Goal: Task Accomplishment & Management: Use online tool/utility

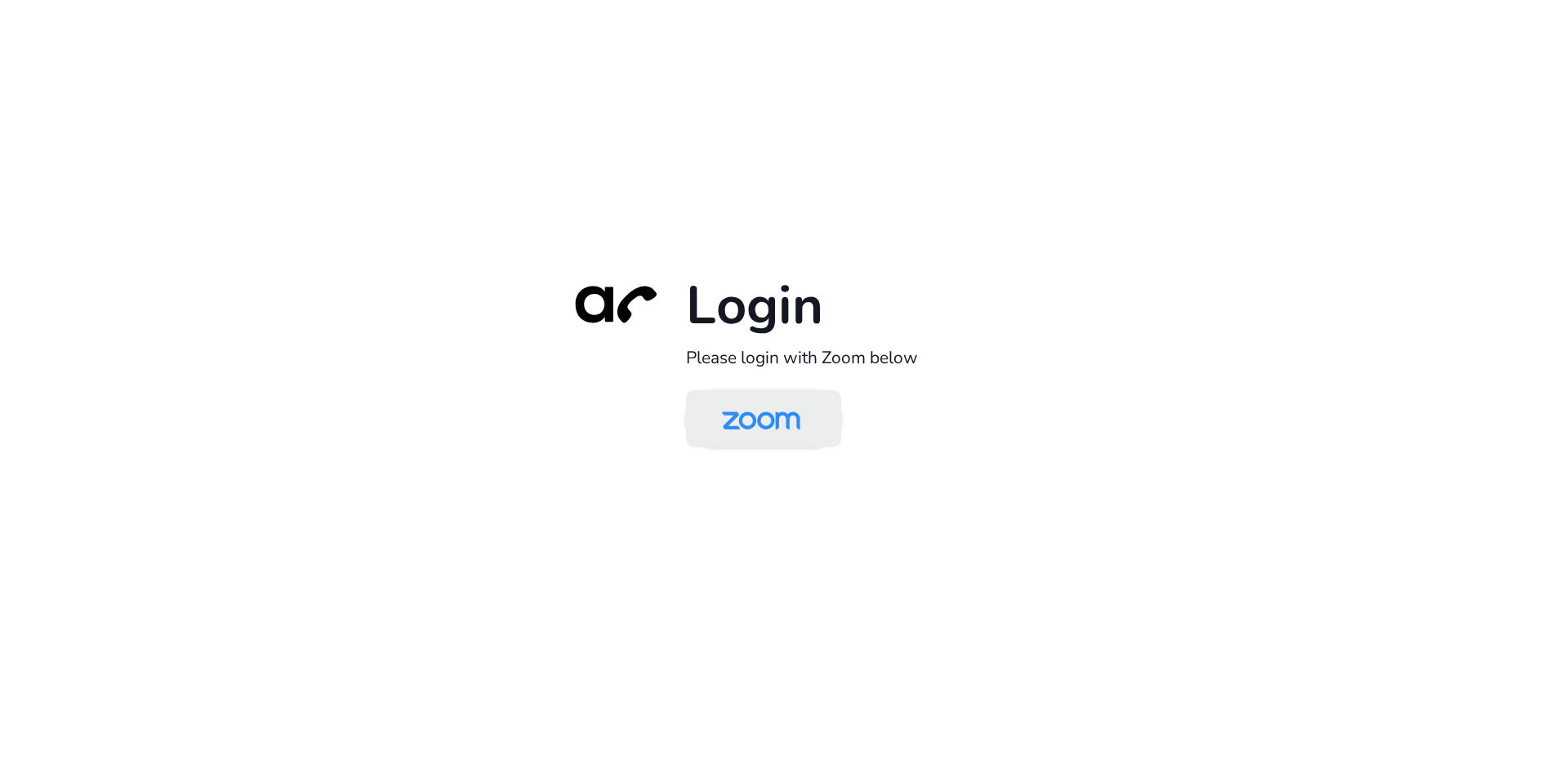
click at [757, 415] on img at bounding box center [761, 420] width 113 height 53
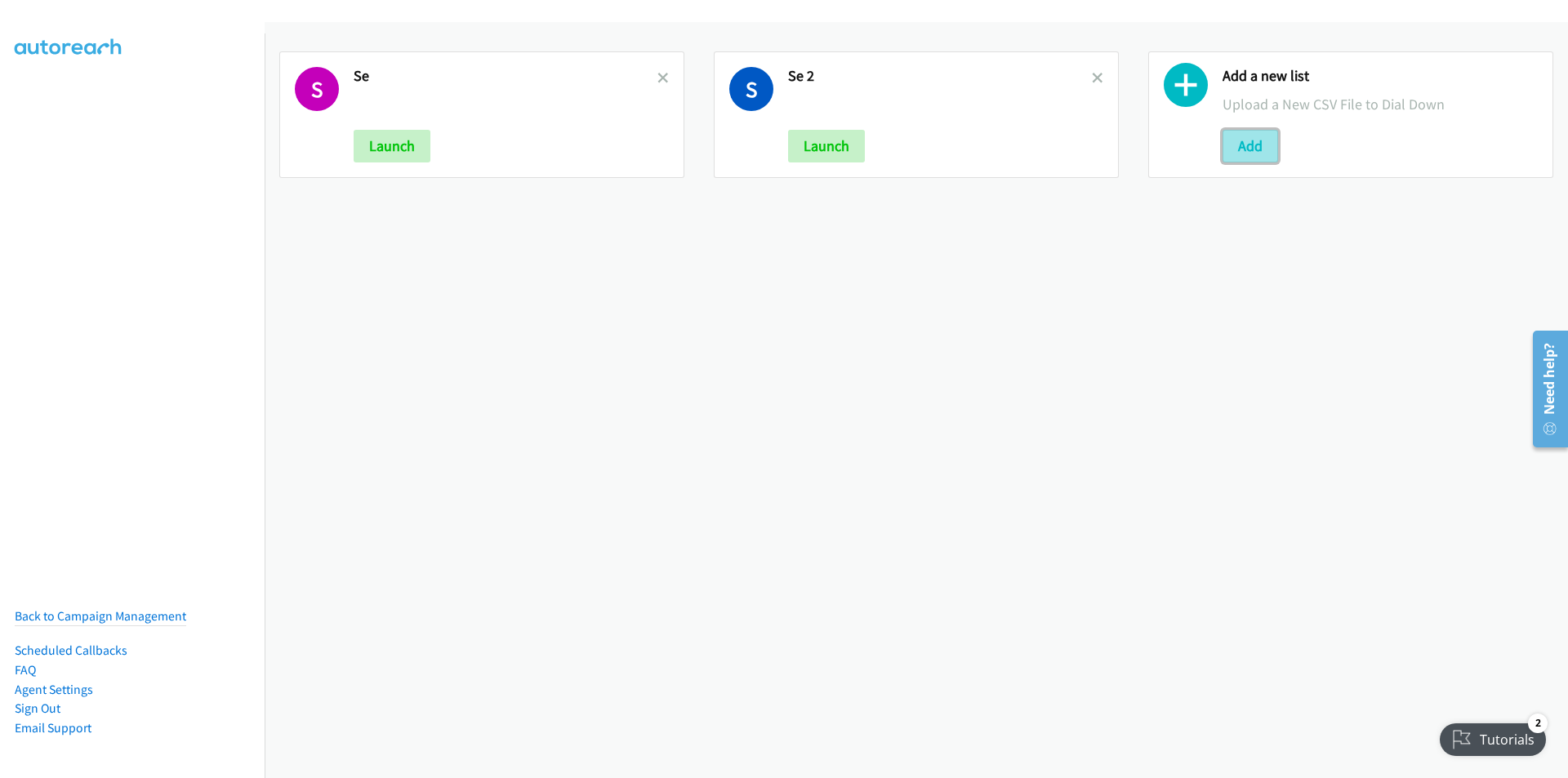
click at [1250, 144] on button "Add" at bounding box center [1250, 146] width 55 height 33
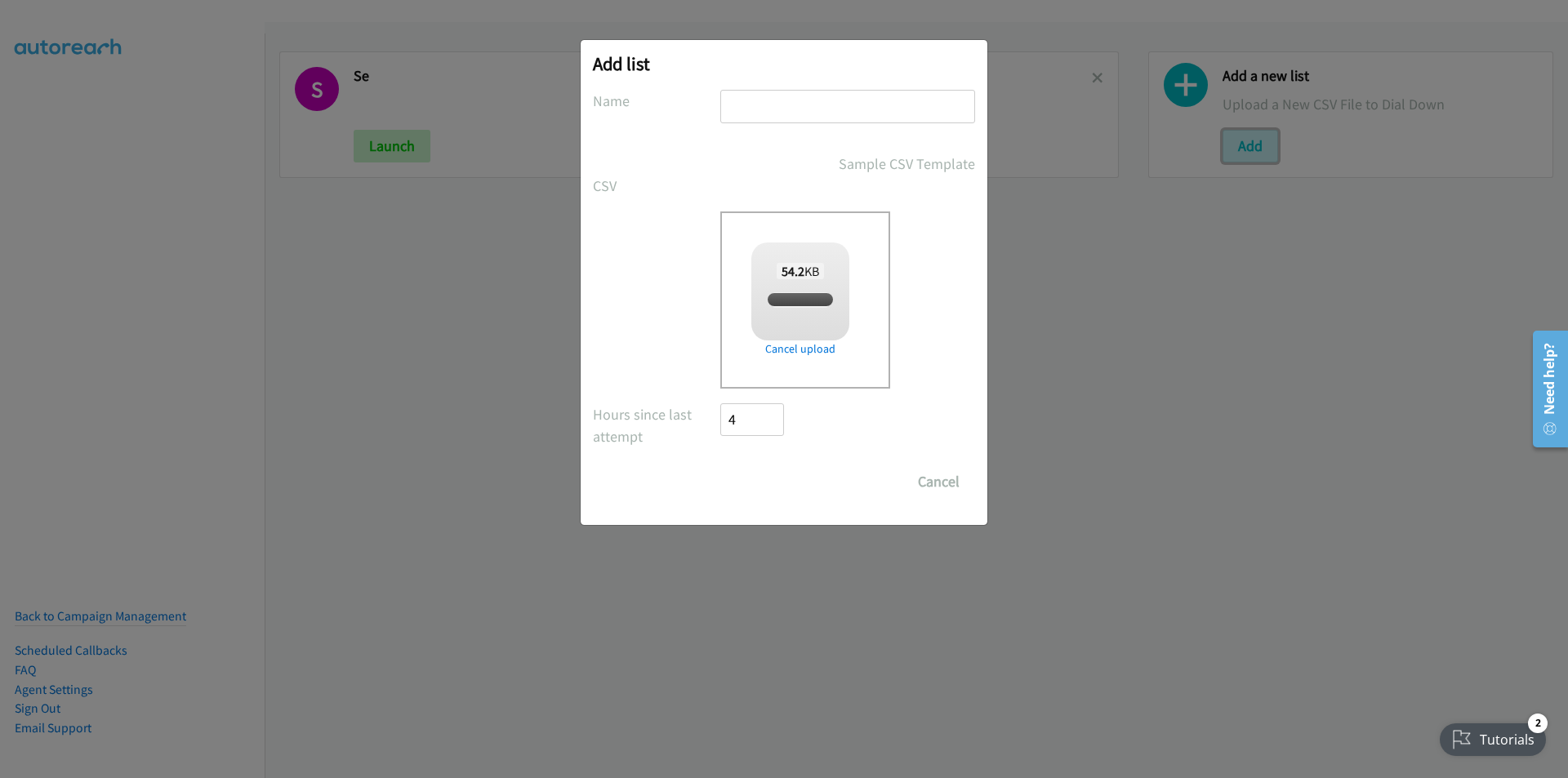
checkbox input "true"
click at [775, 106] on input "text" at bounding box center [847, 106] width 255 height 34
type input "redhat"
click at [762, 480] on input "Save List" at bounding box center [763, 481] width 85 height 33
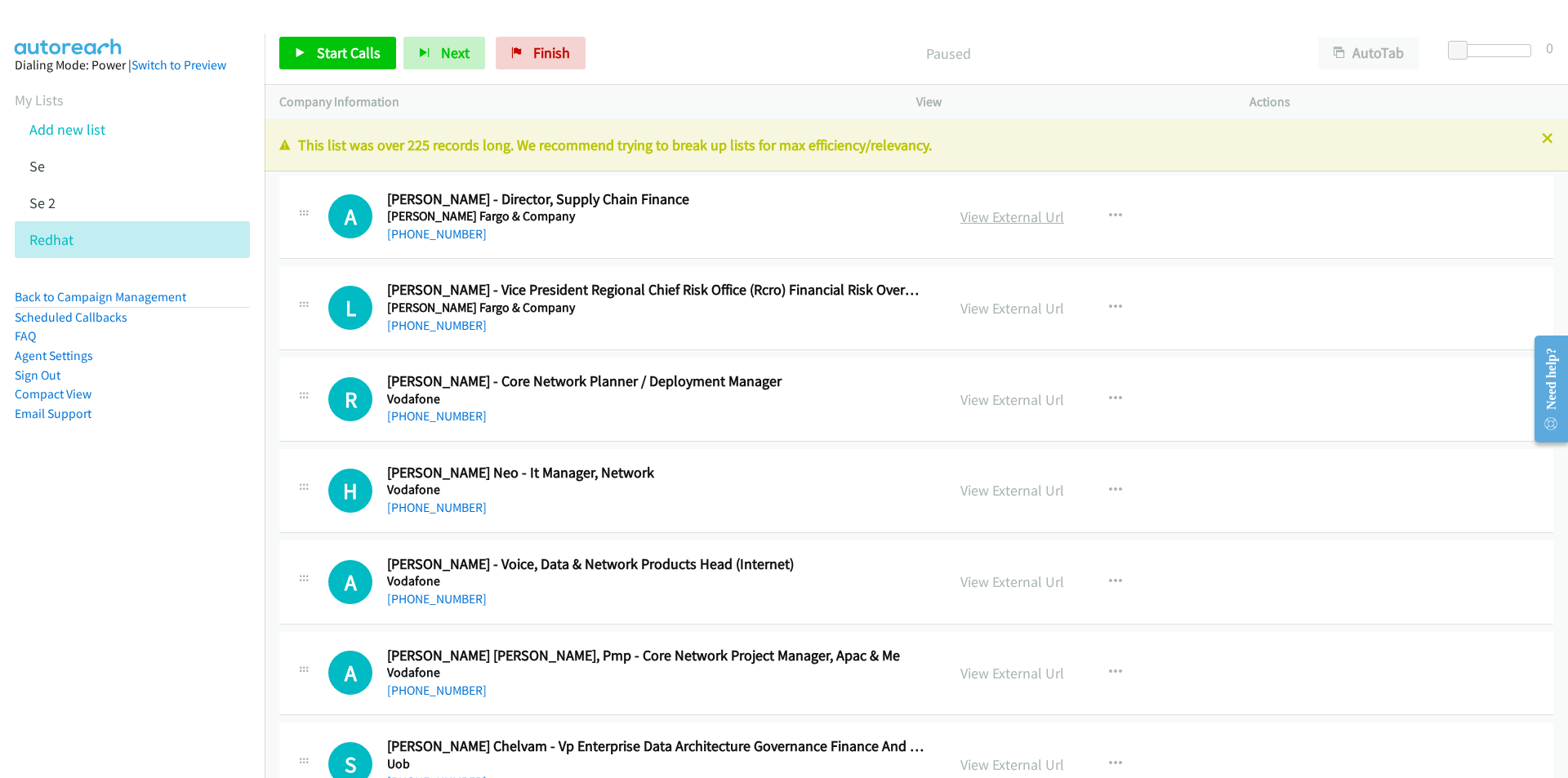
click at [1011, 219] on link "View External Url" at bounding box center [1012, 216] width 104 height 19
click at [1115, 305] on button "button" at bounding box center [1115, 308] width 44 height 33
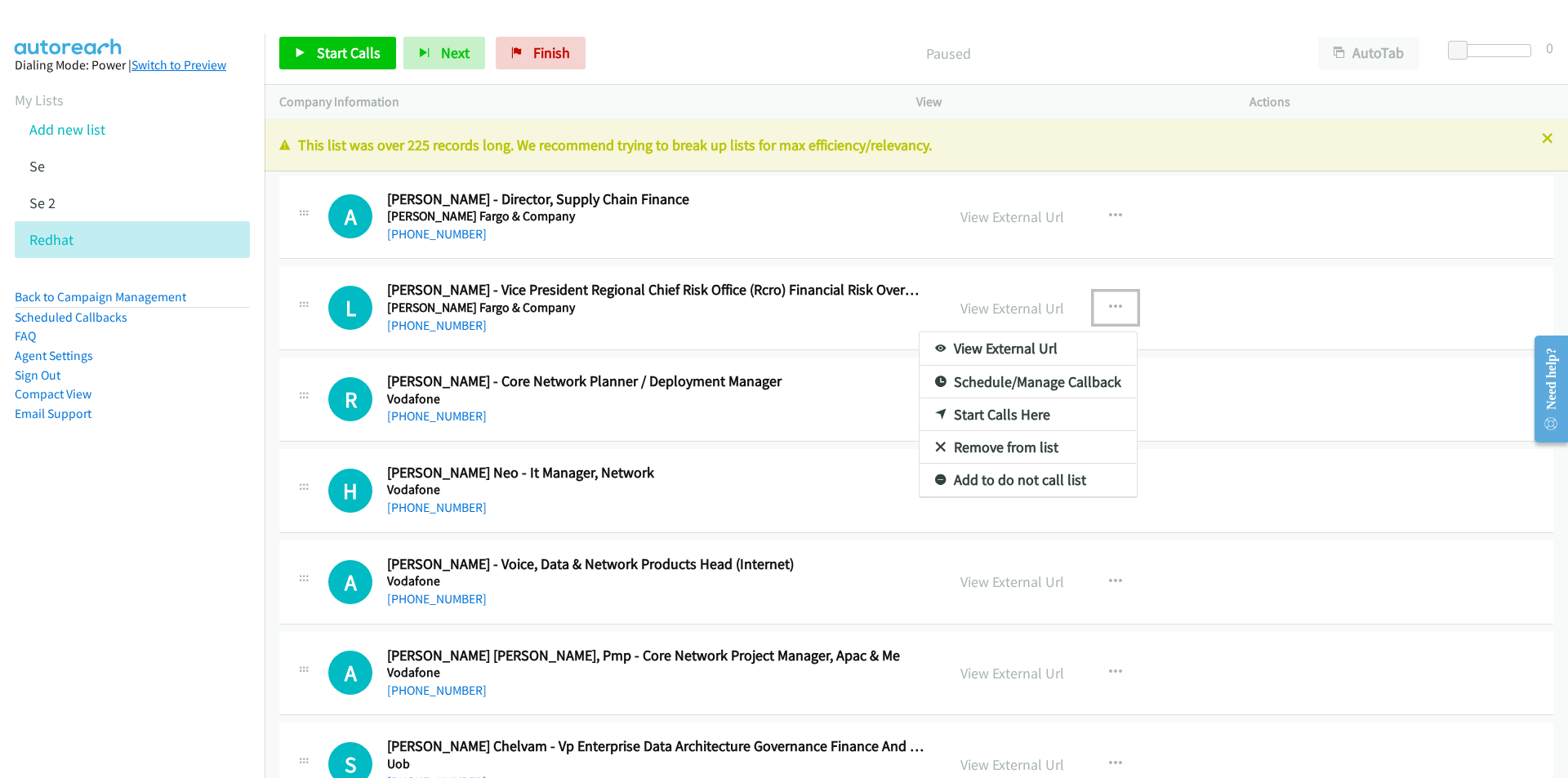
drag, startPoint x: 1006, startPoint y: 411, endPoint x: 208, endPoint y: 66, distance: 869.4
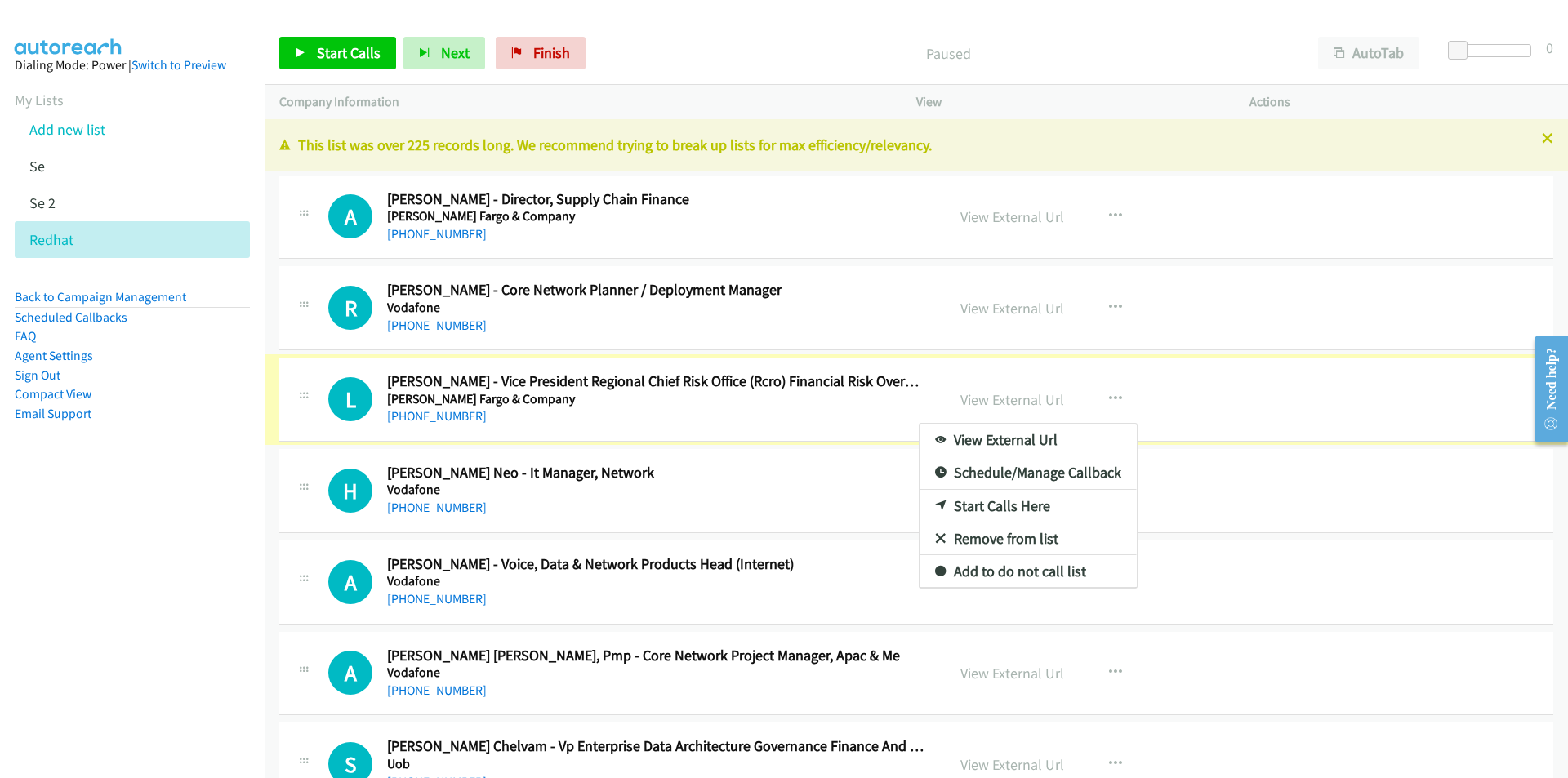
click at [298, 57] on div at bounding box center [784, 389] width 1568 height 778
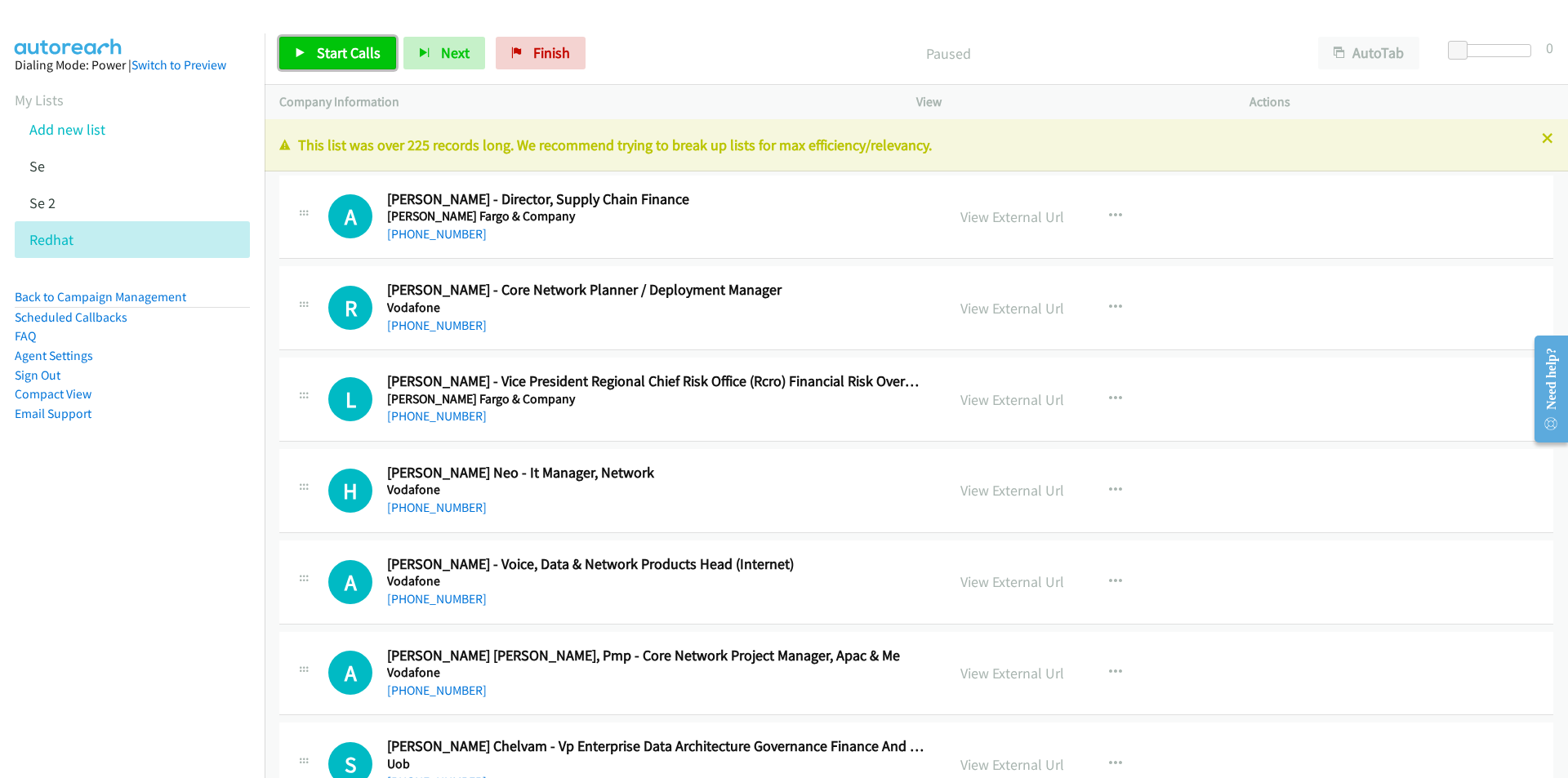
click at [298, 57] on icon at bounding box center [300, 53] width 11 height 11
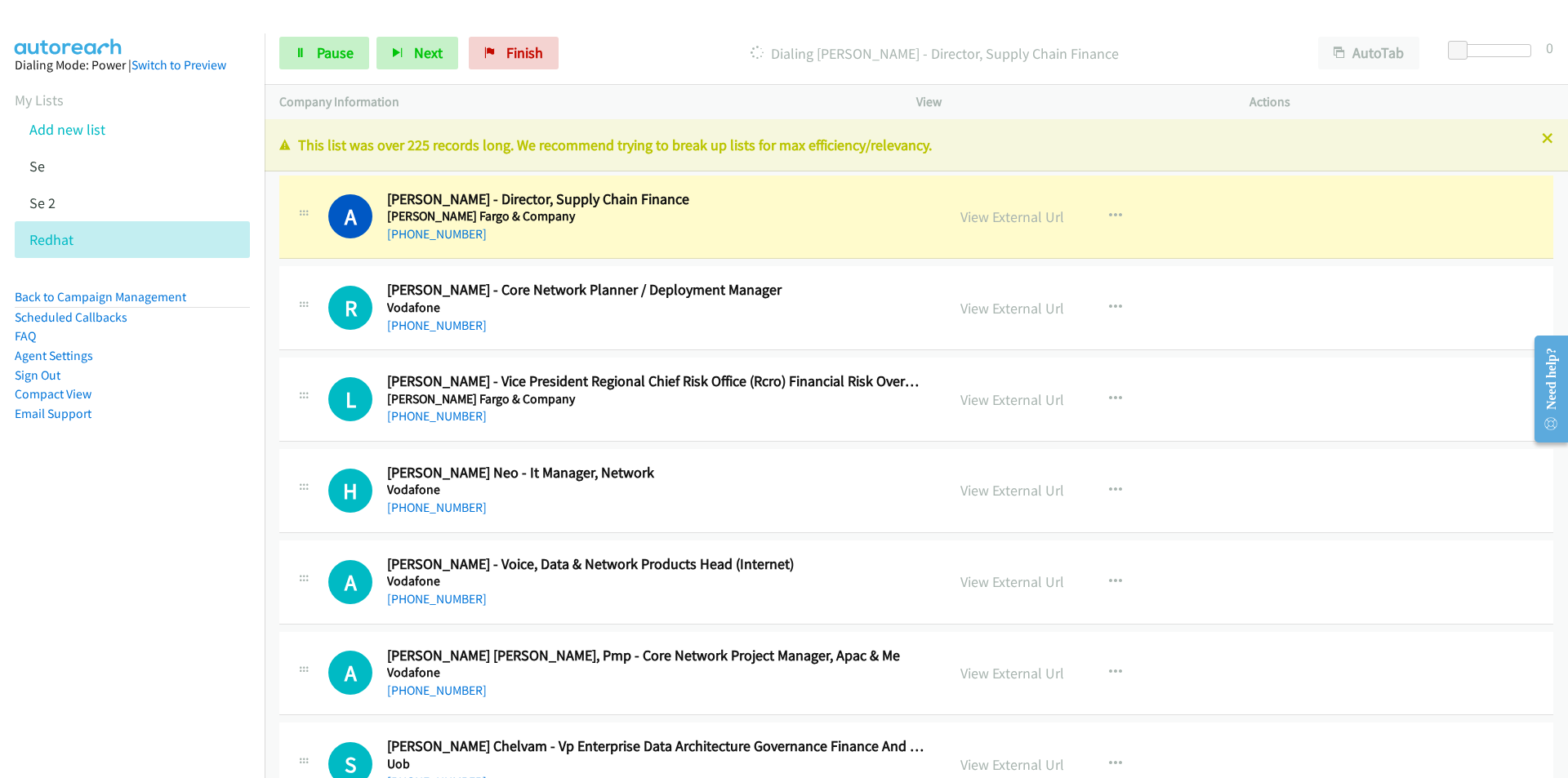
click at [160, 555] on nav "Dialing Mode: Power | Switch to Preview My Lists Add new list Se Se 2 Redhat Ba…" at bounding box center [133, 423] width 266 height 778
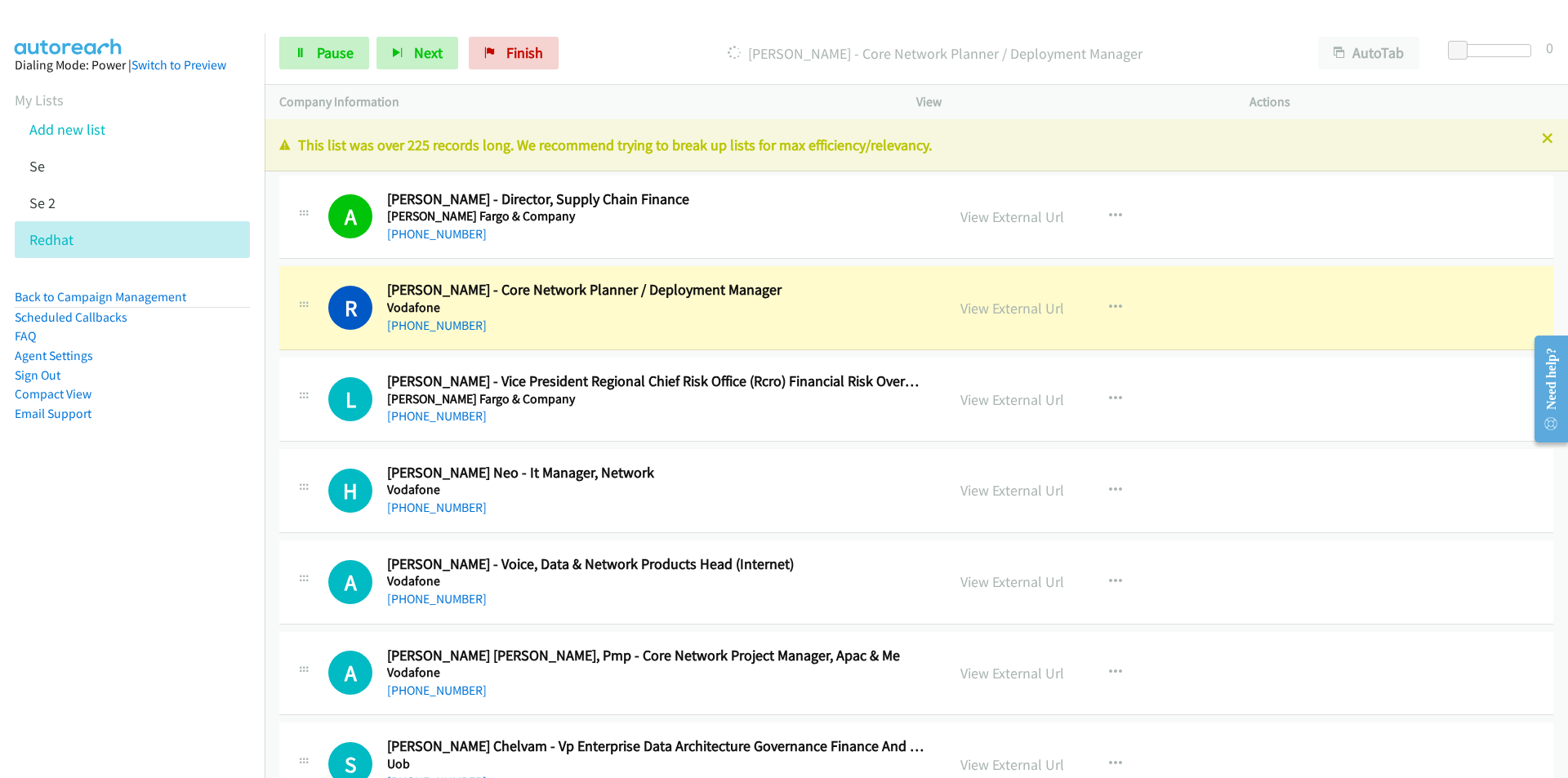
click at [177, 580] on nav "Dialing Mode: Power | Switch to Preview My Lists Add new list Se Se 2 Redhat Ba…" at bounding box center [133, 423] width 266 height 778
click at [154, 596] on nav "Dialing Mode: Power | Switch to Preview My Lists Add new list Se Se 2 Redhat Ba…" at bounding box center [133, 423] width 266 height 778
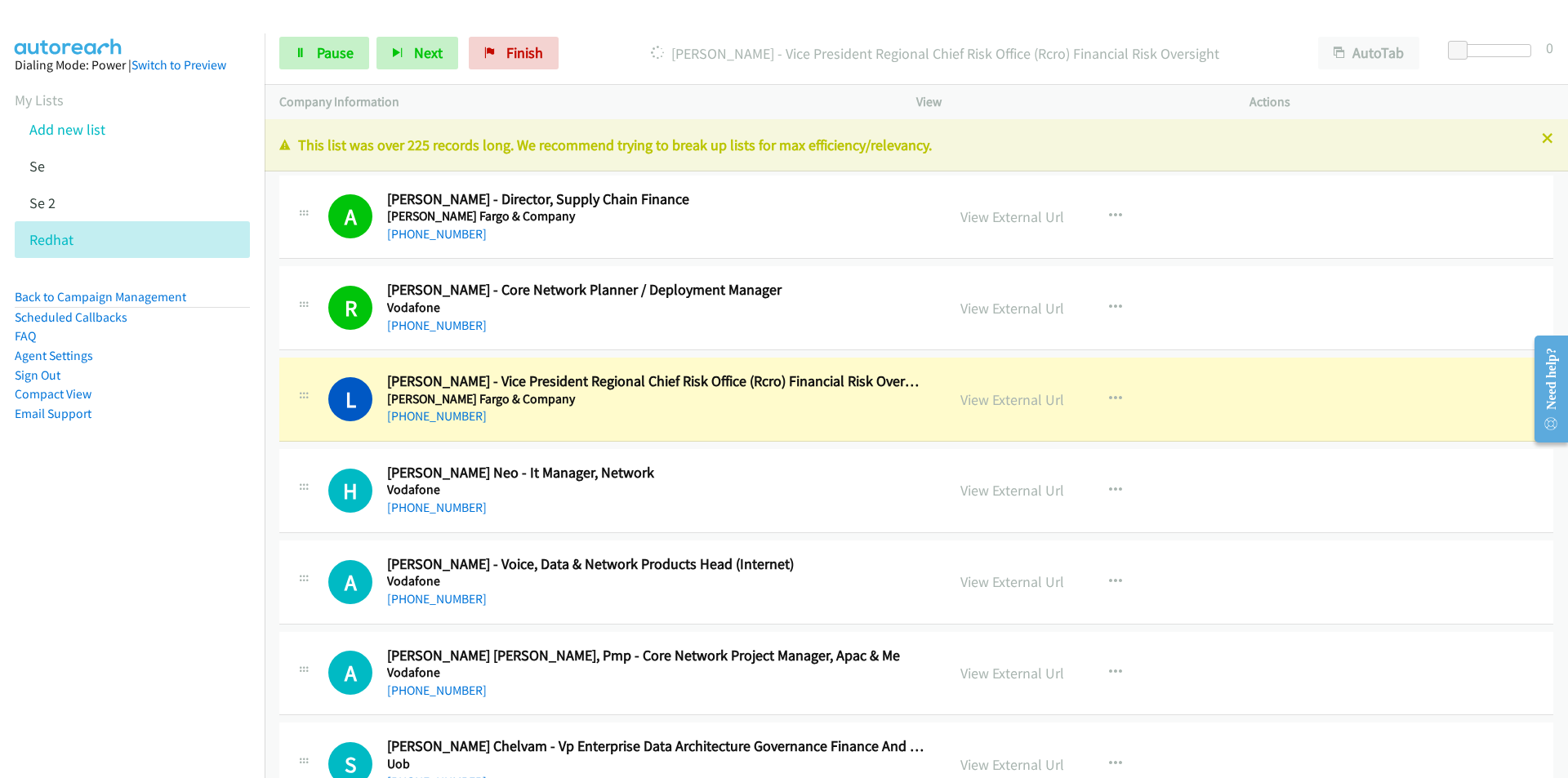
drag, startPoint x: 161, startPoint y: 631, endPoint x: 173, endPoint y: 632, distance: 12.0
click at [161, 631] on nav "Dialing Mode: Power | Switch to Preview My Lists Add new list Se Se 2 Redhat Ba…" at bounding box center [133, 423] width 266 height 778
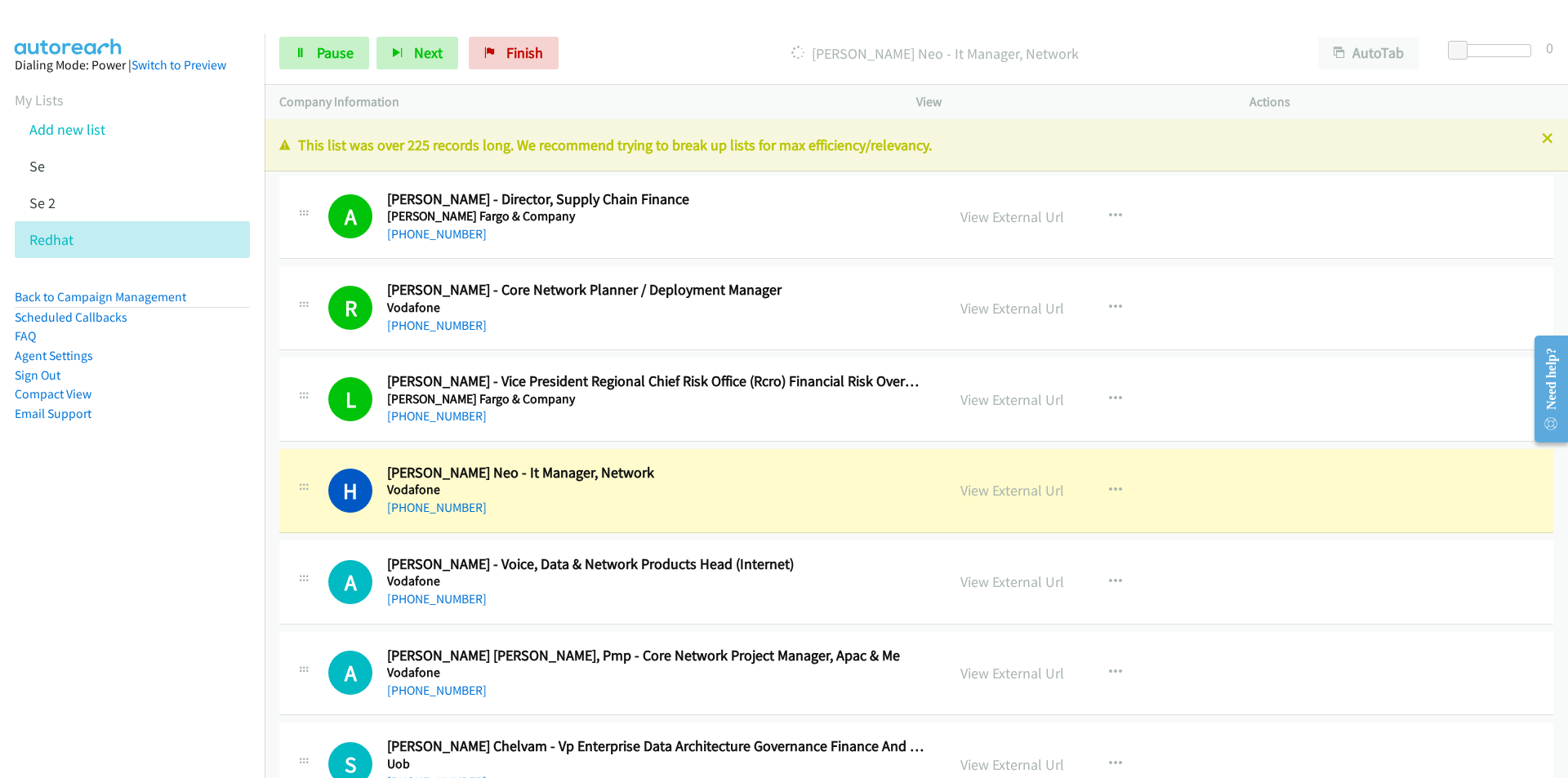
click at [186, 574] on nav "Dialing Mode: Power | Switch to Preview My Lists Add new list Se Se 2 Redhat Ba…" at bounding box center [133, 423] width 266 height 778
click at [1014, 487] on link "View External Url" at bounding box center [1012, 490] width 104 height 19
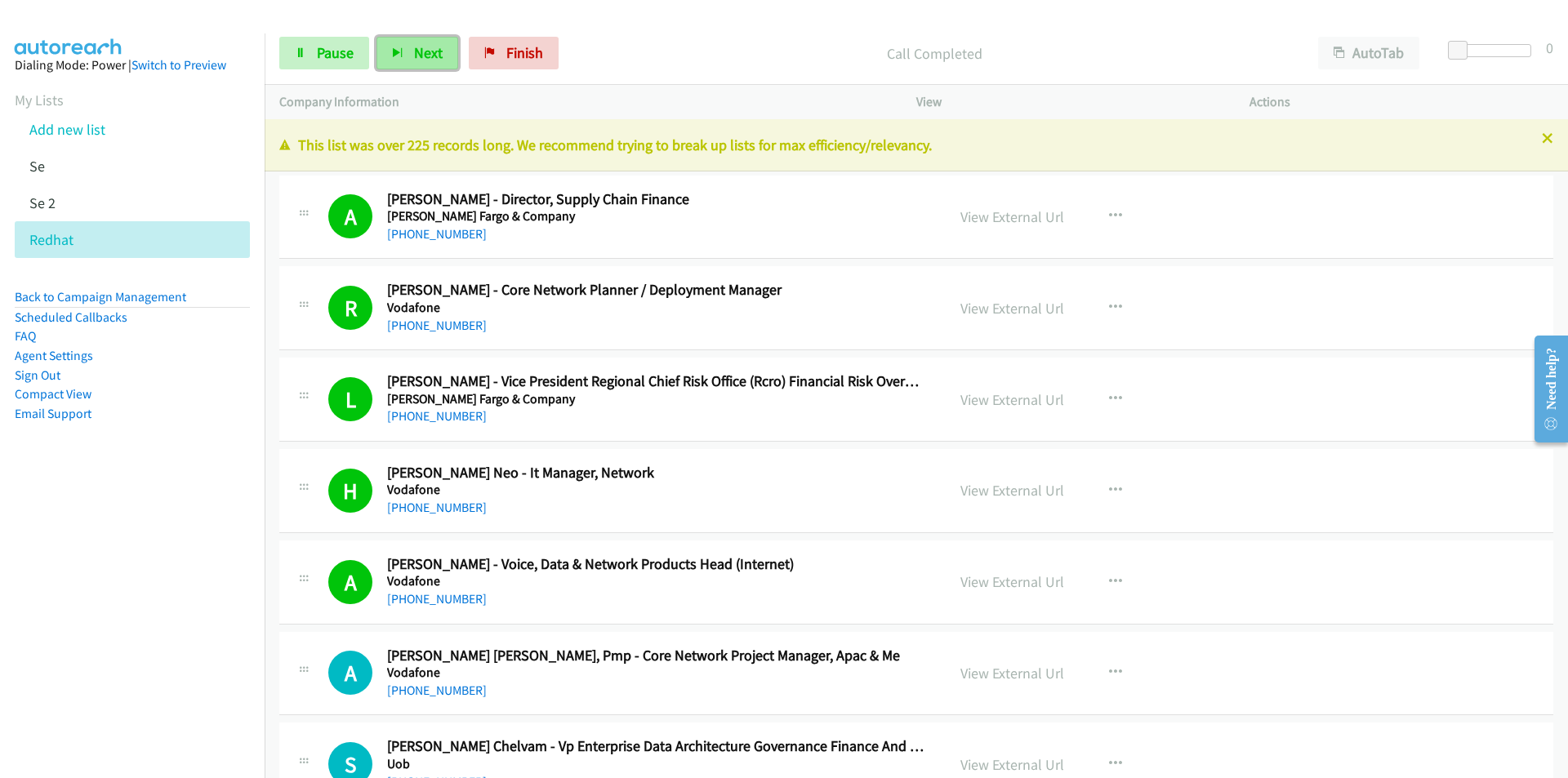
click at [394, 46] on button "Next" at bounding box center [417, 53] width 82 height 33
drag, startPoint x: 228, startPoint y: 625, endPoint x: 249, endPoint y: 620, distance: 21.6
click at [228, 625] on nav "Dialing Mode: Power | Switch to Preview My Lists Add new list Se Se 2 Redhat Ba…" at bounding box center [133, 423] width 266 height 778
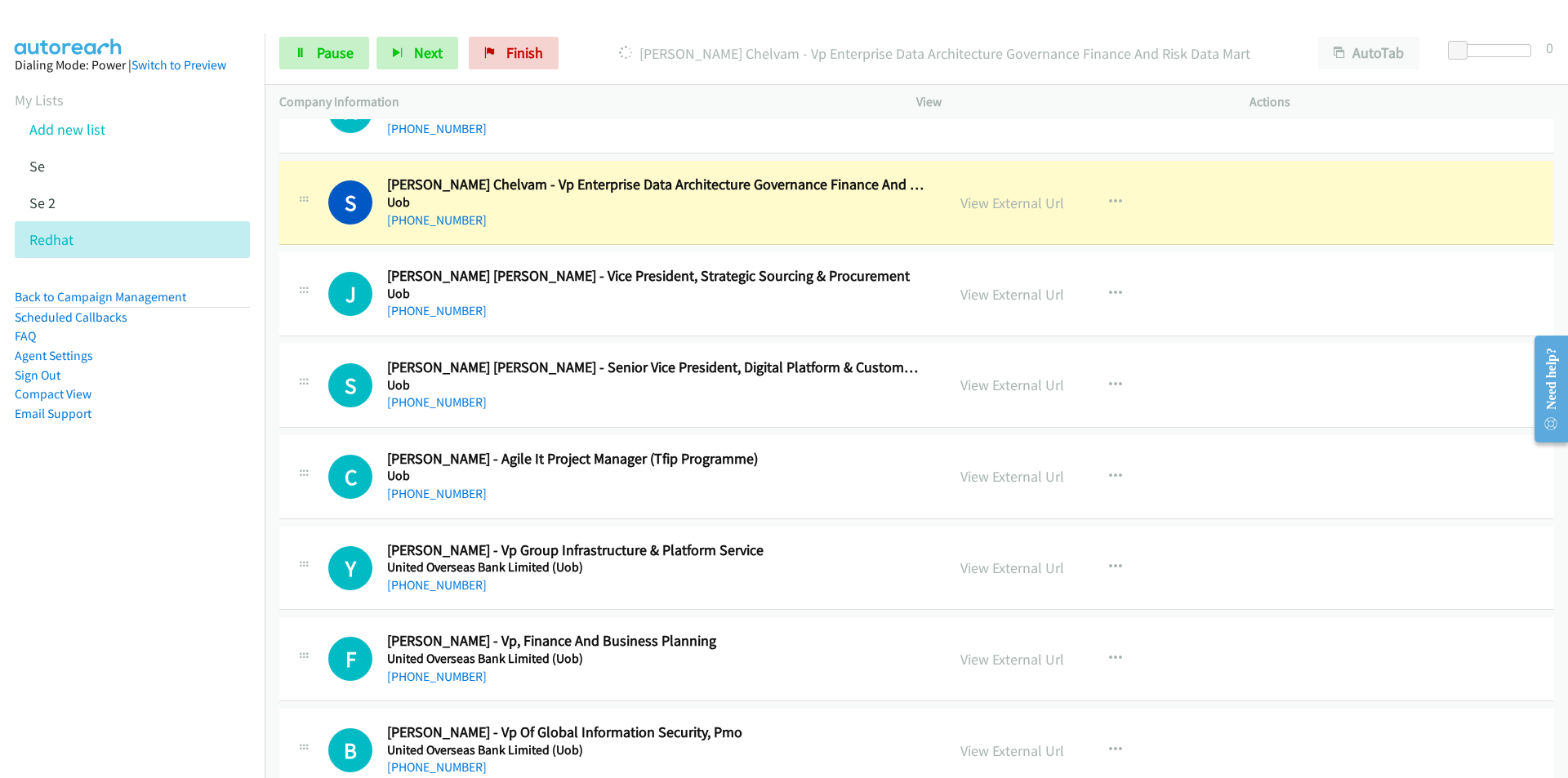
scroll to position [571, 0]
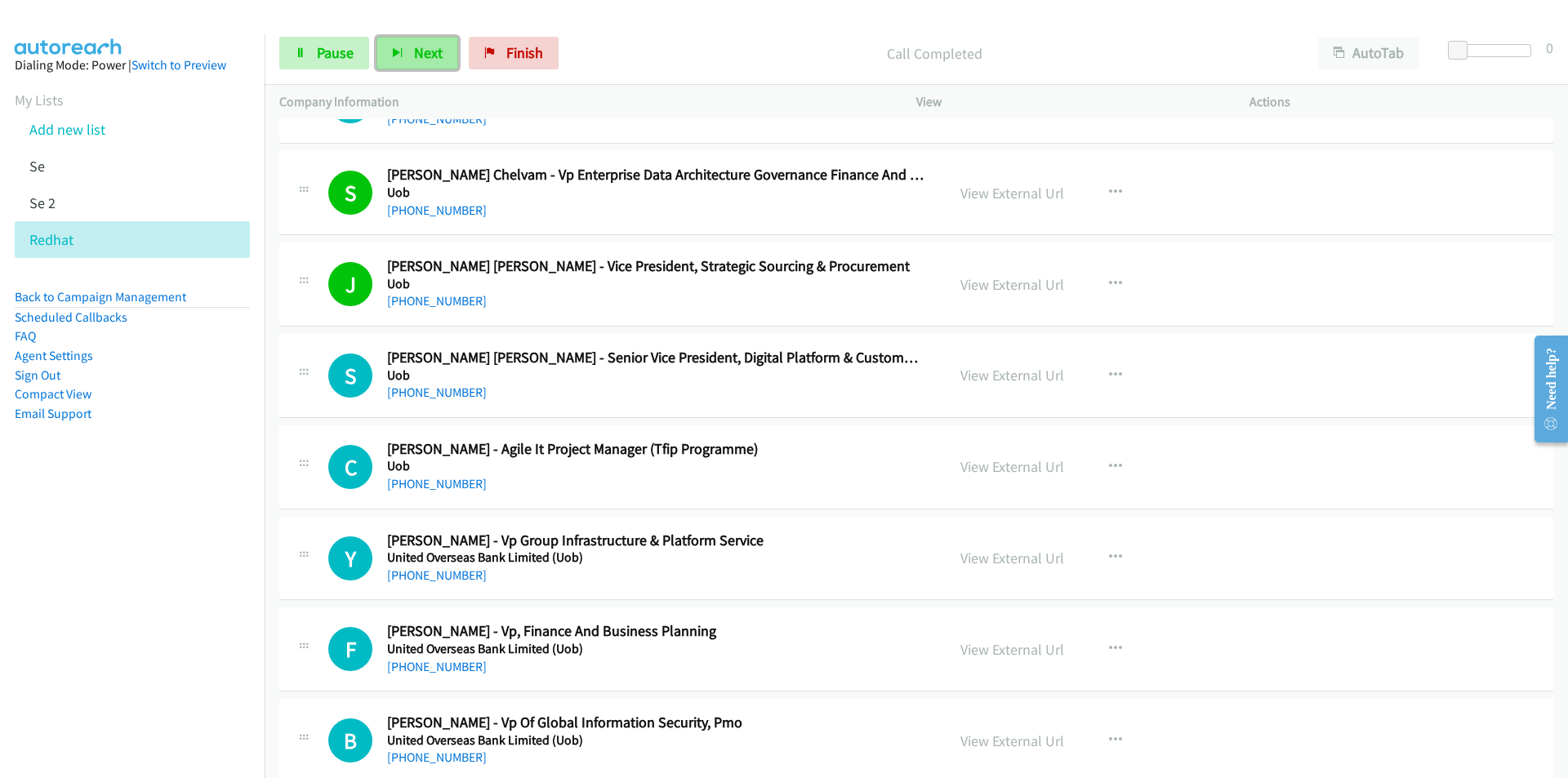
click at [387, 60] on button "Next" at bounding box center [417, 53] width 82 height 33
click at [419, 41] on button "Next" at bounding box center [417, 53] width 82 height 33
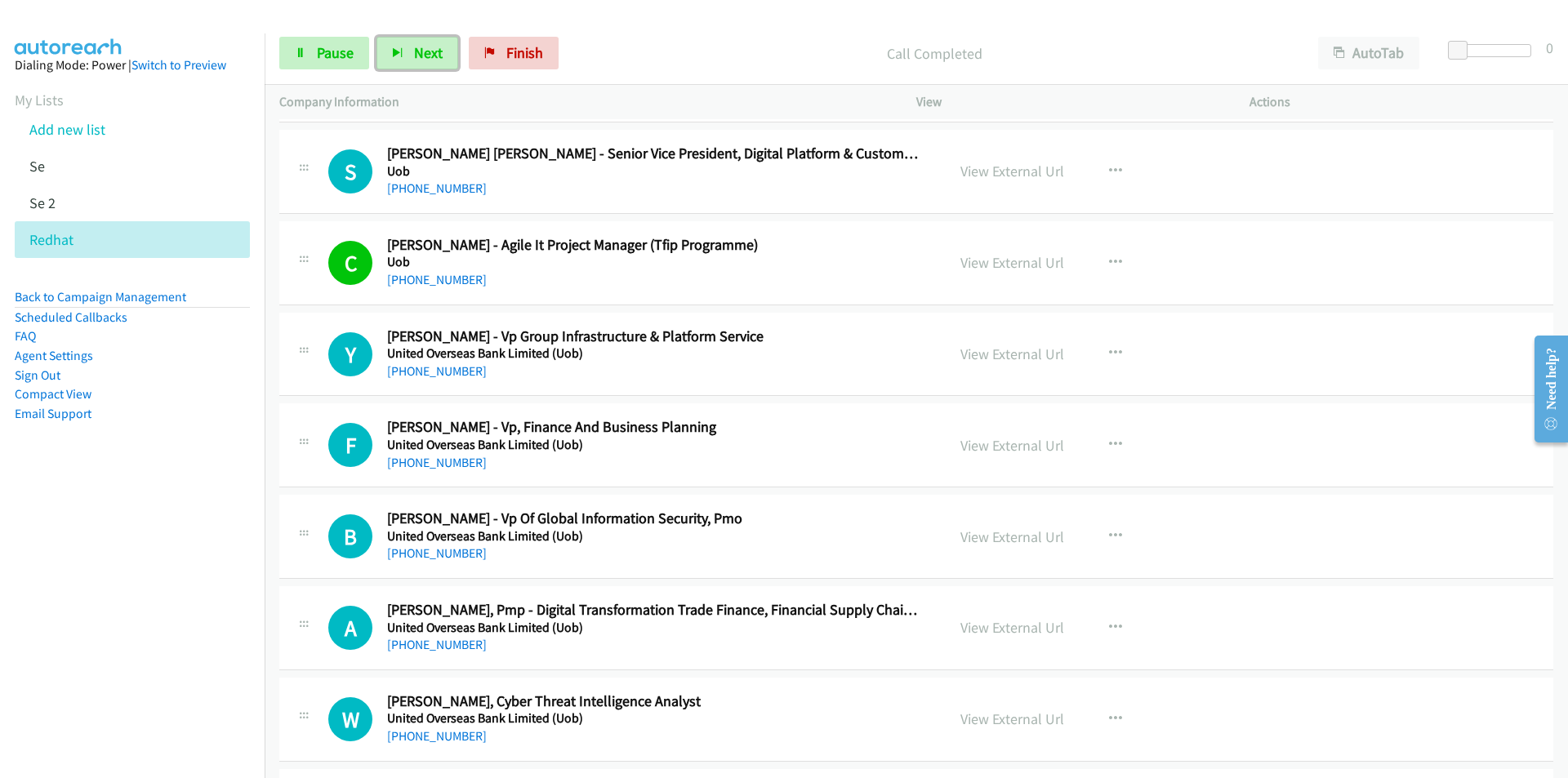
scroll to position [816, 0]
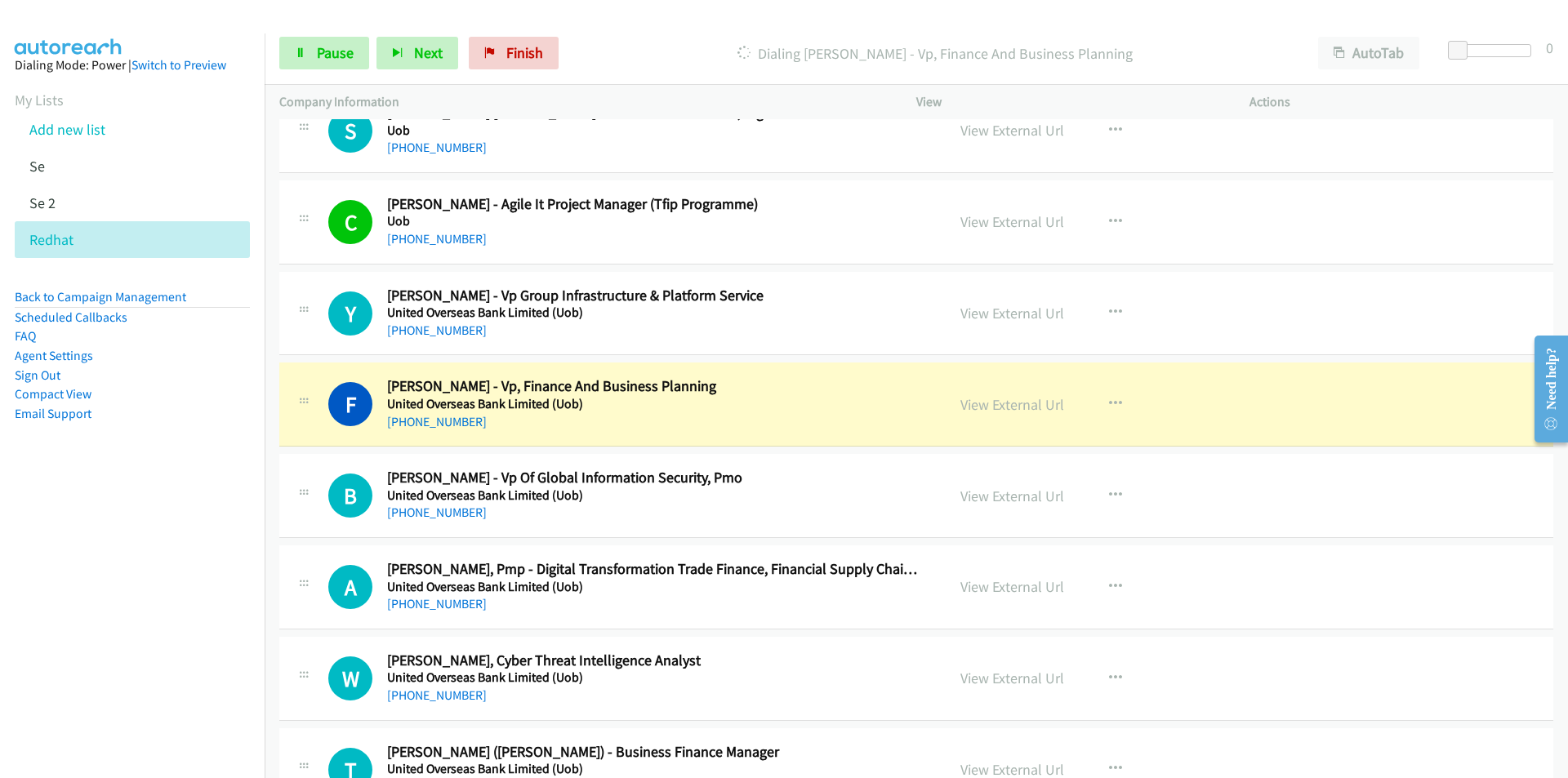
click at [114, 687] on nav "Dialing Mode: Power | Switch to Preview My Lists Add new list Se Se 2 Redhat Ba…" at bounding box center [133, 423] width 266 height 778
click at [302, 54] on icon at bounding box center [300, 53] width 11 height 11
click at [139, 633] on nav "Dialing Mode: Power | Switch to Preview My Lists Add new list Se Se 2 Redhat Ba…" at bounding box center [133, 423] width 266 height 778
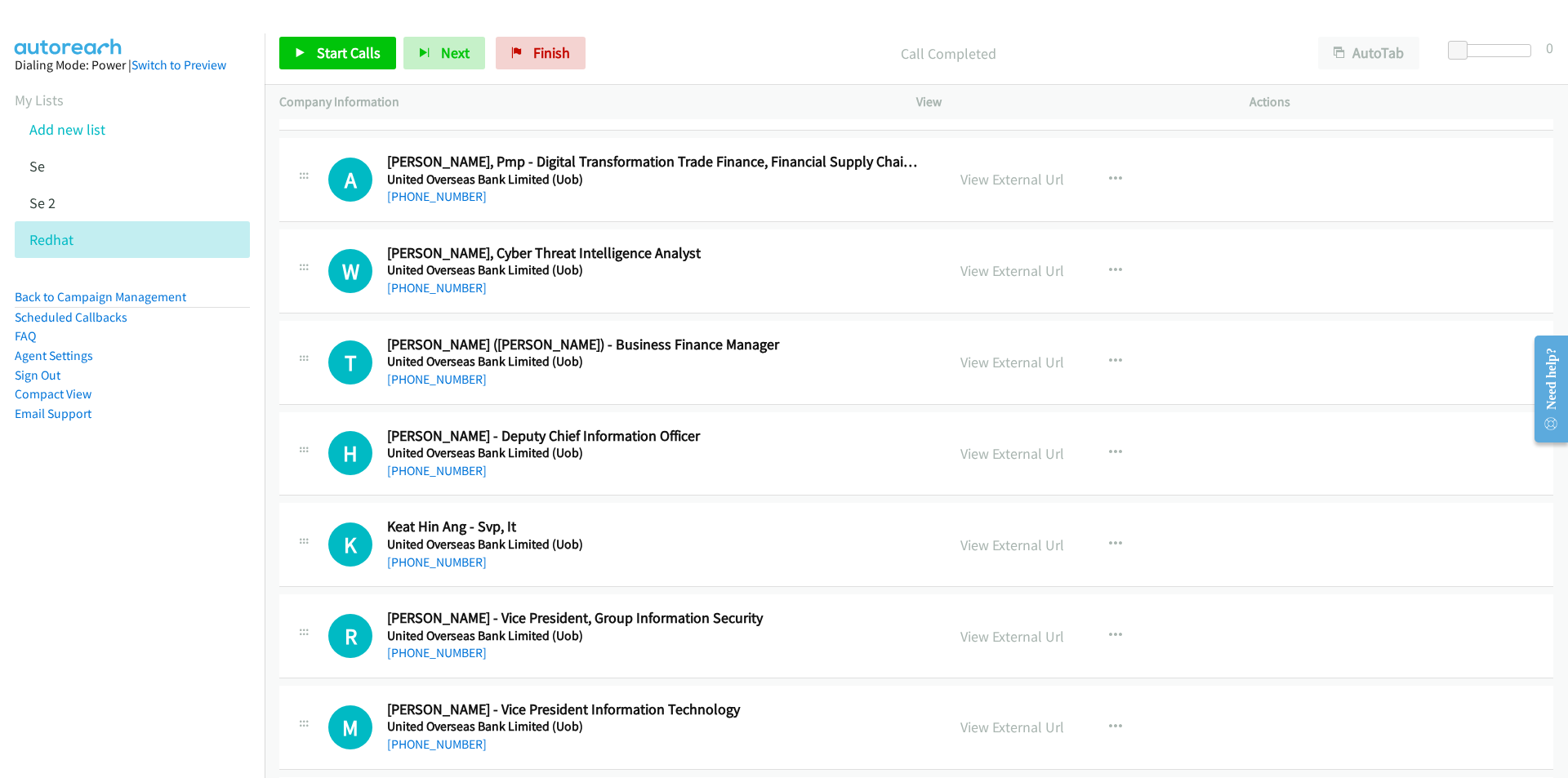
scroll to position [1225, 0]
click at [1109, 448] on icon "button" at bounding box center [1115, 452] width 13 height 13
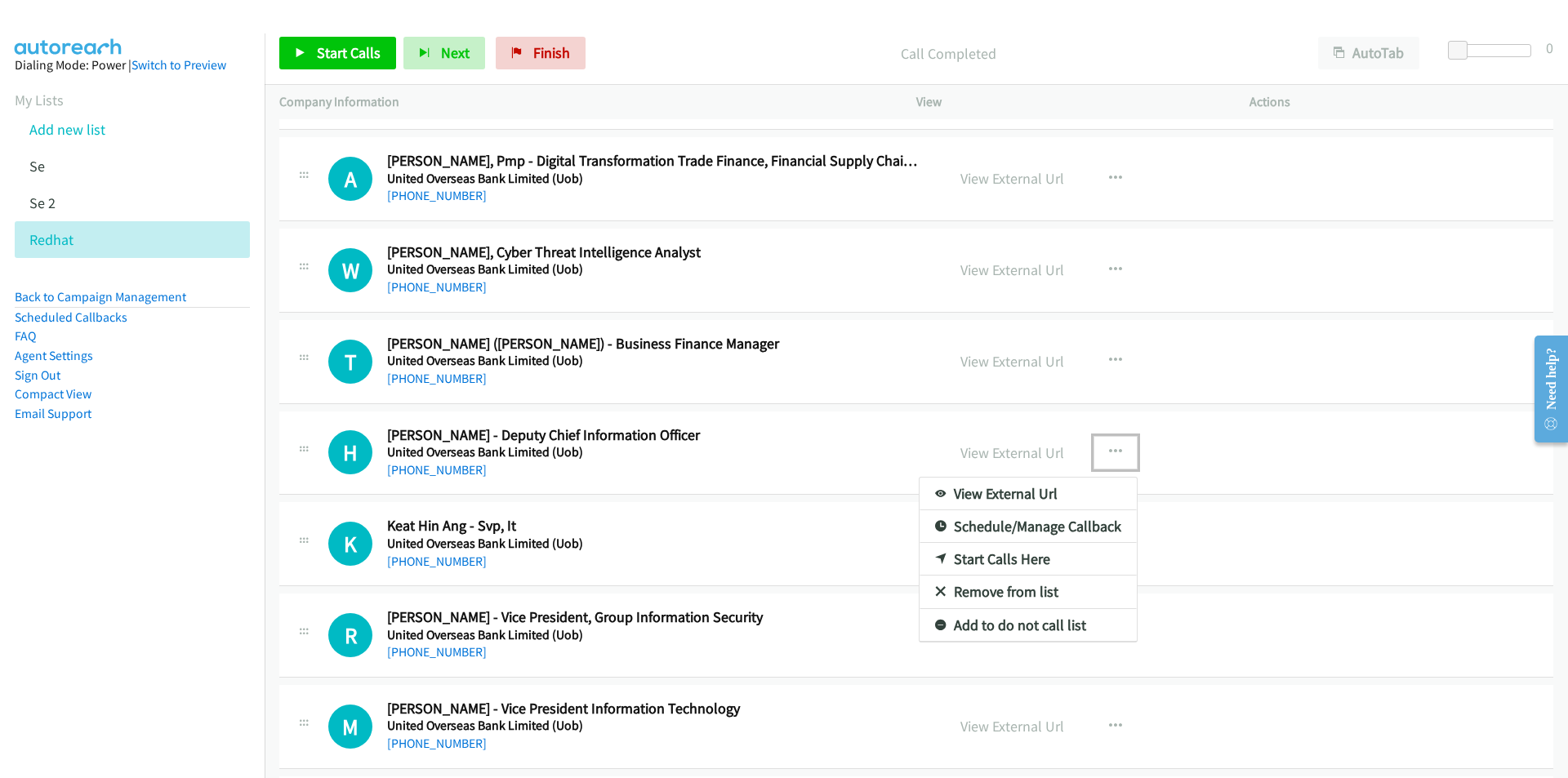
click at [1021, 558] on link "Start Calls Here" at bounding box center [1029, 559] width 217 height 33
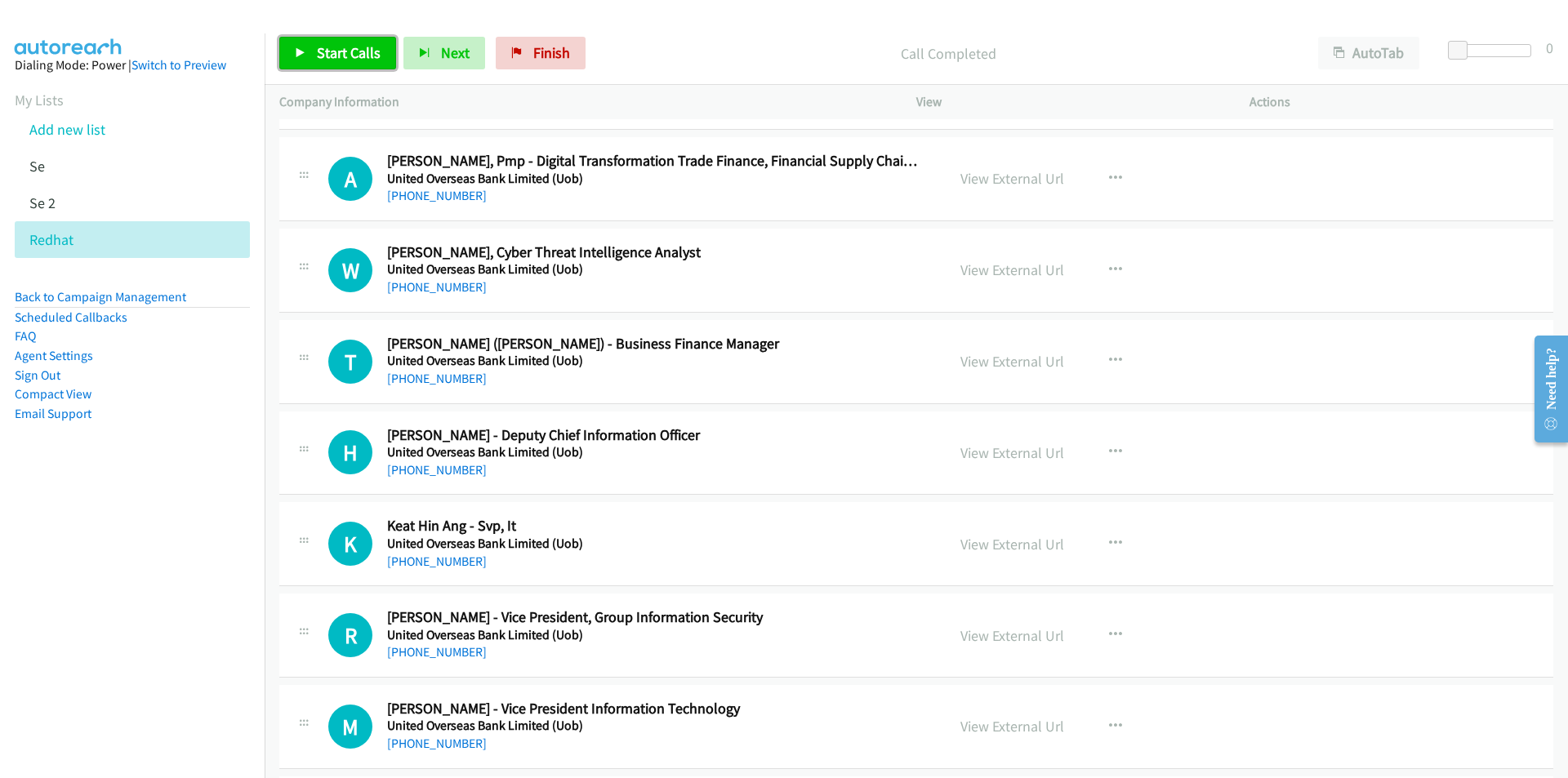
click at [314, 57] on link "Start Calls" at bounding box center [337, 53] width 116 height 33
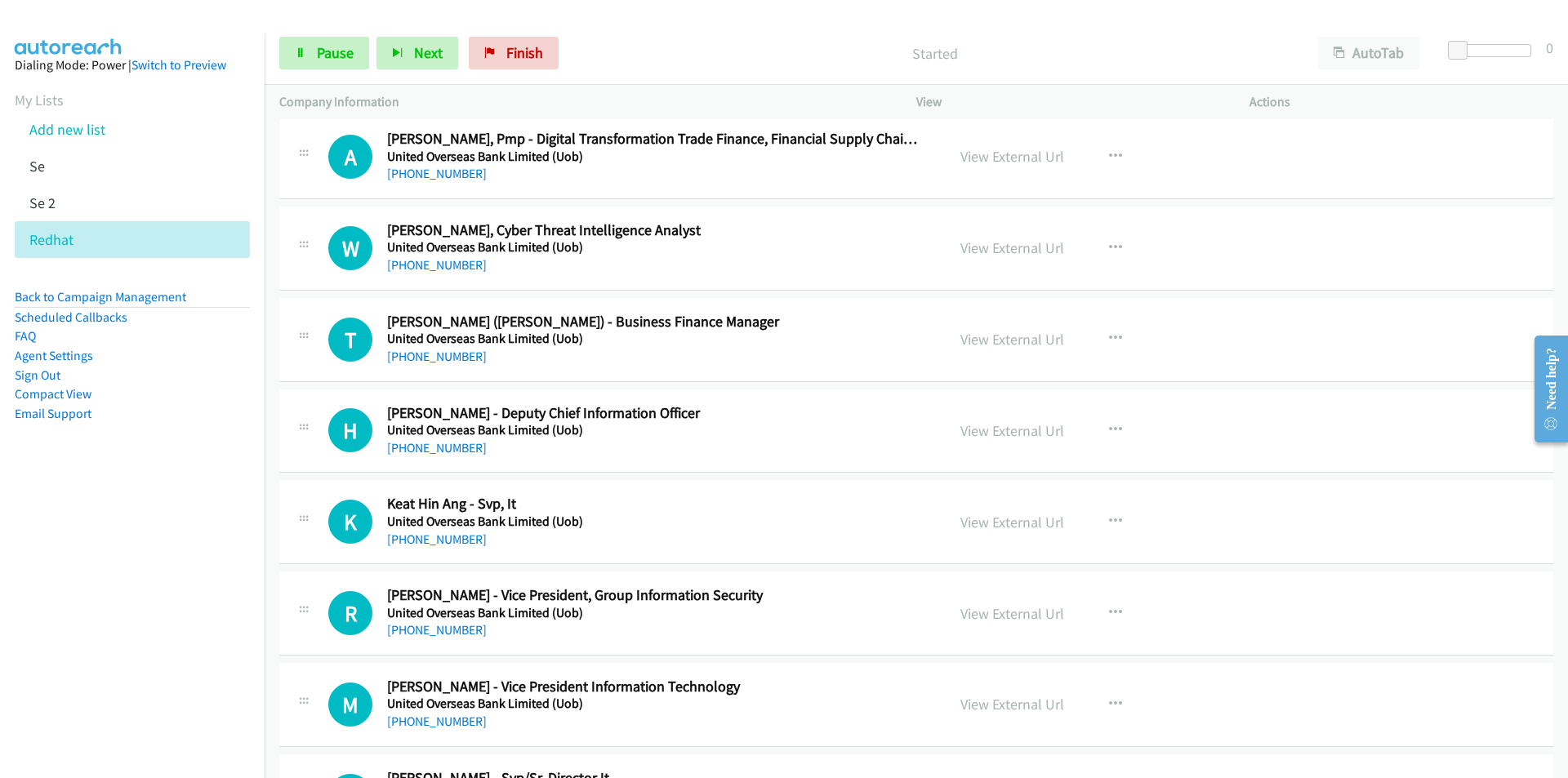
scroll to position [1306, 0]
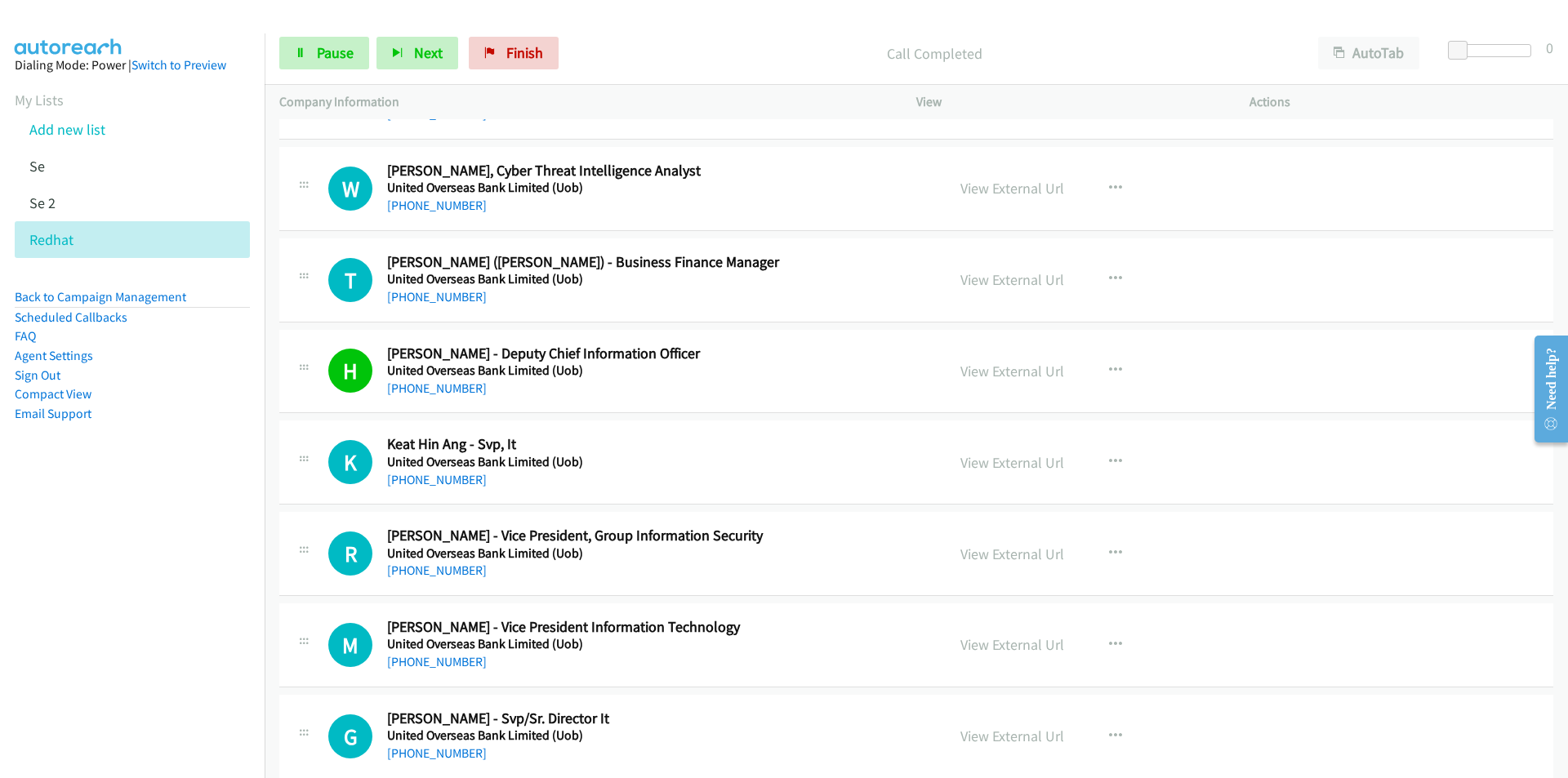
drag, startPoint x: 232, startPoint y: 522, endPoint x: 343, endPoint y: 456, distance: 129.1
click at [232, 521] on nav "Dialing Mode: Power | Switch to Preview My Lists Add new list Se Se 2 Redhat Ba…" at bounding box center [133, 423] width 266 height 778
click at [322, 52] on span "Pause" at bounding box center [335, 53] width 37 height 19
click at [1109, 457] on icon "button" at bounding box center [1115, 461] width 13 height 13
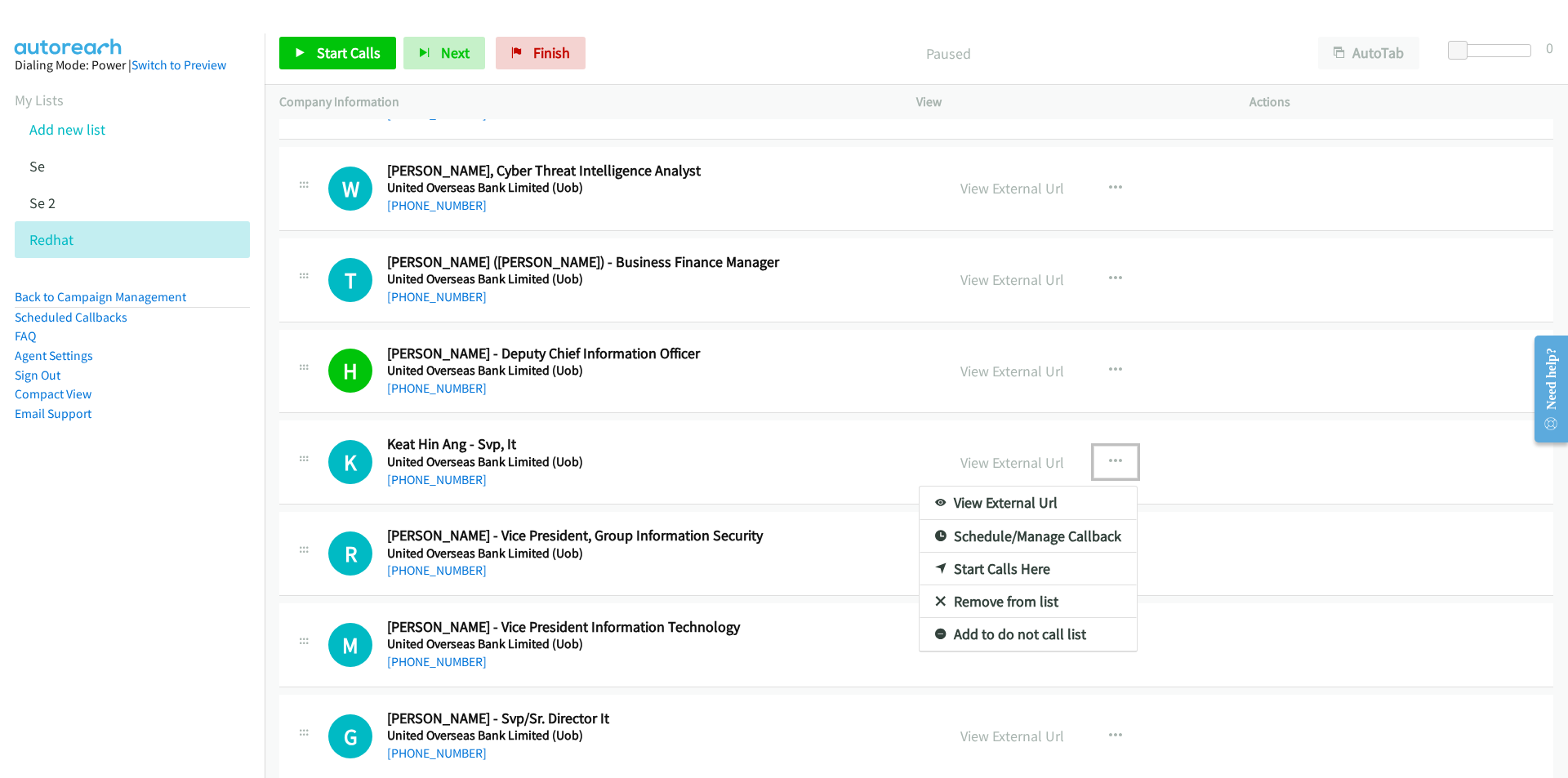
click at [1020, 565] on link "Start Calls Here" at bounding box center [1029, 569] width 217 height 33
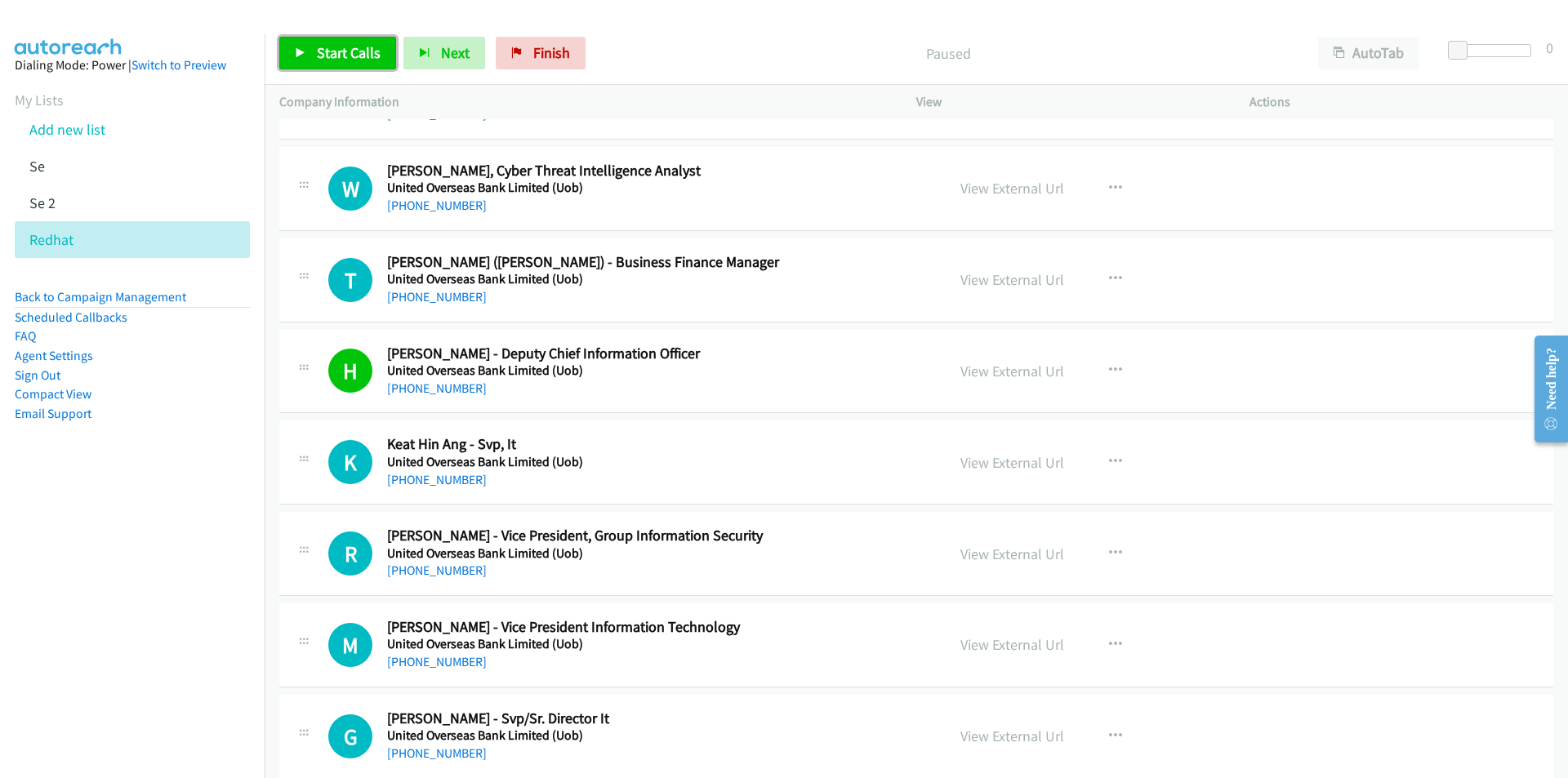
click at [324, 52] on span "Start Calls" at bounding box center [349, 53] width 64 height 19
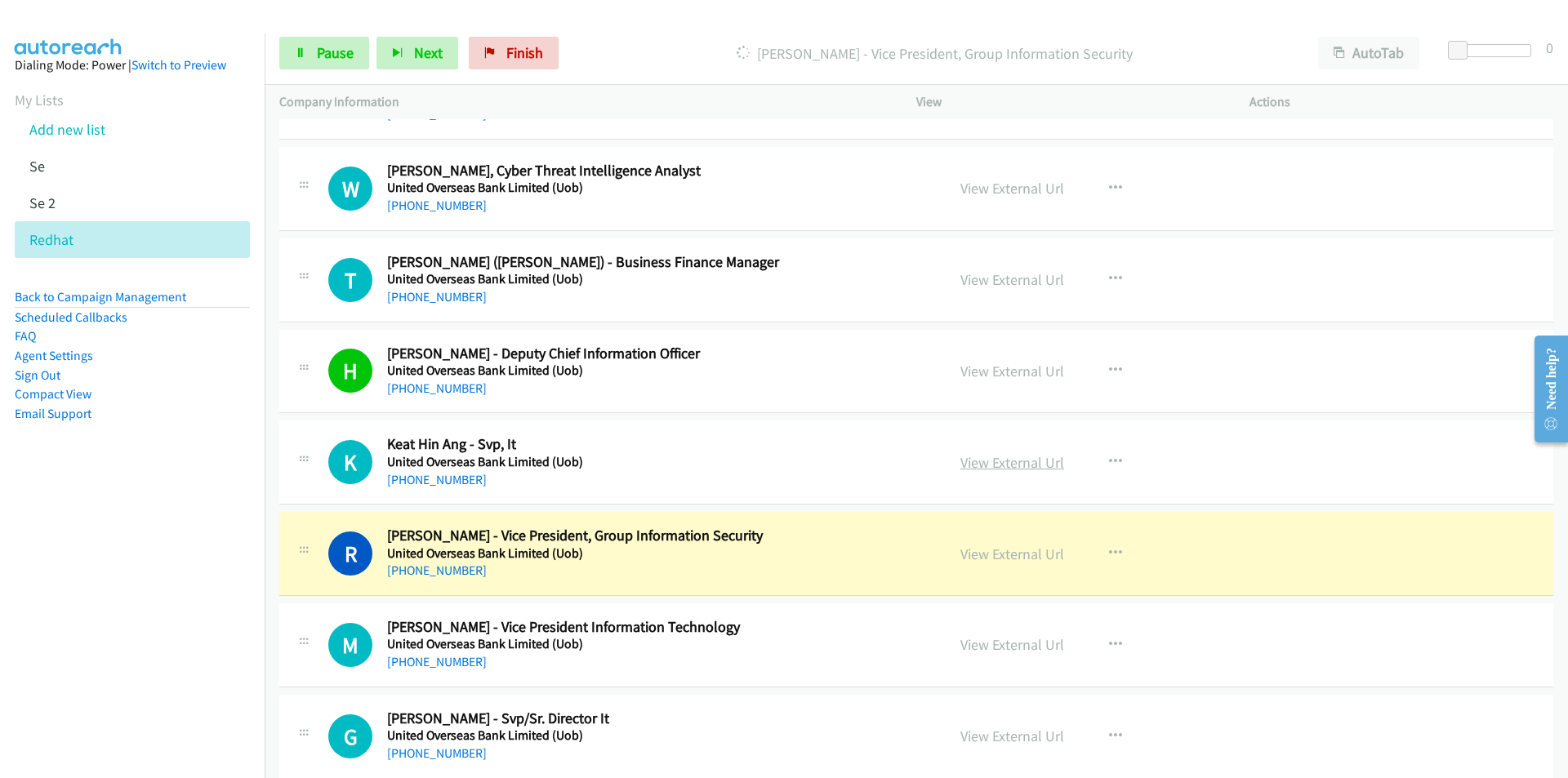
click at [1038, 460] on link "View External Url" at bounding box center [1012, 462] width 104 height 19
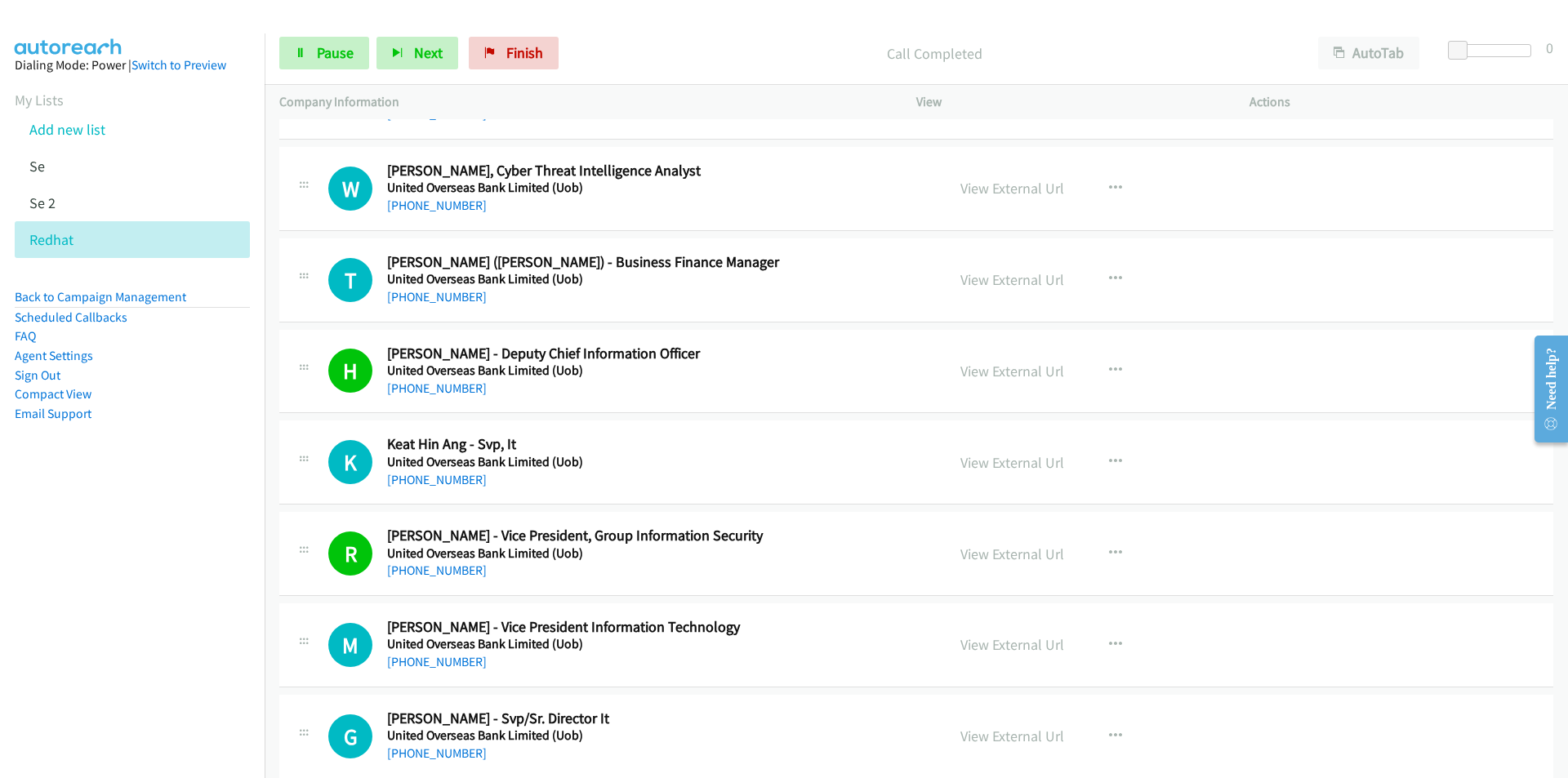
click at [179, 651] on nav "Dialing Mode: Power | Switch to Preview My Lists Add new list Se Se 2 Redhat Ba…" at bounding box center [133, 423] width 266 height 778
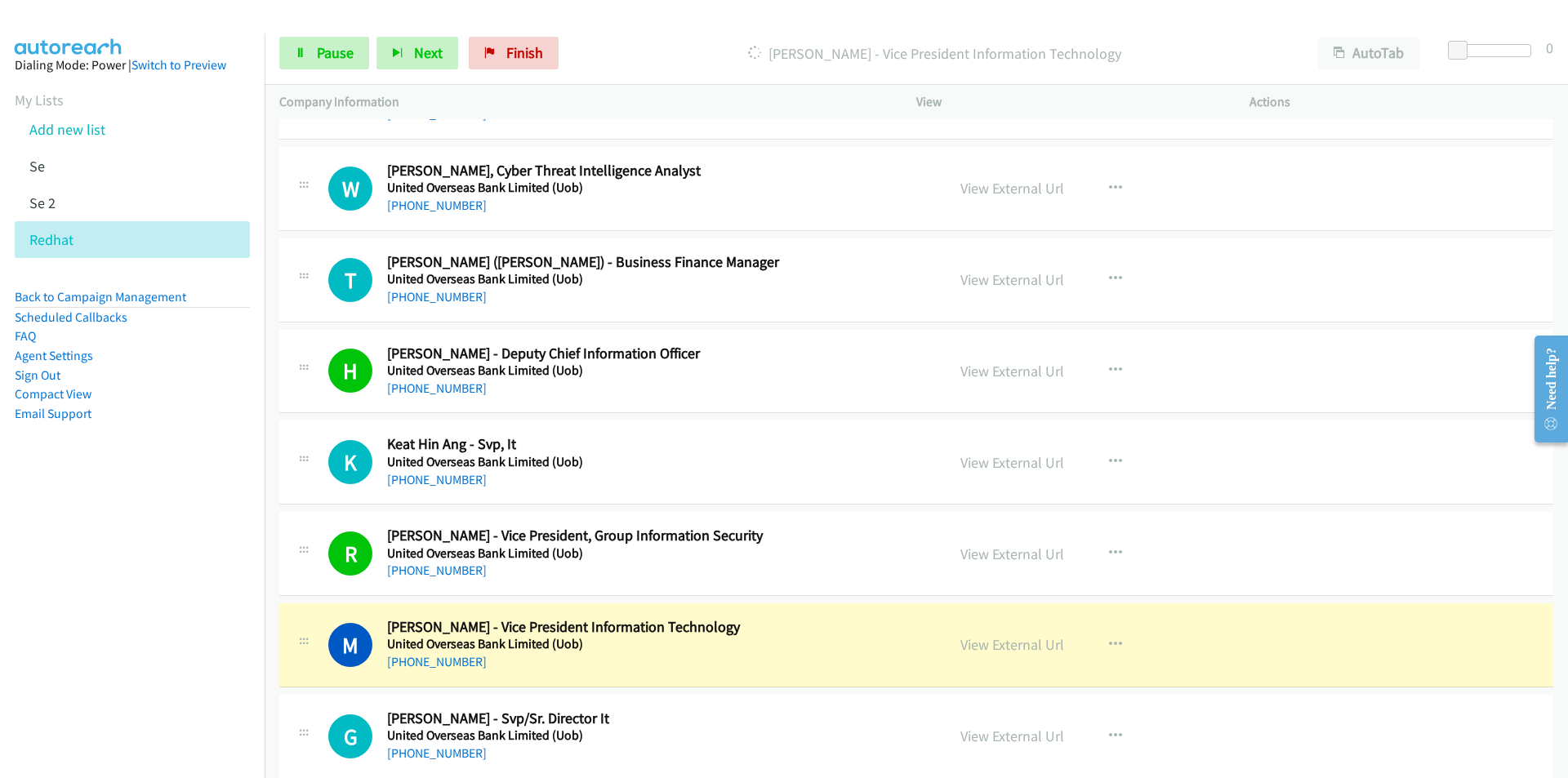
click at [116, 610] on nav "Dialing Mode: Power | Switch to Preview My Lists Add new list Se Se 2 Redhat Ba…" at bounding box center [133, 423] width 266 height 778
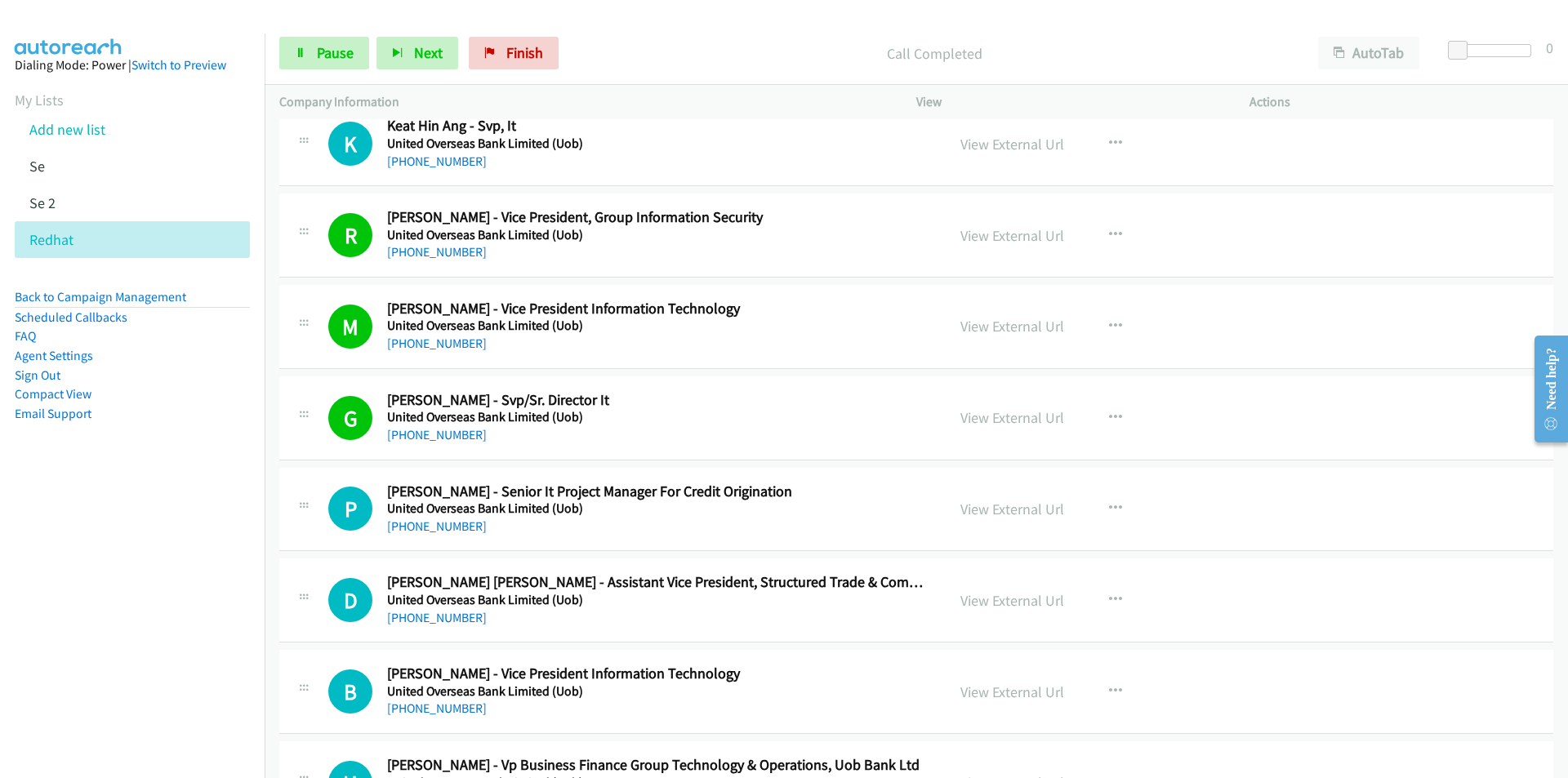
scroll to position [1633, 0]
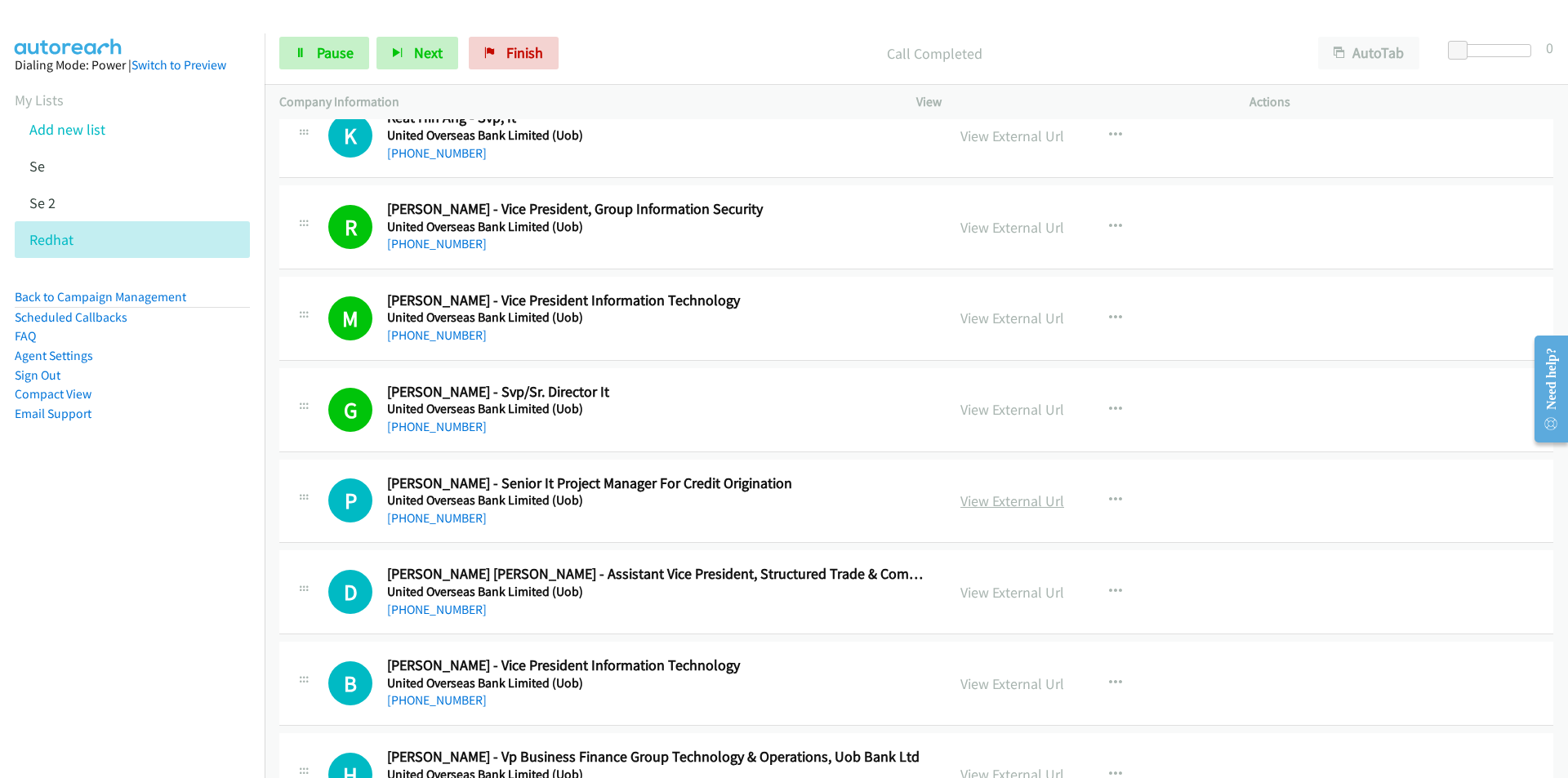
click at [1008, 494] on link "View External Url" at bounding box center [1012, 501] width 104 height 19
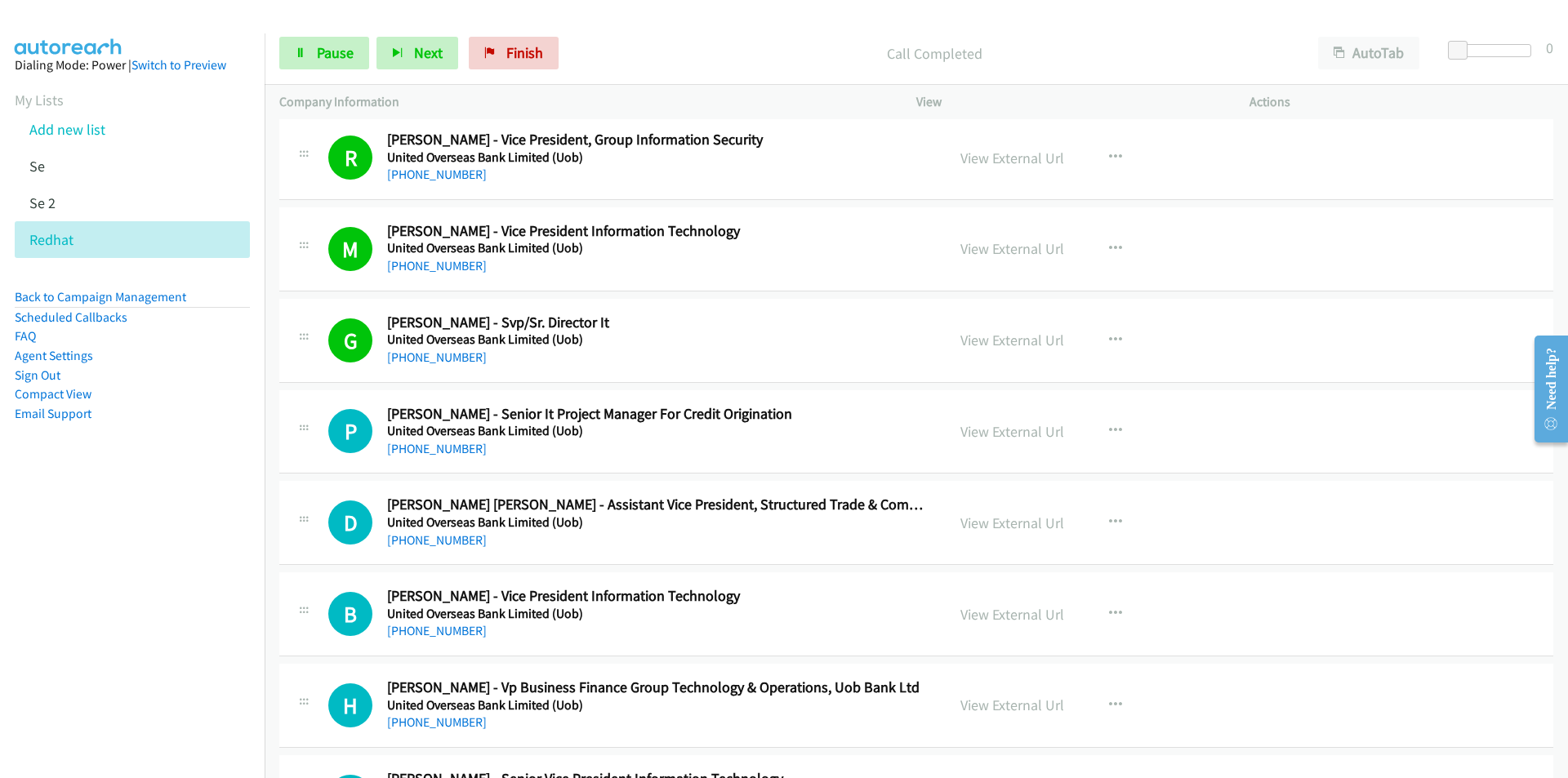
scroll to position [1714, 0]
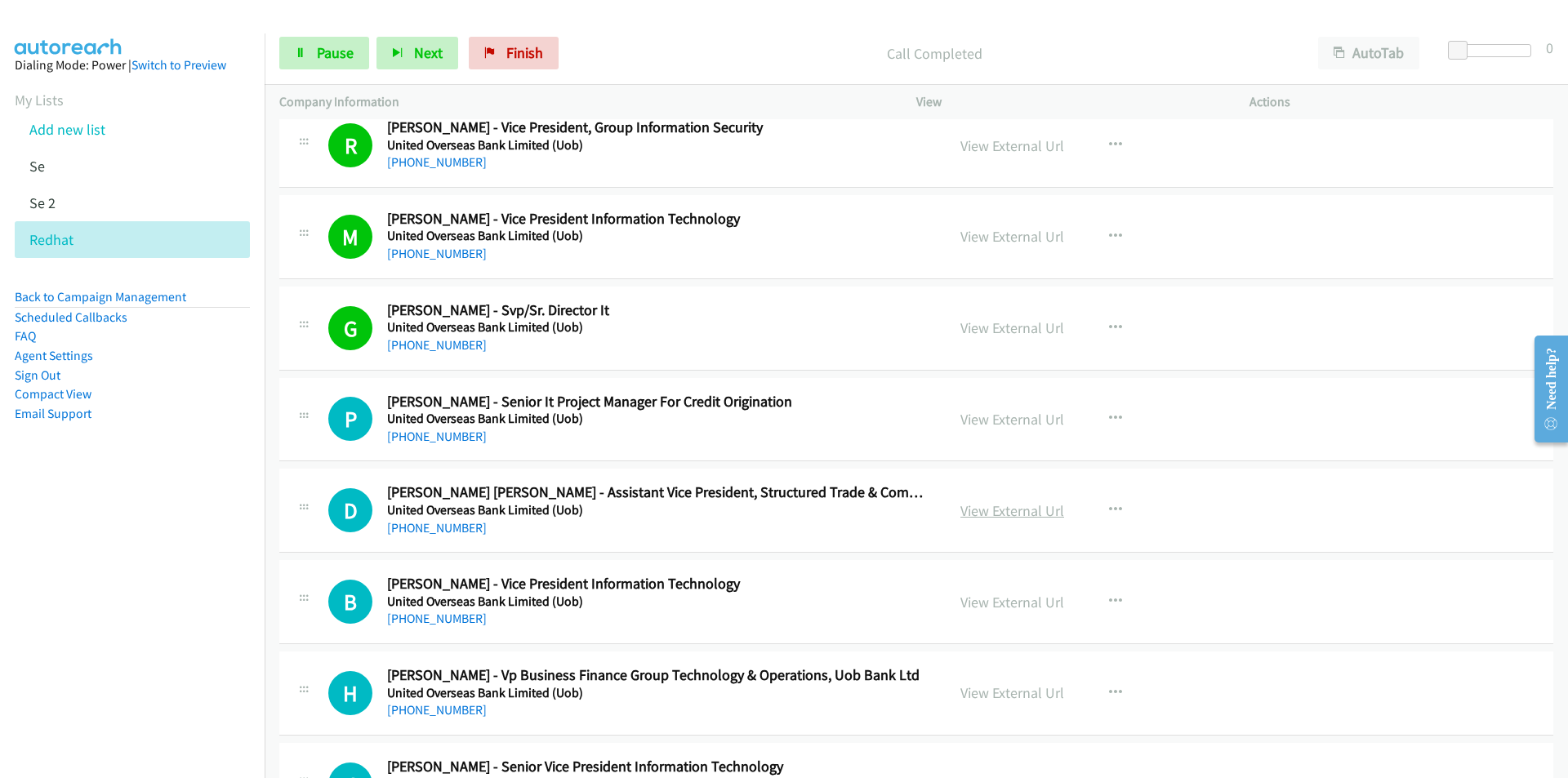
click at [1036, 512] on link "View External Url" at bounding box center [1012, 511] width 104 height 19
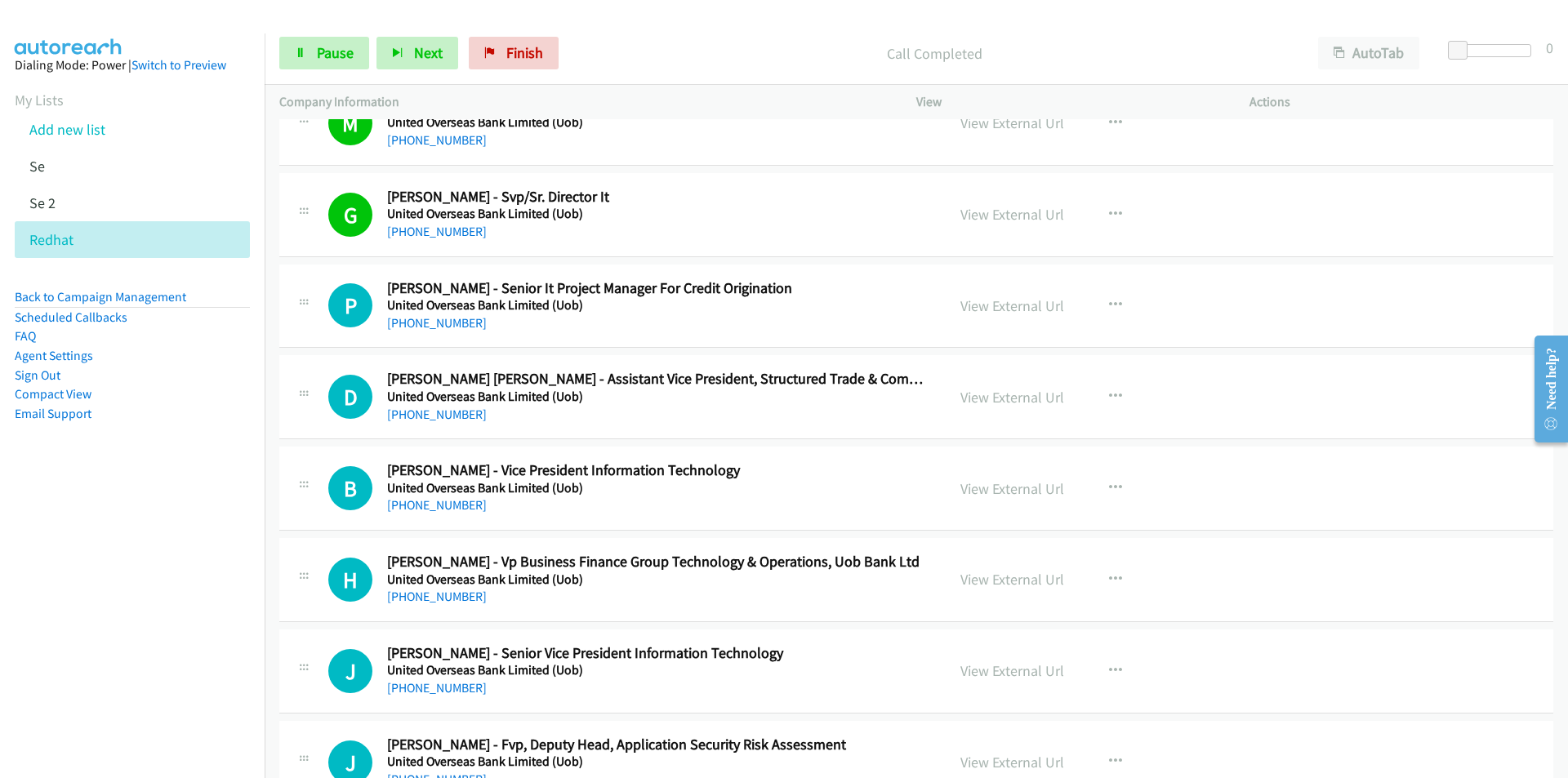
scroll to position [1959, 0]
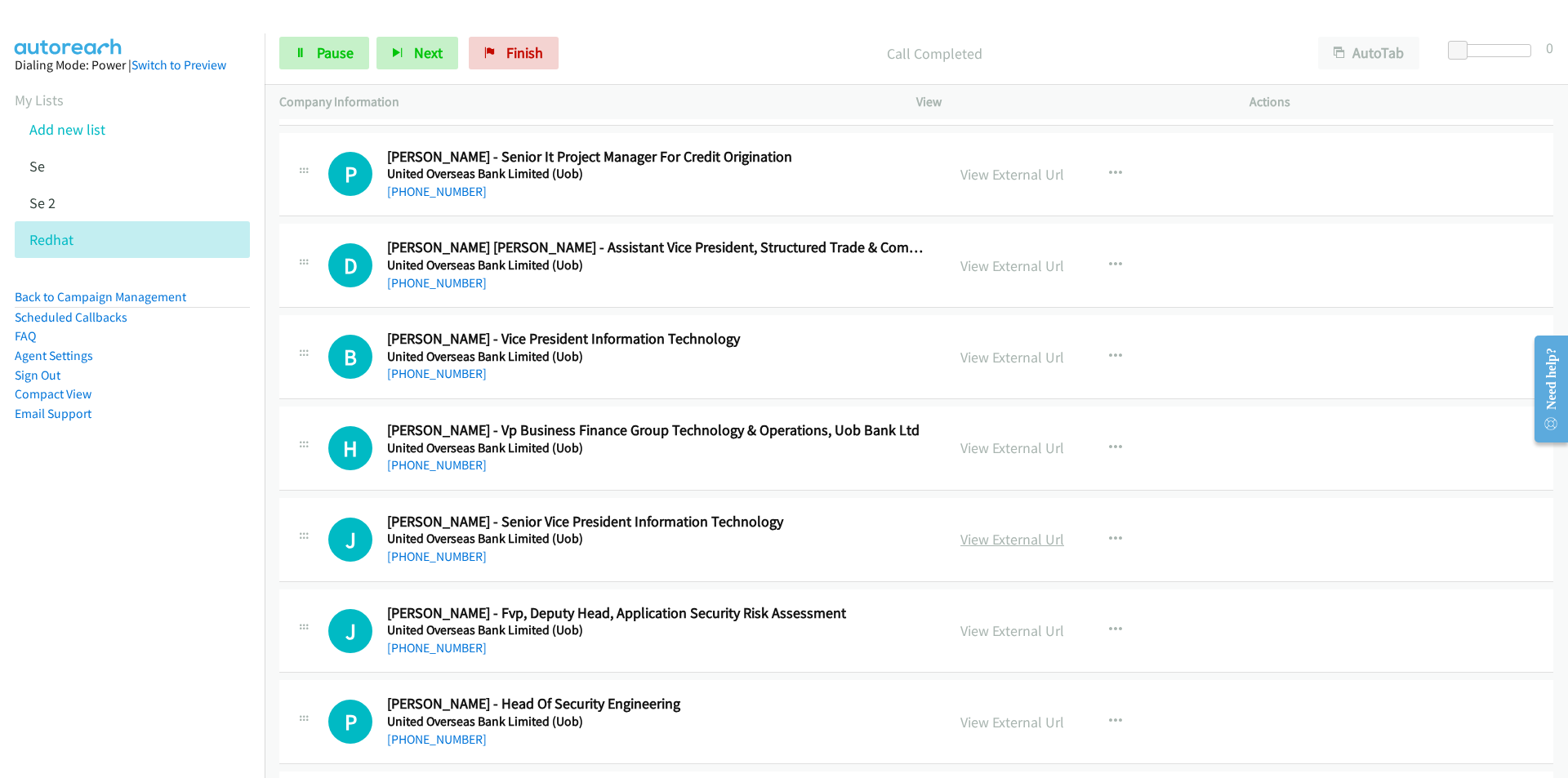
click at [1017, 539] on link "View External Url" at bounding box center [1012, 539] width 104 height 19
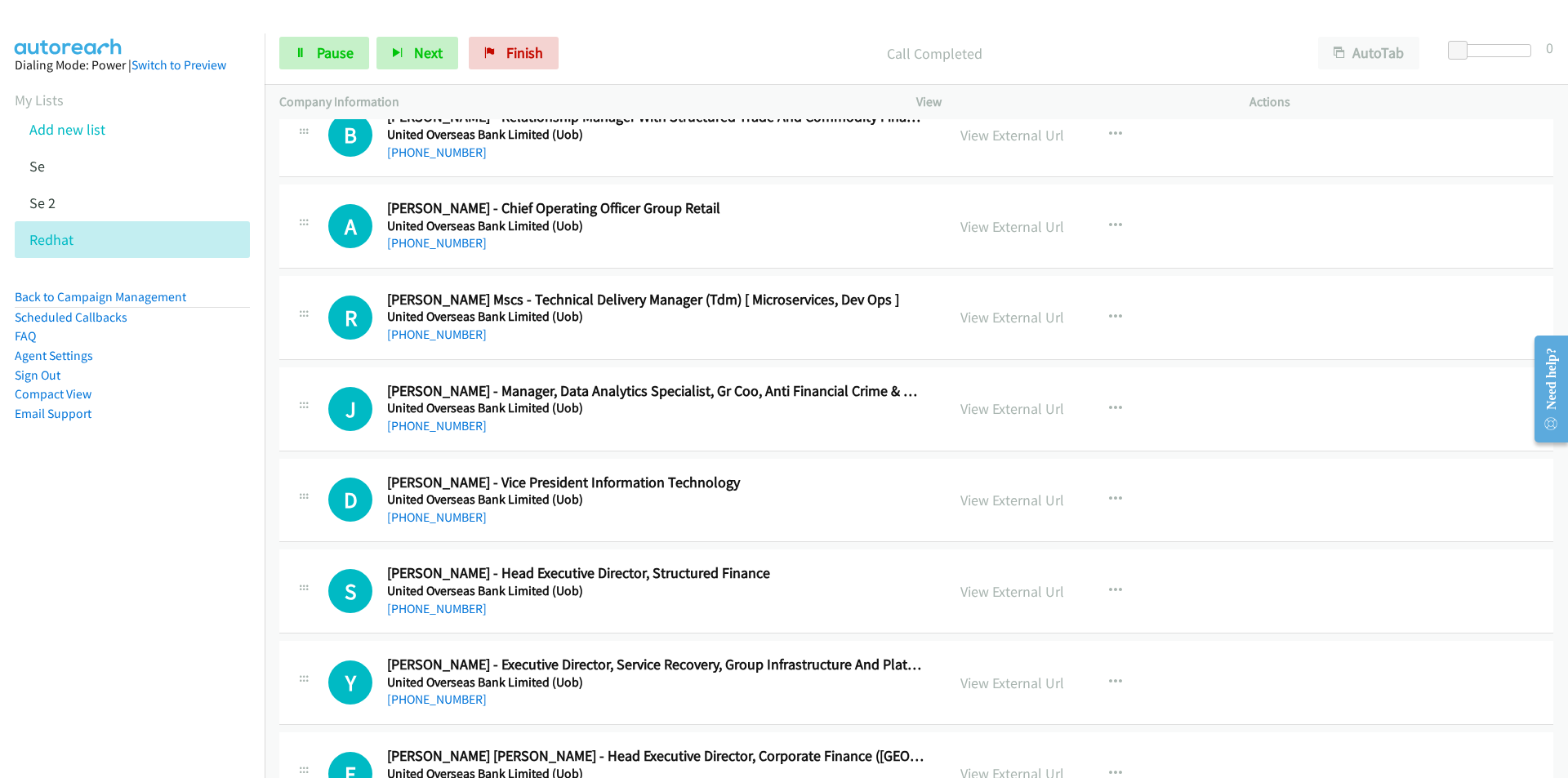
scroll to position [3510, 0]
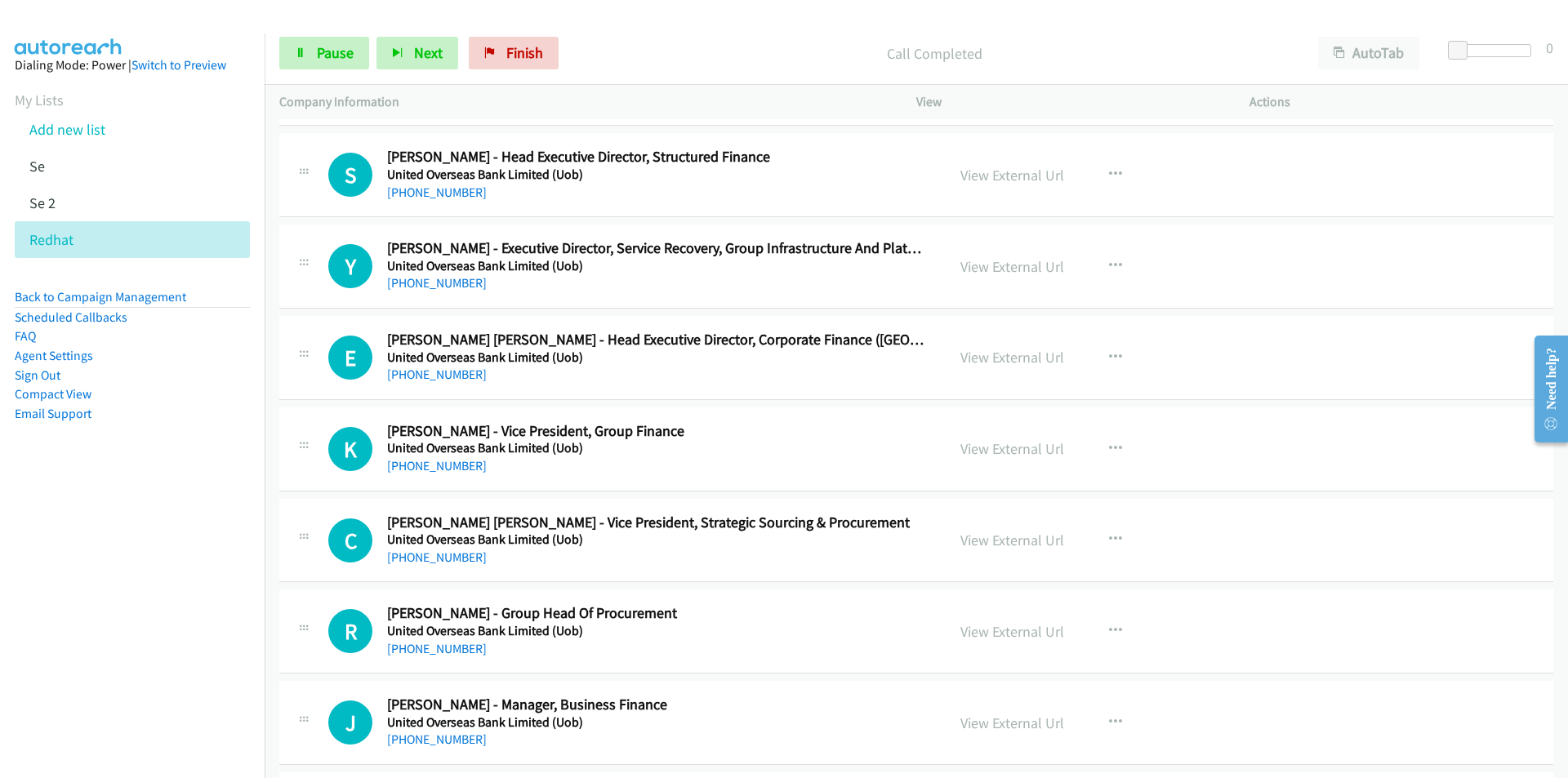
click at [1014, 525] on div "View External Url View External Url Schedule/Manage Callback Start Calls Here R…" at bounding box center [1119, 540] width 348 height 53
click at [1012, 539] on link "View External Url" at bounding box center [1012, 540] width 104 height 19
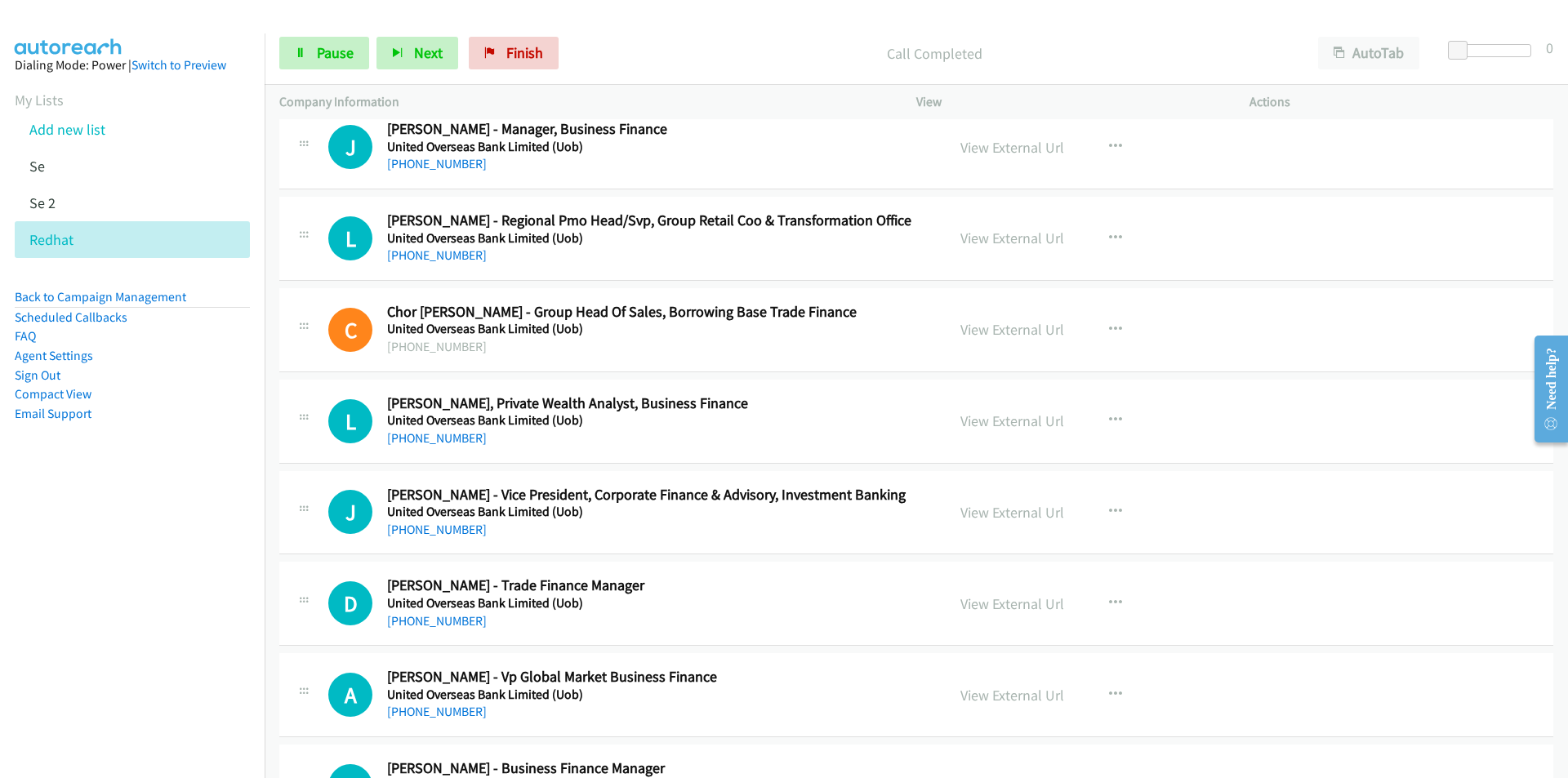
scroll to position [4163, 0]
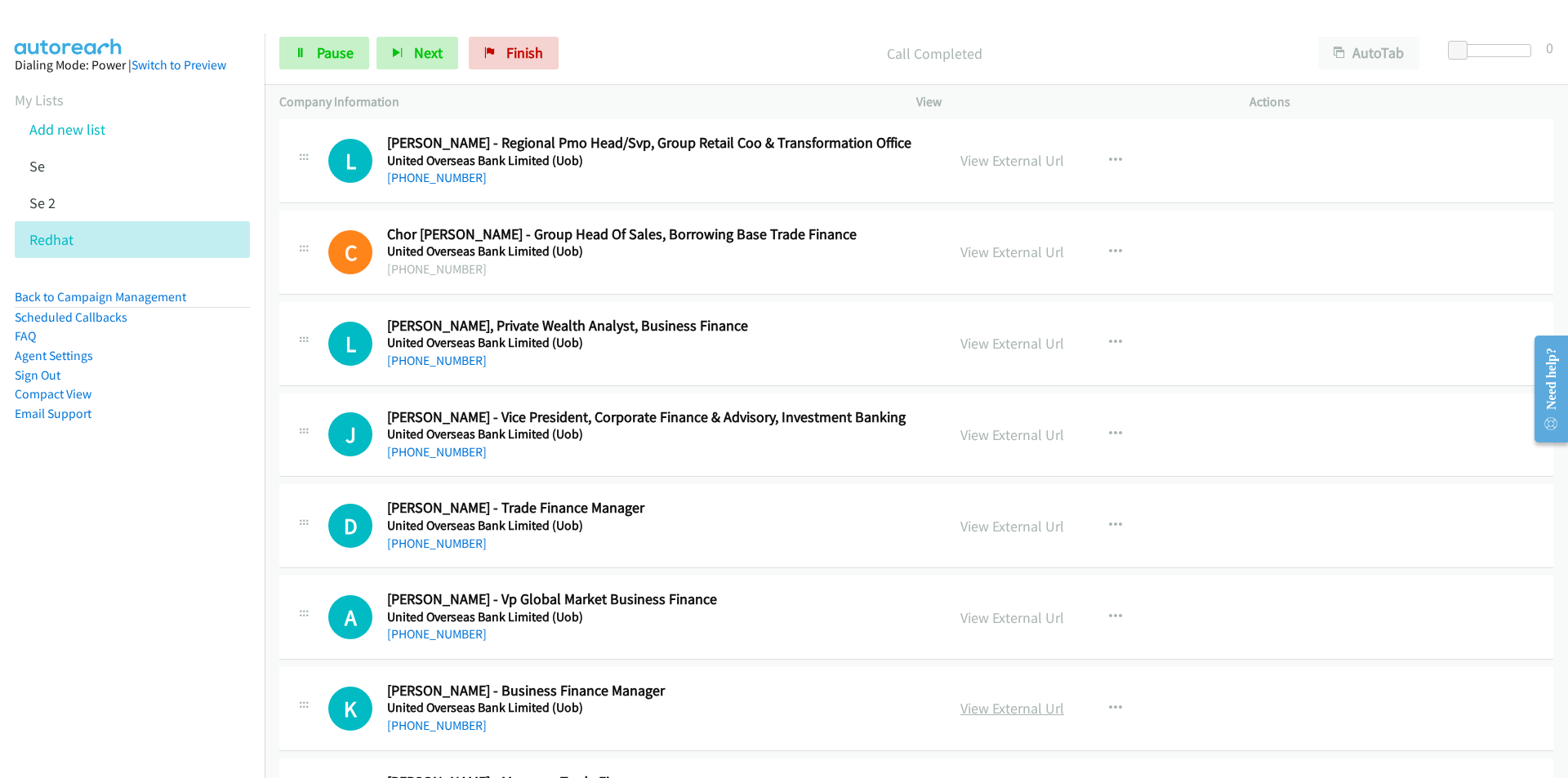
click at [1029, 712] on link "View External Url" at bounding box center [1012, 708] width 104 height 19
click at [325, 60] on span "Pause" at bounding box center [335, 53] width 37 height 19
click at [1256, 22] on div "Start Calls Pause Next Finish Paused AutoTab AutoTab 0" at bounding box center [916, 53] width 1303 height 63
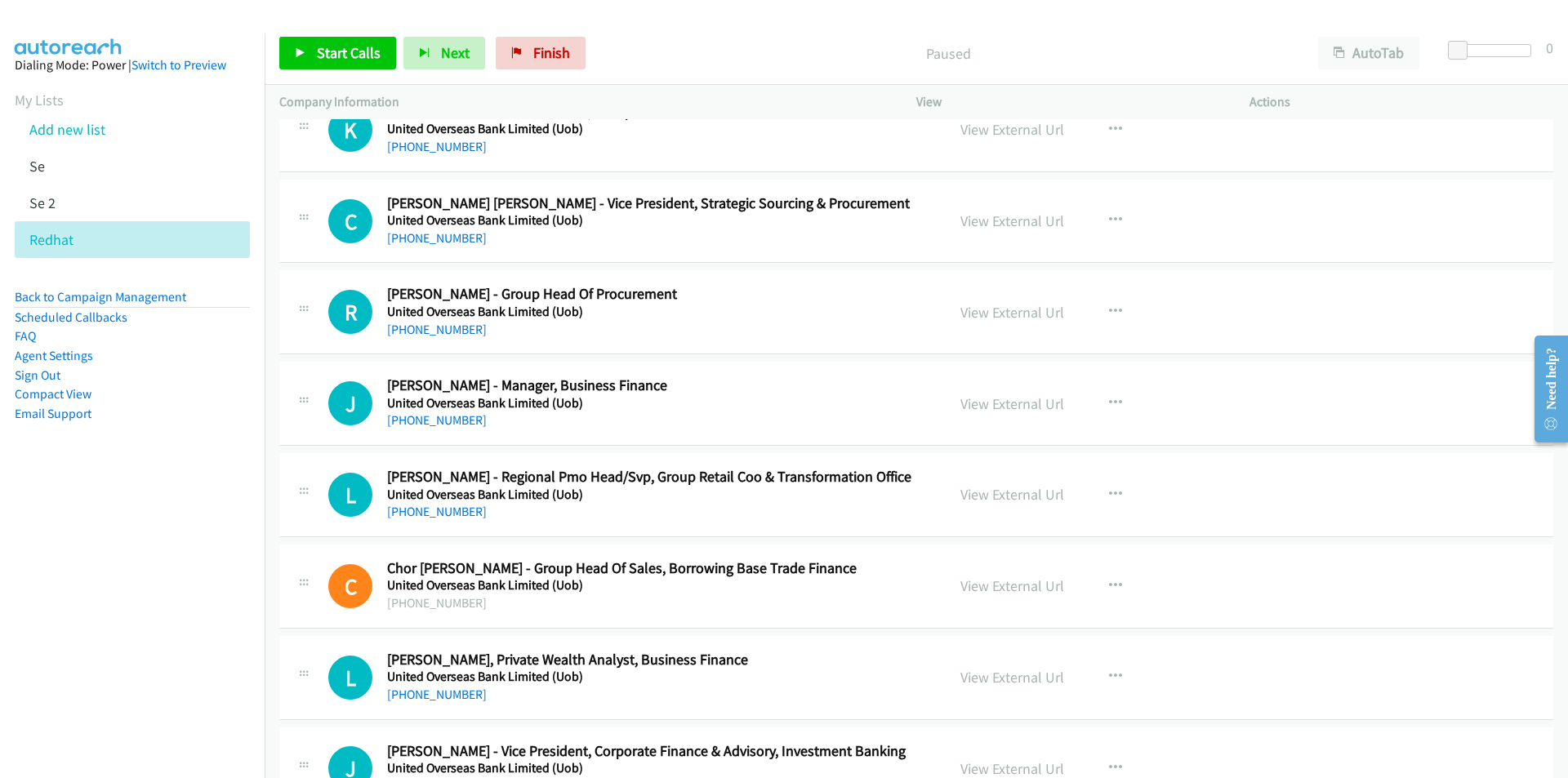
scroll to position [3755, 0]
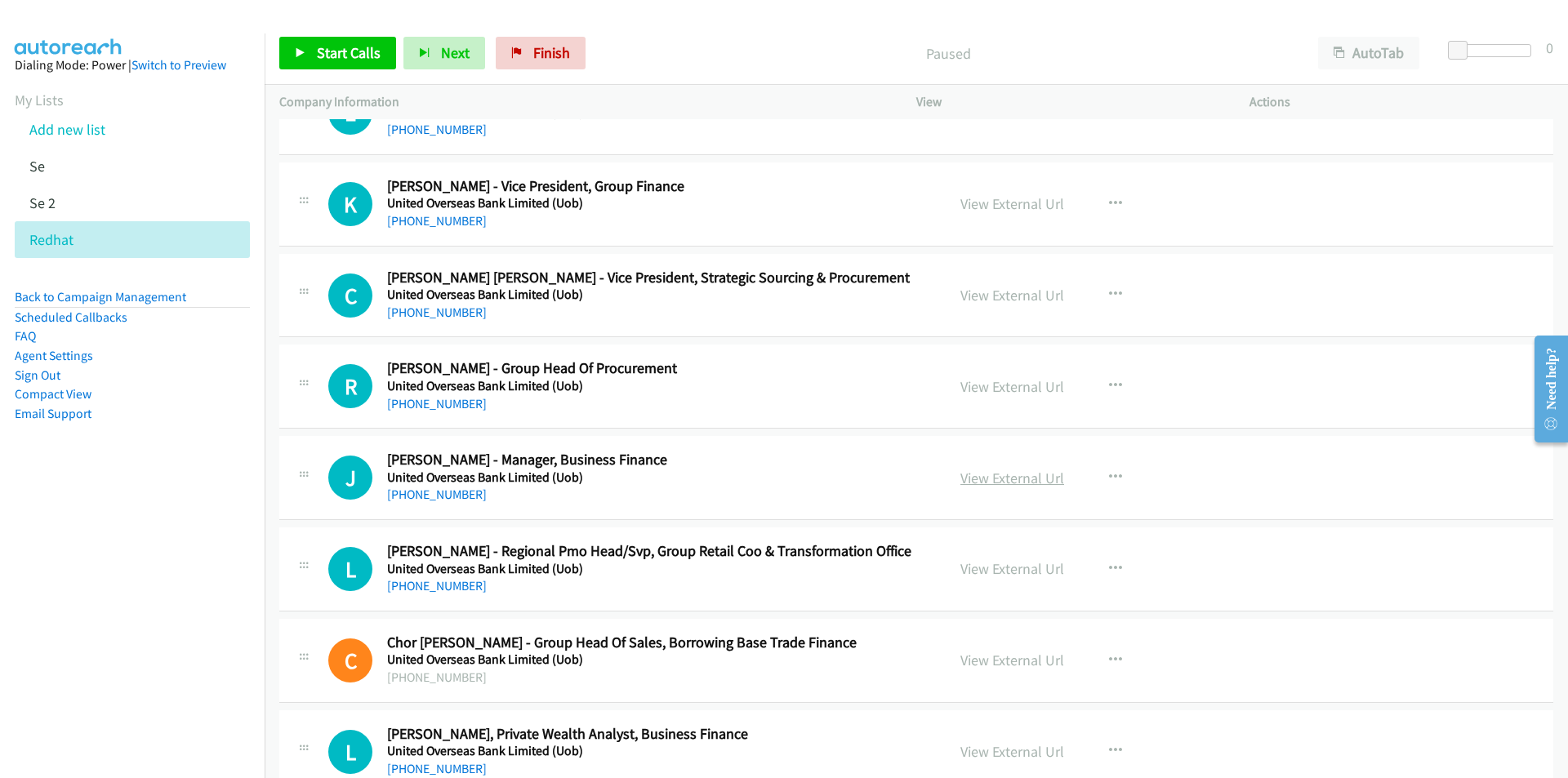
click at [1037, 480] on link "View External Url" at bounding box center [1012, 478] width 104 height 19
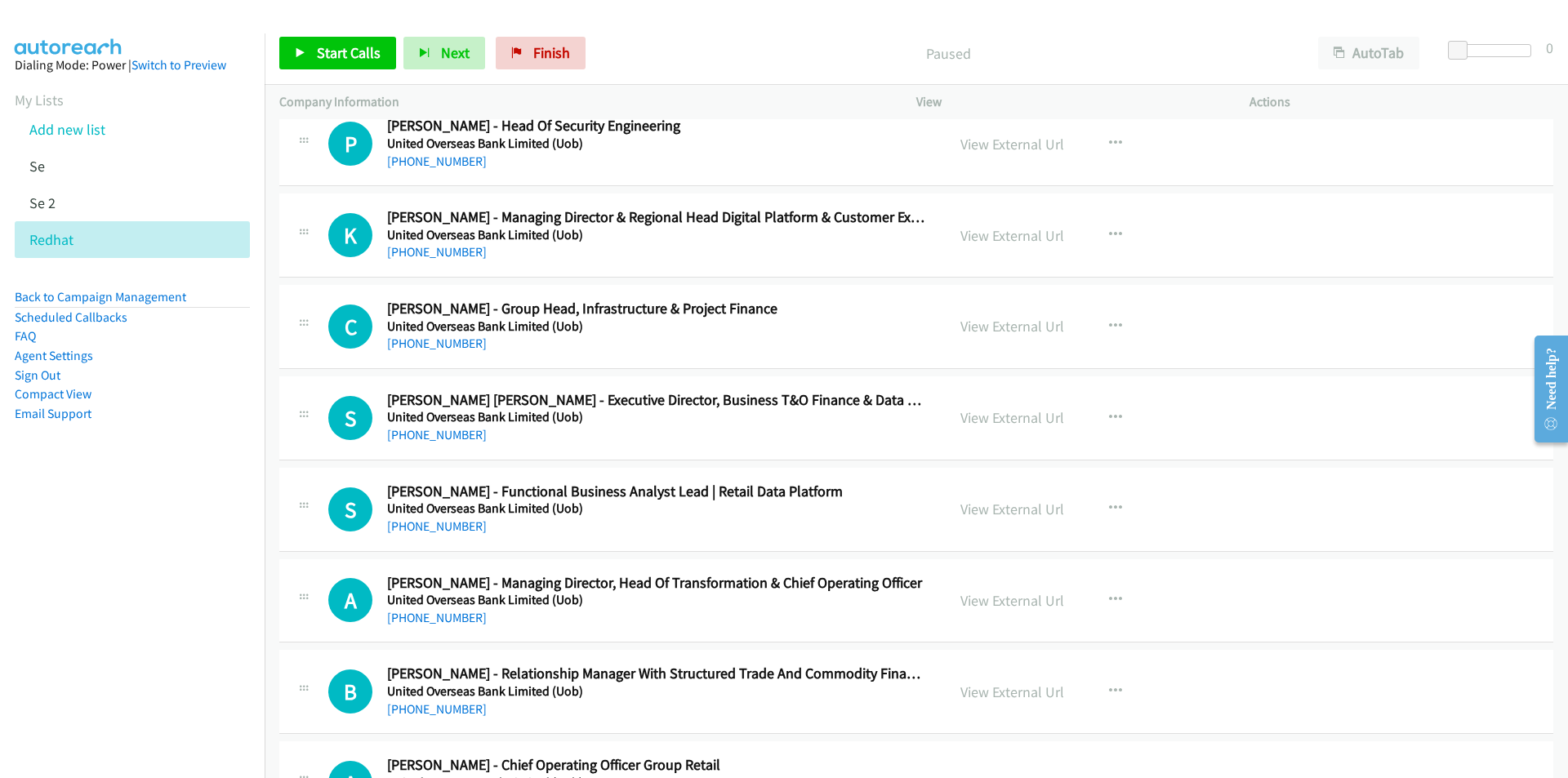
scroll to position [2531, 0]
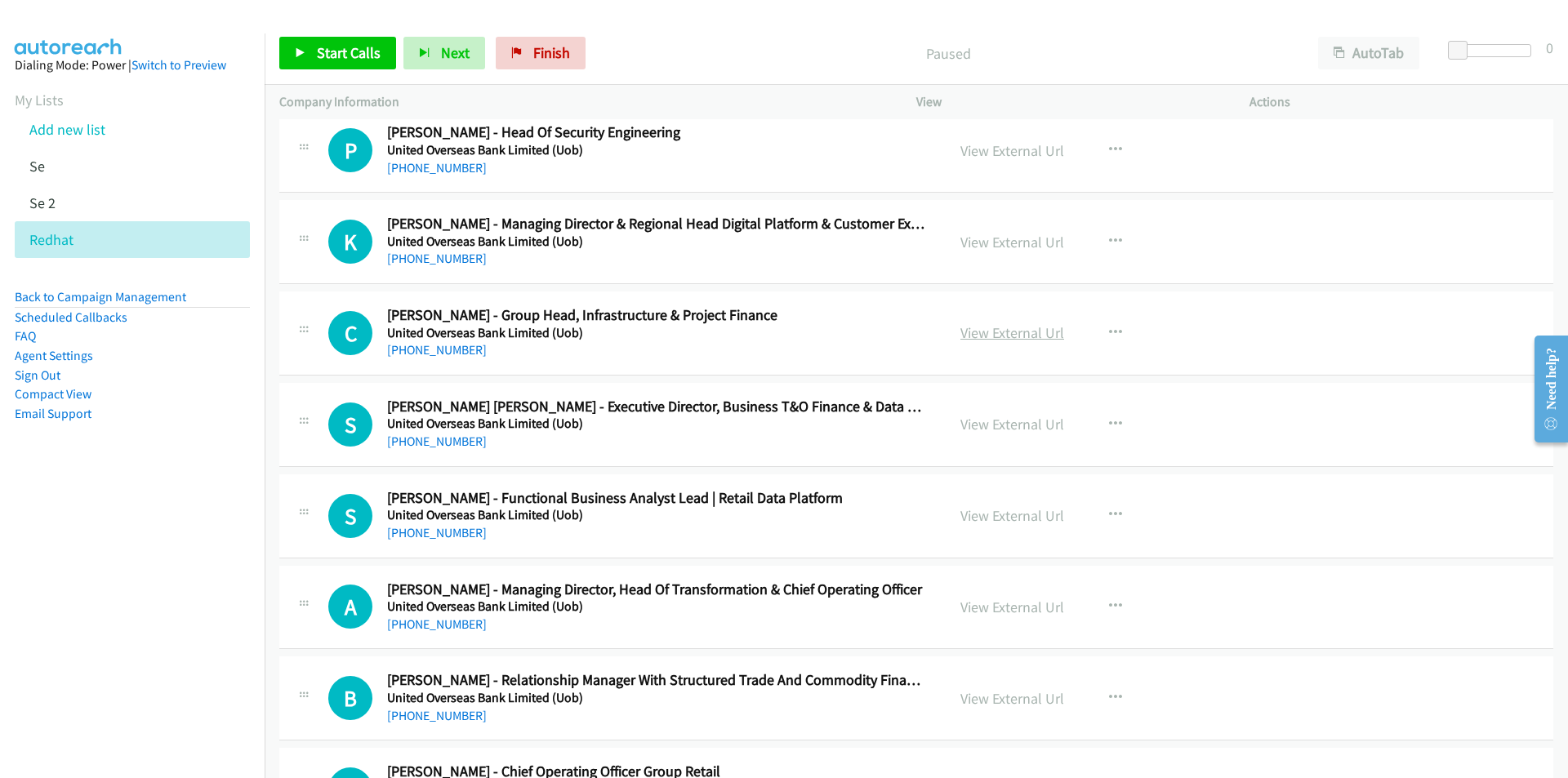
click at [1023, 332] on link "View External Url" at bounding box center [1012, 333] width 104 height 19
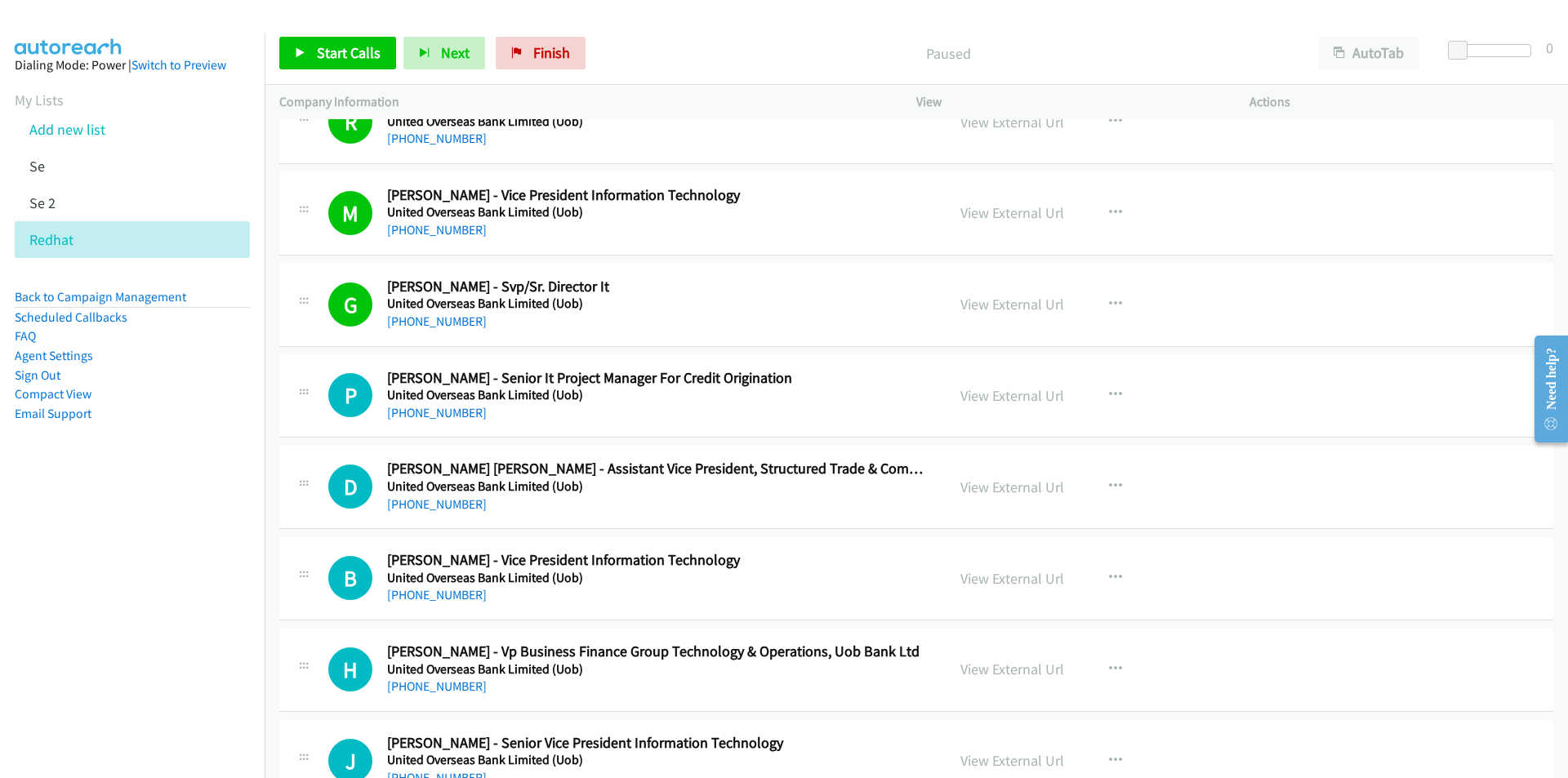
scroll to position [0, 0]
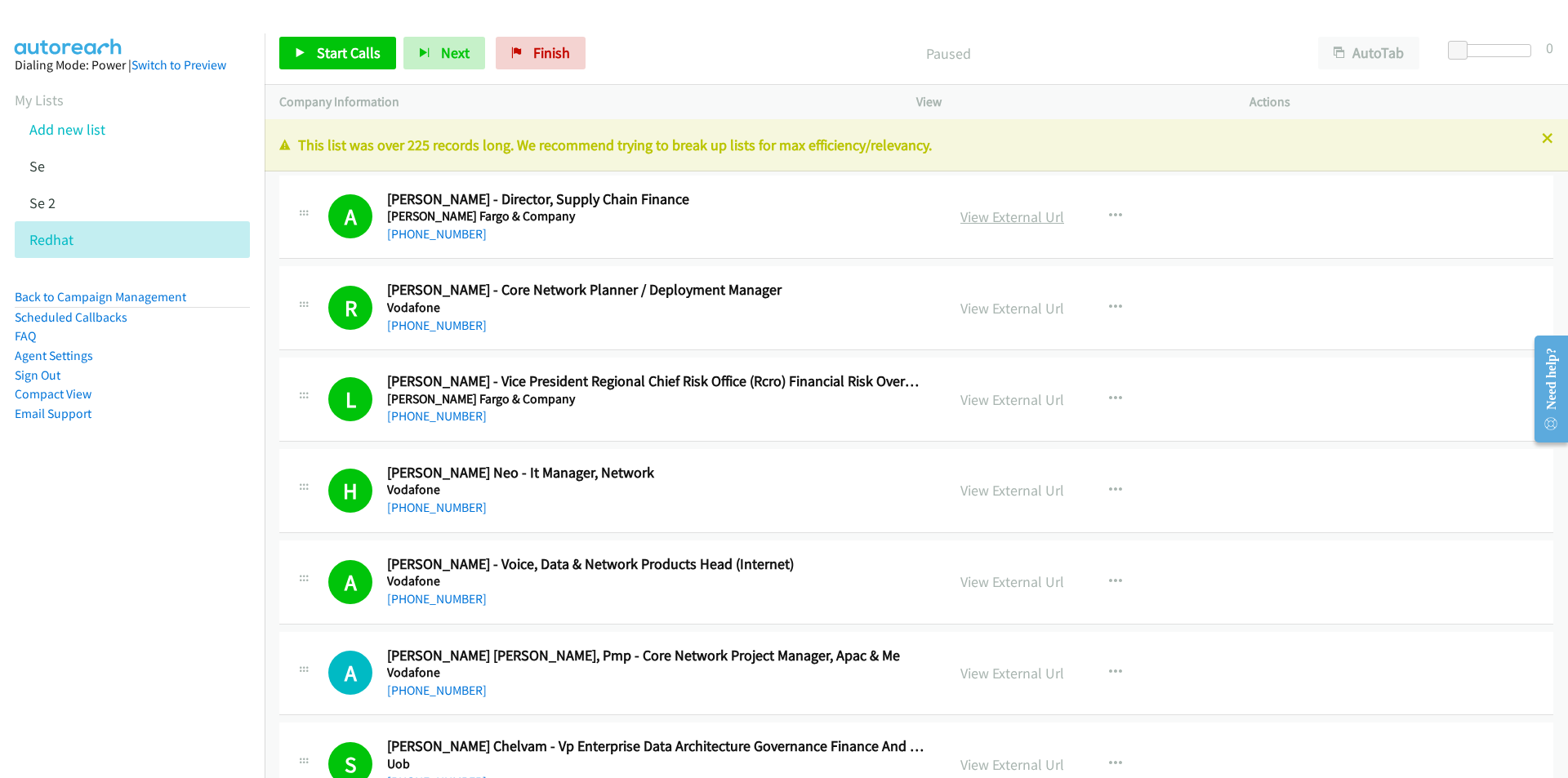
click at [1021, 216] on link "View External Url" at bounding box center [1012, 216] width 104 height 19
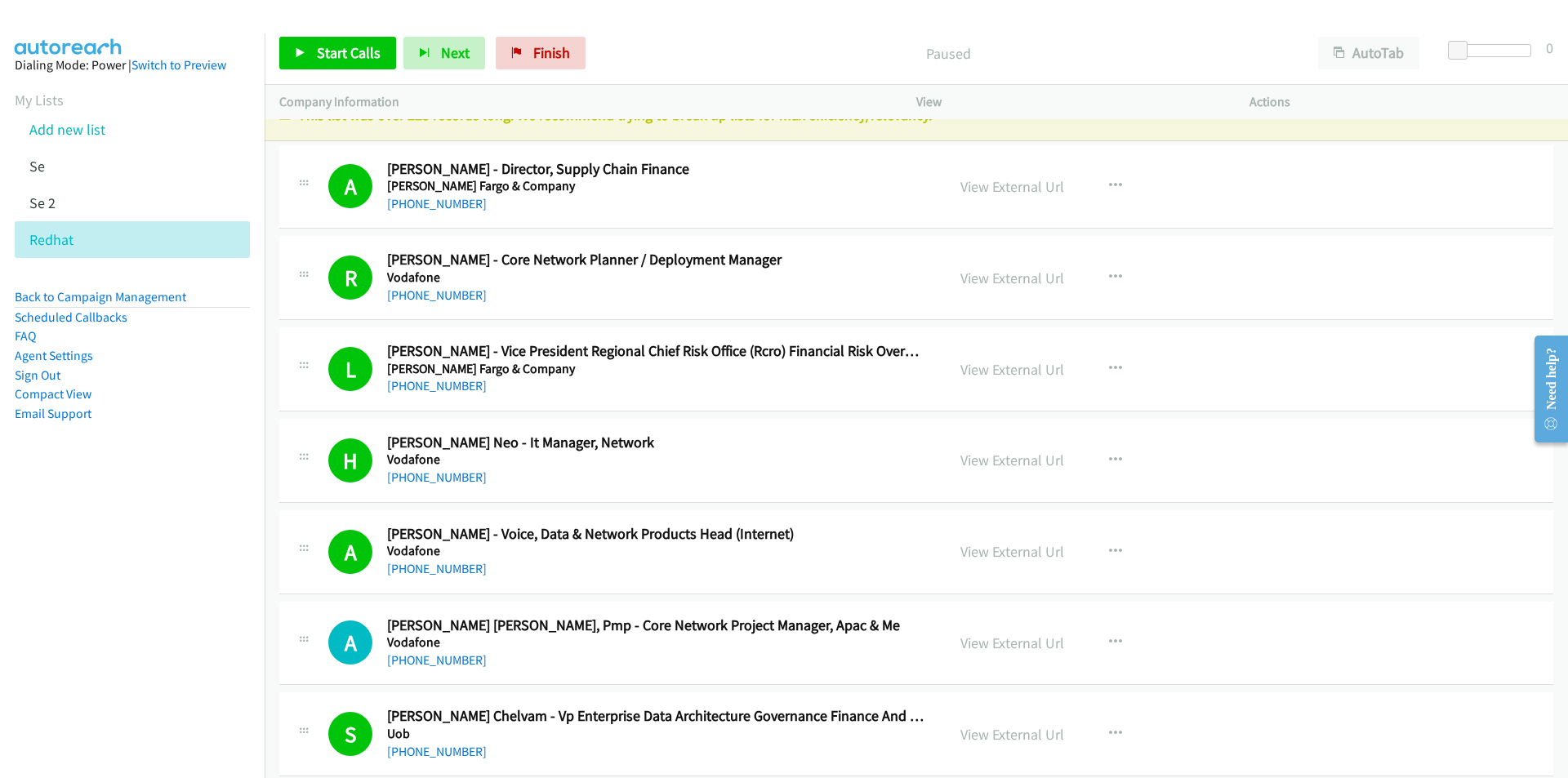
scroll to position [163, 0]
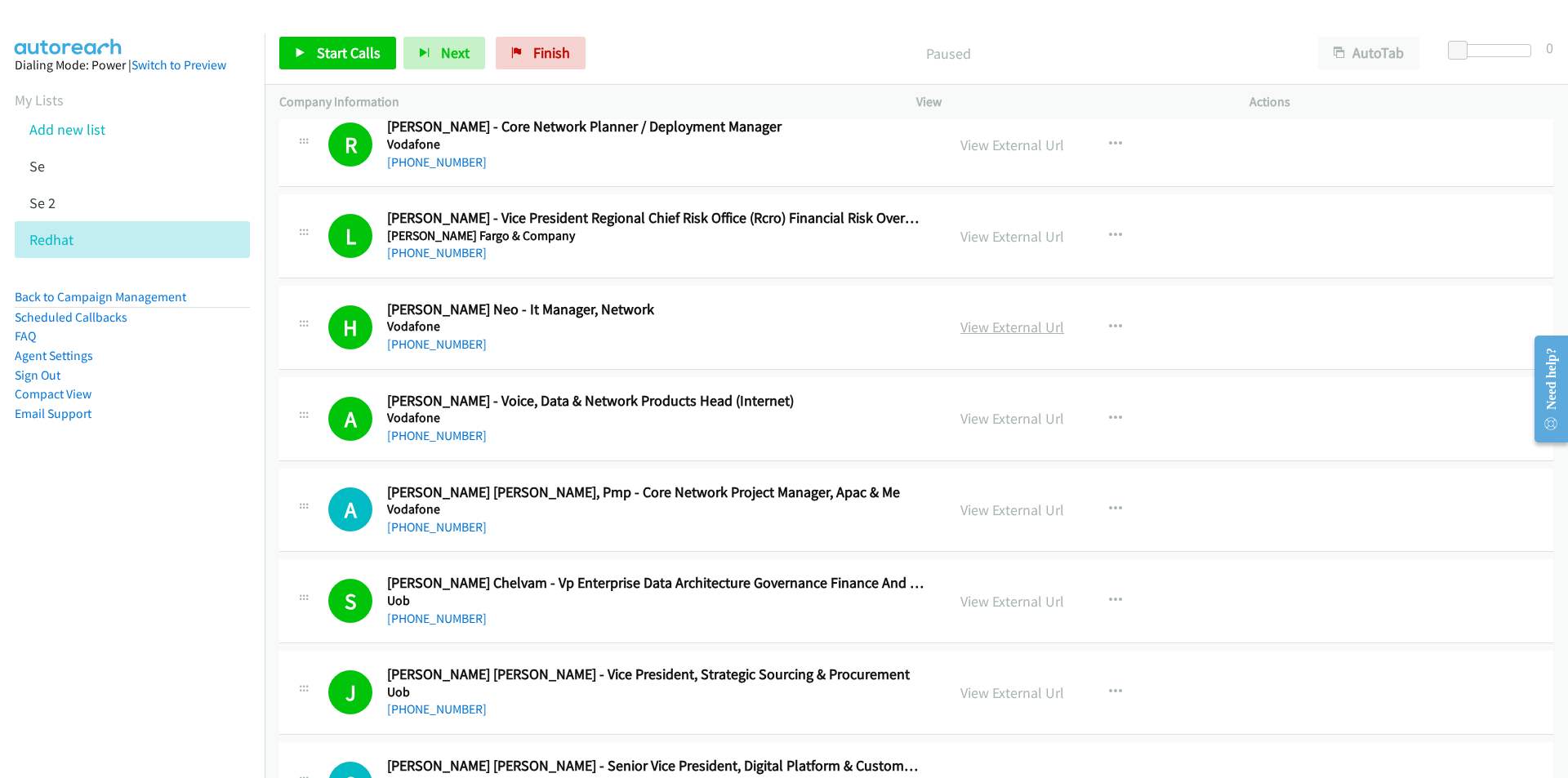
click at [1000, 324] on link "View External Url" at bounding box center [1012, 327] width 104 height 19
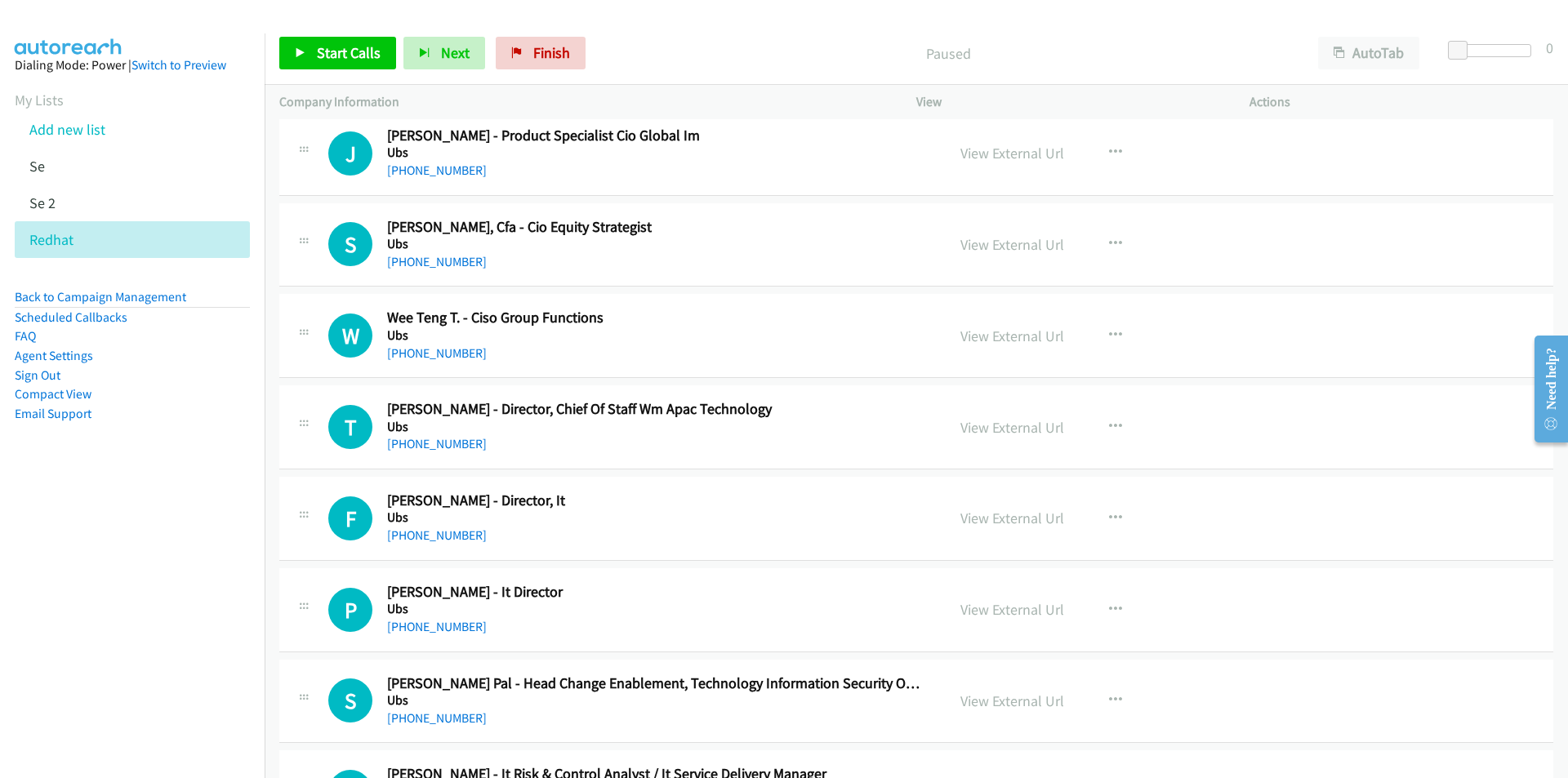
scroll to position [8489, 0]
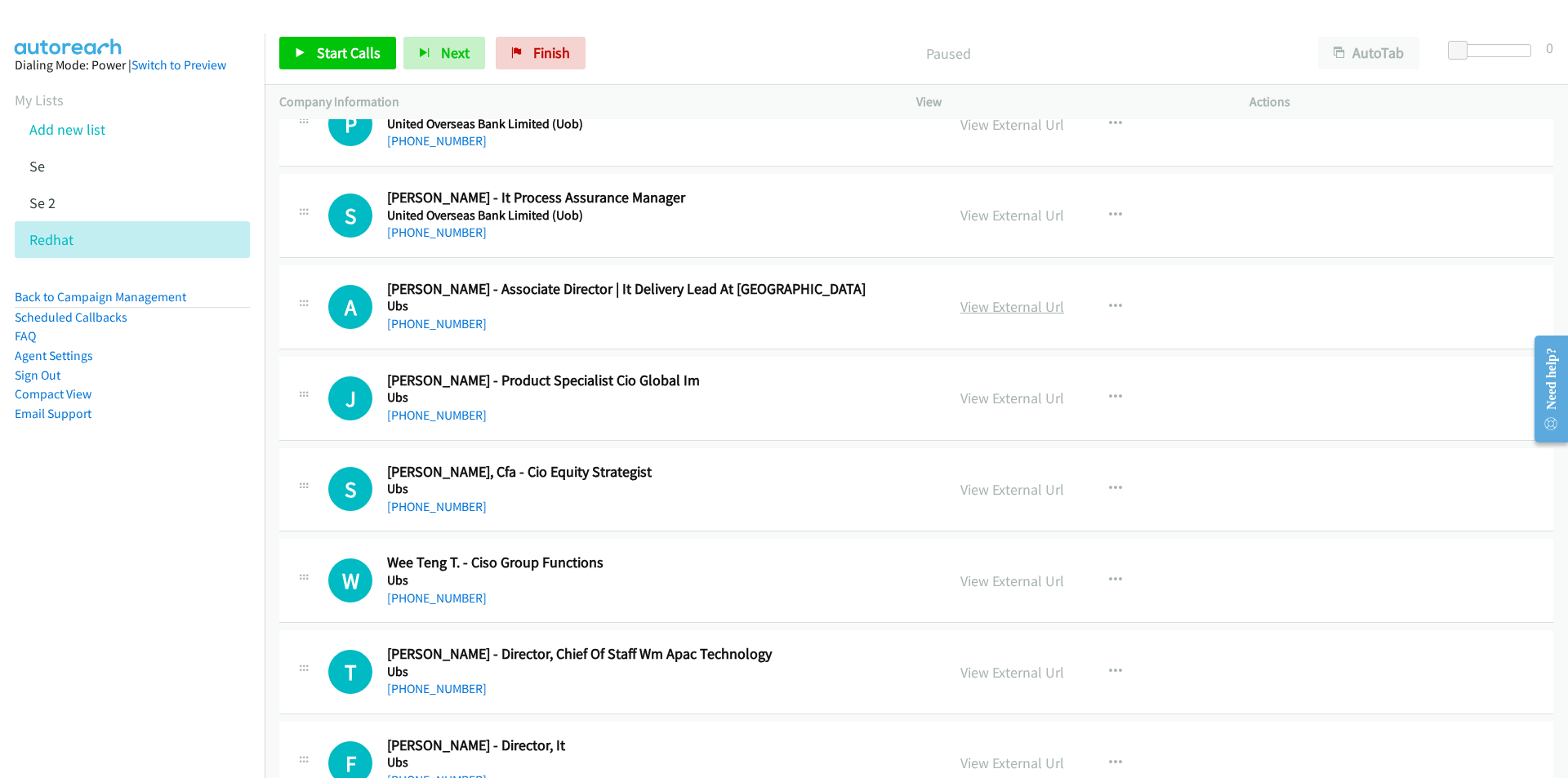
click at [1050, 304] on link "View External Url" at bounding box center [1012, 306] width 104 height 19
click at [1109, 302] on icon "button" at bounding box center [1115, 306] width 13 height 13
click at [1012, 411] on link "Start Calls Here" at bounding box center [1029, 413] width 217 height 33
click at [338, 57] on span "Start Calls" at bounding box center [349, 53] width 64 height 19
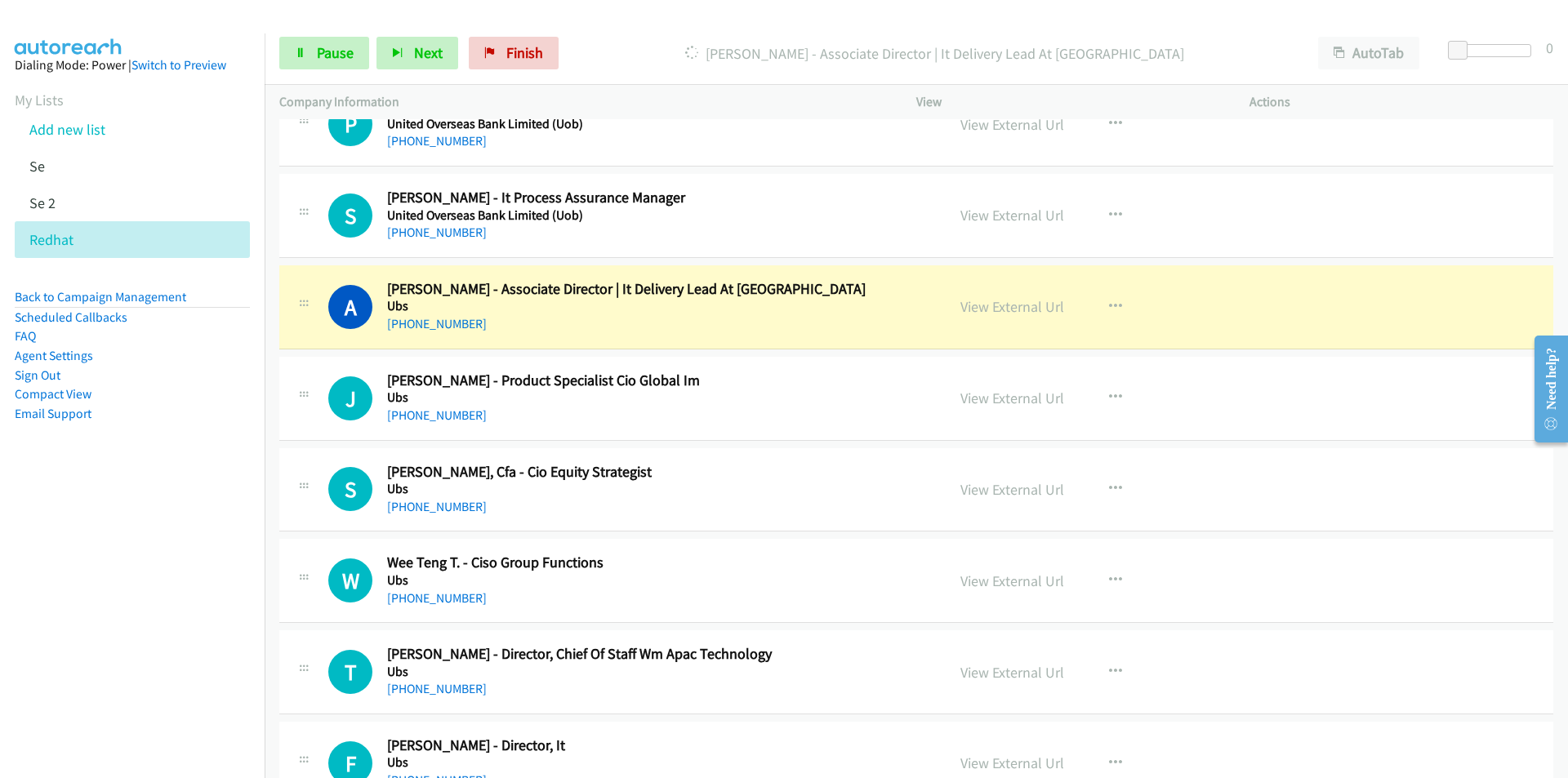
click at [167, 535] on nav "Dialing Mode: Power | Switch to Preview My Lists Add new list Se Se 2 Redhat Ba…" at bounding box center [133, 423] width 266 height 778
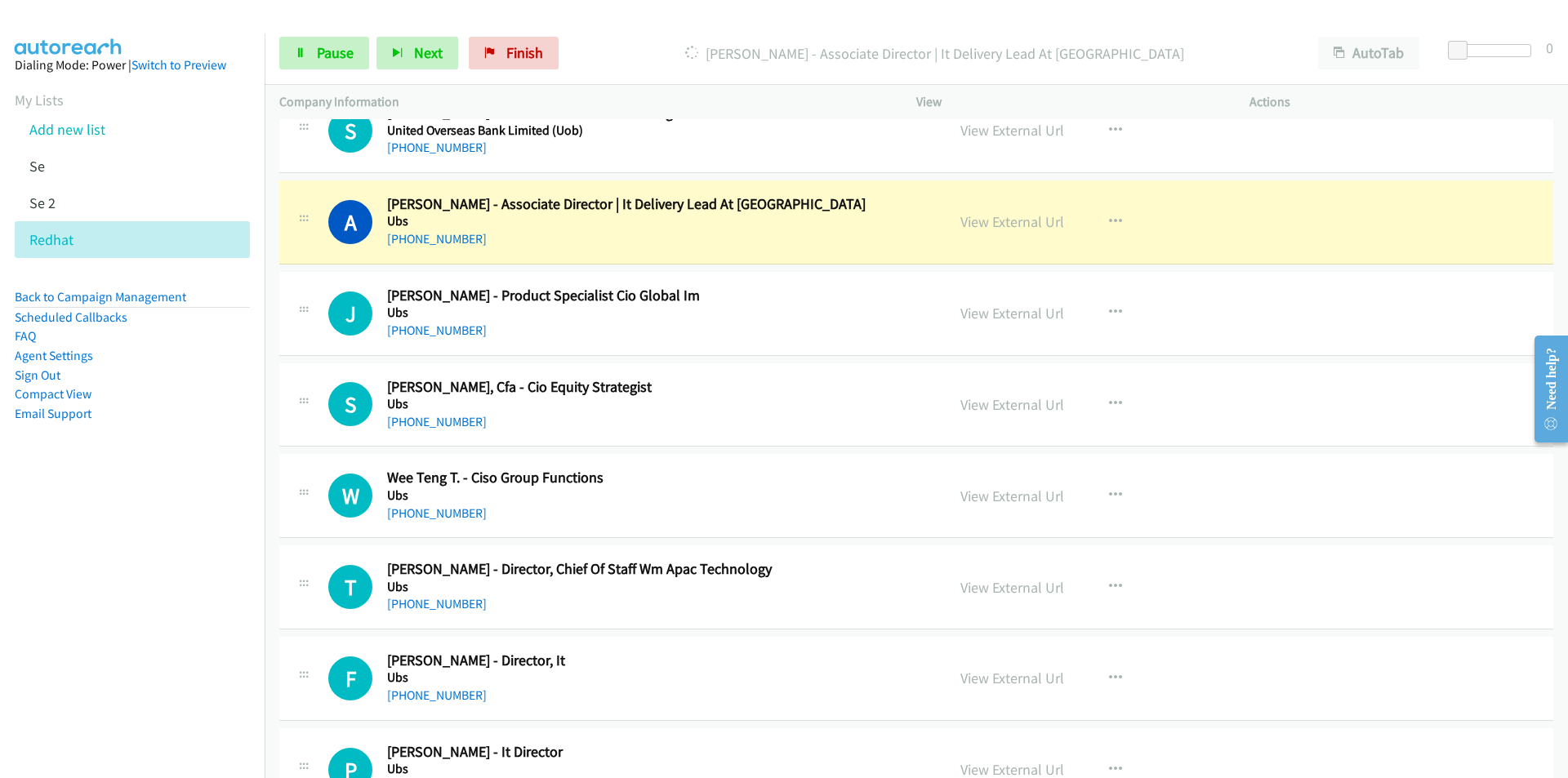
scroll to position [8652, 0]
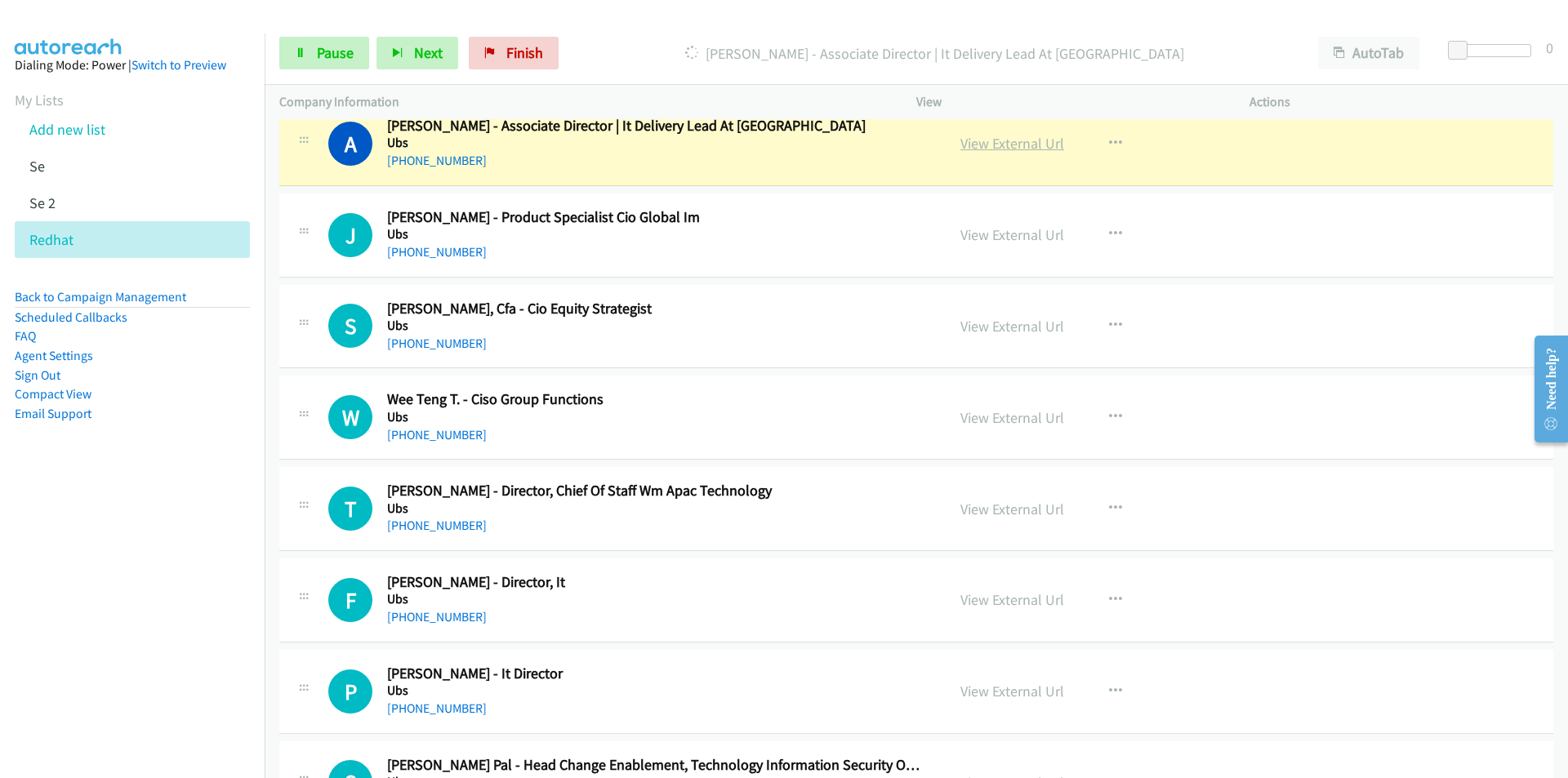
click at [1010, 141] on link "View External Url" at bounding box center [1012, 143] width 104 height 19
click at [327, 51] on span "Pause" at bounding box center [335, 53] width 37 height 19
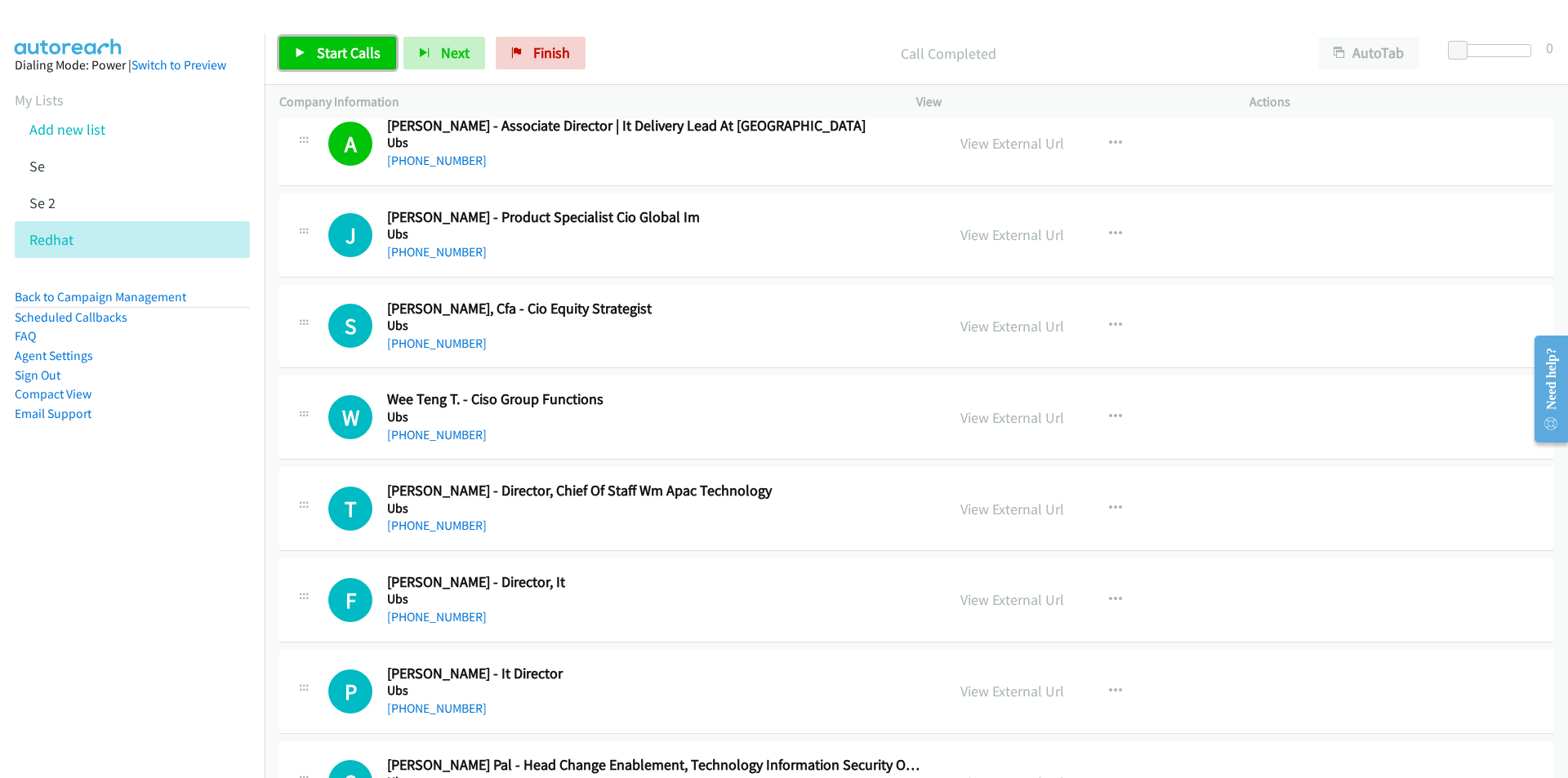
click at [313, 61] on link "Start Calls" at bounding box center [337, 53] width 116 height 33
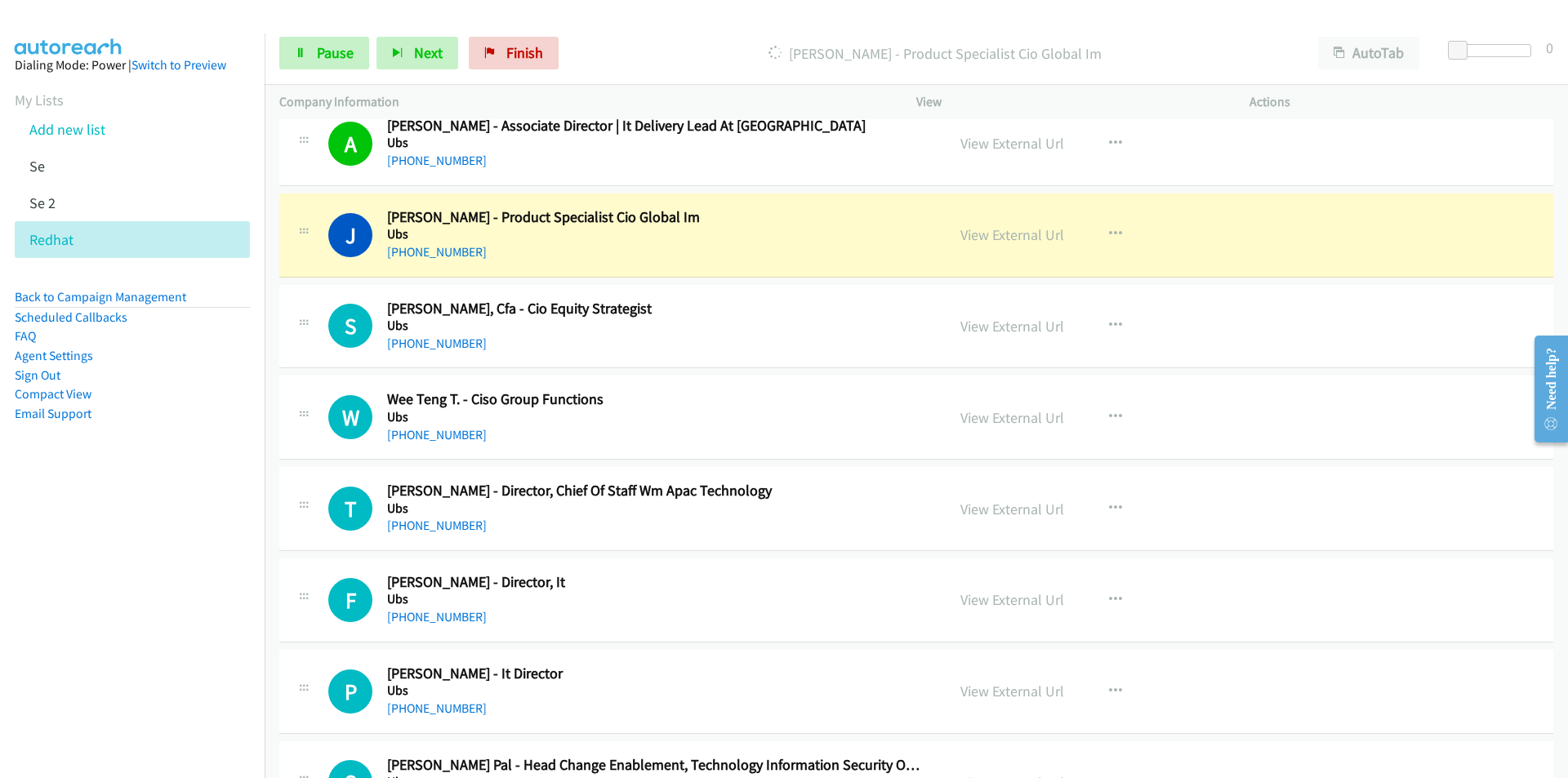
click at [146, 467] on aside "Dialing Mode: Power | Switch to Preview My Lists Add new list Se Se 2 Redhat Ba…" at bounding box center [132, 266] width 265 height 464
click at [1023, 242] on link "View External Url" at bounding box center [1012, 235] width 104 height 19
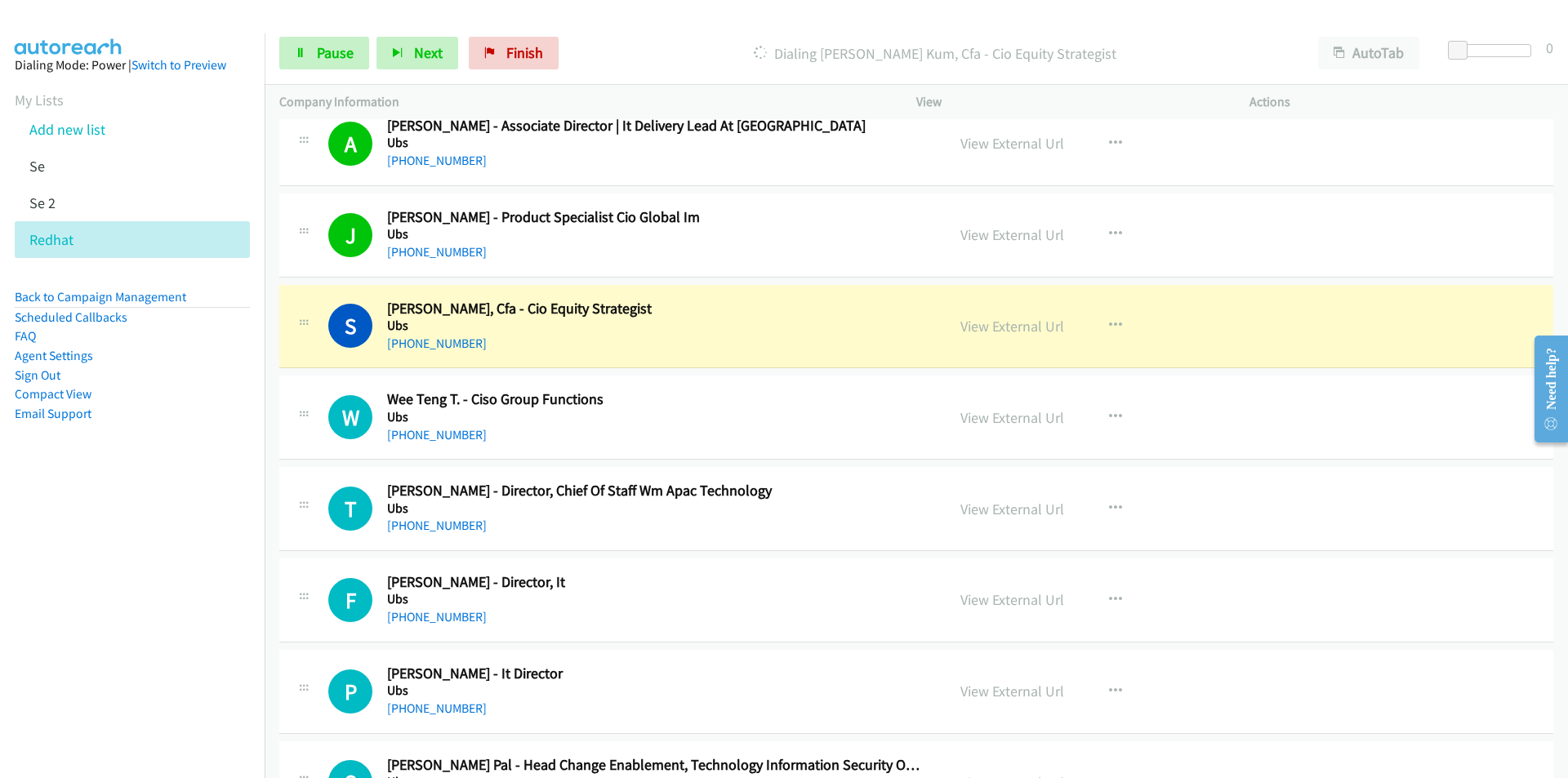
click at [177, 525] on nav "Dialing Mode: Power | Switch to Preview My Lists Add new list Se Se 2 Redhat Ba…" at bounding box center [133, 423] width 266 height 778
click at [1005, 328] on link "View External Url" at bounding box center [1012, 326] width 104 height 19
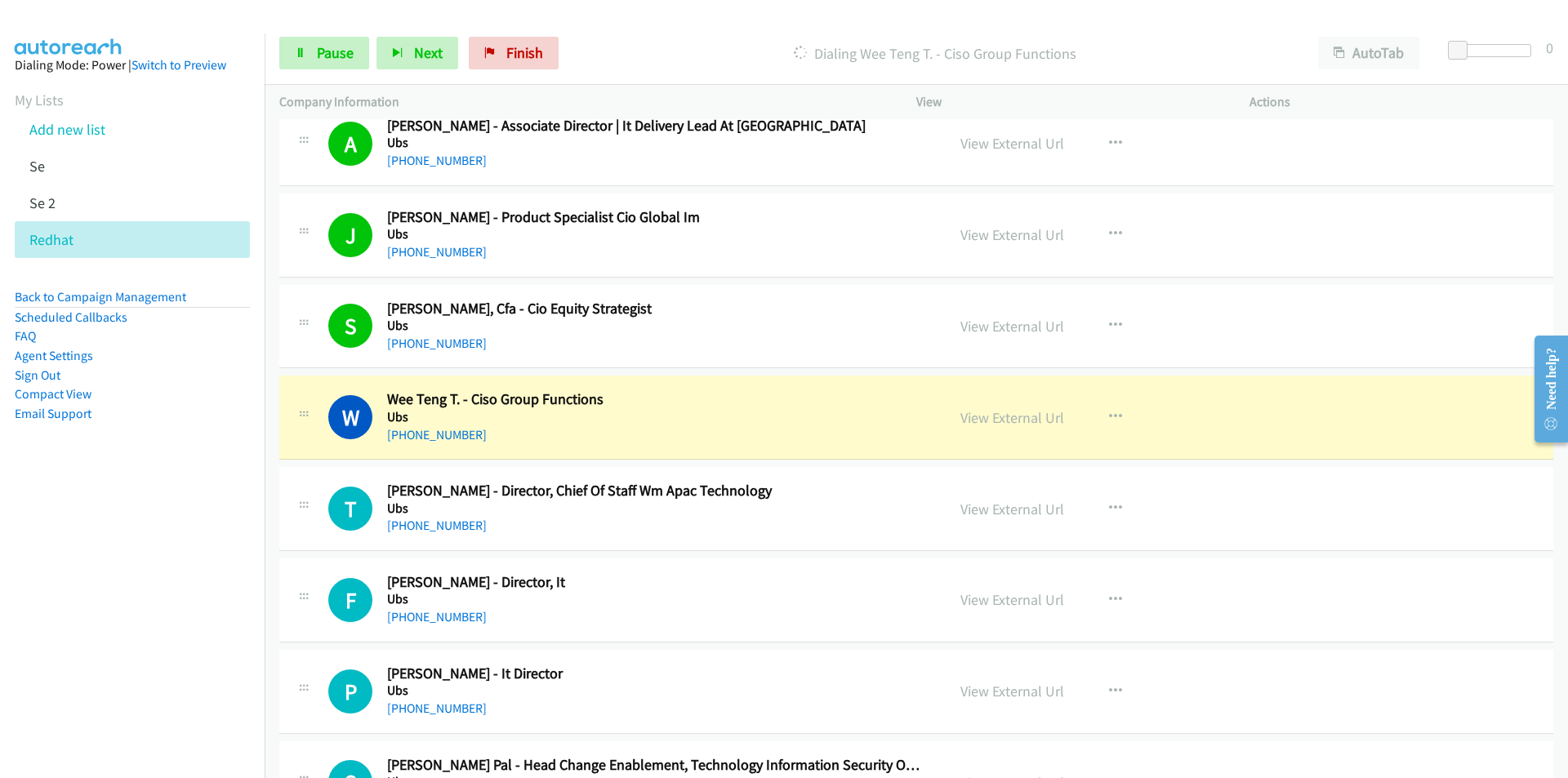
click at [139, 546] on nav "Dialing Mode: Power | Switch to Preview My Lists Add new list Se Se 2 Redhat Ba…" at bounding box center [133, 423] width 266 height 778
click at [986, 413] on link "View External Url" at bounding box center [1012, 417] width 104 height 19
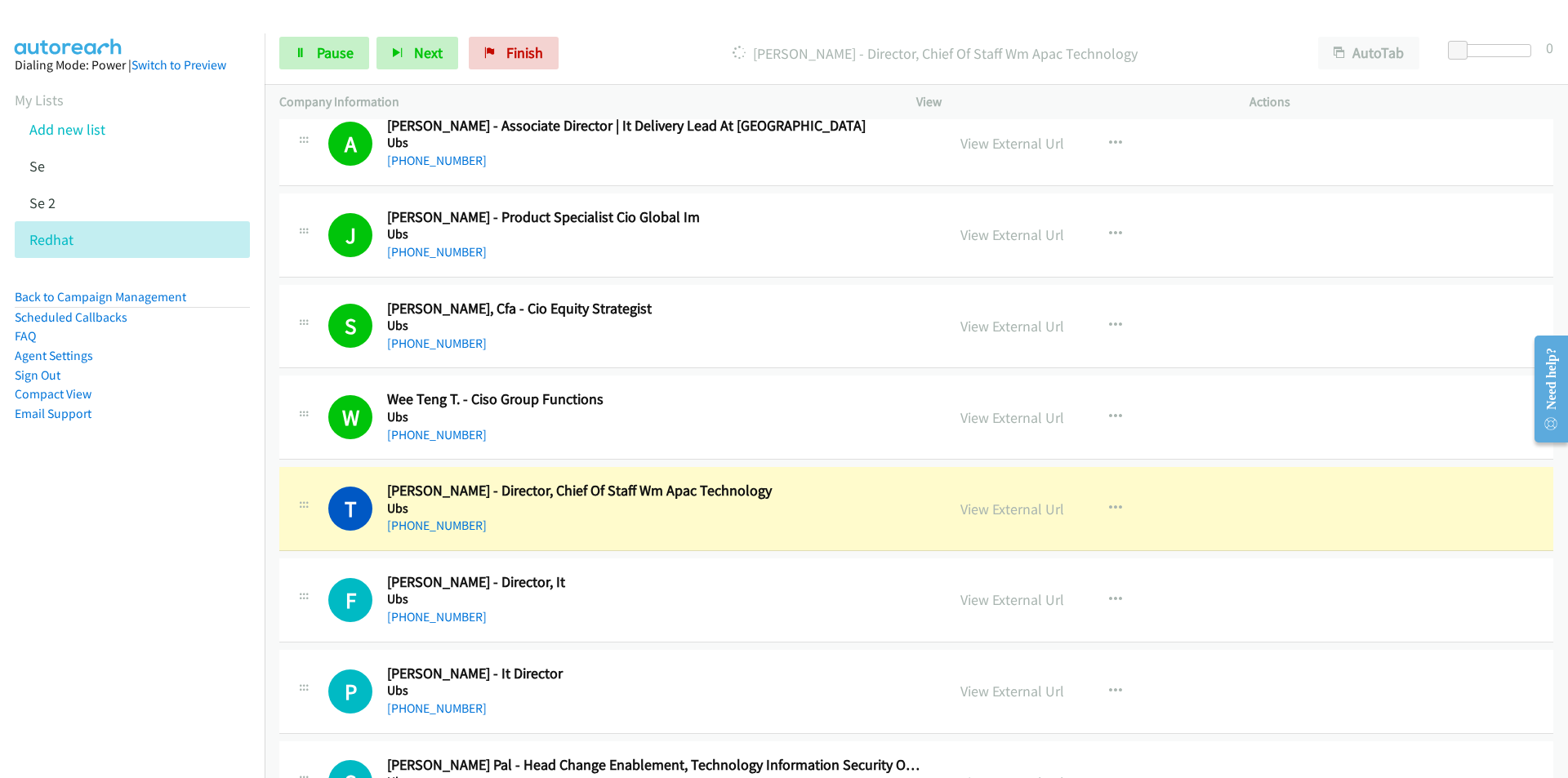
drag, startPoint x: 90, startPoint y: 631, endPoint x: 292, endPoint y: 610, distance: 203.1
click at [90, 631] on nav "Dialing Mode: Power | Switch to Preview My Lists Add new list Se Se 2 Redhat Ba…" at bounding box center [133, 423] width 266 height 778
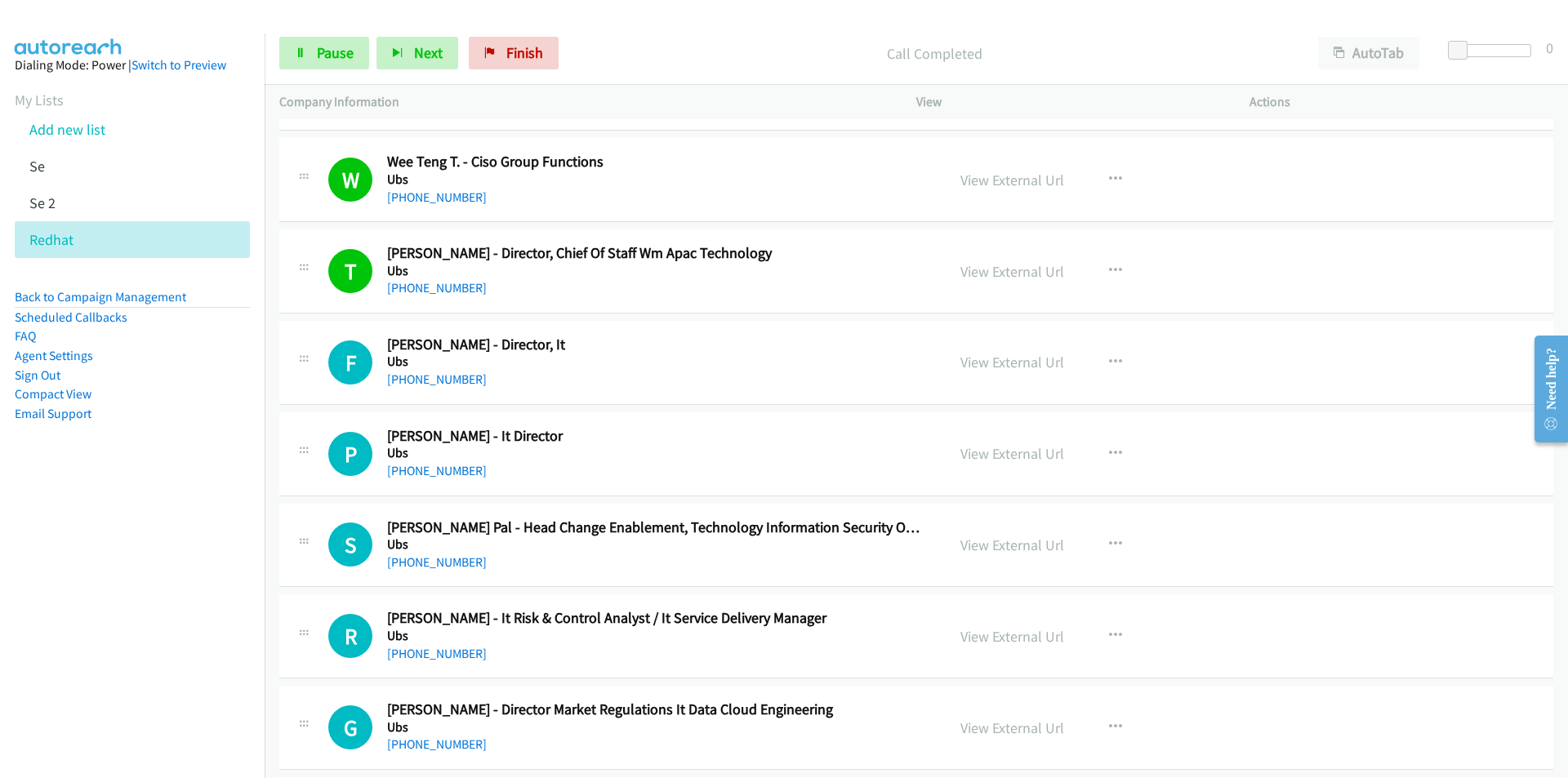
scroll to position [8897, 0]
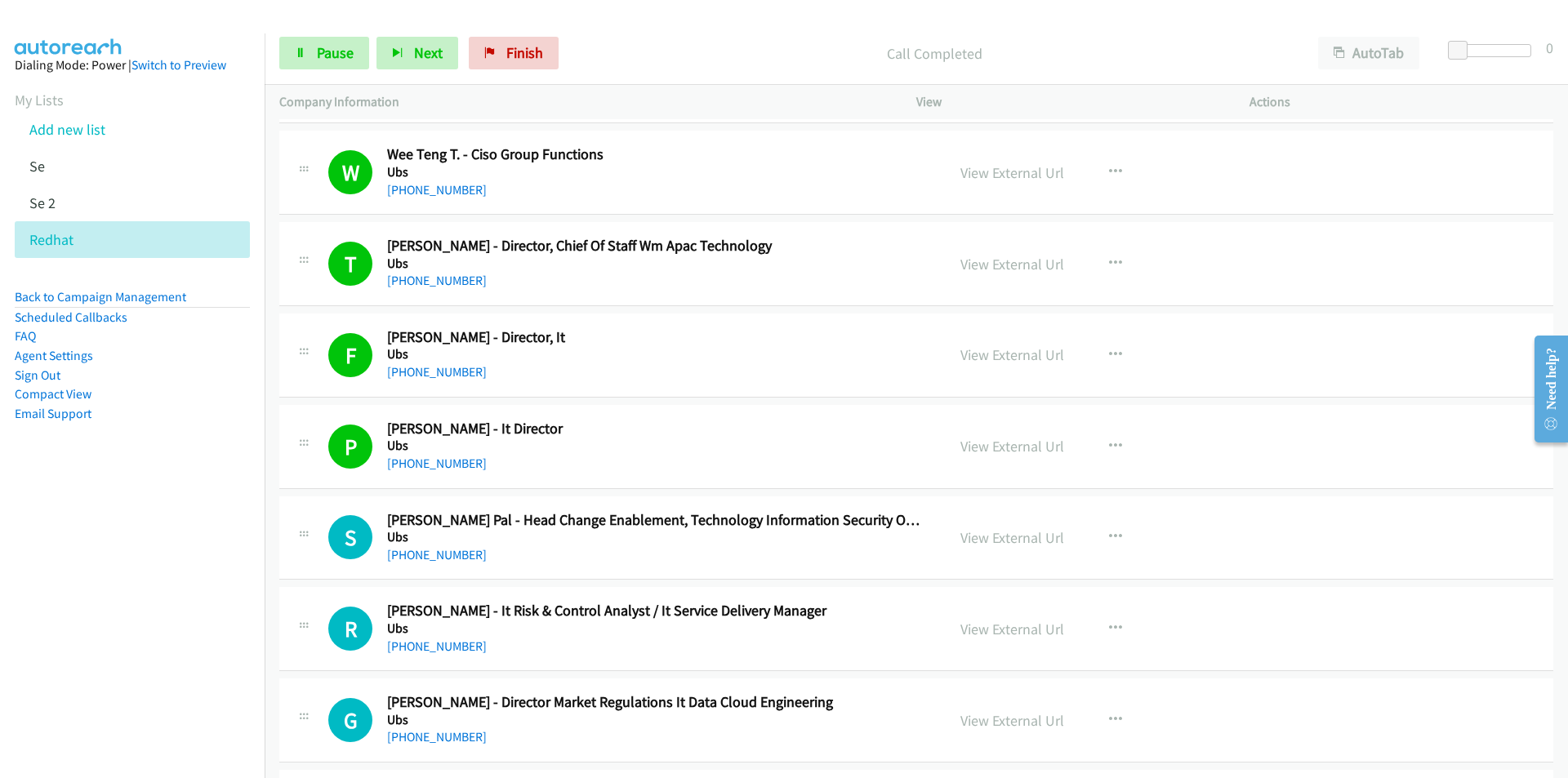
drag, startPoint x: 149, startPoint y: 632, endPoint x: 355, endPoint y: 587, distance: 210.9
click at [149, 631] on nav "Dialing Mode: Power | Switch to Preview My Lists Add new list Se Se 2 Redhat Ba…" at bounding box center [133, 423] width 266 height 778
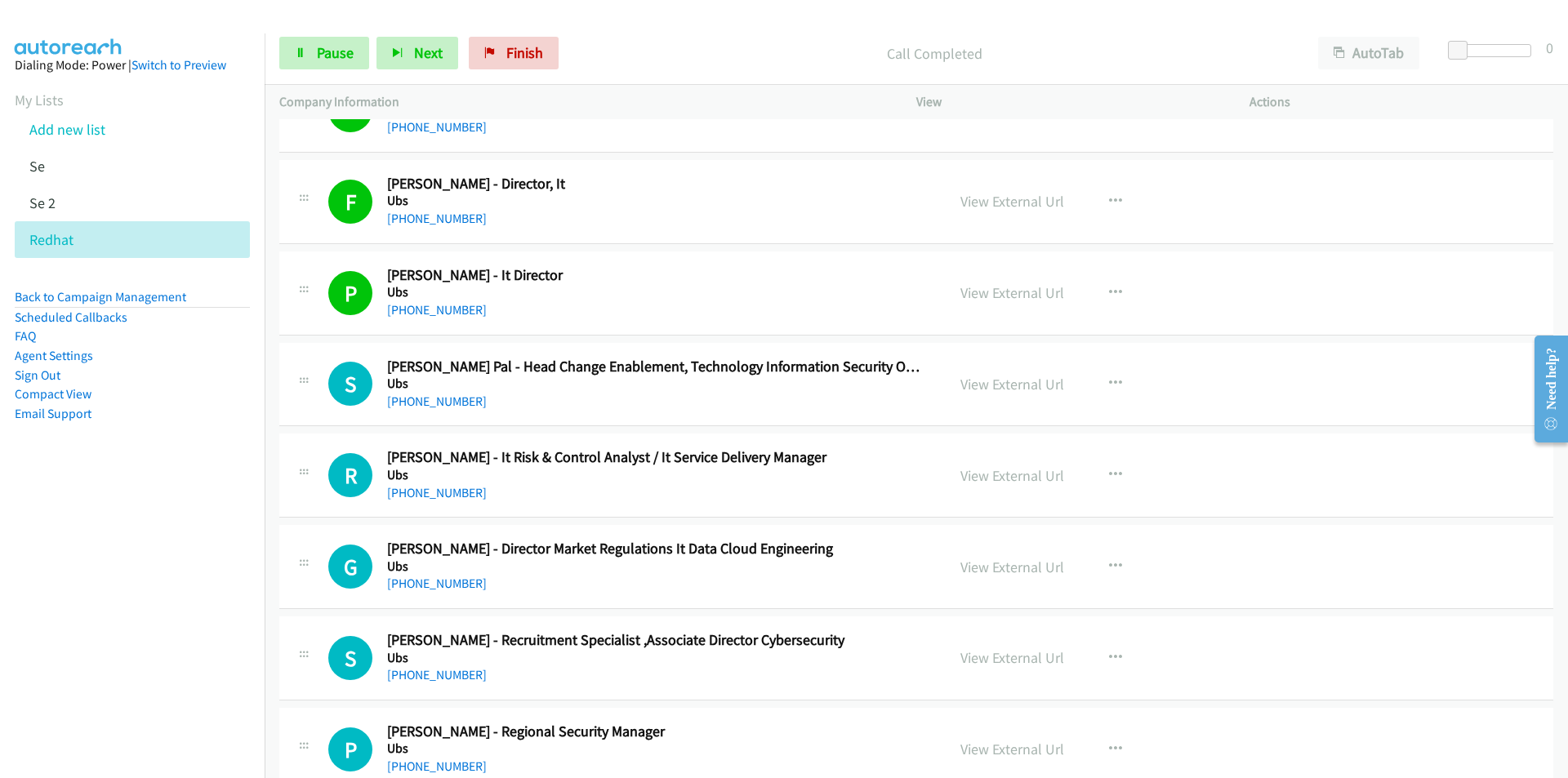
scroll to position [9061, 0]
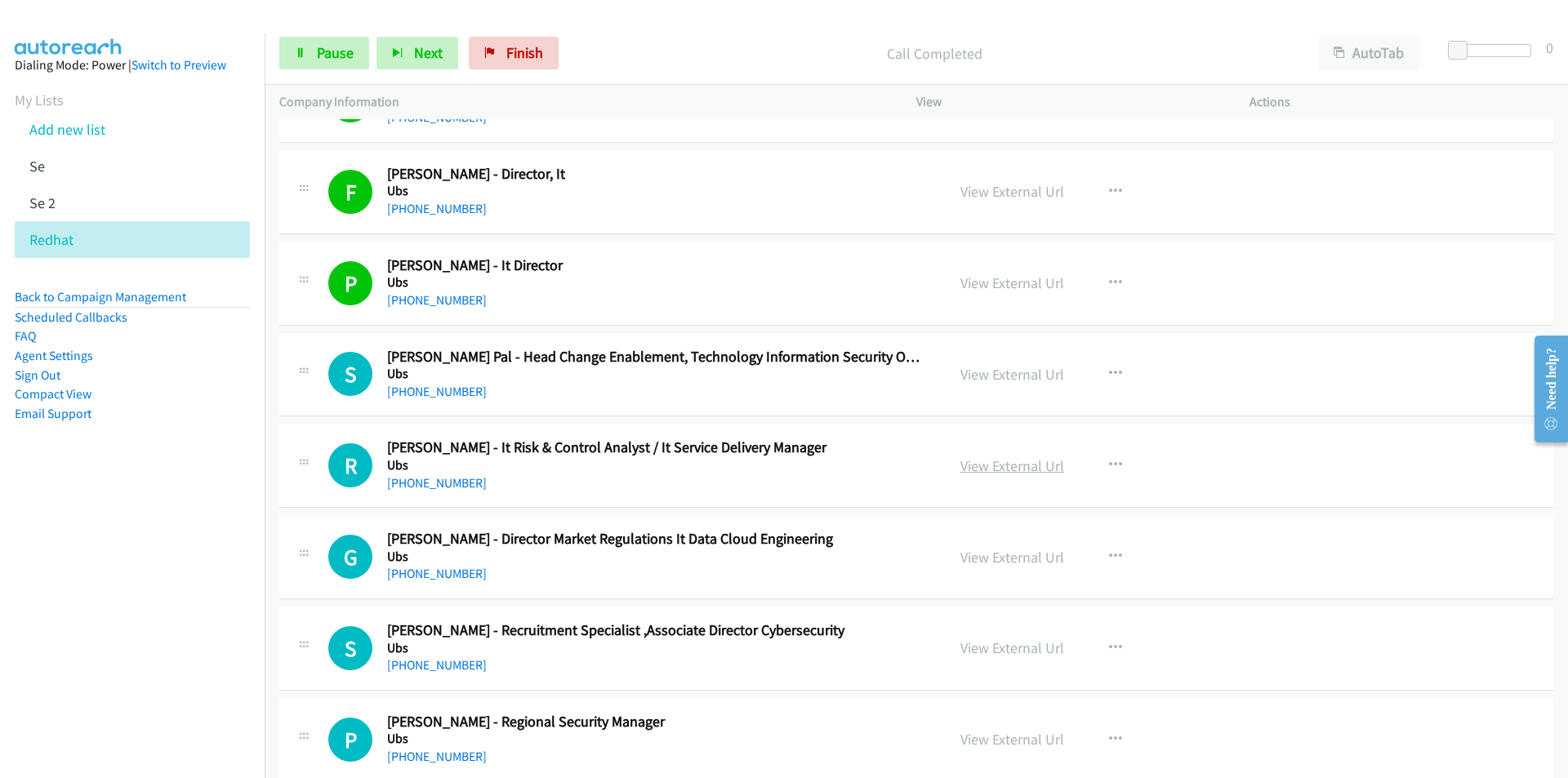
click at [1004, 467] on link "View External Url" at bounding box center [1012, 466] width 104 height 19
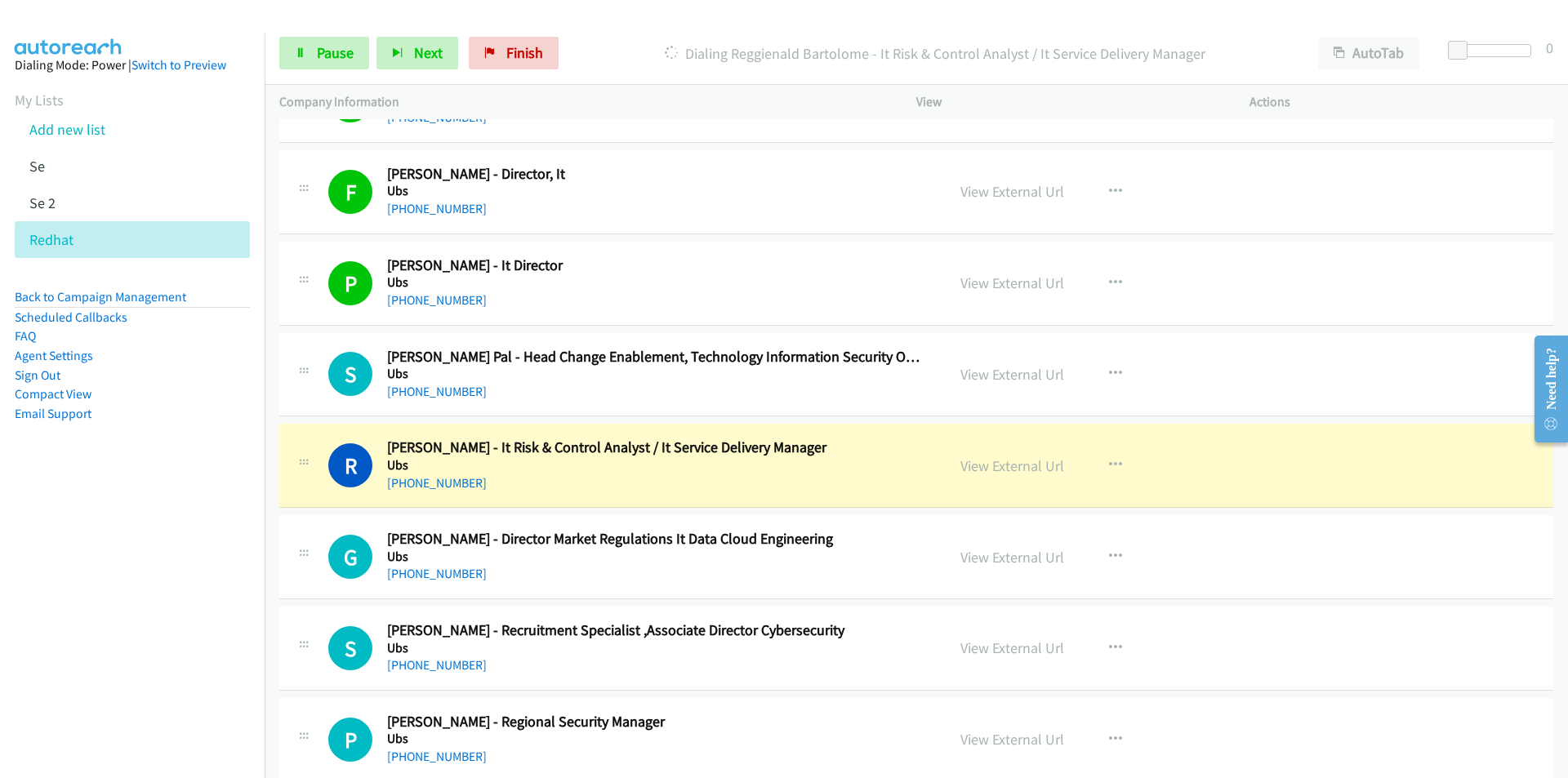
click at [218, 605] on nav "Dialing Mode: Power | Switch to Preview My Lists Add new list Se Se 2 Redhat Ba…" at bounding box center [133, 423] width 266 height 778
click at [344, 49] on span "Pause" at bounding box center [335, 53] width 37 height 19
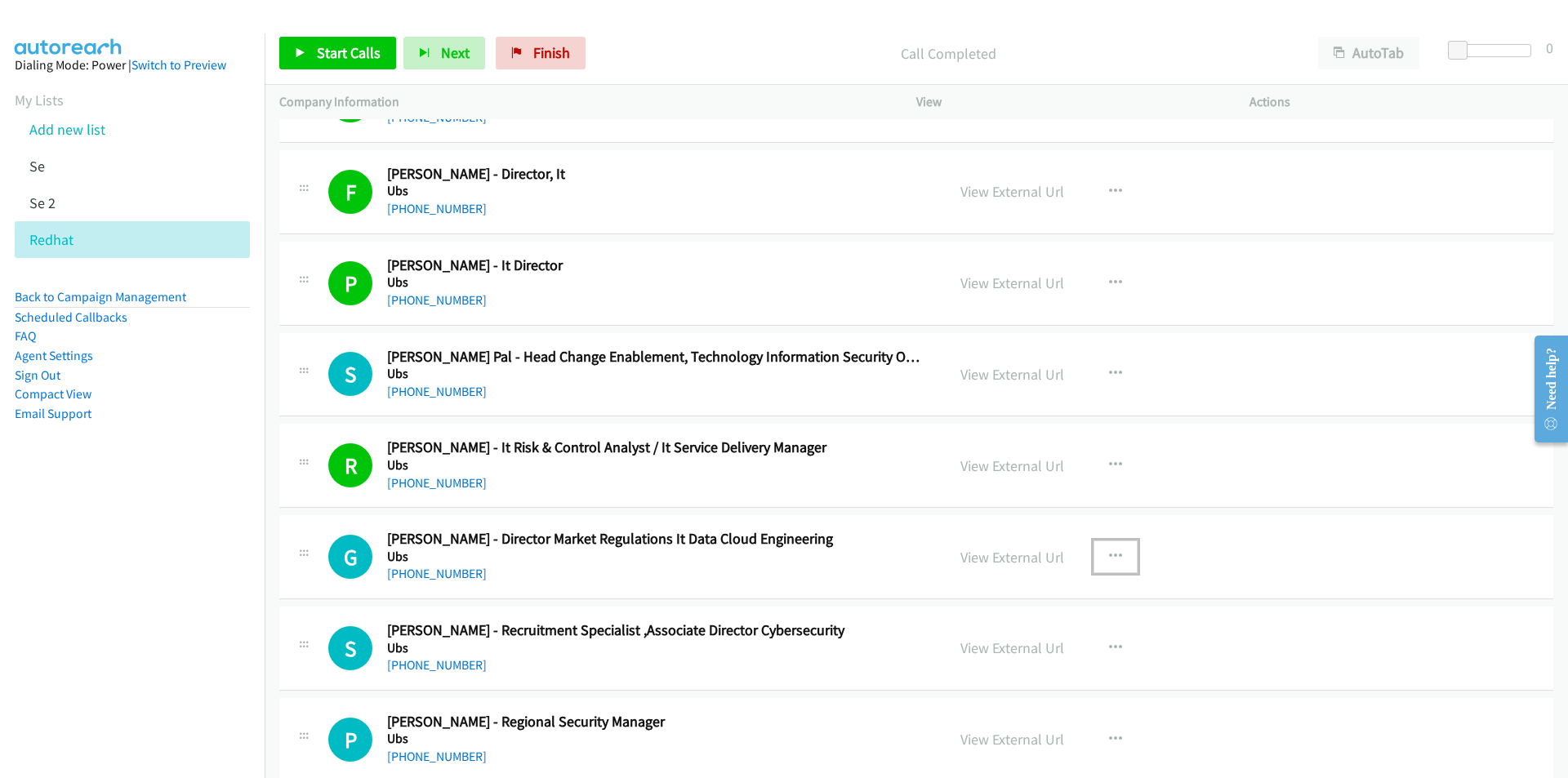
click at [1112, 555] on icon "button" at bounding box center [1115, 556] width 13 height 13
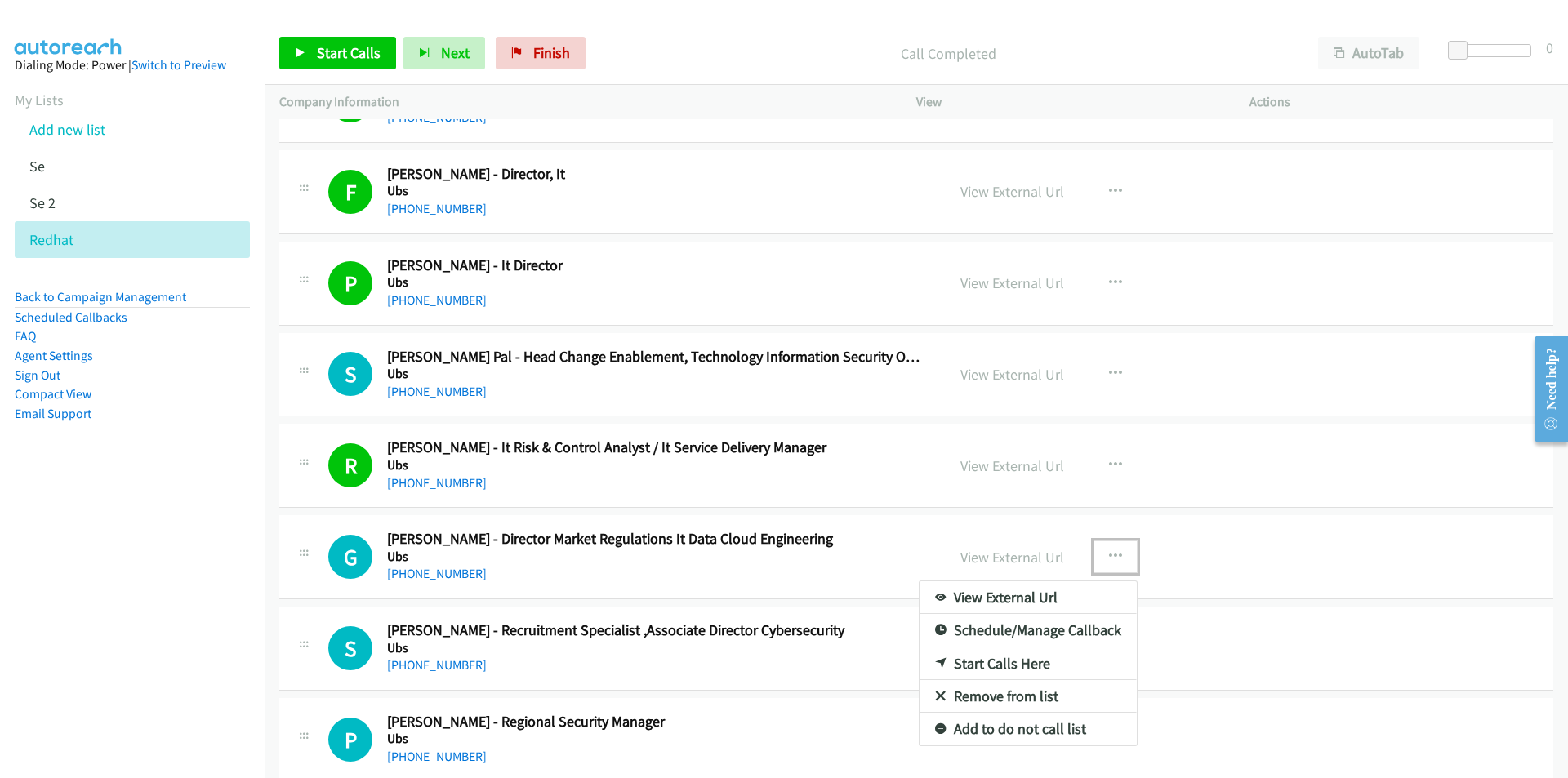
click at [1017, 659] on link "Start Calls Here" at bounding box center [1029, 663] width 217 height 33
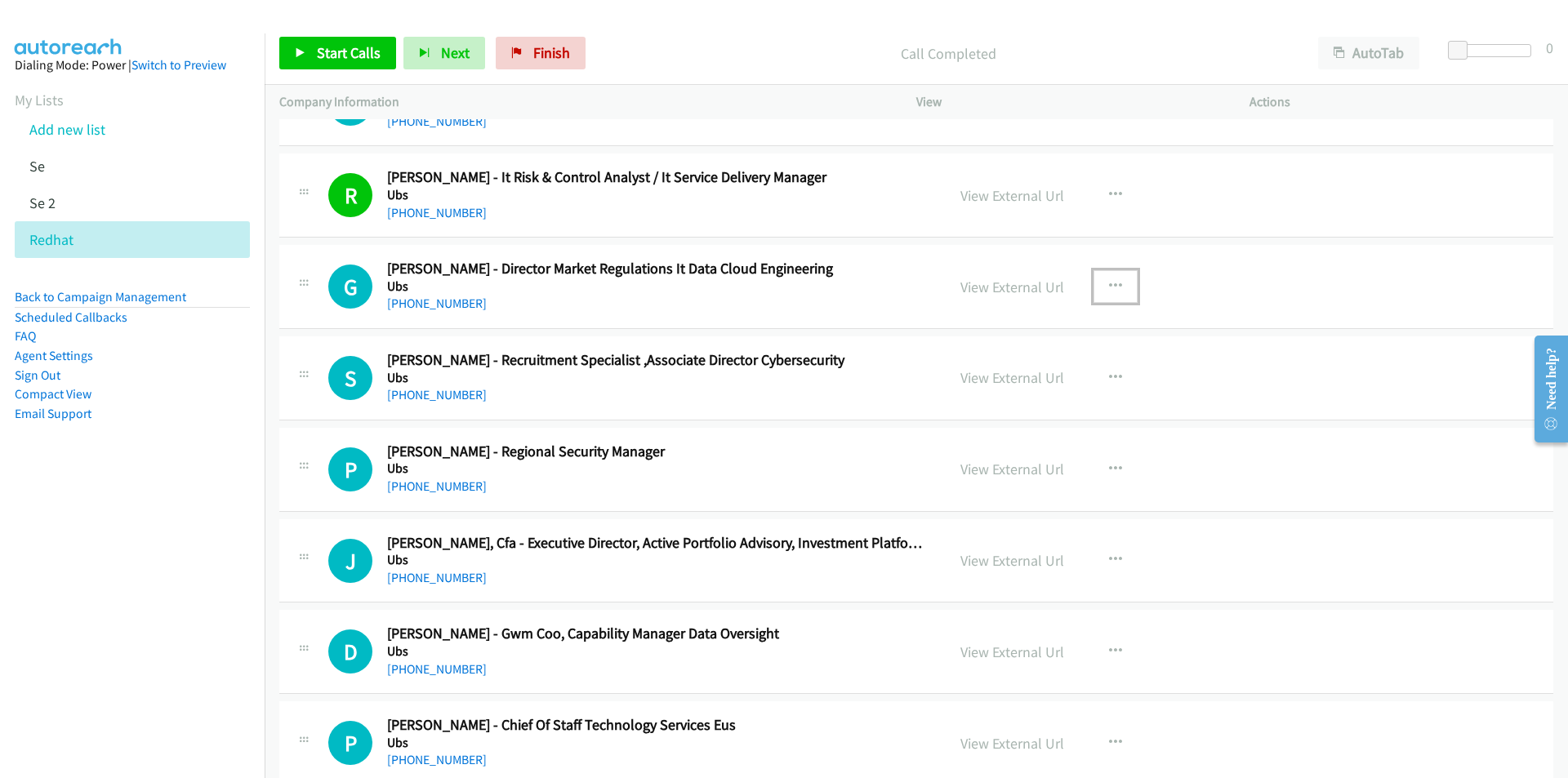
scroll to position [9387, 0]
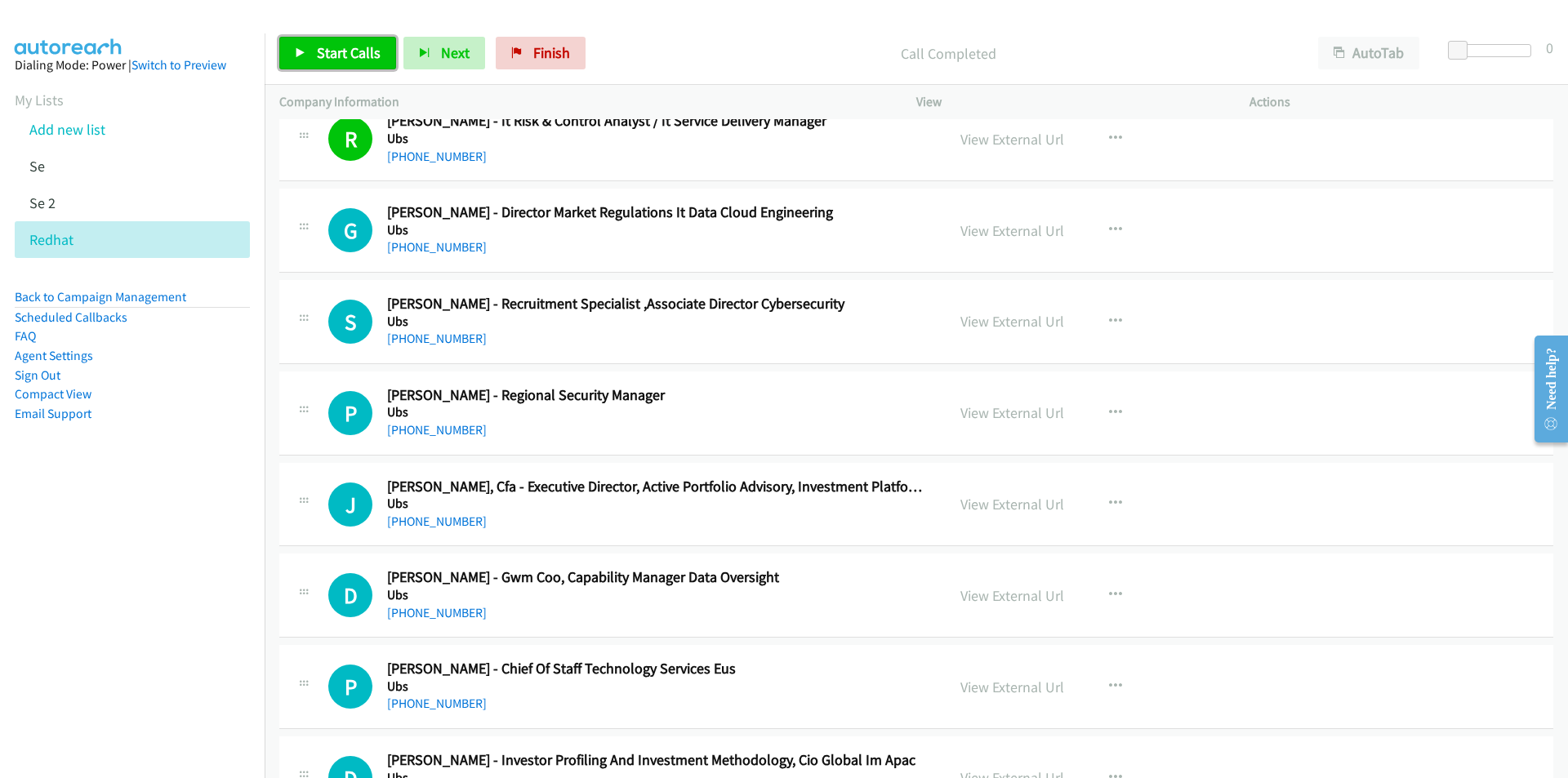
click at [310, 60] on link "Start Calls" at bounding box center [337, 53] width 116 height 33
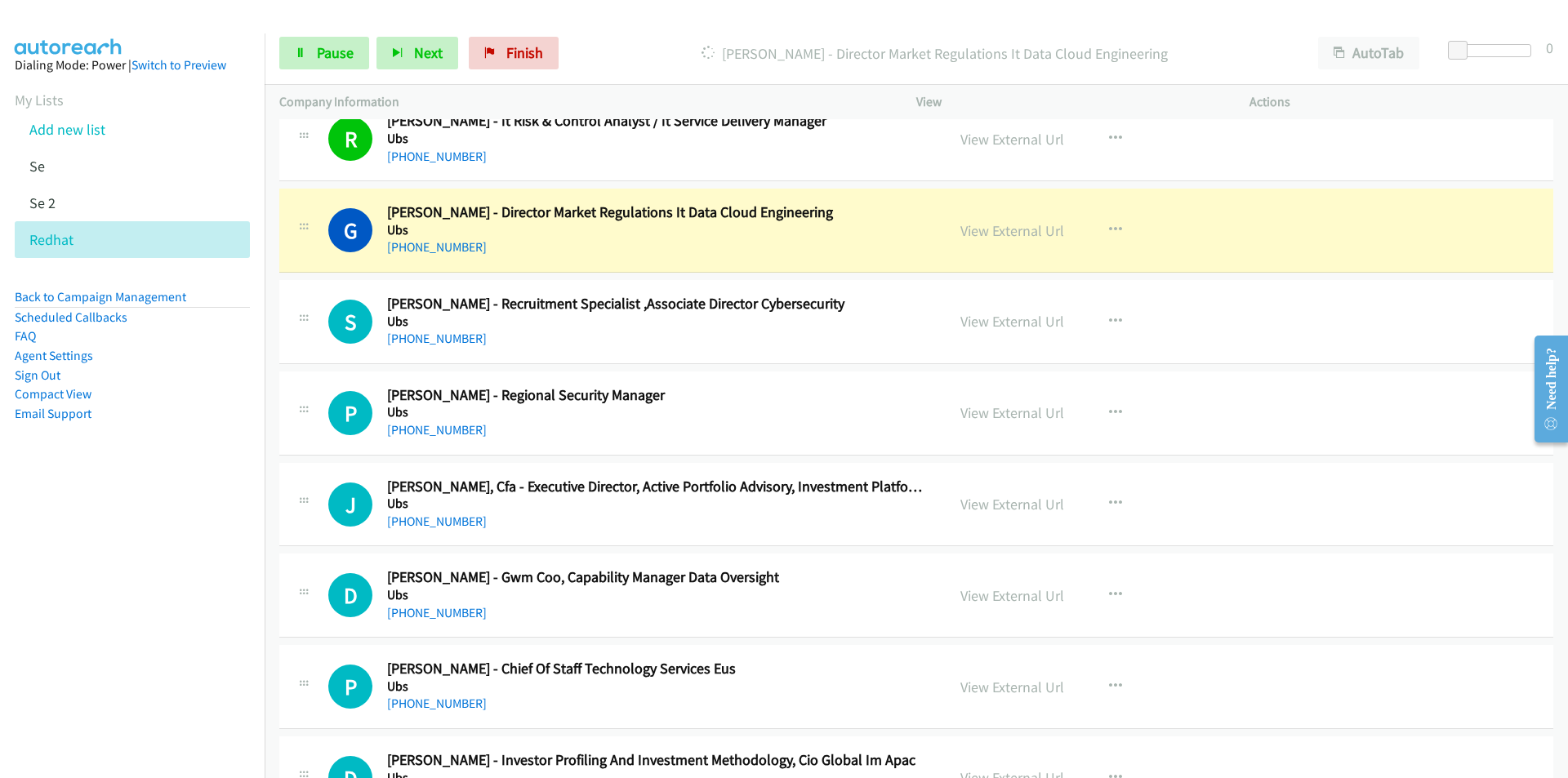
drag, startPoint x: 173, startPoint y: 500, endPoint x: 287, endPoint y: 454, distance: 122.9
click at [173, 500] on nav "Dialing Mode: Power | Switch to Preview My Lists Add new list Se Se 2 Redhat Ba…" at bounding box center [133, 423] width 266 height 778
click at [962, 230] on link "View External Url" at bounding box center [1012, 230] width 104 height 19
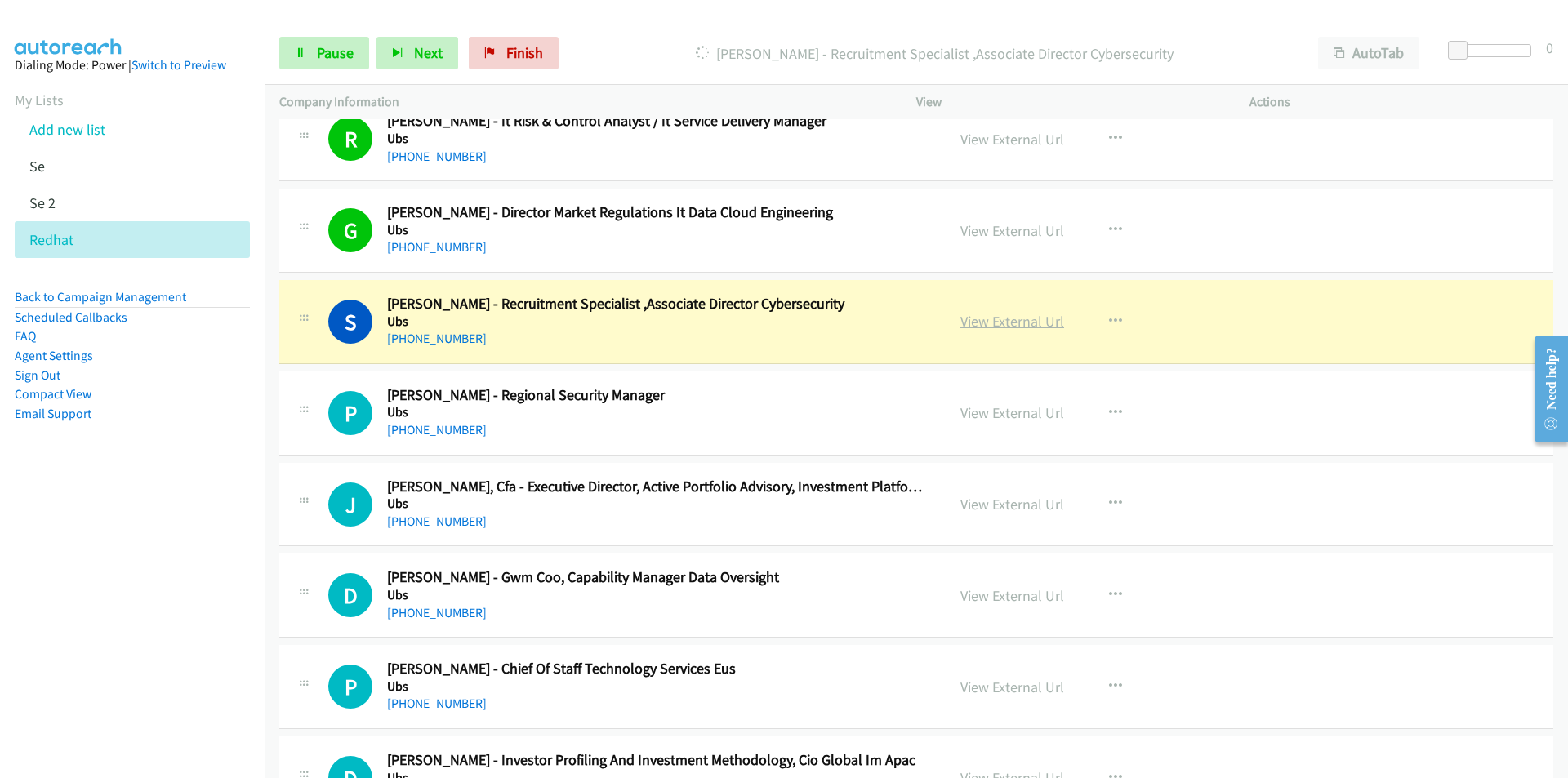
click at [1017, 322] on link "View External Url" at bounding box center [1012, 322] width 104 height 19
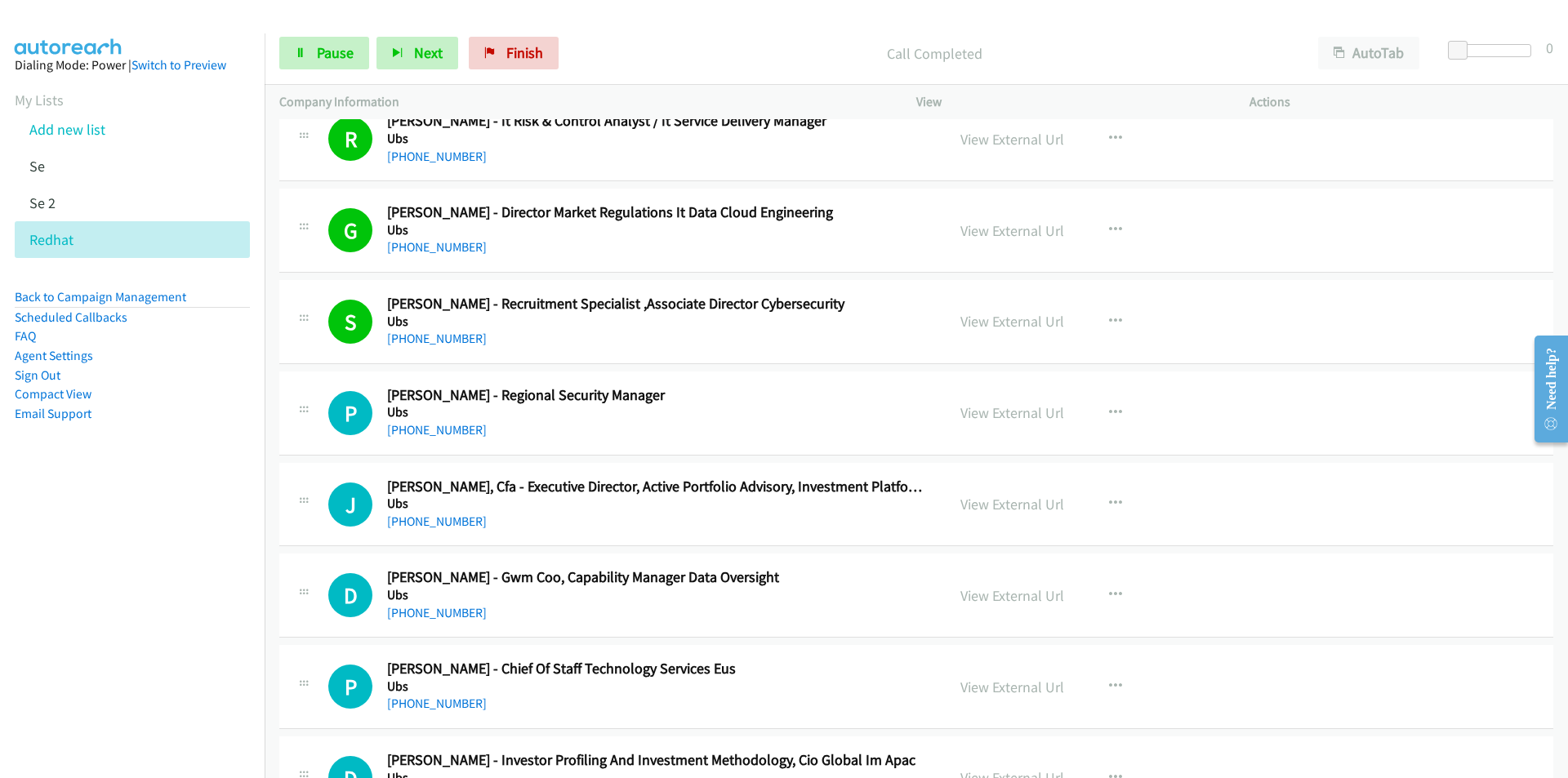
click at [163, 613] on nav "Dialing Mode: Power | Switch to Preview My Lists Add new list Se Se 2 Redhat Ba…" at bounding box center [133, 423] width 266 height 778
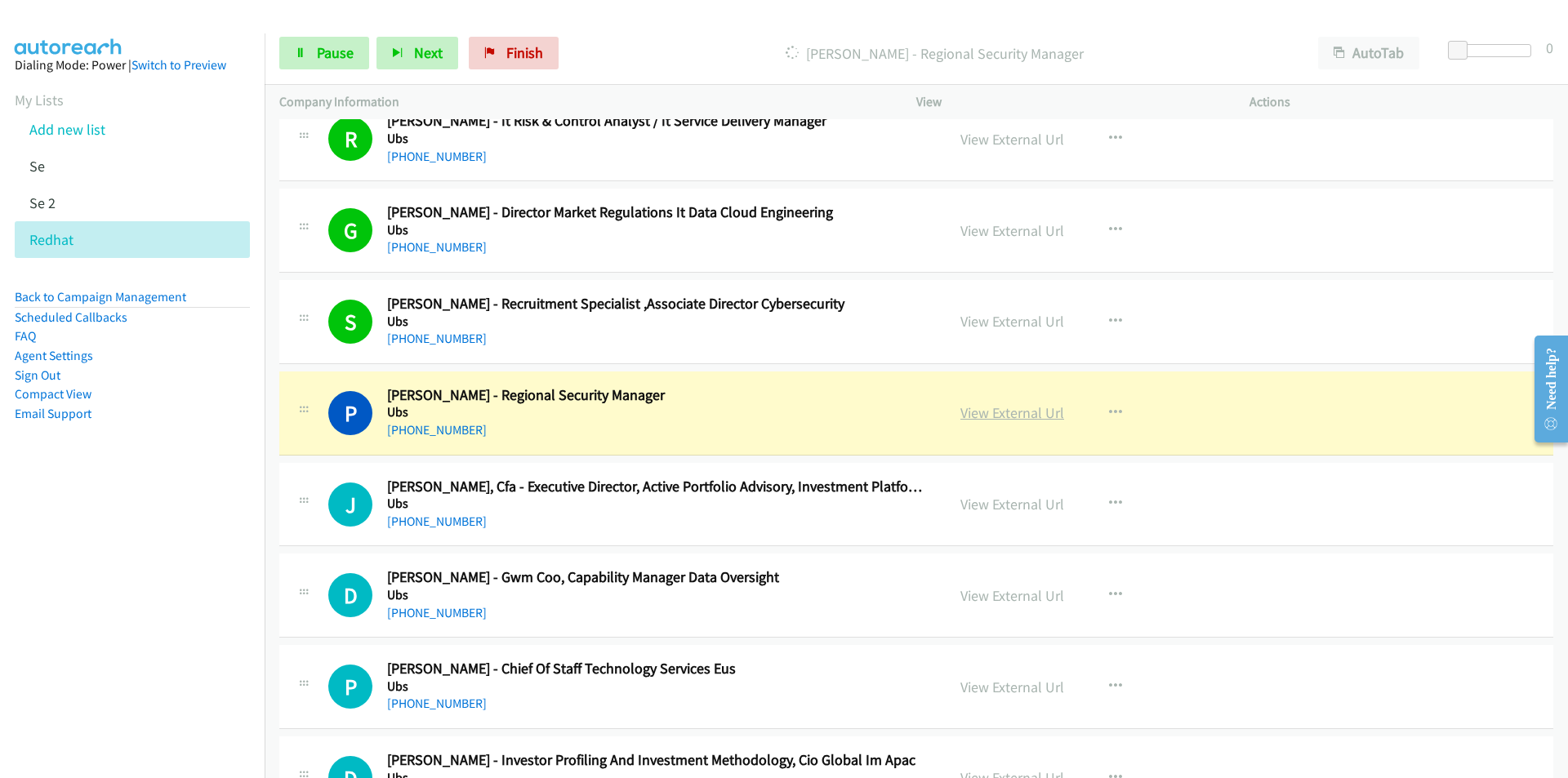
click at [1043, 411] on link "View External Url" at bounding box center [1012, 412] width 104 height 19
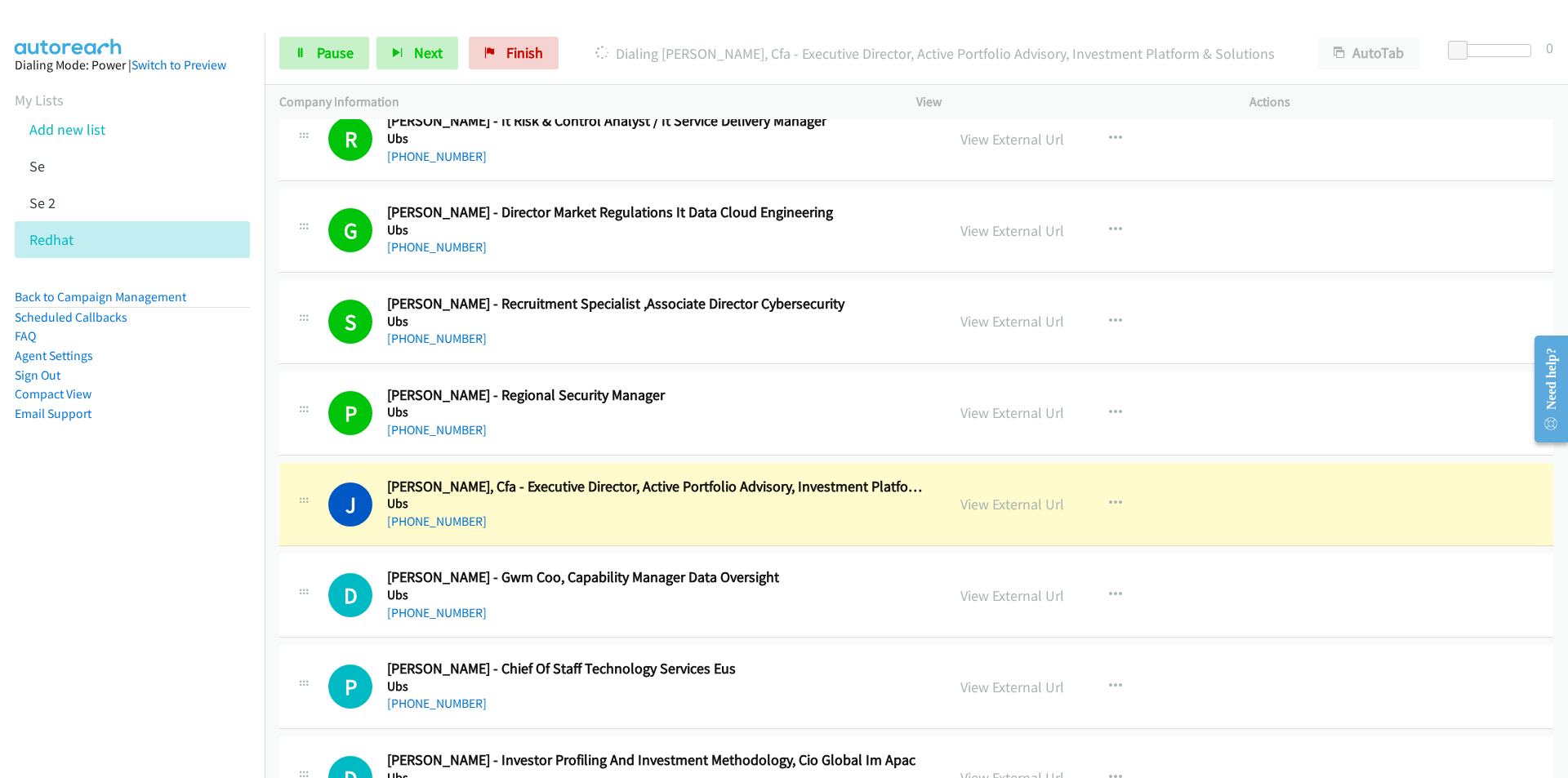
click at [200, 656] on nav "Dialing Mode: Power | Switch to Preview My Lists Add new list Se Se 2 Redhat Ba…" at bounding box center [133, 423] width 266 height 778
drag, startPoint x: 193, startPoint y: 605, endPoint x: 428, endPoint y: 555, distance: 240.3
click at [193, 605] on nav "Dialing Mode: Power | Switch to Preview My Lists Add new list Se Se 2 Redhat Ba…" at bounding box center [133, 423] width 266 height 778
click at [1003, 506] on link "View External Url" at bounding box center [1012, 504] width 104 height 19
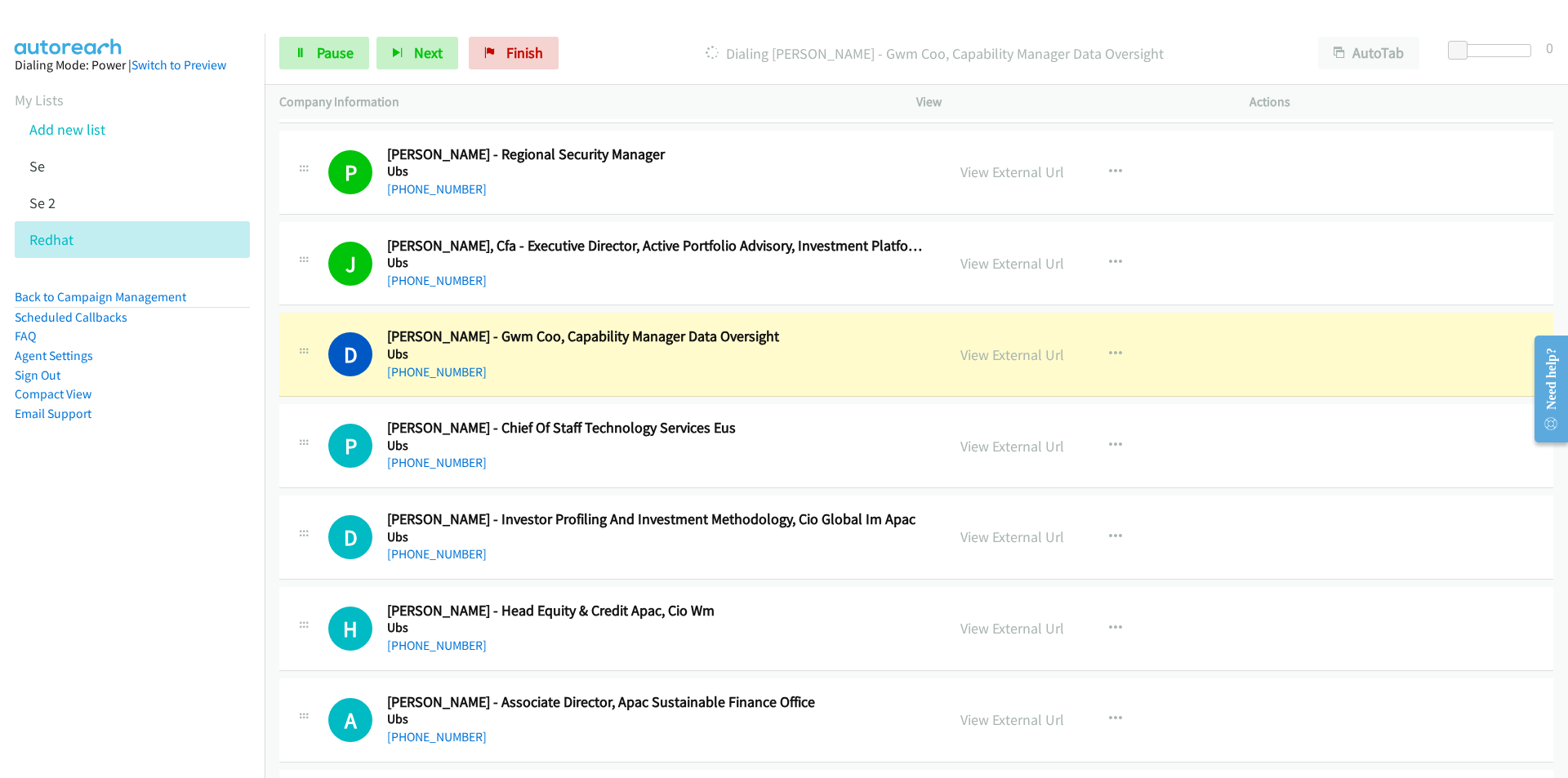
scroll to position [9632, 0]
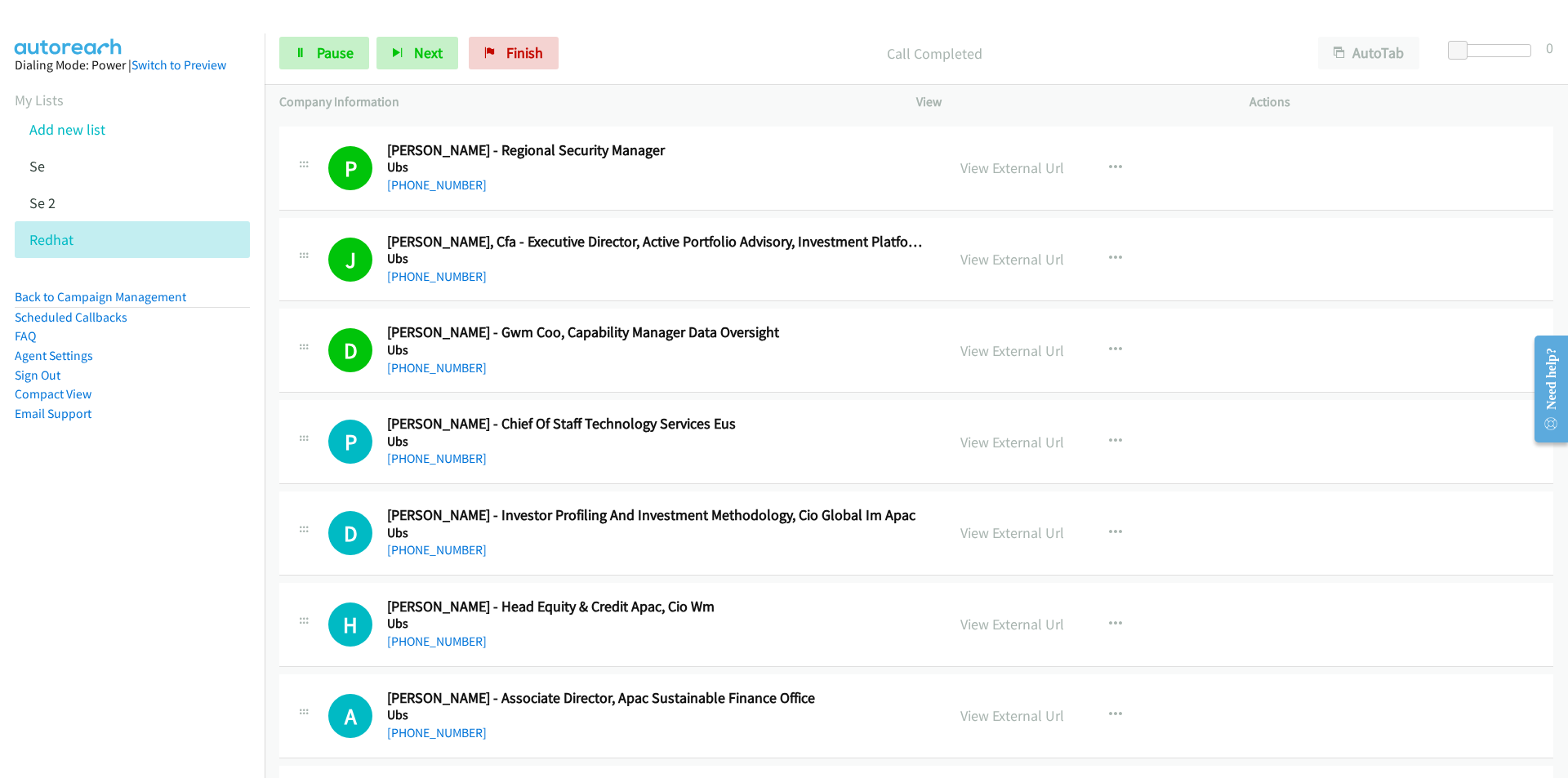
click at [184, 647] on nav "Dialing Mode: Power | Switch to Preview My Lists Add new list Se Se 2 Redhat Ba…" at bounding box center [133, 423] width 266 height 778
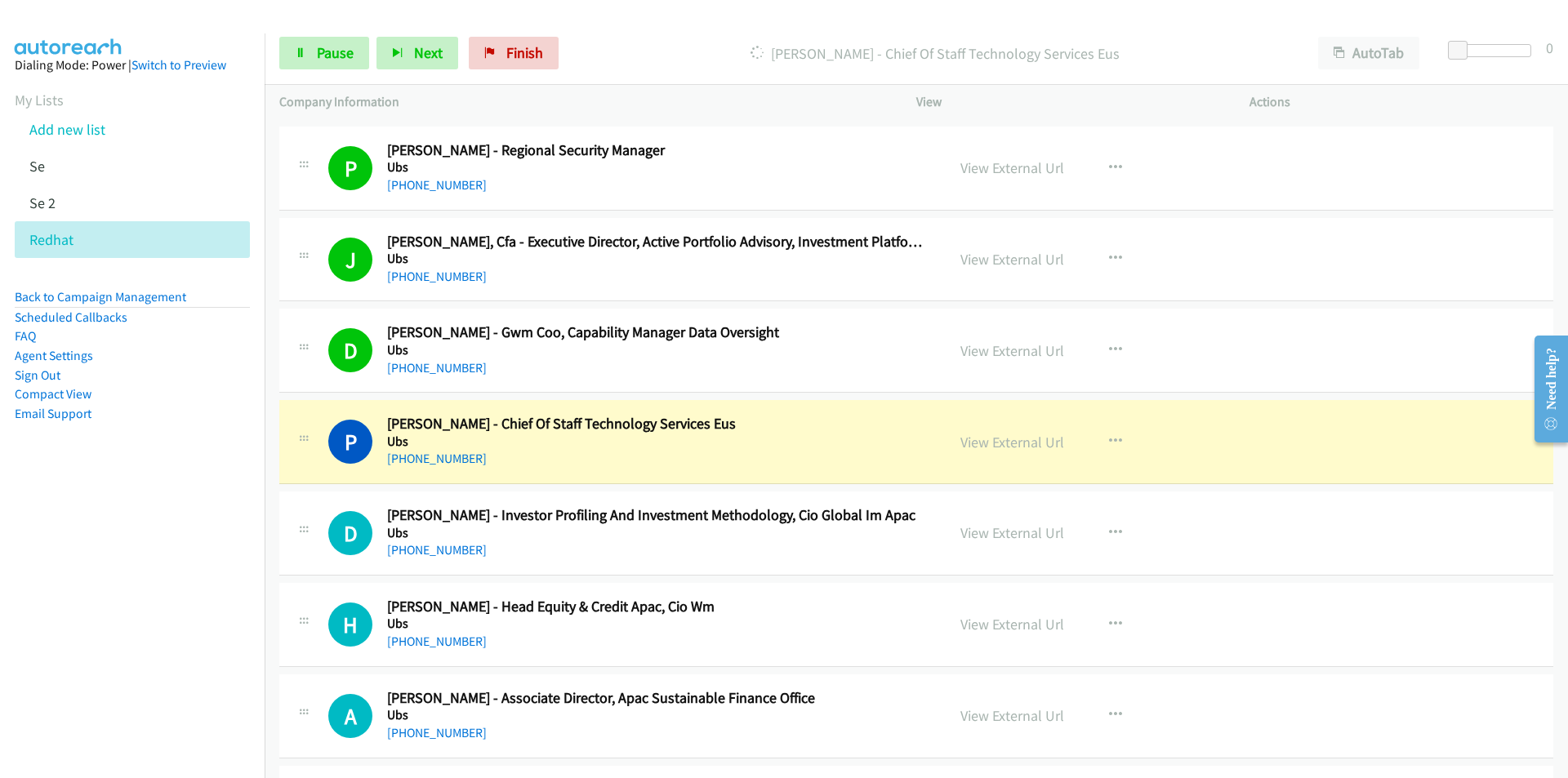
click at [111, 659] on nav "Dialing Mode: Power | Switch to Preview My Lists Add new list Se Se 2 Redhat Ba…" at bounding box center [133, 423] width 266 height 778
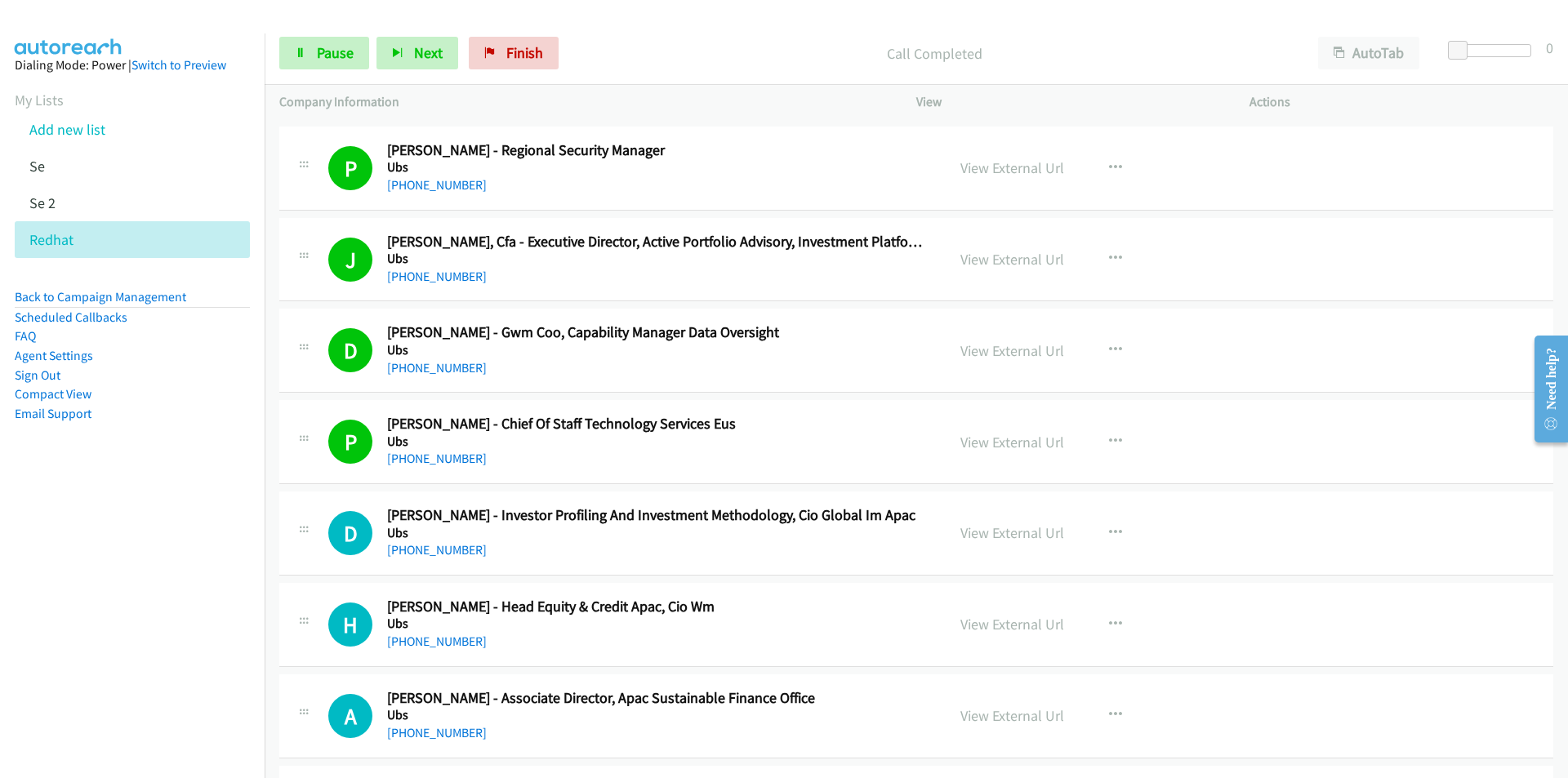
click at [202, 645] on nav "Dialing Mode: Power | Switch to Preview My Lists Add new list Se Se 2 Redhat Ba…" at bounding box center [133, 423] width 266 height 778
click at [167, 664] on nav "Dialing Mode: Power | Switch to Preview My Lists Add new list Se Se 2 Redhat Ba…" at bounding box center [133, 423] width 266 height 778
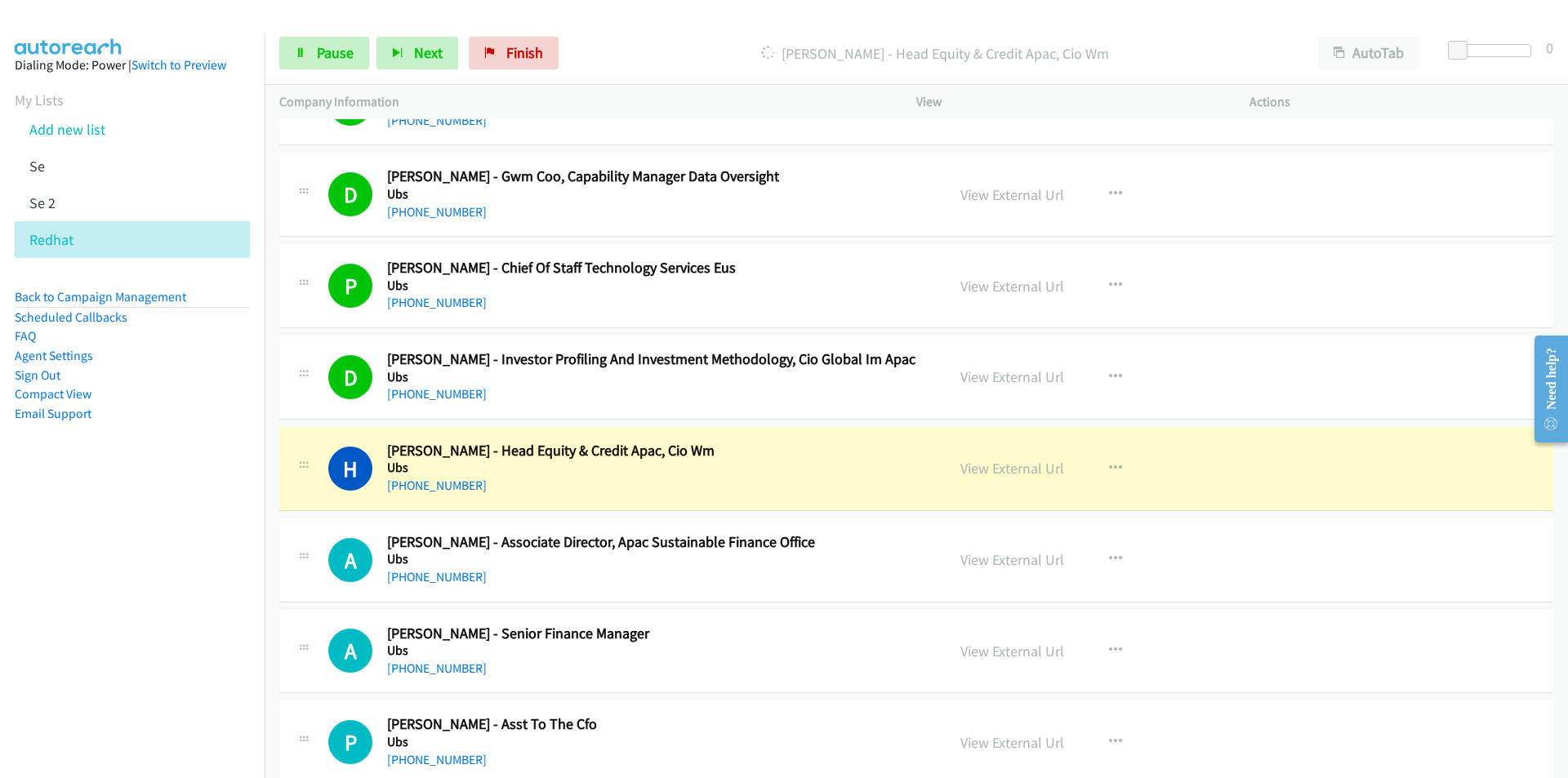
scroll to position [9795, 0]
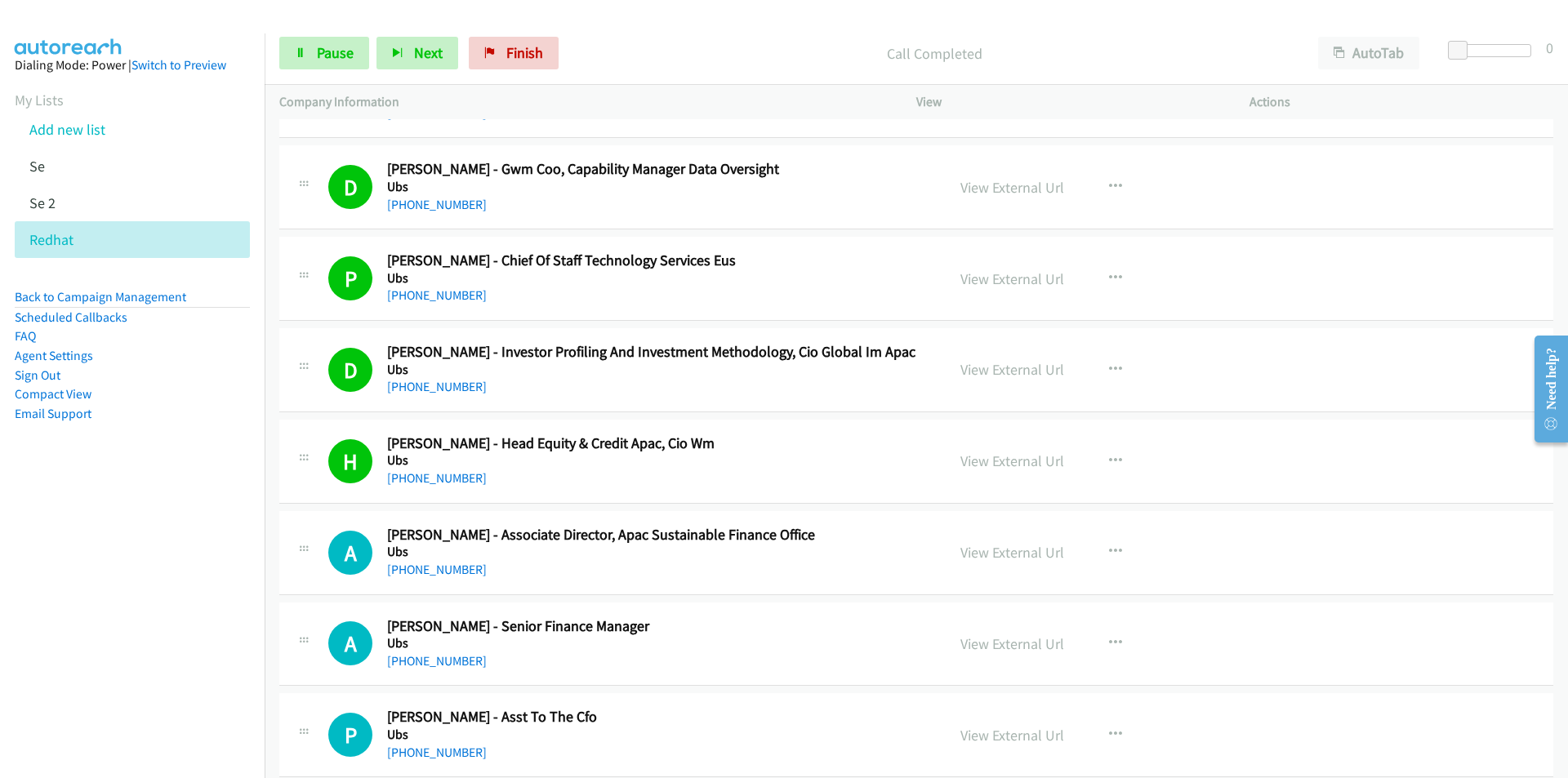
drag, startPoint x: 231, startPoint y: 638, endPoint x: 301, endPoint y: 619, distance: 72.5
click at [231, 638] on nav "Dialing Mode: Power | Switch to Preview My Lists Add new list Se Se 2 Redhat Ba…" at bounding box center [133, 423] width 266 height 778
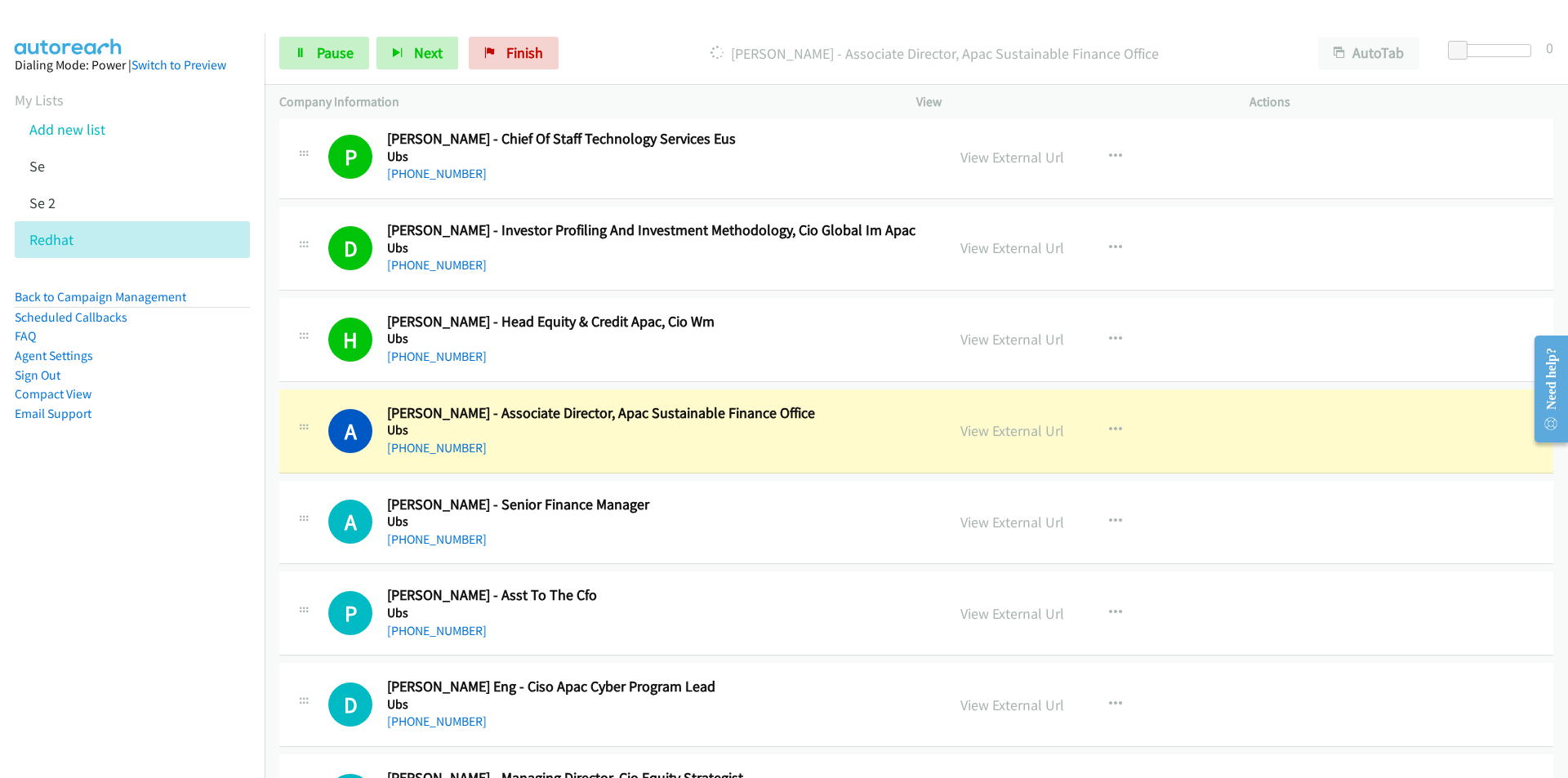
scroll to position [9958, 0]
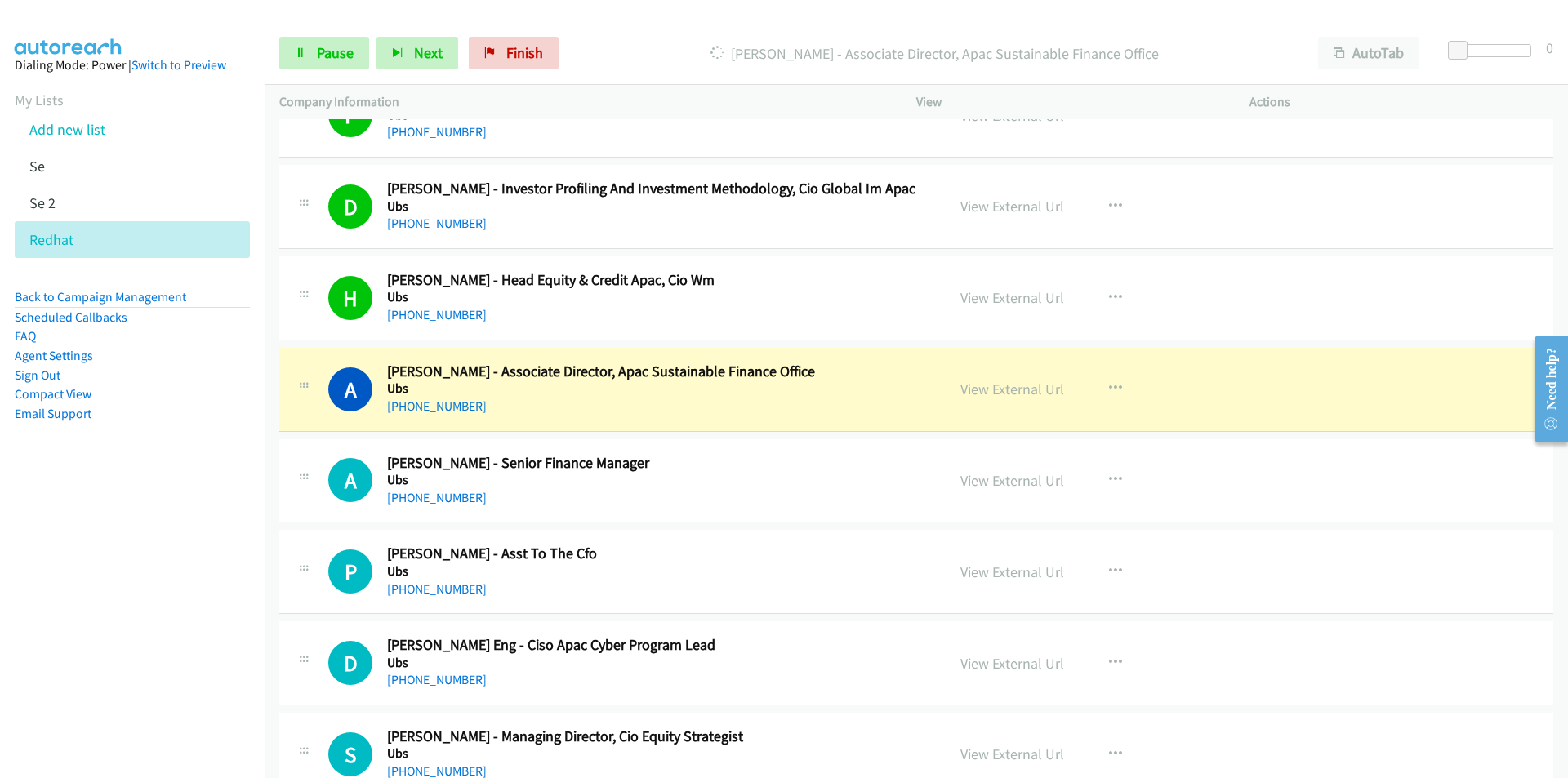
click at [314, 555] on div "P Callback Scheduled Patricia Tan - Asst To The Cfo Ubs Asia/Singapore +65 9295…" at bounding box center [613, 571] width 637 height 53
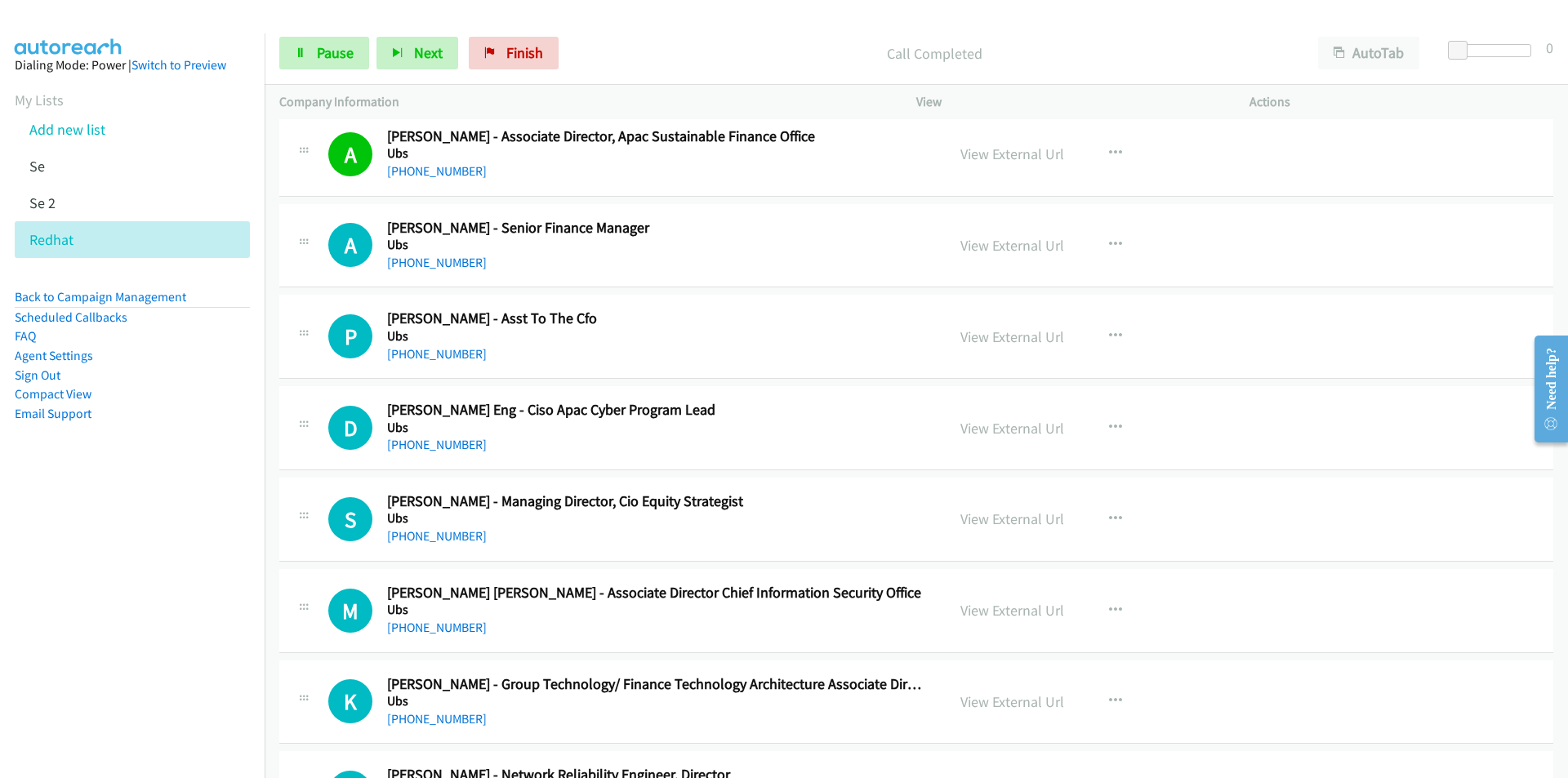
scroll to position [10203, 0]
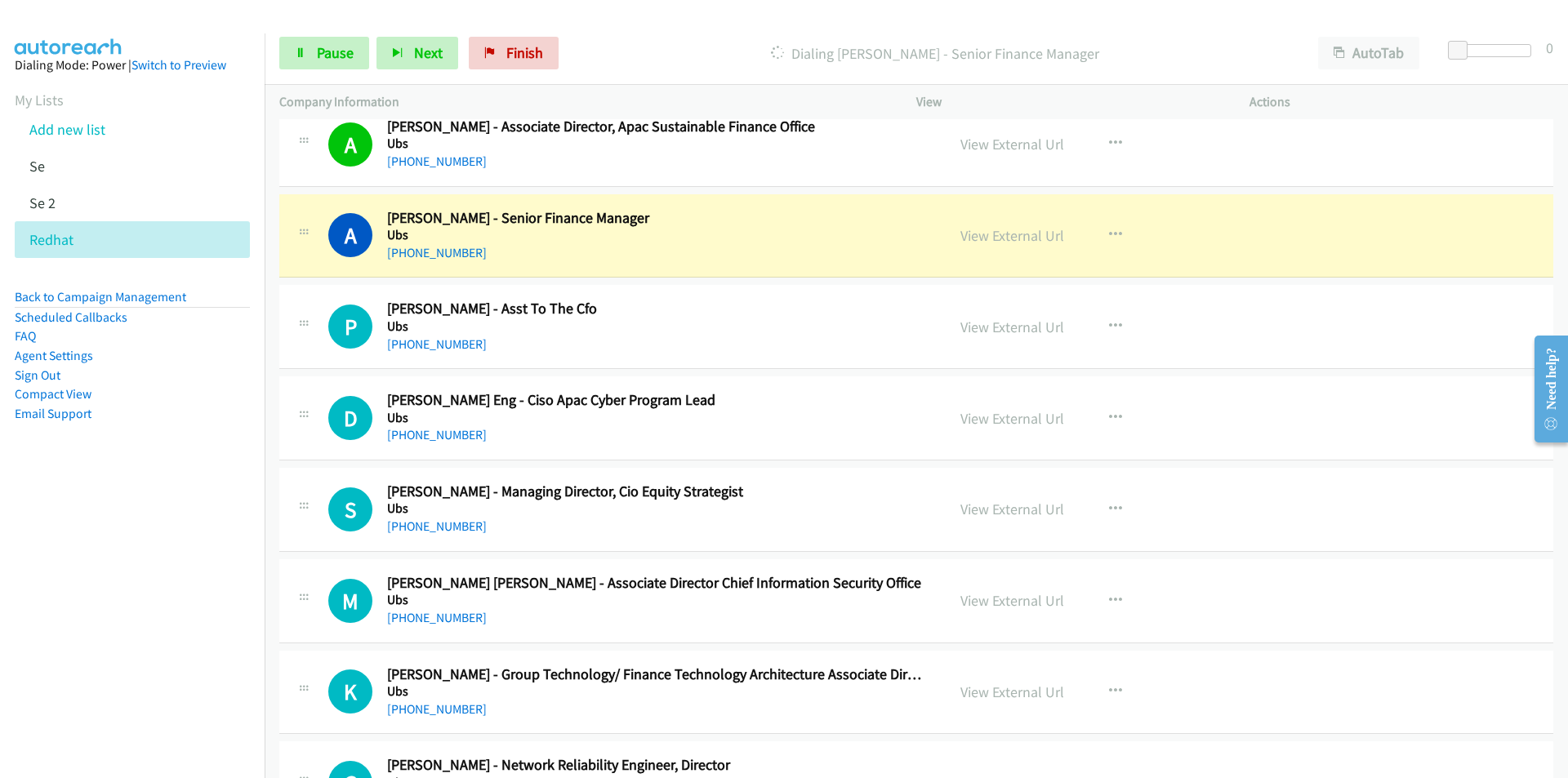
drag, startPoint x: 163, startPoint y: 591, endPoint x: 186, endPoint y: 574, distance: 28.6
click at [163, 591] on nav "Dialing Mode: Power | Switch to Preview My Lists Add new list Se Se 2 Redhat Ba…" at bounding box center [133, 423] width 266 height 778
click at [1023, 233] on link "View External Url" at bounding box center [1012, 235] width 104 height 19
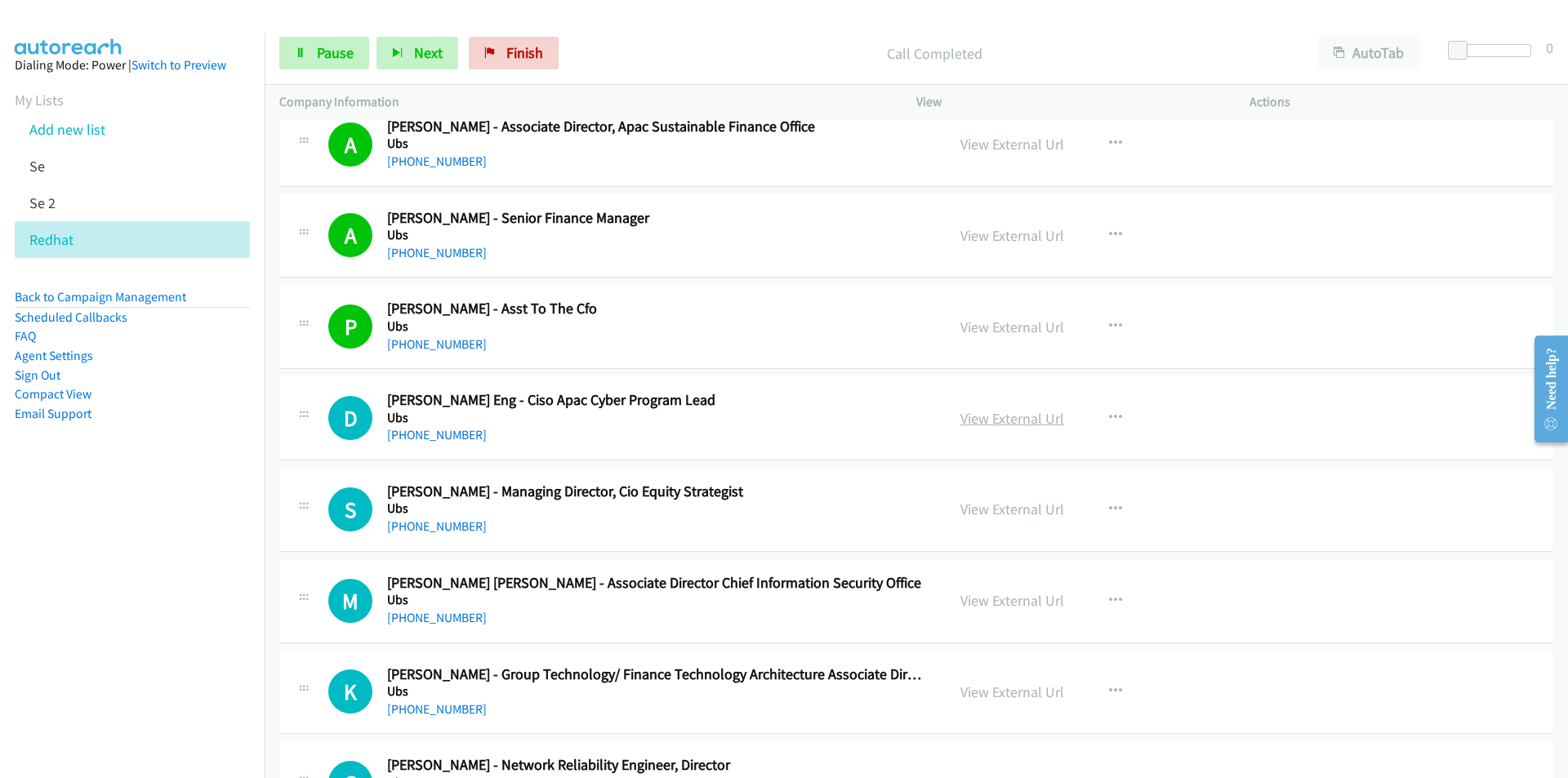
click at [1004, 424] on link "View External Url" at bounding box center [1012, 418] width 104 height 19
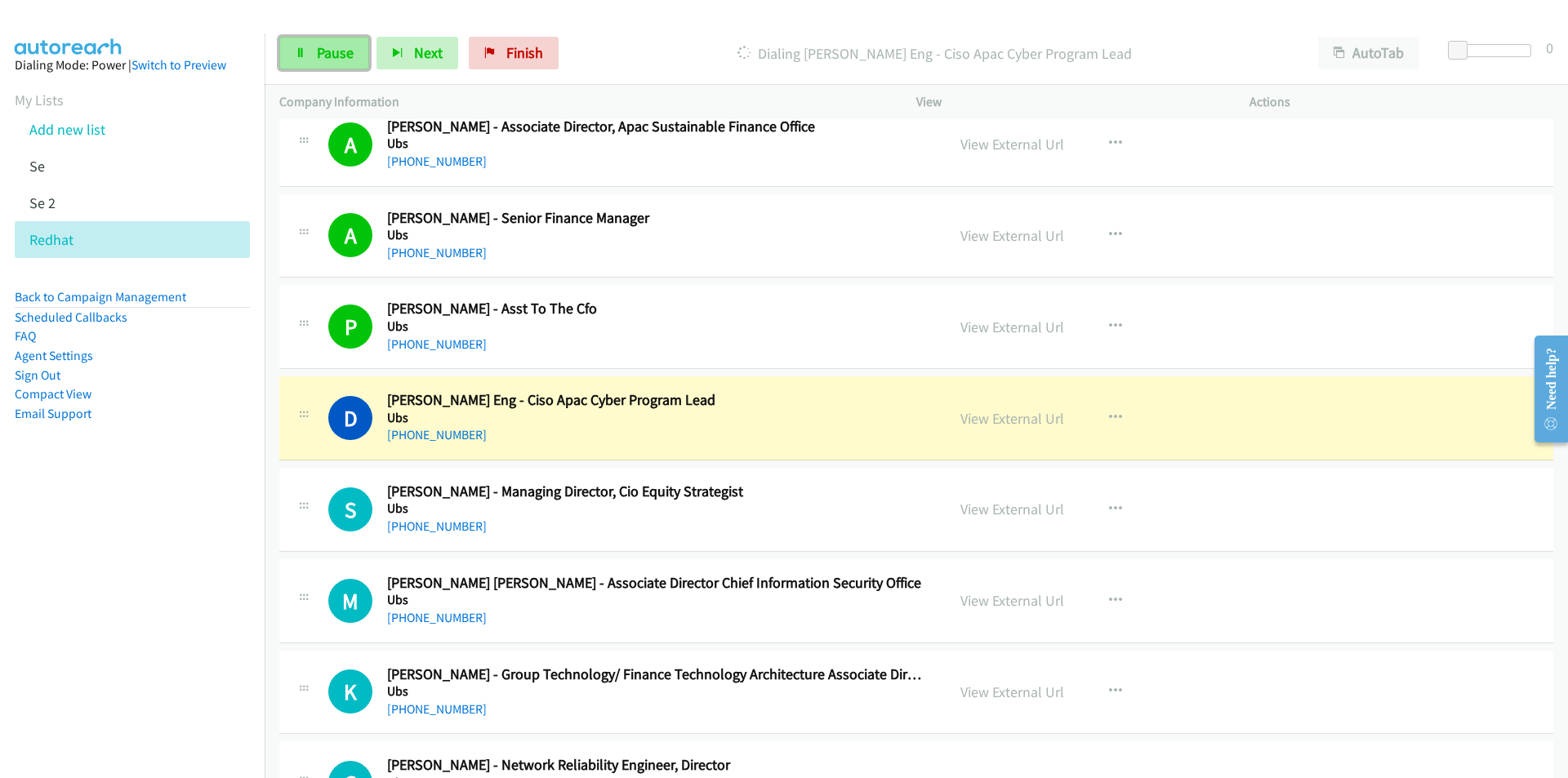
click at [334, 53] on span "Pause" at bounding box center [335, 53] width 37 height 19
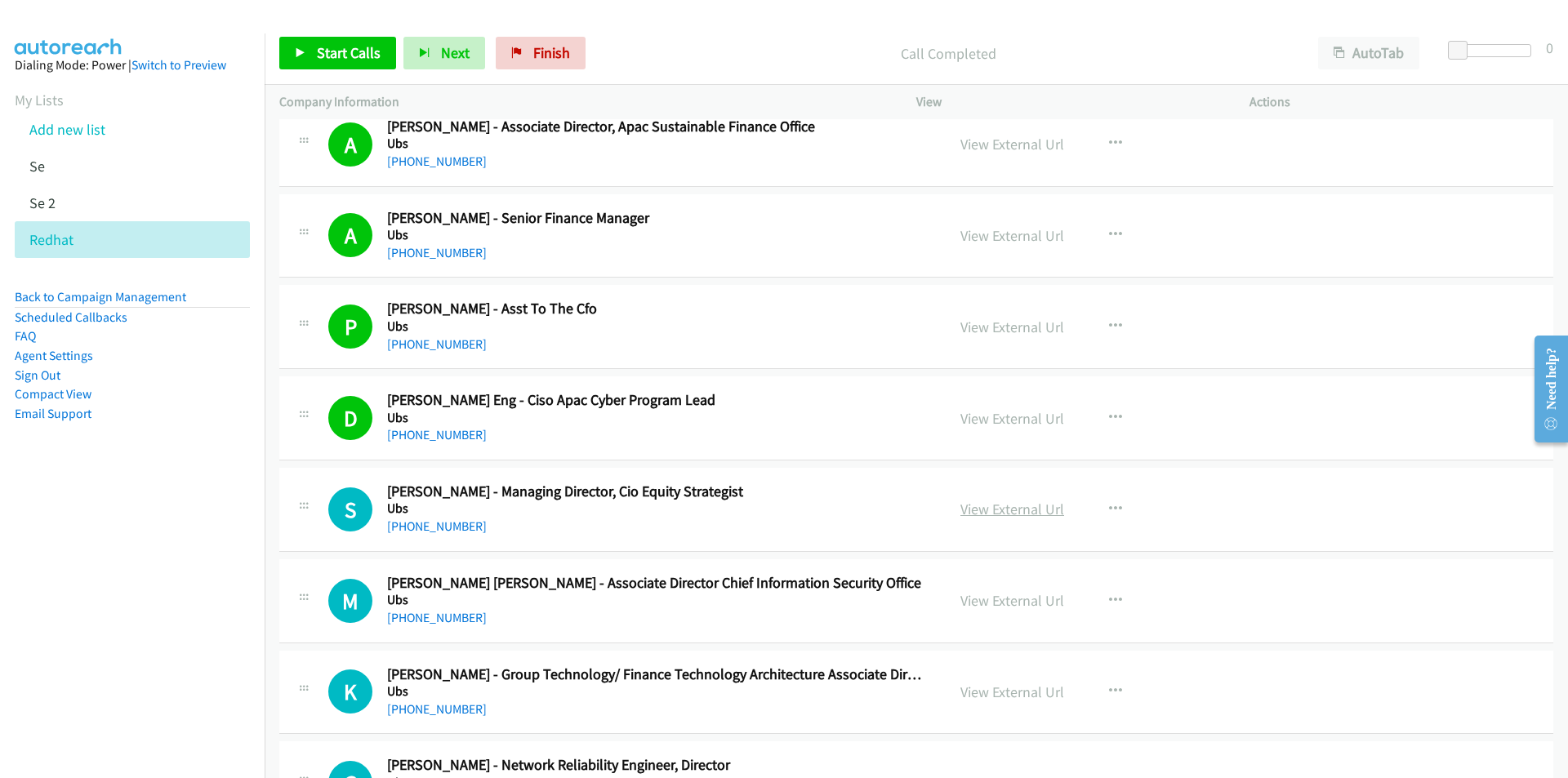
click at [1033, 512] on link "View External Url" at bounding box center [1012, 509] width 104 height 19
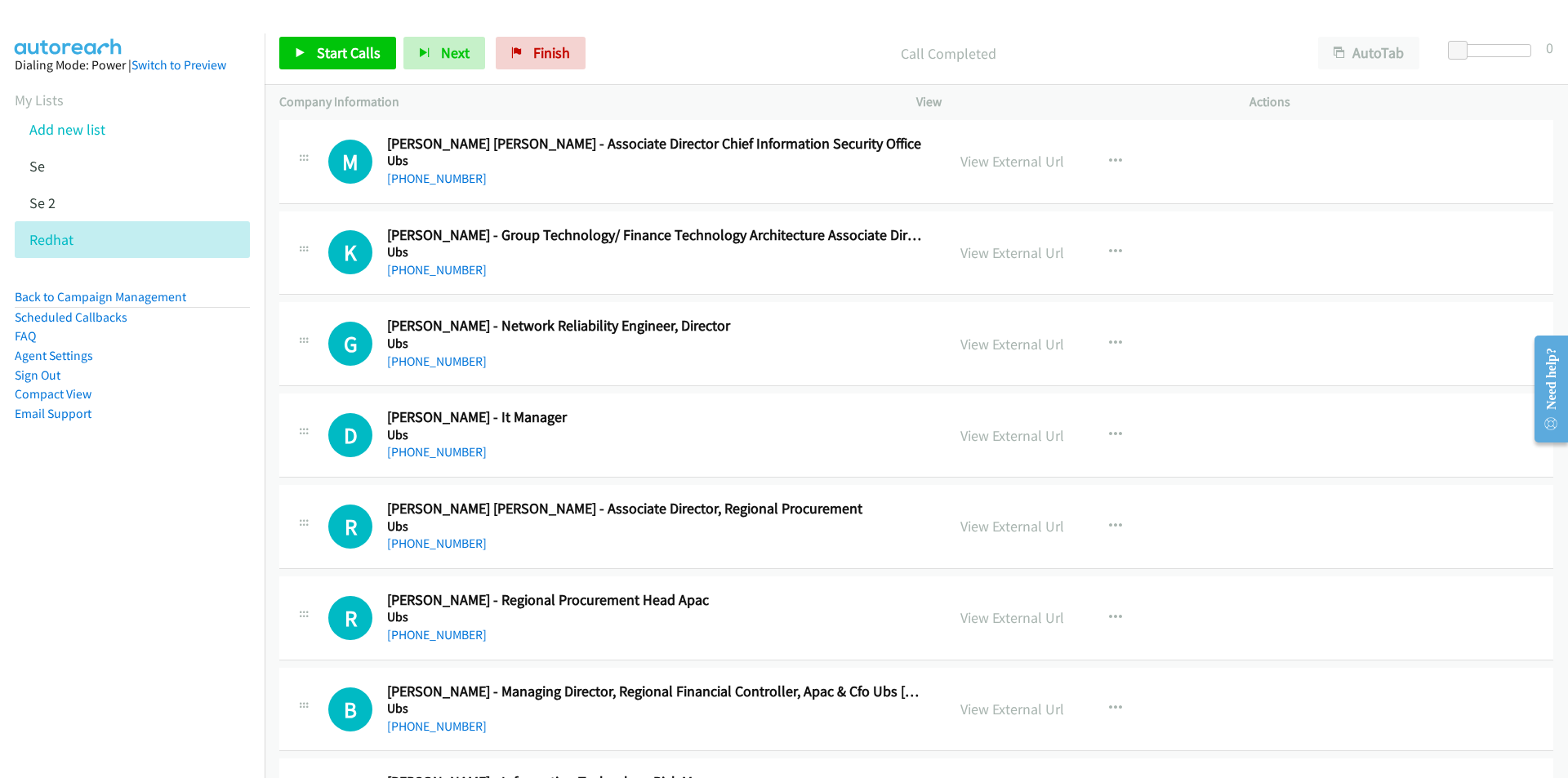
scroll to position [10693, 0]
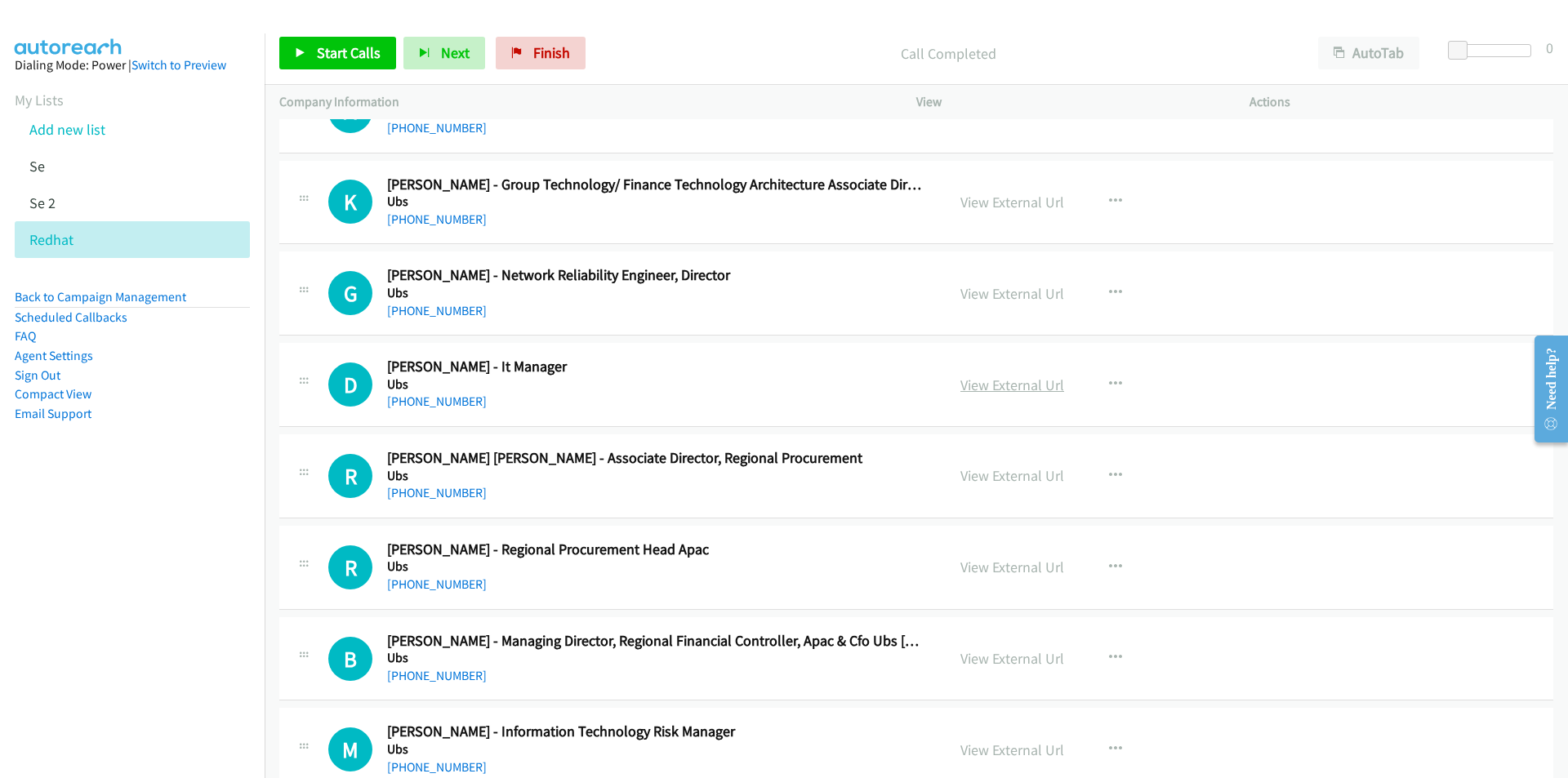
click at [974, 386] on link "View External Url" at bounding box center [1012, 385] width 104 height 19
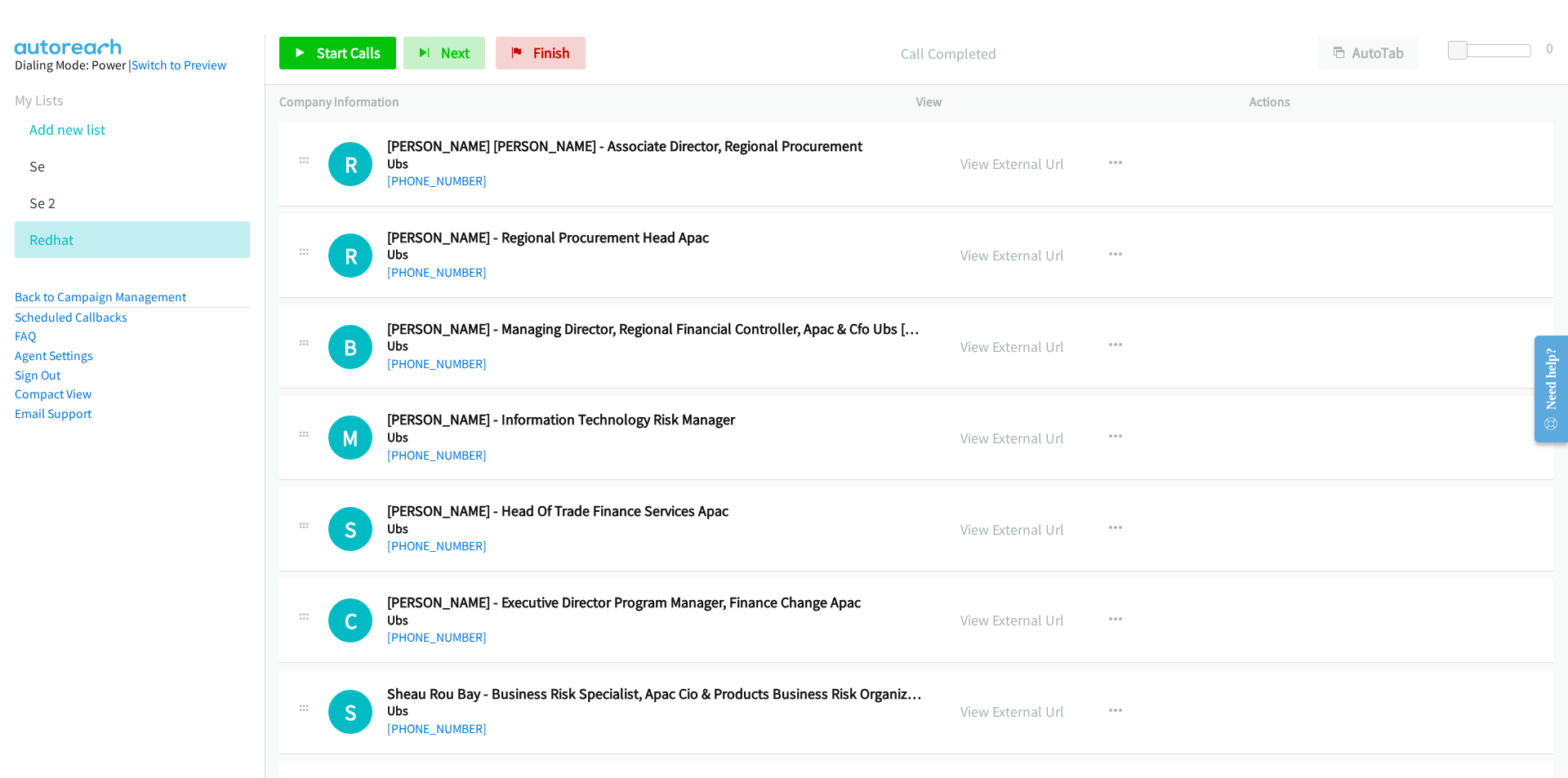
scroll to position [11020, 0]
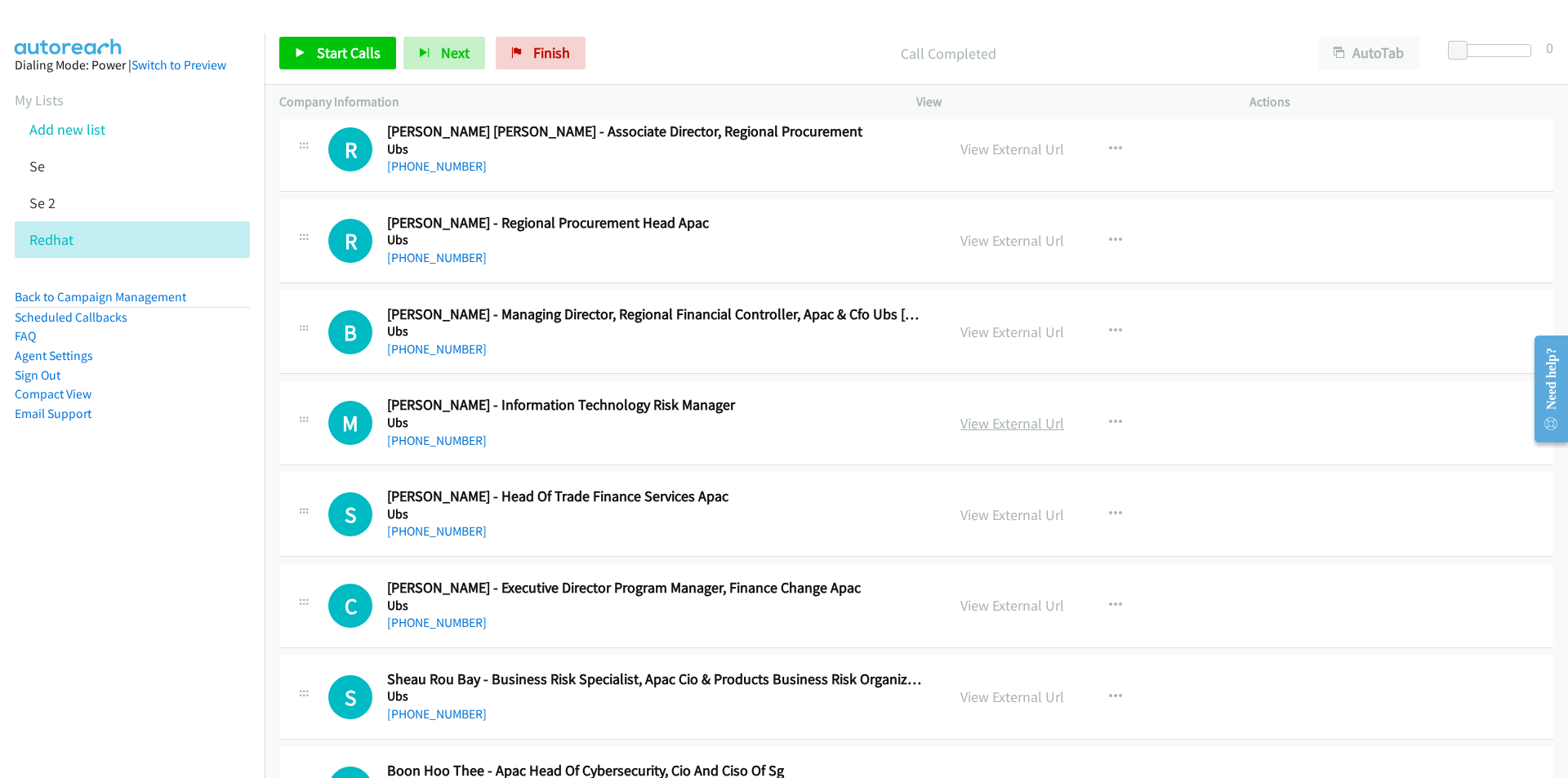
click at [1010, 429] on link "View External Url" at bounding box center [1012, 424] width 104 height 19
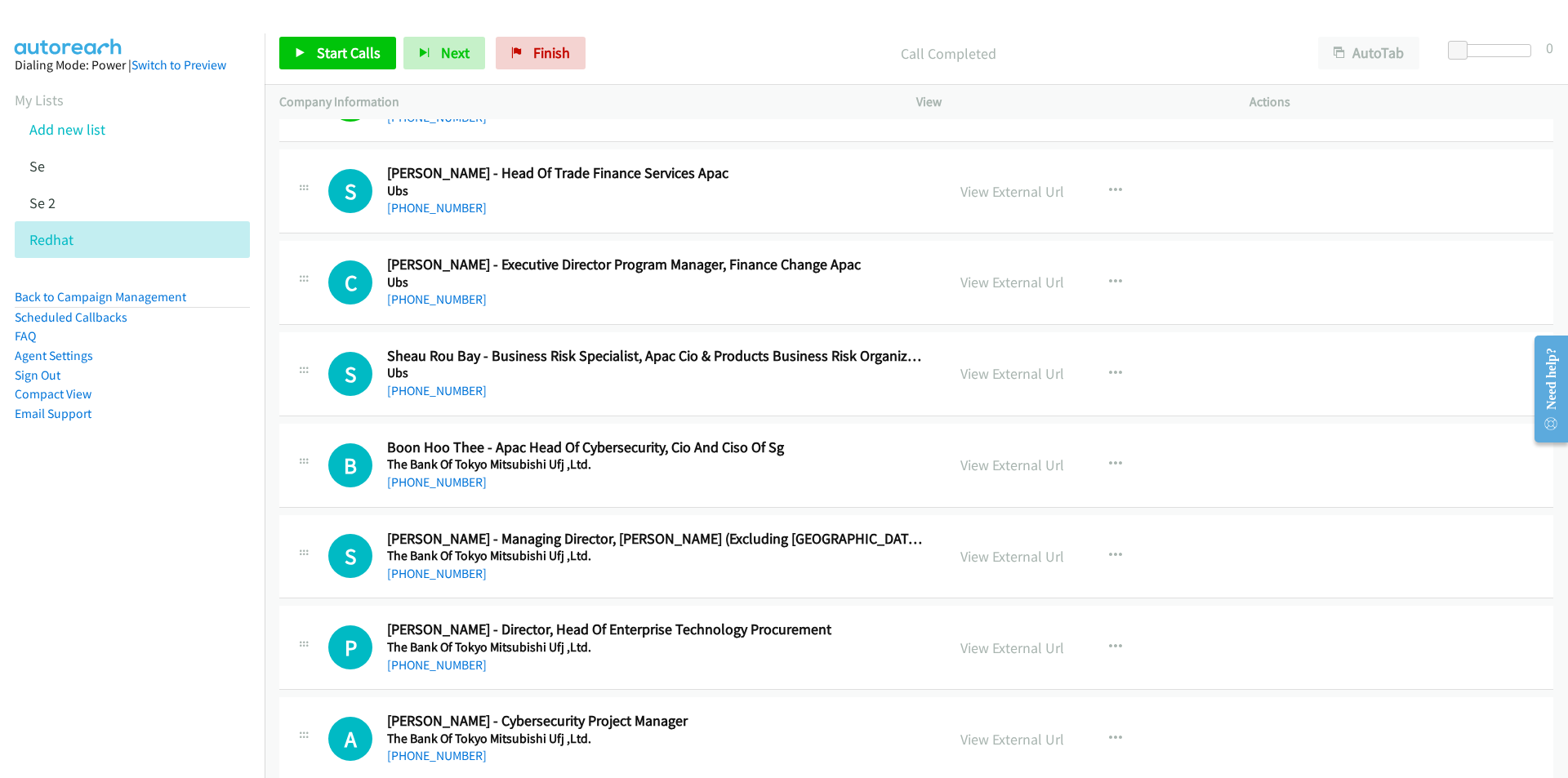
scroll to position [11346, 0]
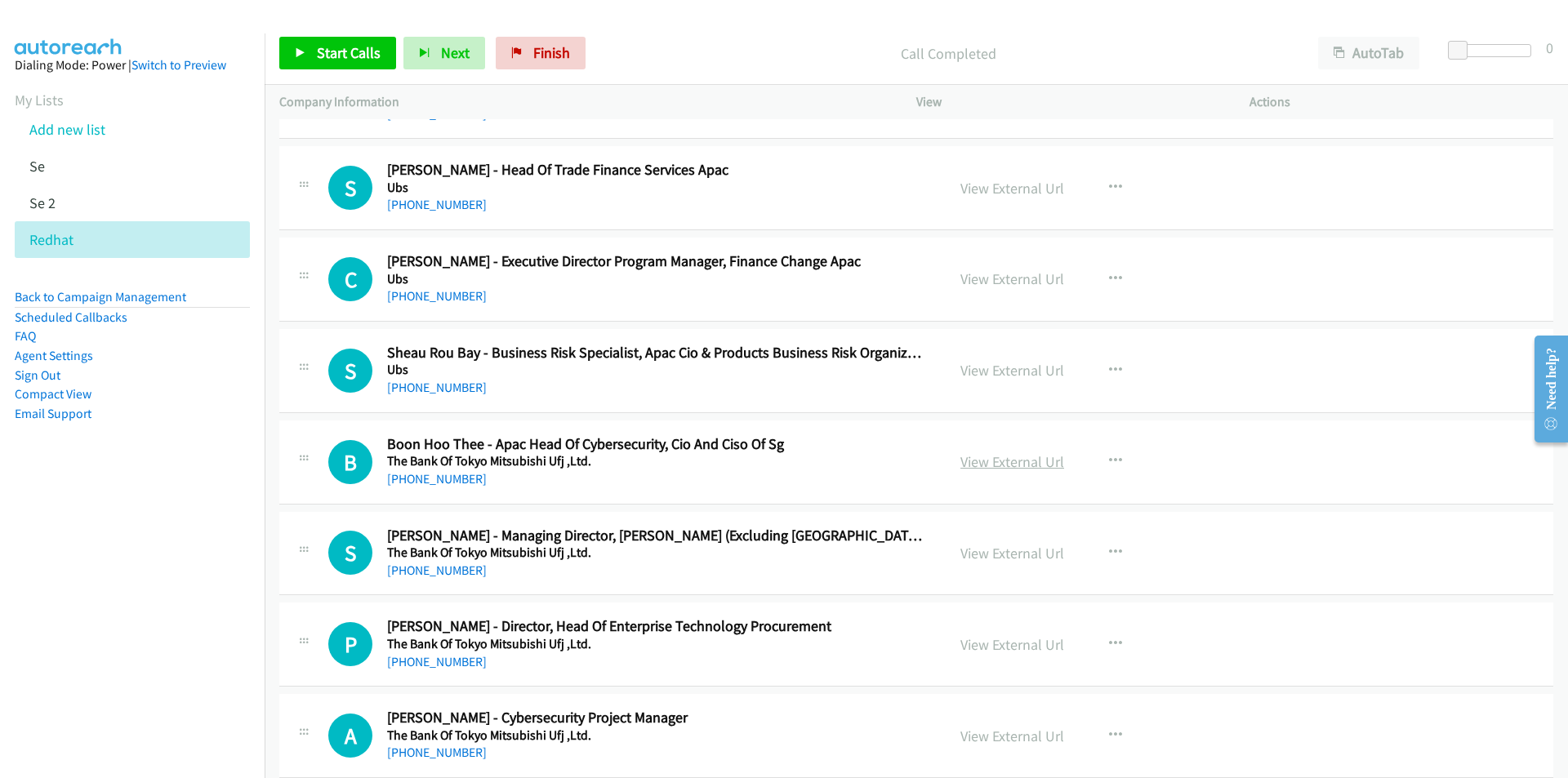
click at [1013, 465] on link "View External Url" at bounding box center [1012, 461] width 104 height 19
click at [1014, 548] on link "View External Url" at bounding box center [1012, 553] width 104 height 19
click at [251, 614] on nav "Dialing Mode: Power | Switch to Preview My Lists Add new list Se Se 2 Redhat Ba…" at bounding box center [133, 423] width 266 height 778
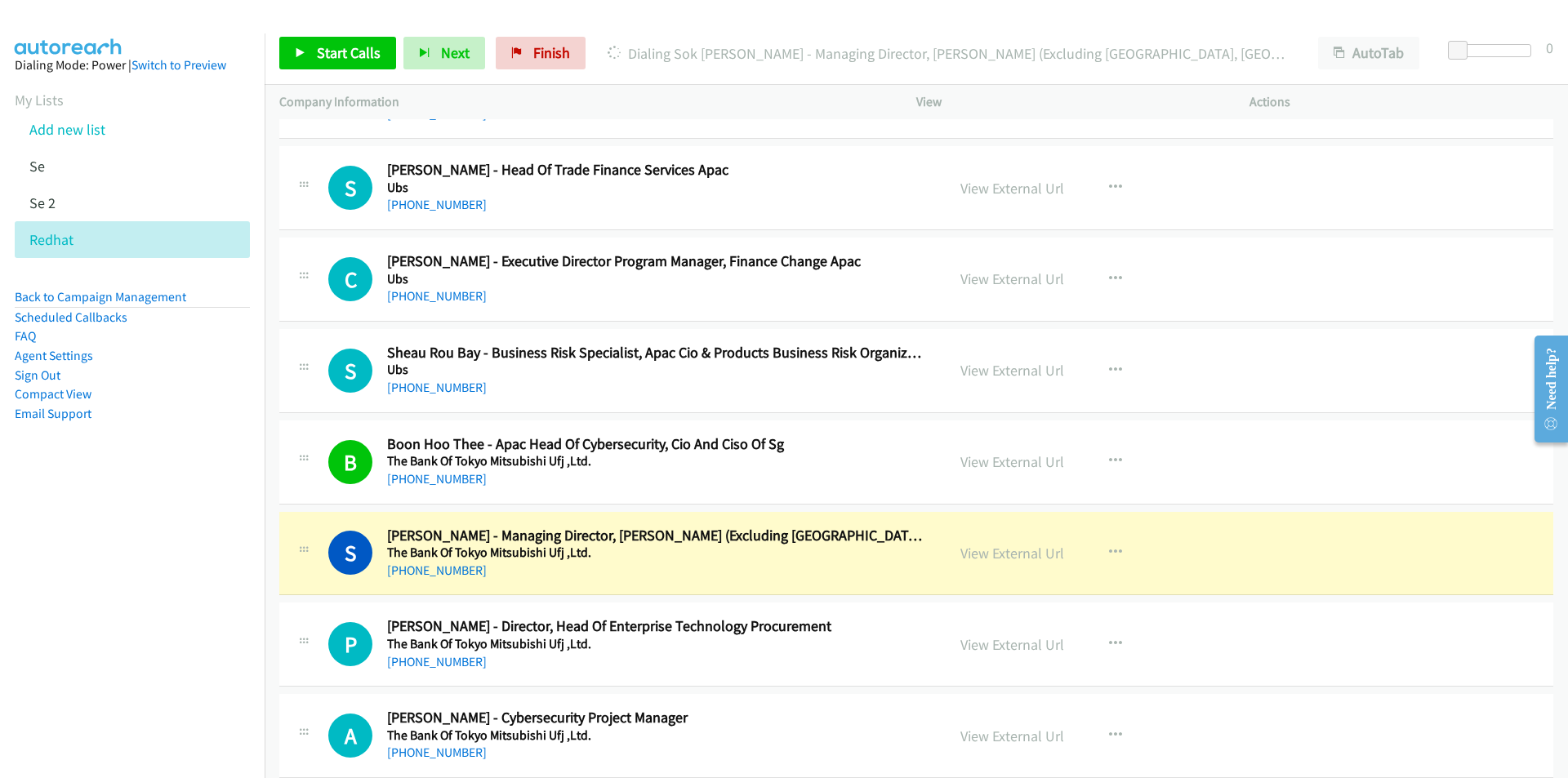
scroll to position [11510, 0]
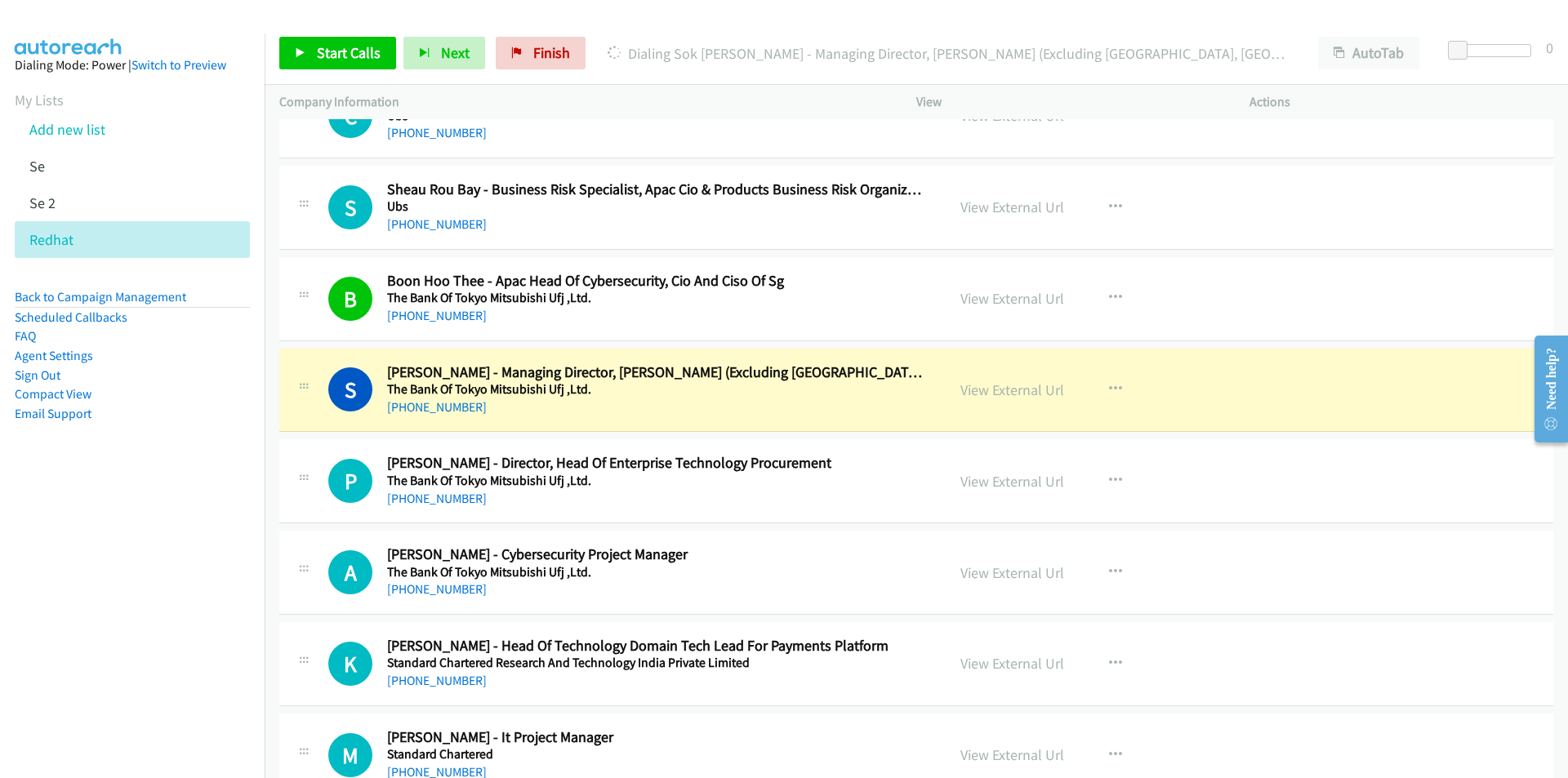
drag, startPoint x: 91, startPoint y: 616, endPoint x: 165, endPoint y: 596, distance: 76.7
click at [91, 616] on nav "Dialing Mode: Power | Switch to Preview My Lists Add new list Se Se 2 Redhat Ba…" at bounding box center [133, 423] width 266 height 778
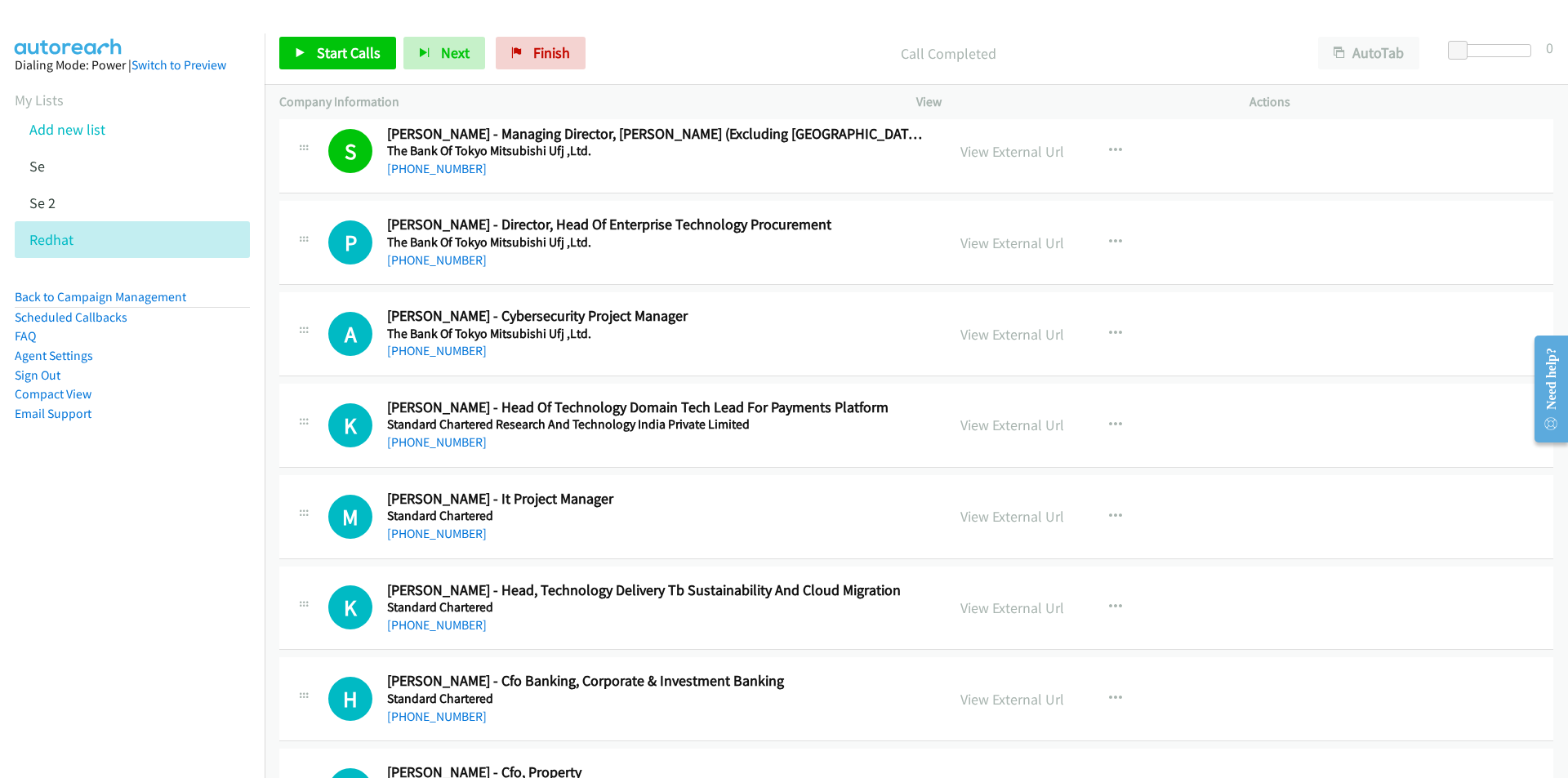
scroll to position [11836, 0]
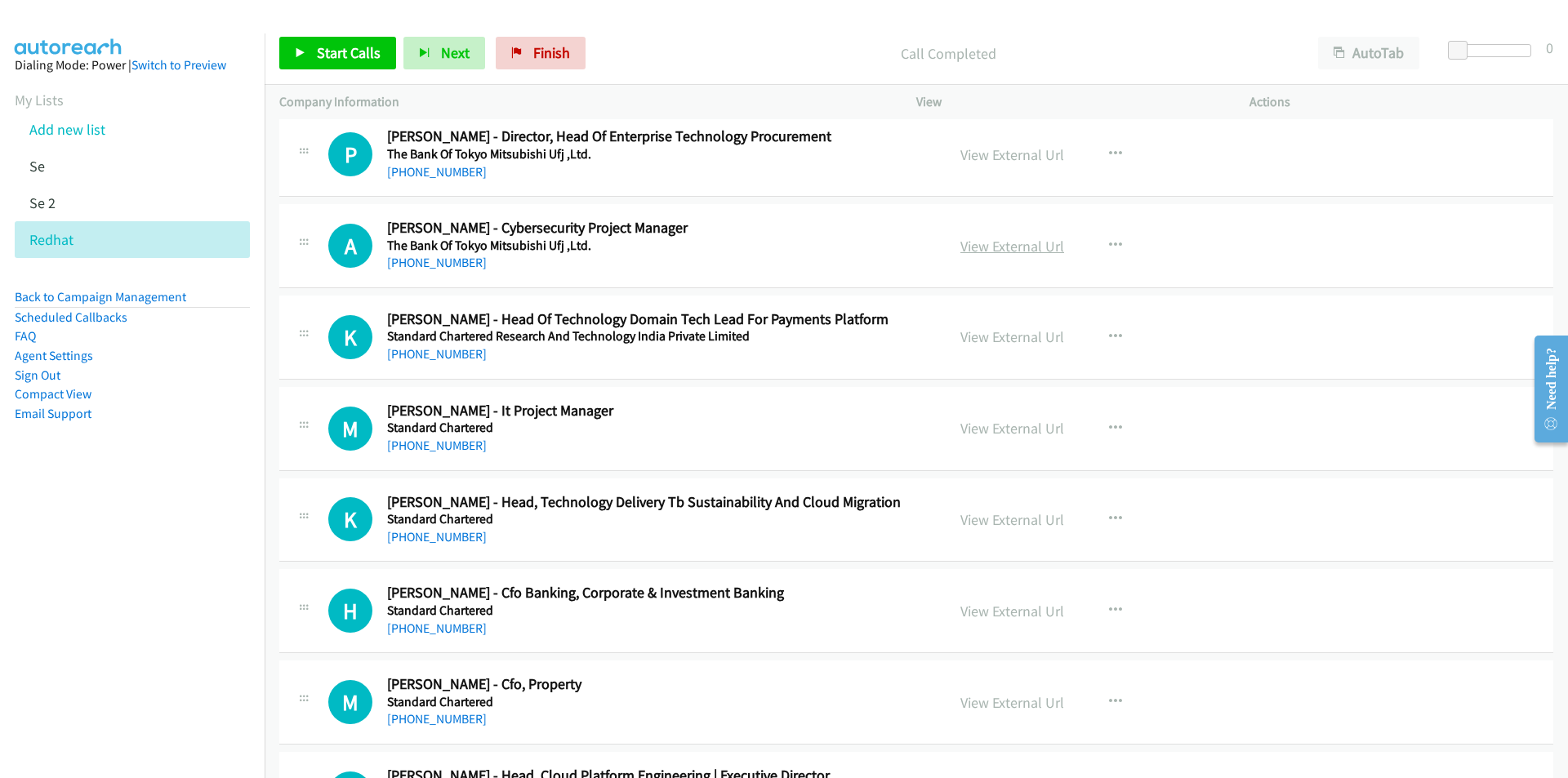
click at [1024, 245] on link "View External Url" at bounding box center [1012, 246] width 104 height 19
click at [998, 425] on link "View External Url" at bounding box center [1012, 428] width 104 height 19
click at [966, 524] on link "View External Url" at bounding box center [1012, 519] width 104 height 19
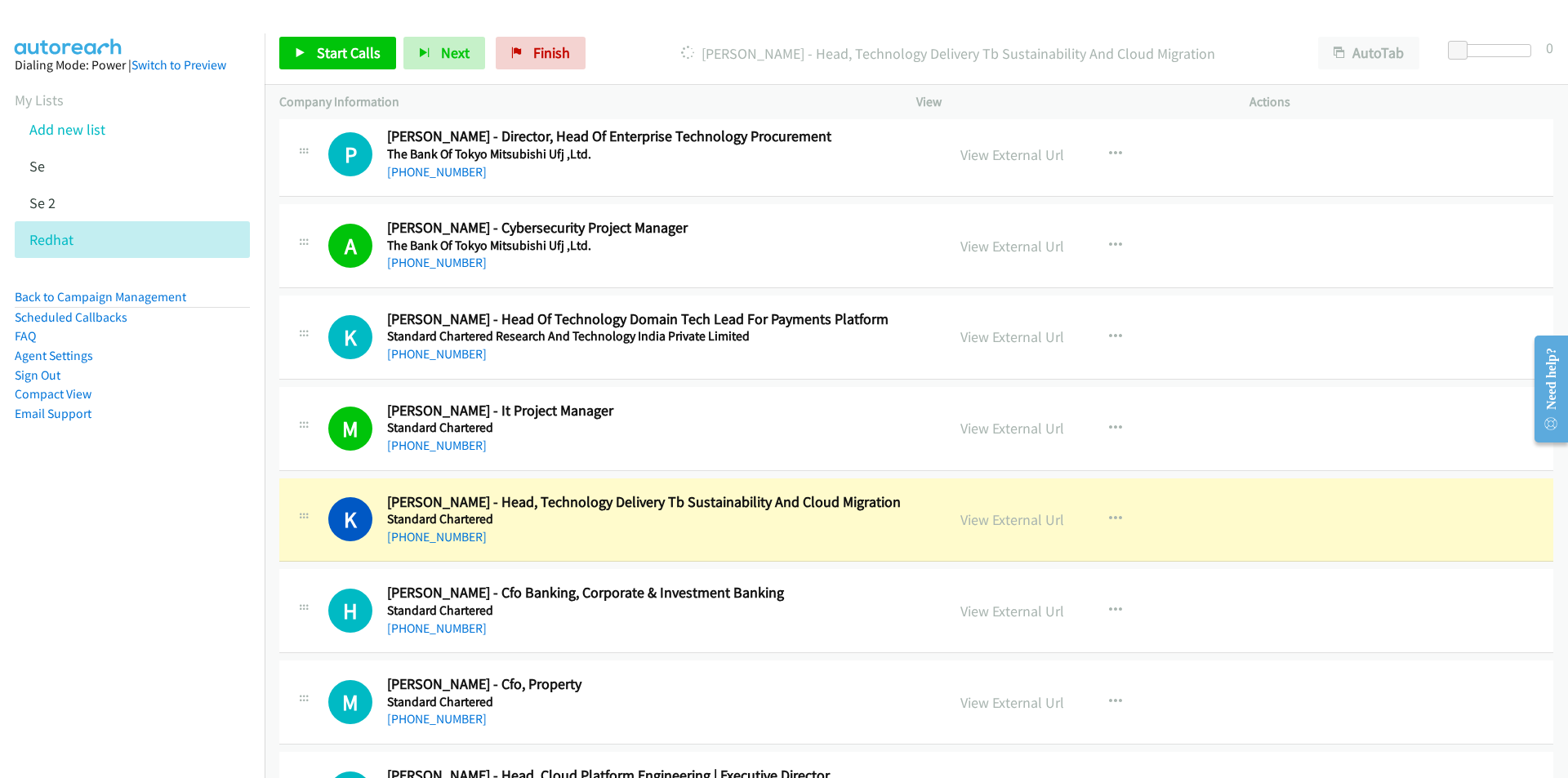
click at [207, 530] on nav "Dialing Mode: Power | Switch to Preview My Lists Add new list Se Se 2 Redhat Ba…" at bounding box center [133, 423] width 266 height 778
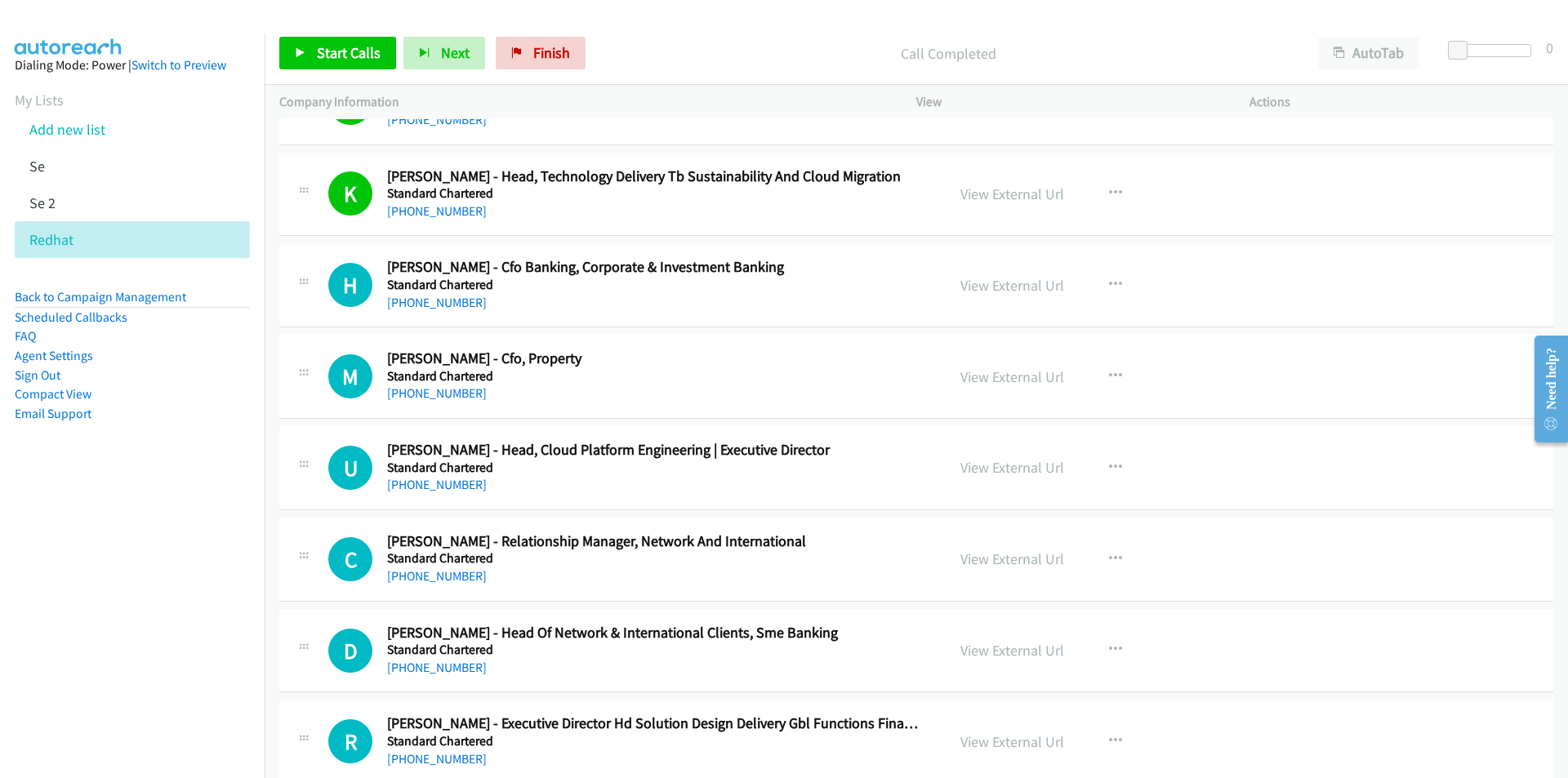
scroll to position [12163, 0]
click at [1030, 470] on link "View External Url" at bounding box center [1012, 467] width 104 height 19
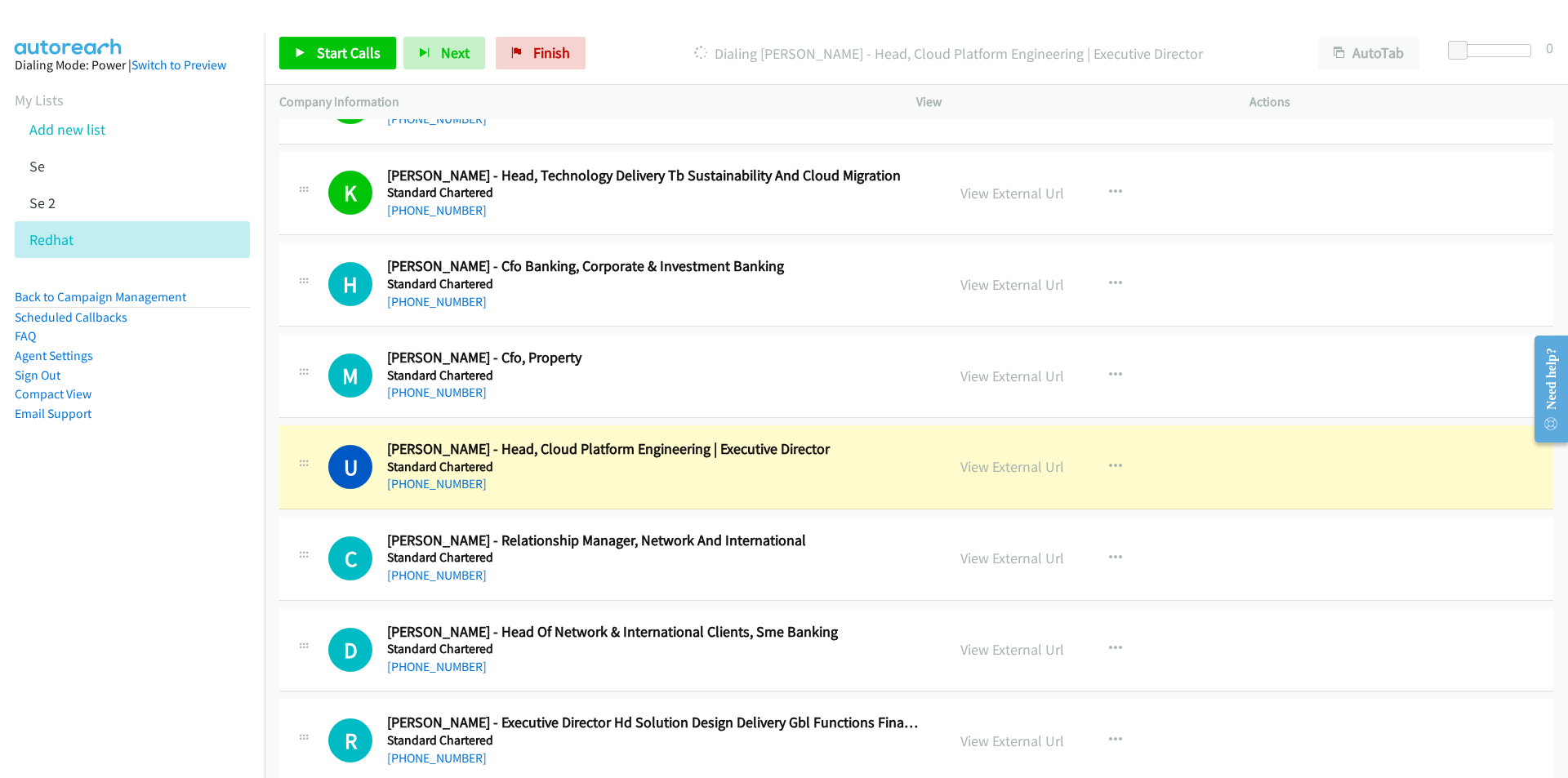
drag, startPoint x: 179, startPoint y: 682, endPoint x: 229, endPoint y: 664, distance: 53.1
click at [179, 682] on nav "Dialing Mode: Power | Switch to Preview My Lists Add new list Se Se 2 Redhat Ba…" at bounding box center [133, 423] width 266 height 778
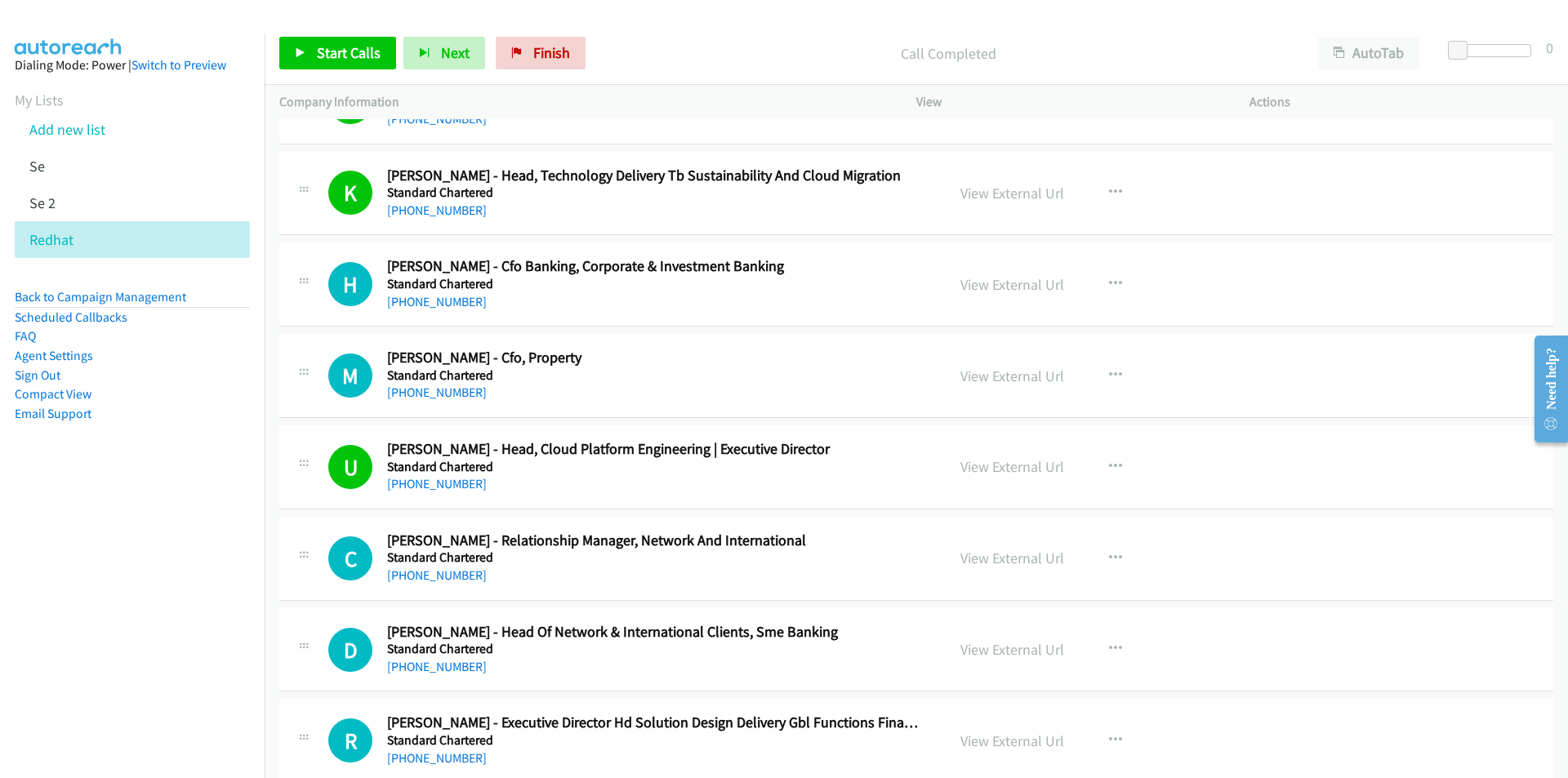
drag, startPoint x: 142, startPoint y: 696, endPoint x: 212, endPoint y: 671, distance: 74.3
click at [142, 696] on nav "Dialing Mode: Power | Switch to Preview My Lists Add new list Se Se 2 Redhat Ba…" at bounding box center [133, 423] width 266 height 778
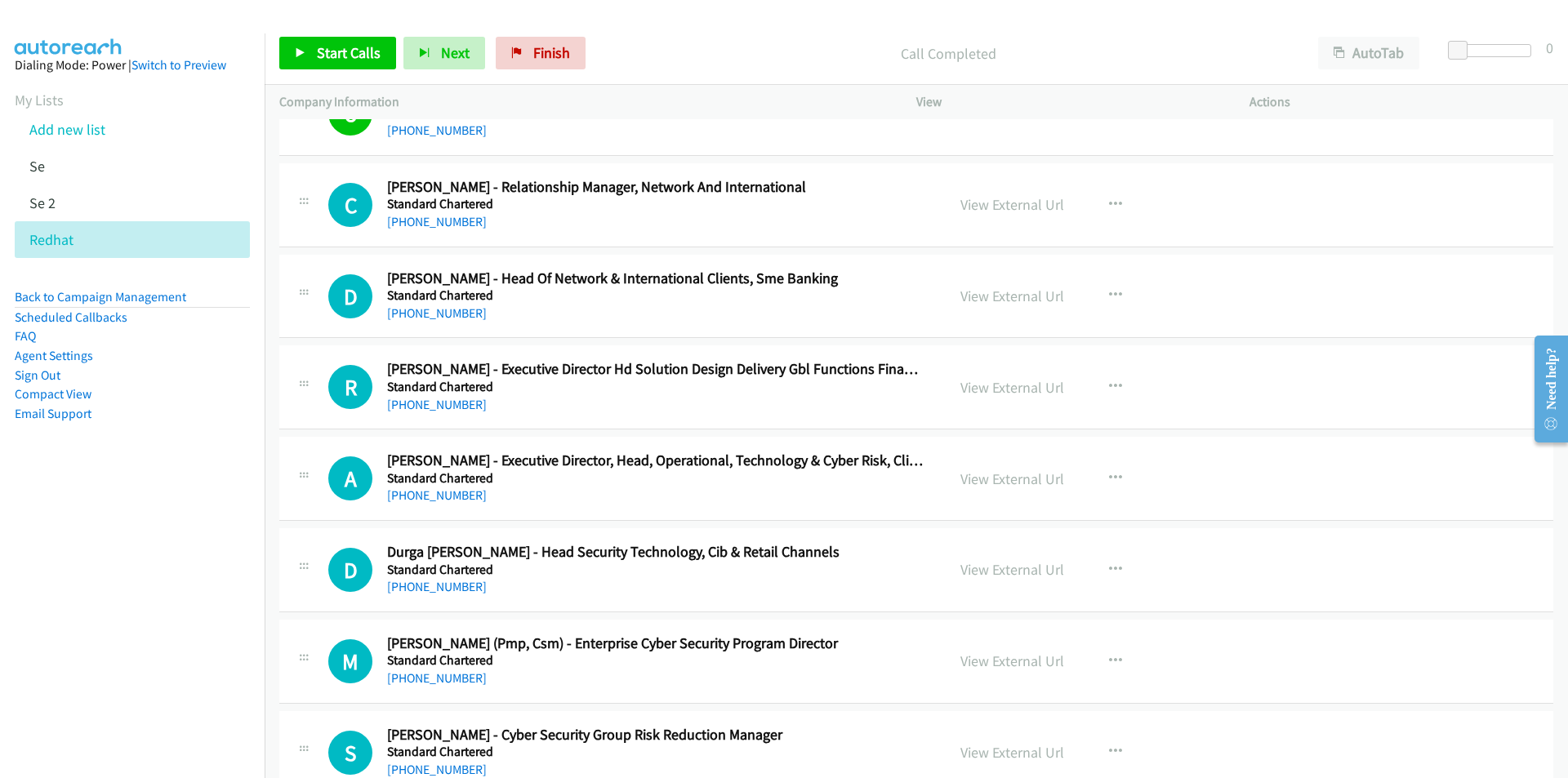
scroll to position [12570, 0]
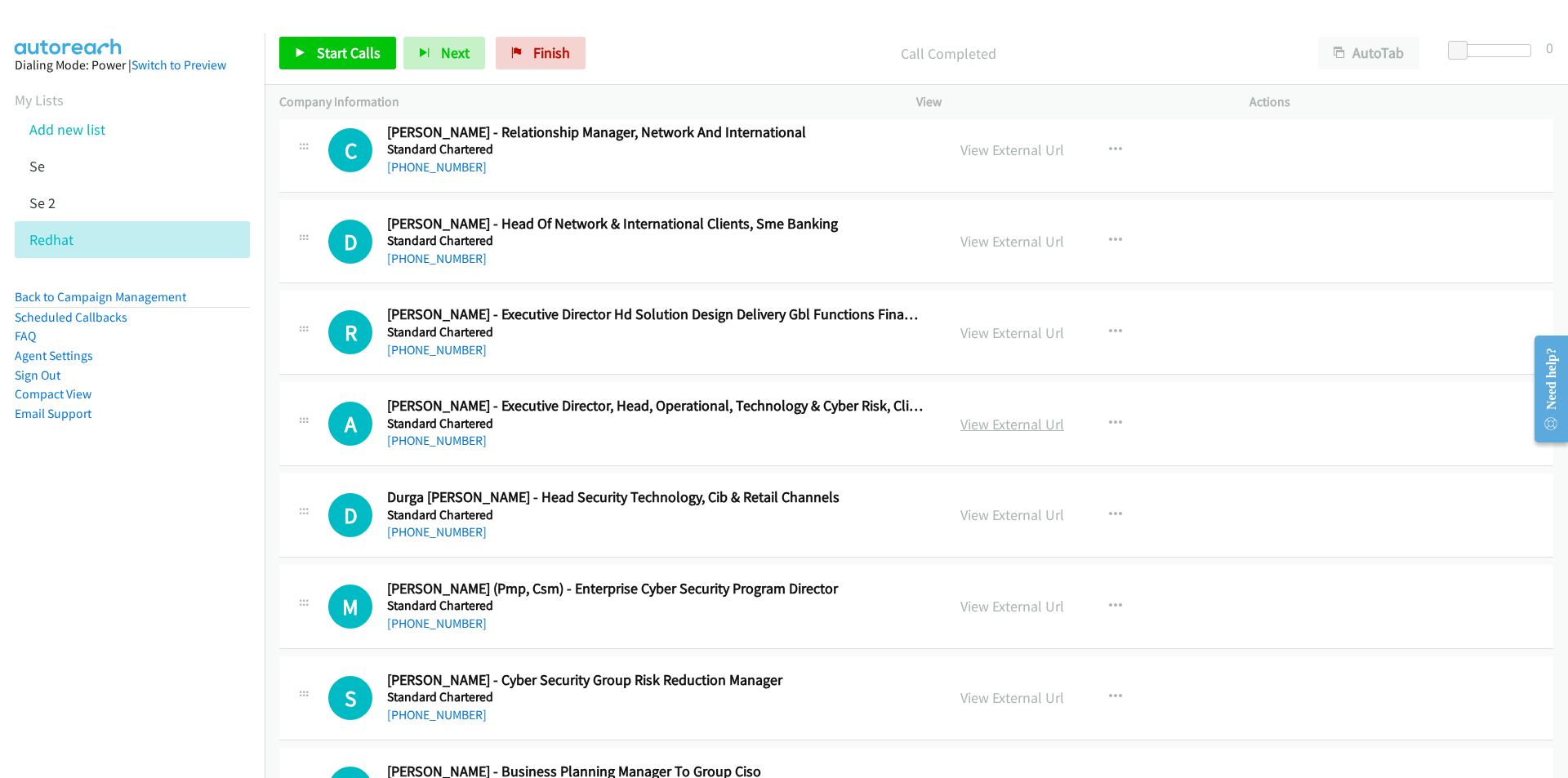
click at [997, 425] on link "View External Url" at bounding box center [1012, 424] width 104 height 19
click at [999, 614] on link "View External Url" at bounding box center [1012, 606] width 104 height 19
drag, startPoint x: 1010, startPoint y: 696, endPoint x: 683, endPoint y: 99, distance: 680.7
click at [1015, 695] on link "View External Url" at bounding box center [1012, 698] width 104 height 19
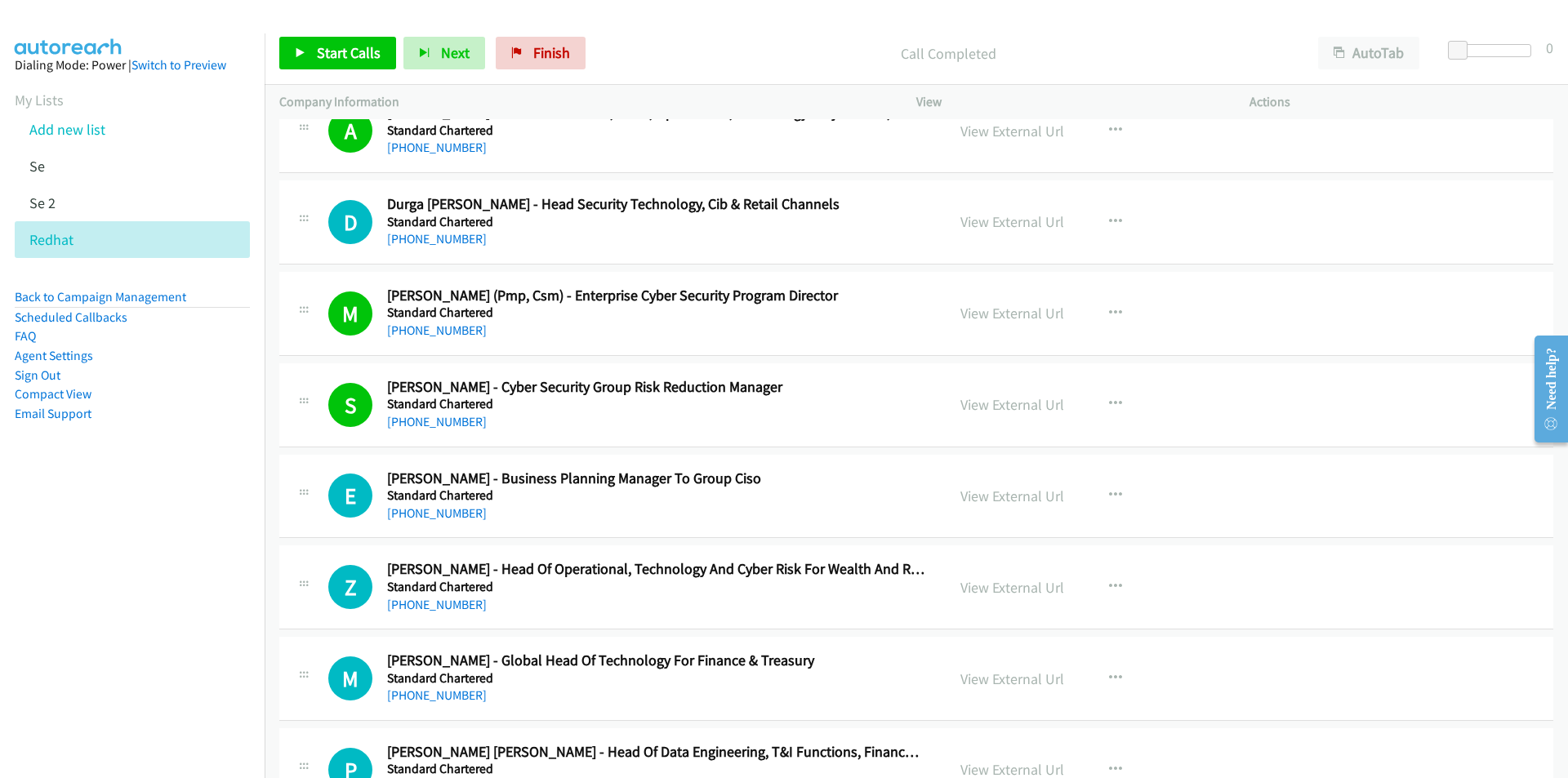
scroll to position [12897, 0]
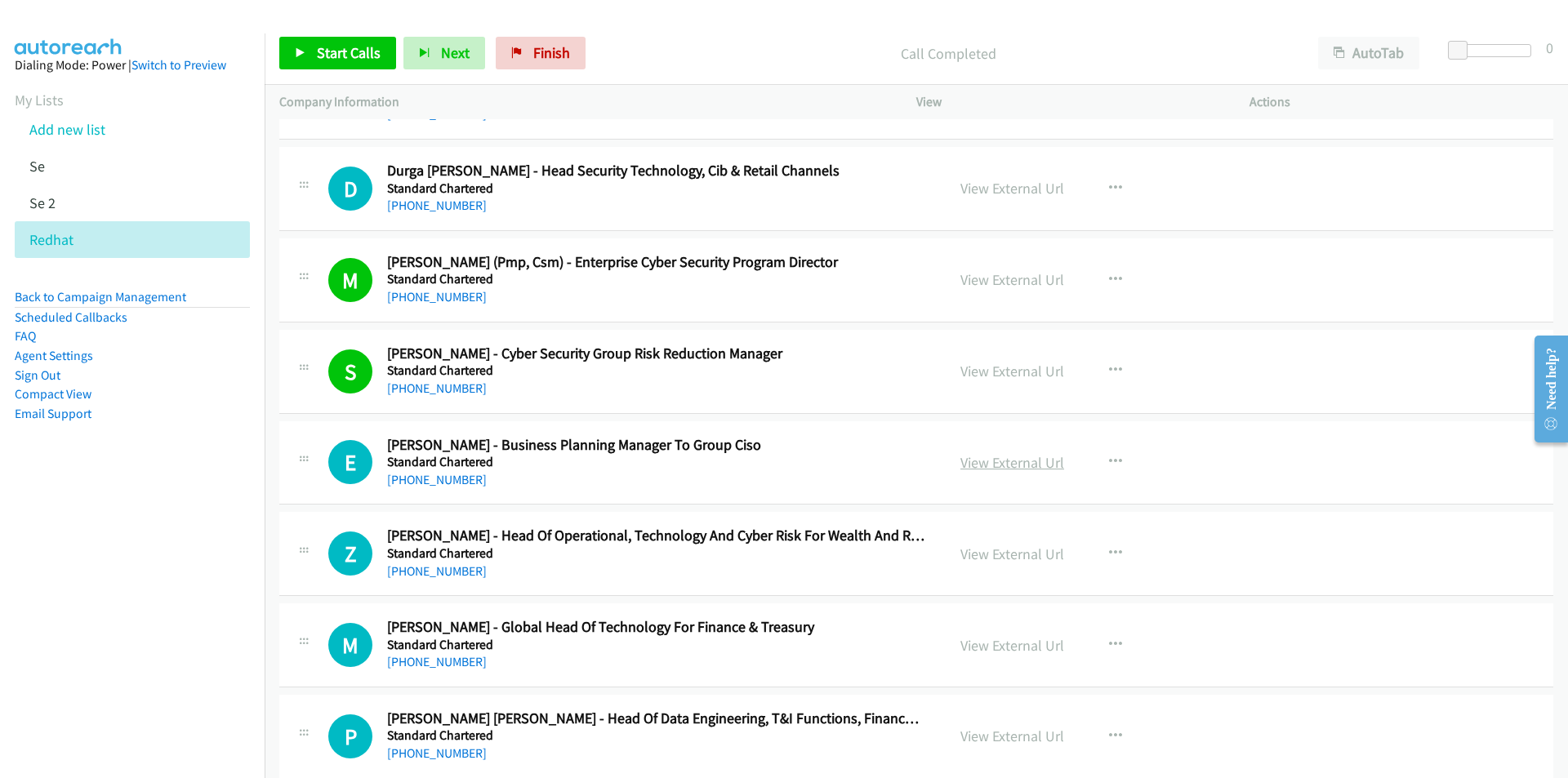
click at [1011, 463] on link "View External Url" at bounding box center [1012, 462] width 104 height 19
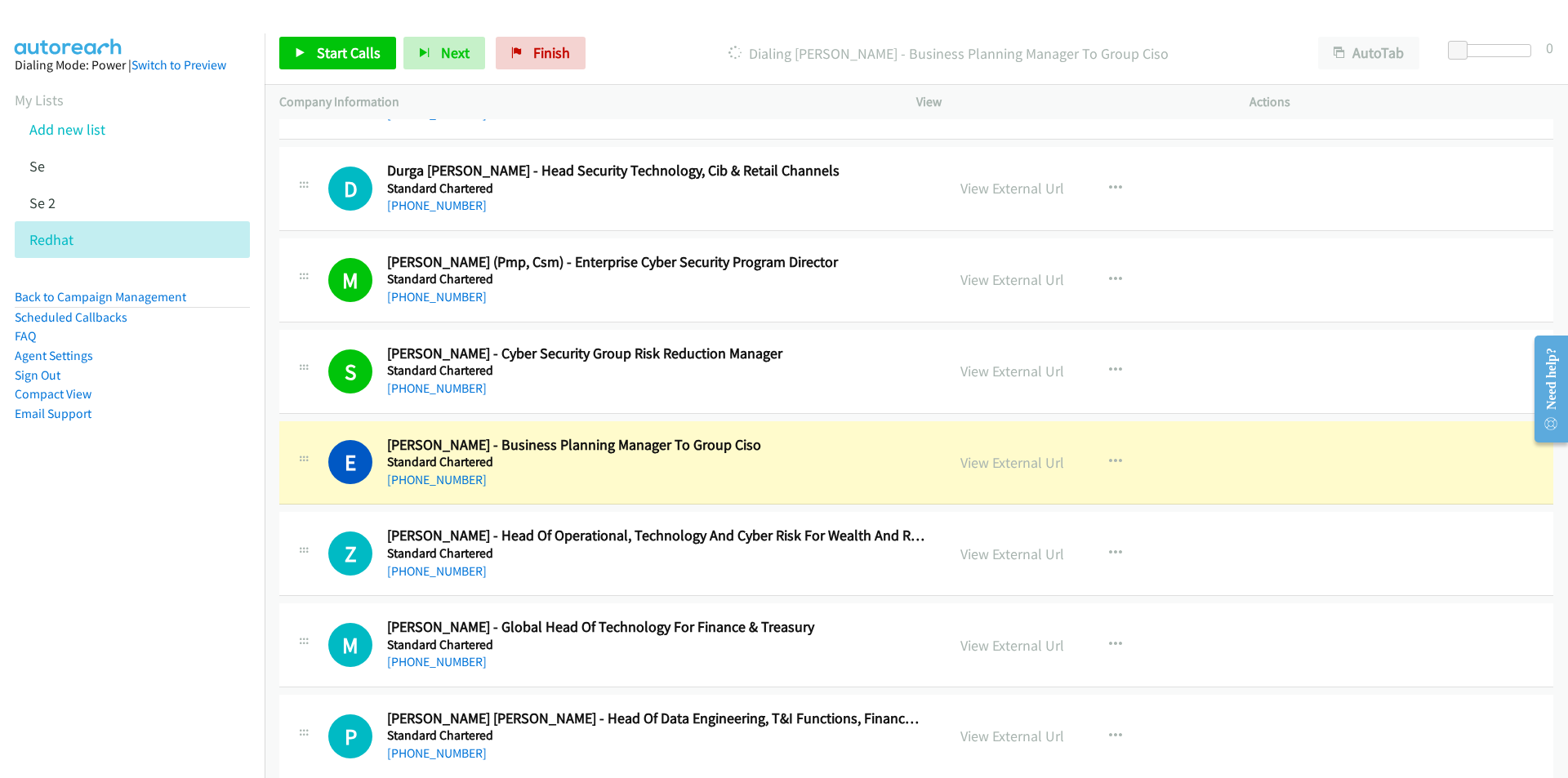
click at [140, 609] on nav "Dialing Mode: Power | Switch to Preview My Lists Add new list Se Se 2 Redhat Ba…" at bounding box center [133, 423] width 266 height 778
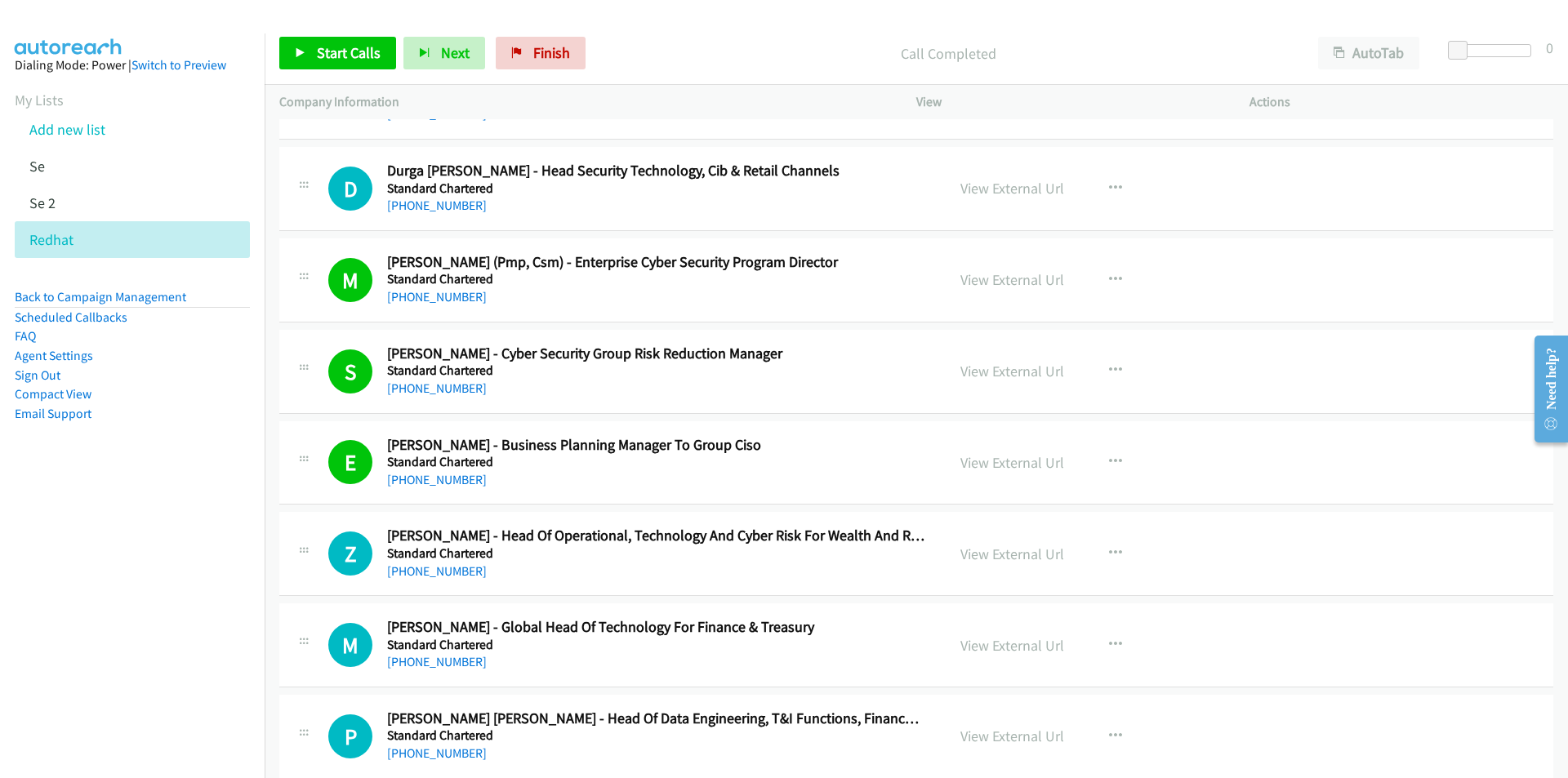
click at [193, 574] on nav "Dialing Mode: Power | Switch to Preview My Lists Add new list Se Se 2 Redhat Ba…" at bounding box center [133, 423] width 266 height 778
click at [980, 556] on link "View External Url" at bounding box center [1012, 554] width 104 height 19
click at [1109, 552] on icon "button" at bounding box center [1115, 553] width 13 height 13
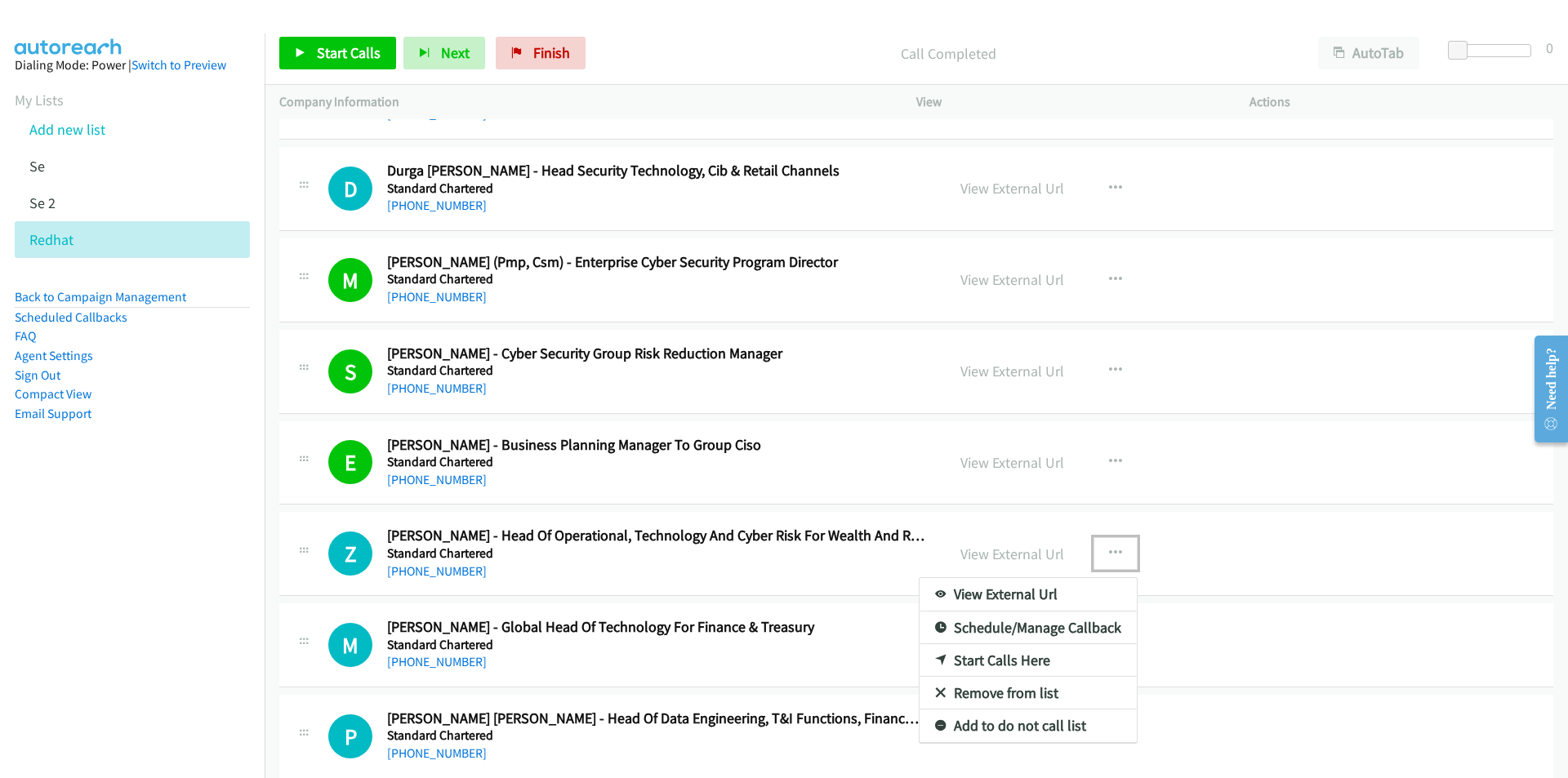
click at [987, 662] on link "Start Calls Here" at bounding box center [1029, 661] width 217 height 33
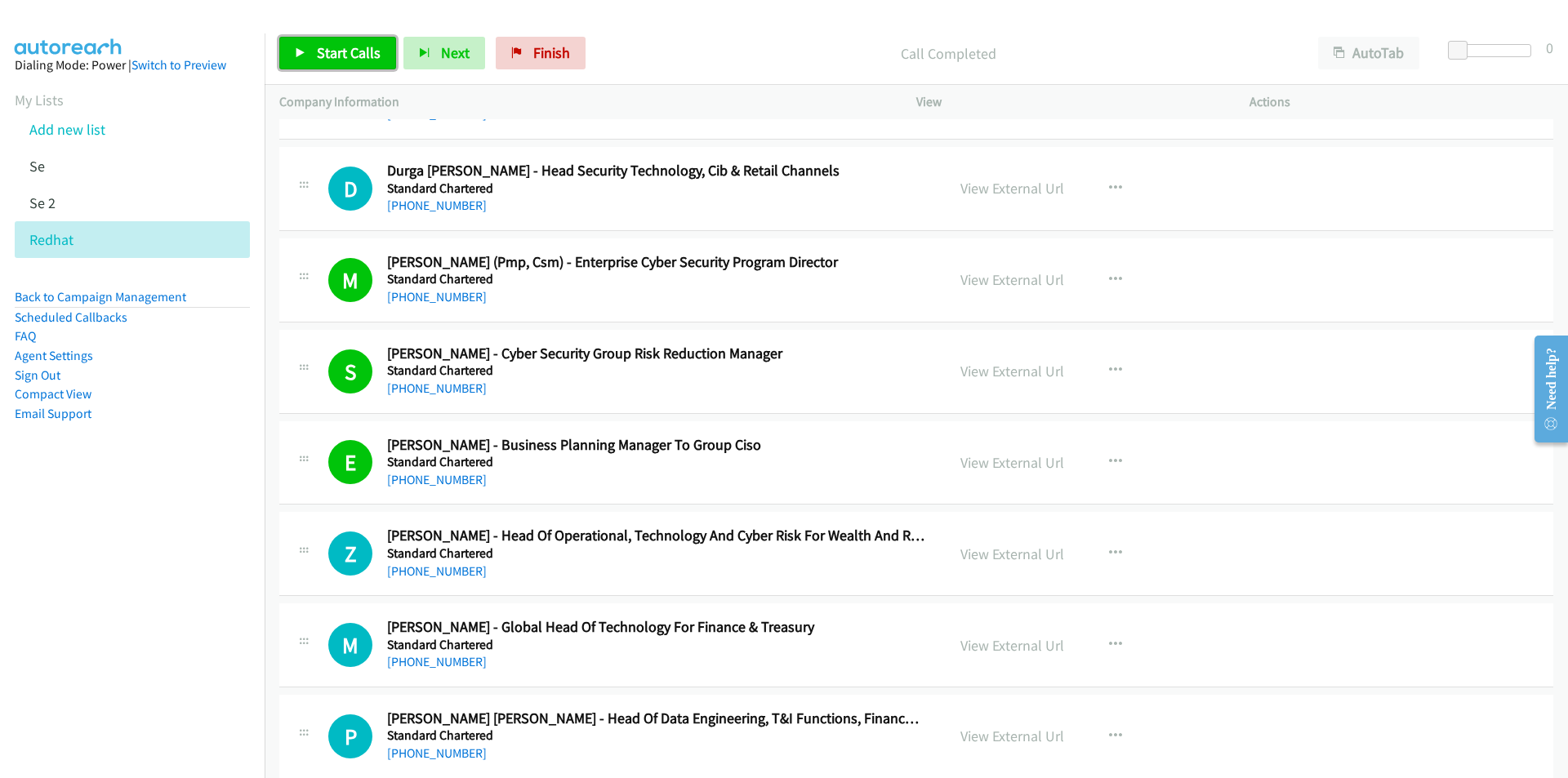
click at [333, 50] on span "Start Calls" at bounding box center [349, 53] width 64 height 19
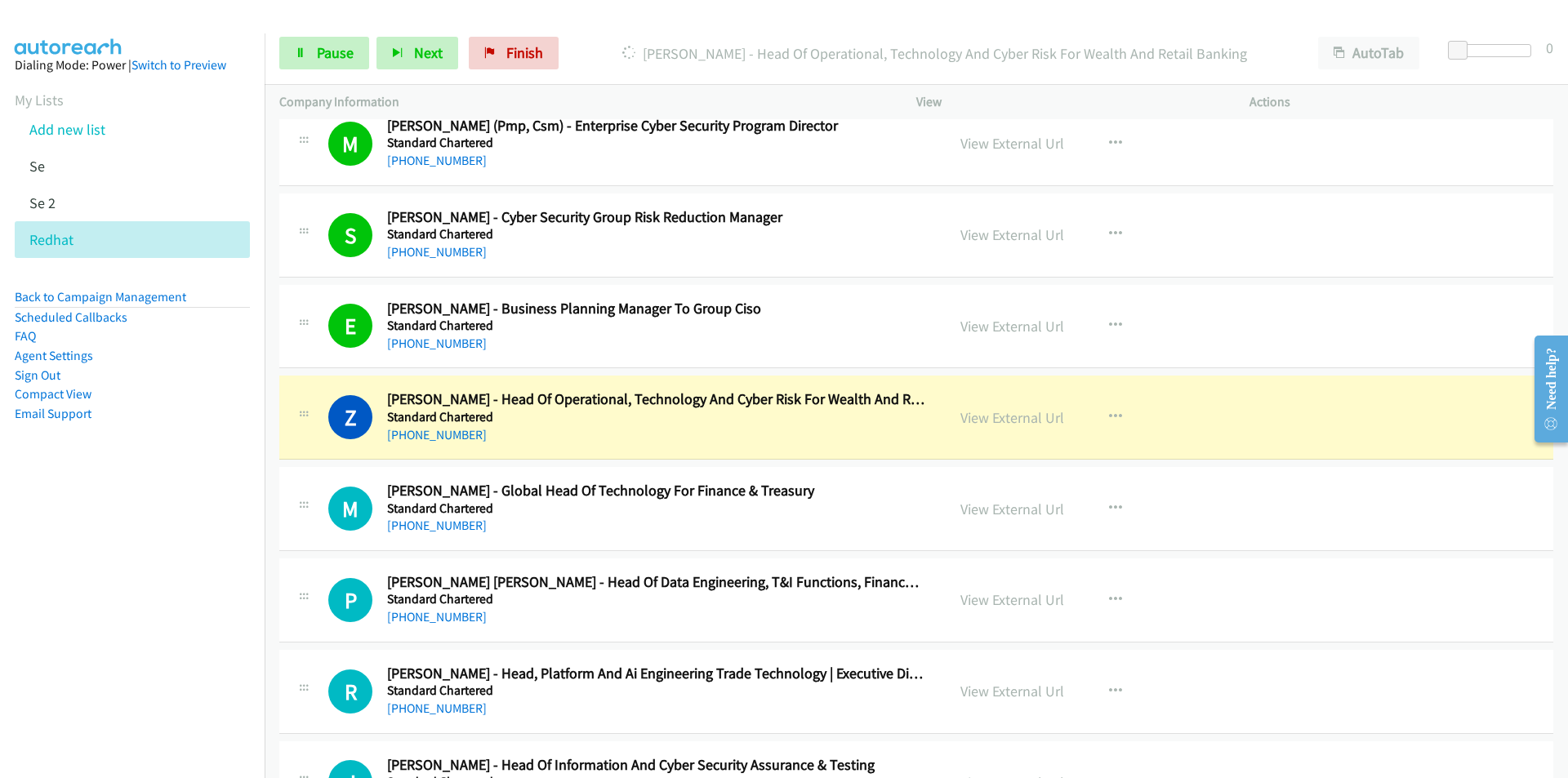
scroll to position [13141, 0]
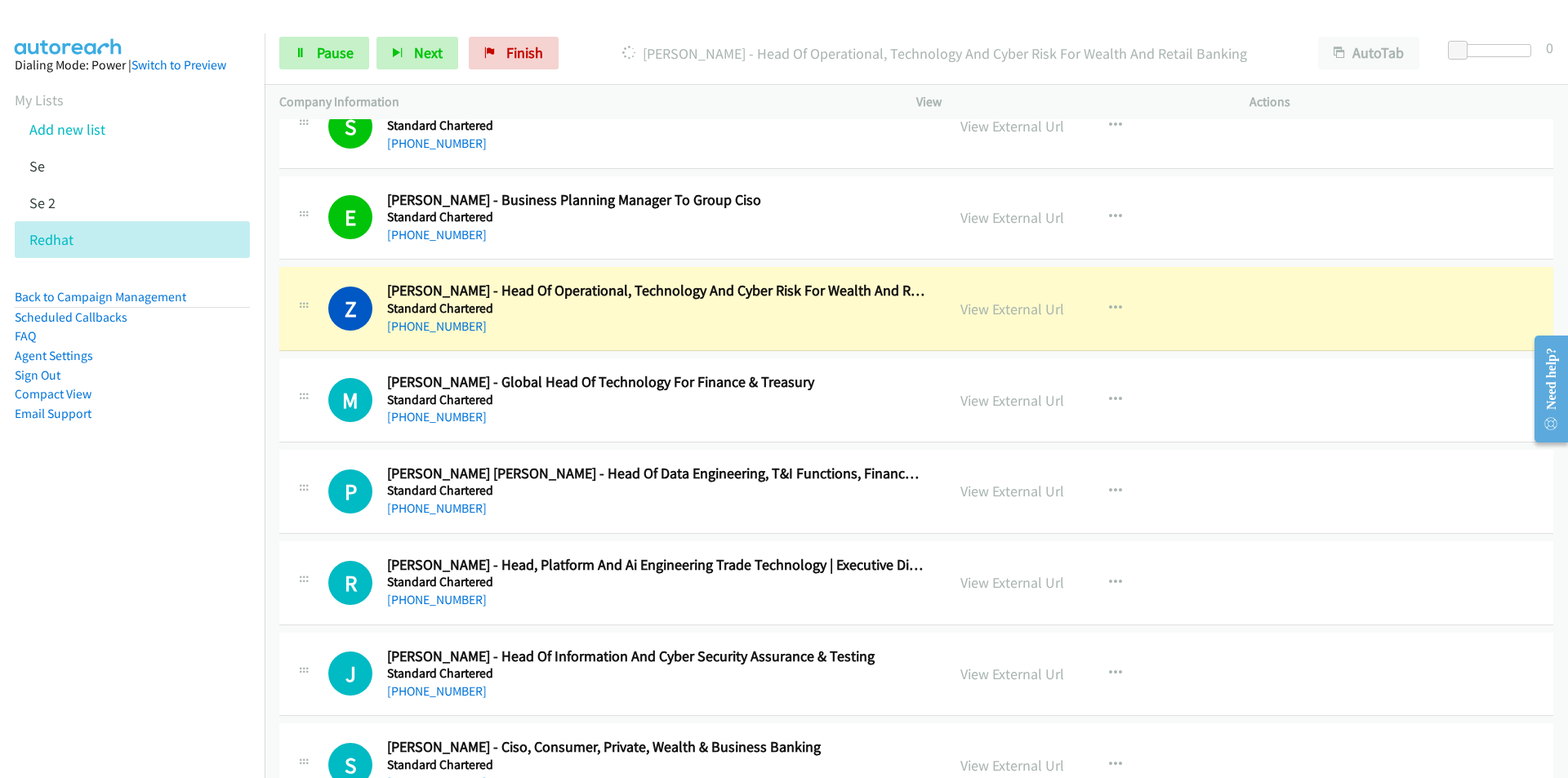
drag, startPoint x: 175, startPoint y: 536, endPoint x: 285, endPoint y: 480, distance: 123.4
click at [175, 536] on nav "Dialing Mode: Power | Switch to Preview My Lists Add new list Se Se 2 Redhat Ba…" at bounding box center [133, 423] width 266 height 778
click at [1023, 313] on link "View External Url" at bounding box center [1012, 309] width 104 height 19
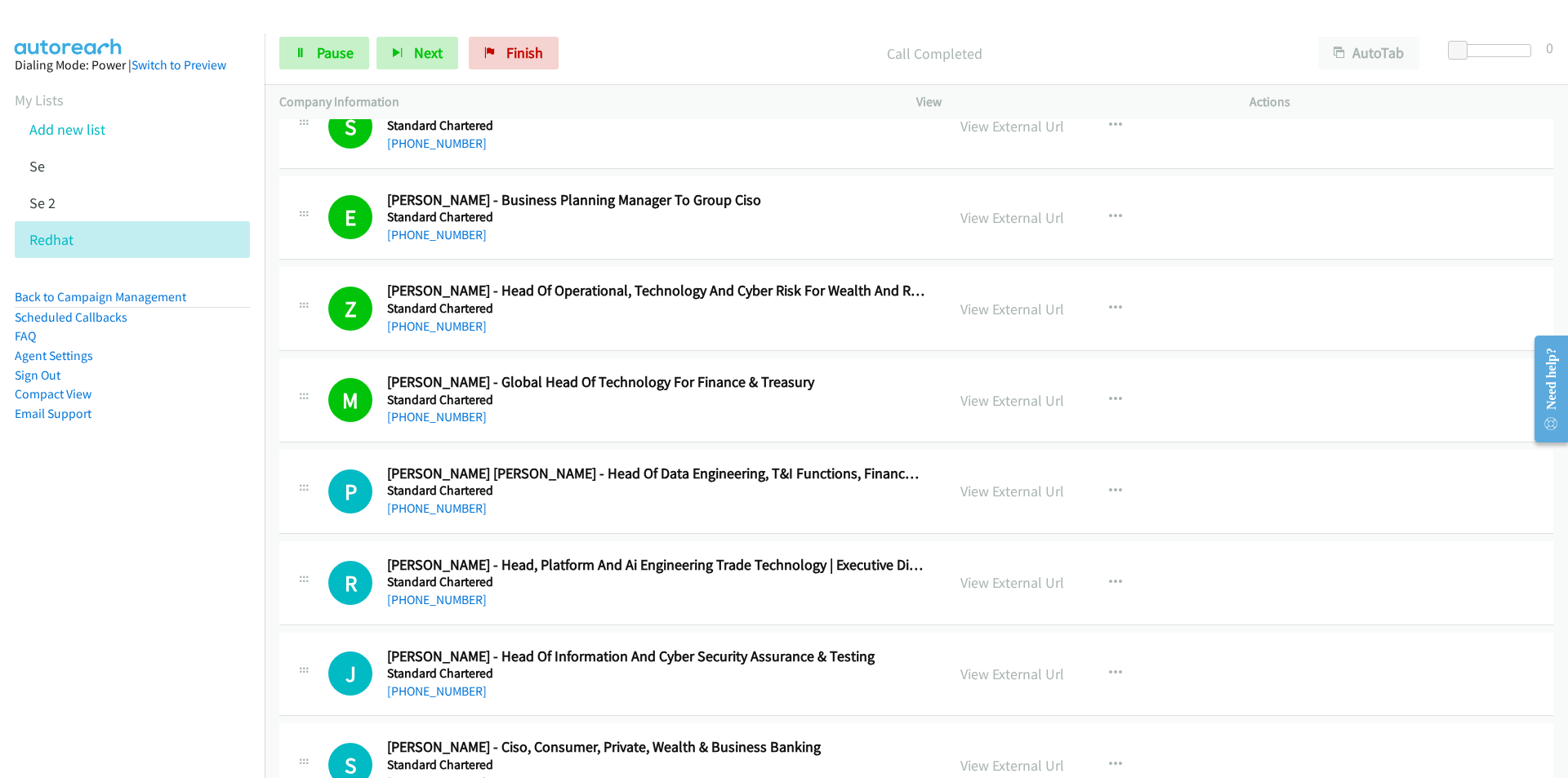
click at [142, 700] on nav "Dialing Mode: Power | Switch to Preview My Lists Add new list Se Se 2 Redhat Ba…" at bounding box center [133, 423] width 266 height 778
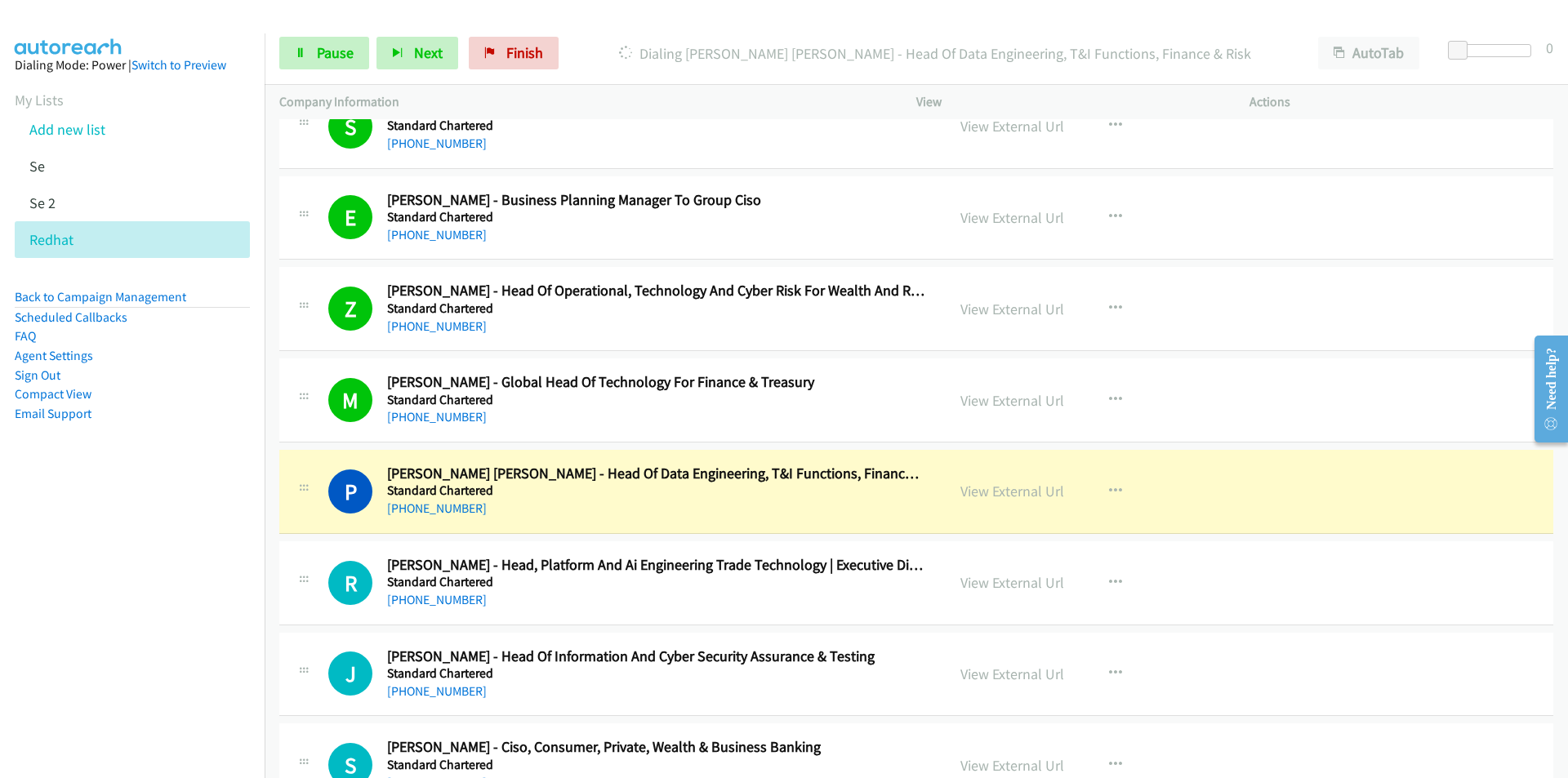
click at [72, 660] on nav "Dialing Mode: Power | Switch to Preview My Lists Add new list Se Se 2 Redhat Ba…" at bounding box center [133, 423] width 266 height 778
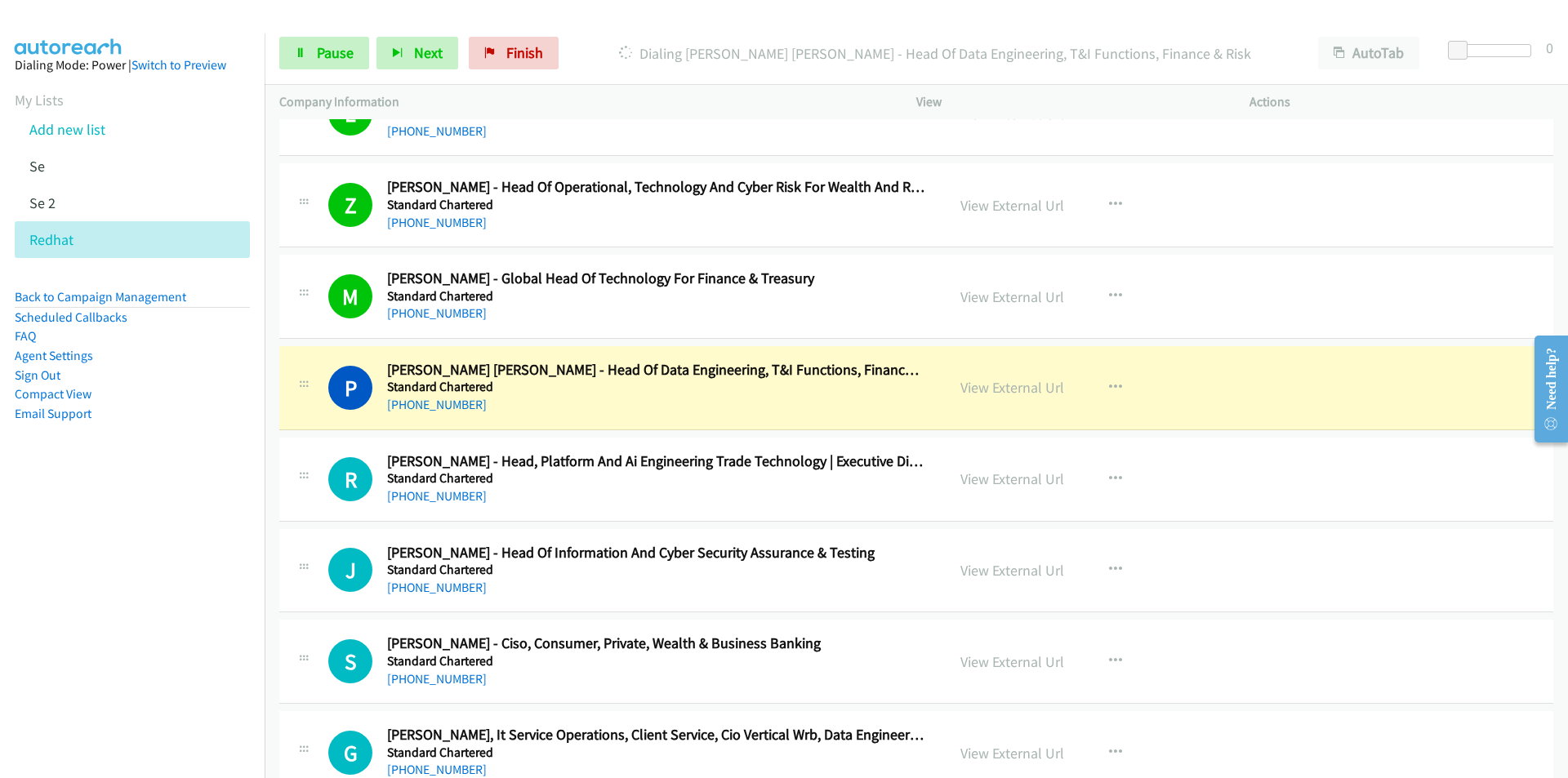
scroll to position [13305, 0]
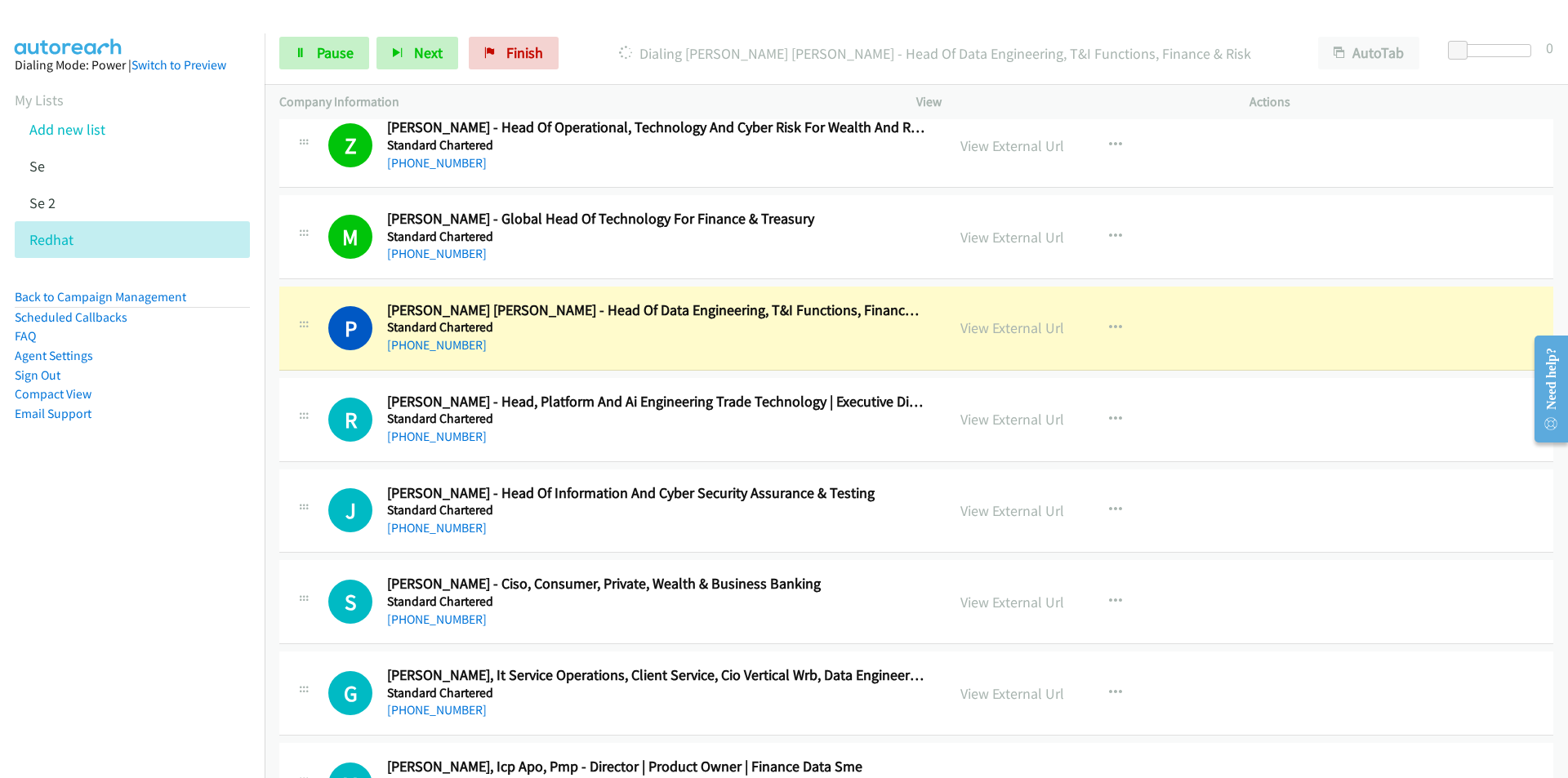
click at [98, 701] on nav "Dialing Mode: Power | Switch to Preview My Lists Add new list Se Se 2 Redhat Ba…" at bounding box center [133, 423] width 266 height 778
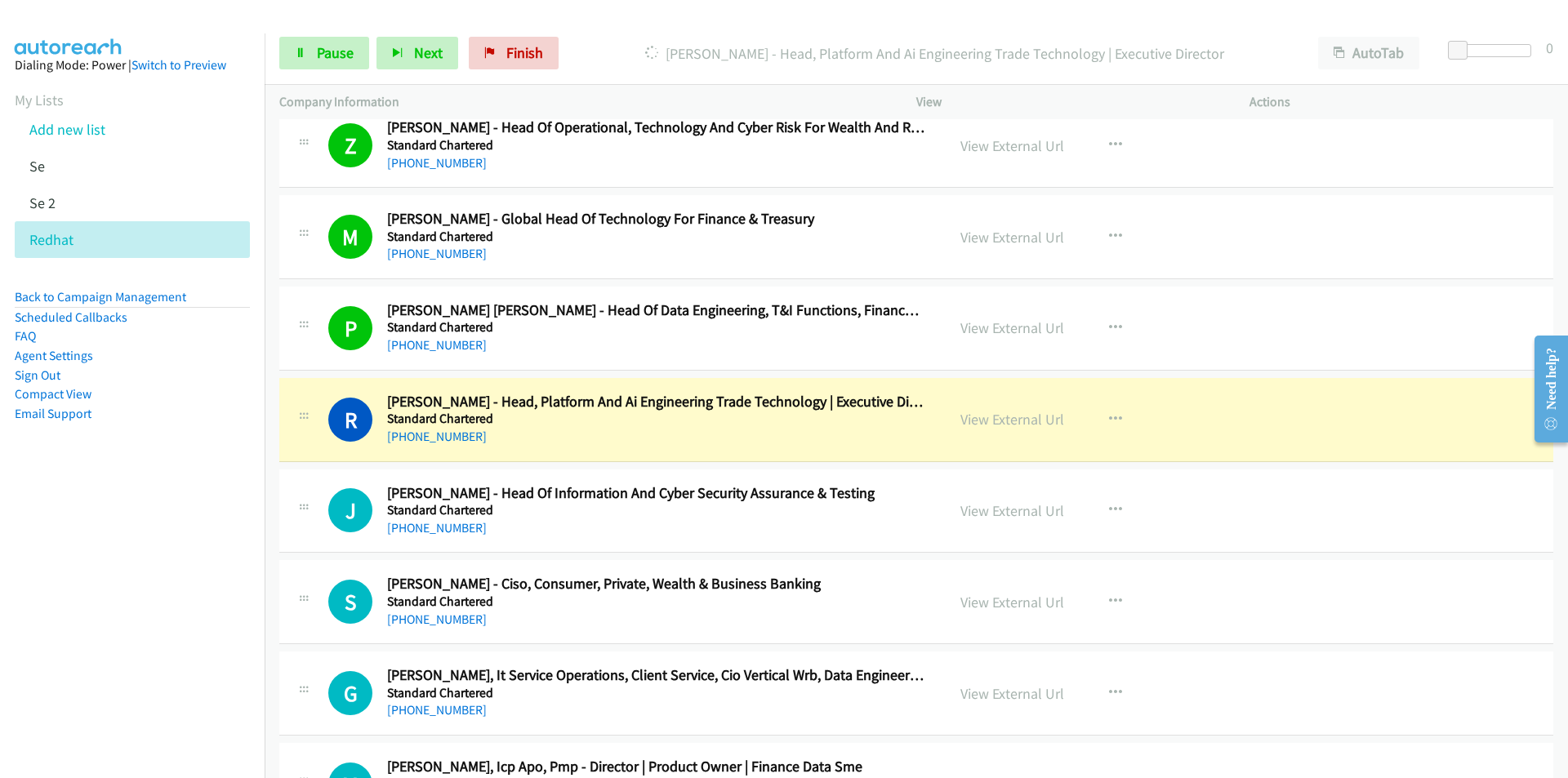
click at [154, 641] on nav "Dialing Mode: Power | Switch to Preview My Lists Add new list Se Se 2 Redhat Ba…" at bounding box center [133, 423] width 266 height 778
click at [1011, 413] on link "View External Url" at bounding box center [1012, 419] width 104 height 19
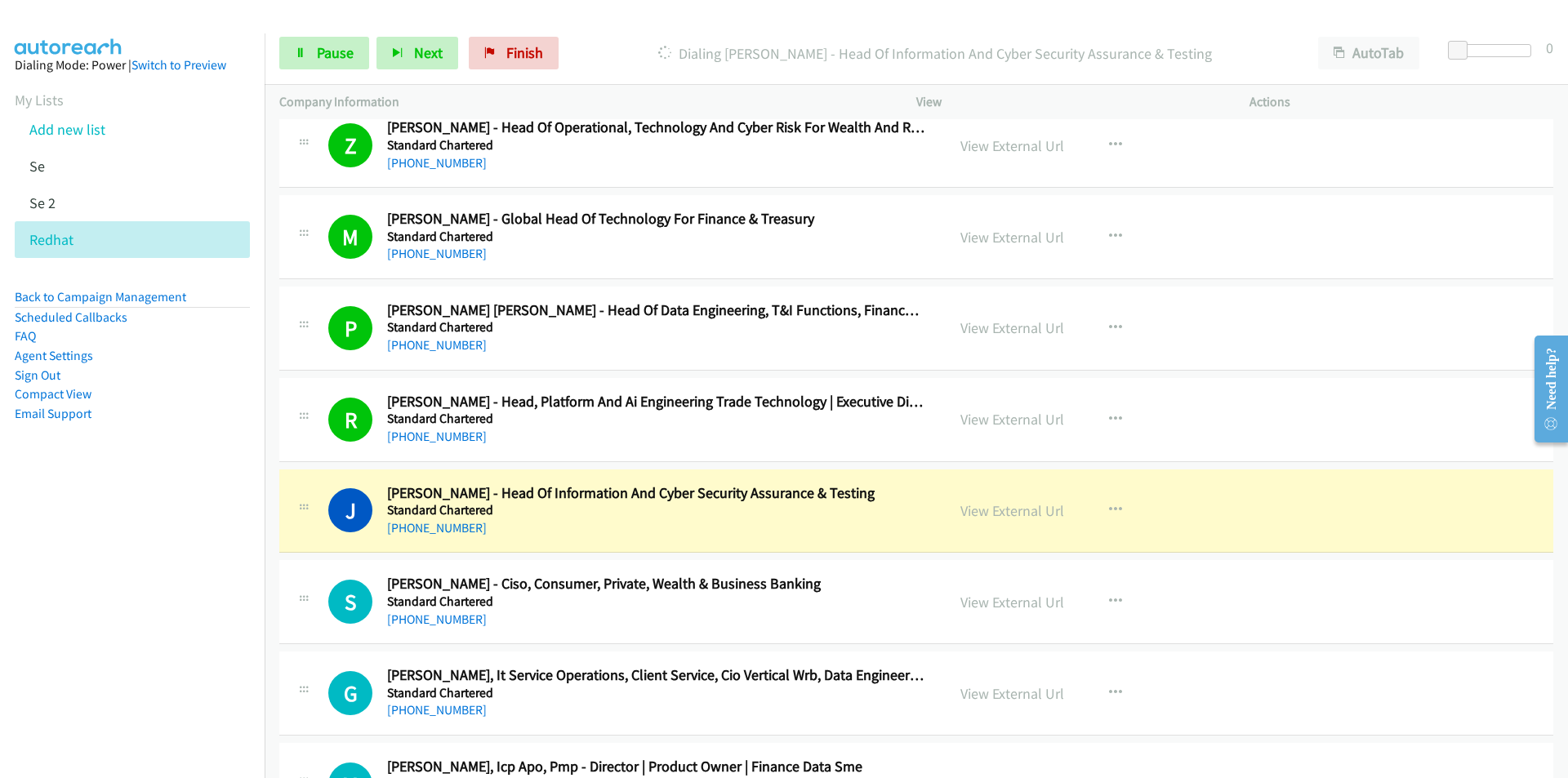
click at [171, 661] on nav "Dialing Mode: Power | Switch to Preview My Lists Add new list Se Se 2 Redhat Ba…" at bounding box center [133, 423] width 266 height 778
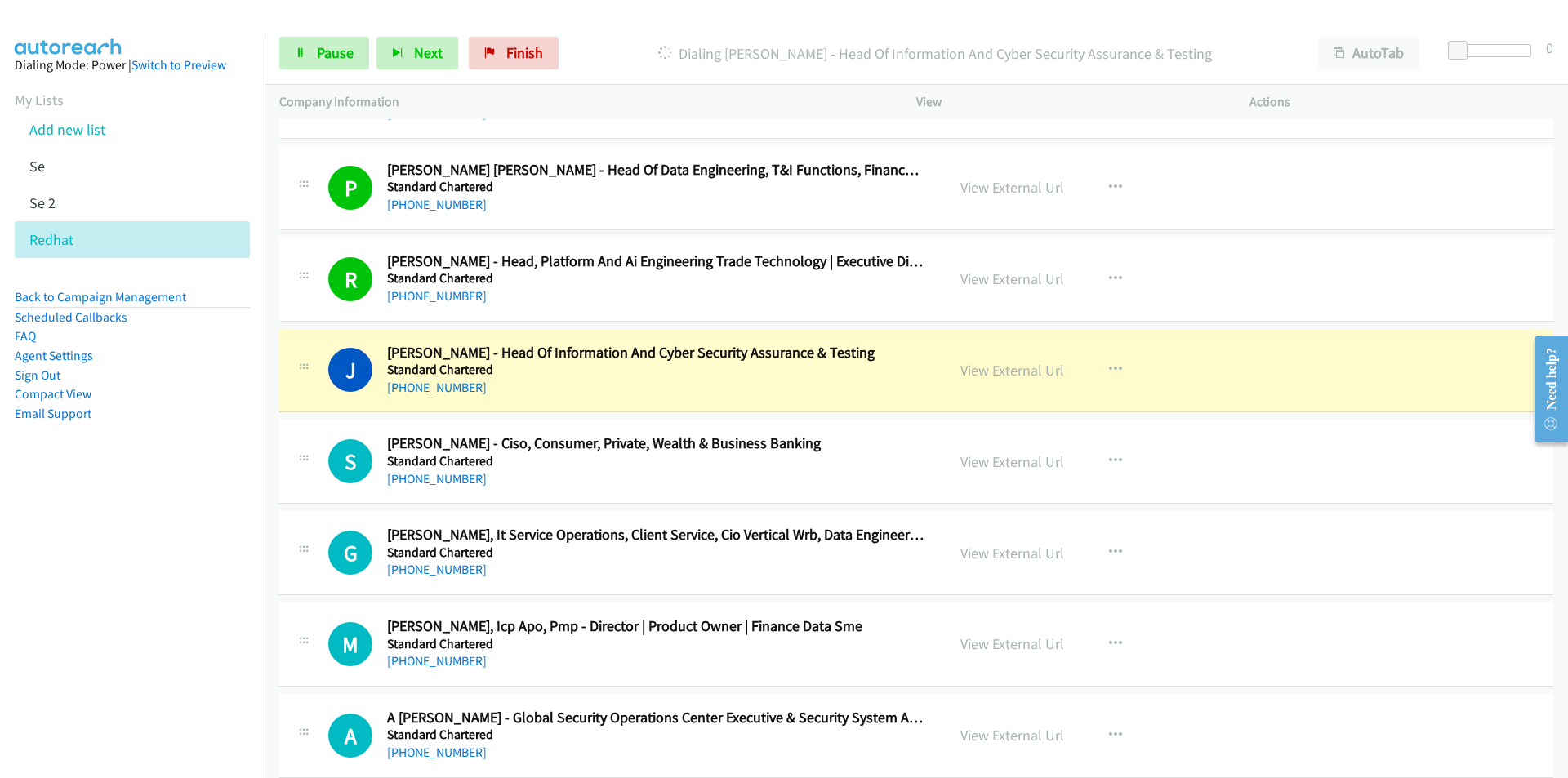
scroll to position [13468, 0]
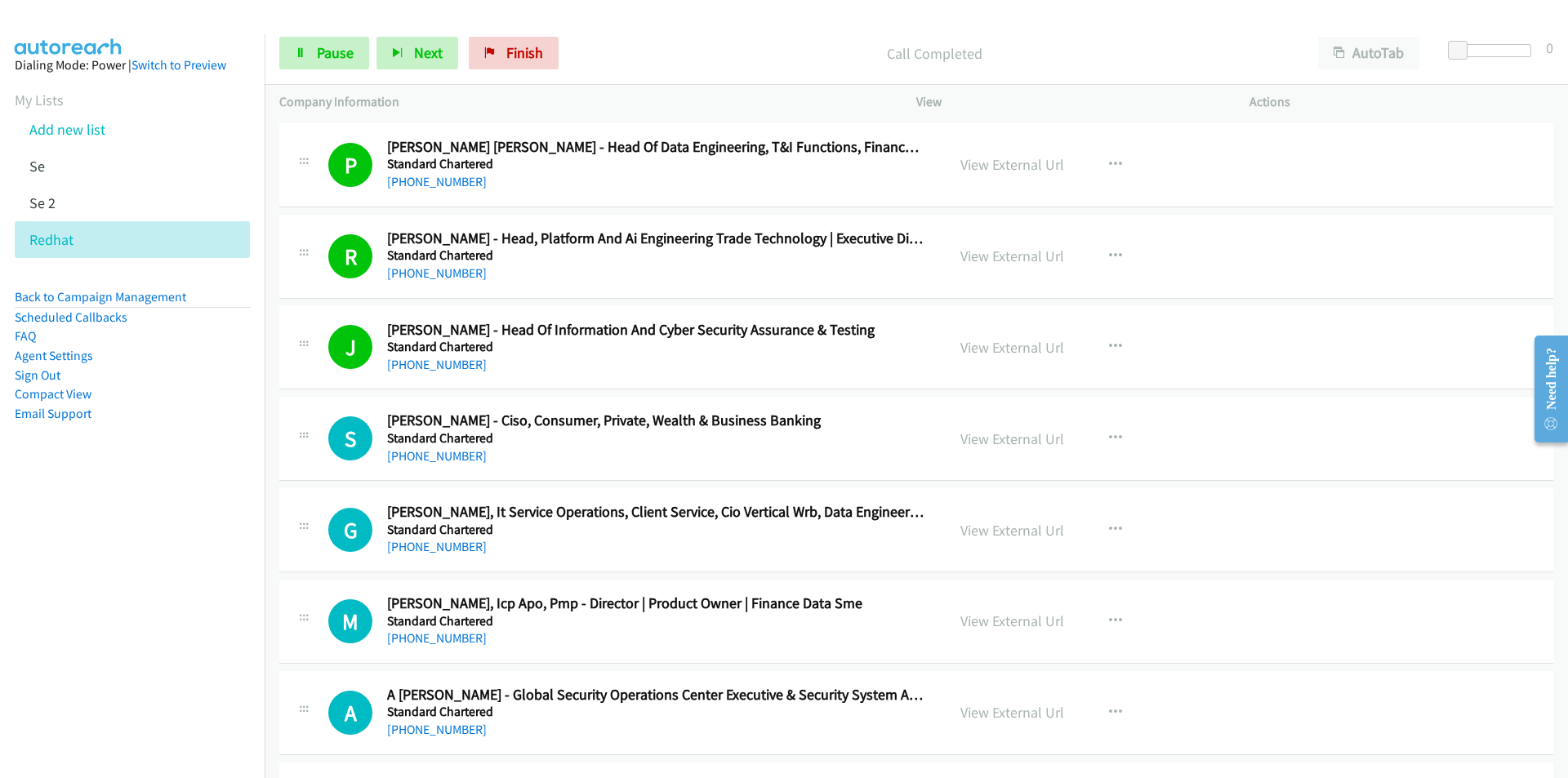
click at [167, 569] on nav "Dialing Mode: Power | Switch to Preview My Lists Add new list Se Se 2 Redhat Ba…" at bounding box center [133, 423] width 266 height 778
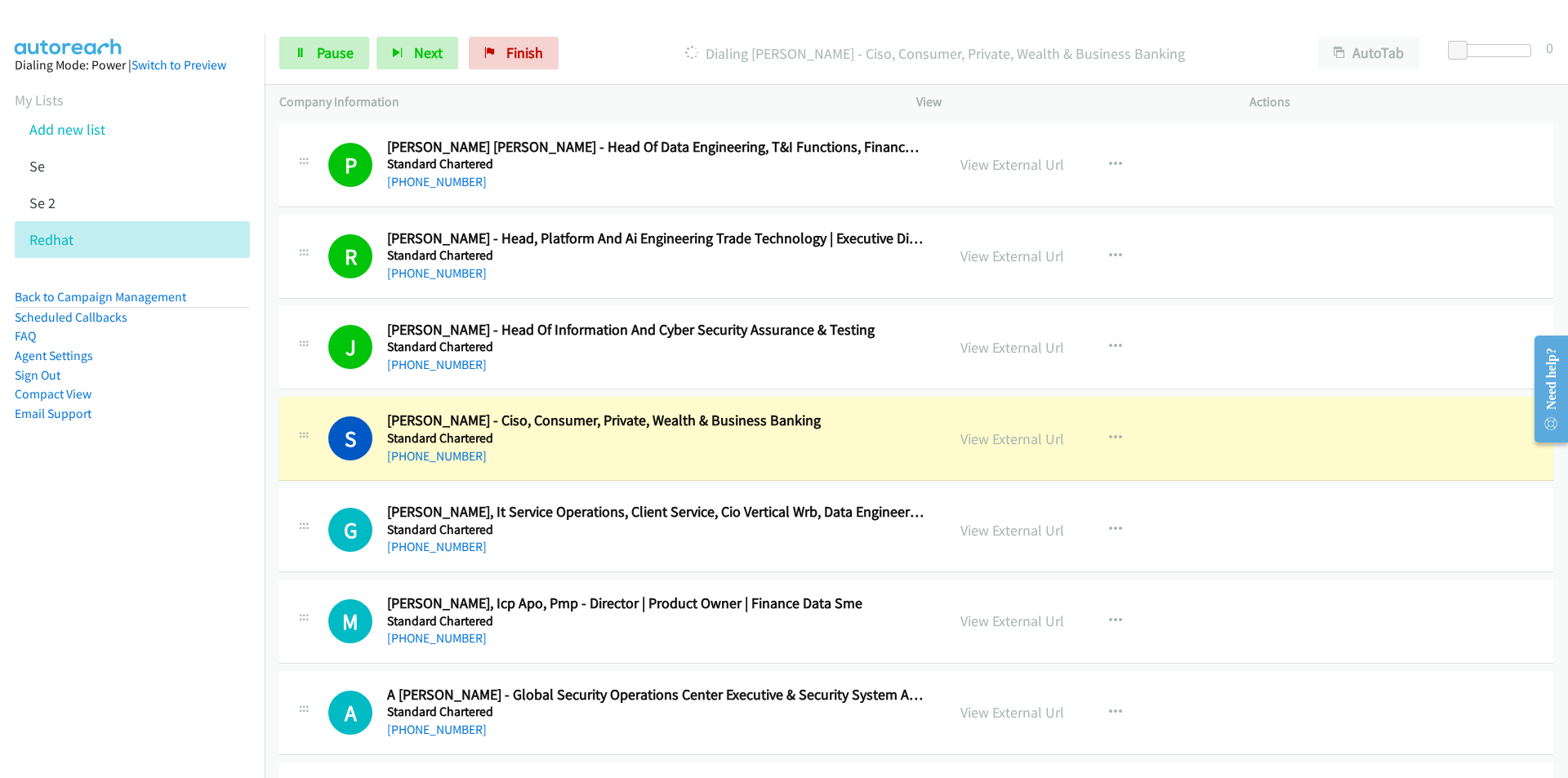
click at [145, 678] on nav "Dialing Mode: Power | Switch to Preview My Lists Add new list Se Se 2 Redhat Ba…" at bounding box center [133, 423] width 266 height 778
drag, startPoint x: 79, startPoint y: 728, endPoint x: 145, endPoint y: 700, distance: 71.7
click at [80, 727] on nav "Dialing Mode: Power | Switch to Preview My Lists Add new list Se Se 2 Redhat Ba…" at bounding box center [133, 423] width 266 height 778
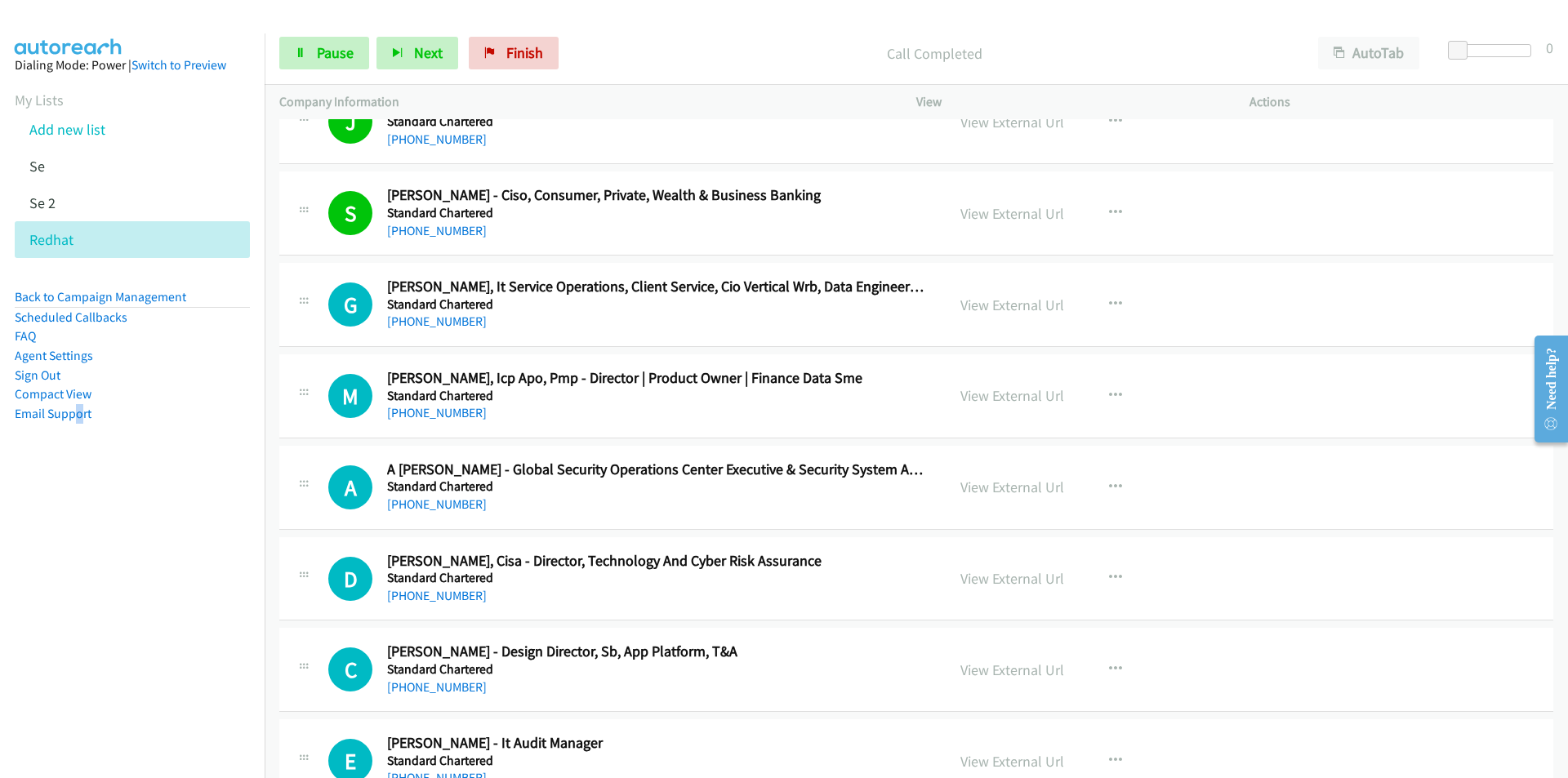
scroll to position [13713, 0]
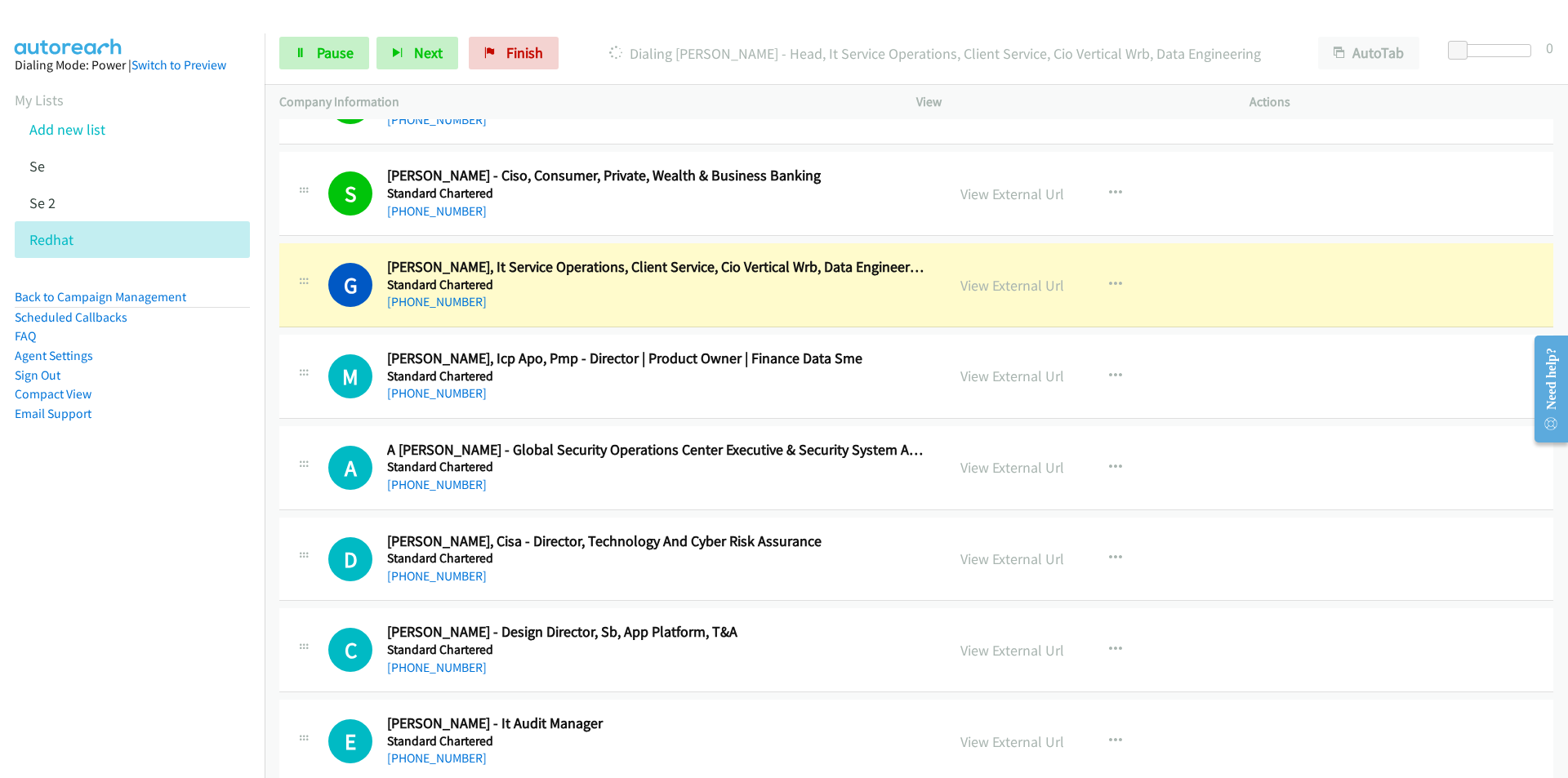
click at [154, 615] on nav "Dialing Mode: Power | Switch to Preview My Lists Add new list Se Se 2 Redhat Ba…" at bounding box center [133, 423] width 266 height 778
drag, startPoint x: 134, startPoint y: 554, endPoint x: 458, endPoint y: 442, distance: 342.8
click at [134, 554] on nav "Dialing Mode: Power | Switch to Preview My Lists Add new list Se Se 2 Redhat Ba…" at bounding box center [133, 423] width 266 height 778
click at [1042, 291] on link "View External Url" at bounding box center [1012, 285] width 104 height 19
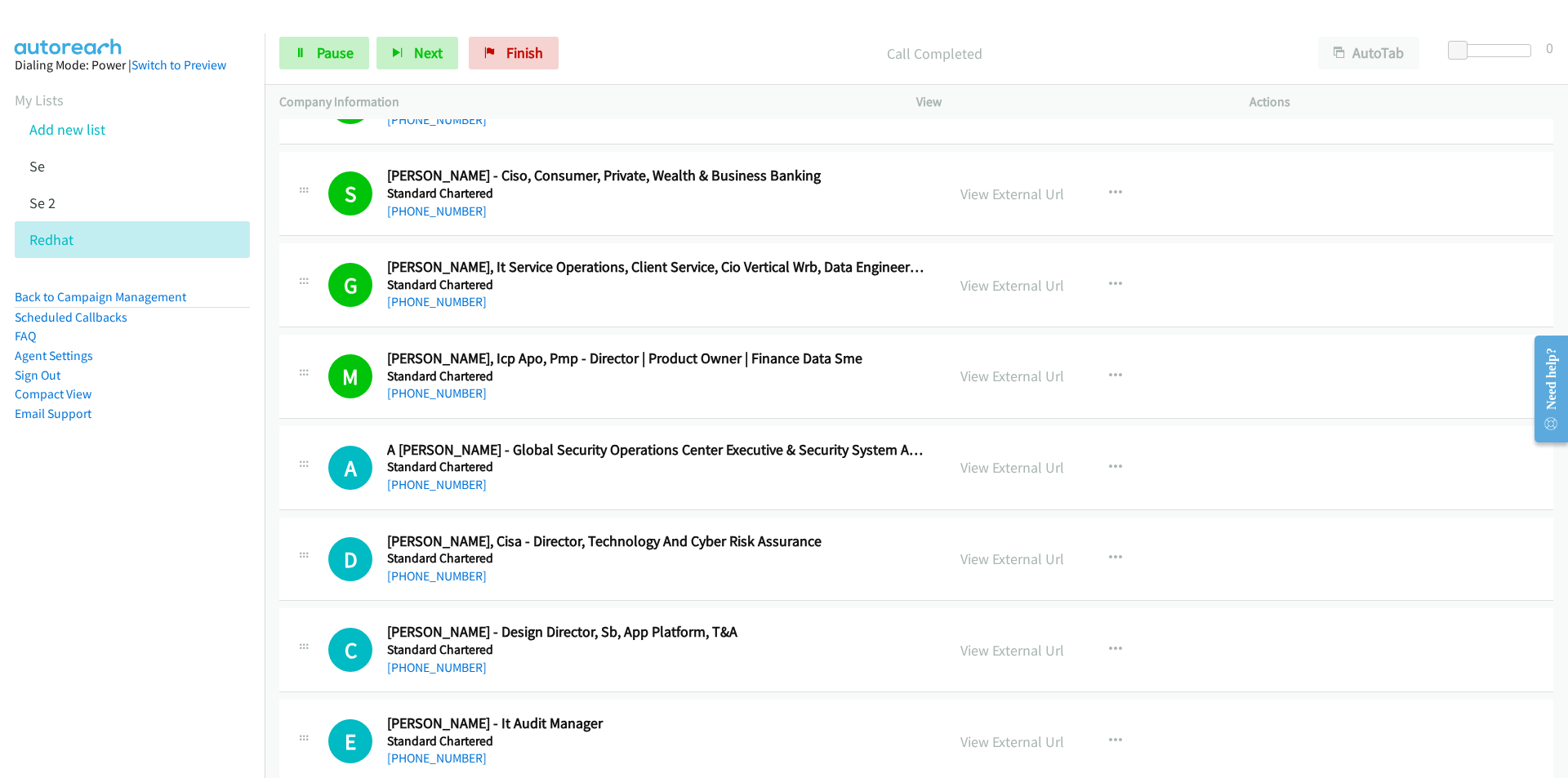
drag, startPoint x: 98, startPoint y: 642, endPoint x: 223, endPoint y: 618, distance: 127.3
click at [98, 642] on nav "Dialing Mode: Power | Switch to Preview My Lists Add new list Se Se 2 Redhat Ba…" at bounding box center [133, 423] width 266 height 778
drag, startPoint x: 0, startPoint y: 668, endPoint x: 235, endPoint y: 623, distance: 239.3
click at [1, 668] on nav "Dialing Mode: Power | Switch to Preview My Lists Add new list Se Se 2 Redhat Ba…" at bounding box center [133, 423] width 266 height 778
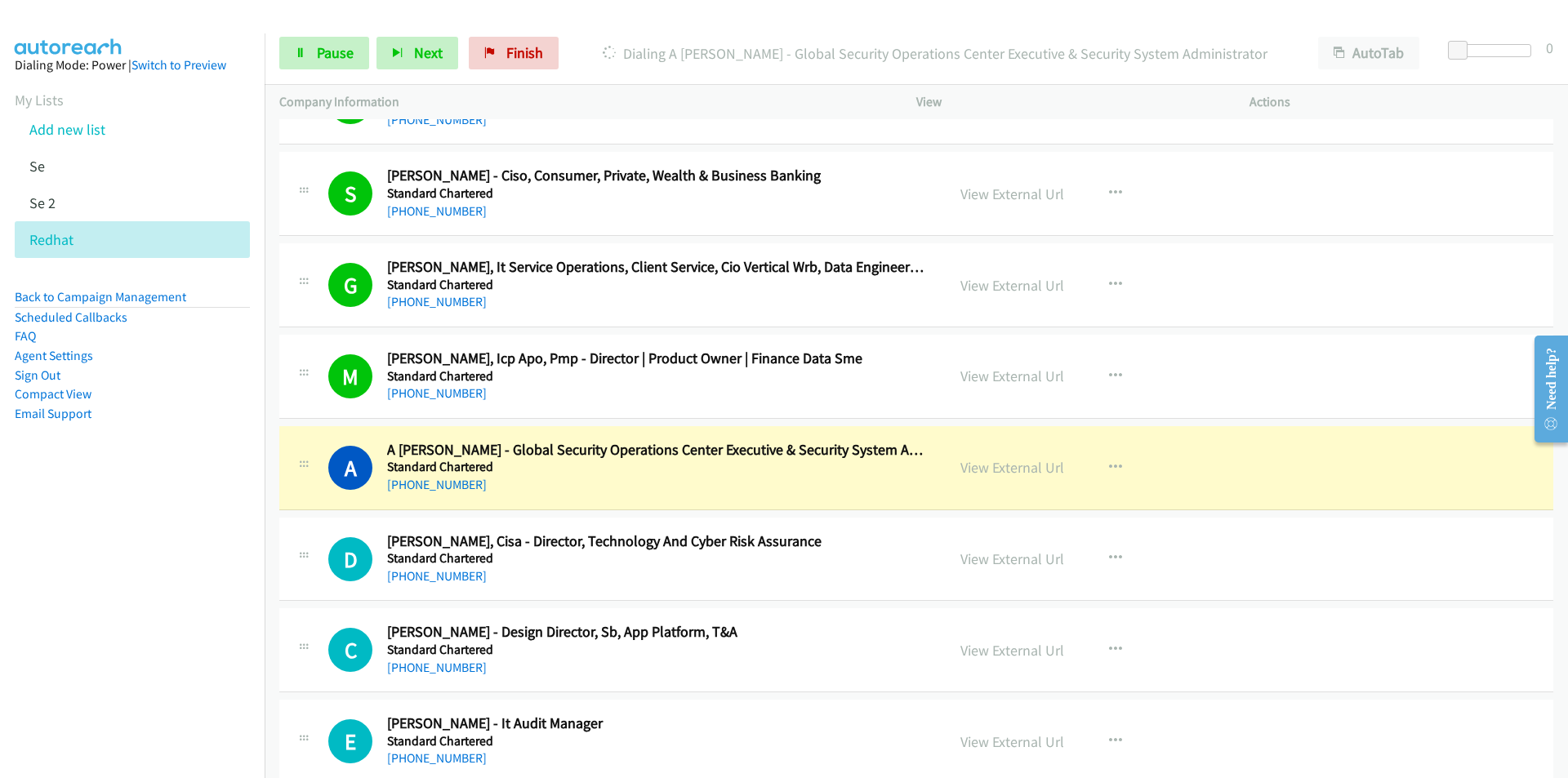
drag, startPoint x: 45, startPoint y: 664, endPoint x: 54, endPoint y: 663, distance: 9.1
click at [46, 664] on nav "Dialing Mode: Power | Switch to Preview My Lists Add new list Se Se 2 Redhat Ba…" at bounding box center [133, 423] width 266 height 778
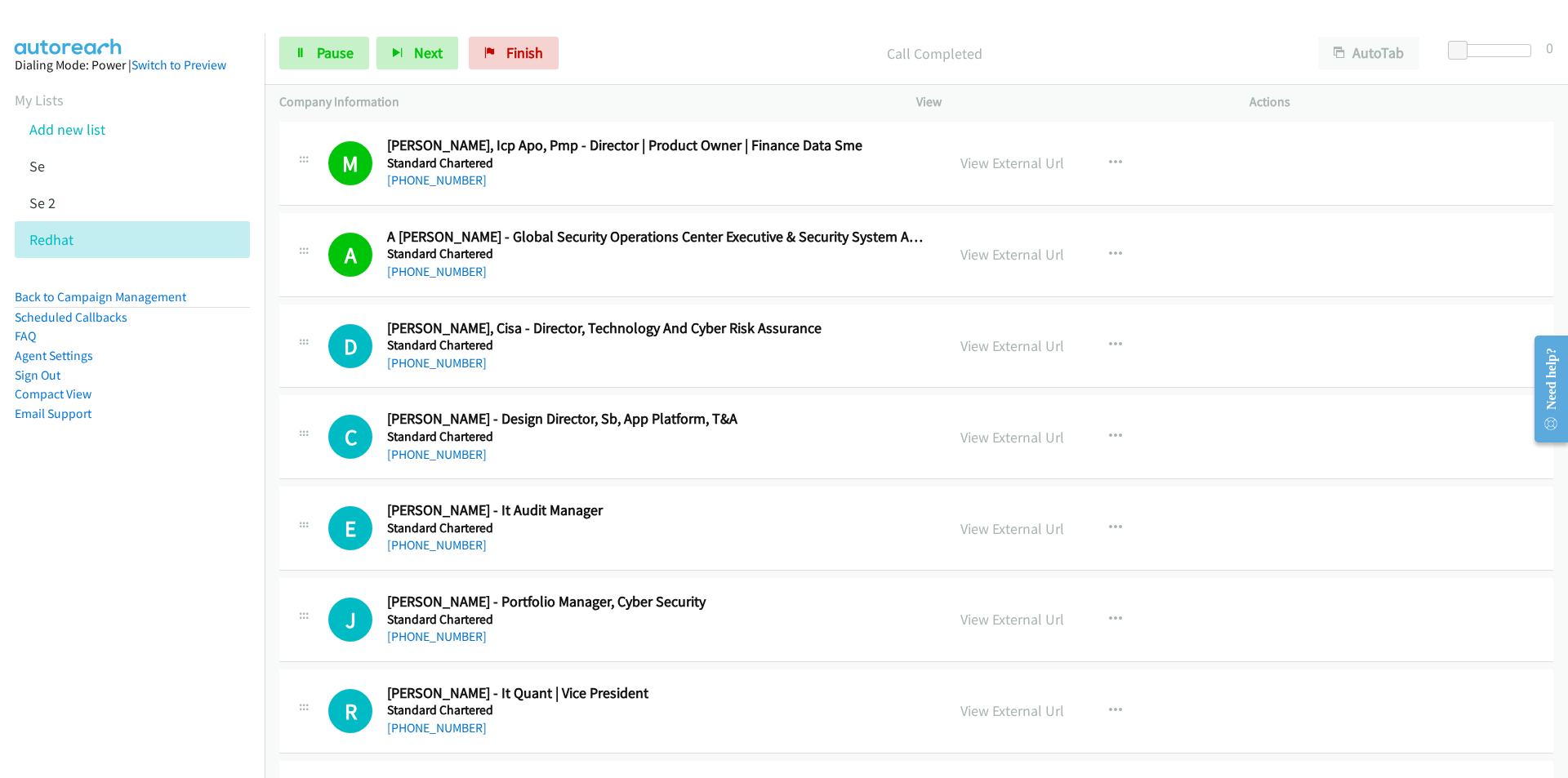
scroll to position [13958, 0]
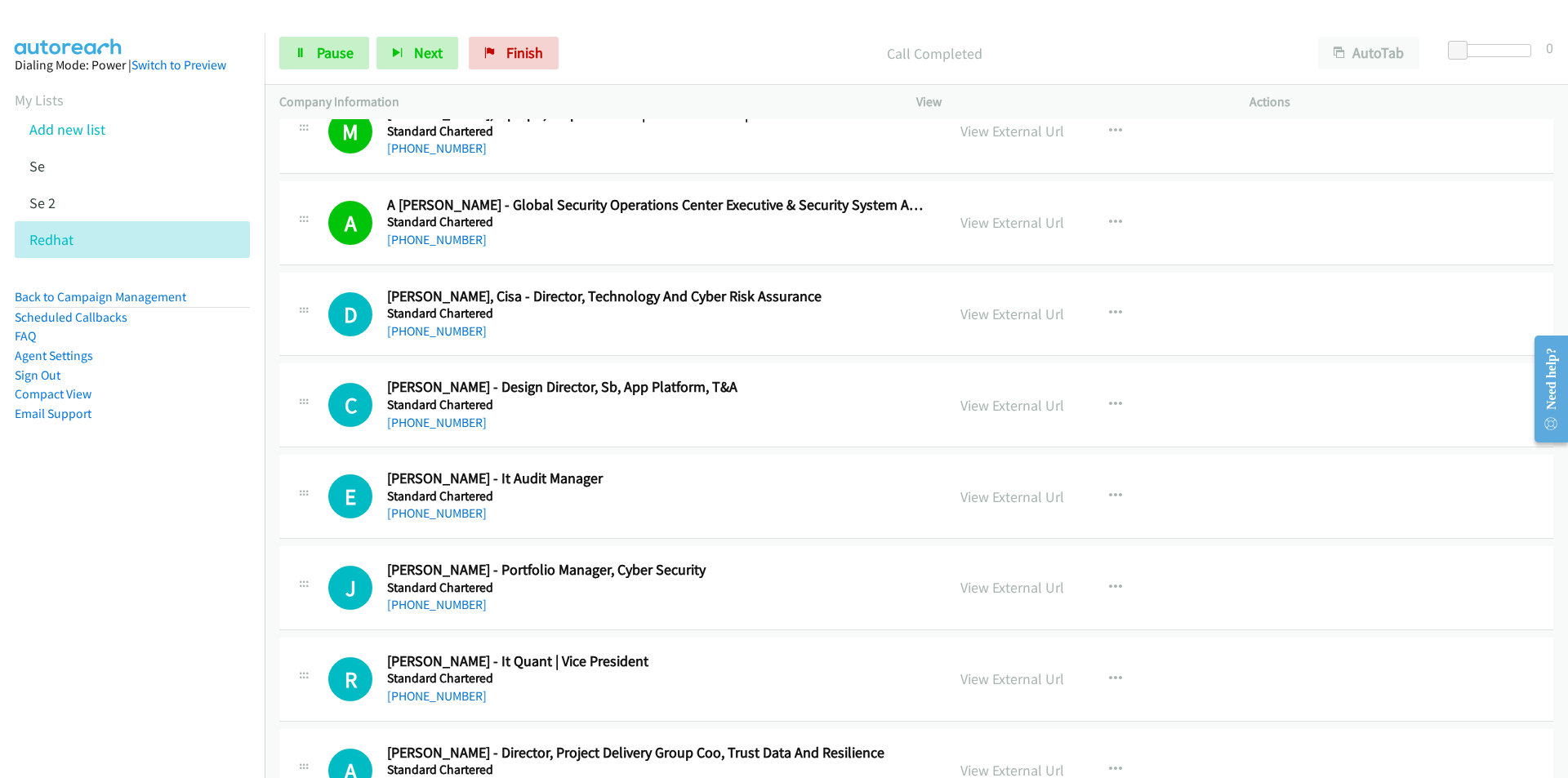
click at [143, 568] on nav "Dialing Mode: Power | Switch to Preview My Lists Add new list Se Se 2 Redhat Ba…" at bounding box center [133, 423] width 266 height 778
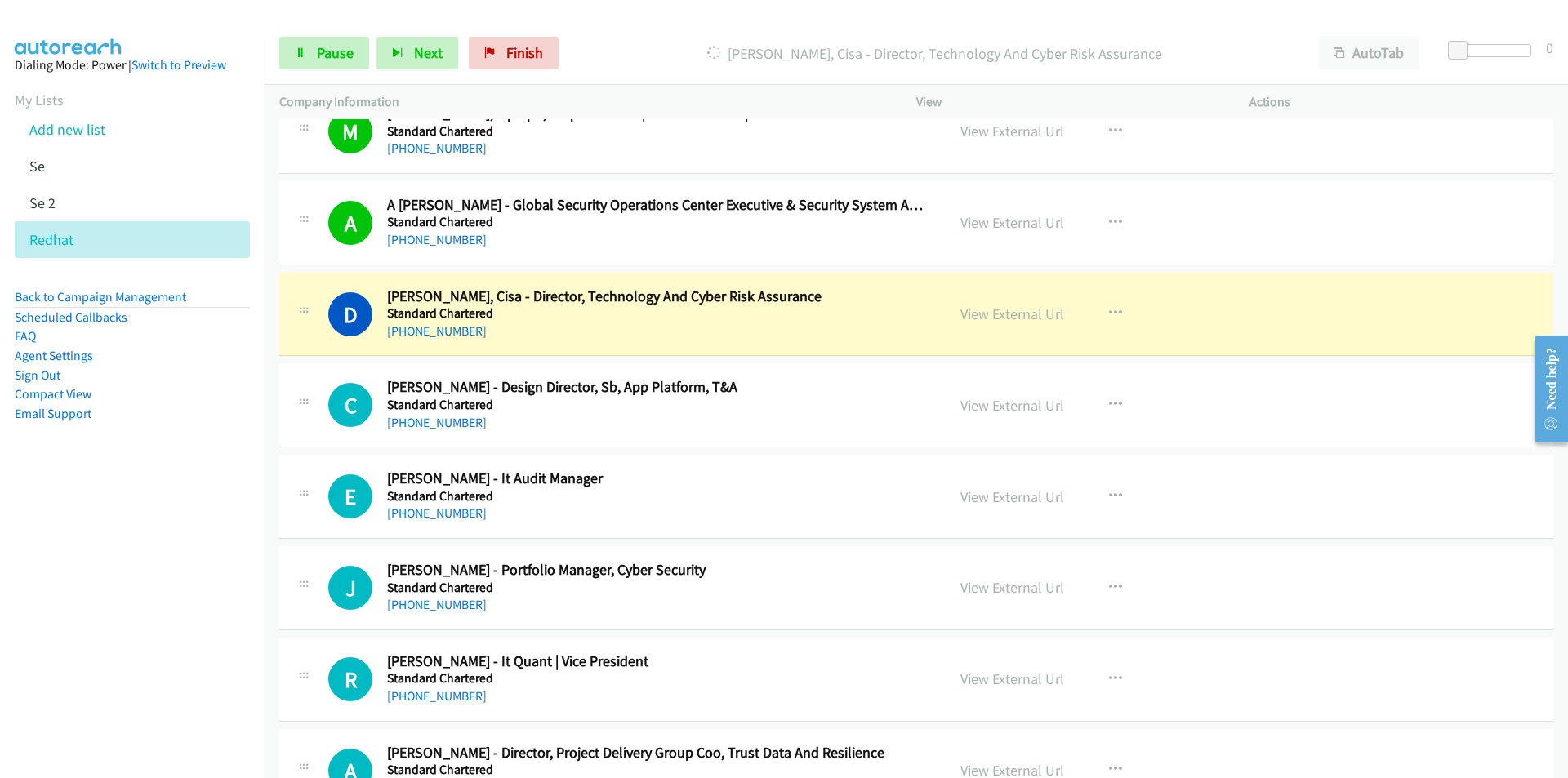
drag, startPoint x: 85, startPoint y: 611, endPoint x: 129, endPoint y: 598, distance: 45.9
click at [85, 611] on nav "Dialing Mode: Power | Switch to Preview My Lists Add new list Se Se 2 Redhat Ba…" at bounding box center [133, 423] width 266 height 778
click at [1019, 317] on link "View External Url" at bounding box center [1012, 314] width 104 height 19
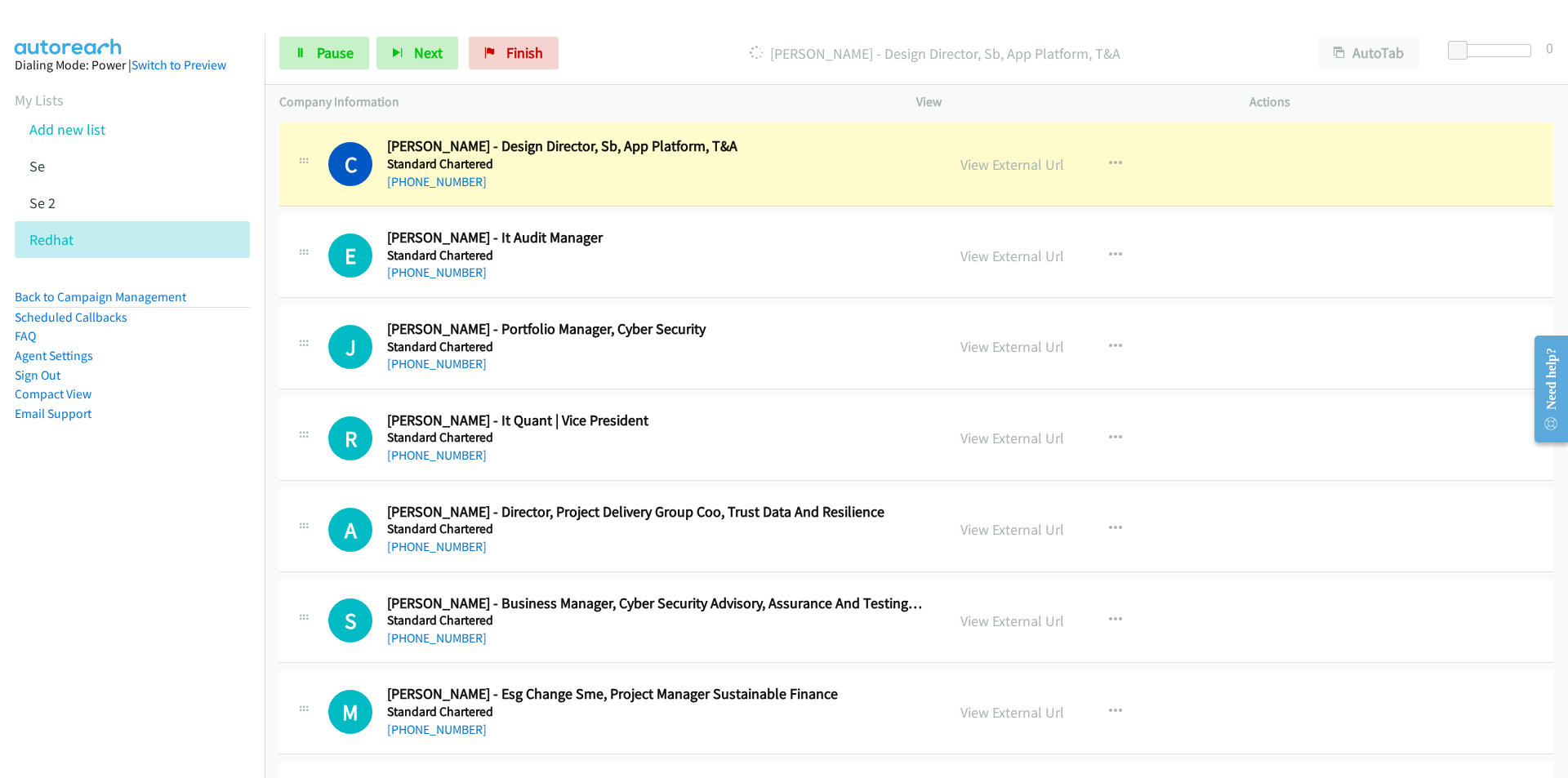
scroll to position [14203, 0]
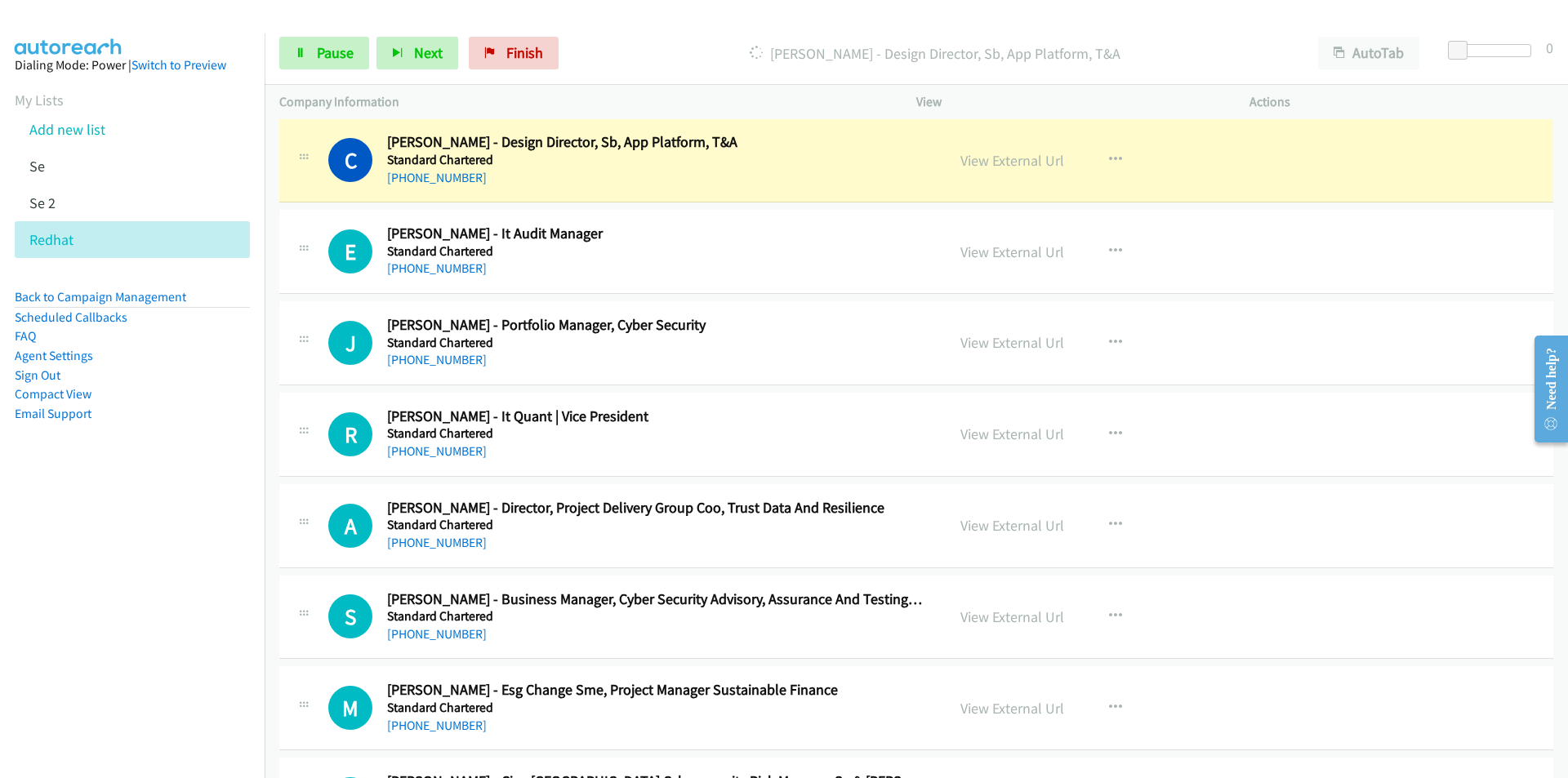
click at [151, 529] on nav "Dialing Mode: Power | Switch to Preview My Lists Add new list Se Se 2 Redhat Ba…" at bounding box center [133, 423] width 266 height 778
click at [967, 158] on link "View External Url" at bounding box center [1012, 160] width 104 height 19
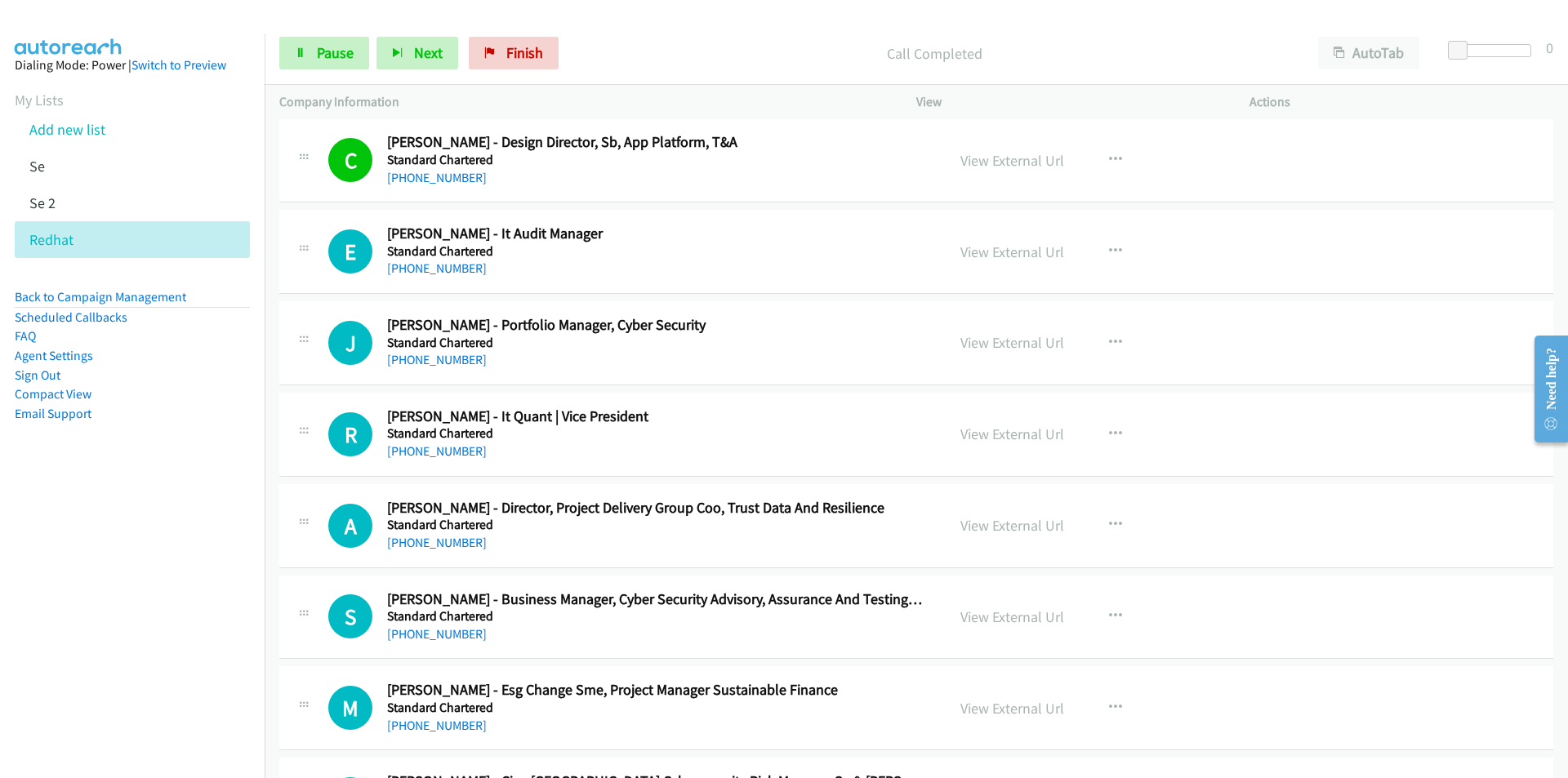
drag, startPoint x: 144, startPoint y: 671, endPoint x: 190, endPoint y: 647, distance: 51.9
click at [147, 668] on nav "Dialing Mode: Power | Switch to Preview My Lists Add new list Se Se 2 Redhat Ba…" at bounding box center [133, 423] width 266 height 778
click at [157, 598] on nav "Dialing Mode: Power | Switch to Preview My Lists Add new list Se Se 2 Redhat Ba…" at bounding box center [133, 423] width 266 height 778
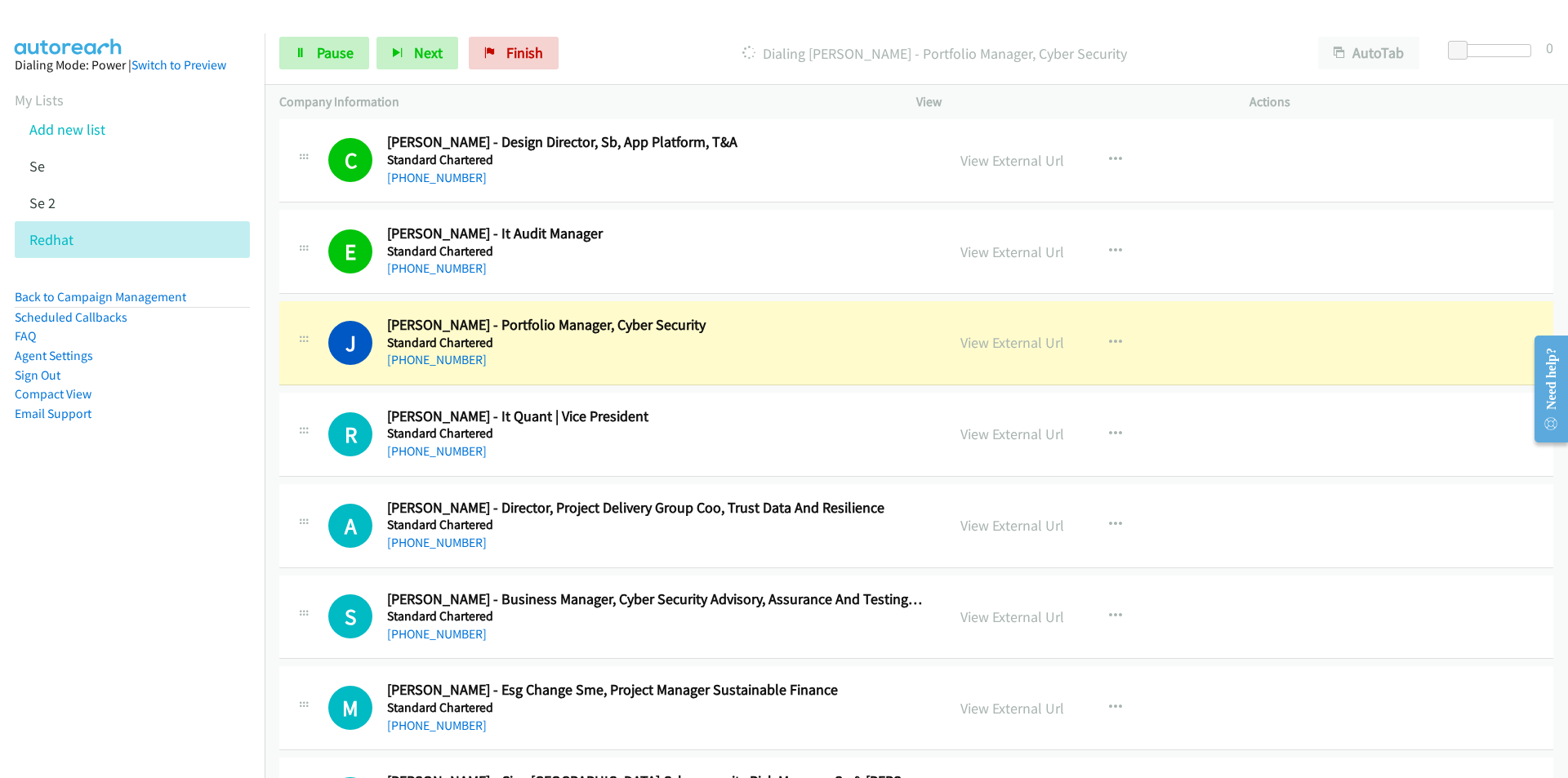
click at [78, 609] on nav "Dialing Mode: Power | Switch to Preview My Lists Add new list Se Se 2 Redhat Ba…" at bounding box center [133, 423] width 266 height 778
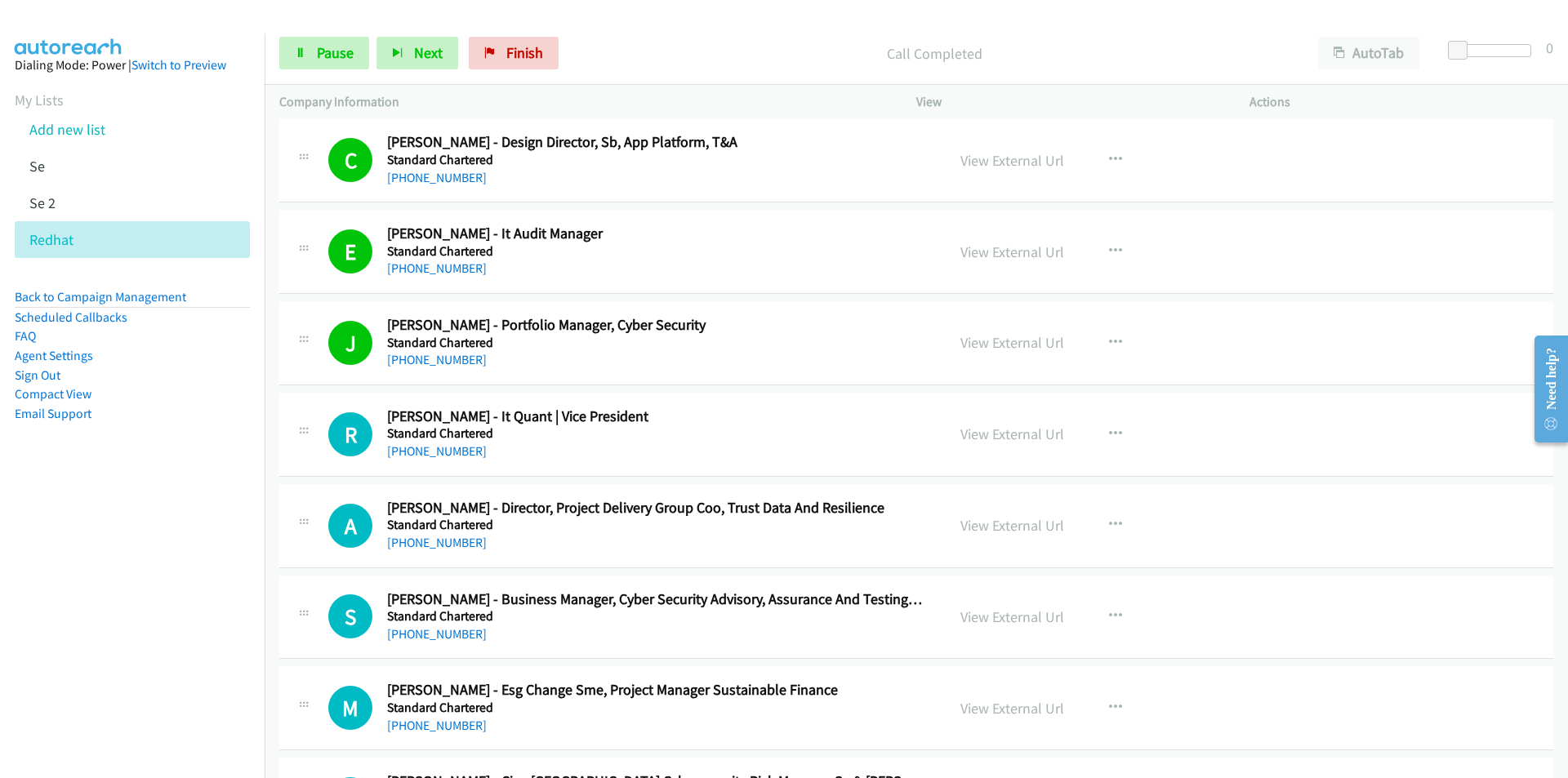
click at [77, 629] on nav "Dialing Mode: Power | Switch to Preview My Lists Add new list Se Se 2 Redhat Ba…" at bounding box center [133, 423] width 266 height 778
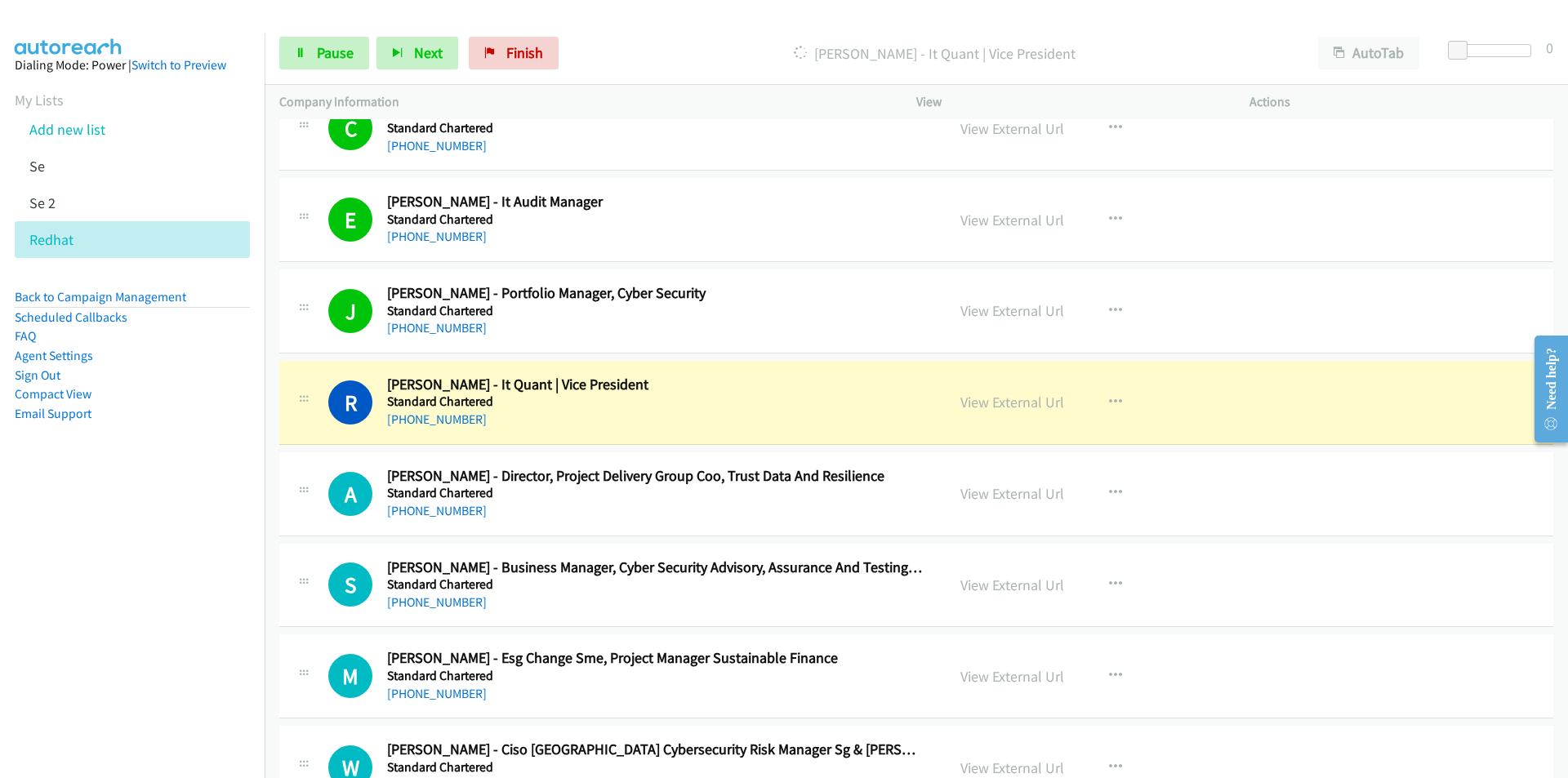
scroll to position [14366, 0]
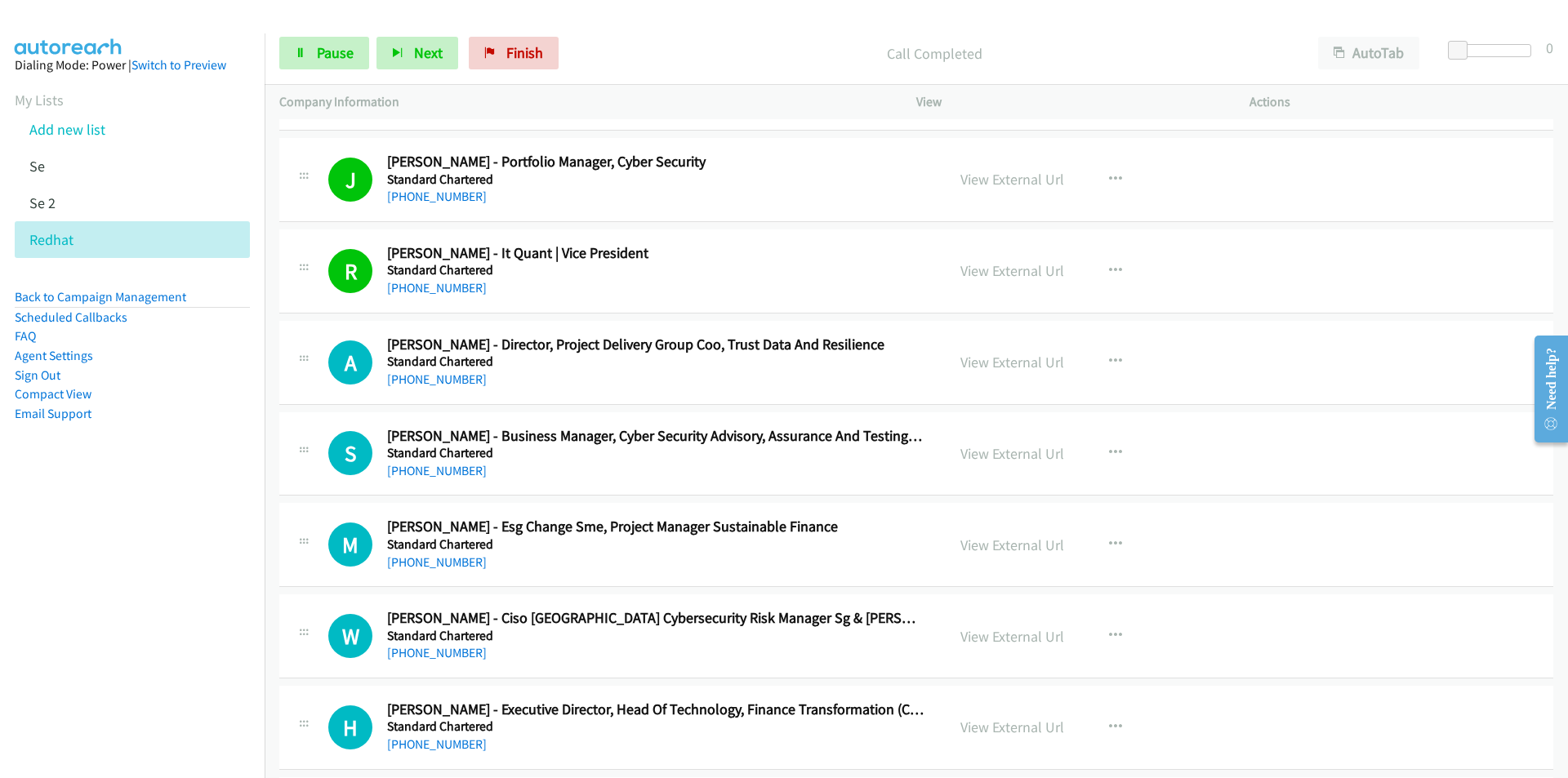
click at [155, 661] on nav "Dialing Mode: Power | Switch to Preview My Lists Add new list Se Se 2 Redhat Ba…" at bounding box center [133, 423] width 266 height 778
click at [160, 608] on nav "Dialing Mode: Power | Switch to Preview My Lists Add new list Se Se 2 Redhat Ba…" at bounding box center [133, 423] width 266 height 778
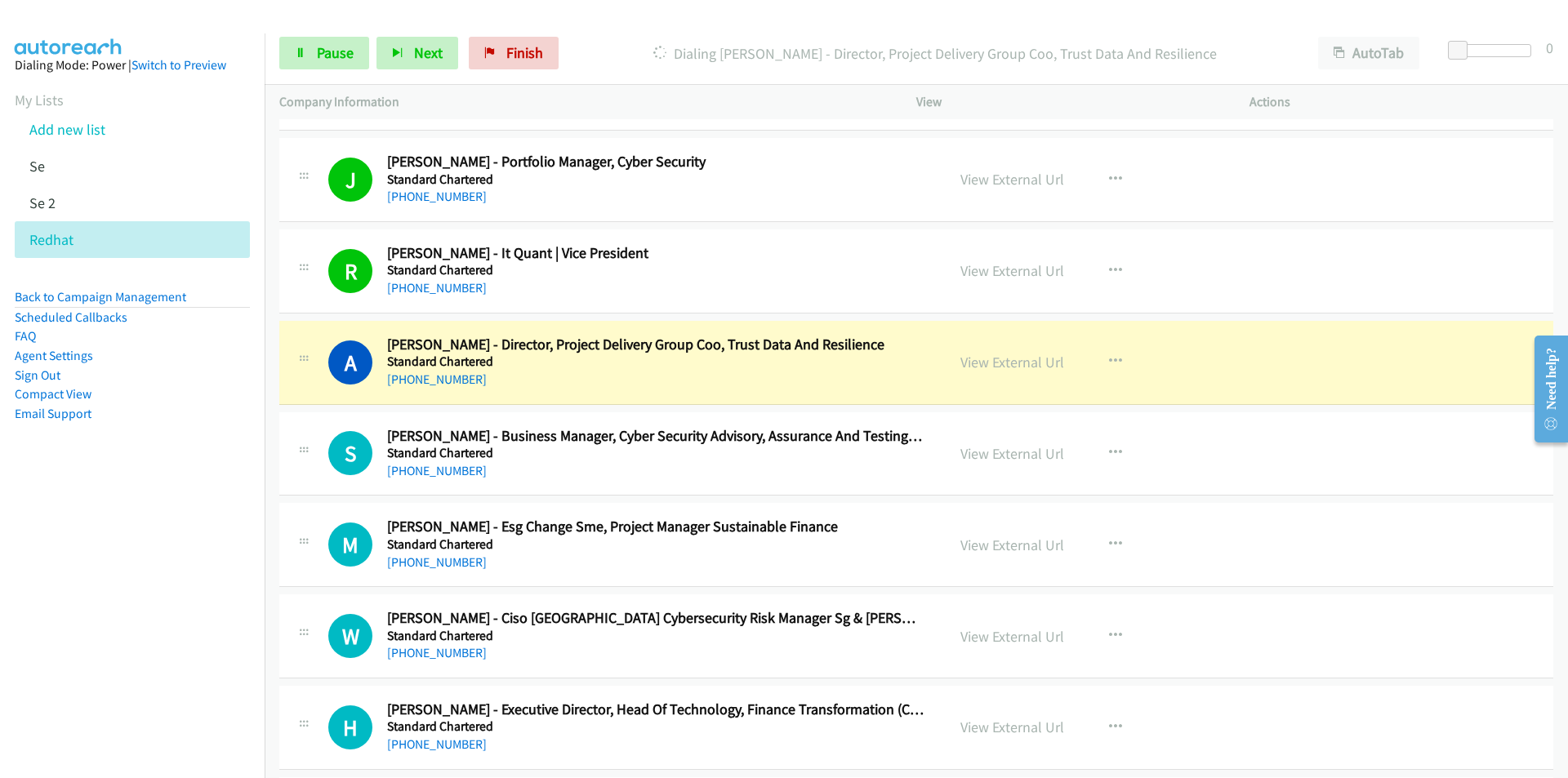
click at [52, 609] on nav "Dialing Mode: Power | Switch to Preview My Lists Add new list Se Se 2 Redhat Ba…" at bounding box center [133, 423] width 266 height 778
click at [1004, 361] on link "View External Url" at bounding box center [1012, 362] width 104 height 19
click at [309, 46] on link "Pause" at bounding box center [324, 53] width 90 height 33
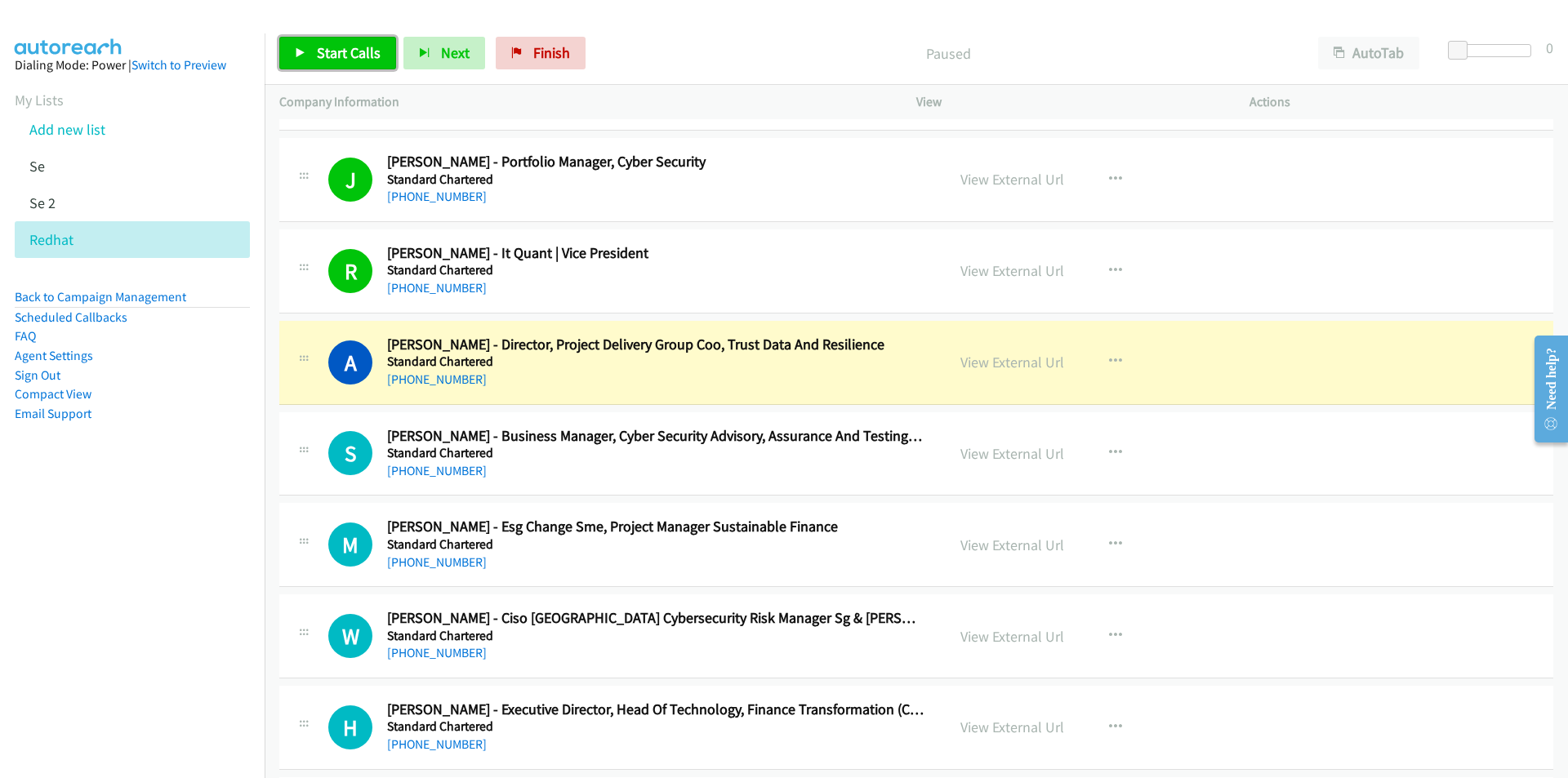
click at [363, 53] on span "Start Calls" at bounding box center [349, 53] width 64 height 19
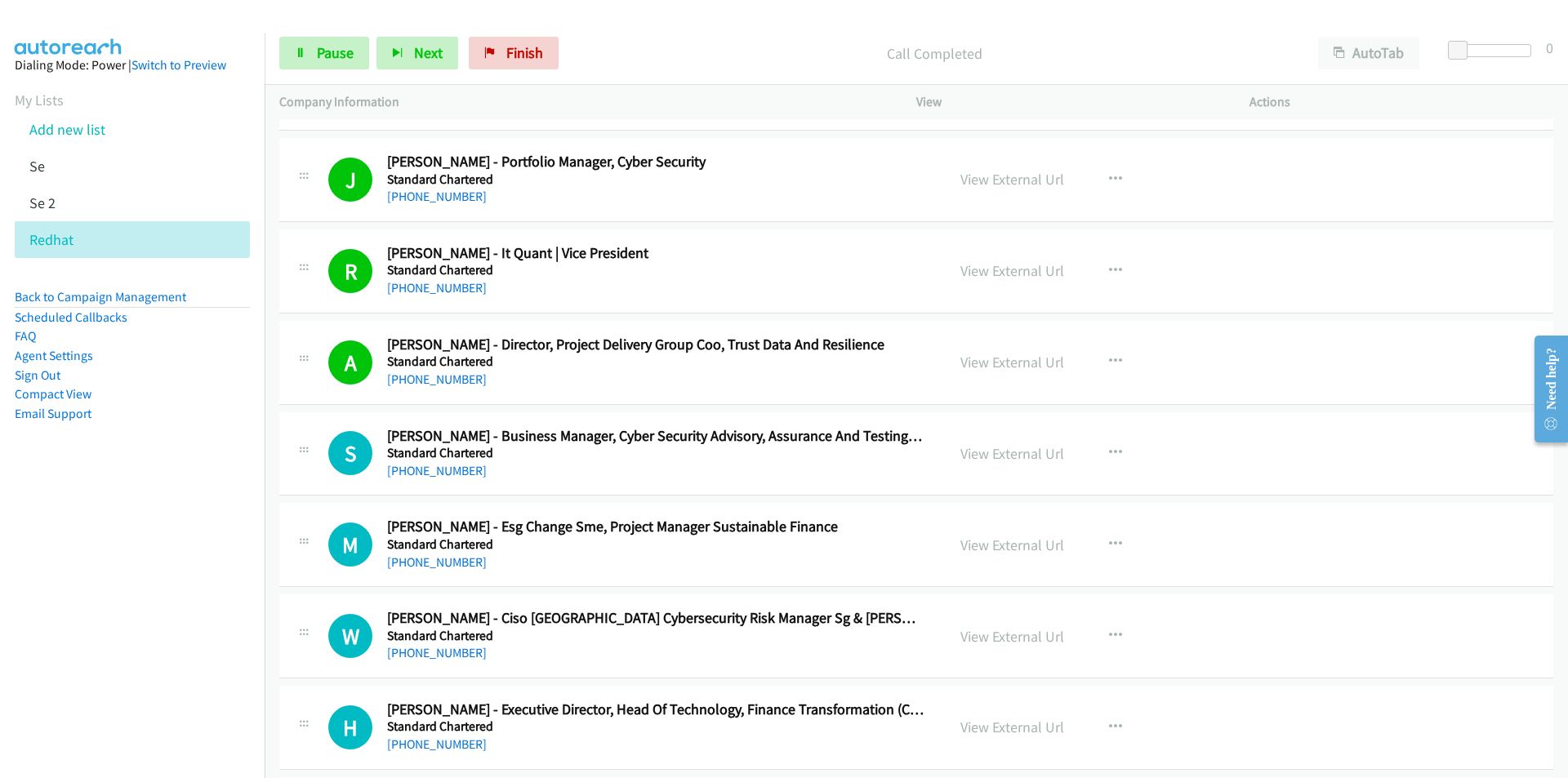
click at [187, 636] on nav "Dialing Mode: Power | Switch to Preview My Lists Add new list Se Se 2 Redhat Ba…" at bounding box center [133, 423] width 266 height 778
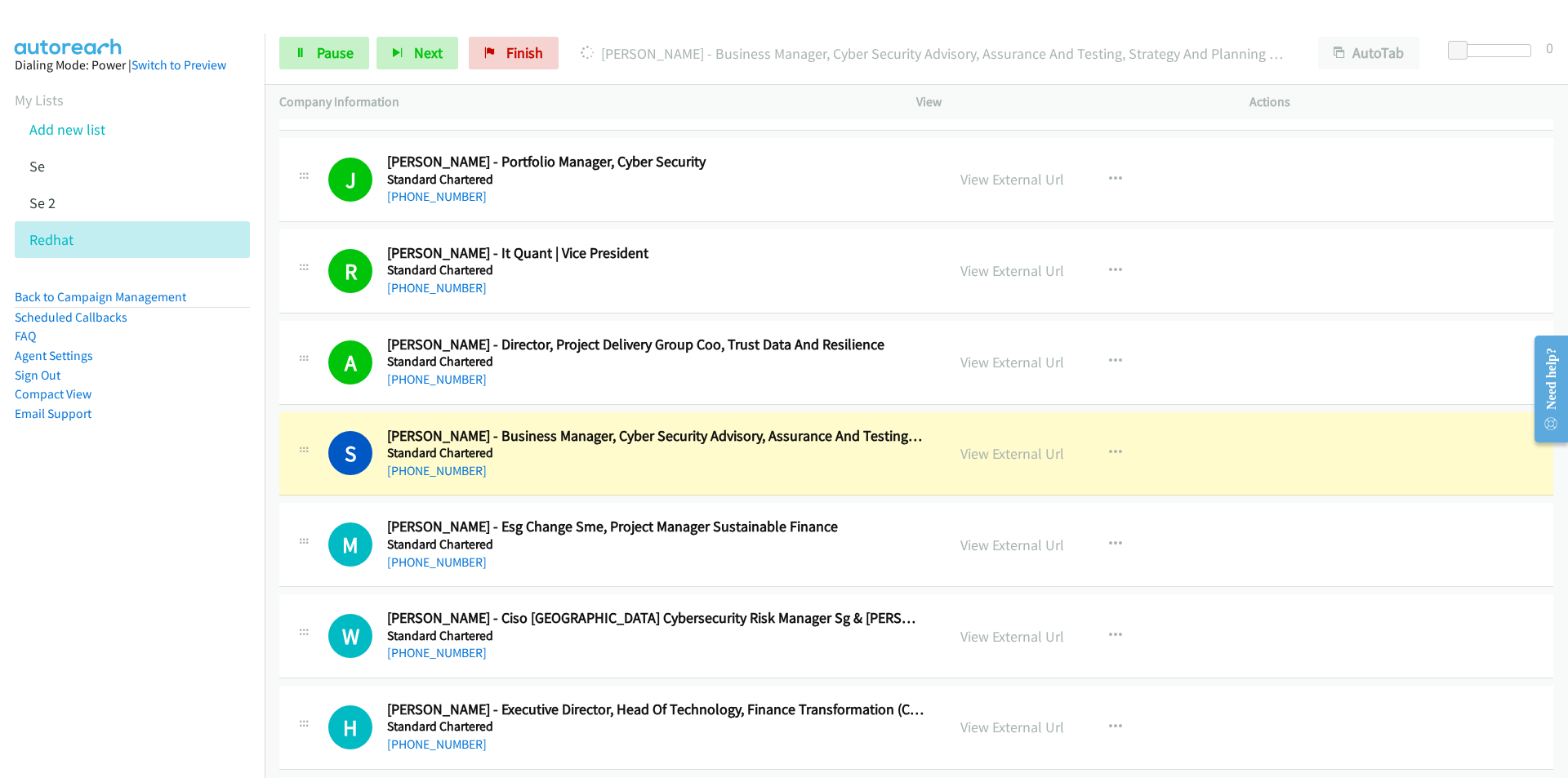
click at [162, 622] on nav "Dialing Mode: Power | Switch to Preview My Lists Add new list Se Se 2 Redhat Ba…" at bounding box center [133, 423] width 266 height 778
click at [146, 640] on nav "Dialing Mode: Power | Switch to Preview My Lists Add new list Se Se 2 Redhat Ba…" at bounding box center [133, 423] width 266 height 778
click at [988, 459] on link "View External Url" at bounding box center [1012, 454] width 104 height 19
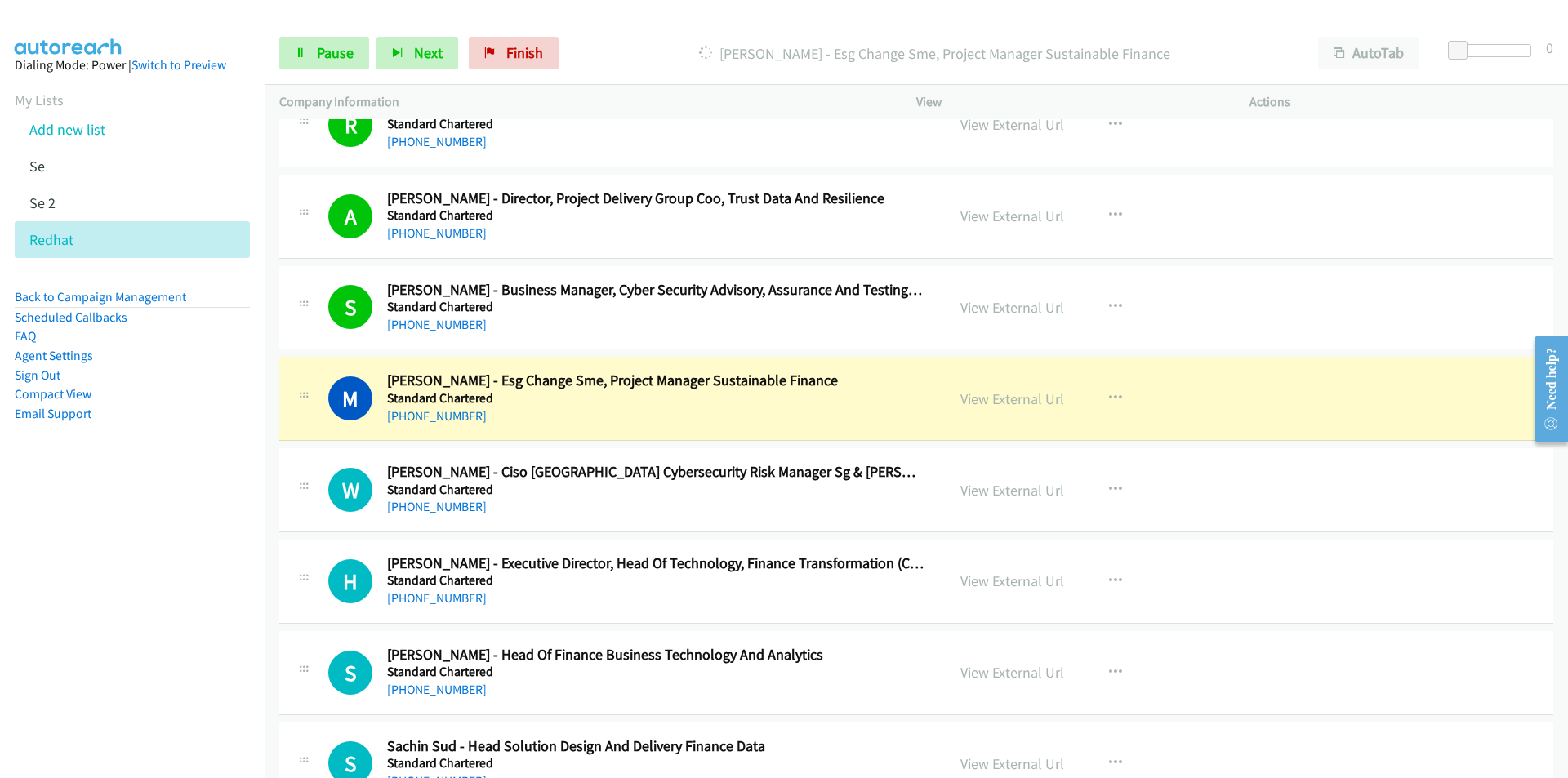
scroll to position [14529, 0]
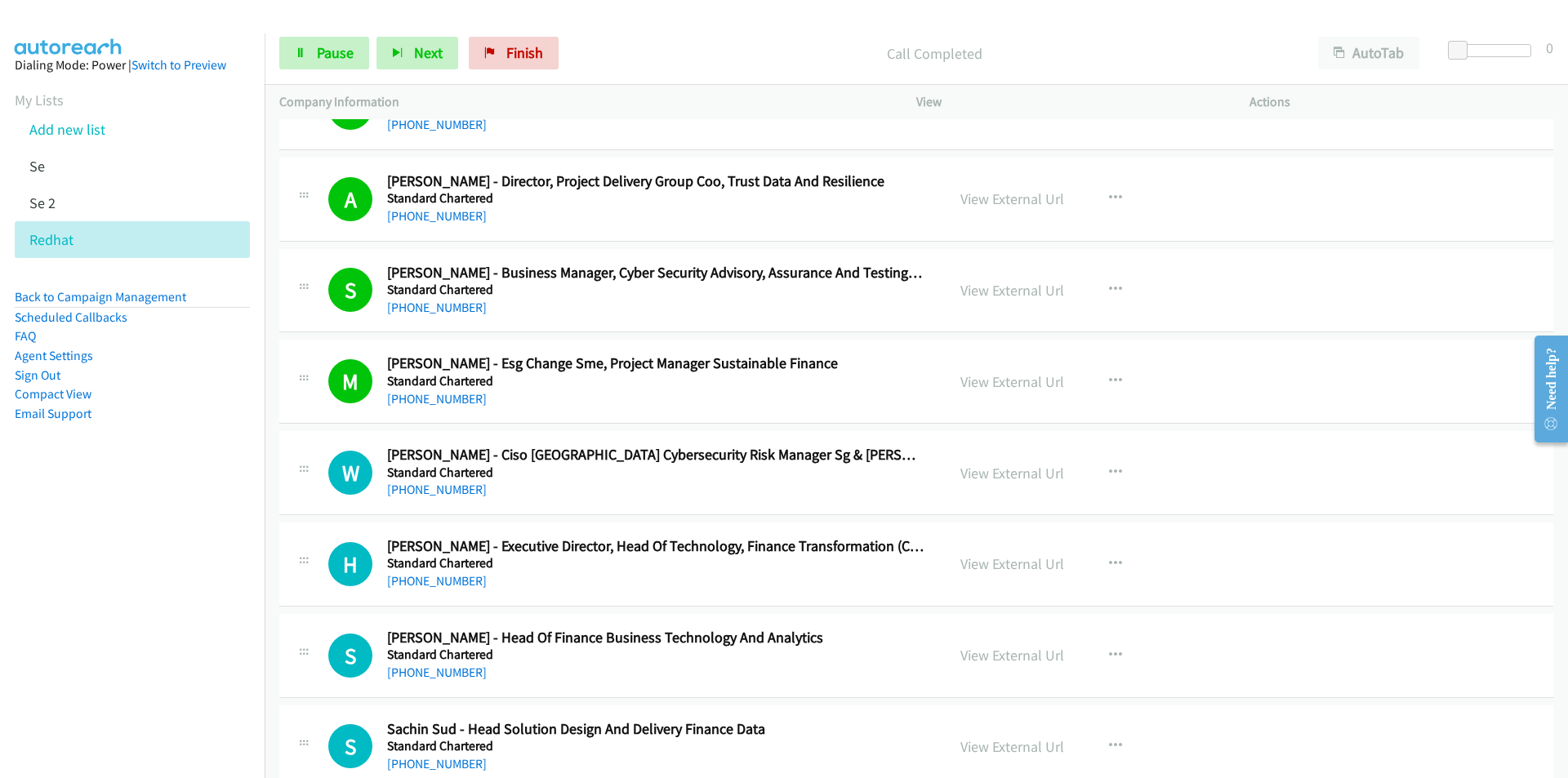
drag, startPoint x: 140, startPoint y: 644, endPoint x: 636, endPoint y: 533, distance: 508.3
click at [141, 644] on nav "Dialing Mode: Power | Switch to Preview My Lists Add new list Se Se 2 Redhat Ba…" at bounding box center [133, 423] width 266 height 778
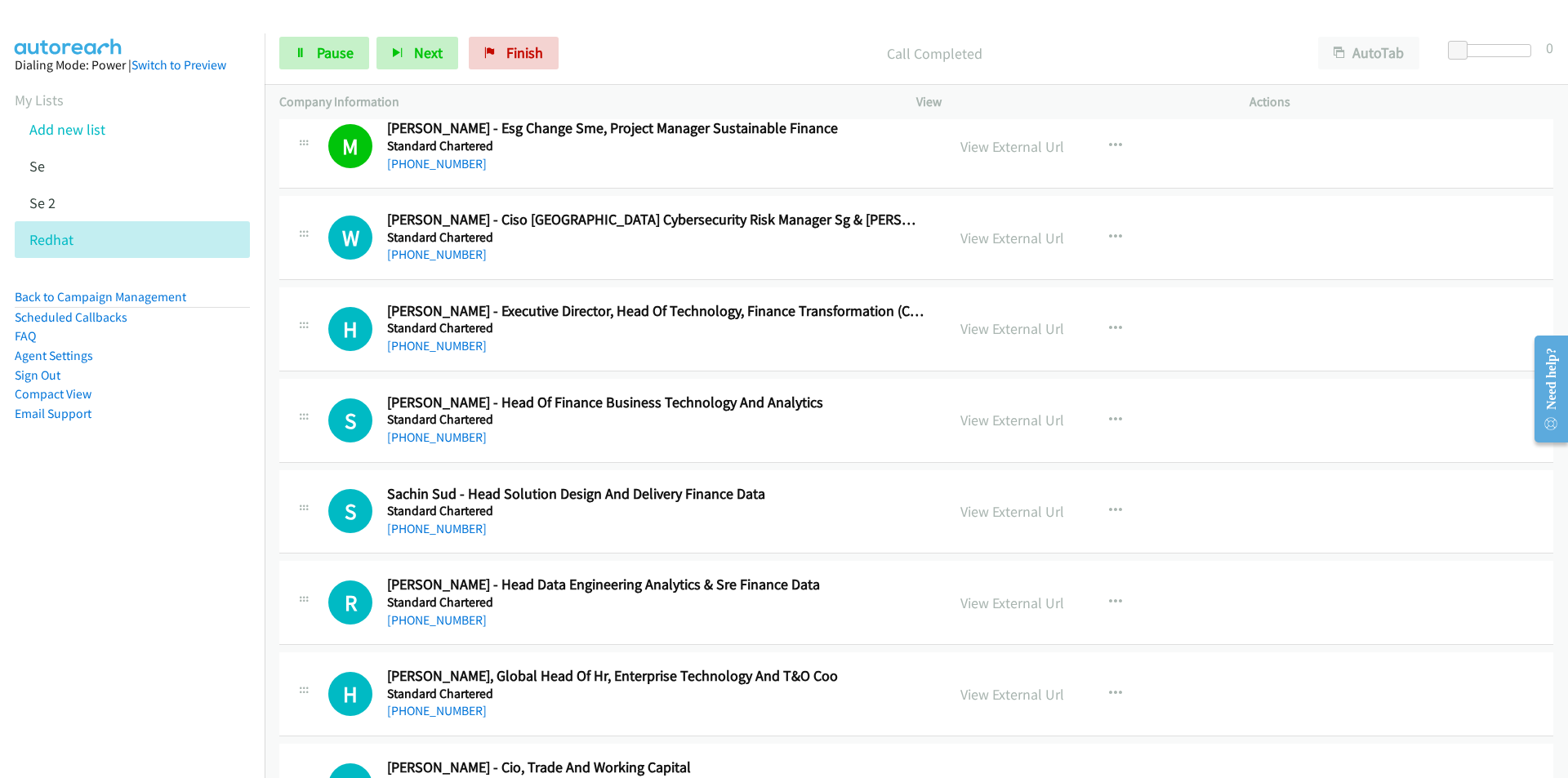
scroll to position [14774, 0]
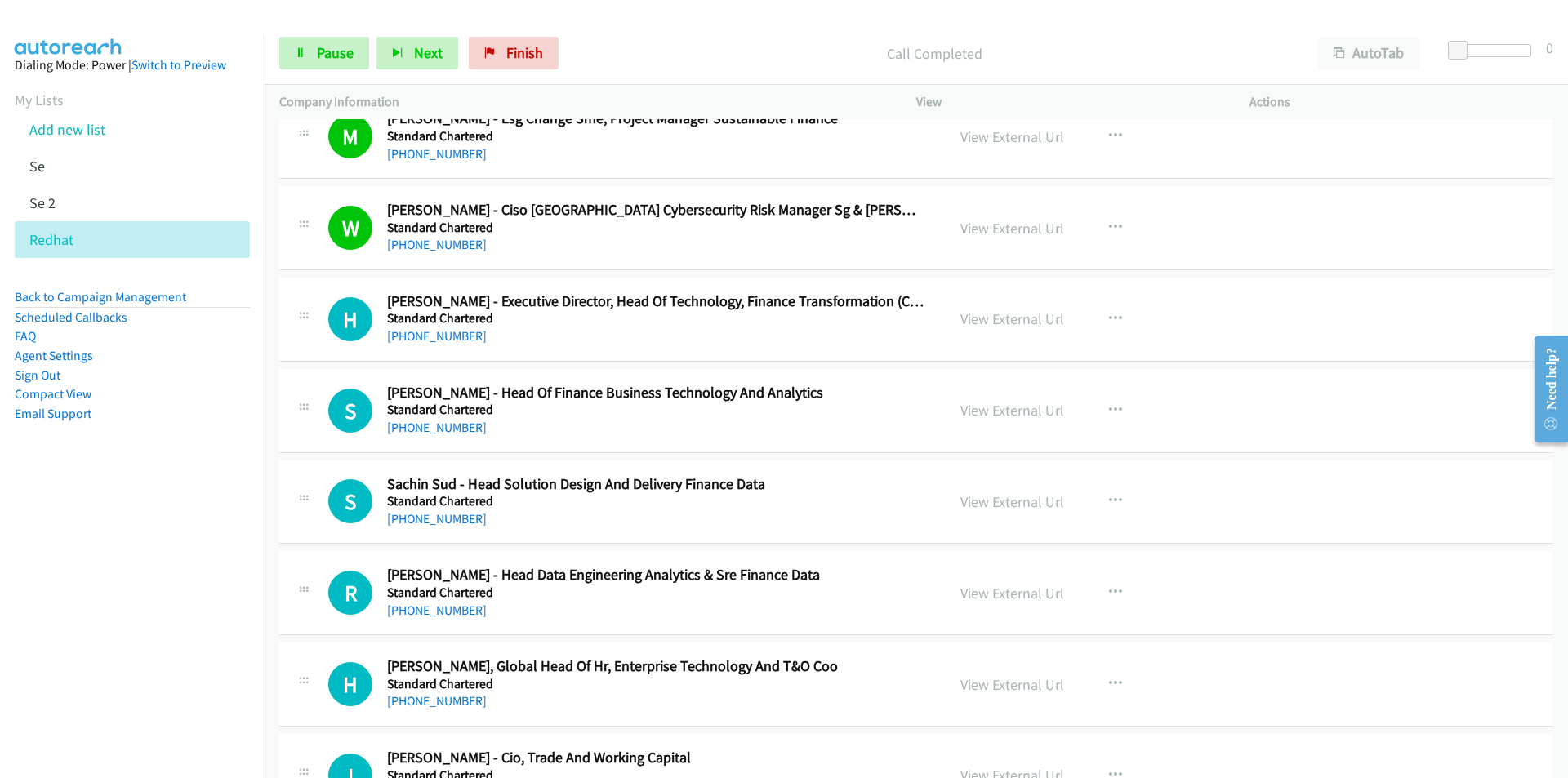
click at [127, 627] on nav "Dialing Mode: Power | Switch to Preview My Lists Add new list Se Se 2 Redhat Ba…" at bounding box center [133, 423] width 266 height 778
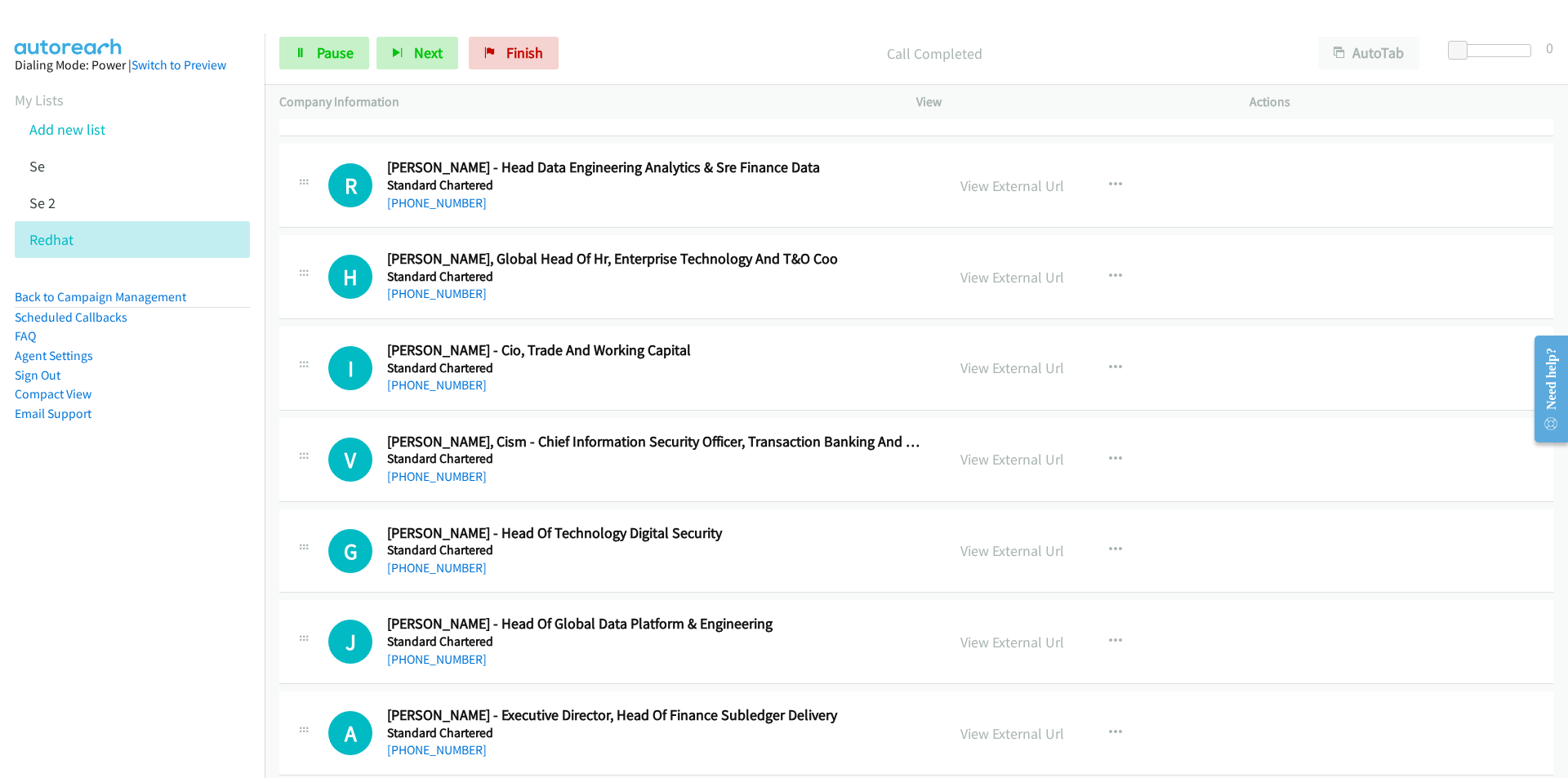
scroll to position [15182, 0]
click at [1003, 455] on link "View External Url" at bounding box center [1012, 458] width 104 height 19
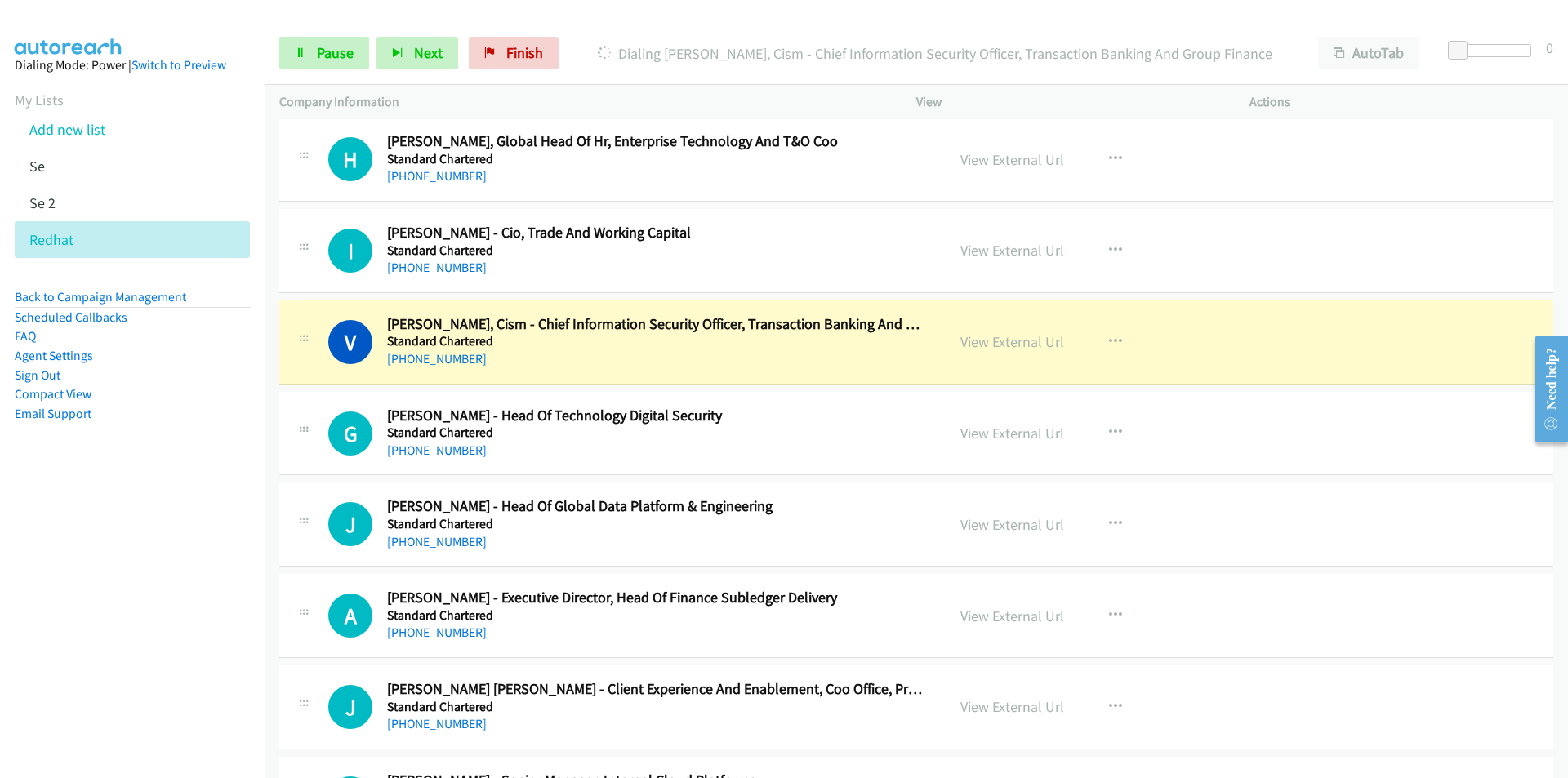
scroll to position [15345, 0]
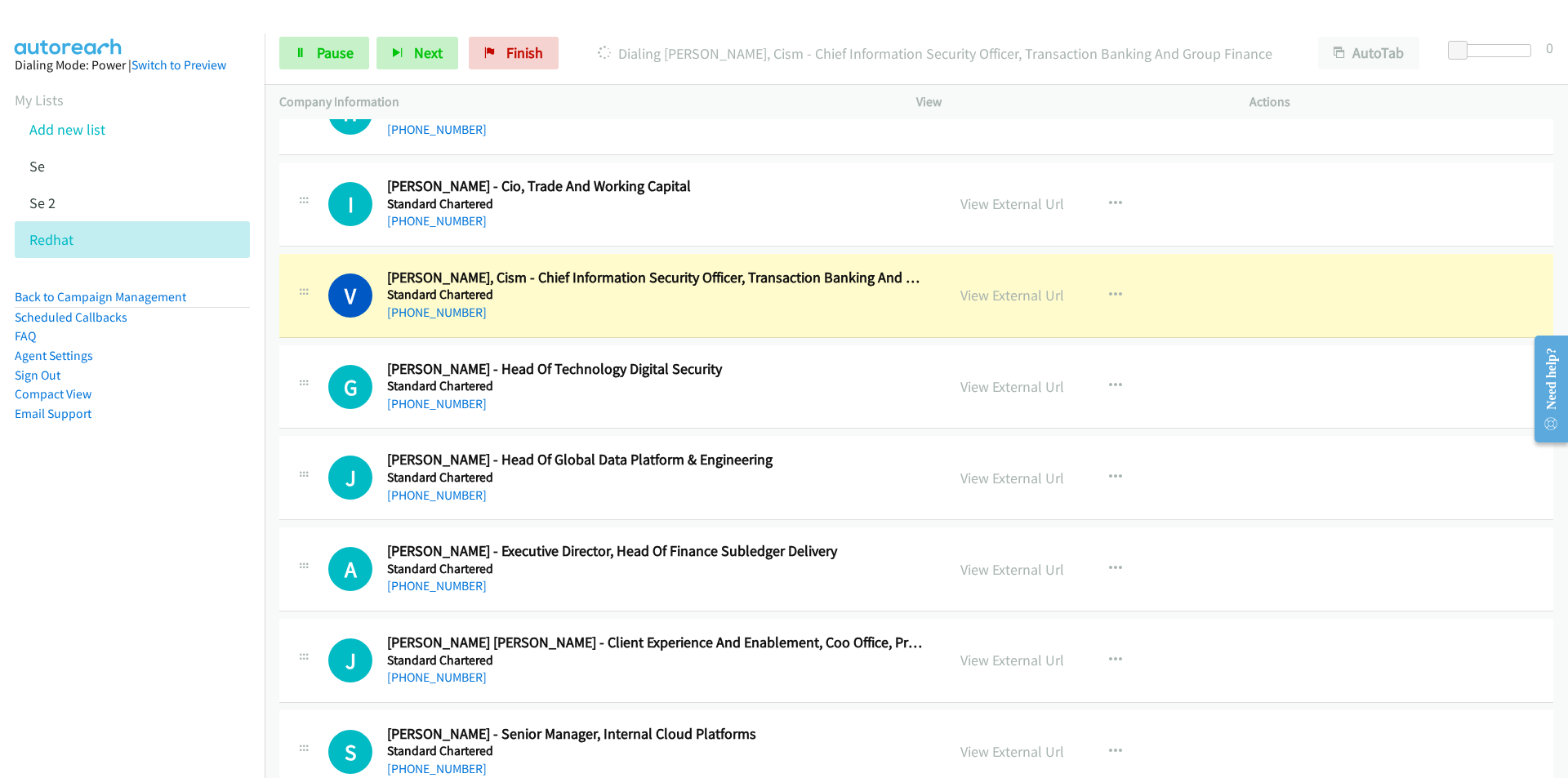
click at [131, 565] on nav "Dialing Mode: Power | Switch to Preview My Lists Add new list Se Se 2 Redhat Ba…" at bounding box center [133, 423] width 266 height 778
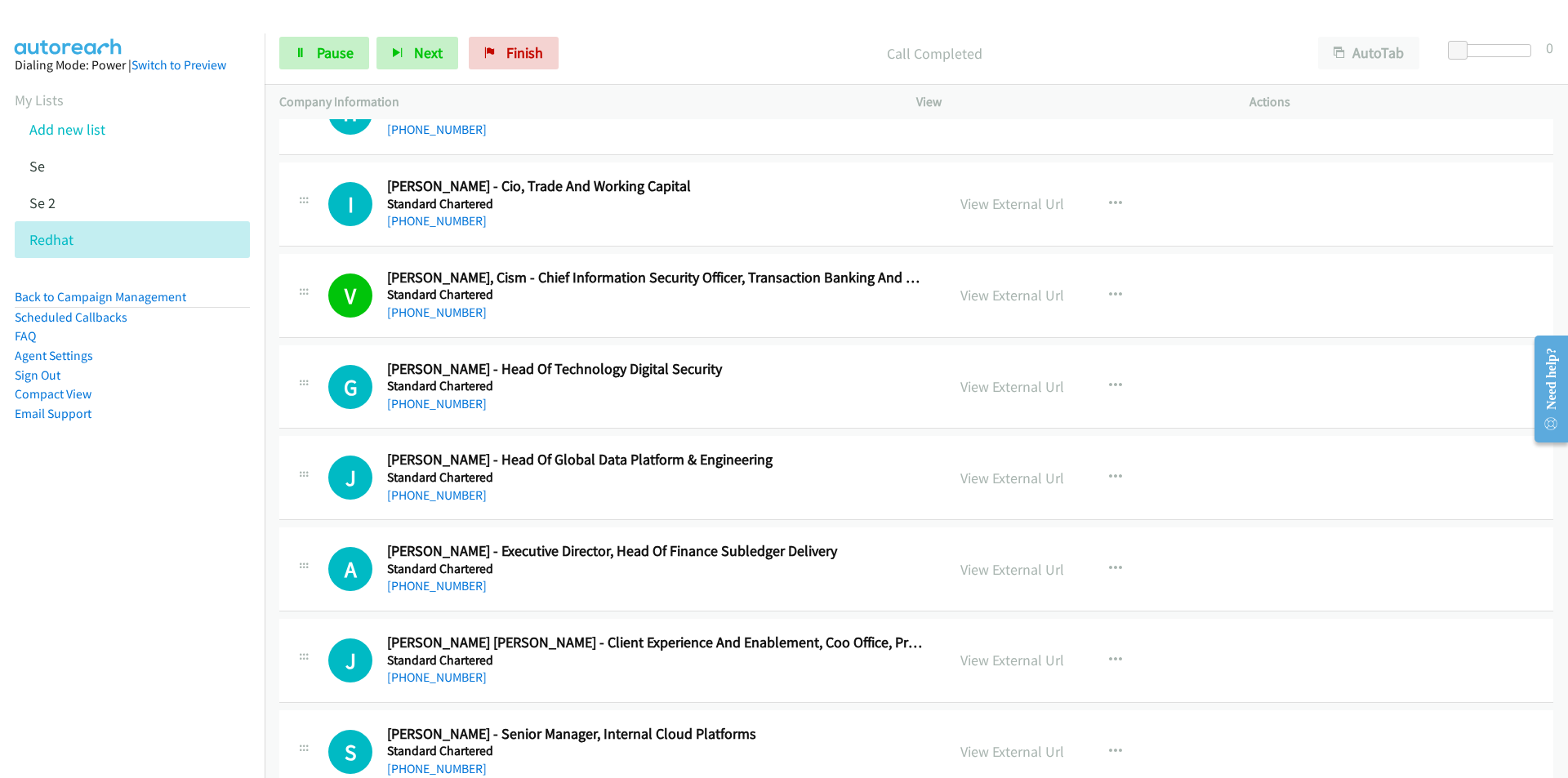
drag, startPoint x: 132, startPoint y: 620, endPoint x: 263, endPoint y: 586, distance: 135.3
click at [132, 620] on nav "Dialing Mode: Power | Switch to Preview My Lists Add new list Se Se 2 Redhat Ba…" at bounding box center [133, 423] width 266 height 778
click at [156, 648] on nav "Dialing Mode: Power | Switch to Preview My Lists Add new list Se Se 2 Redhat Ba…" at bounding box center [133, 423] width 266 height 778
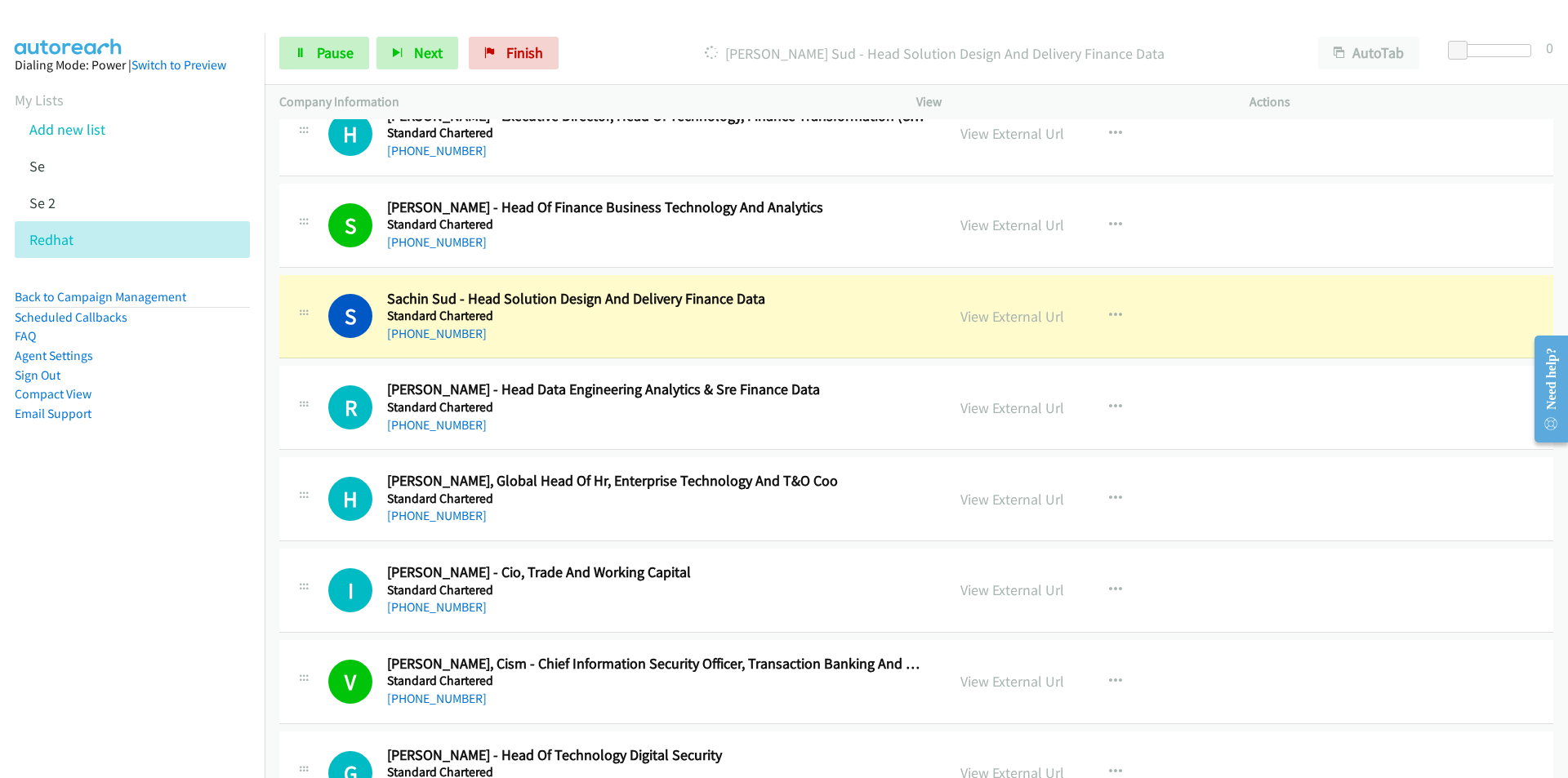
scroll to position [14937, 0]
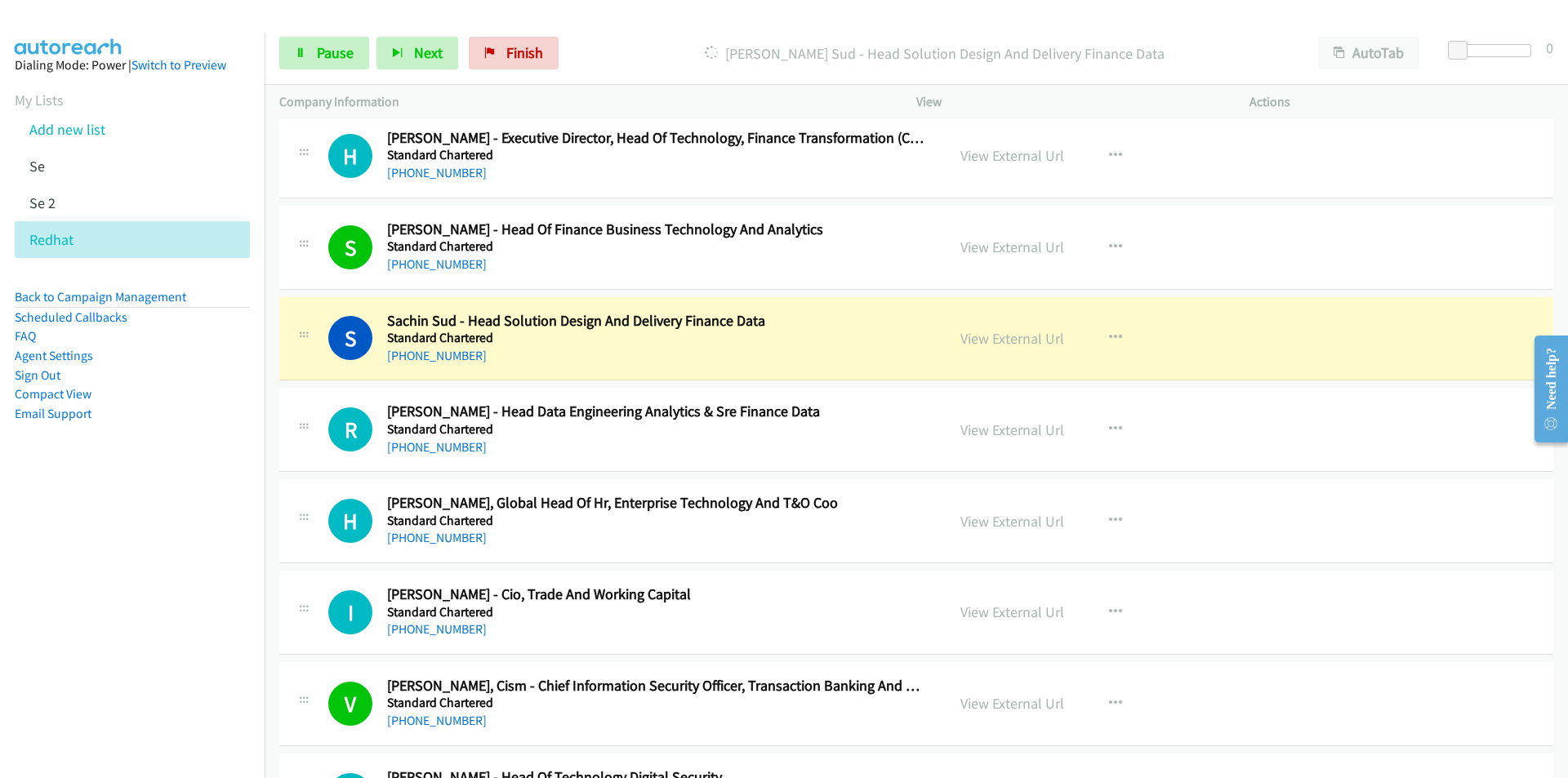
drag, startPoint x: 111, startPoint y: 618, endPoint x: 163, endPoint y: 603, distance: 54.1
click at [111, 618] on nav "Dialing Mode: Power | Switch to Preview My Lists Add new list Se Se 2 Redhat Ba…" at bounding box center [133, 423] width 266 height 778
click at [245, 630] on nav "Dialing Mode: Power | Switch to Preview My Lists Add new list Se Se 2 Redhat Ba…" at bounding box center [133, 423] width 266 height 778
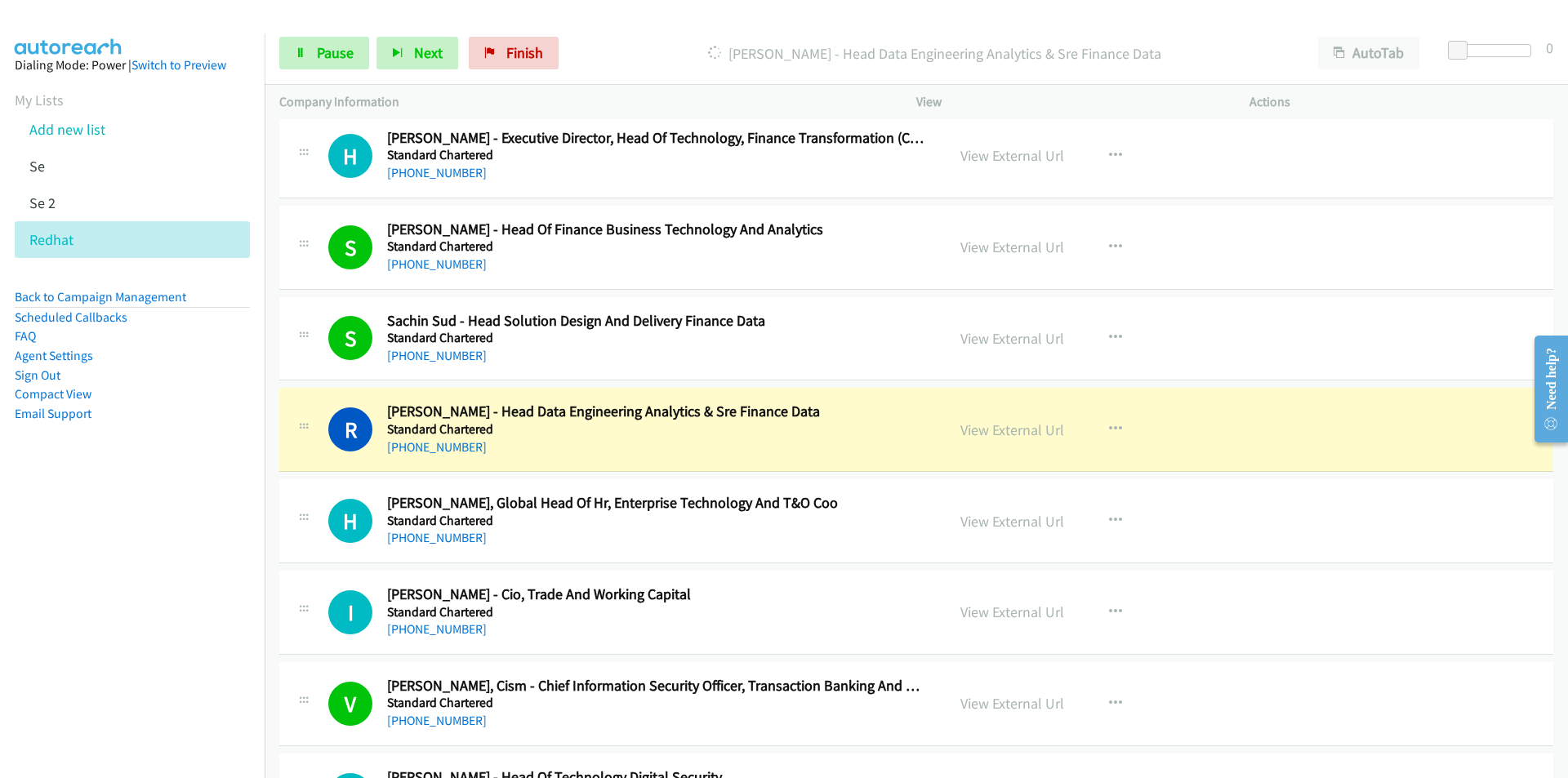
click at [135, 761] on nav "Dialing Mode: Power | Switch to Preview My Lists Add new list Se Se 2 Redhat Ba…" at bounding box center [133, 423] width 266 height 778
click at [176, 662] on nav "Dialing Mode: Power | Switch to Preview My Lists Add new list Se Se 2 Redhat Ba…" at bounding box center [133, 423] width 266 height 778
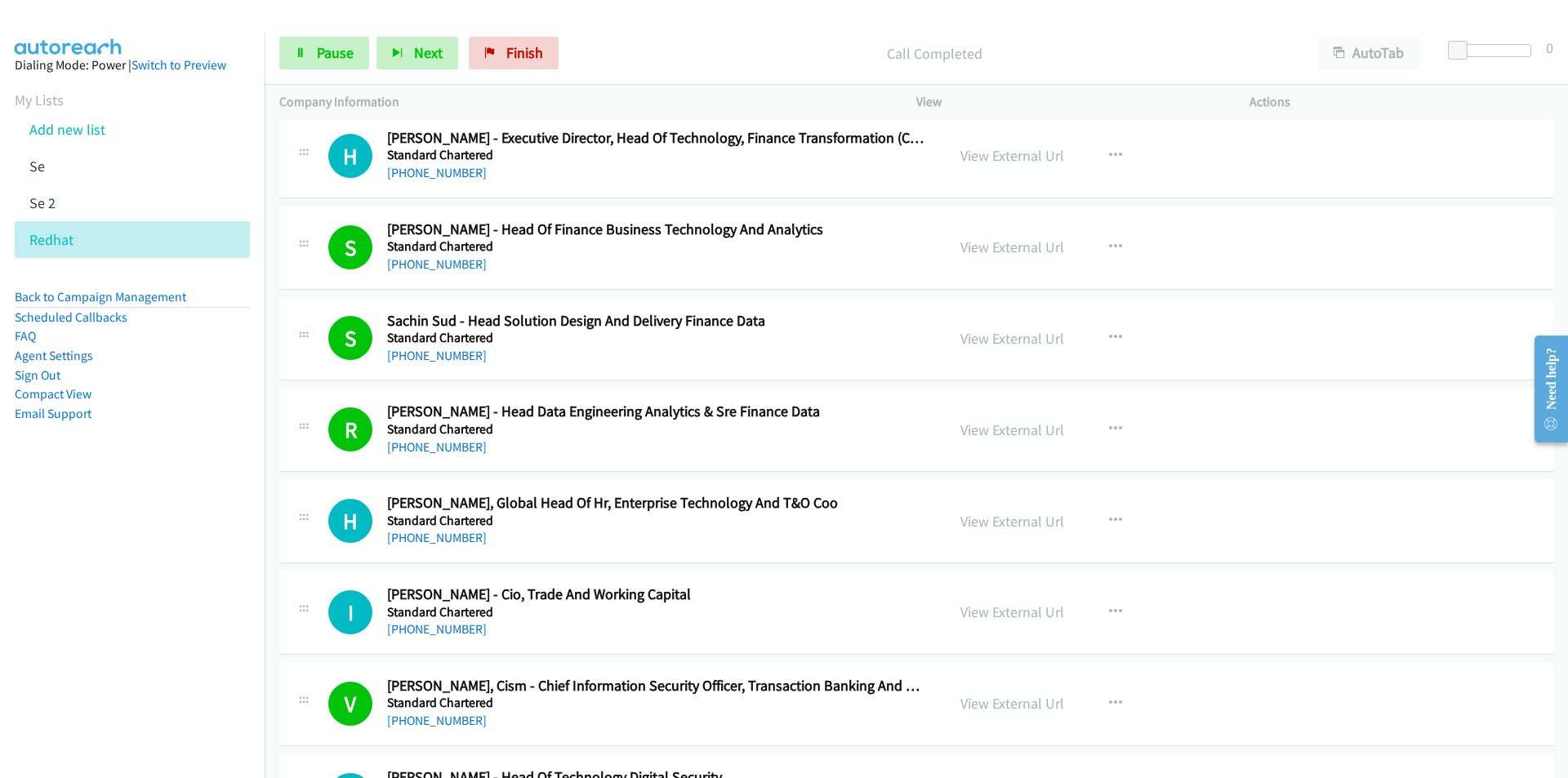
click at [109, 641] on nav "Dialing Mode: Power | Switch to Preview My Lists Add new list Se Se 2 Redhat Ba…" at bounding box center [133, 423] width 266 height 778
click at [242, 661] on nav "Dialing Mode: Power | Switch to Preview My Lists Add new list Se Se 2 Redhat Ba…" at bounding box center [133, 423] width 266 height 778
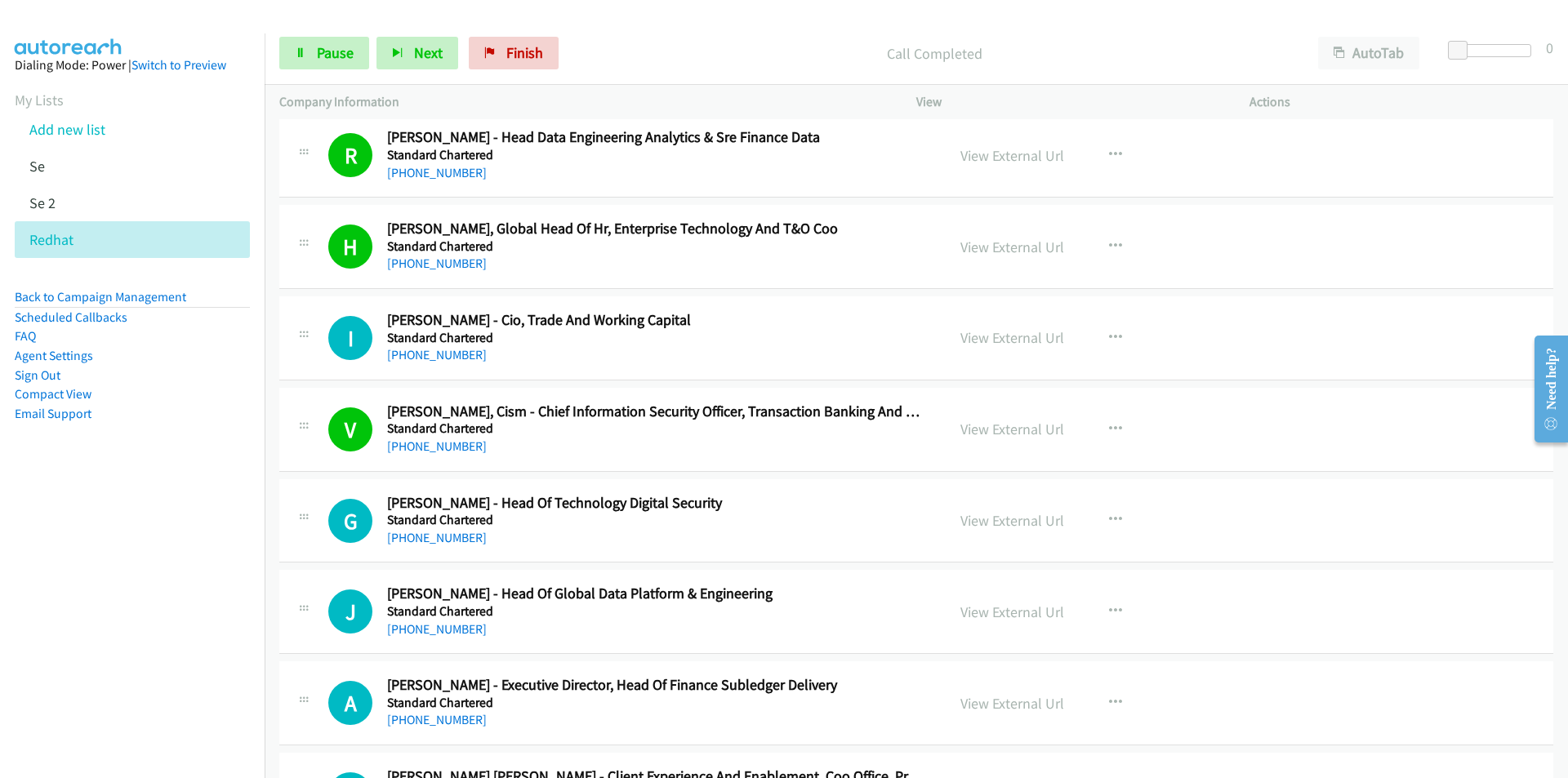
scroll to position [15264, 0]
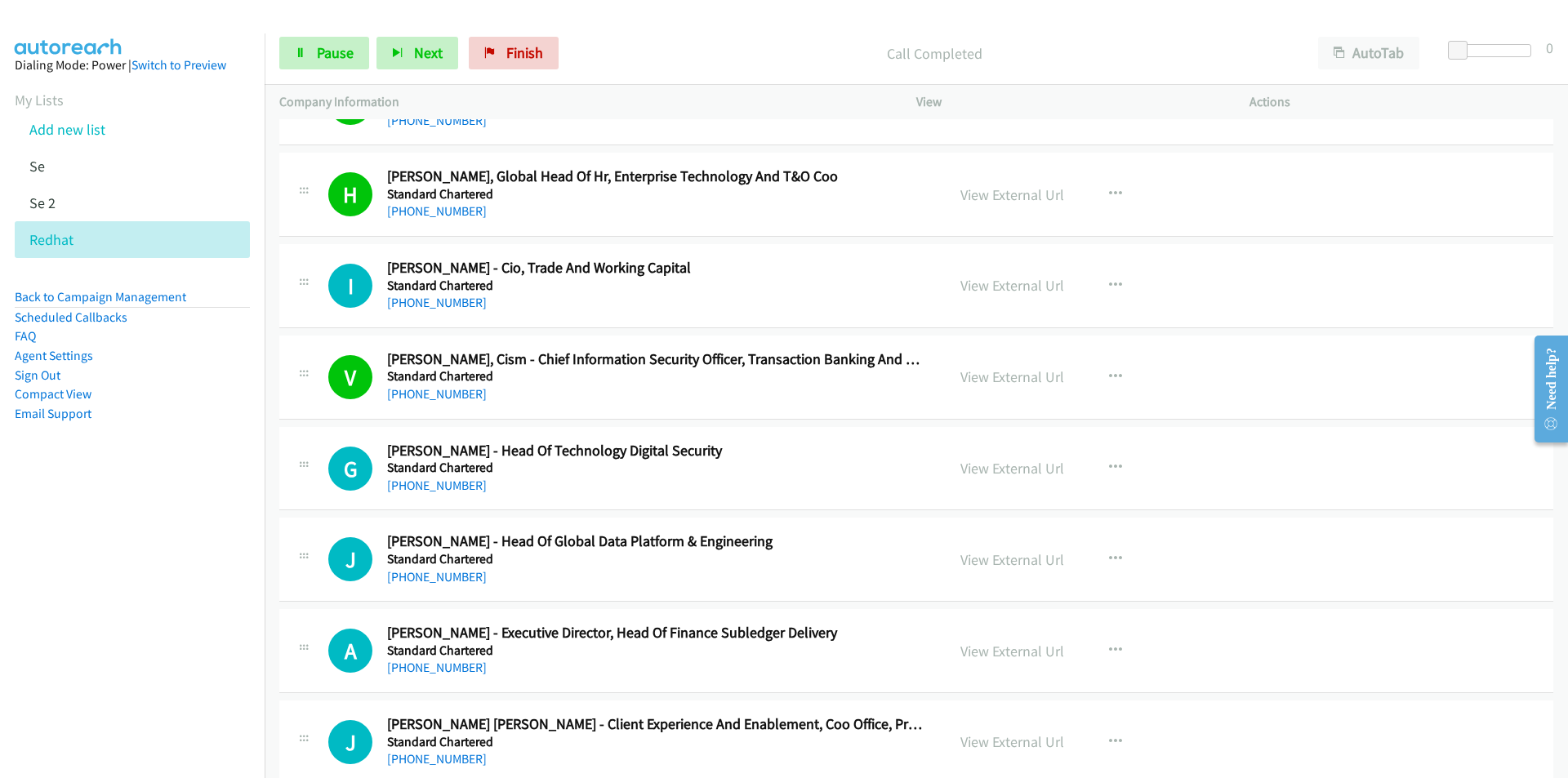
click at [125, 632] on nav "Dialing Mode: Power | Switch to Preview My Lists Add new list Se Se 2 Redhat Ba…" at bounding box center [133, 423] width 266 height 778
click at [159, 678] on nav "Dialing Mode: Power | Switch to Preview My Lists Add new list Se Se 2 Redhat Ba…" at bounding box center [133, 423] width 266 height 778
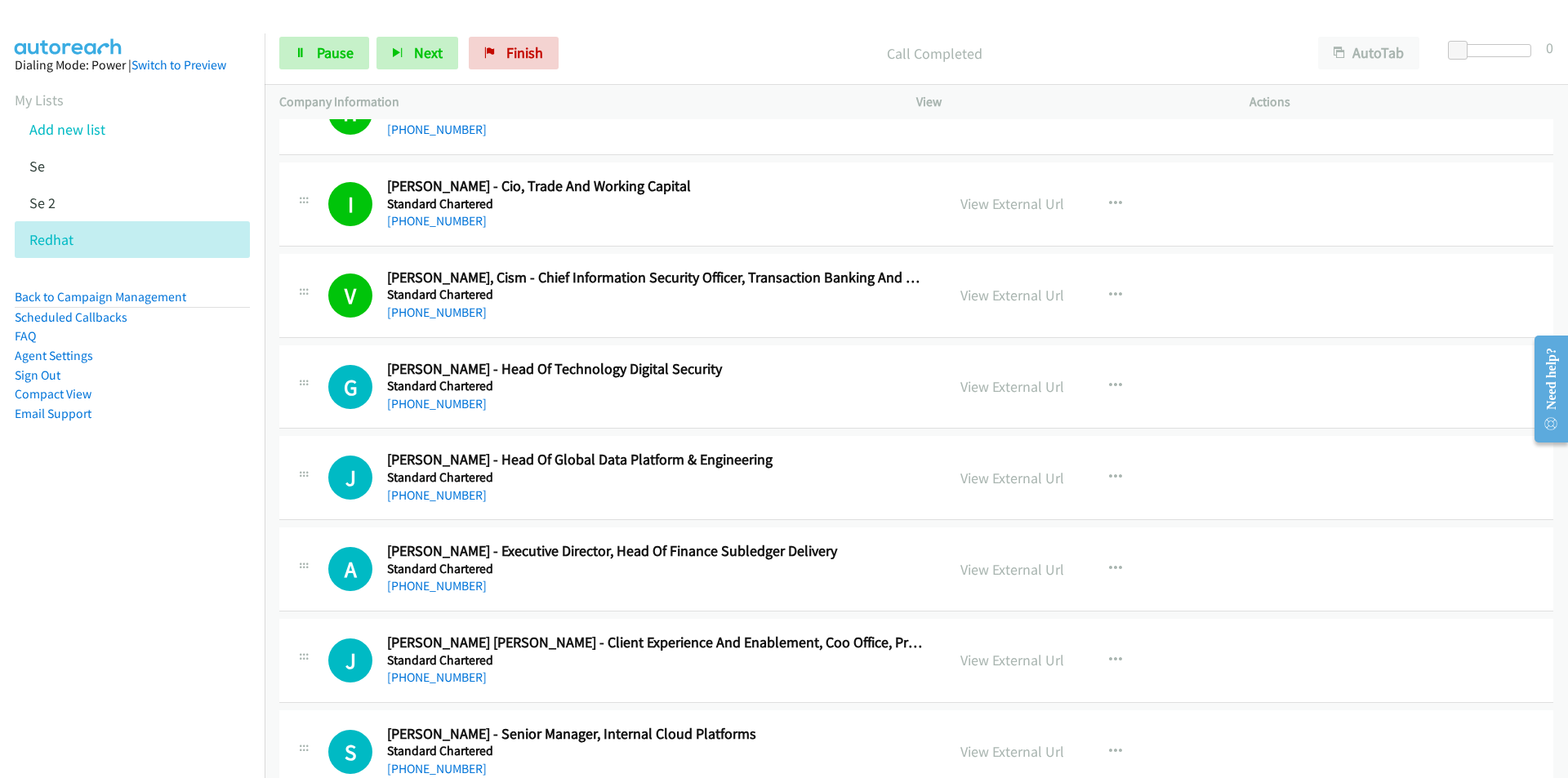
click at [61, 633] on nav "Dialing Mode: Power | Switch to Preview My Lists Add new list Se Se 2 Redhat Ba…" at bounding box center [133, 423] width 266 height 778
click at [190, 610] on nav "Dialing Mode: Power | Switch to Preview My Lists Add new list Se Se 2 Redhat Ba…" at bounding box center [133, 423] width 266 height 778
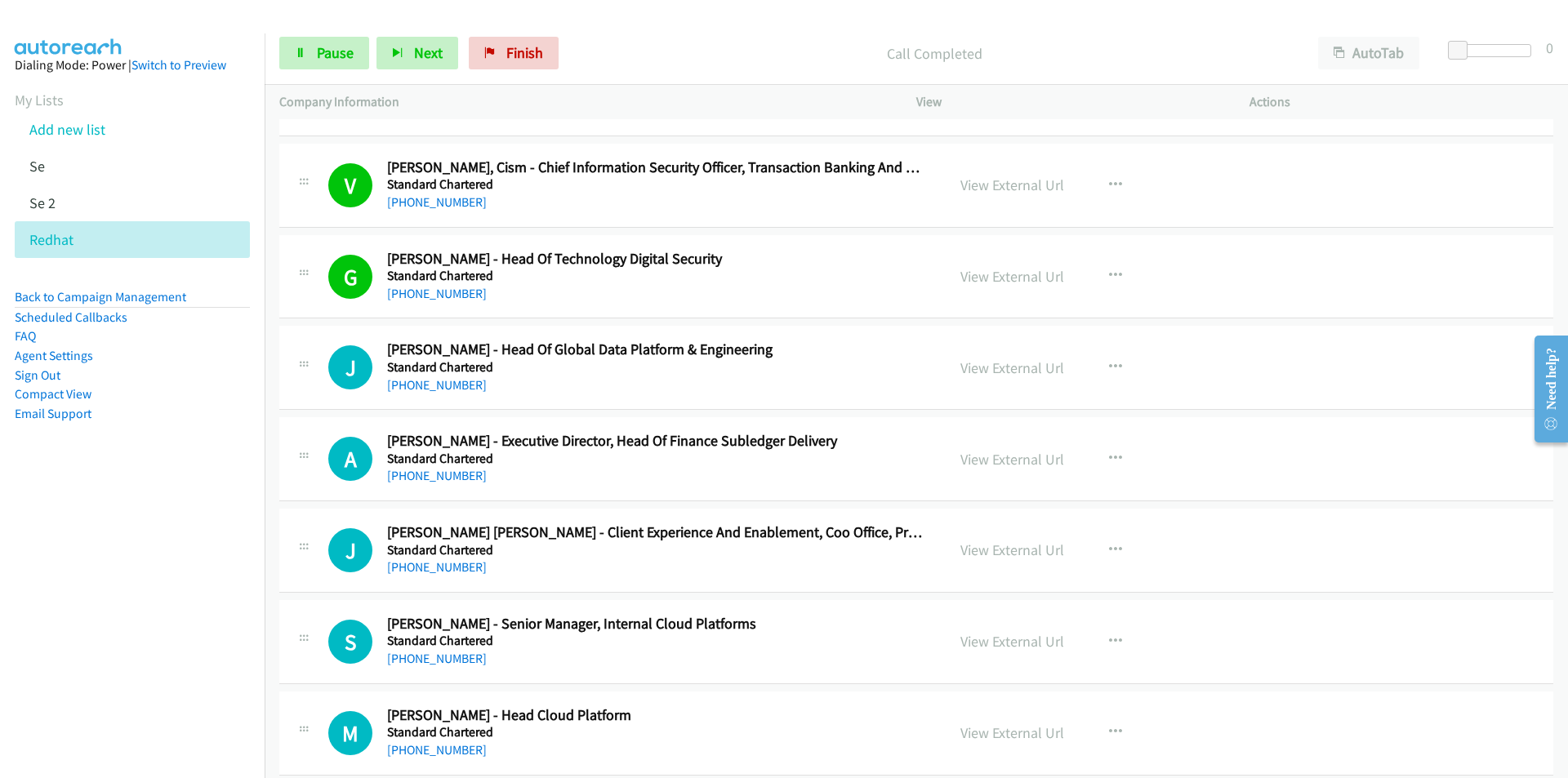
scroll to position [15509, 0]
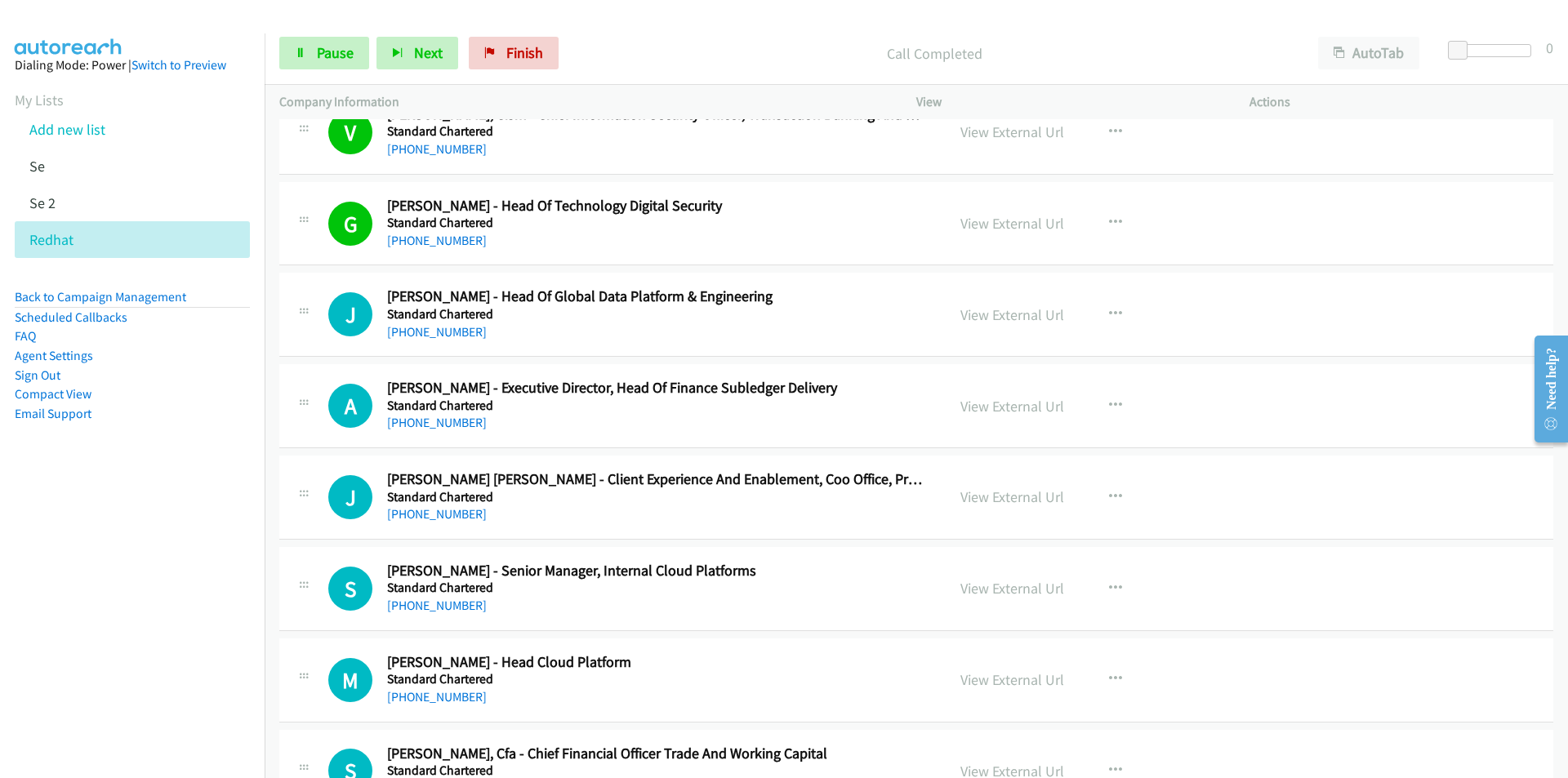
drag, startPoint x: 99, startPoint y: 635, endPoint x: 148, endPoint y: 610, distance: 55.0
click at [99, 635] on nav "Dialing Mode: Power | Switch to Preview My Lists Add new list Se Se 2 Redhat Ba…" at bounding box center [133, 423] width 266 height 778
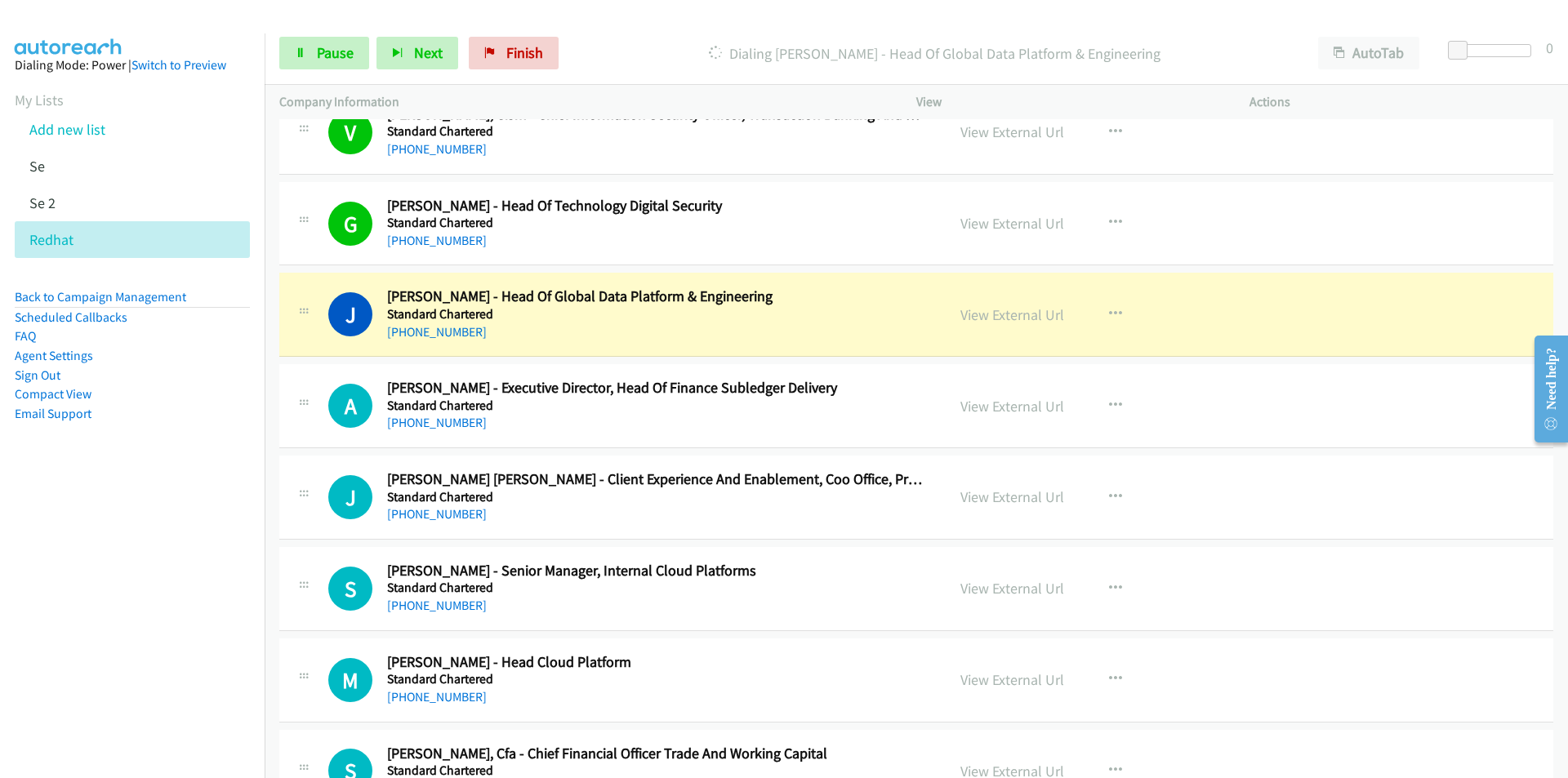
click at [160, 591] on nav "Dialing Mode: Power | Switch to Preview My Lists Add new list Se Se 2 Redhat Ba…" at bounding box center [133, 423] width 266 height 778
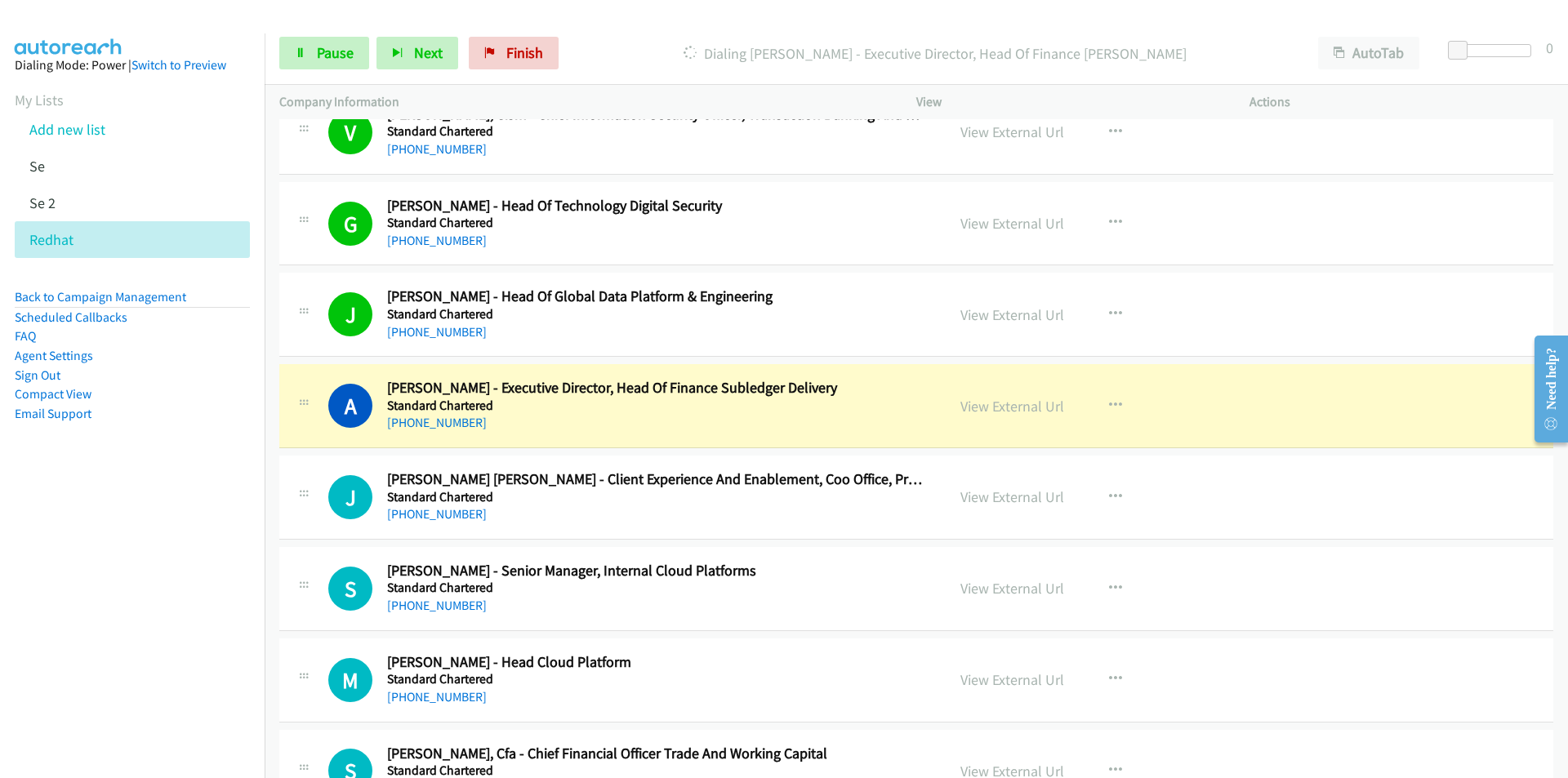
drag, startPoint x: 64, startPoint y: 656, endPoint x: 106, endPoint y: 629, distance: 49.9
click at [64, 656] on nav "Dialing Mode: Power | Switch to Preview My Lists Add new list Se Se 2 Redhat Ba…" at bounding box center [133, 423] width 266 height 778
click at [128, 682] on nav "Dialing Mode: Power | Switch to Preview My Lists Add new list Se Se 2 Redhat Ba…" at bounding box center [133, 423] width 266 height 778
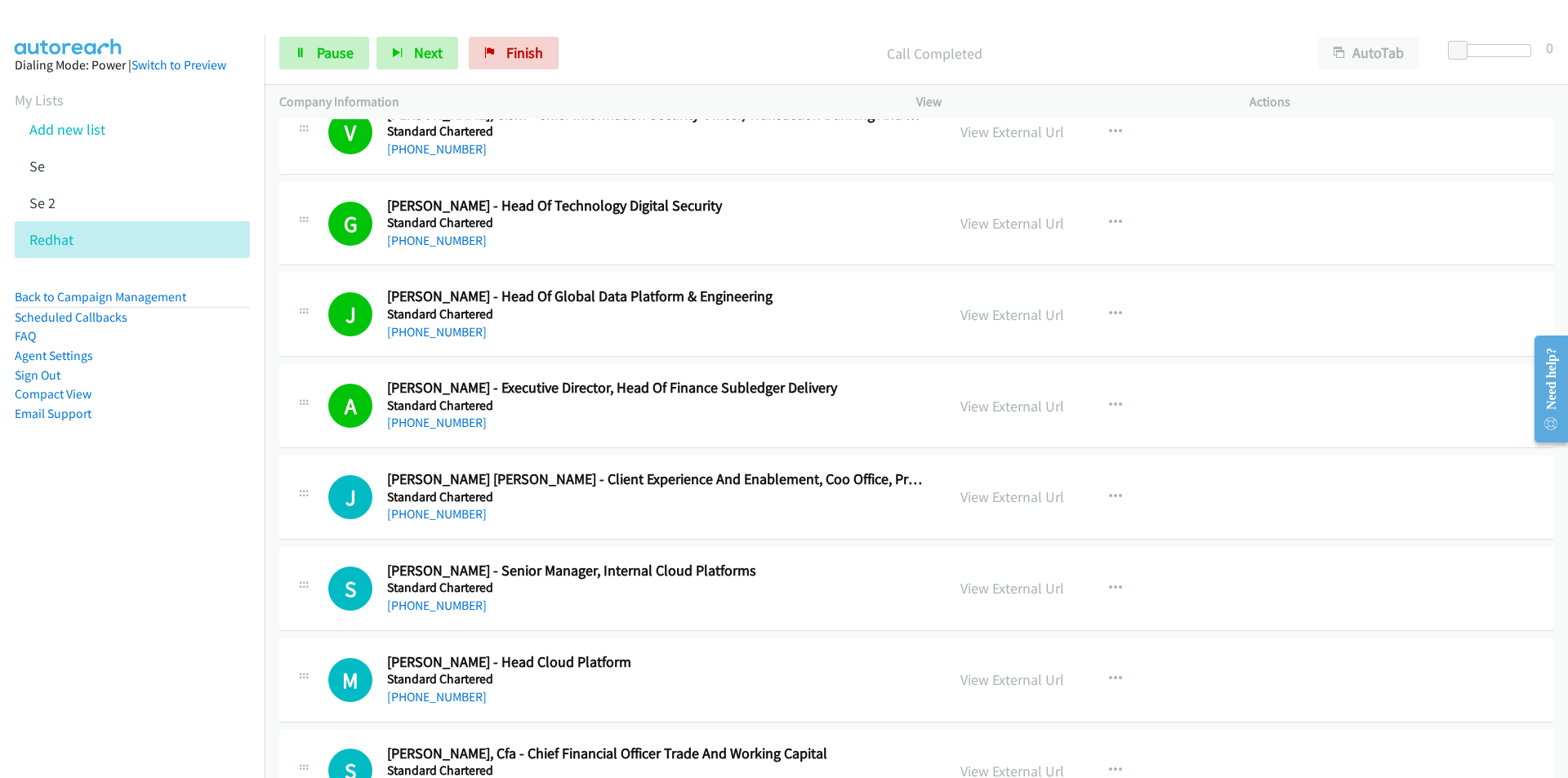
click at [145, 664] on nav "Dialing Mode: Power | Switch to Preview My Lists Add new list Se Se 2 Redhat Ba…" at bounding box center [133, 423] width 266 height 778
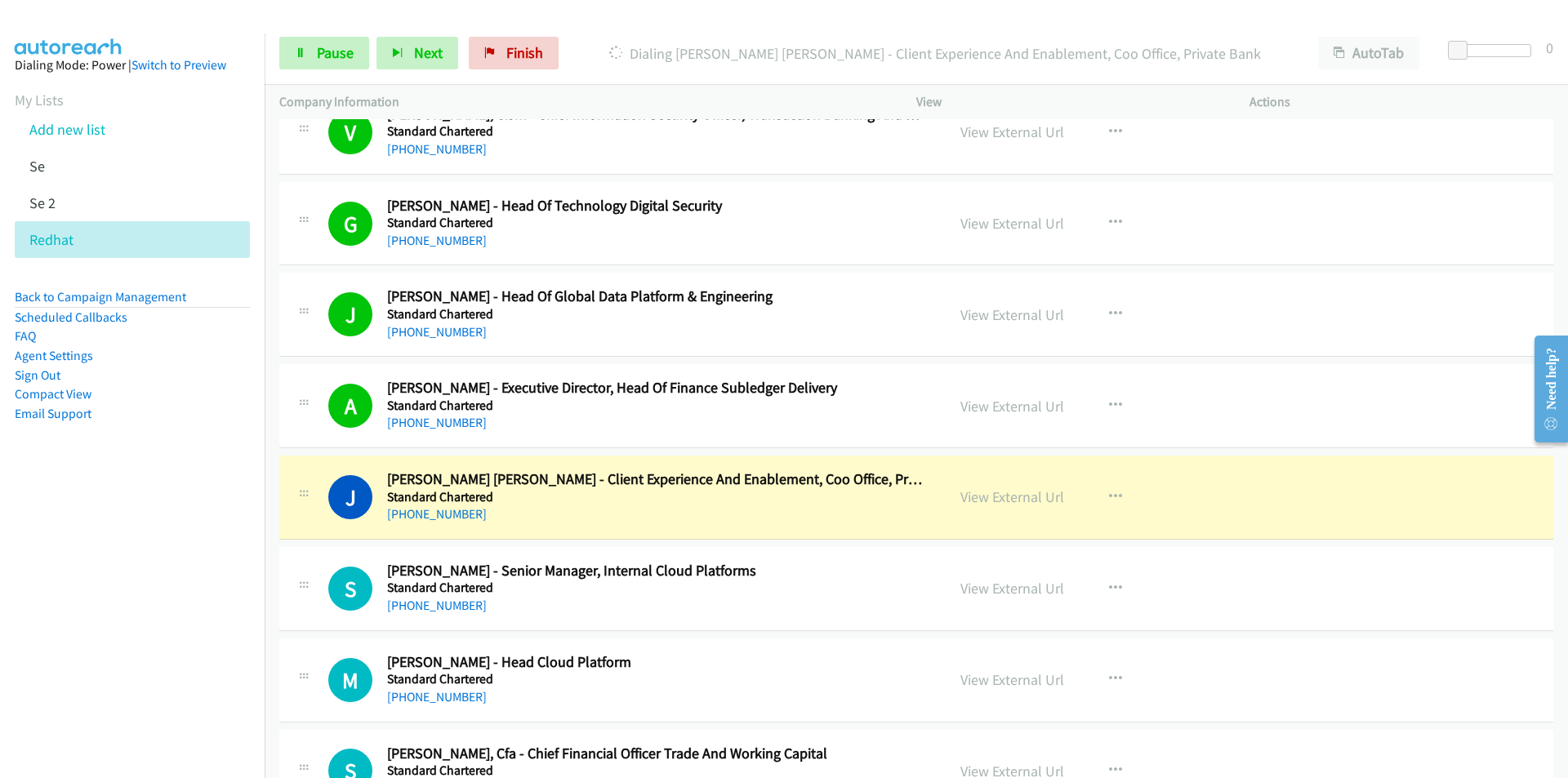
drag, startPoint x: 222, startPoint y: 634, endPoint x: 280, endPoint y: 614, distance: 61.4
click at [222, 634] on nav "Dialing Mode: Power | Switch to Preview My Lists Add new list Se Se 2 Redhat Ba…" at bounding box center [133, 423] width 266 height 778
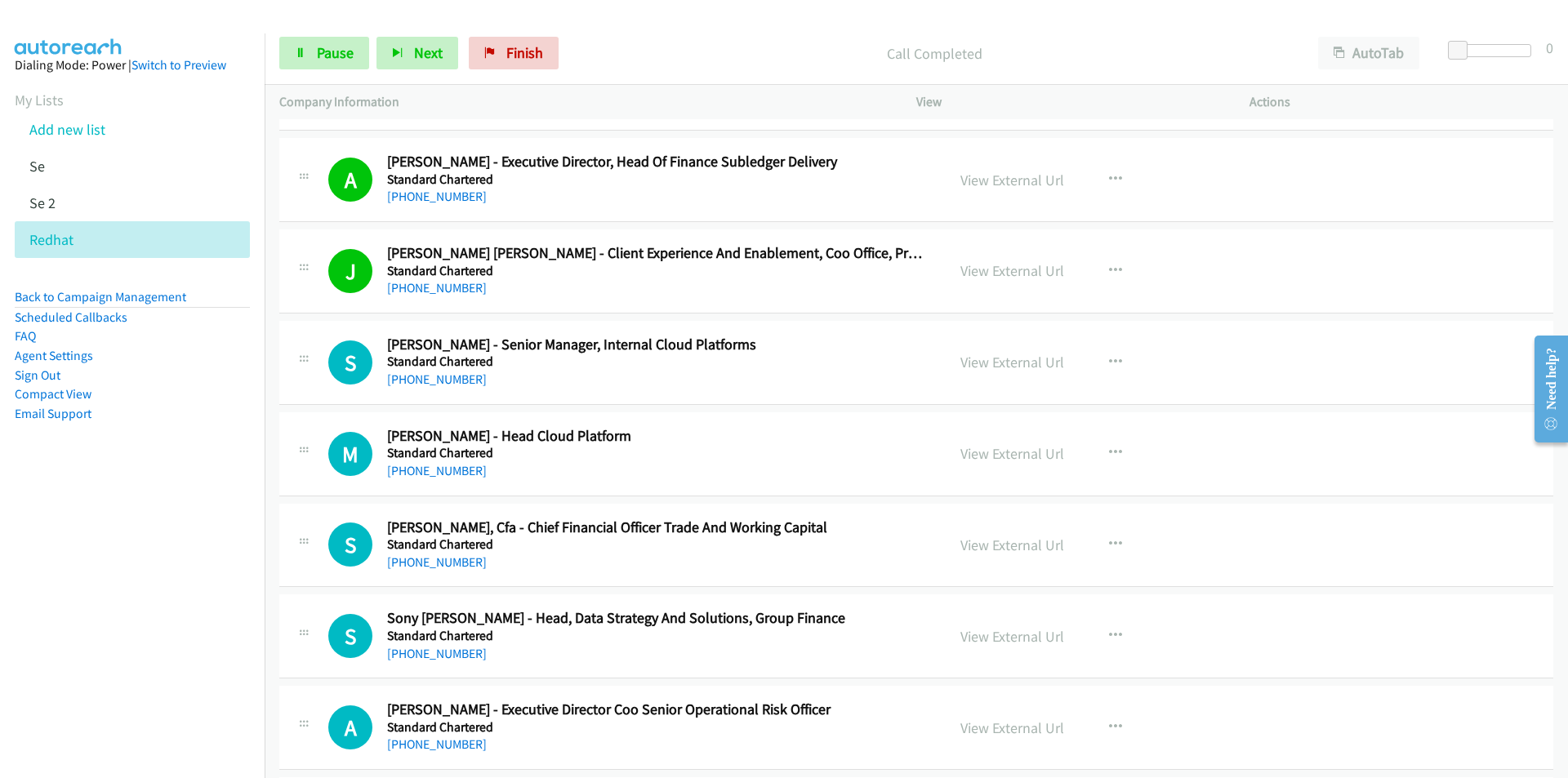
scroll to position [15754, 0]
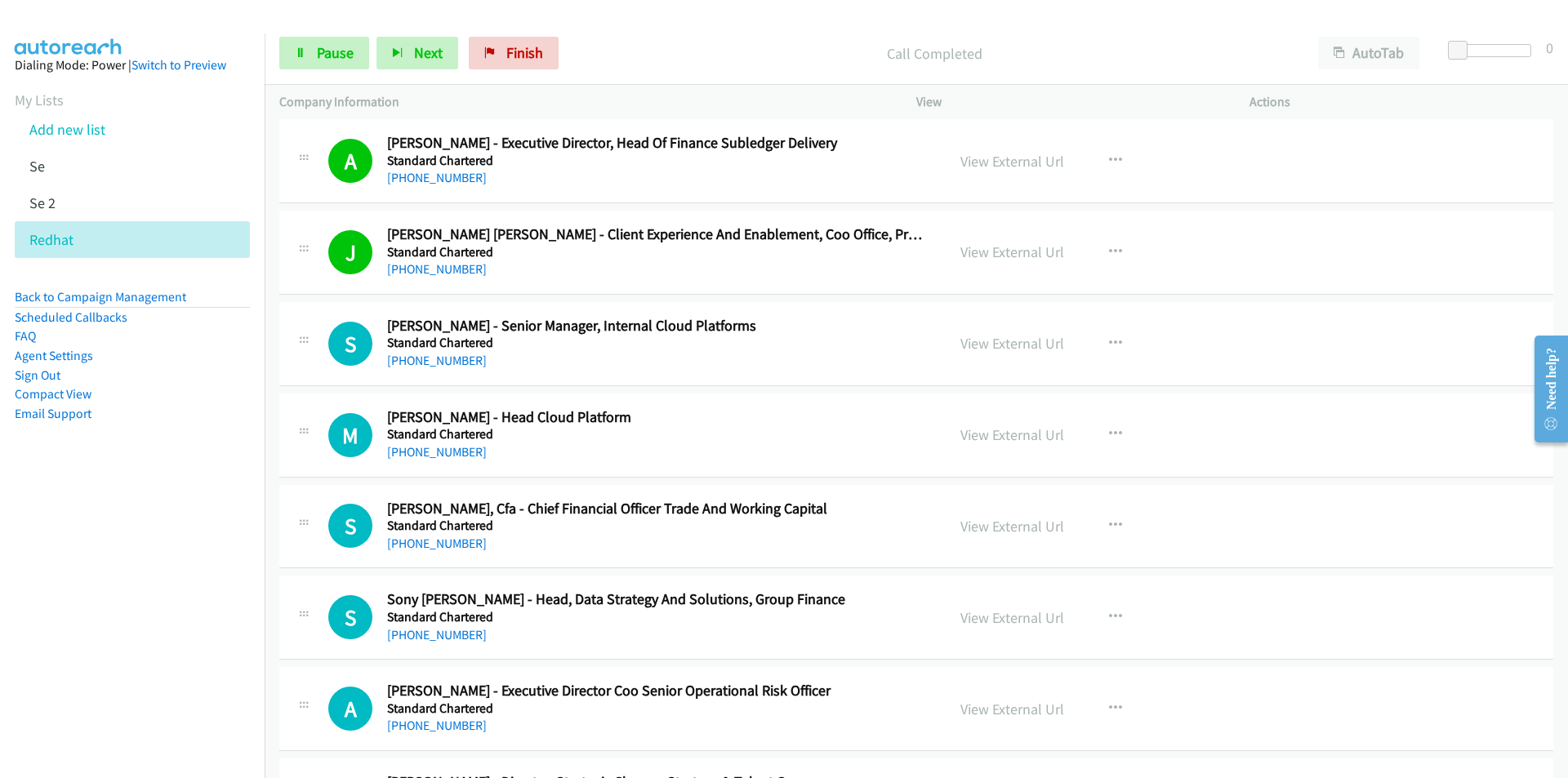
drag, startPoint x: 161, startPoint y: 626, endPoint x: 238, endPoint y: 604, distance: 80.1
click at [161, 626] on nav "Dialing Mode: Power | Switch to Preview My Lists Add new list Se Se 2 Redhat Ba…" at bounding box center [133, 423] width 266 height 778
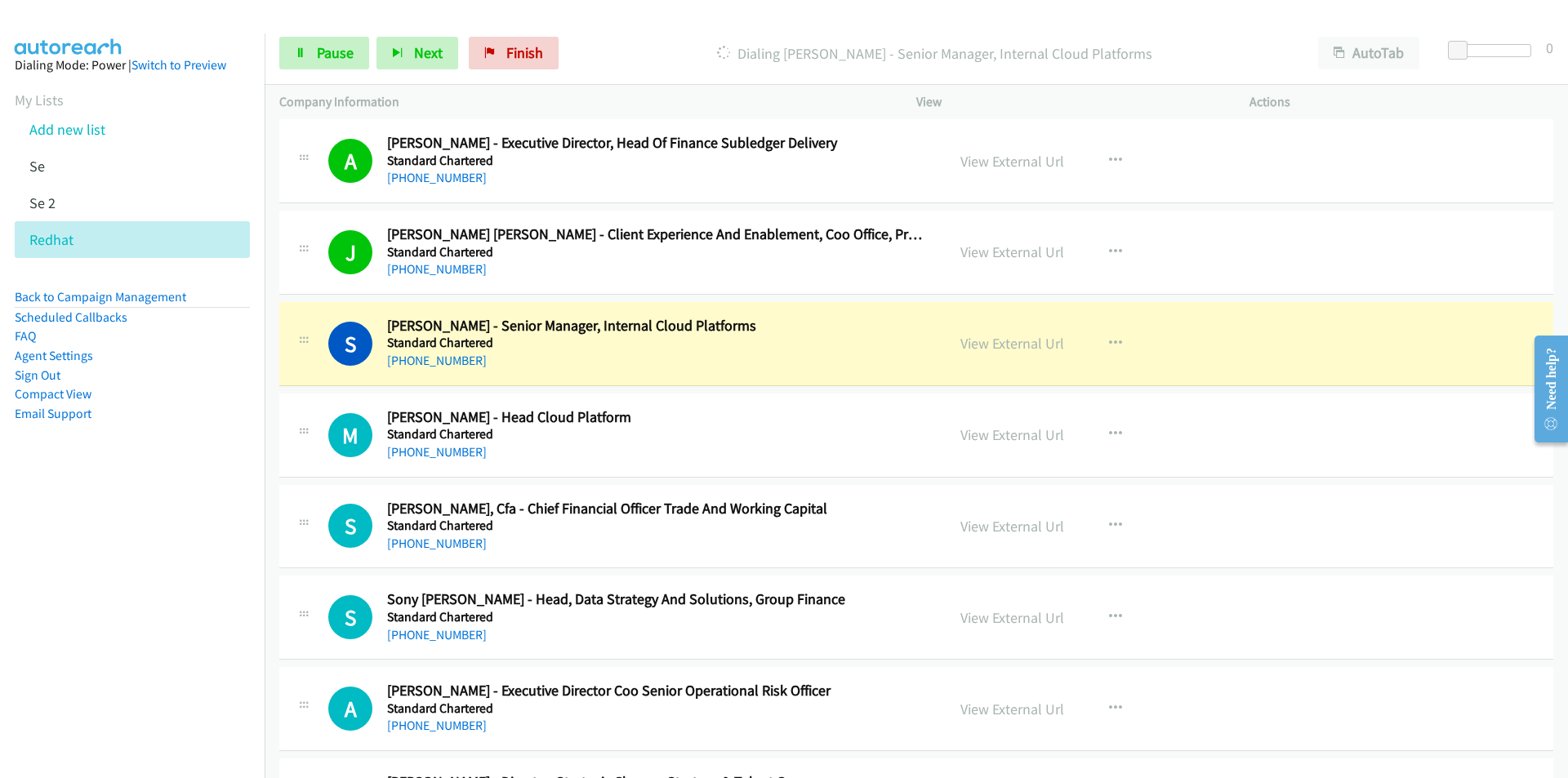
click at [88, 677] on nav "Dialing Mode: Power | Switch to Preview My Lists Add new list Se Se 2 Redhat Ba…" at bounding box center [133, 423] width 266 height 778
click at [999, 342] on link "View External Url" at bounding box center [1012, 343] width 104 height 19
drag, startPoint x: 69, startPoint y: 572, endPoint x: 84, endPoint y: 565, distance: 16.6
click at [69, 572] on nav "Dialing Mode: Power | Switch to Preview My Lists Add new list Se Se 2 Redhat Ba…" at bounding box center [133, 423] width 266 height 778
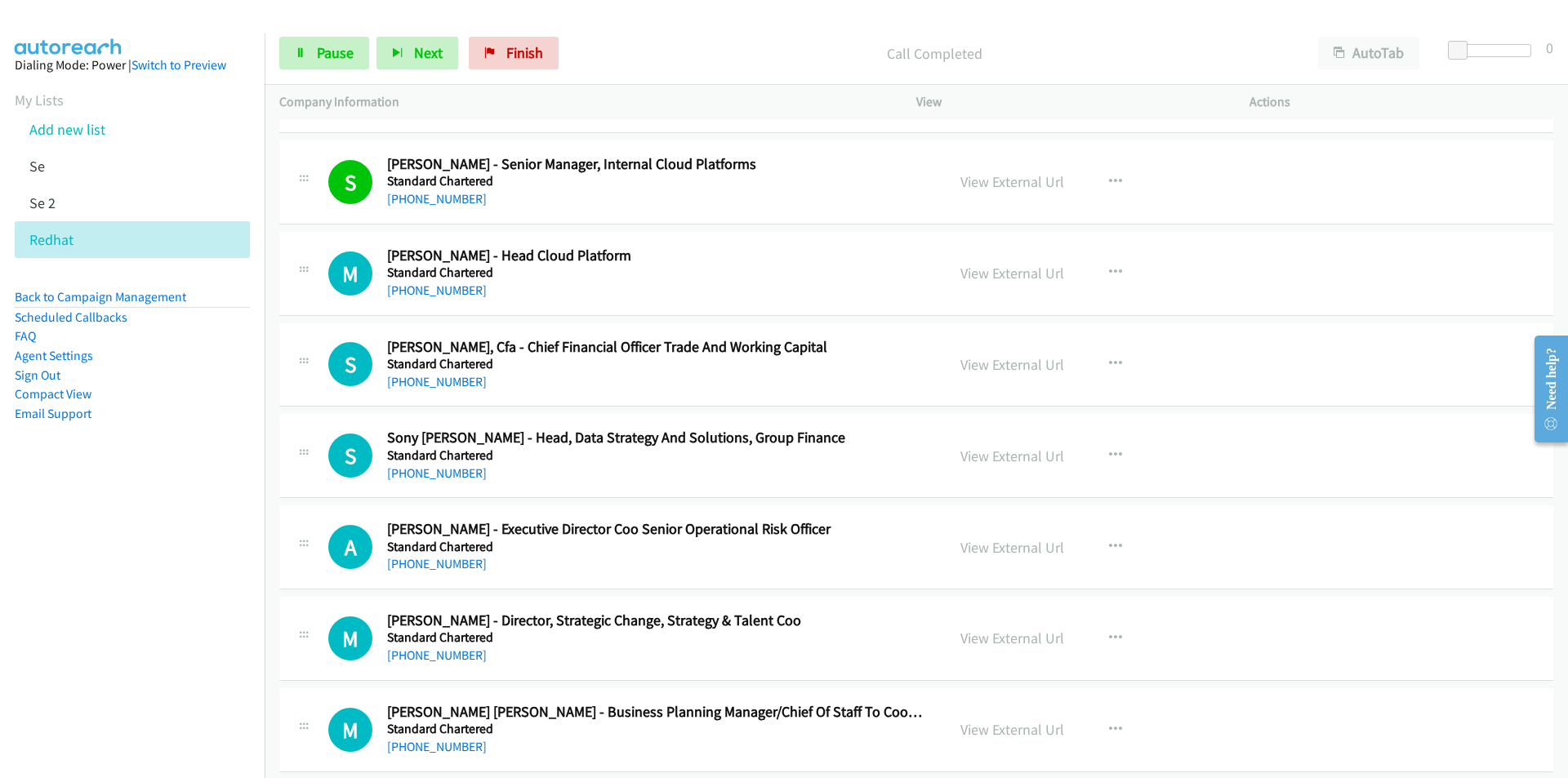
scroll to position [15917, 0]
click at [75, 641] on nav "Dialing Mode: Power | Switch to Preview My Lists Add new list Se Se 2 Redhat Ba…" at bounding box center [133, 423] width 266 height 778
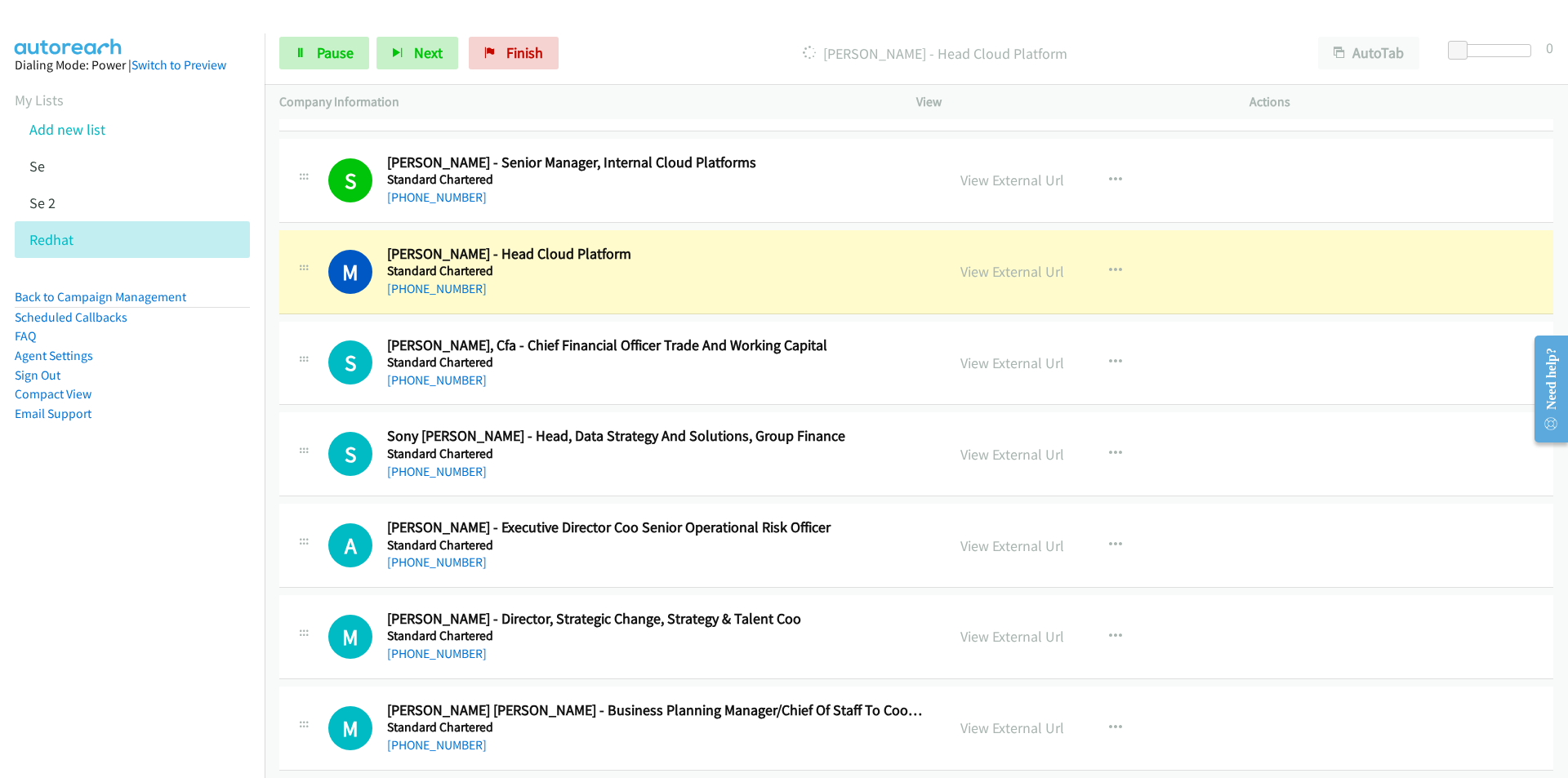
drag, startPoint x: 54, startPoint y: 609, endPoint x: 60, endPoint y: 598, distance: 12.5
click at [54, 609] on nav "Dialing Mode: Power | Switch to Preview My Lists Add new list Se Se 2 Redhat Ba…" at bounding box center [133, 423] width 266 height 778
click at [991, 271] on link "View External Url" at bounding box center [1012, 272] width 104 height 19
click at [328, 48] on span "Pause" at bounding box center [335, 53] width 37 height 19
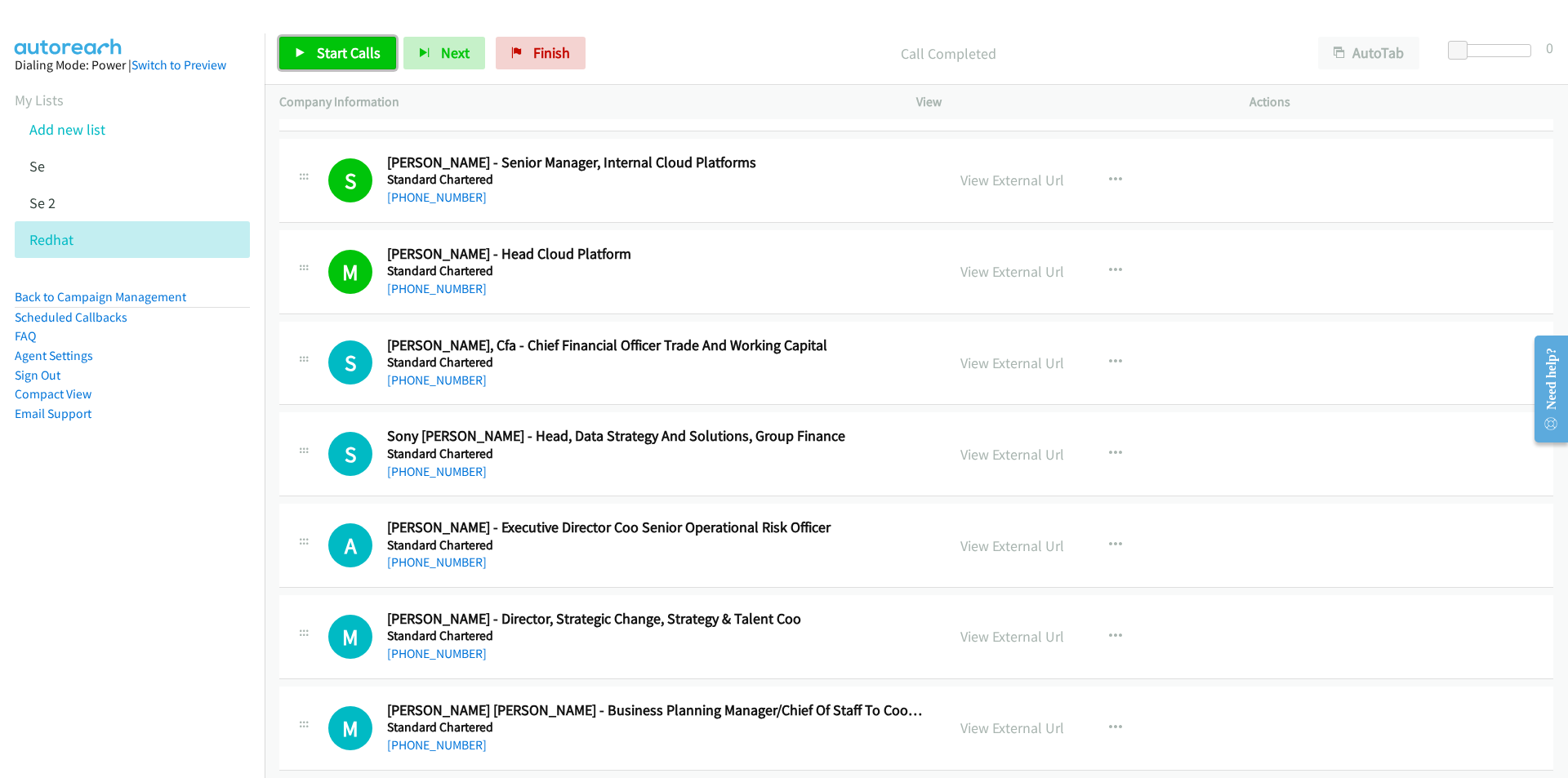
click at [320, 40] on link "Start Calls" at bounding box center [337, 53] width 116 height 33
click at [117, 587] on nav "Dialing Mode: Power | Switch to Preview My Lists Add new list Se Se 2 Redhat Ba…" at bounding box center [133, 423] width 266 height 778
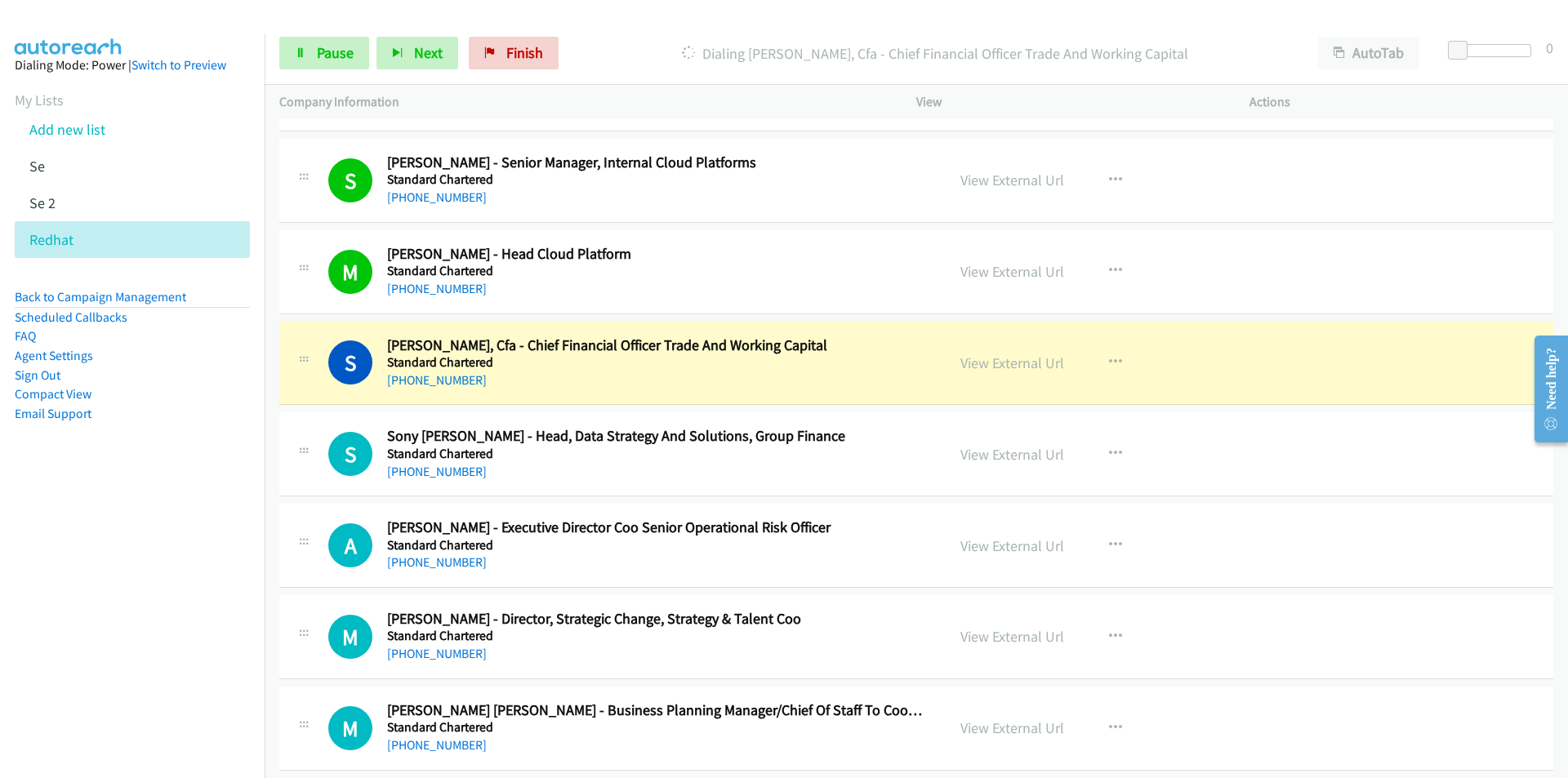
click at [158, 625] on nav "Dialing Mode: Power | Switch to Preview My Lists Add new list Se Se 2 Redhat Ba…" at bounding box center [133, 423] width 266 height 778
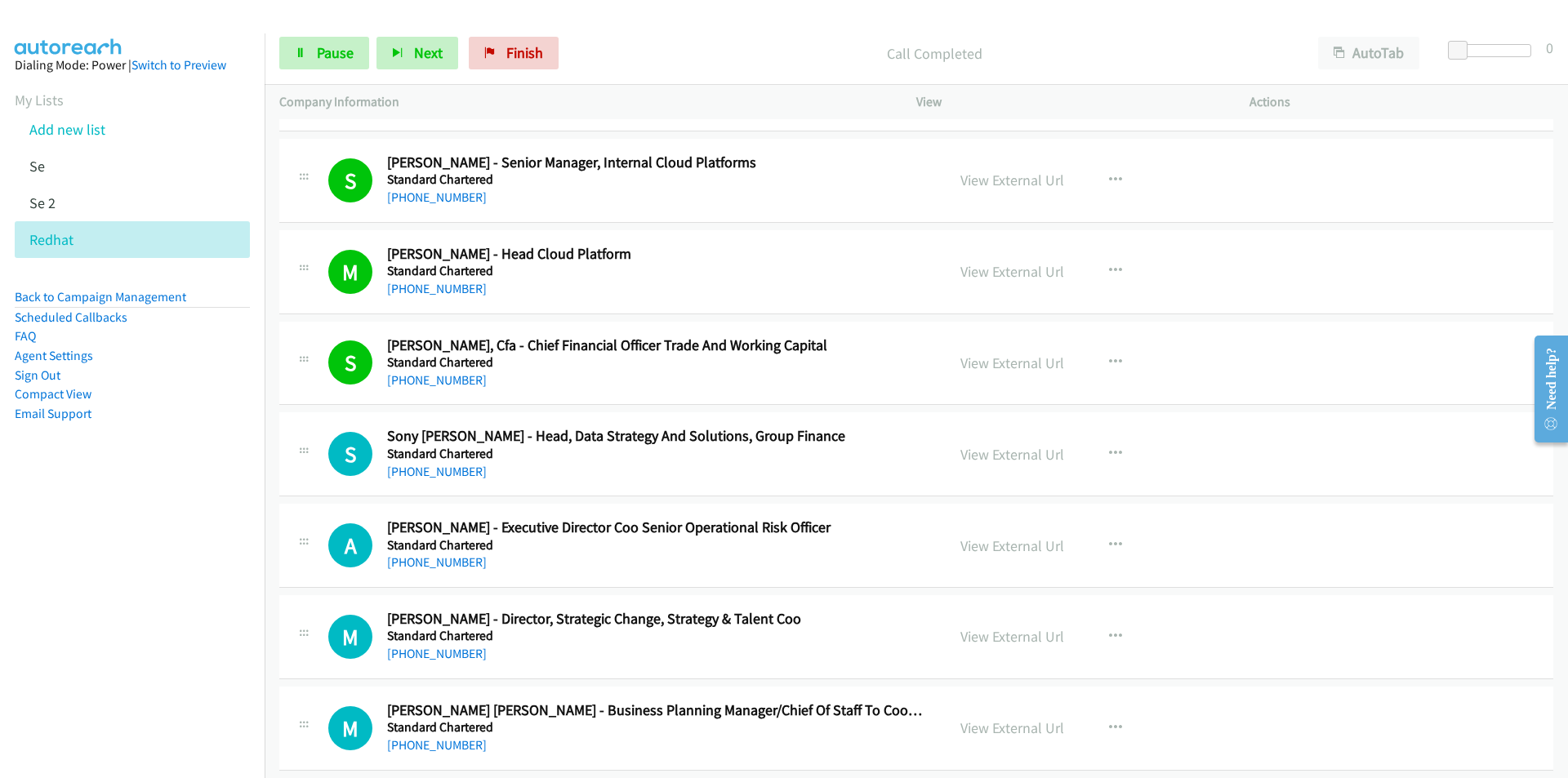
click at [130, 660] on nav "Dialing Mode: Power | Switch to Preview My Lists Add new list Se Se 2 Redhat Ba…" at bounding box center [133, 423] width 266 height 778
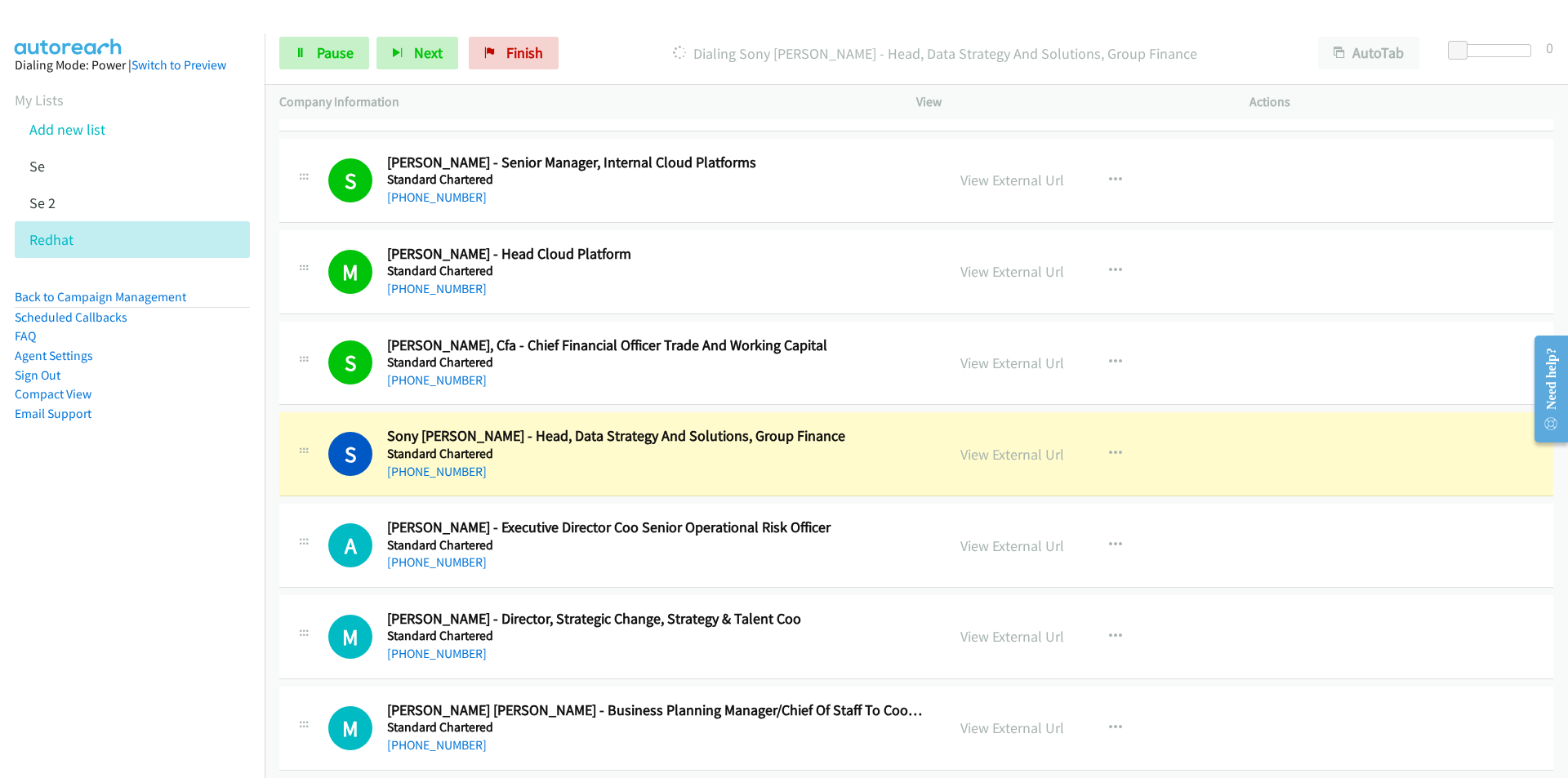
click at [109, 661] on nav "Dialing Mode: Power | Switch to Preview My Lists Add new list Se Se 2 Redhat Ba…" at bounding box center [133, 423] width 266 height 778
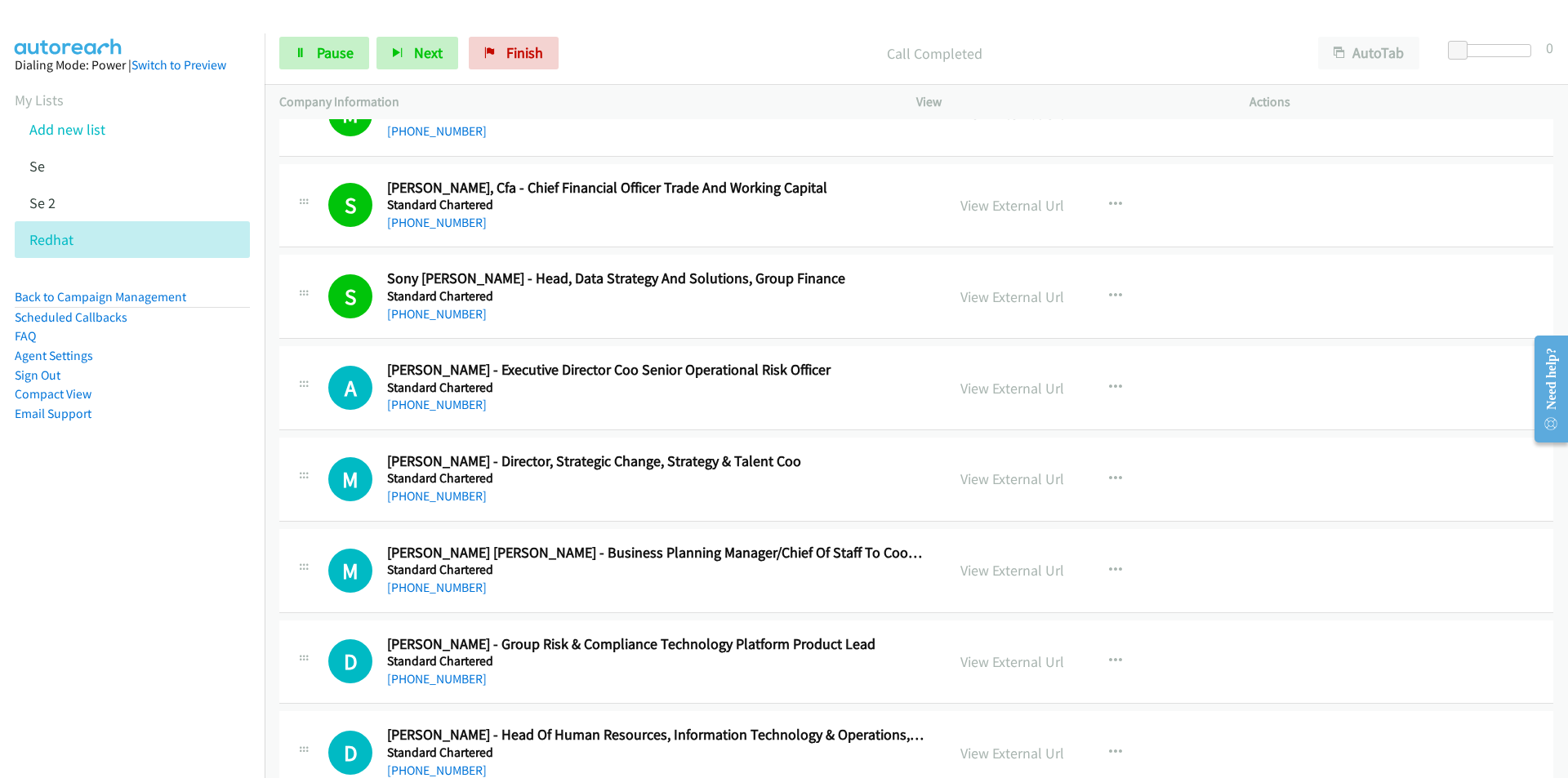
scroll to position [16080, 0]
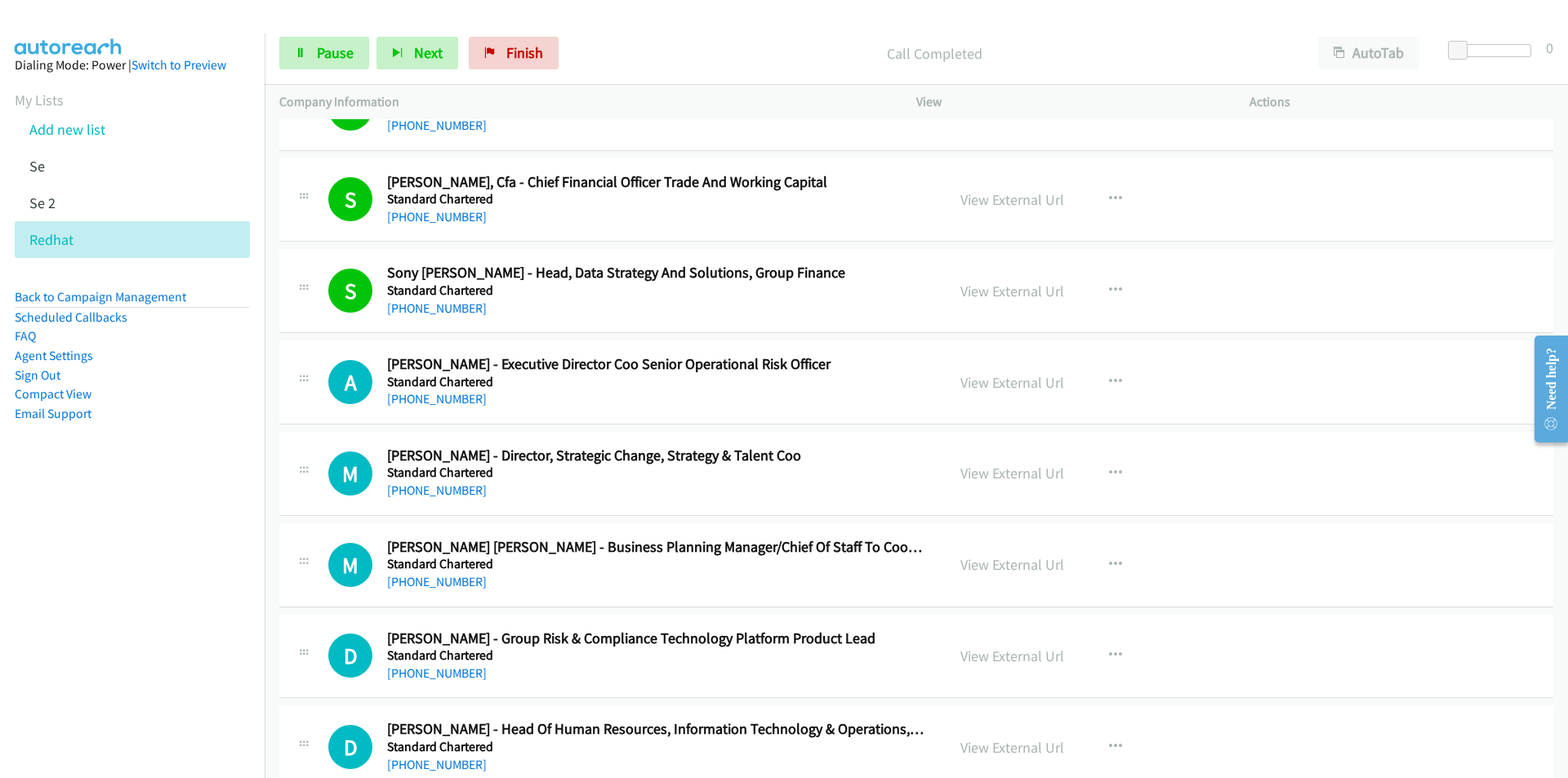
drag, startPoint x: 167, startPoint y: 628, endPoint x: 202, endPoint y: 623, distance: 35.4
click at [167, 628] on nav "Dialing Mode: Power | Switch to Preview My Lists Add new list Se Se 2 Redhat Ba…" at bounding box center [133, 423] width 266 height 778
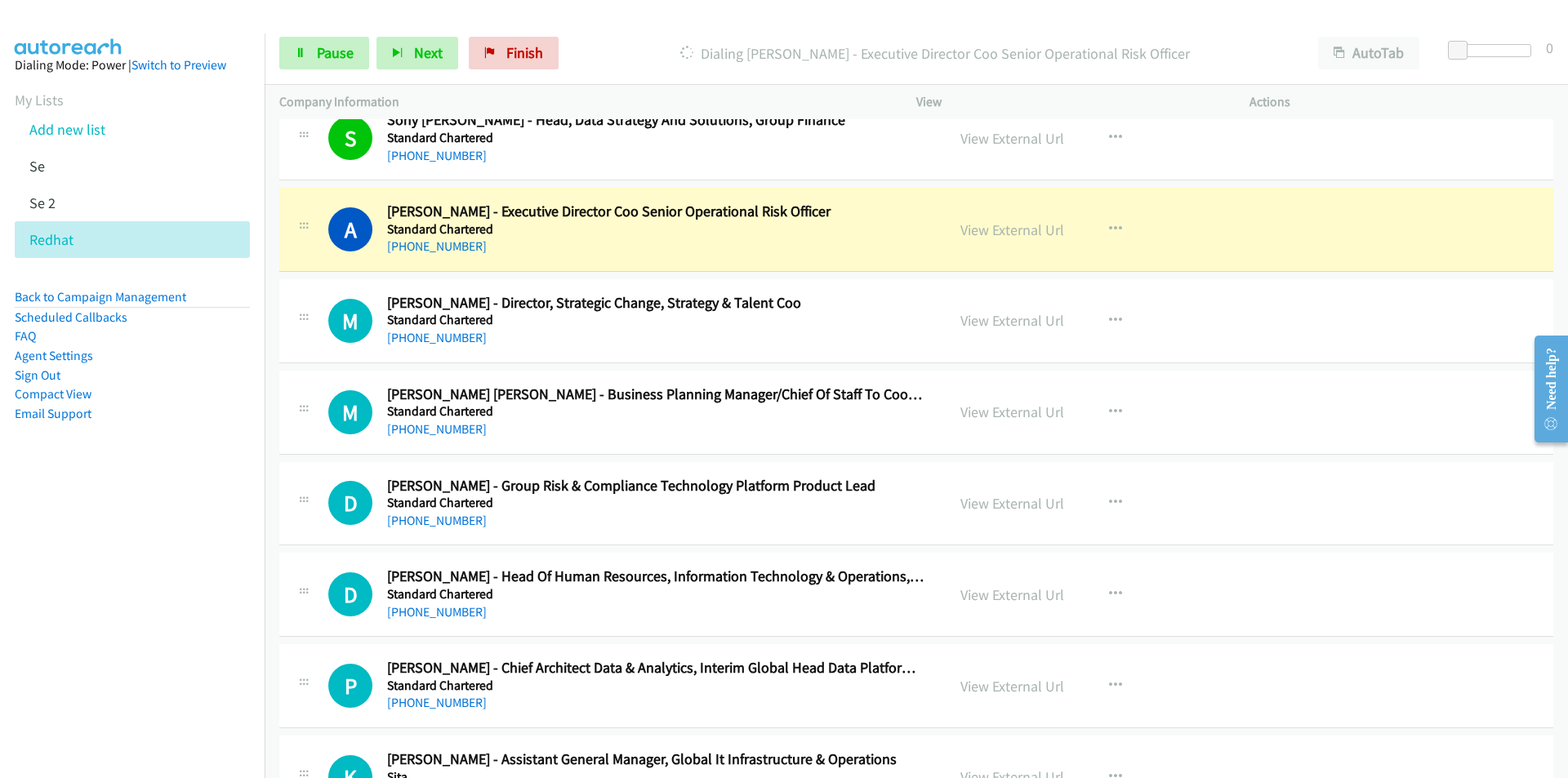
scroll to position [16243, 0]
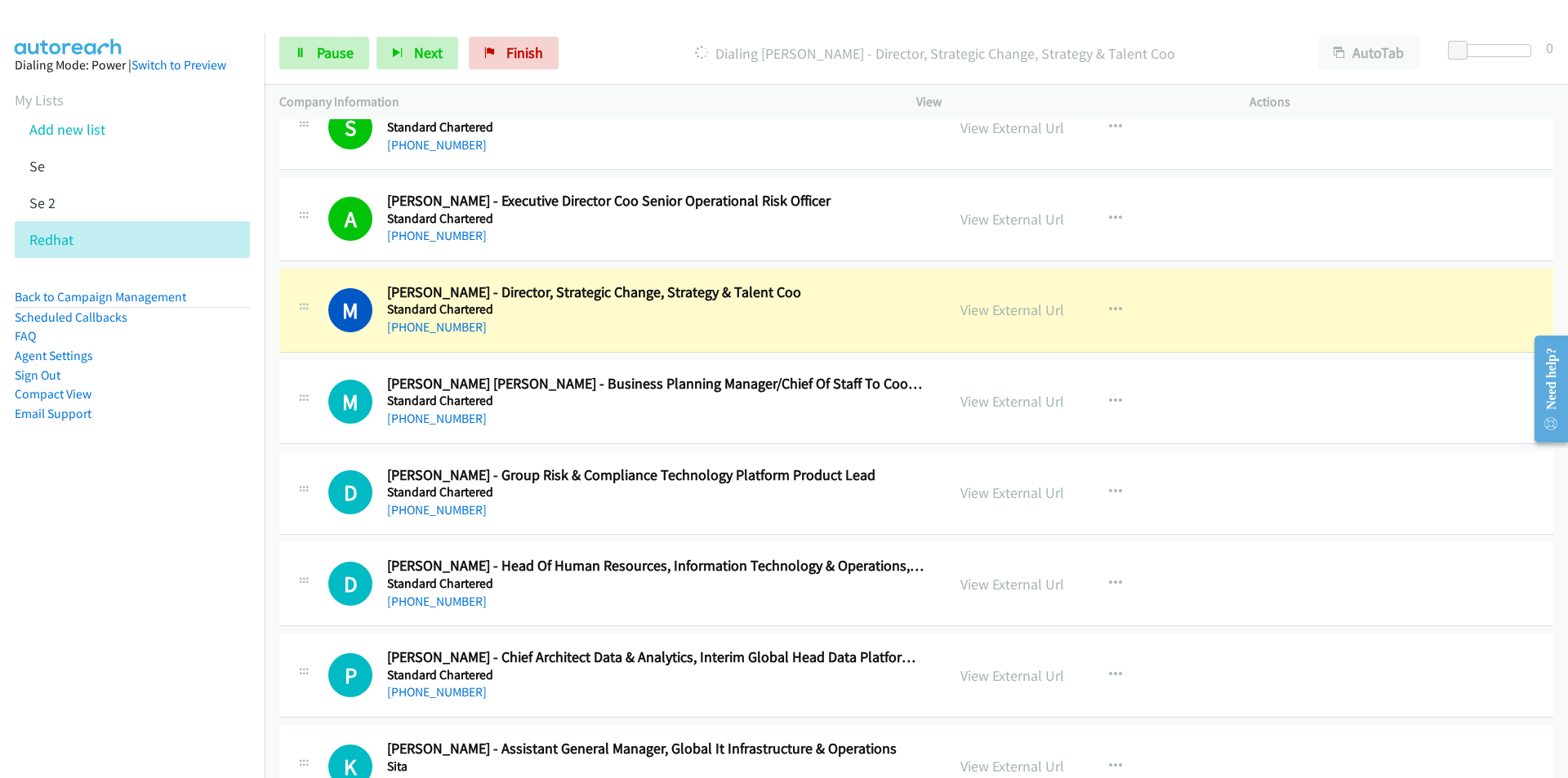
click at [154, 626] on nav "Dialing Mode: Power | Switch to Preview My Lists Add new list Se Se 2 Redhat Ba…" at bounding box center [133, 423] width 266 height 778
click at [138, 631] on nav "Dialing Mode: Power | Switch to Preview My Lists Add new list Se Se 2 Redhat Ba…" at bounding box center [133, 423] width 266 height 778
click at [1022, 313] on link "View External Url" at bounding box center [1012, 310] width 104 height 19
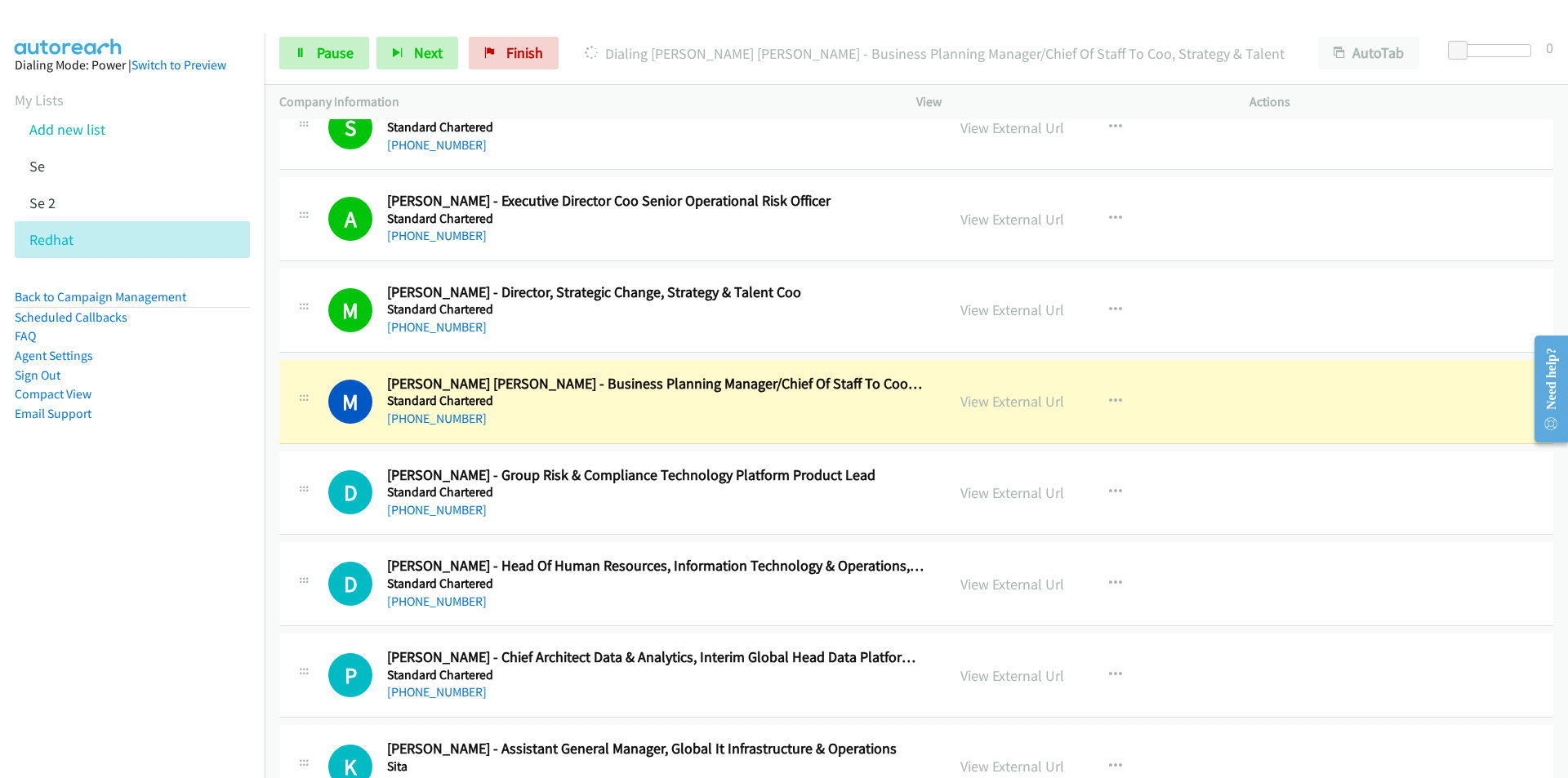
click at [170, 612] on nav "Dialing Mode: Power | Switch to Preview My Lists Add new list Se Se 2 Redhat Ba…" at bounding box center [133, 423] width 266 height 778
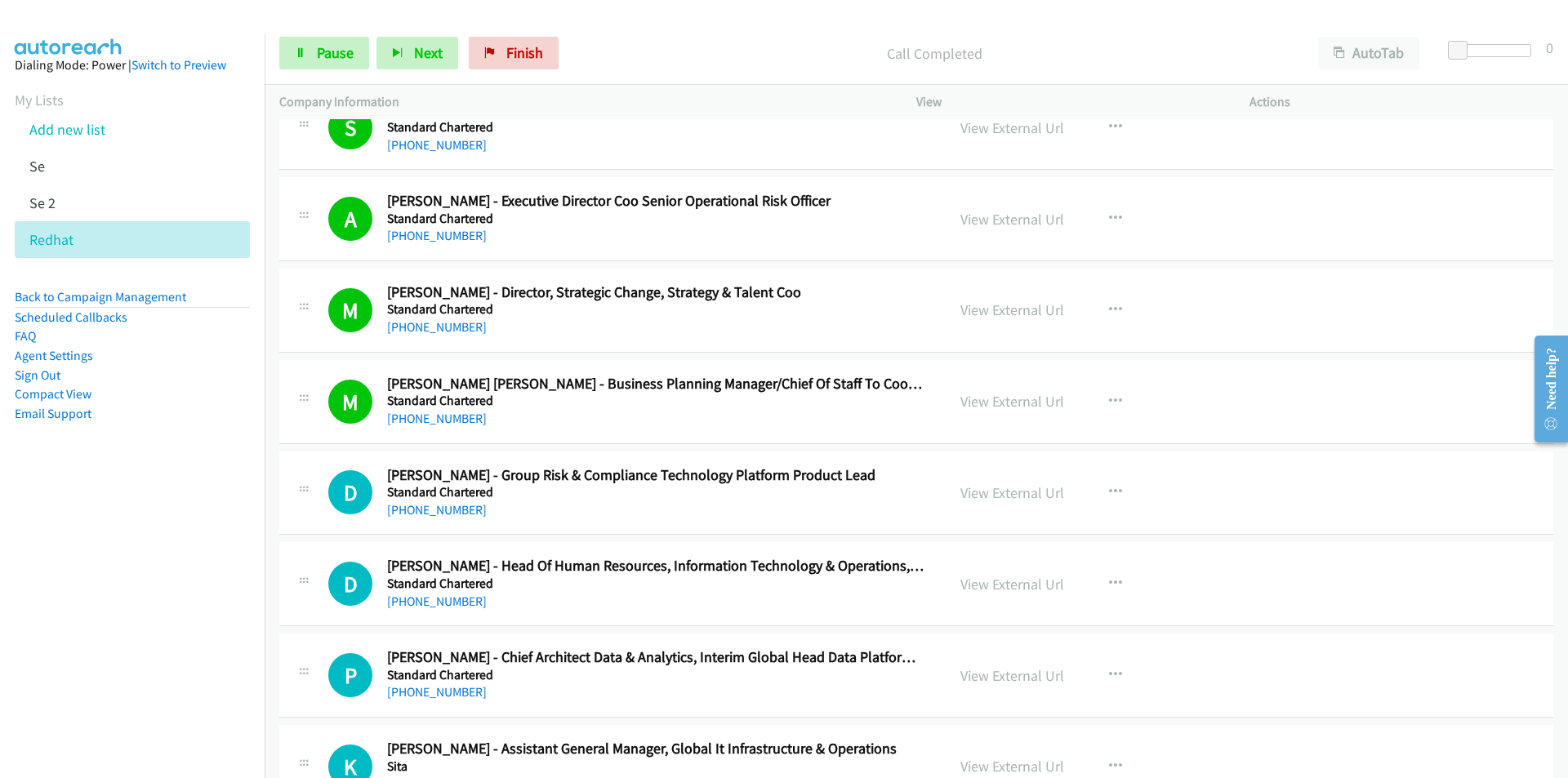
click at [68, 701] on nav "Dialing Mode: Power | Switch to Preview My Lists Add new list Se Se 2 Redhat Ba…" at bounding box center [133, 423] width 266 height 778
click at [170, 684] on nav "Dialing Mode: Power | Switch to Preview My Lists Add new list Se Se 2 Redhat Ba…" at bounding box center [133, 423] width 266 height 778
click at [268, 667] on td "P Callback Scheduled Praveen Joshi - Chief Architect Data & Analytics, Interim …" at bounding box center [916, 676] width 1303 height 91
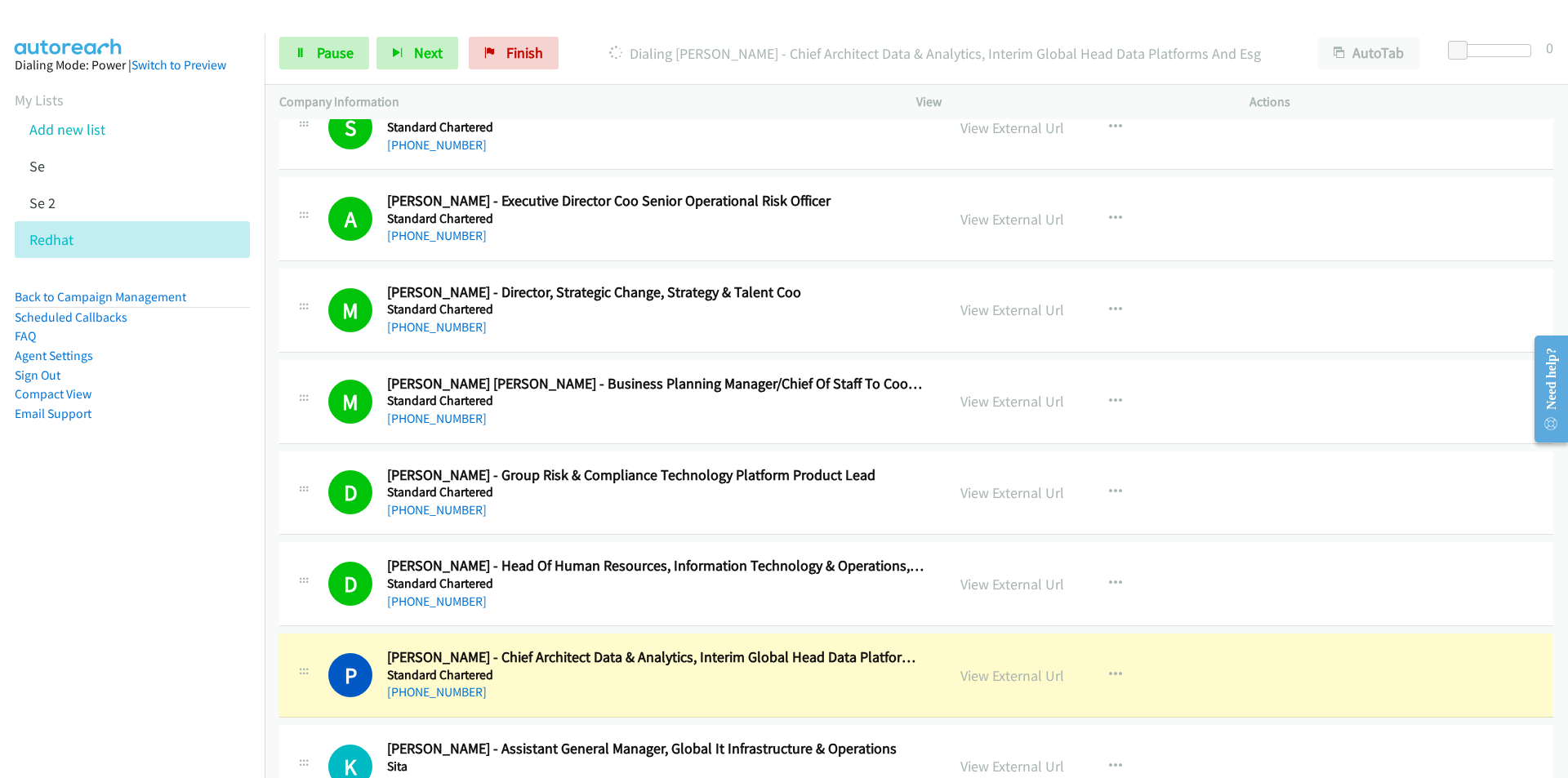
drag, startPoint x: 198, startPoint y: 701, endPoint x: 383, endPoint y: 661, distance: 189.3
click at [198, 700] on nav "Dialing Mode: Power | Switch to Preview My Lists Add new list Se Se 2 Redhat Ba…" at bounding box center [133, 423] width 266 height 778
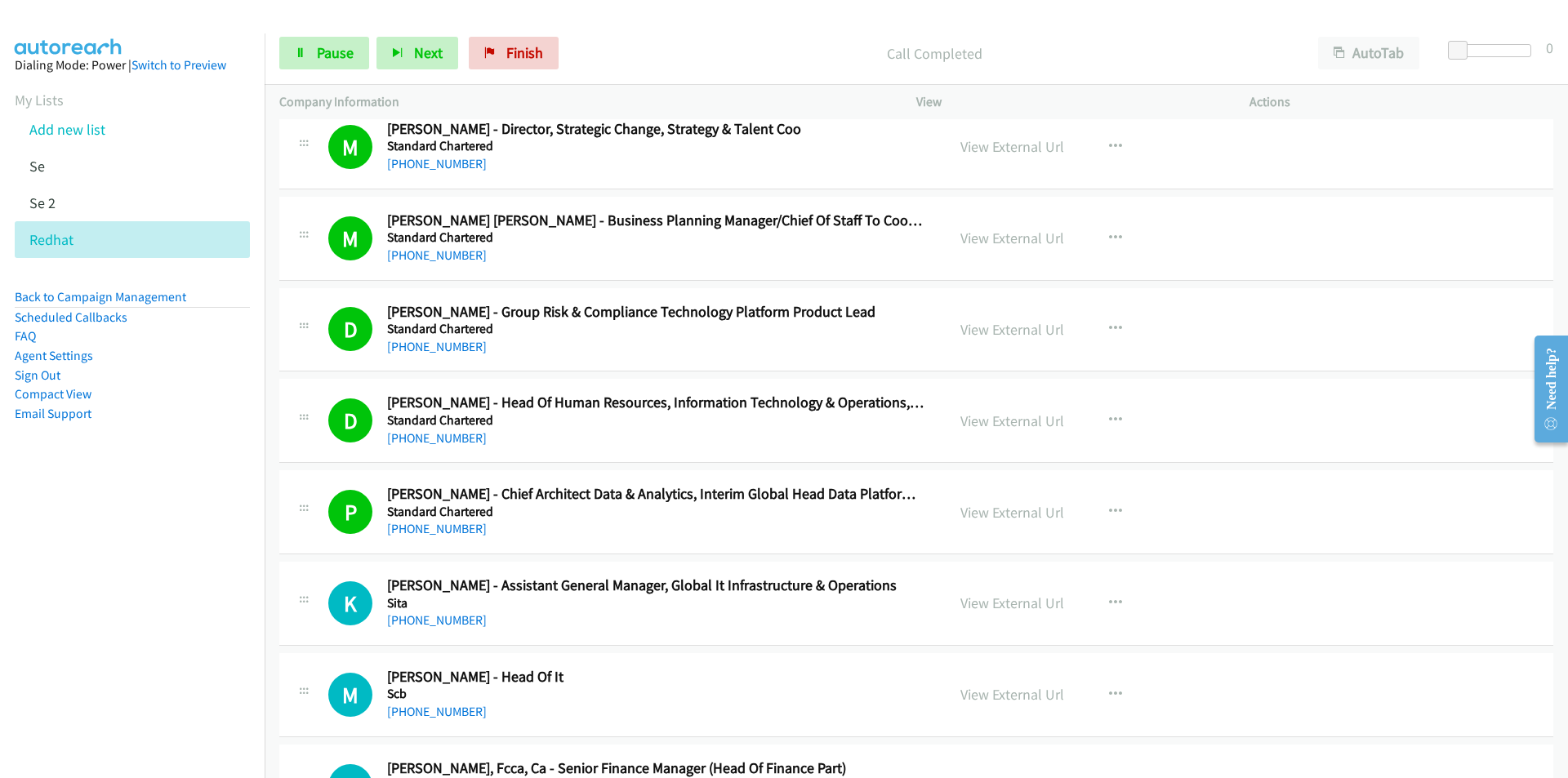
click at [213, 689] on nav "Dialing Mode: Power | Switch to Preview My Lists Add new list Se Se 2 Redhat Ba…" at bounding box center [133, 423] width 266 height 778
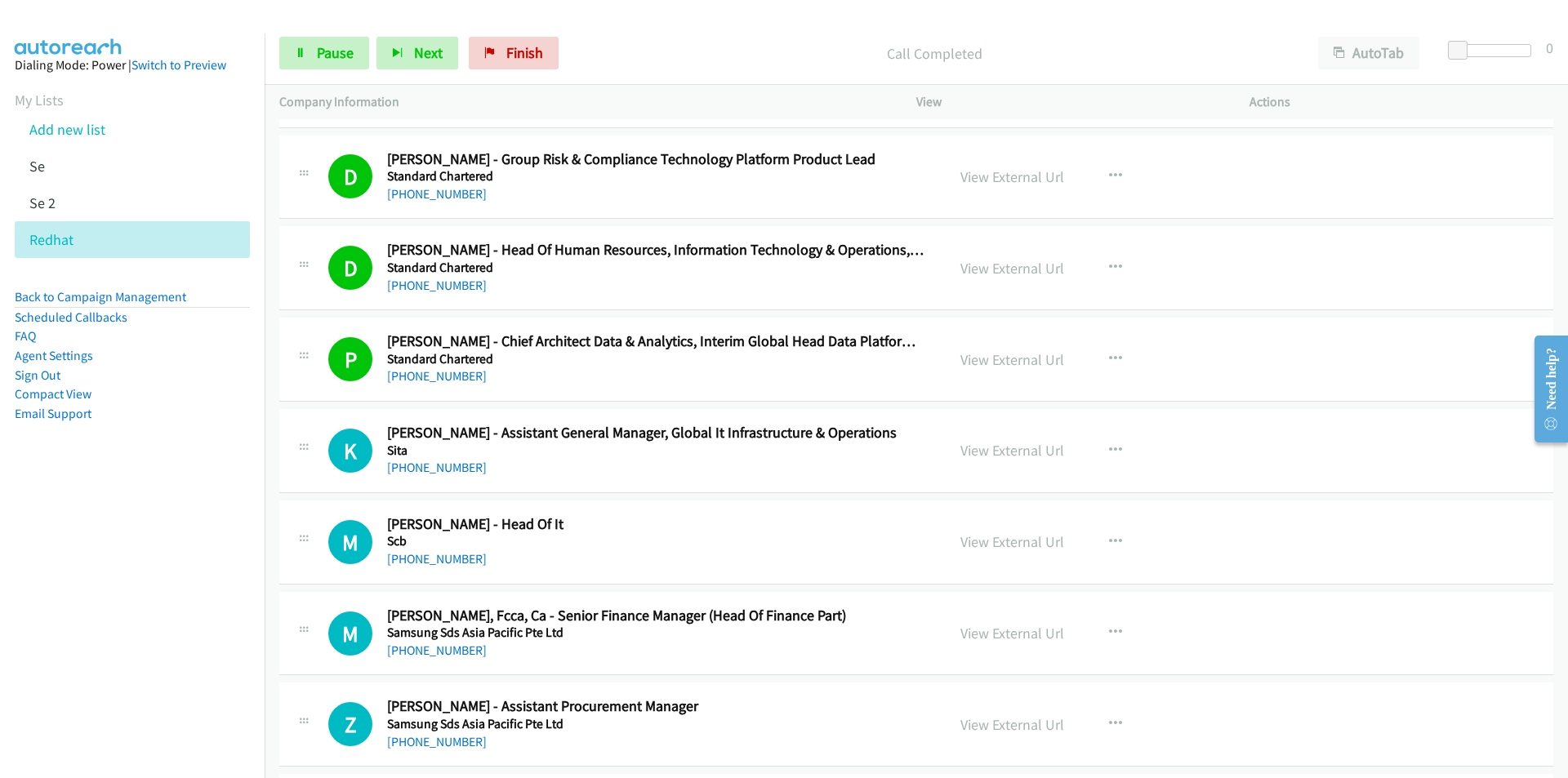
scroll to position [16570, 0]
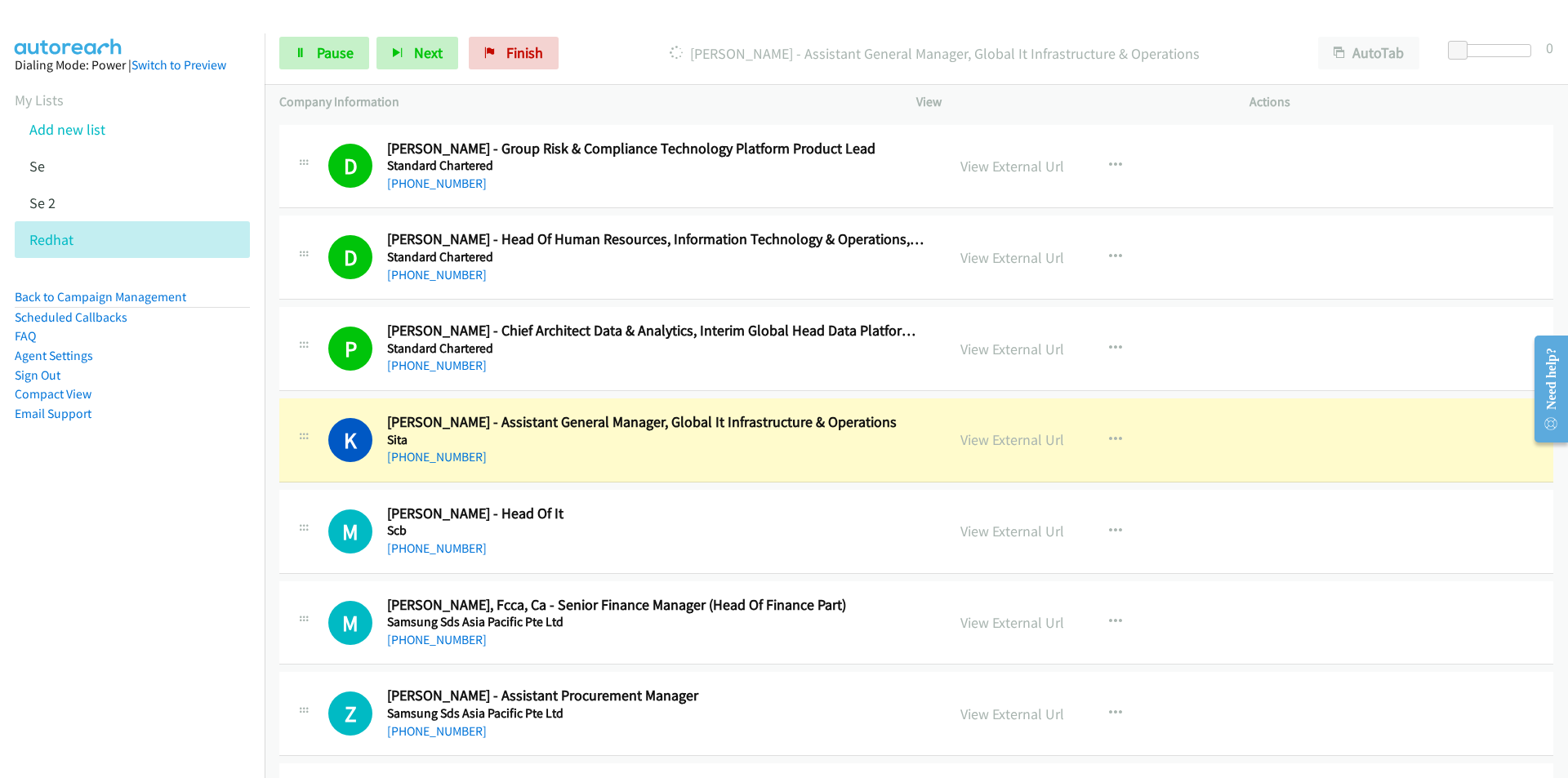
drag, startPoint x: 175, startPoint y: 624, endPoint x: 192, endPoint y: 623, distance: 17.0
click at [175, 624] on nav "Dialing Mode: Power | Switch to Preview My Lists Add new list Se Se 2 Redhat Ba…" at bounding box center [133, 423] width 266 height 778
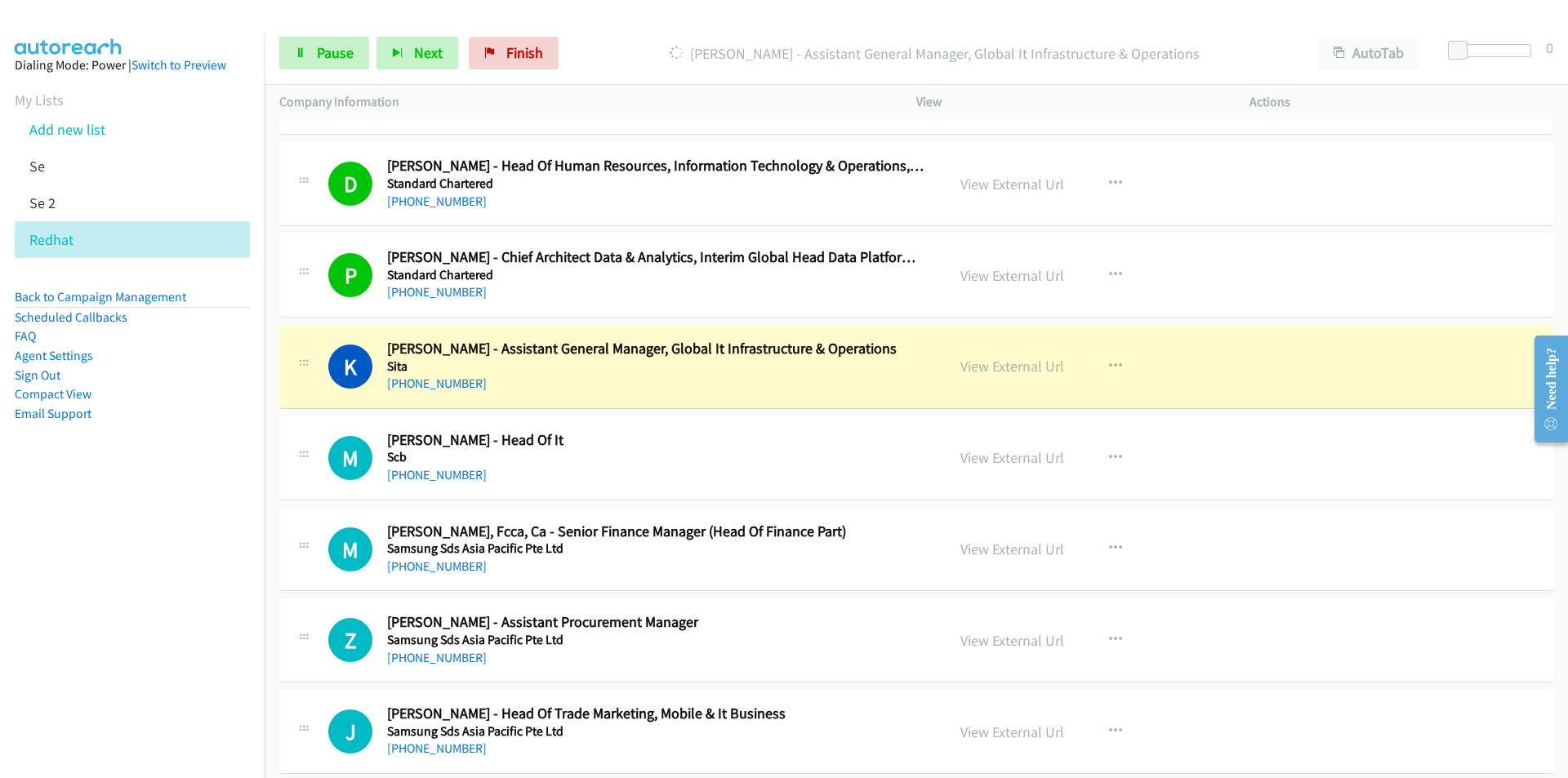
scroll to position [16652, 0]
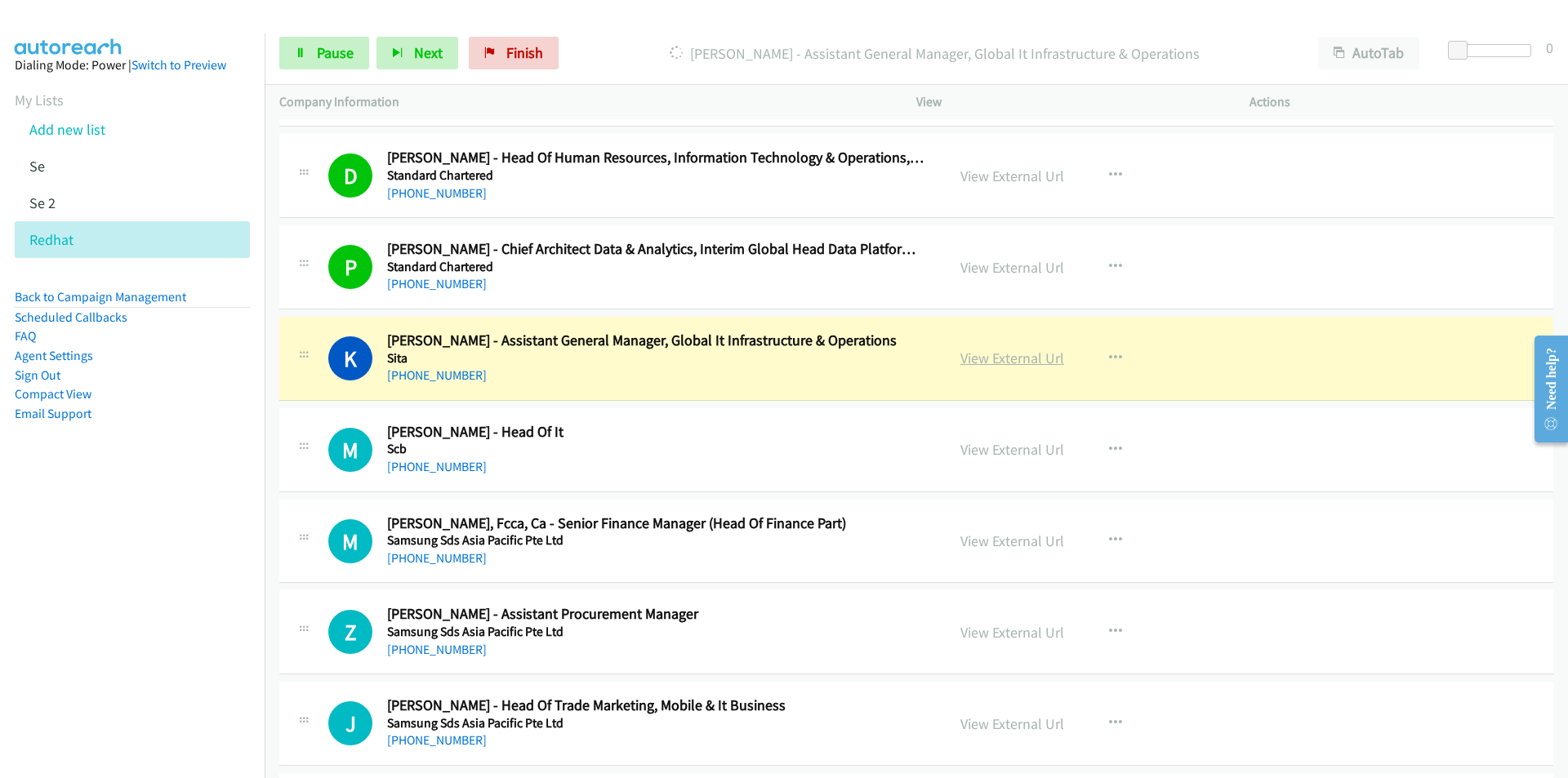
click at [1015, 361] on link "View External Url" at bounding box center [1012, 358] width 104 height 19
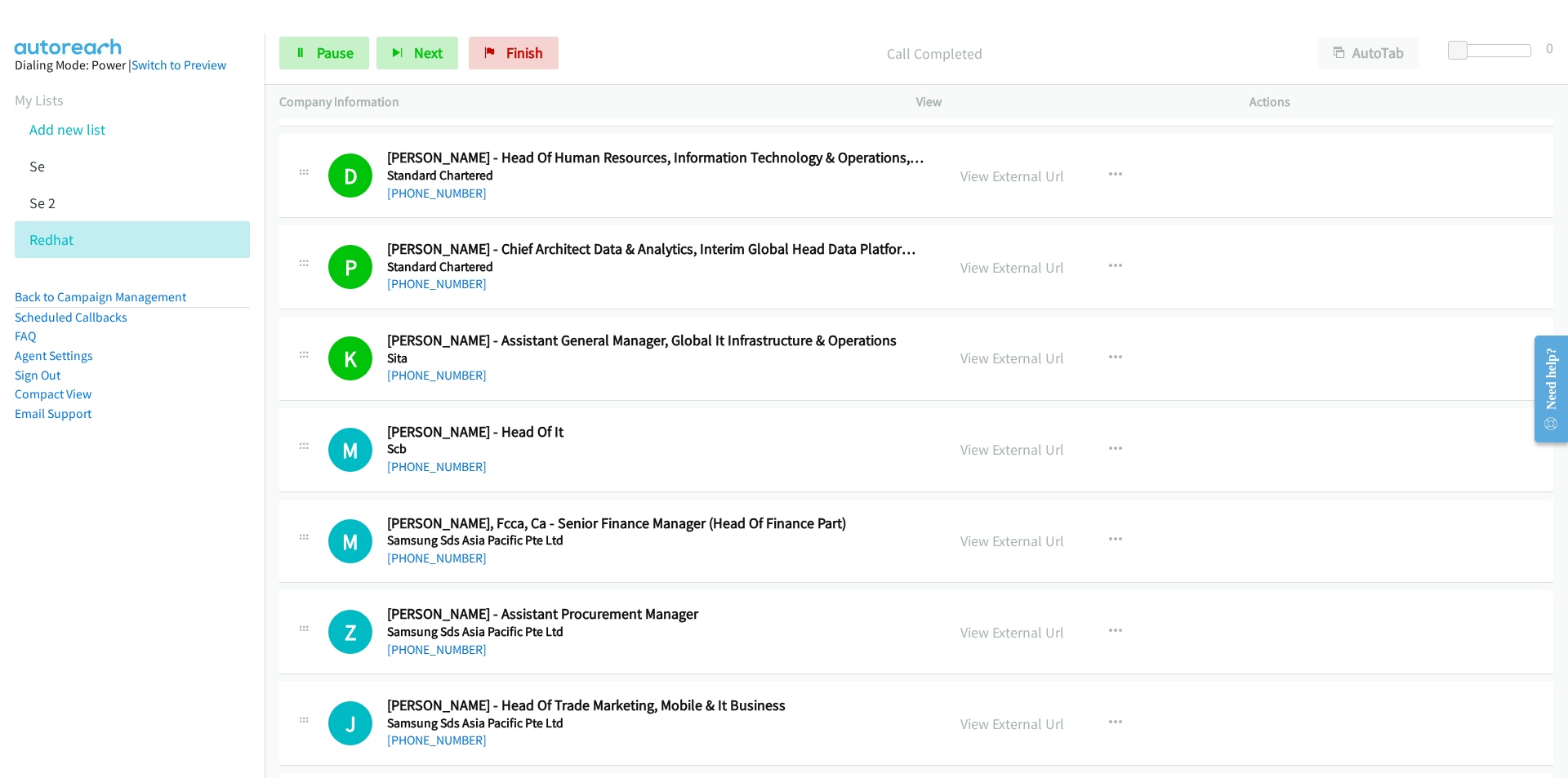
click at [118, 577] on nav "Dialing Mode: Power | Switch to Preview My Lists Add new list Se Se 2 Redhat Ba…" at bounding box center [133, 423] width 266 height 778
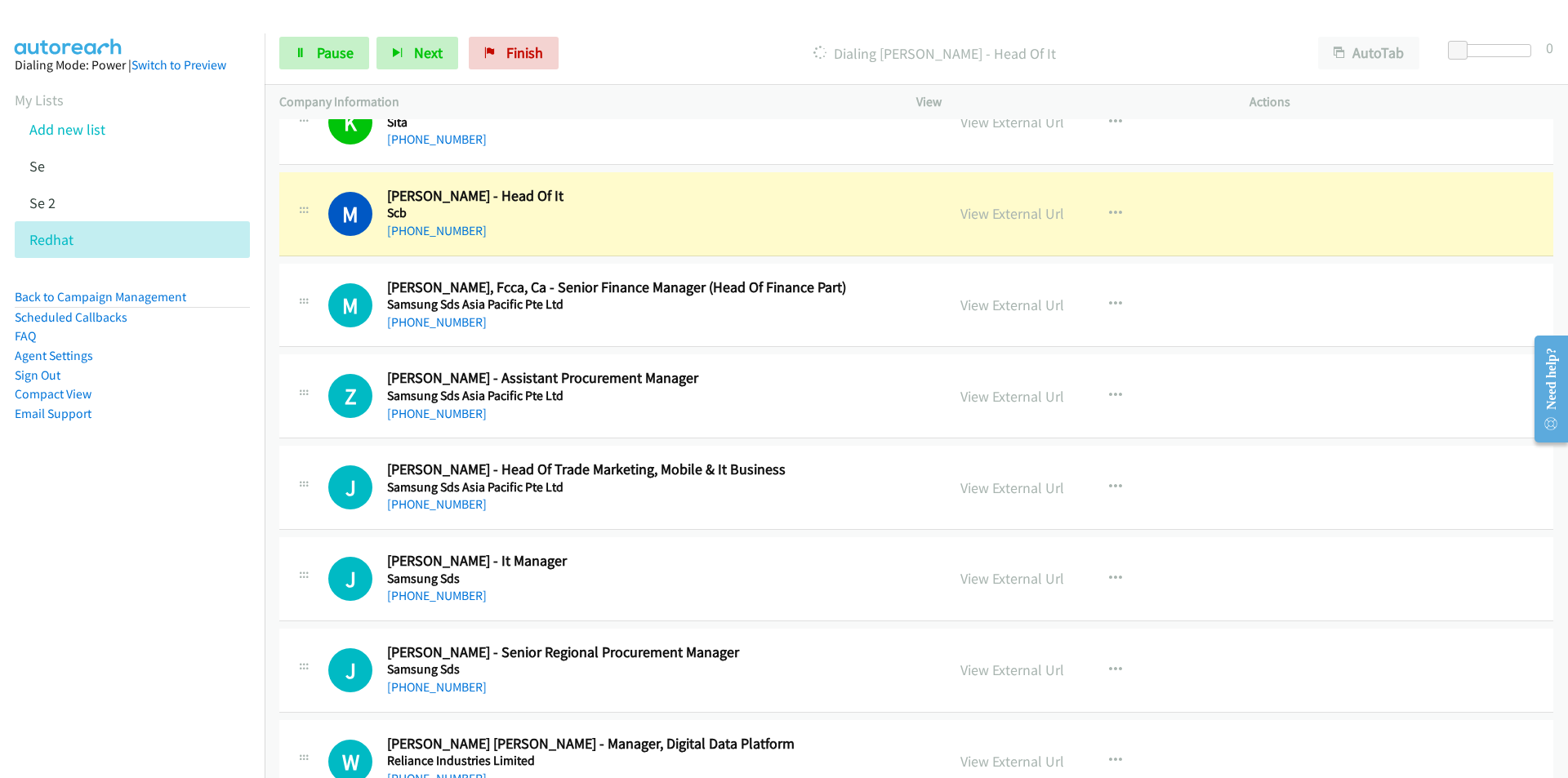
scroll to position [16896, 0]
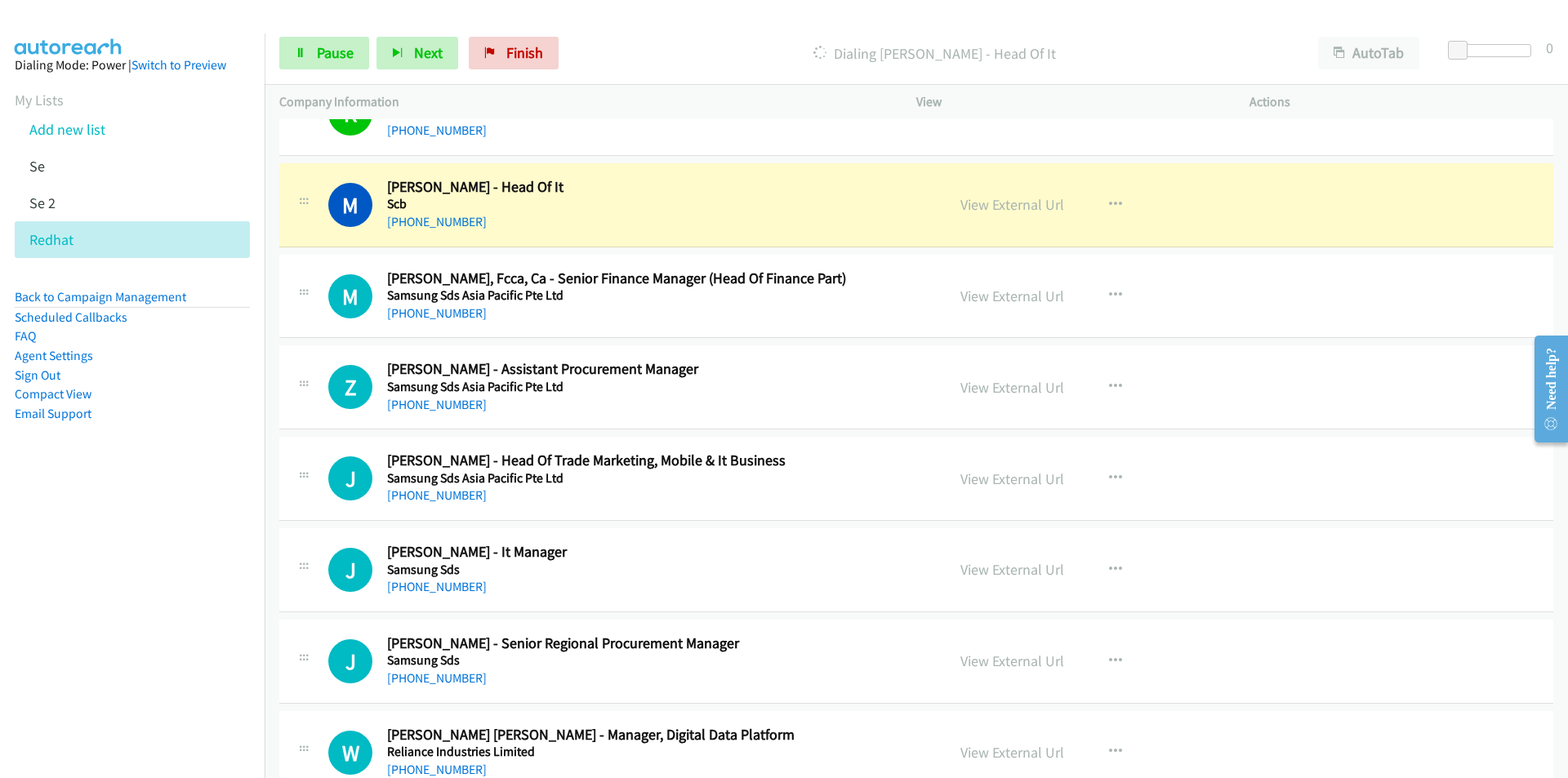
click at [191, 636] on nav "Dialing Mode: Power | Switch to Preview My Lists Add new list Se Se 2 Redhat Ba…" at bounding box center [133, 423] width 266 height 778
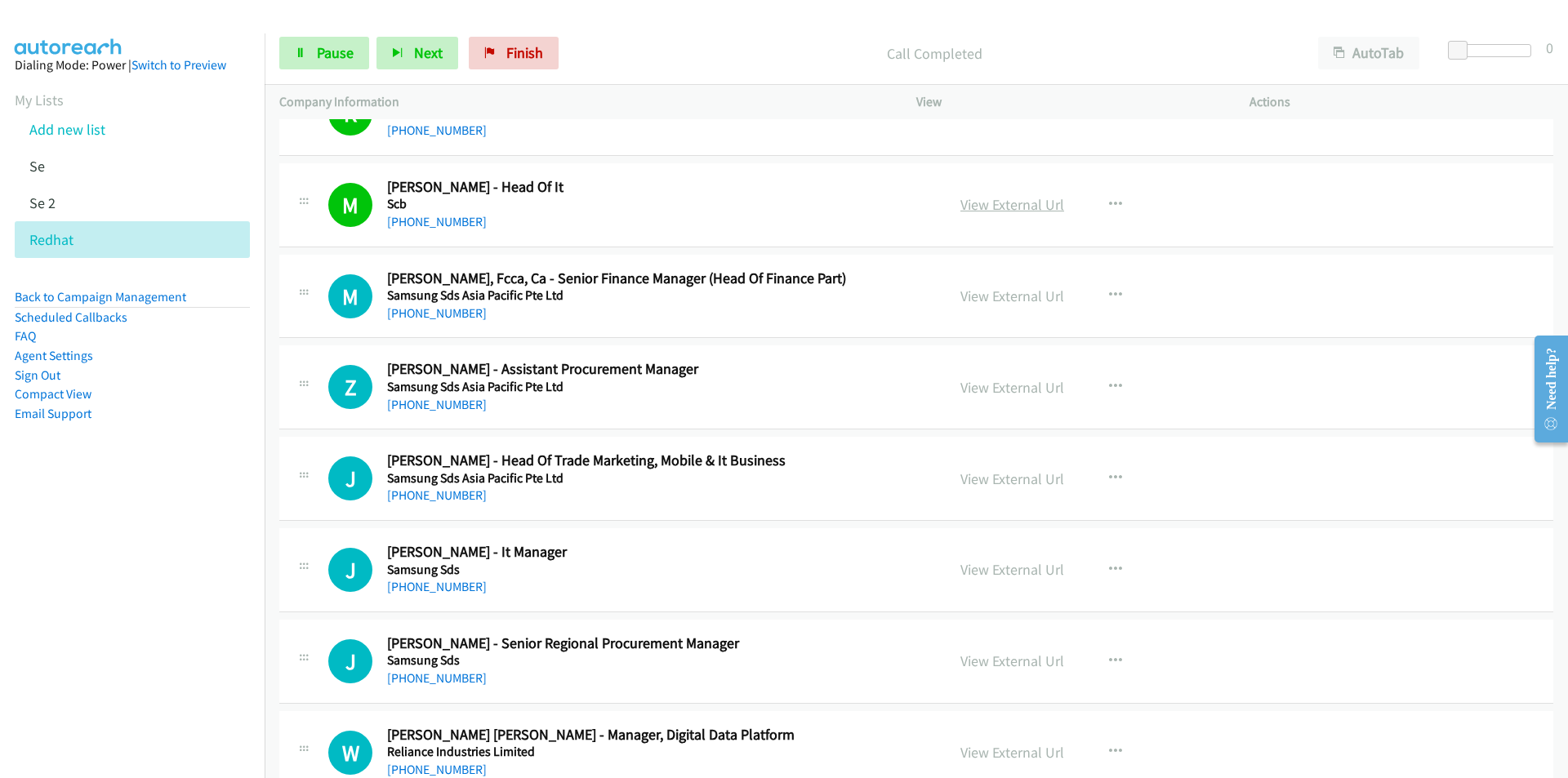
click at [975, 211] on link "View External Url" at bounding box center [1012, 204] width 104 height 19
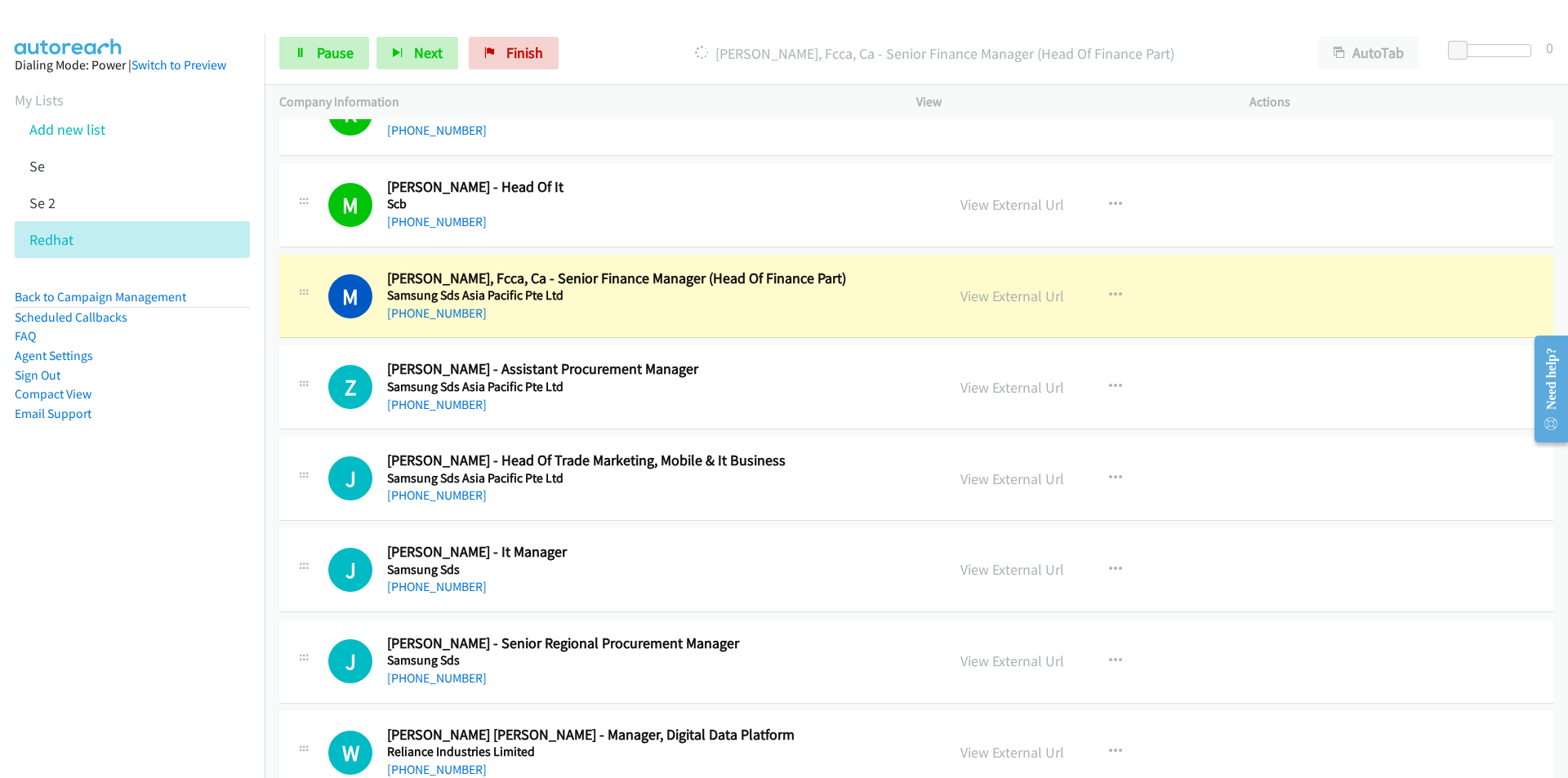
click at [183, 647] on nav "Dialing Mode: Power | Switch to Preview My Lists Add new list Se Se 2 Redhat Ba…" at bounding box center [133, 423] width 266 height 778
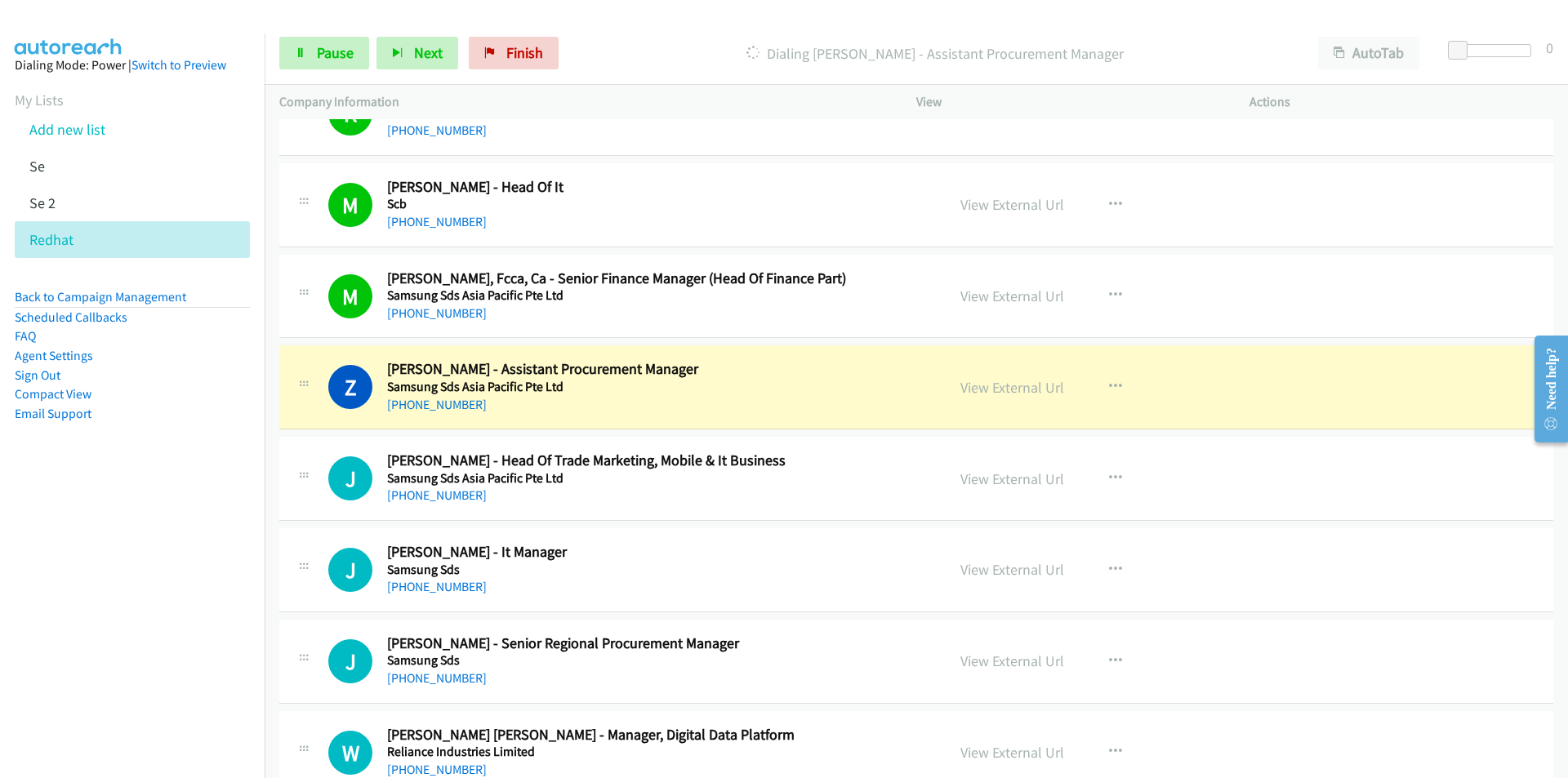
click at [103, 632] on nav "Dialing Mode: Power | Switch to Preview My Lists Add new list Se Se 2 Redhat Ba…" at bounding box center [133, 423] width 266 height 778
click at [1021, 386] on link "View External Url" at bounding box center [1012, 387] width 104 height 19
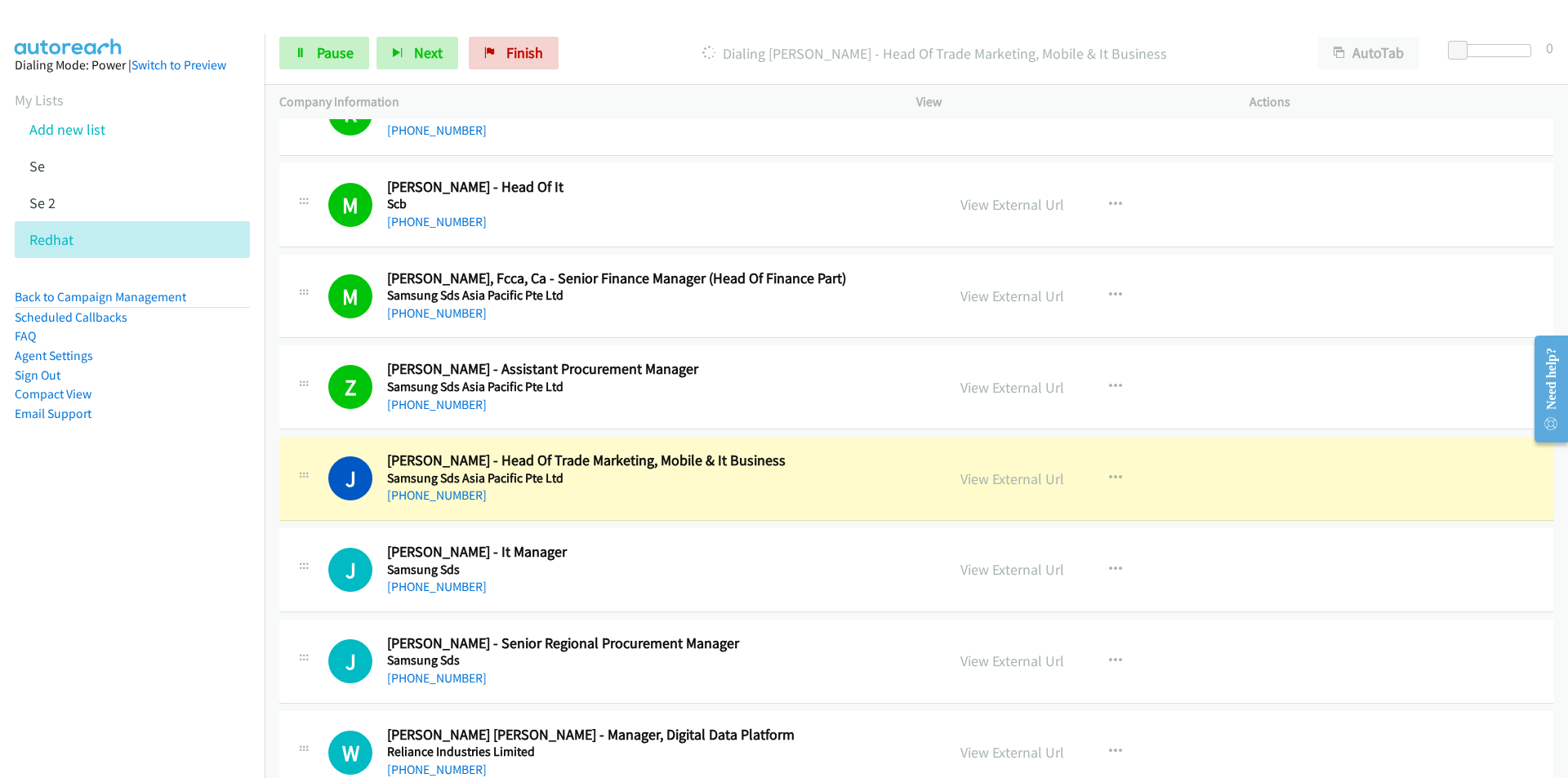
click at [116, 692] on nav "Dialing Mode: Power | Switch to Preview My Lists Add new list Se Se 2 Redhat Ba…" at bounding box center [133, 423] width 266 height 778
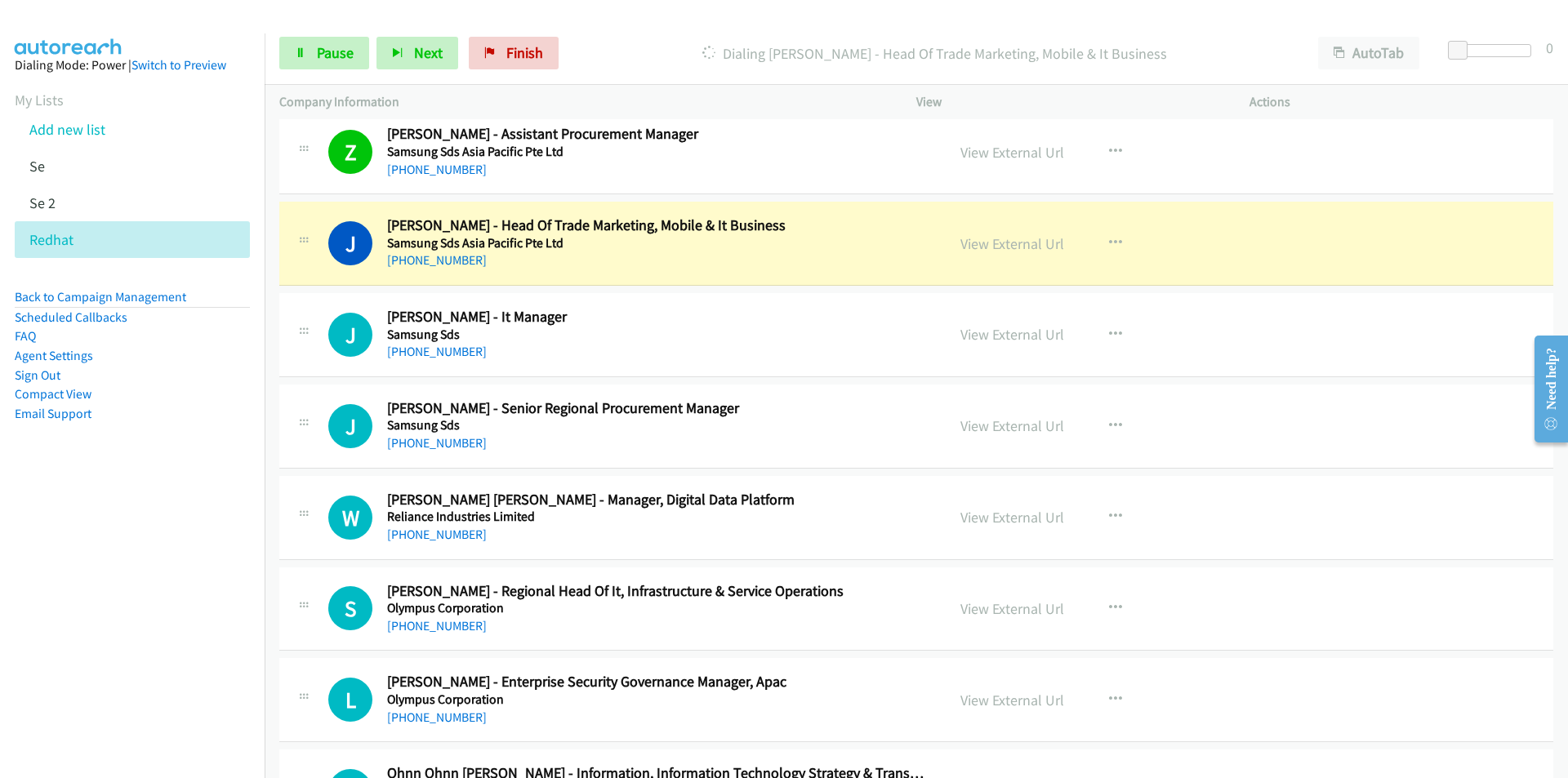
scroll to position [17141, 0]
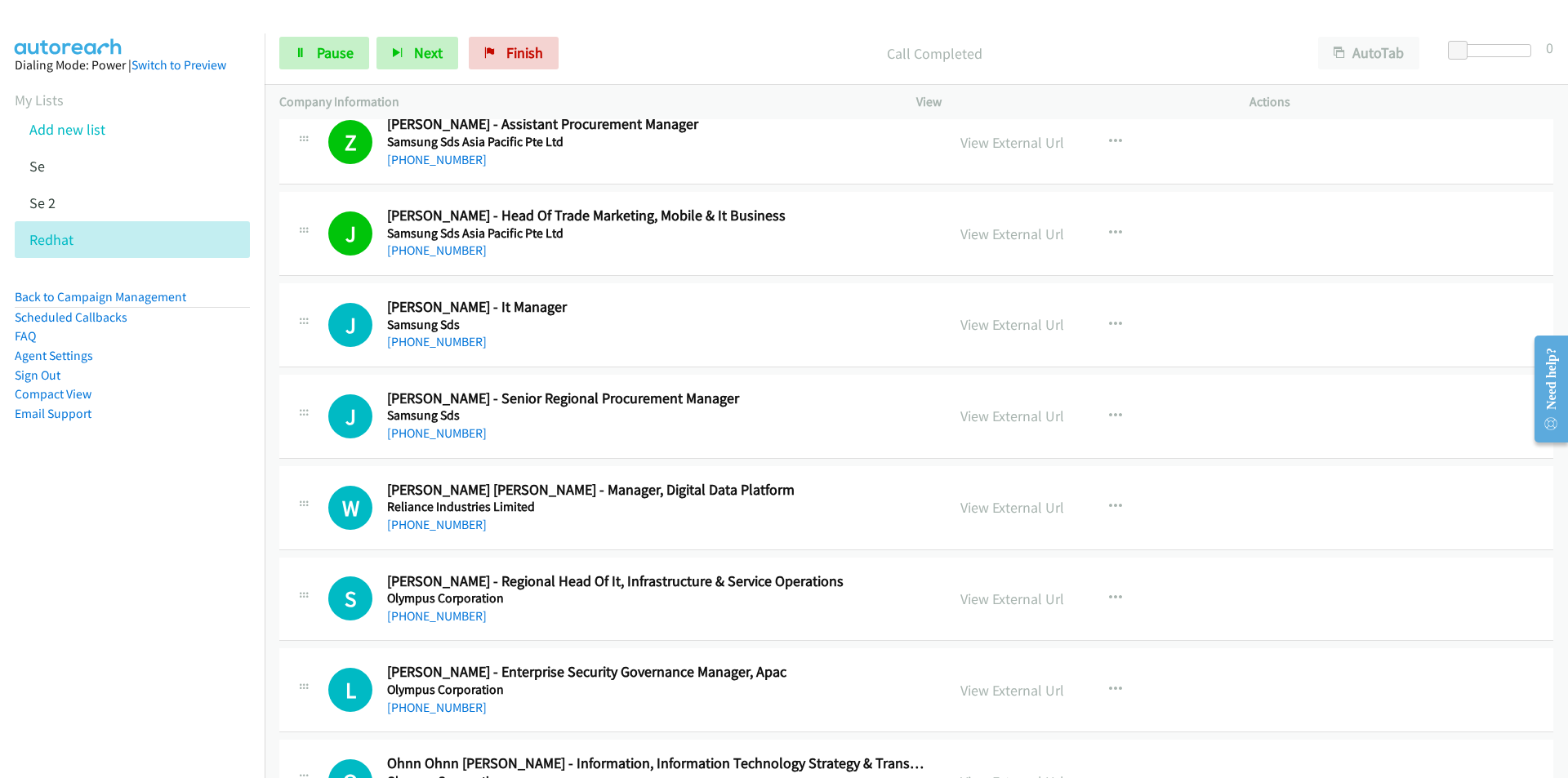
click at [164, 549] on nav "Dialing Mode: Power | Switch to Preview My Lists Add new list Se Se 2 Redhat Ba…" at bounding box center [133, 423] width 266 height 778
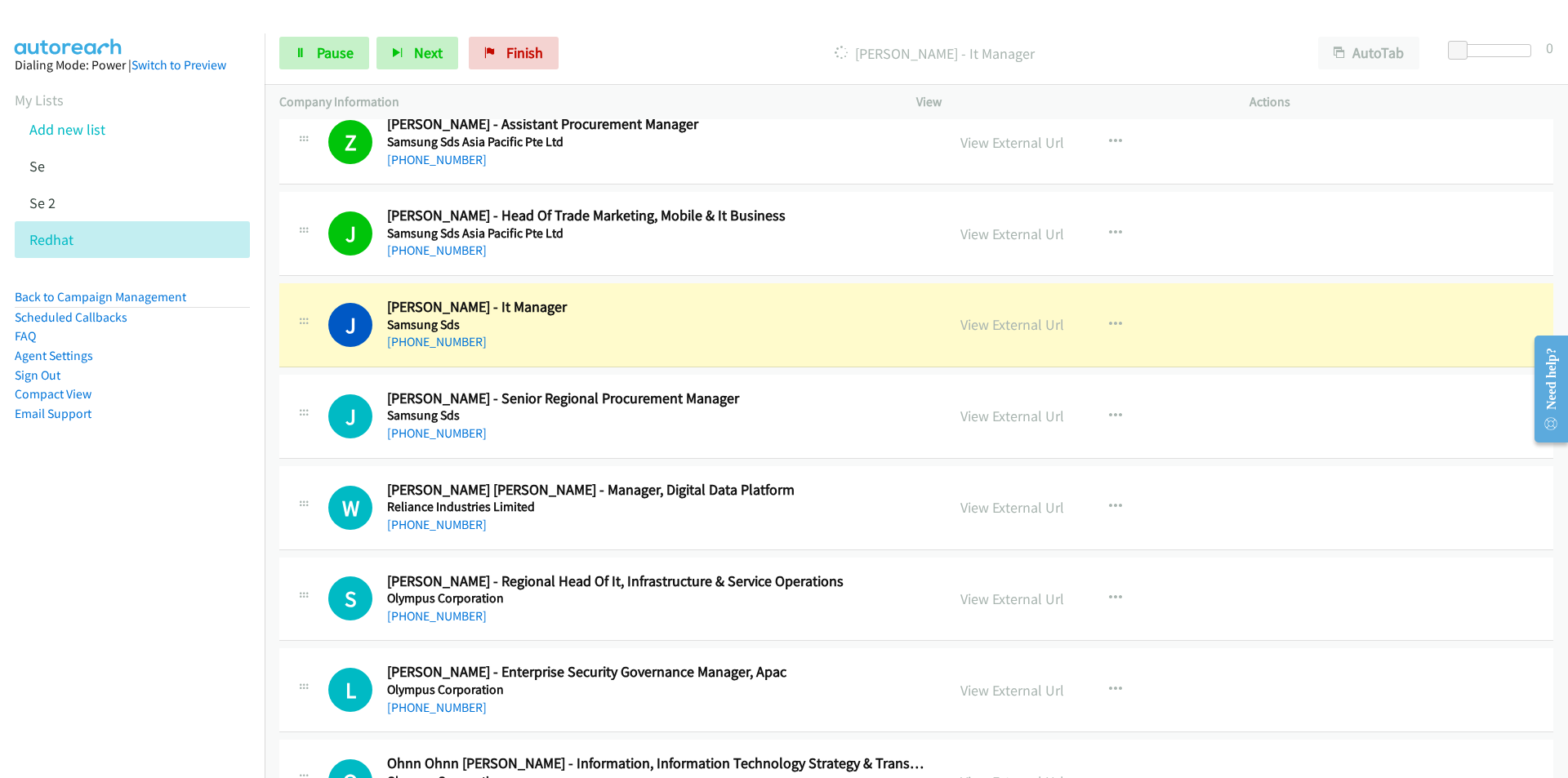
drag, startPoint x: 200, startPoint y: 549, endPoint x: 217, endPoint y: 527, distance: 27.8
click at [200, 549] on nav "Dialing Mode: Power | Switch to Preview My Lists Add new list Se Se 2 Redhat Ba…" at bounding box center [133, 423] width 266 height 778
click at [992, 327] on link "View External Url" at bounding box center [1012, 324] width 104 height 19
click at [323, 60] on span "Pause" at bounding box center [335, 53] width 37 height 19
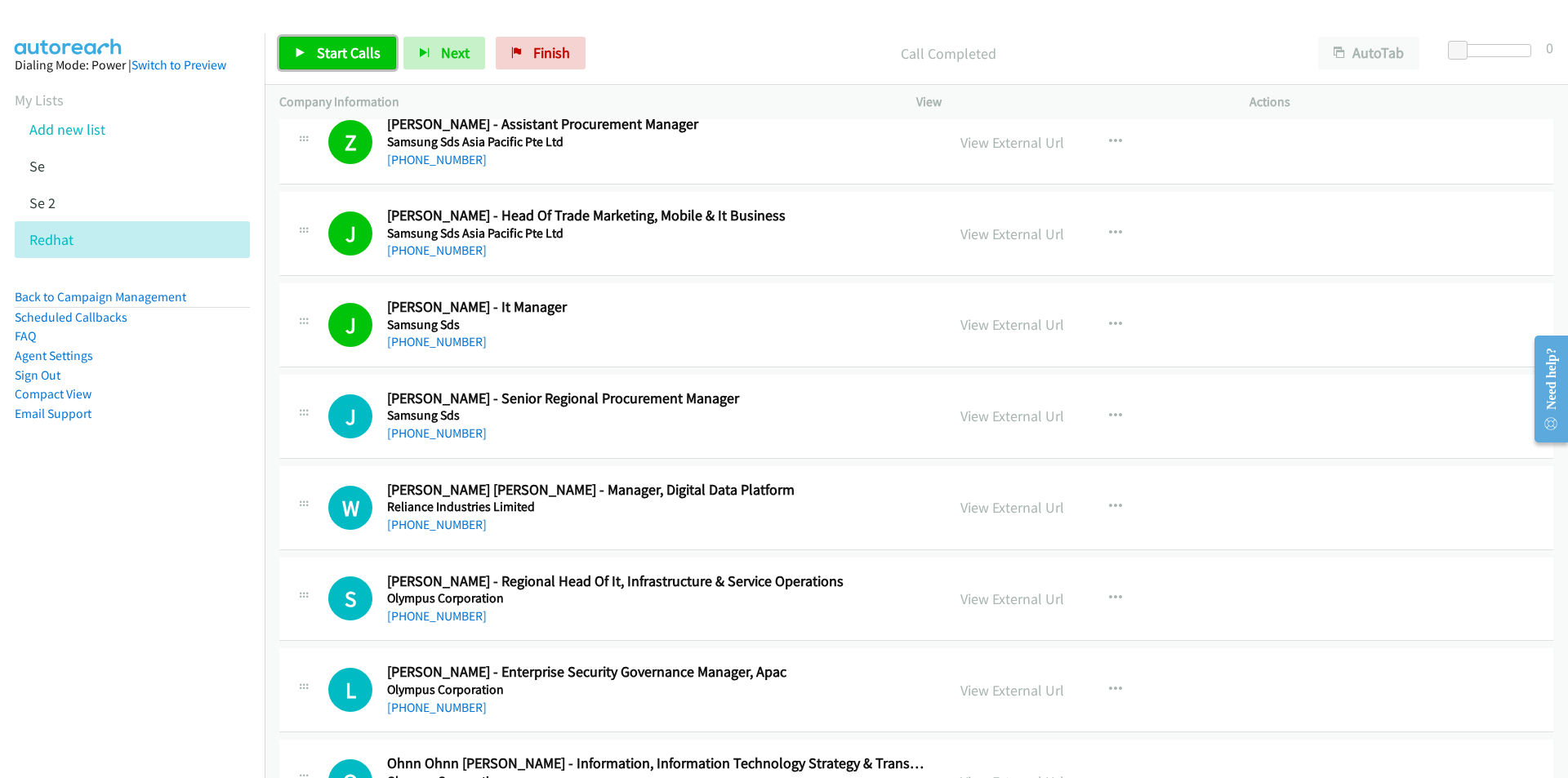
click at [330, 65] on link "Start Calls" at bounding box center [337, 53] width 116 height 33
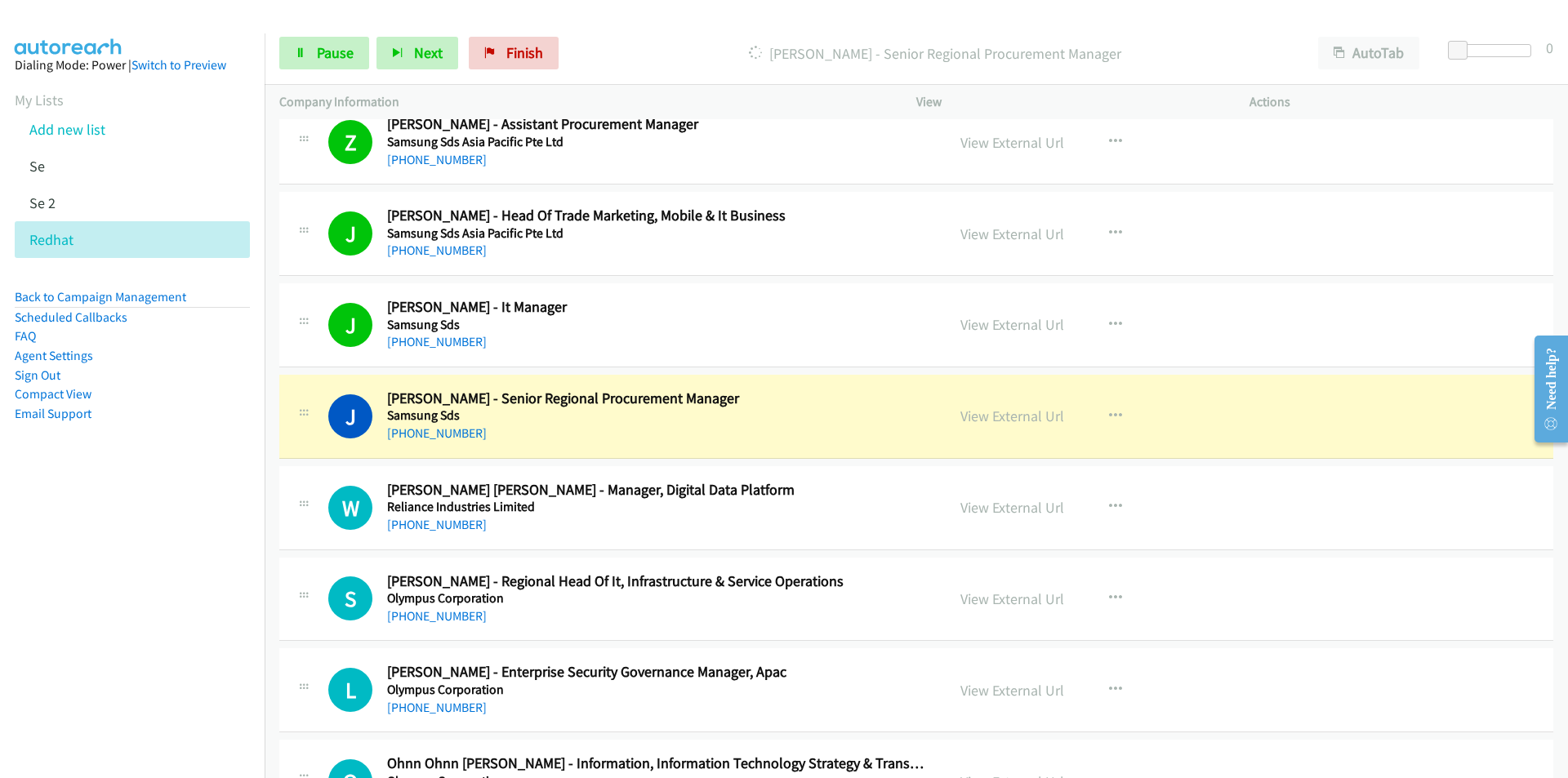
click at [79, 685] on nav "Dialing Mode: Power | Switch to Preview My Lists Add new list Se Se 2 Redhat Ba…" at bounding box center [133, 423] width 266 height 778
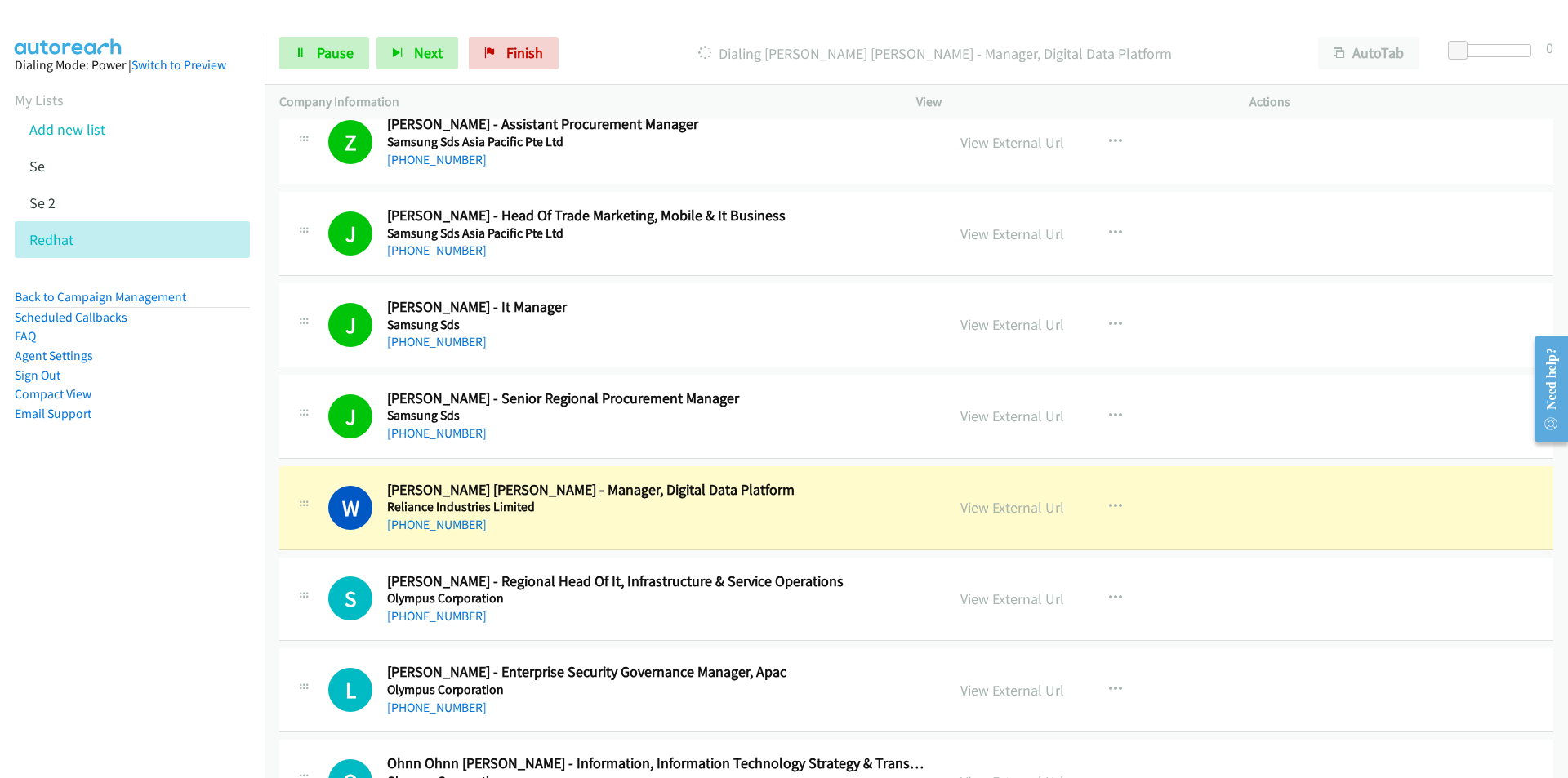
drag, startPoint x: 148, startPoint y: 662, endPoint x: 178, endPoint y: 656, distance: 30.6
click at [148, 662] on nav "Dialing Mode: Power | Switch to Preview My Lists Add new list Se Se 2 Redhat Ba…" at bounding box center [133, 423] width 266 height 778
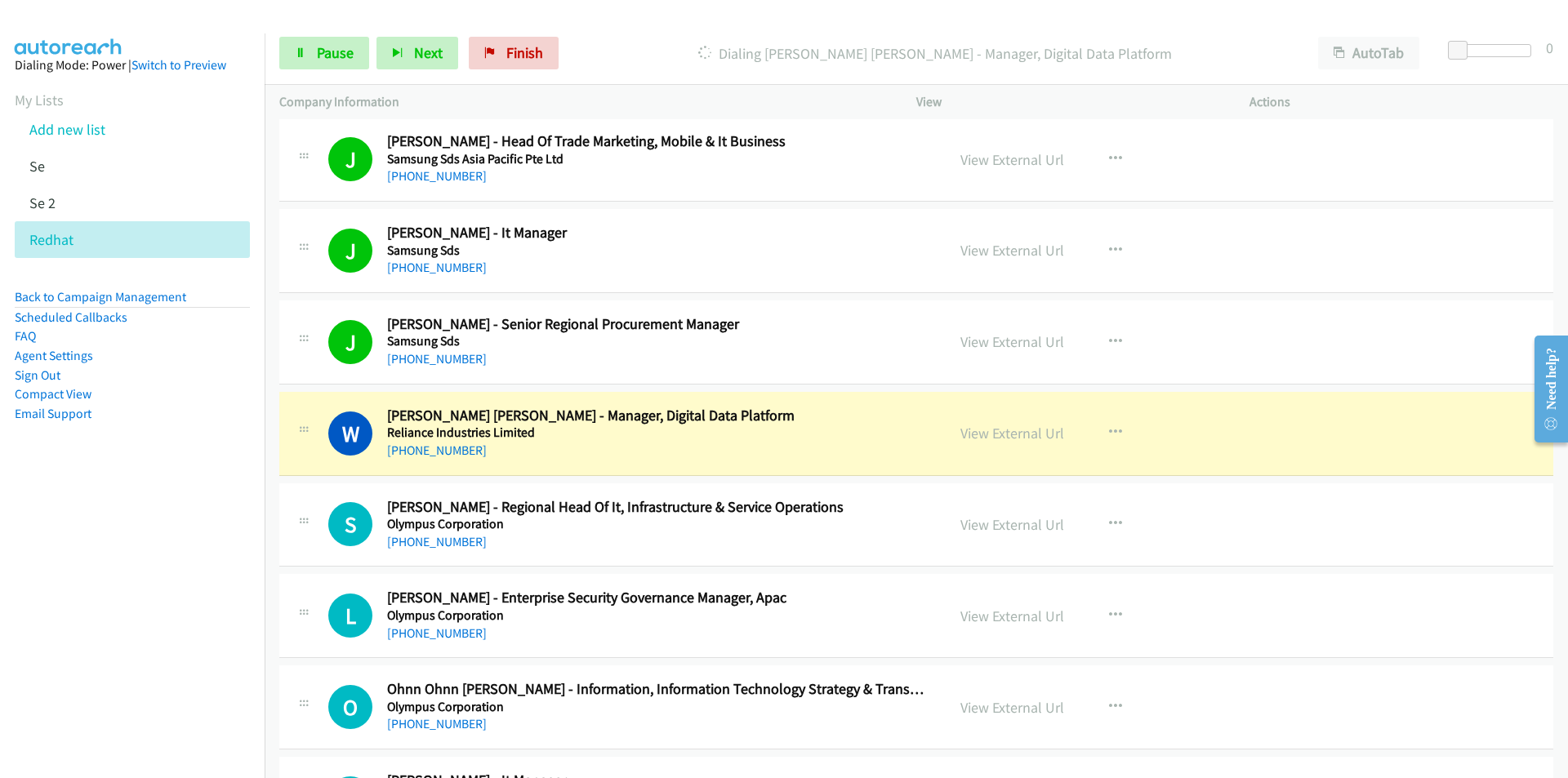
scroll to position [17223, 0]
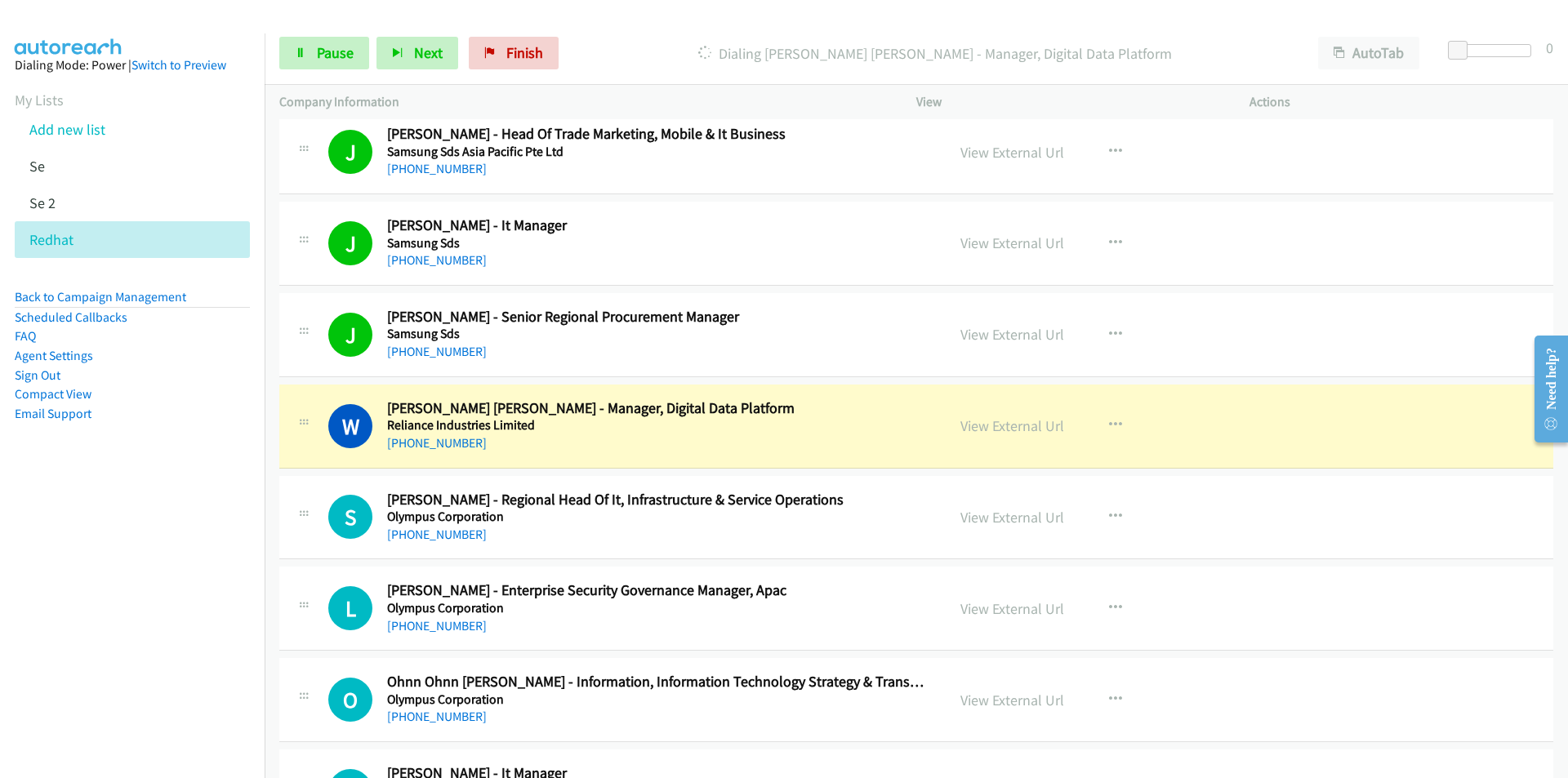
click at [98, 624] on nav "Dialing Mode: Power | Switch to Preview My Lists Add new list Se Se 2 Redhat Ba…" at bounding box center [133, 423] width 266 height 778
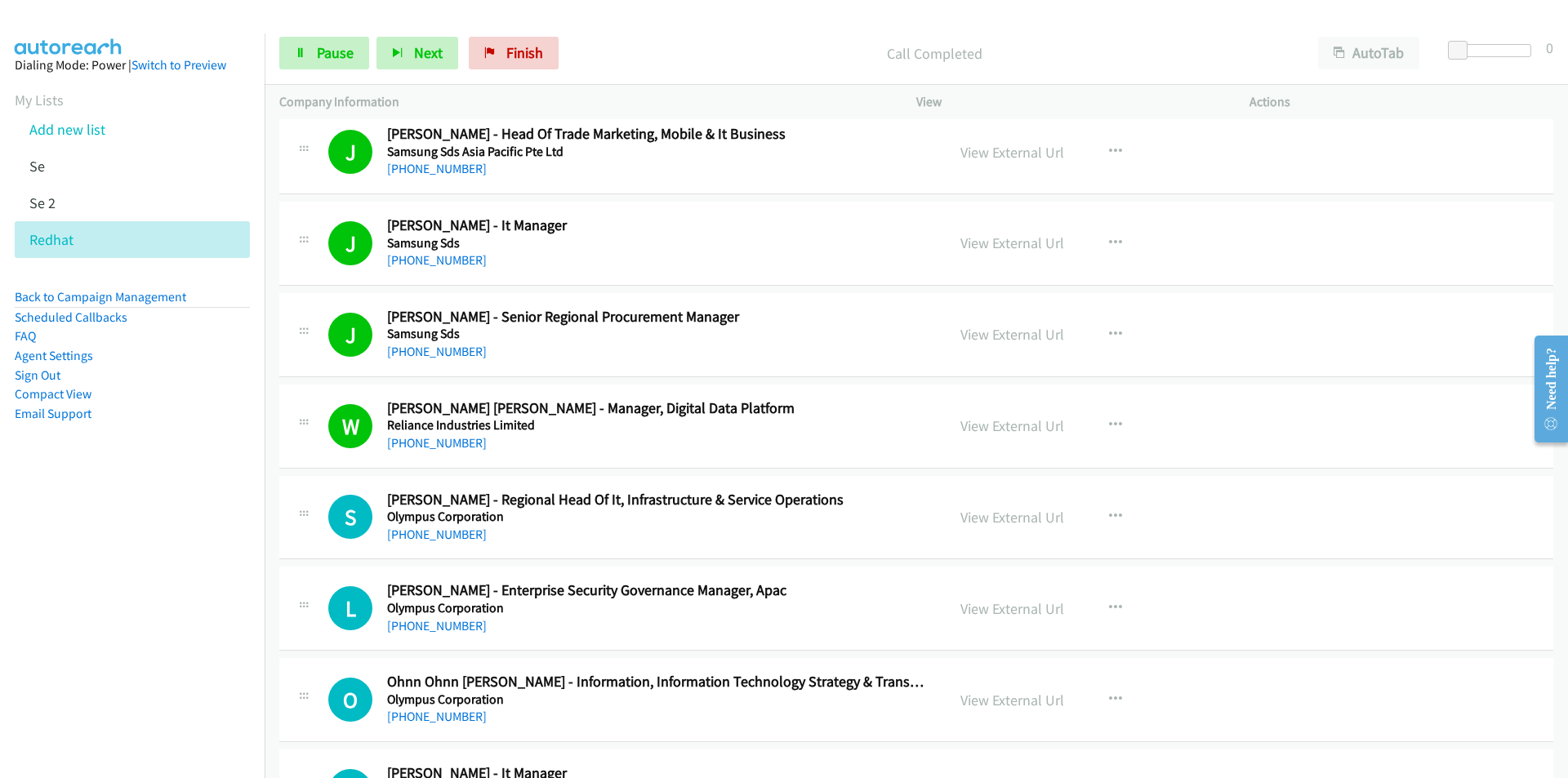
click at [190, 668] on nav "Dialing Mode: Power | Switch to Preview My Lists Add new list Se Se 2 Redhat Ba…" at bounding box center [133, 423] width 266 height 778
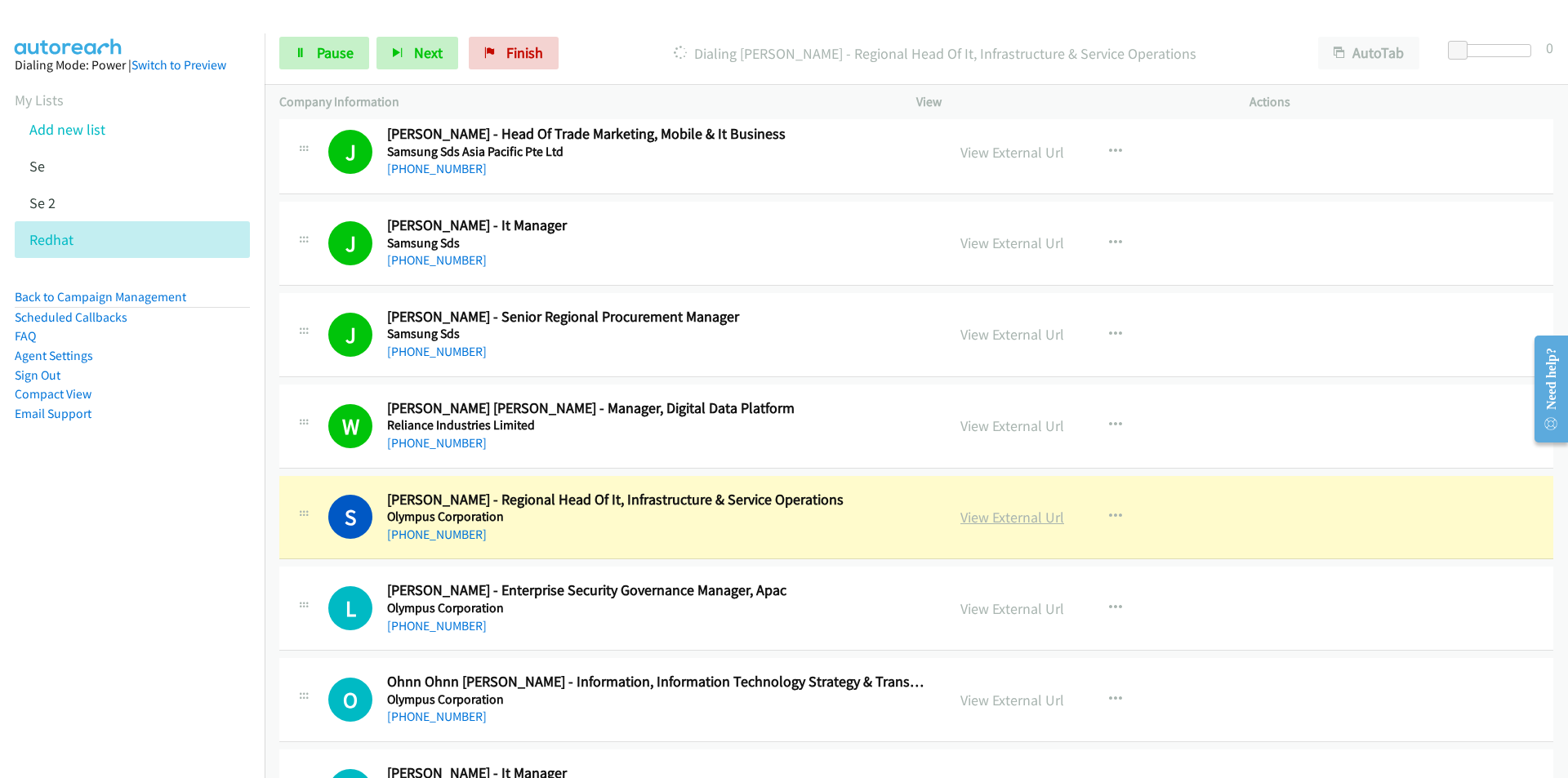
click at [1039, 515] on link "View External Url" at bounding box center [1012, 518] width 104 height 19
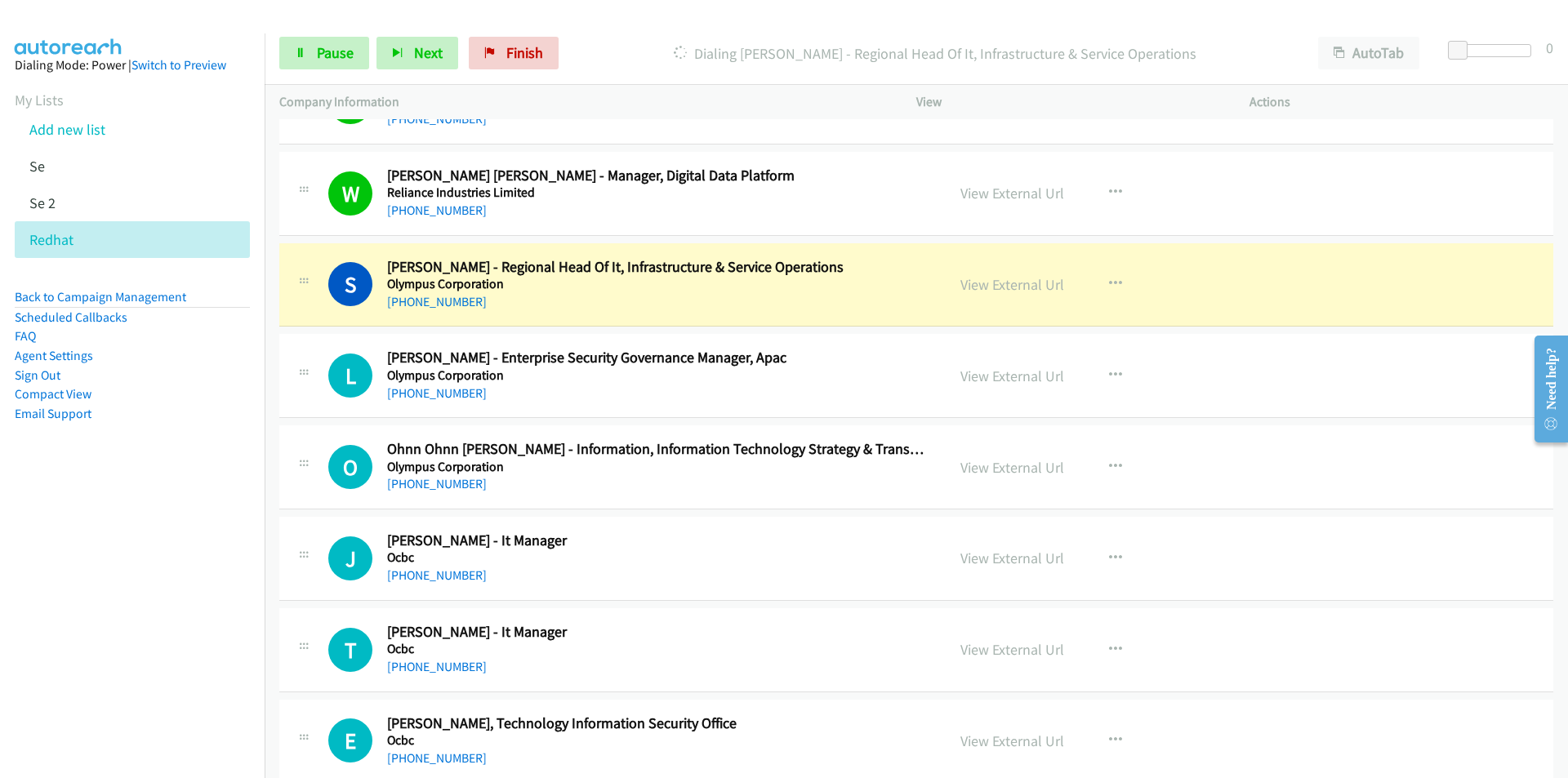
scroll to position [17468, 0]
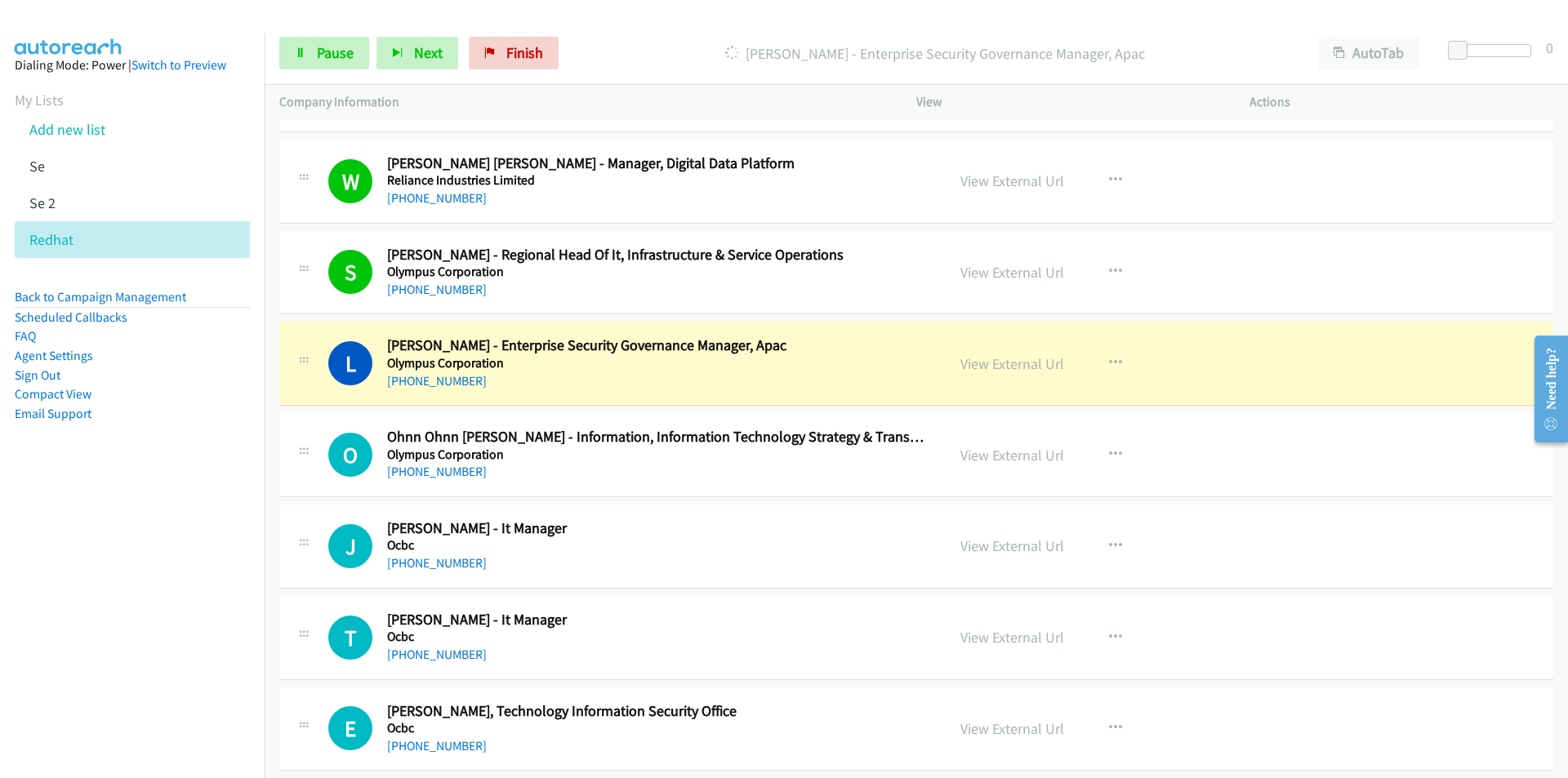
click at [144, 621] on nav "Dialing Mode: Power | Switch to Preview My Lists Add new list Se Se 2 Redhat Ba…" at bounding box center [133, 423] width 266 height 778
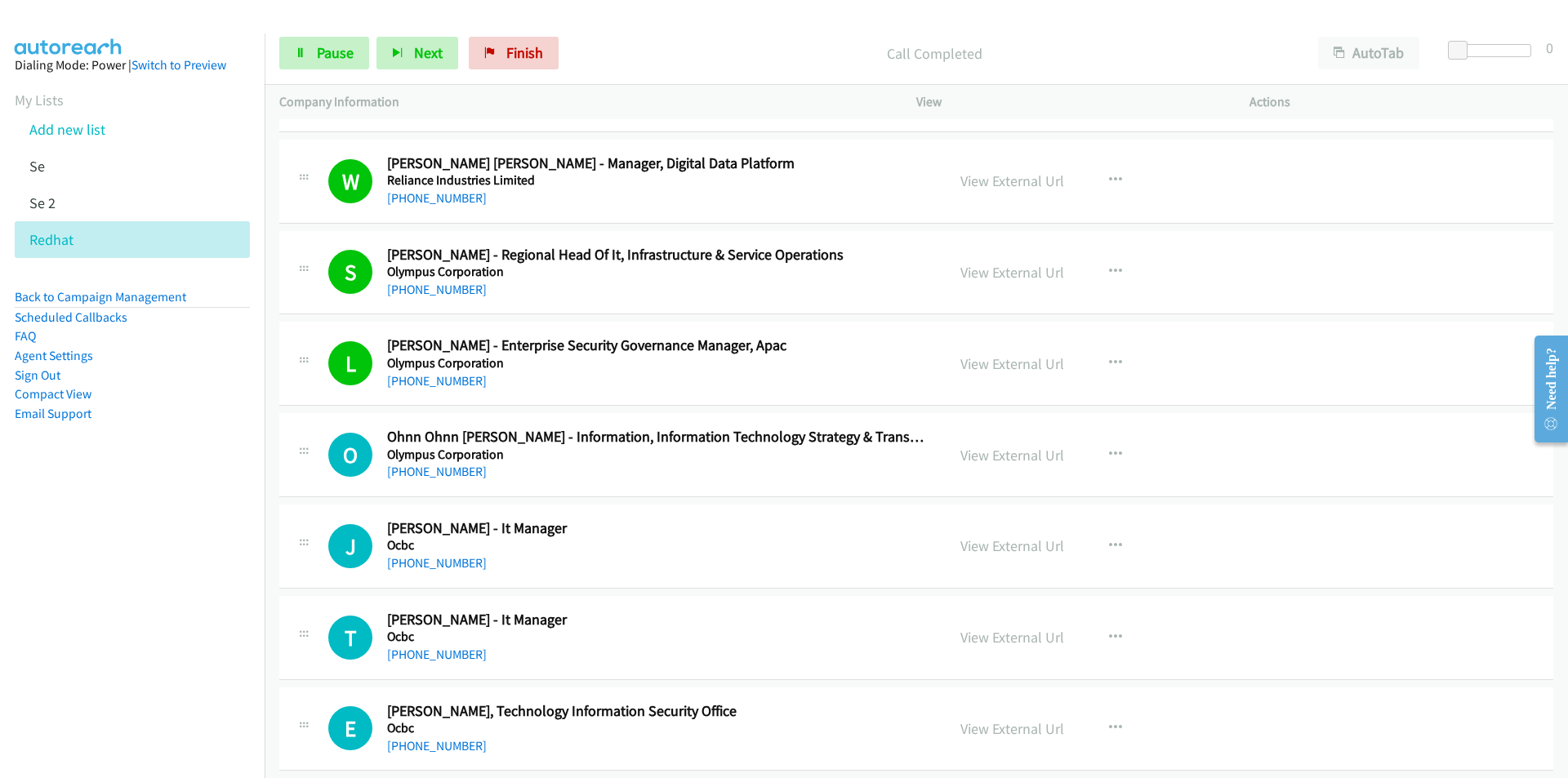
click at [108, 631] on nav "Dialing Mode: Power | Switch to Preview My Lists Add new list Se Se 2 Redhat Ba…" at bounding box center [133, 423] width 266 height 778
drag, startPoint x: 174, startPoint y: 624, endPoint x: 196, endPoint y: 614, distance: 24.2
click at [174, 624] on nav "Dialing Mode: Power | Switch to Preview My Lists Add new list Se Se 2 Redhat Ba…" at bounding box center [133, 423] width 266 height 778
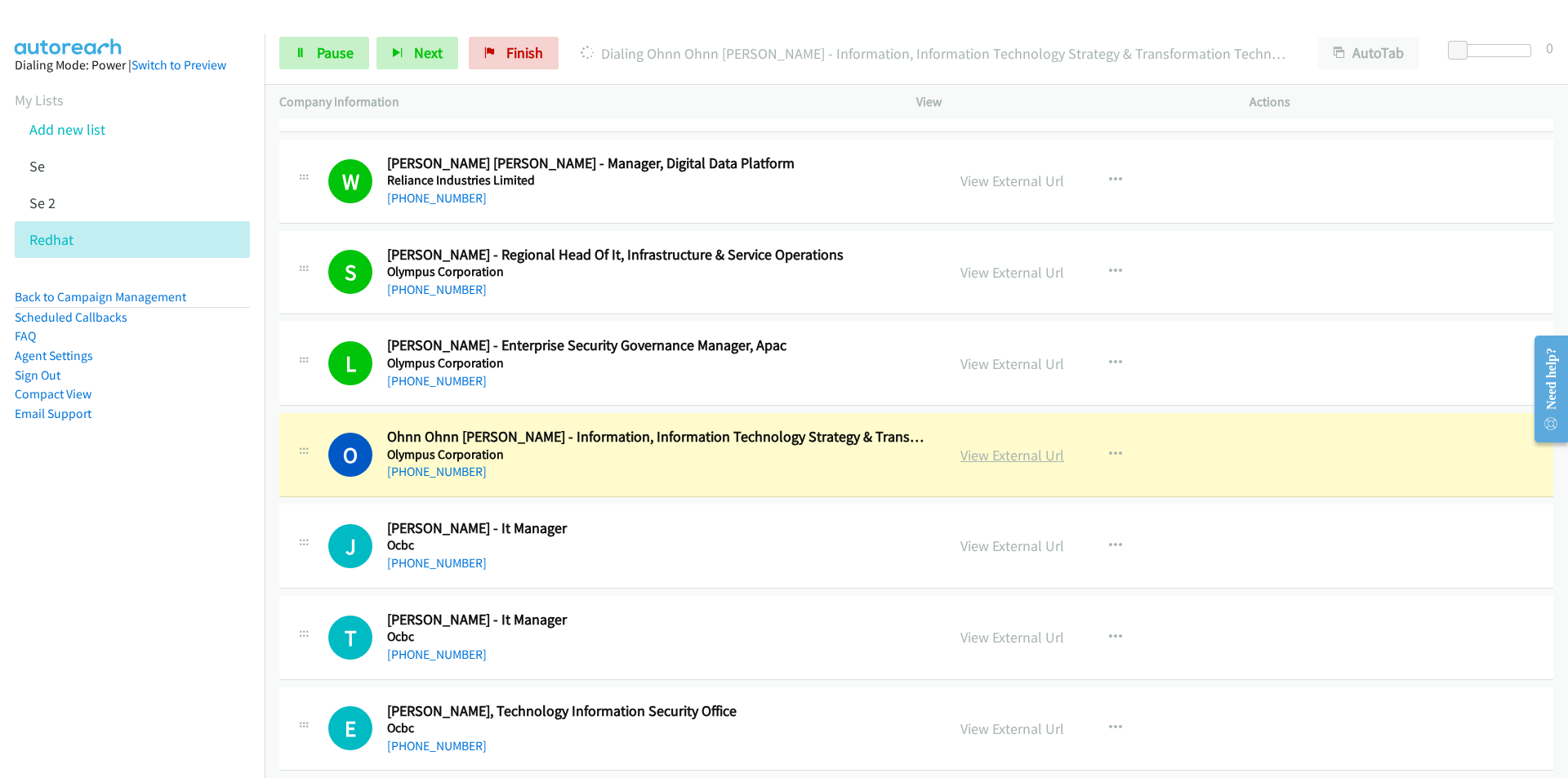
click at [1021, 455] on link "View External Url" at bounding box center [1012, 455] width 104 height 19
click at [180, 656] on nav "Dialing Mode: Power | Switch to Preview My Lists Add new list Se Se 2 Redhat Ba…" at bounding box center [133, 423] width 266 height 778
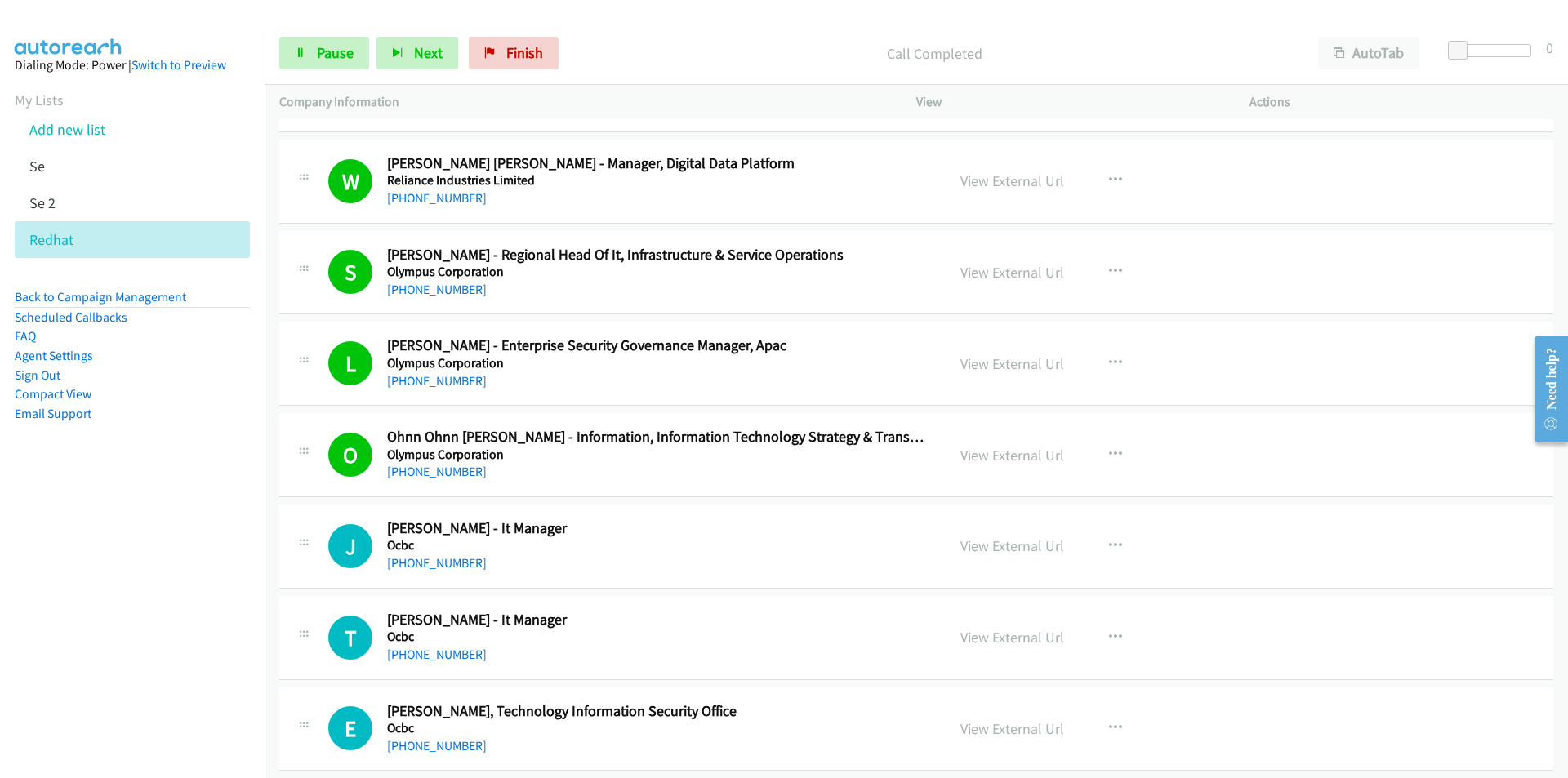
drag, startPoint x: 150, startPoint y: 694, endPoint x: 782, endPoint y: 597, distance: 639.4
click at [152, 693] on nav "Dialing Mode: Power | Switch to Preview My Lists Add new list Se Se 2 Redhat Ba…" at bounding box center [133, 423] width 266 height 778
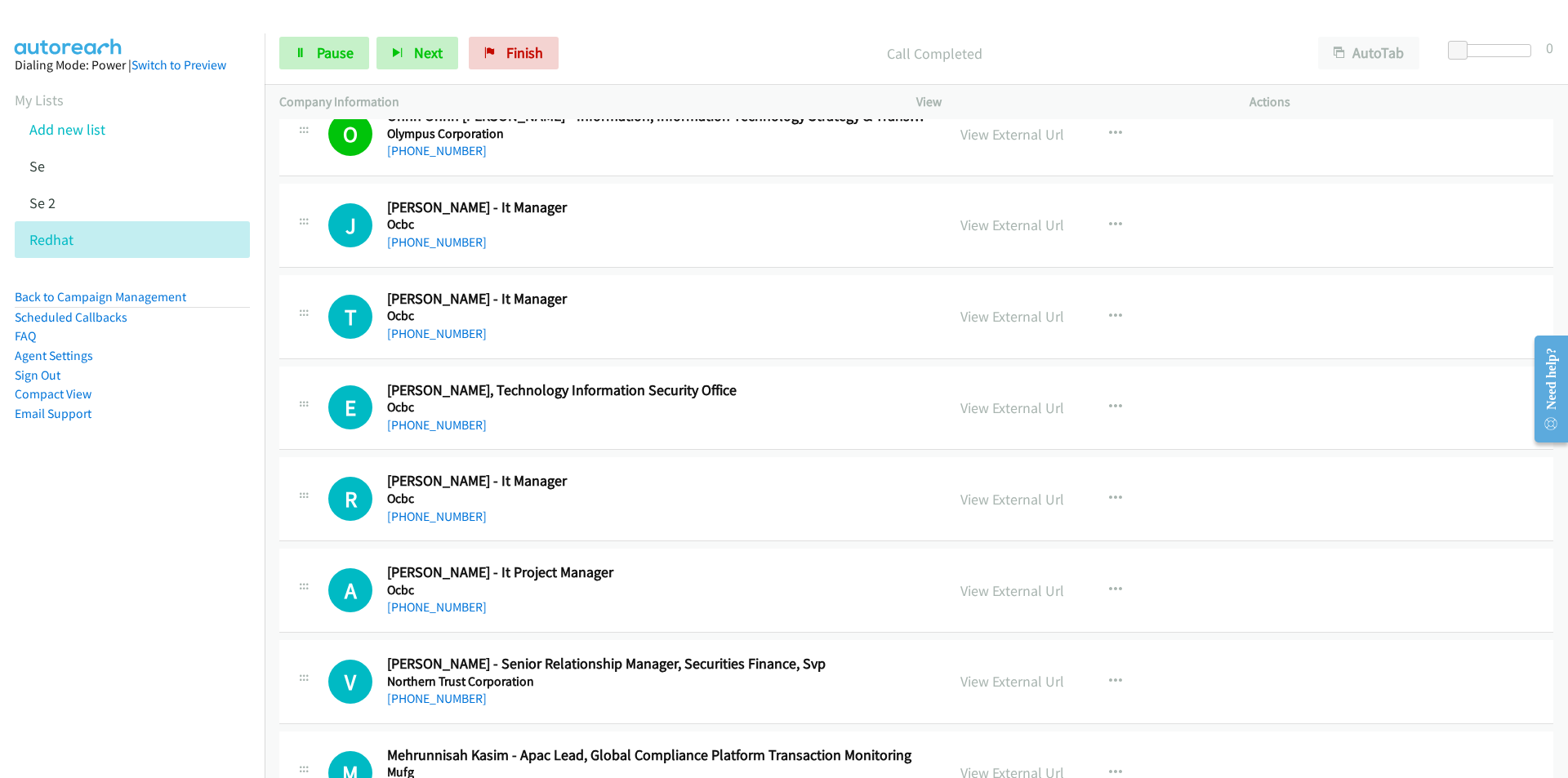
scroll to position [17794, 0]
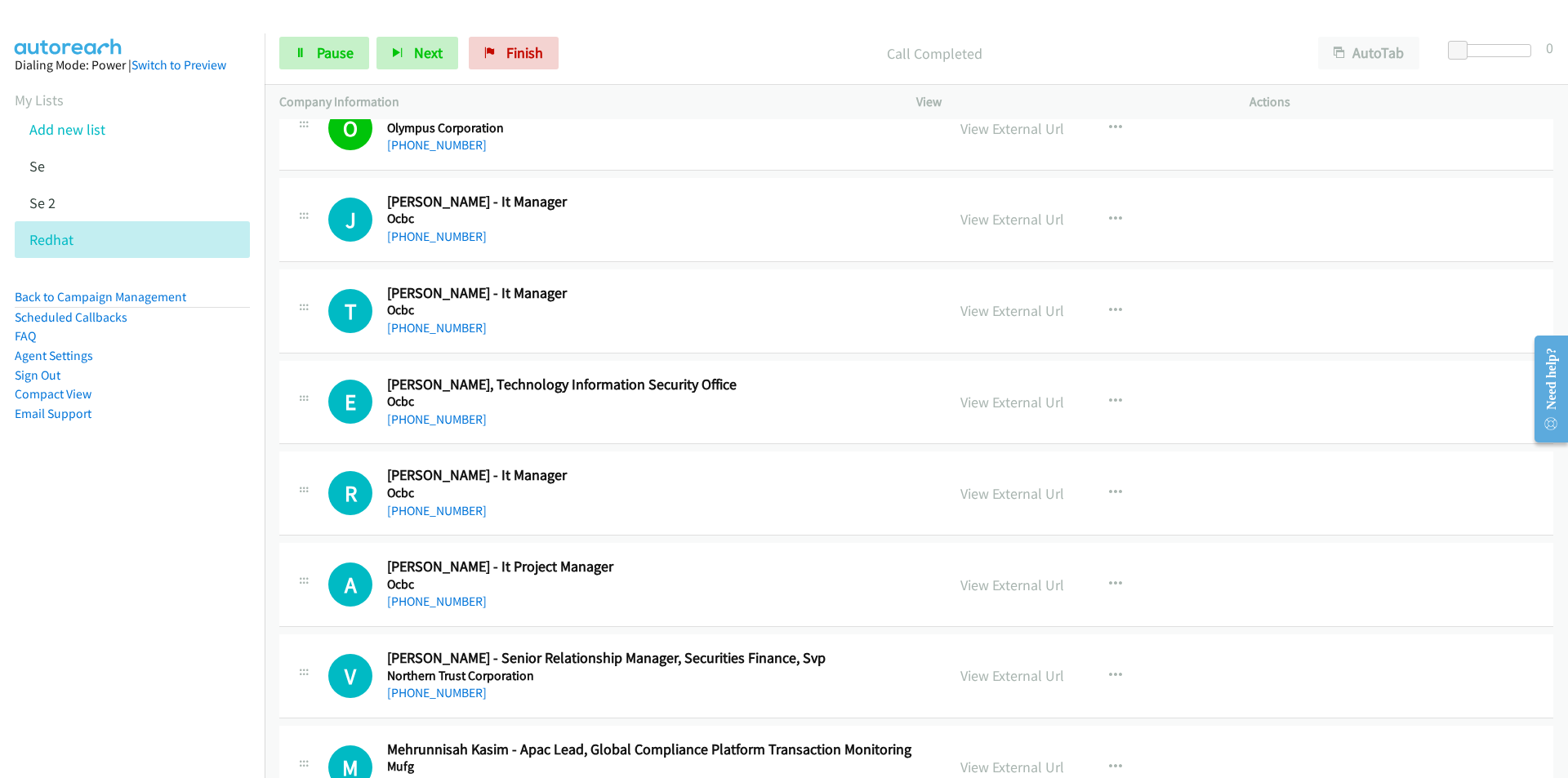
click at [38, 605] on nav "Dialing Mode: Power | Switch to Preview My Lists Add new list Se Se 2 Redhat Ba…" at bounding box center [133, 423] width 266 height 778
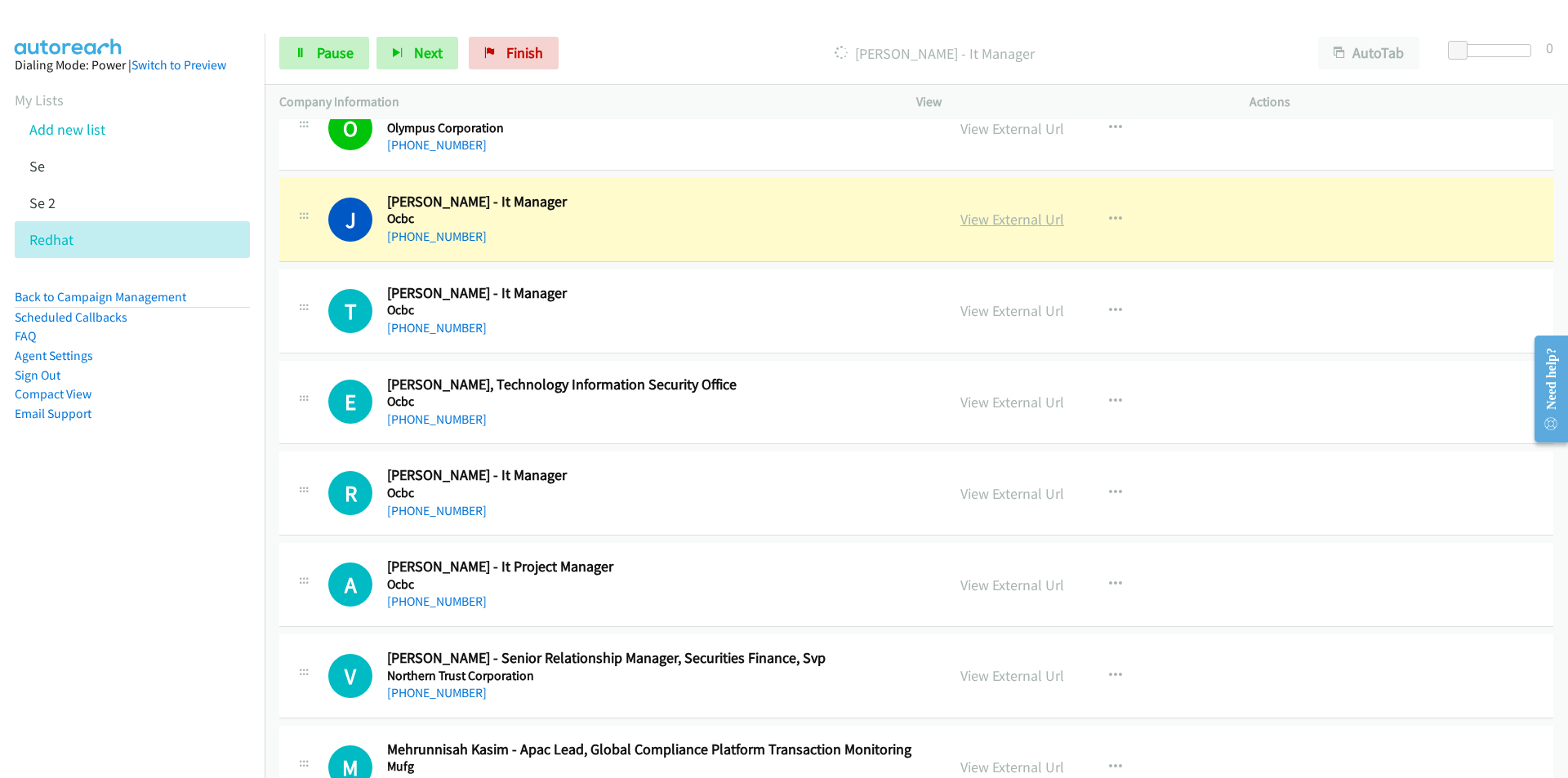
click at [1006, 218] on link "View External Url" at bounding box center [1012, 219] width 104 height 19
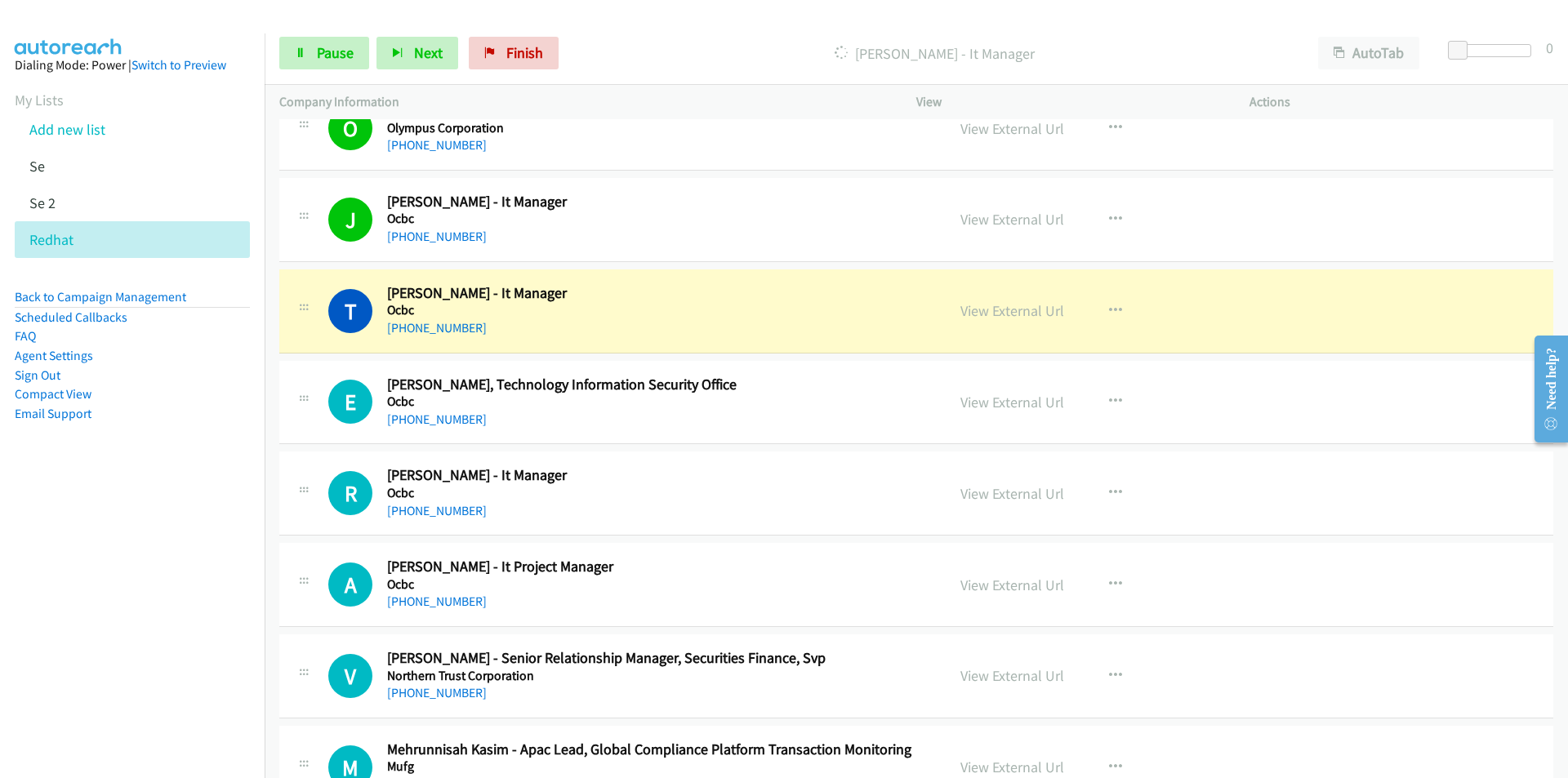
click at [97, 591] on nav "Dialing Mode: Power | Switch to Preview My Lists Add new list Se Se 2 Redhat Ba…" at bounding box center [133, 423] width 266 height 778
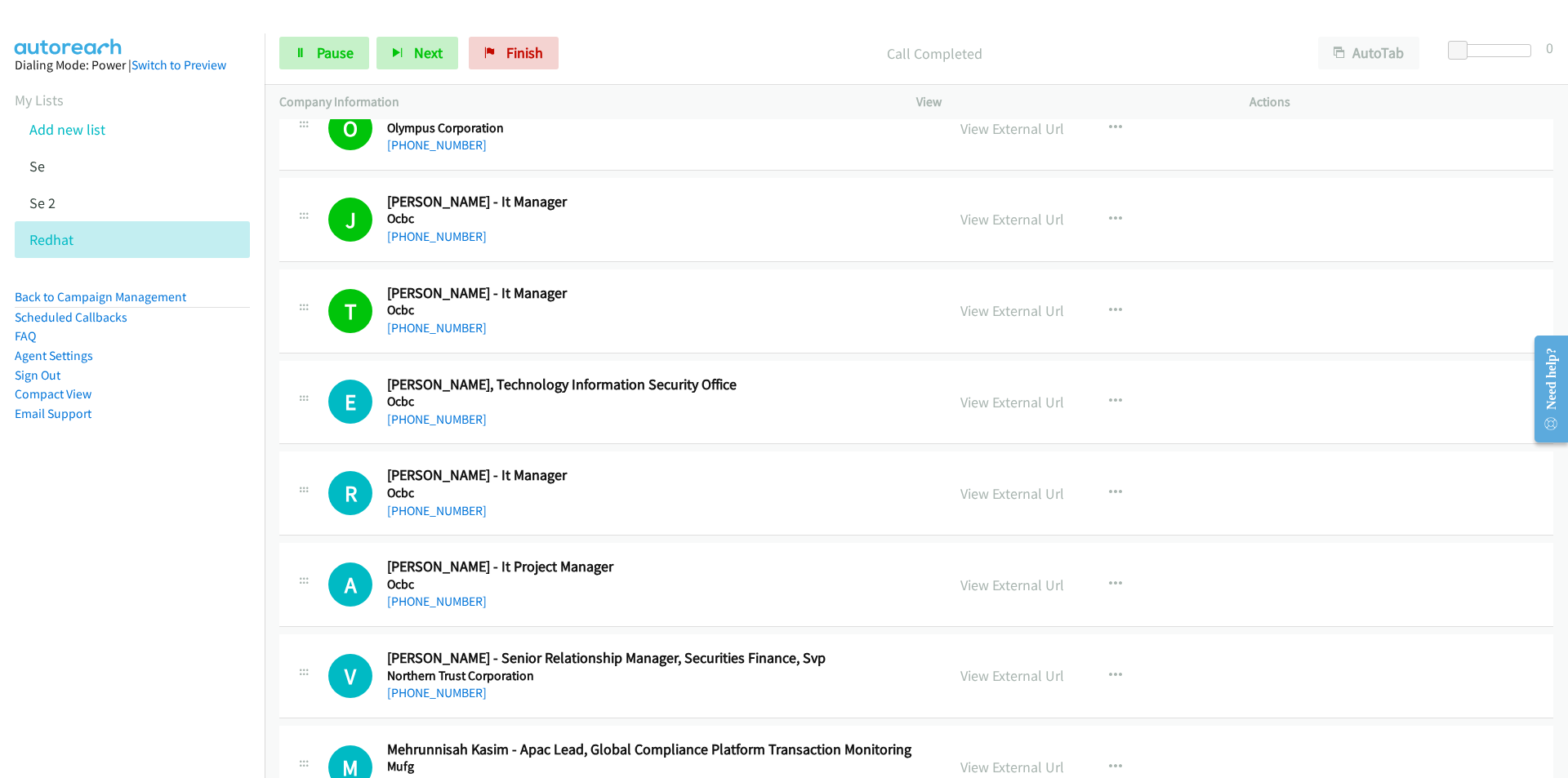
click at [77, 574] on nav "Dialing Mode: Power | Switch to Preview My Lists Add new list Se Se 2 Redhat Ba…" at bounding box center [133, 423] width 266 height 778
drag, startPoint x: 111, startPoint y: 611, endPoint x: 125, endPoint y: 601, distance: 17.2
click at [111, 611] on nav "Dialing Mode: Power | Switch to Preview My Lists Add new list Se Se 2 Redhat Ba…" at bounding box center [133, 423] width 266 height 778
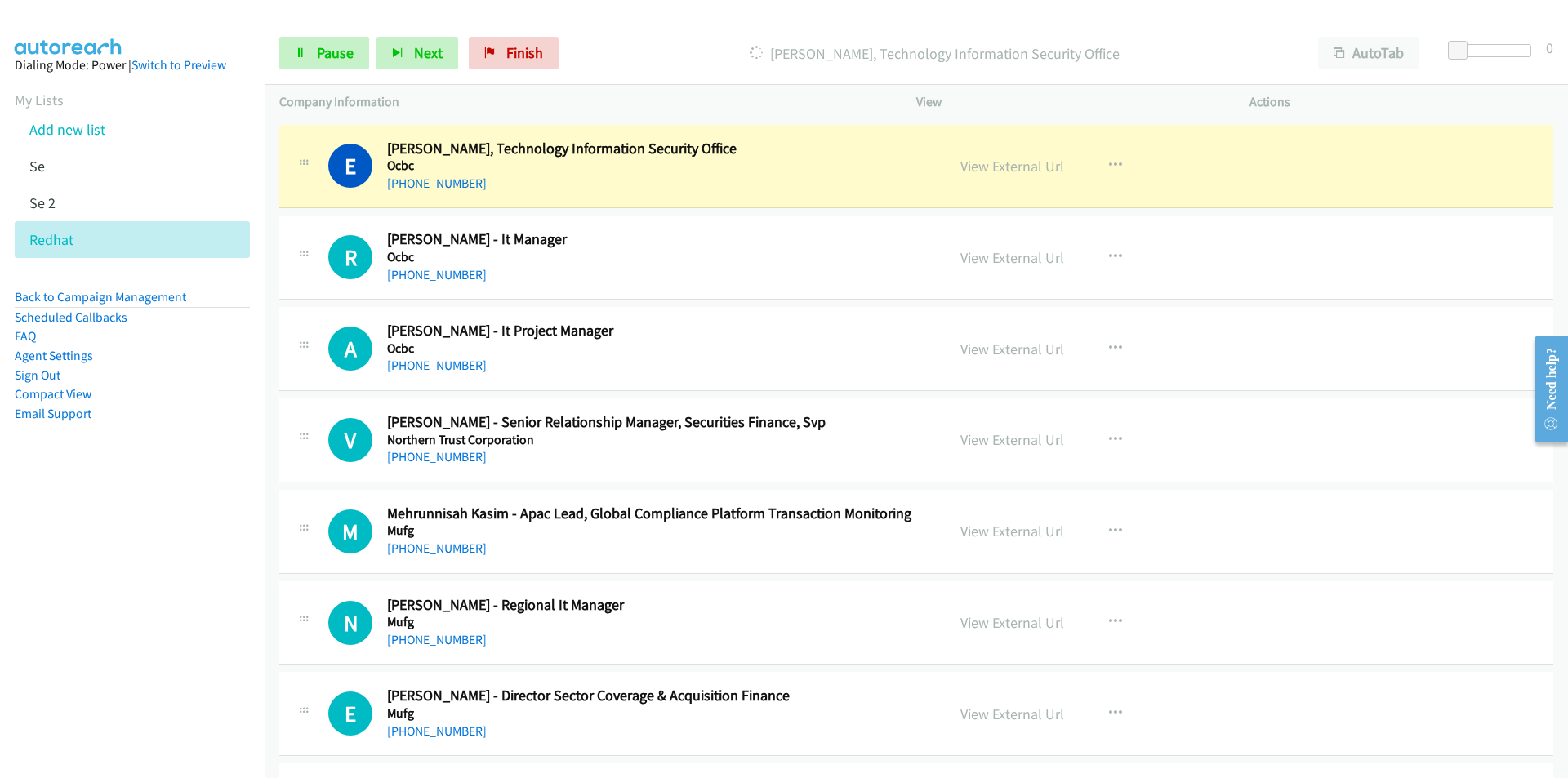
scroll to position [18039, 0]
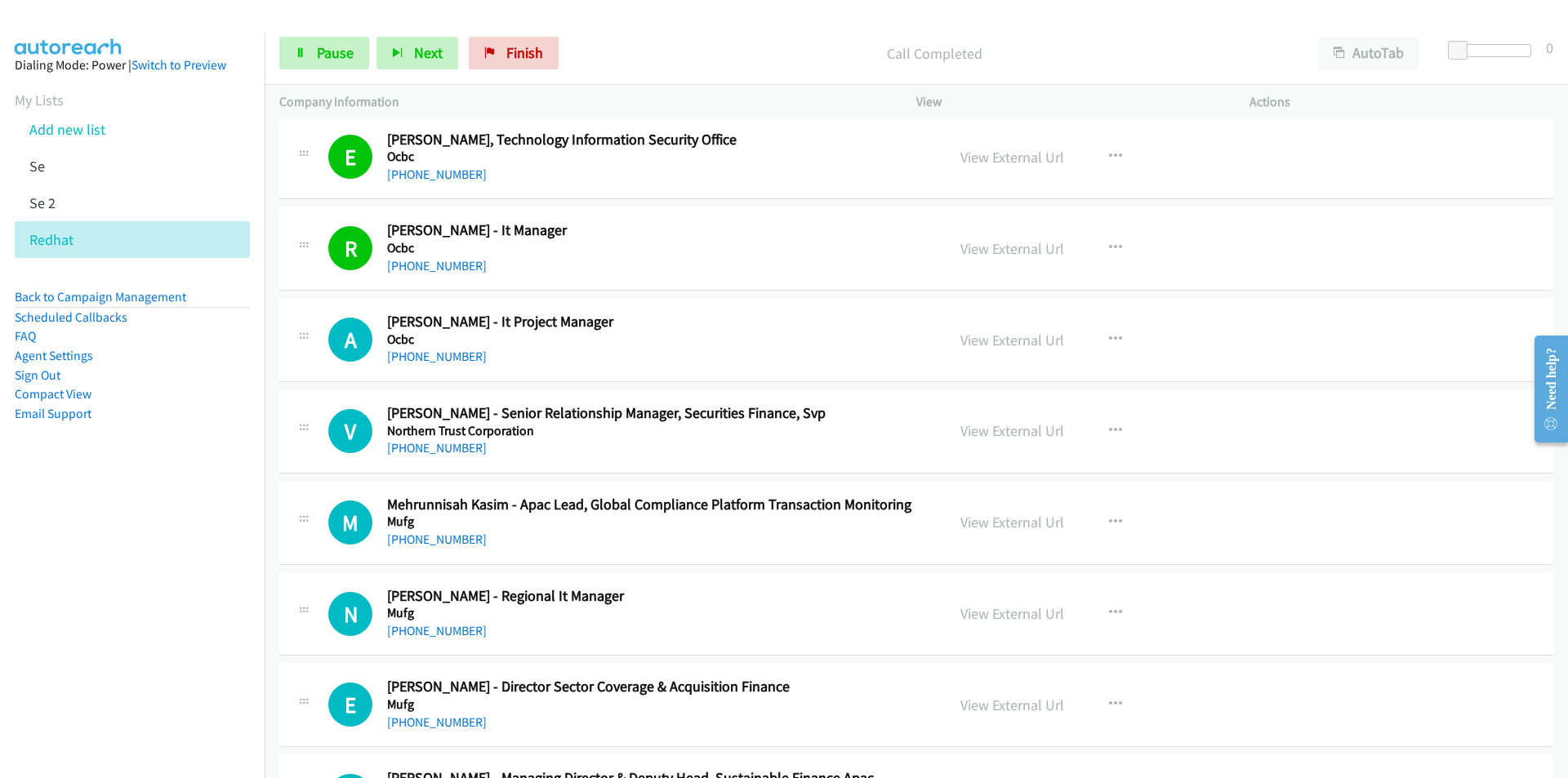
click at [137, 557] on nav "Dialing Mode: Power | Switch to Preview My Lists Add new list Se Se 2 Redhat Ba…" at bounding box center [133, 423] width 266 height 778
click at [1033, 343] on link "View External Url" at bounding box center [1012, 340] width 104 height 19
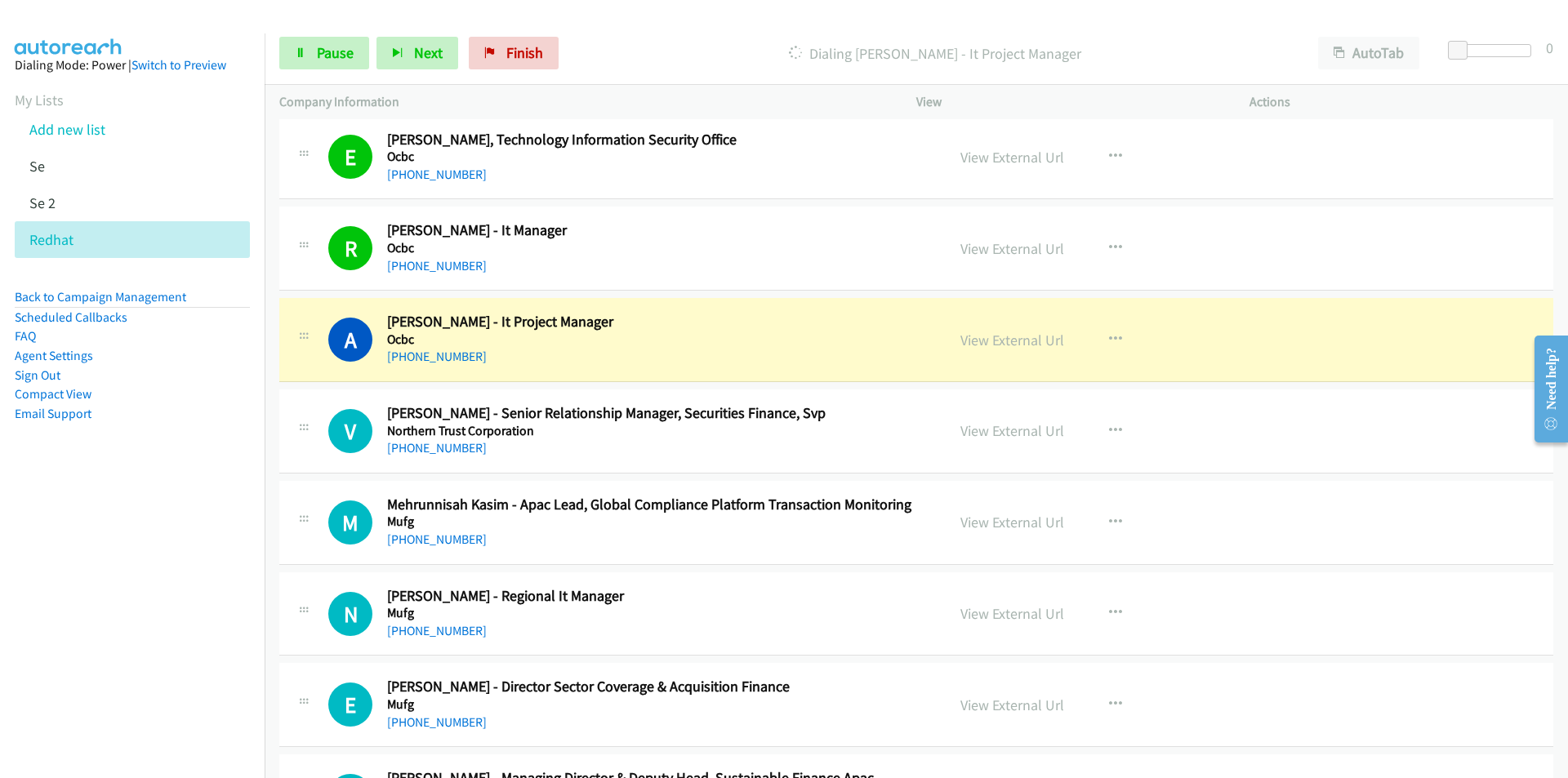
click at [112, 567] on nav "Dialing Mode: Power | Switch to Preview My Lists Add new list Se Se 2 Redhat Ba…" at bounding box center [133, 423] width 266 height 778
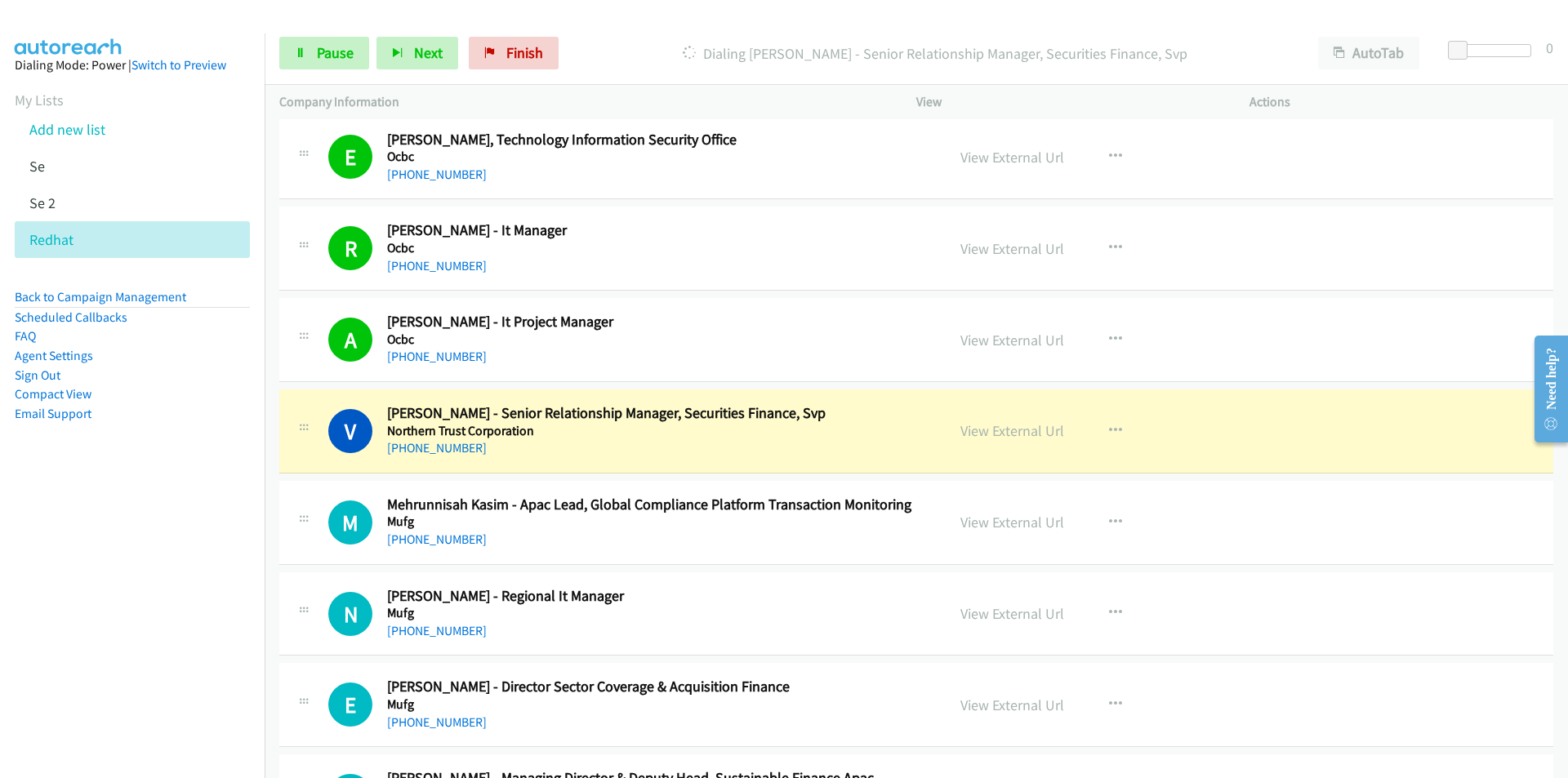
click at [200, 682] on nav "Dialing Mode: Power | Switch to Preview My Lists Add new list Se Se 2 Redhat Ba…" at bounding box center [133, 423] width 266 height 778
click at [153, 621] on nav "Dialing Mode: Power | Switch to Preview My Lists Add new list Se Se 2 Redhat Ba…" at bounding box center [133, 423] width 266 height 778
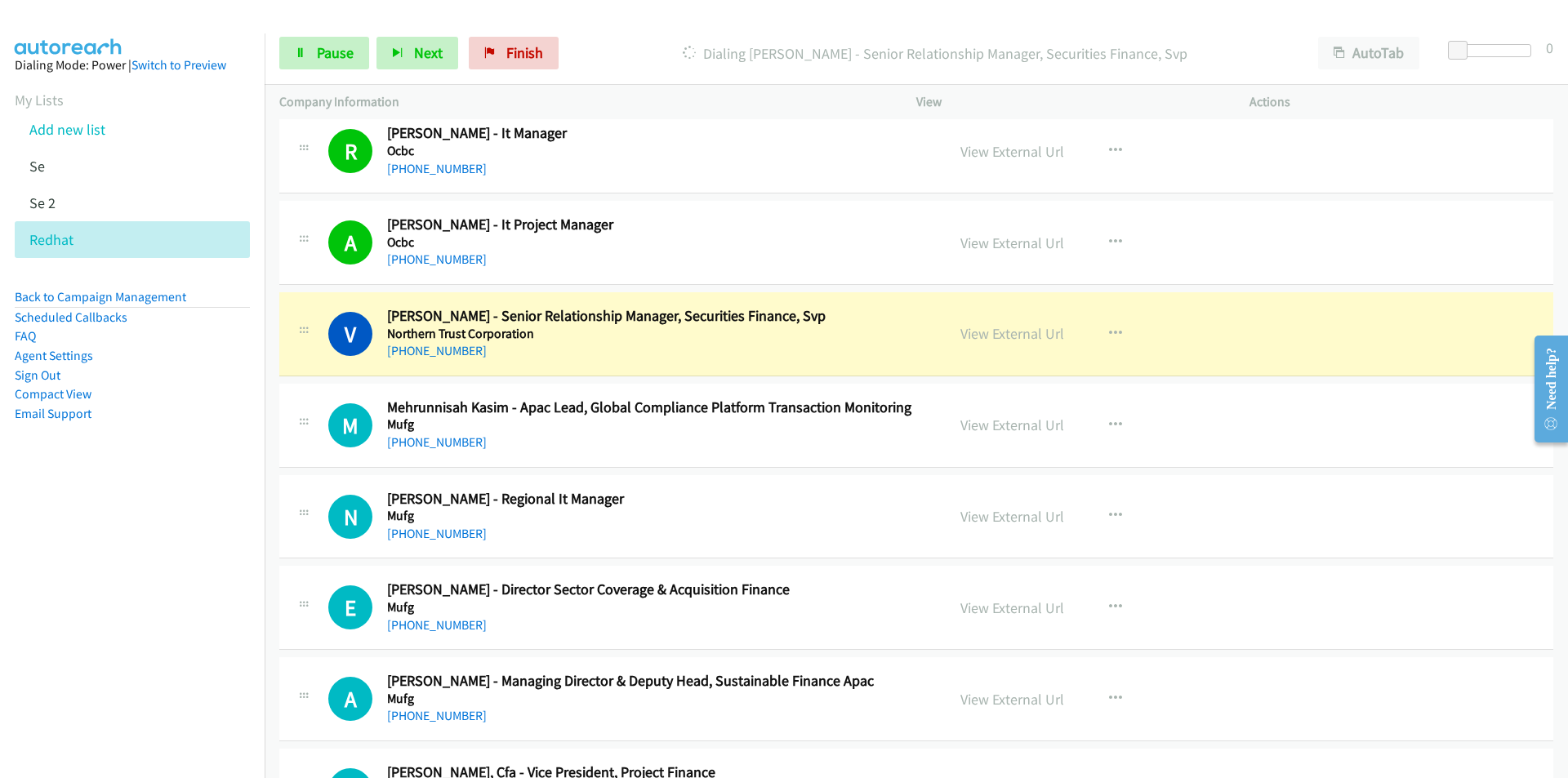
scroll to position [18284, 0]
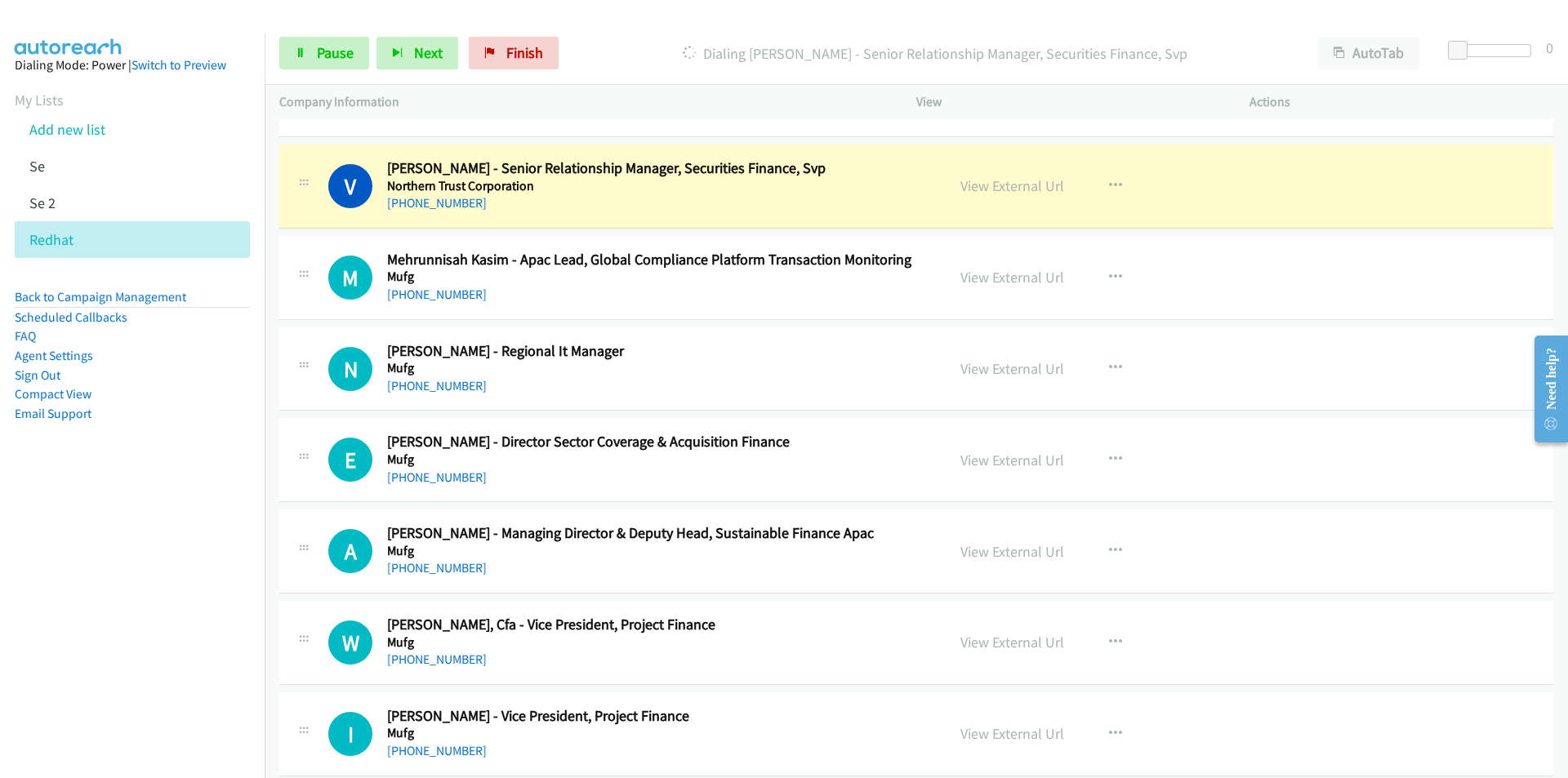
click at [168, 678] on nav "Dialing Mode: Power | Switch to Preview My Lists Add new list Se Se 2 Redhat Ba…" at bounding box center [133, 423] width 266 height 778
click at [192, 654] on nav "Dialing Mode: Power | Switch to Preview My Lists Add new list Se Se 2 Redhat Ba…" at bounding box center [133, 423] width 266 height 778
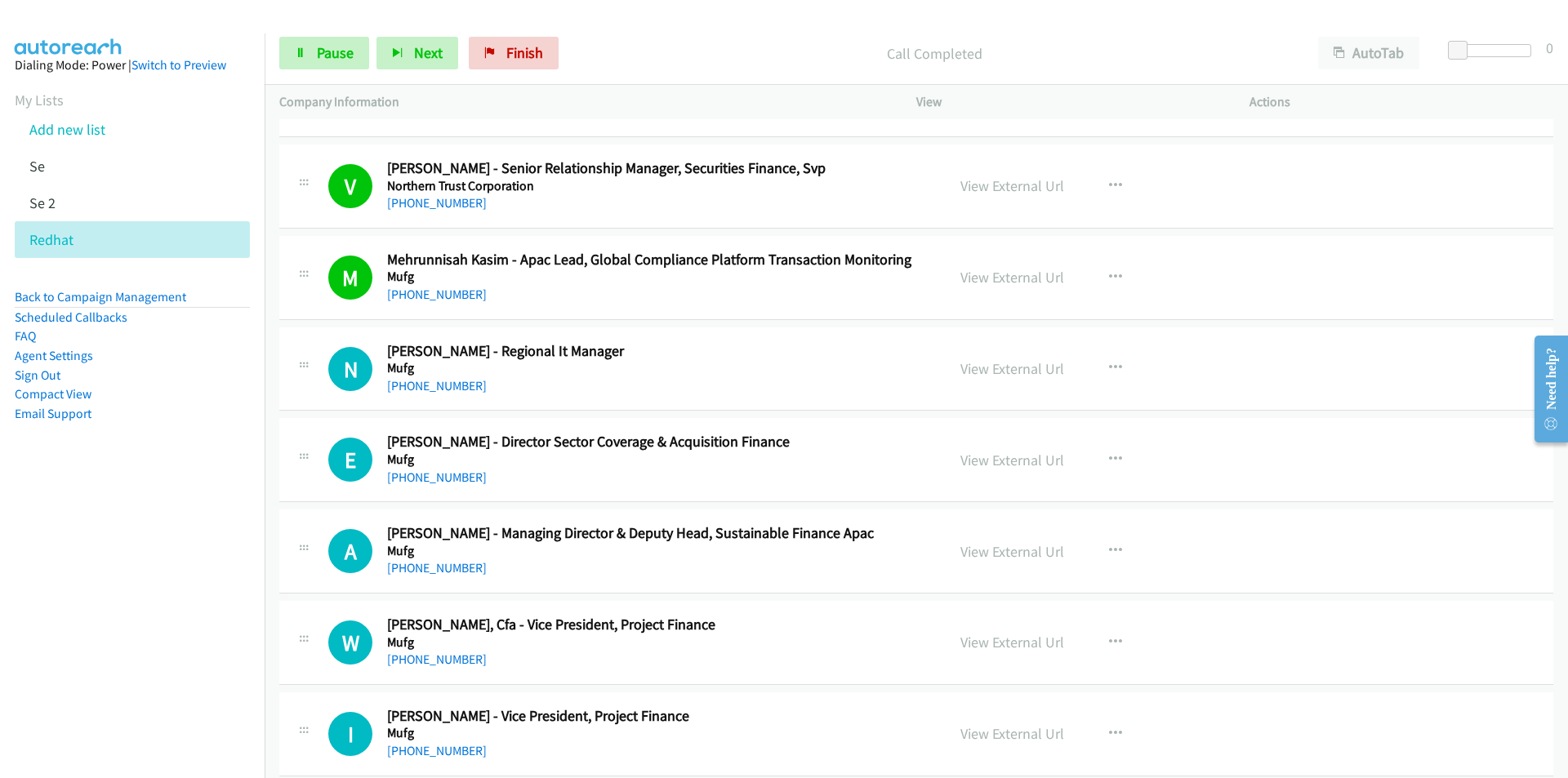
click at [195, 606] on nav "Dialing Mode: Power | Switch to Preview My Lists Add new list Se Se 2 Redhat Ba…" at bounding box center [133, 423] width 266 height 778
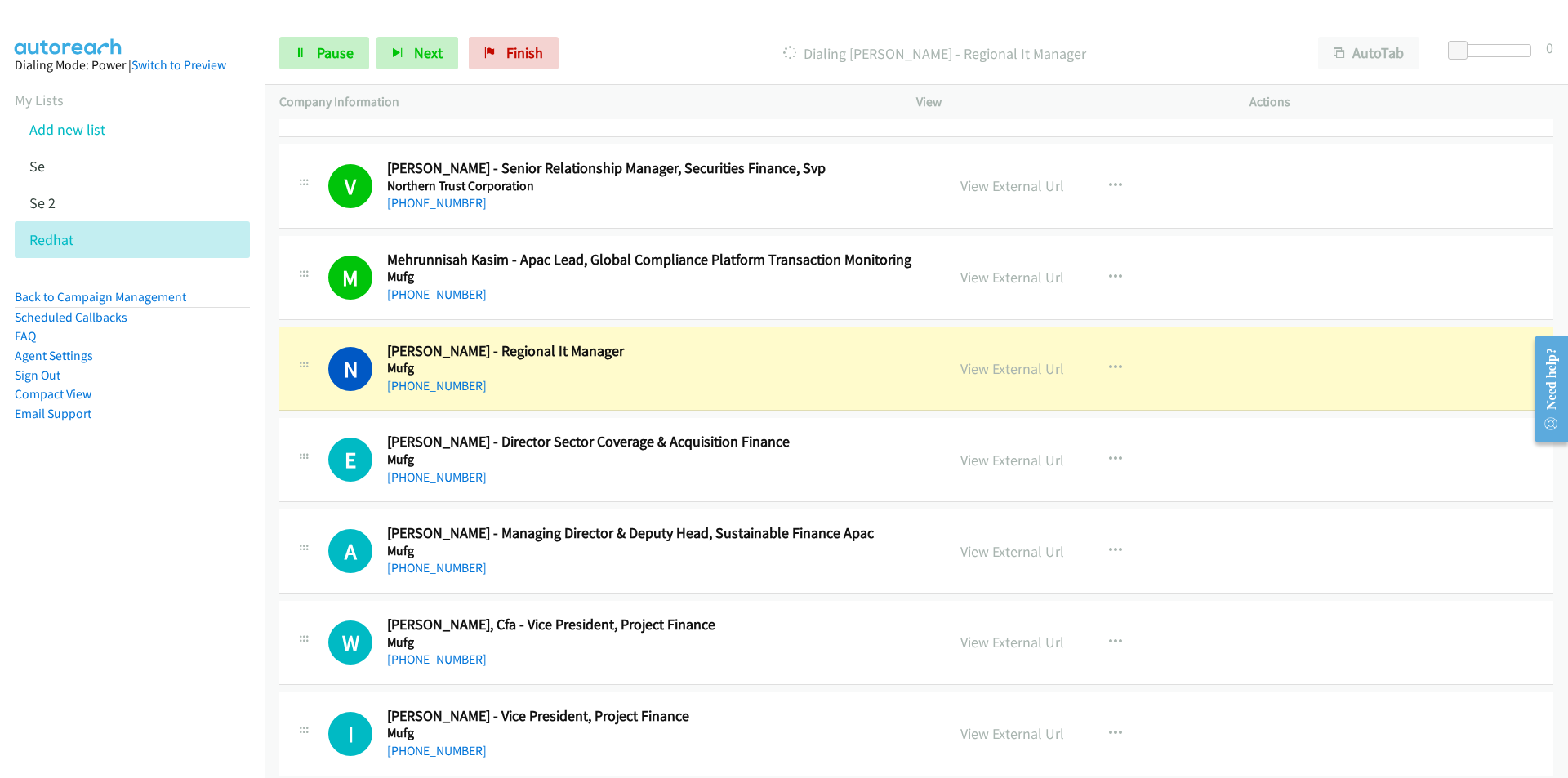
click at [160, 598] on nav "Dialing Mode: Power | Switch to Preview My Lists Add new list Se Se 2 Redhat Ba…" at bounding box center [133, 423] width 266 height 778
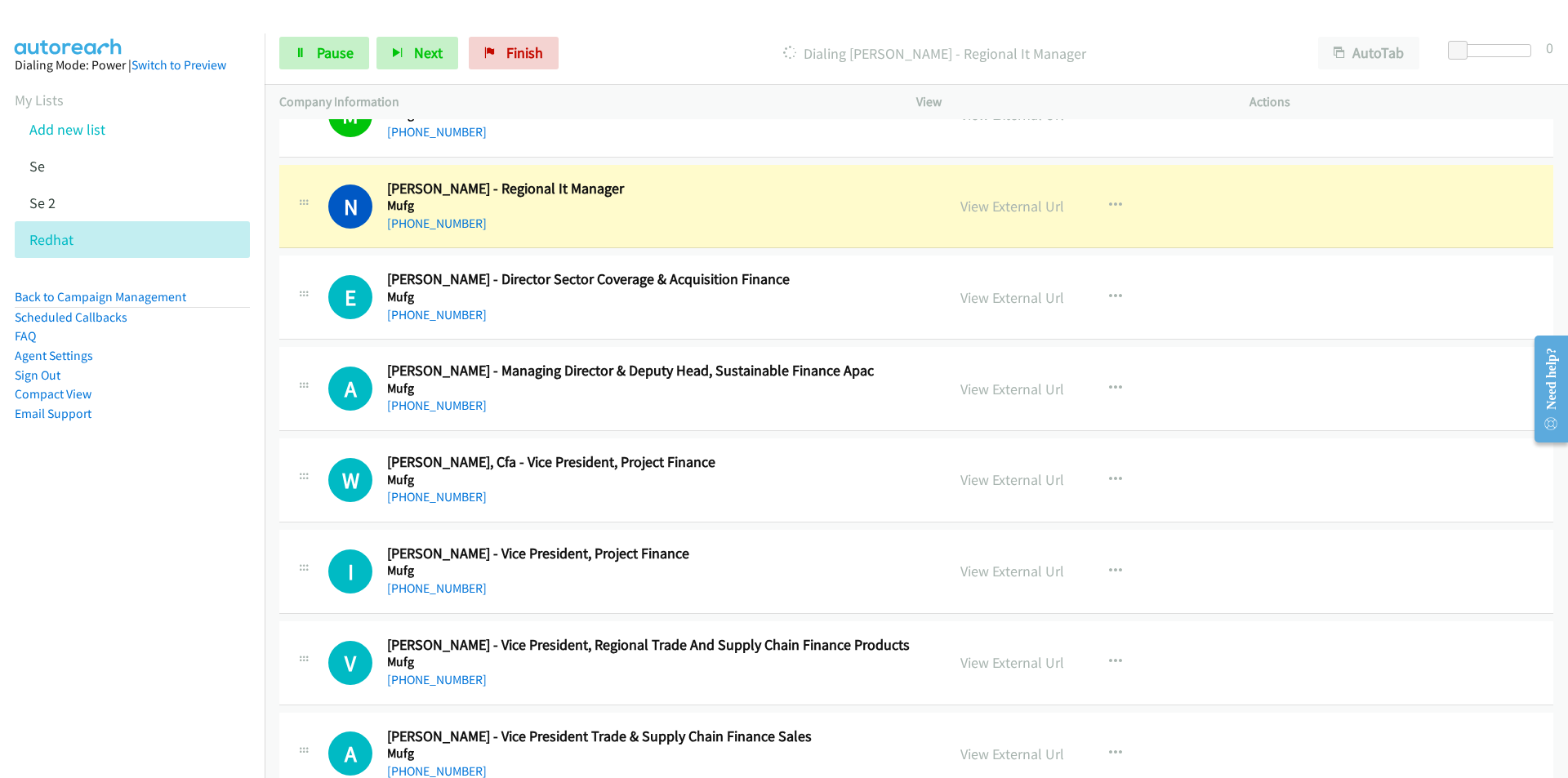
scroll to position [18448, 0]
click at [143, 674] on nav "Dialing Mode: Power | Switch to Preview My Lists Add new list Se Se 2 Redhat Ba…" at bounding box center [133, 423] width 266 height 778
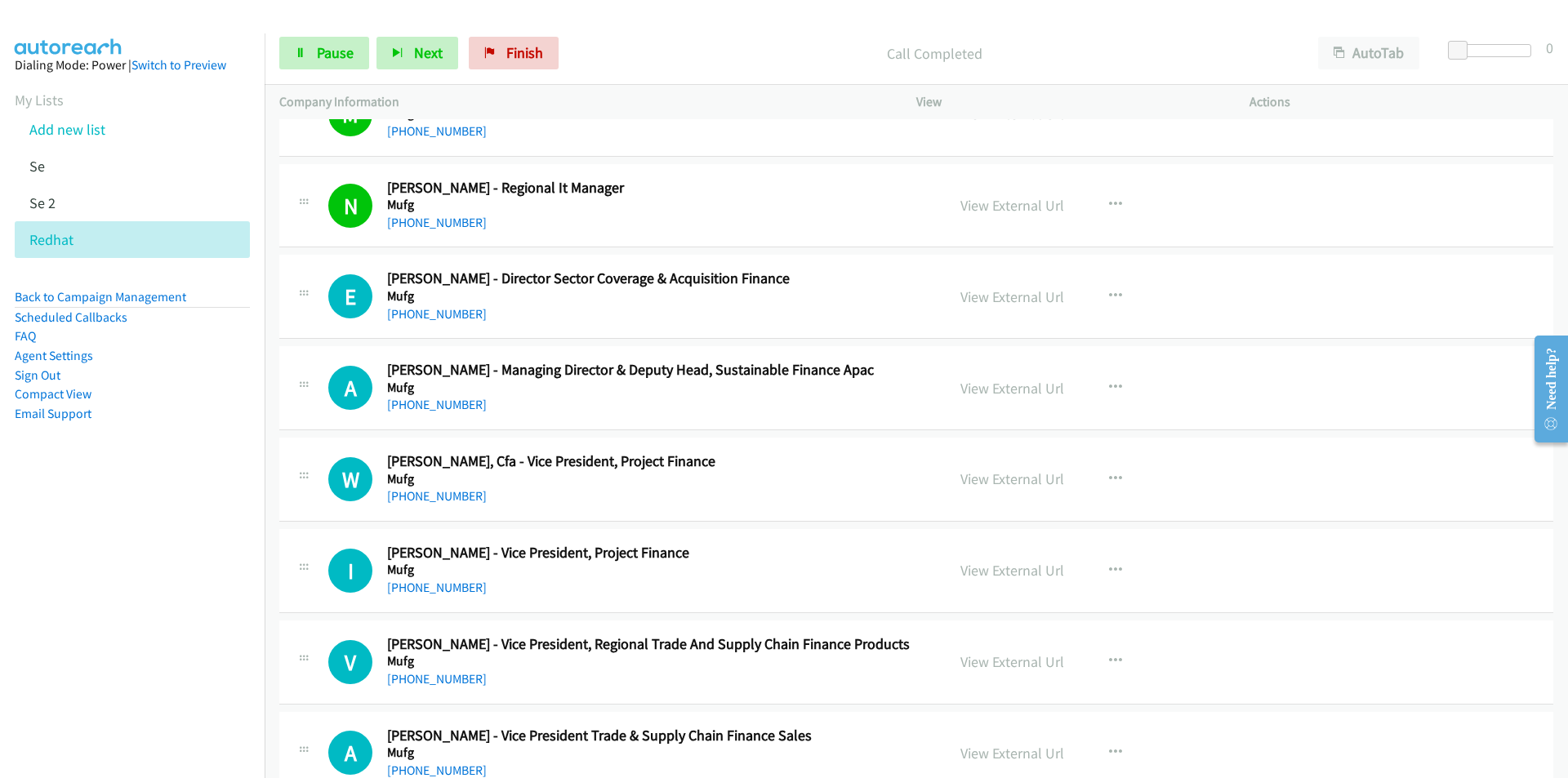
drag, startPoint x: 138, startPoint y: 571, endPoint x: 148, endPoint y: 572, distance: 10.0
click at [138, 571] on nav "Dialing Mode: Power | Switch to Preview My Lists Add new list Se Se 2 Redhat Ba…" at bounding box center [133, 423] width 266 height 778
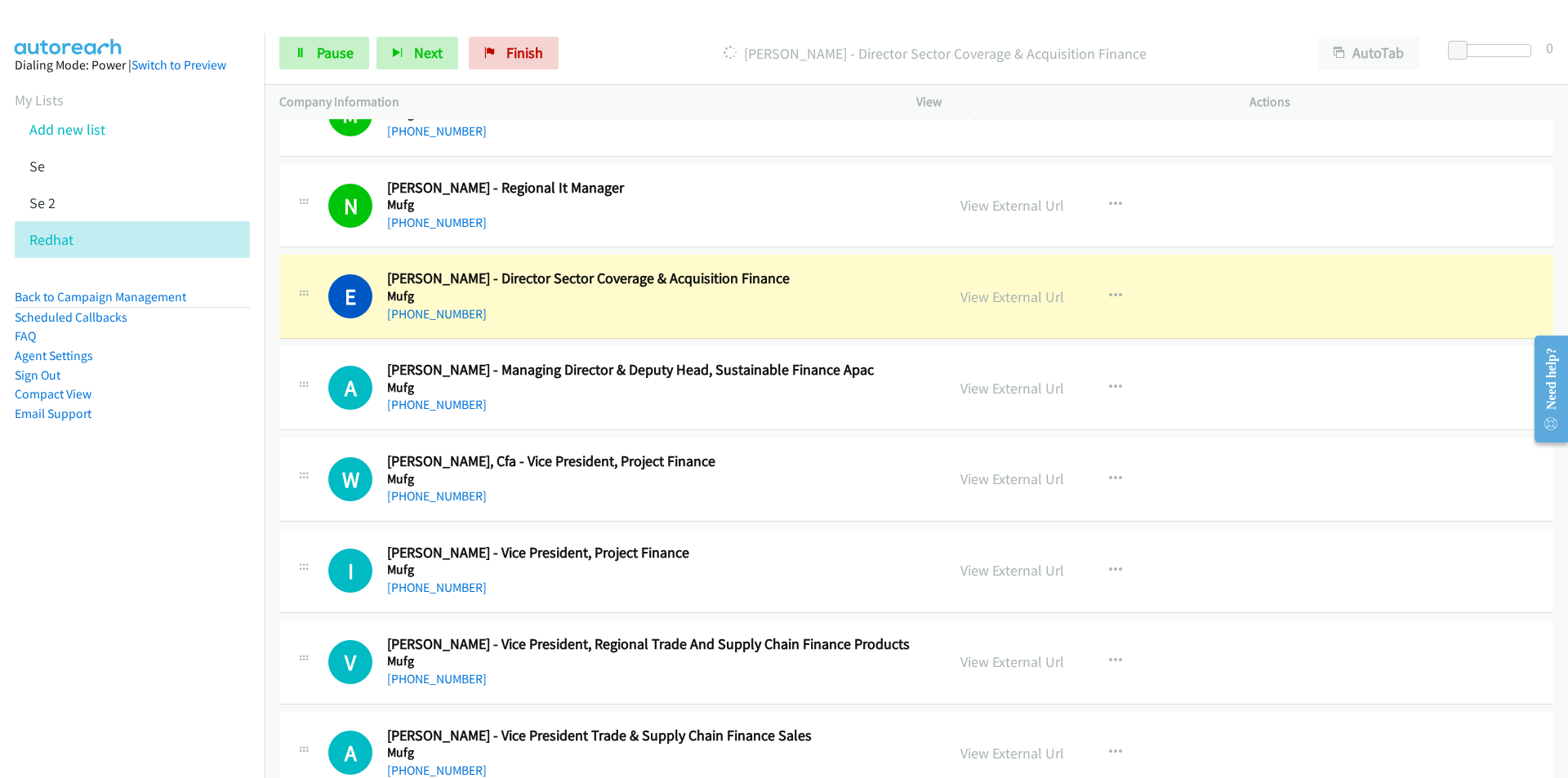
click at [99, 668] on nav "Dialing Mode: Power | Switch to Preview My Lists Add new list Se Se 2 Redhat Ba…" at bounding box center [133, 423] width 266 height 778
drag, startPoint x: 180, startPoint y: 532, endPoint x: 520, endPoint y: 418, distance: 358.6
click at [190, 526] on nav "Dialing Mode: Power | Switch to Preview My Lists Add new list Se Se 2 Redhat Ba…" at bounding box center [133, 423] width 266 height 778
click at [992, 296] on link "View External Url" at bounding box center [1012, 297] width 104 height 19
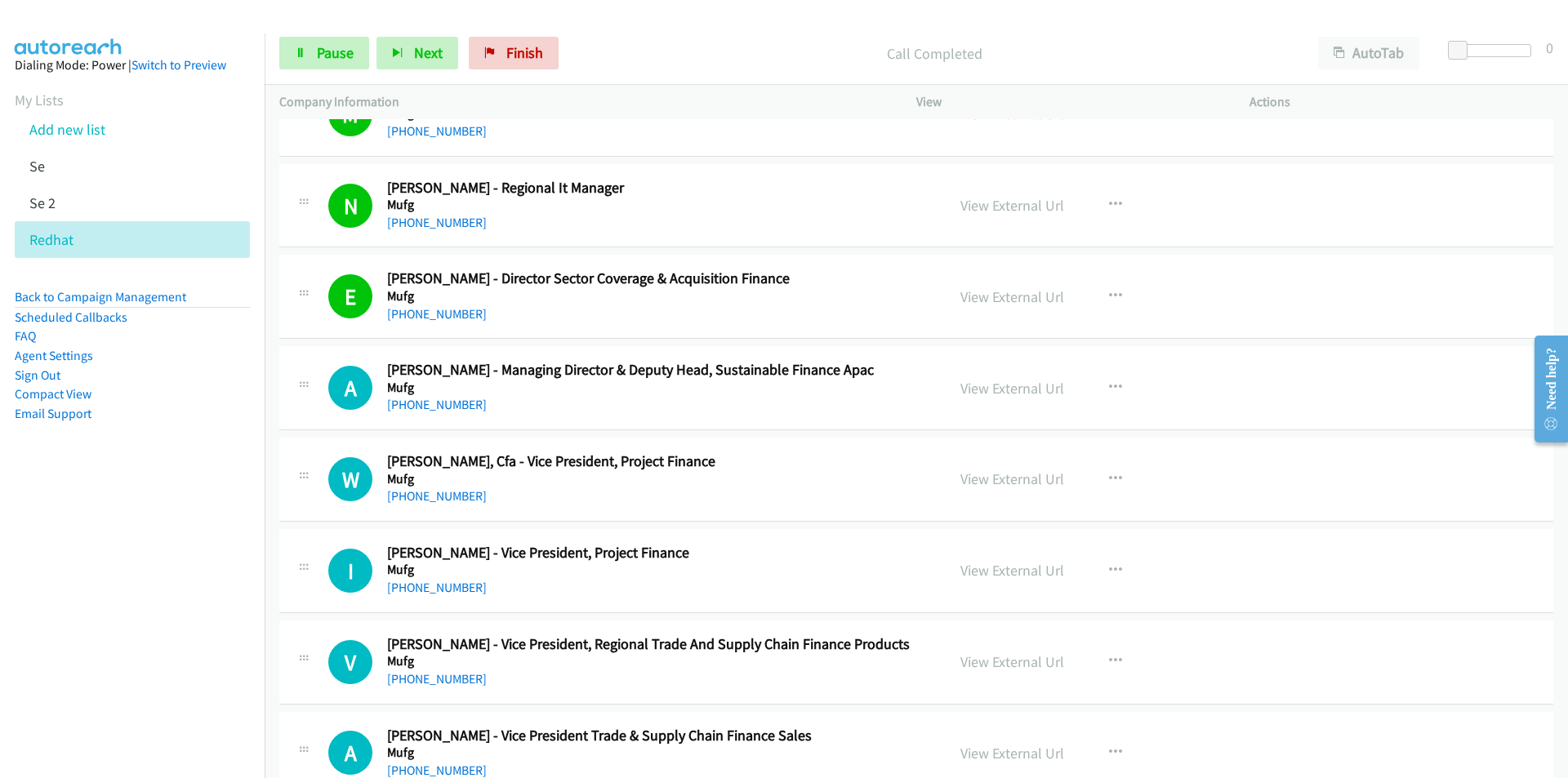
drag, startPoint x: 181, startPoint y: 579, endPoint x: 191, endPoint y: 571, distance: 12.8
click at [181, 579] on nav "Dialing Mode: Power | Switch to Preview My Lists Add new list Se Se 2 Redhat Ba…" at bounding box center [133, 423] width 266 height 778
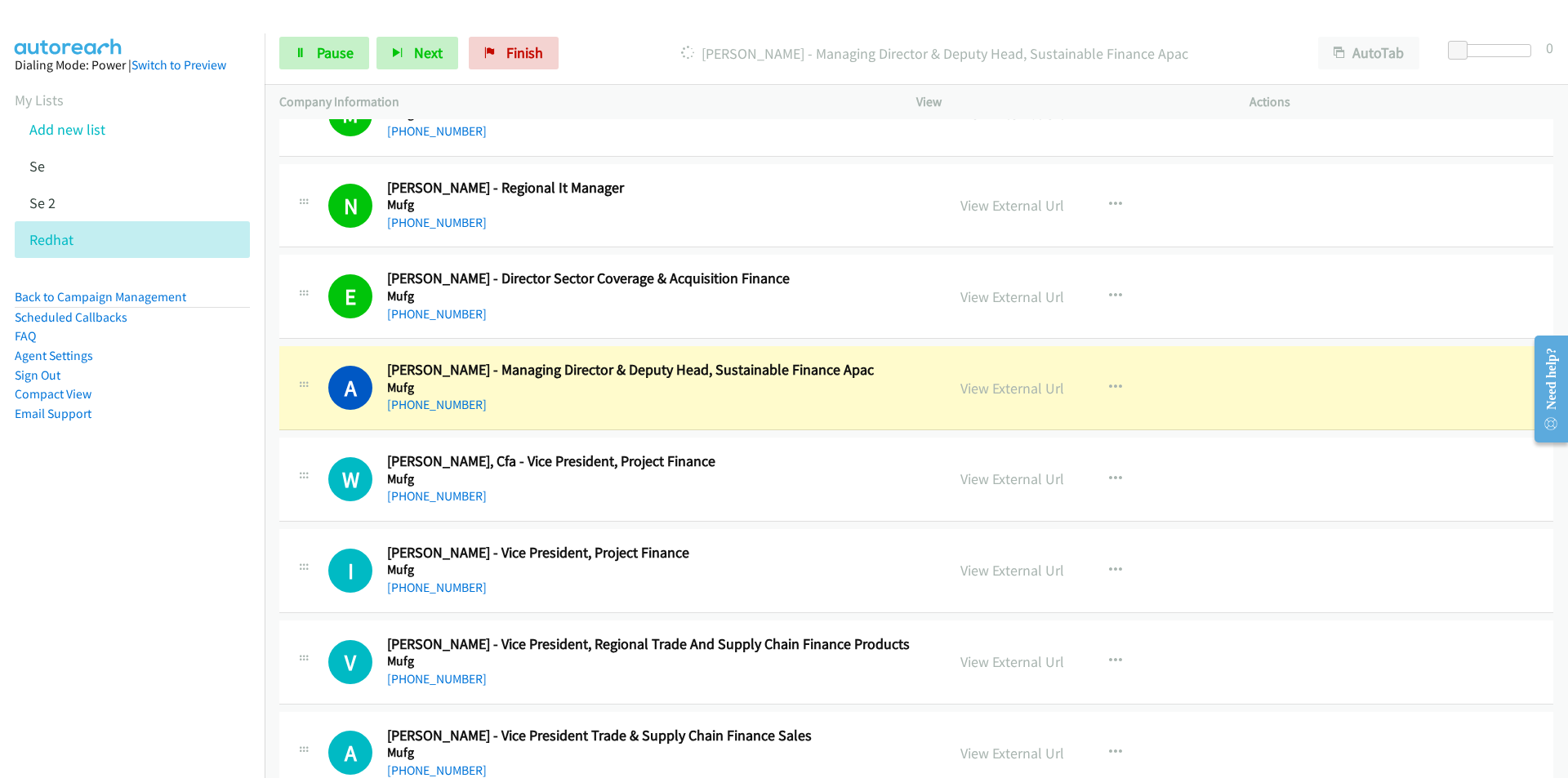
click at [227, 595] on nav "Dialing Mode: Power | Switch to Preview My Lists Add new list Se Se 2 Redhat Ba…" at bounding box center [133, 423] width 266 height 778
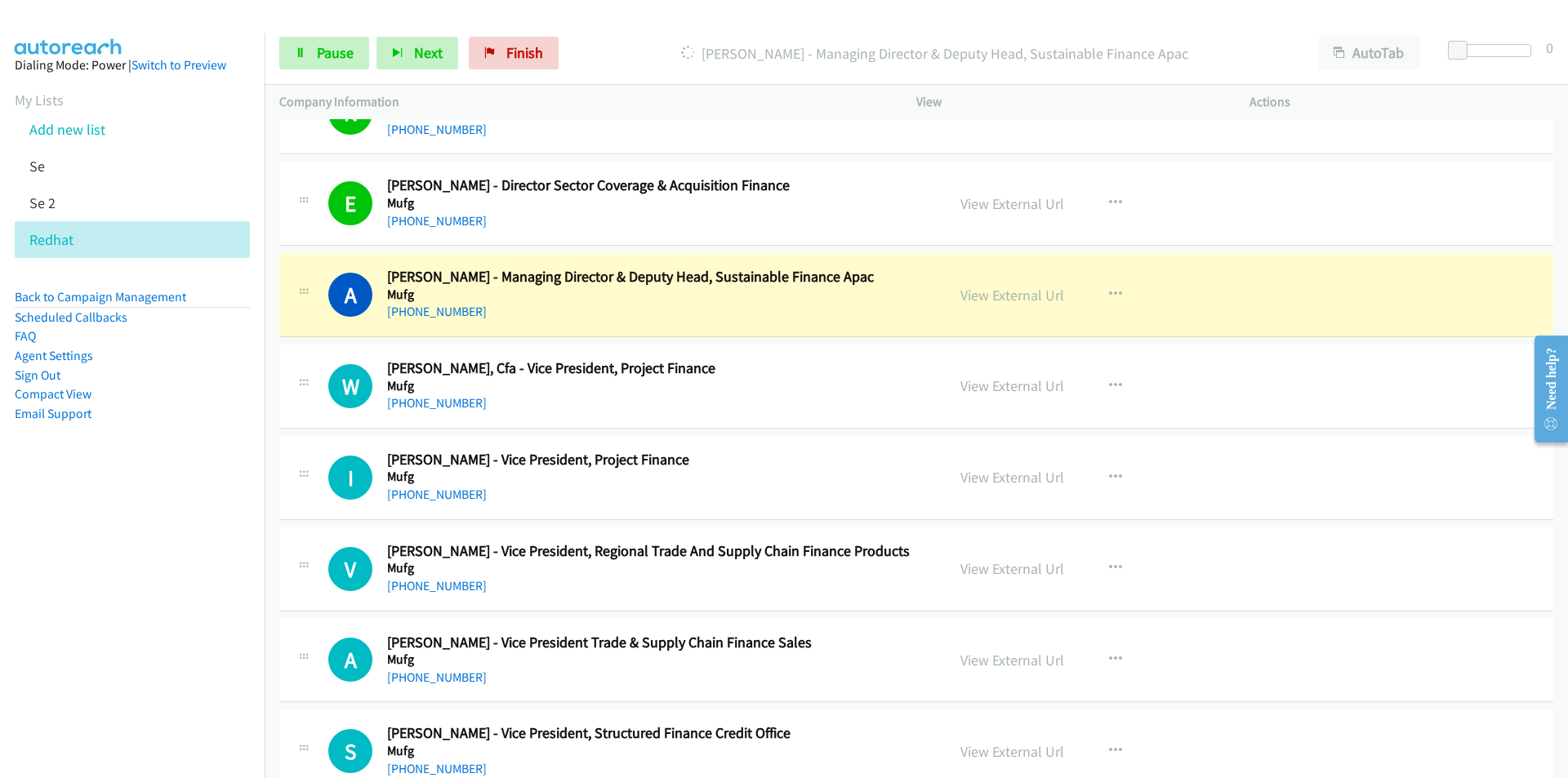
scroll to position [18611, 0]
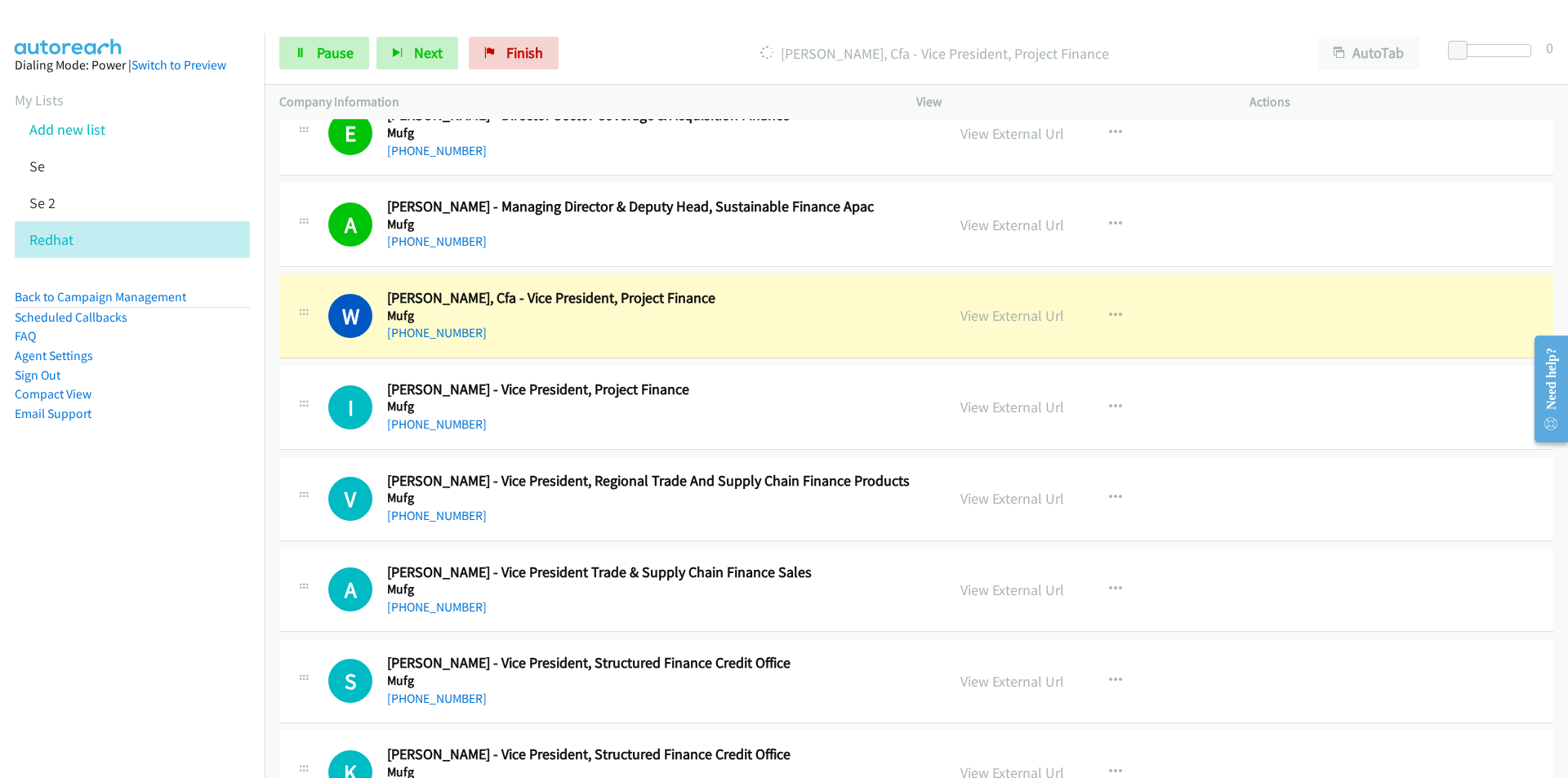
click at [202, 599] on nav "Dialing Mode: Power | Switch to Preview My Lists Add new list Se Se 2 Redhat Ba…" at bounding box center [133, 423] width 266 height 778
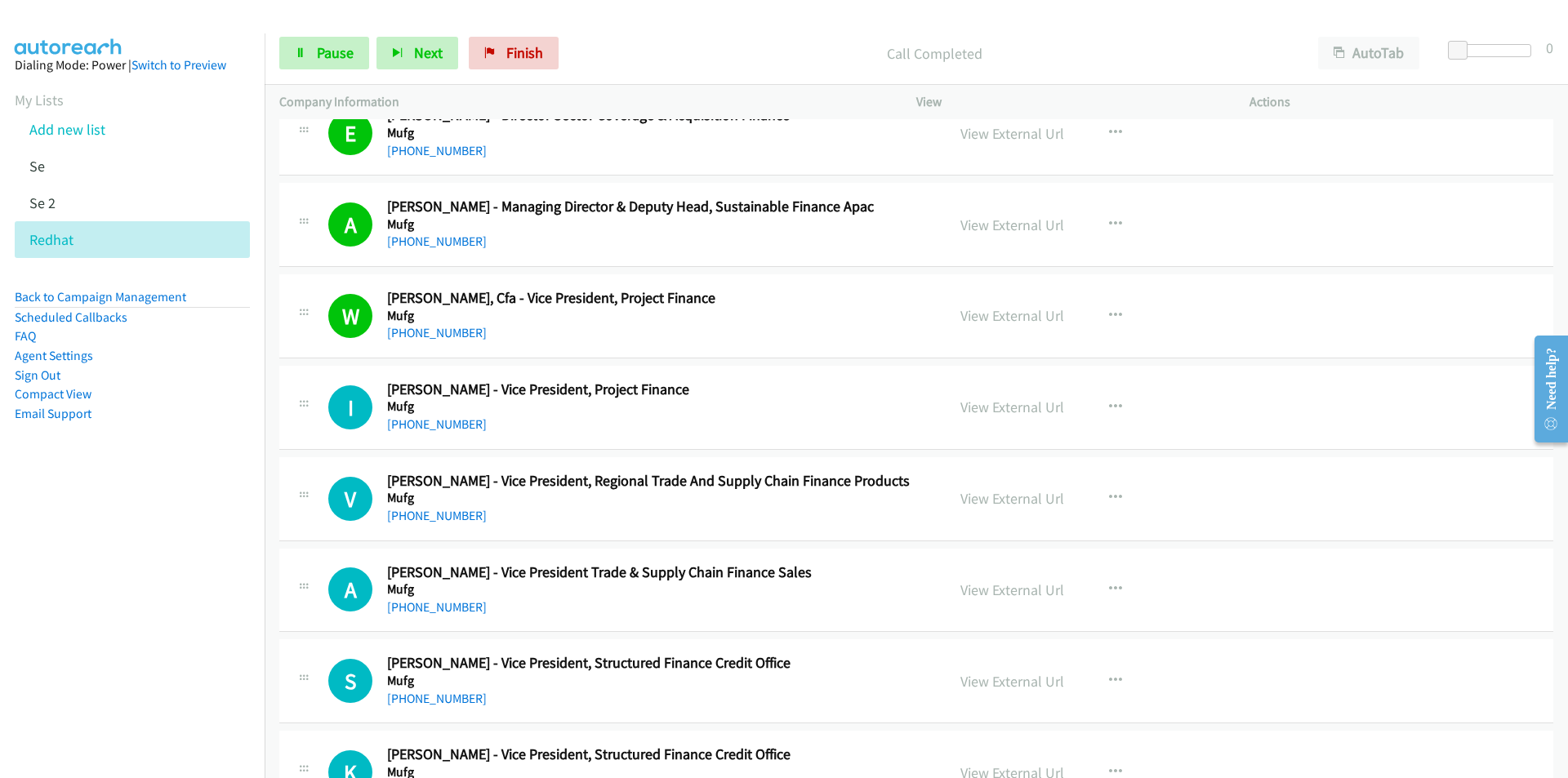
drag, startPoint x: 206, startPoint y: 580, endPoint x: 580, endPoint y: 524, distance: 378.2
click at [208, 580] on nav "Dialing Mode: Power | Switch to Preview My Lists Add new list Se Se 2 Redhat Ba…" at bounding box center [133, 423] width 266 height 778
drag, startPoint x: 234, startPoint y: 689, endPoint x: 403, endPoint y: 657, distance: 172.0
click at [236, 689] on nav "Dialing Mode: Power | Switch to Preview My Lists Add new list Se Se 2 Redhat Ba…" at bounding box center [133, 423] width 266 height 778
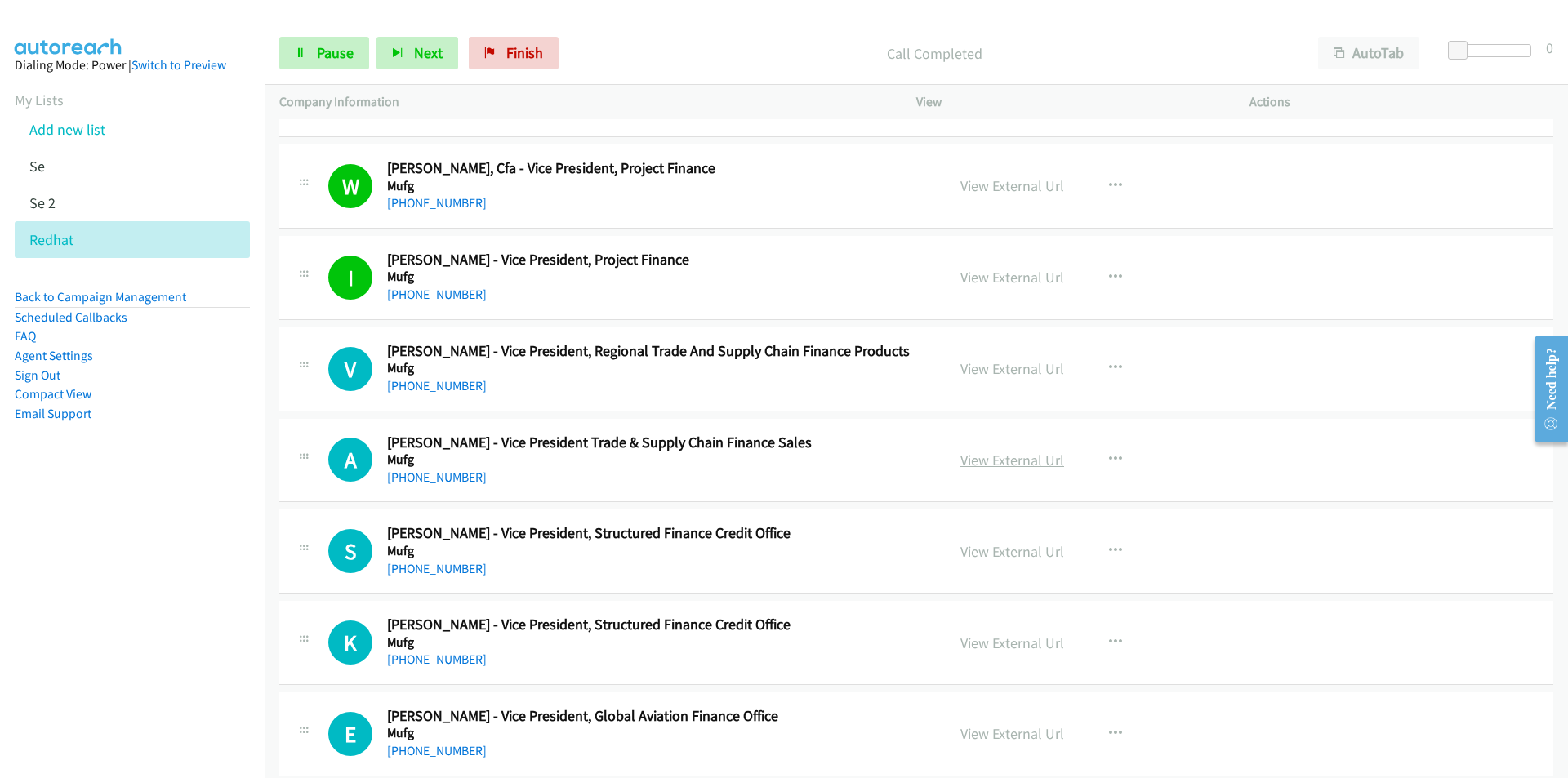
scroll to position [18774, 0]
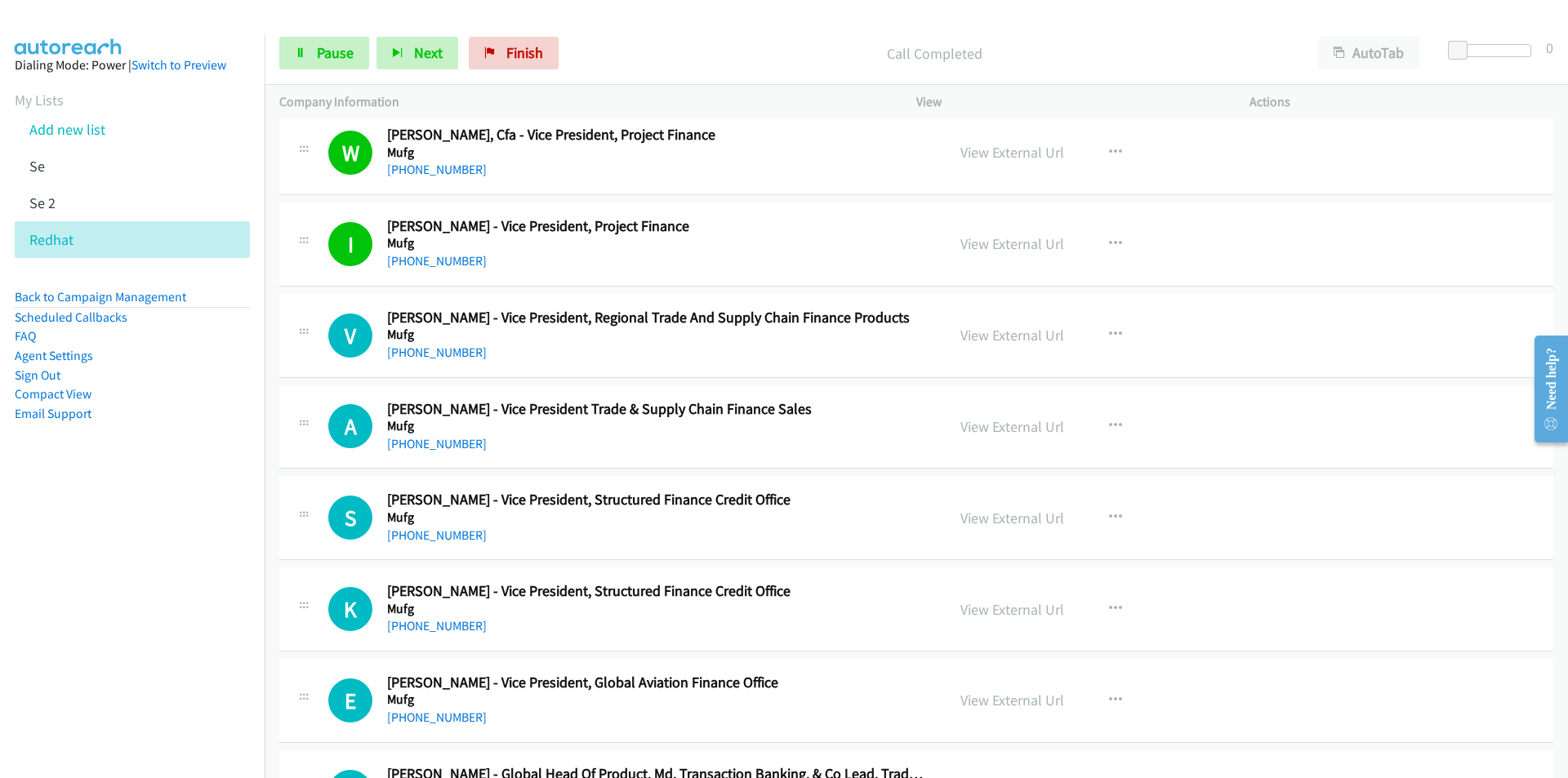
click at [186, 631] on nav "Dialing Mode: Power | Switch to Preview My Lists Add new list Se Se 2 Redhat Ba…" at bounding box center [133, 423] width 266 height 778
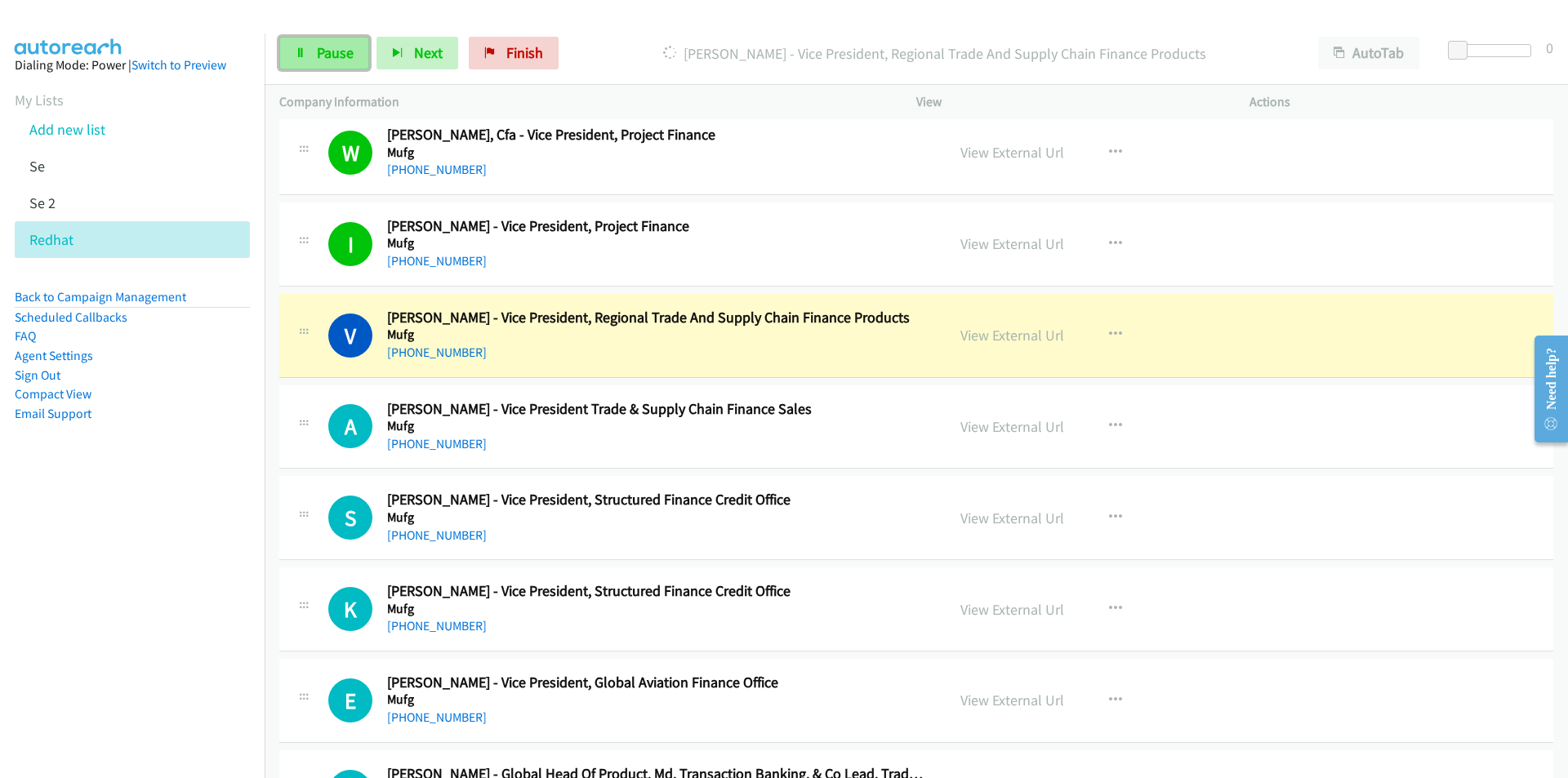
click at [325, 61] on span "Pause" at bounding box center [335, 53] width 37 height 19
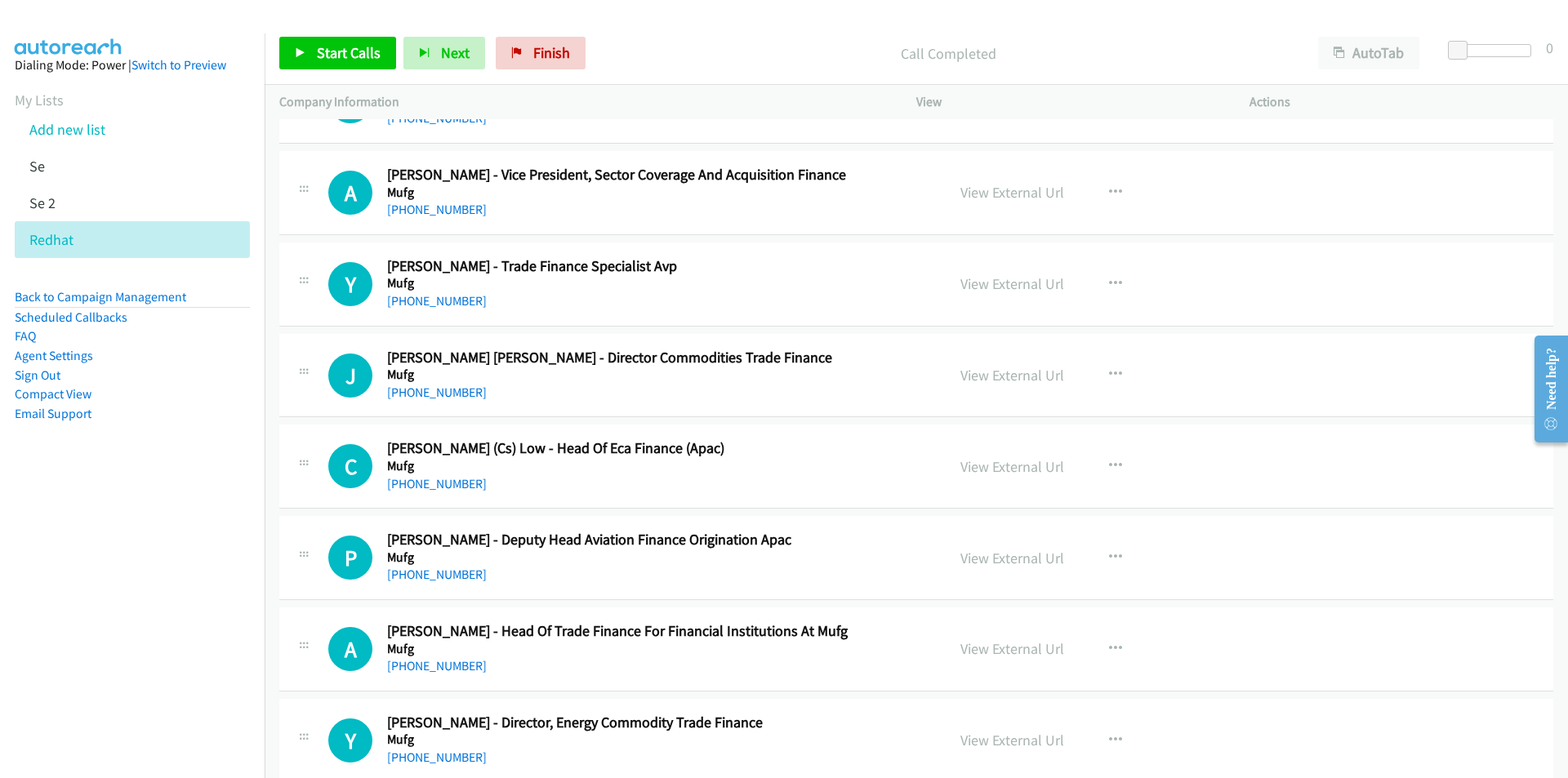
scroll to position [19754, 0]
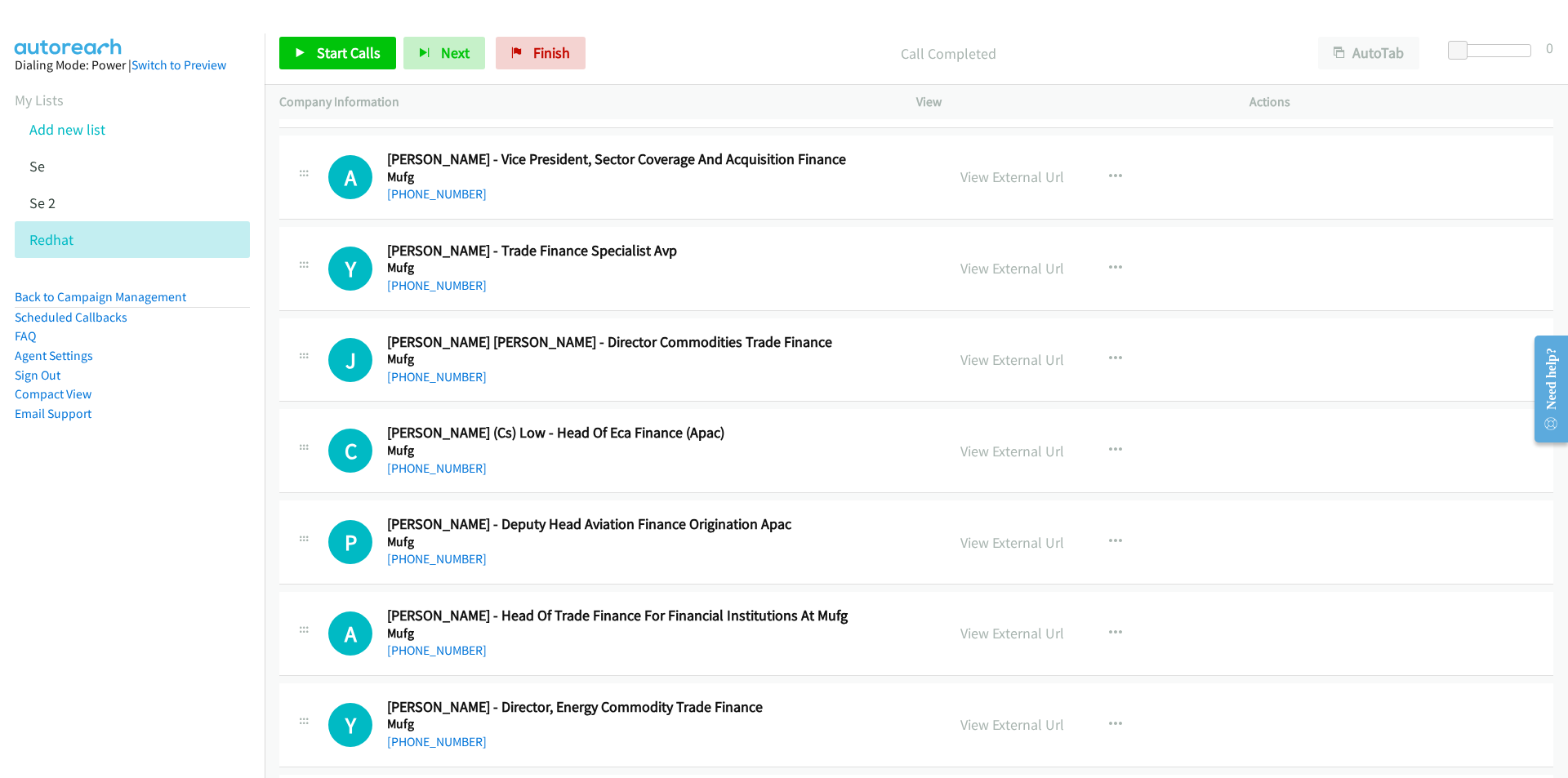
click at [179, 525] on nav "Dialing Mode: Power | Switch to Preview My Lists Add new list Se Se 2 Redhat Ba…" at bounding box center [133, 423] width 266 height 778
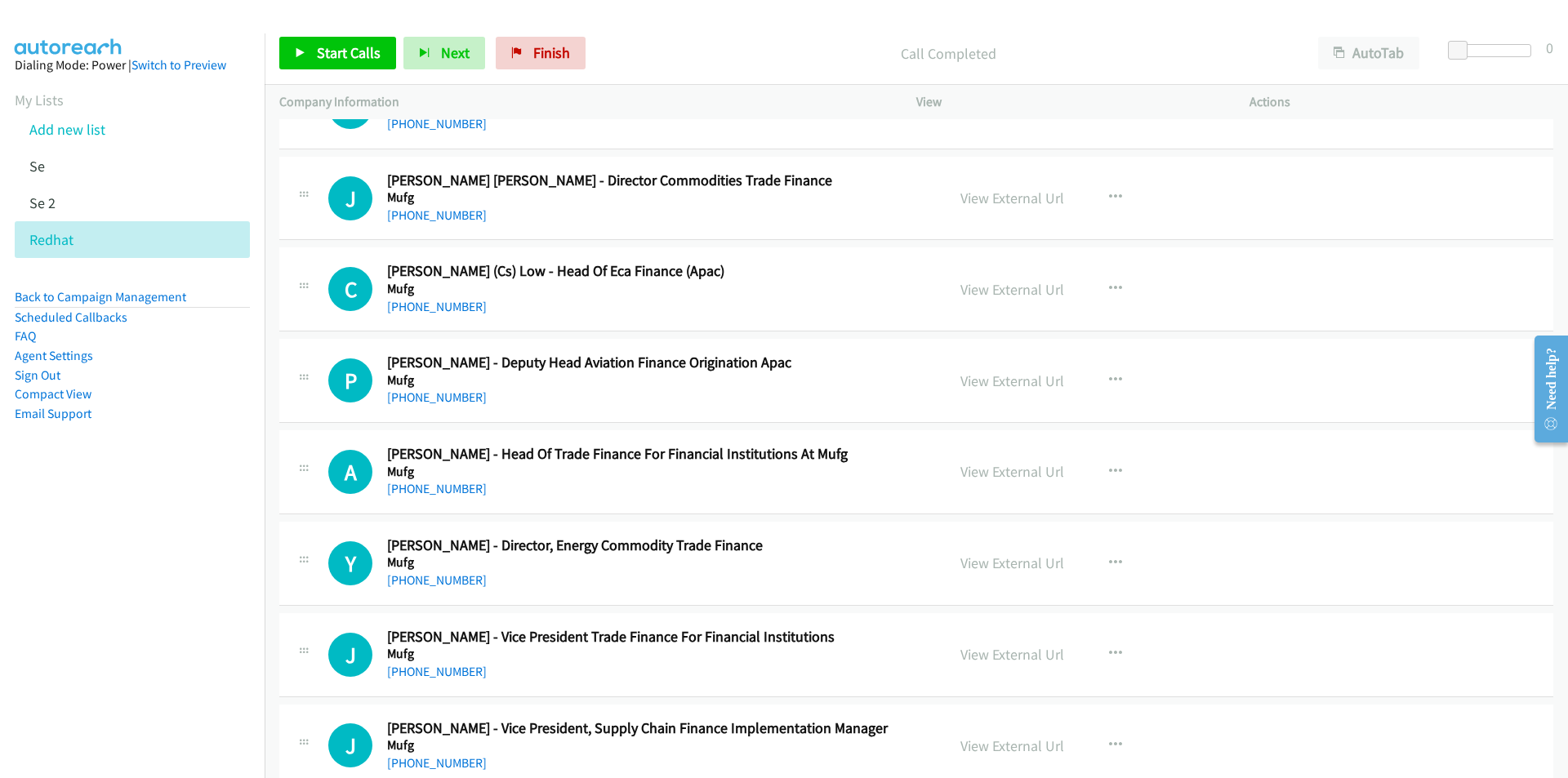
scroll to position [19917, 0]
click at [161, 711] on nav "Dialing Mode: Power | Switch to Preview My Lists Add new list Se Se 2 Redhat Ba…" at bounding box center [133, 423] width 266 height 778
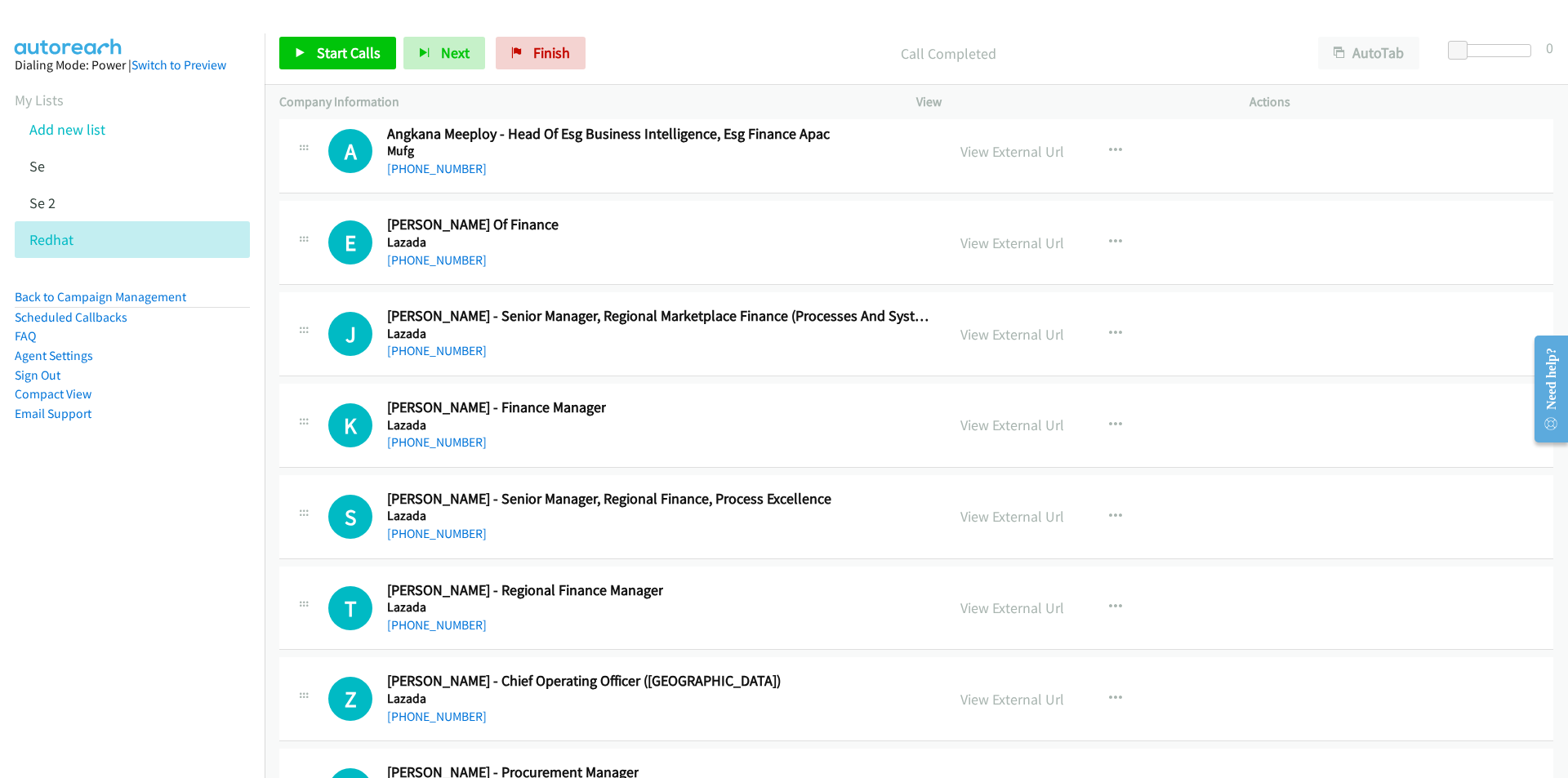
scroll to position [20978, 0]
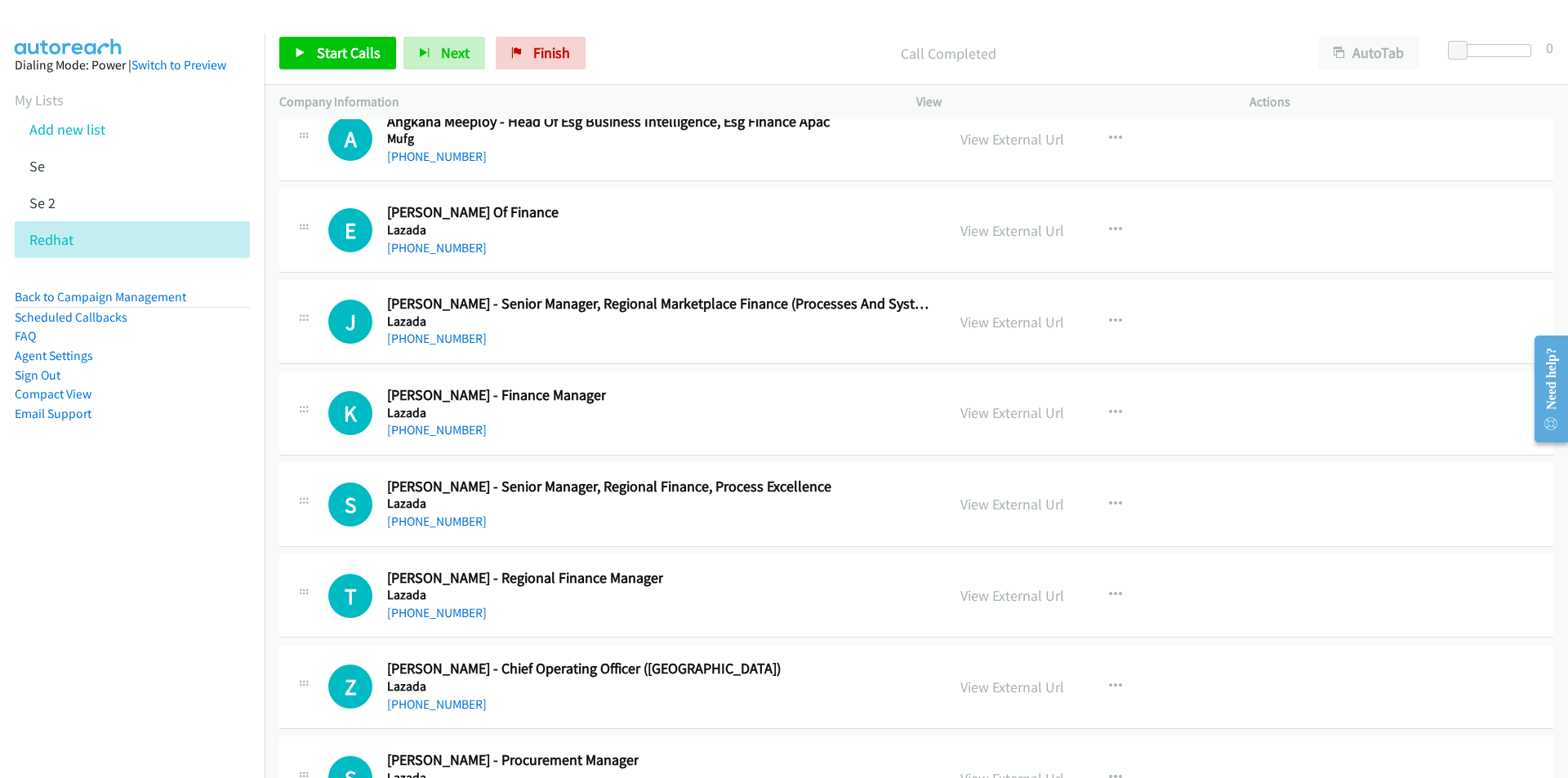
click at [143, 738] on nav "Dialing Mode: Power | Switch to Preview My Lists Add new list Se Se 2 Redhat Ba…" at bounding box center [133, 423] width 266 height 778
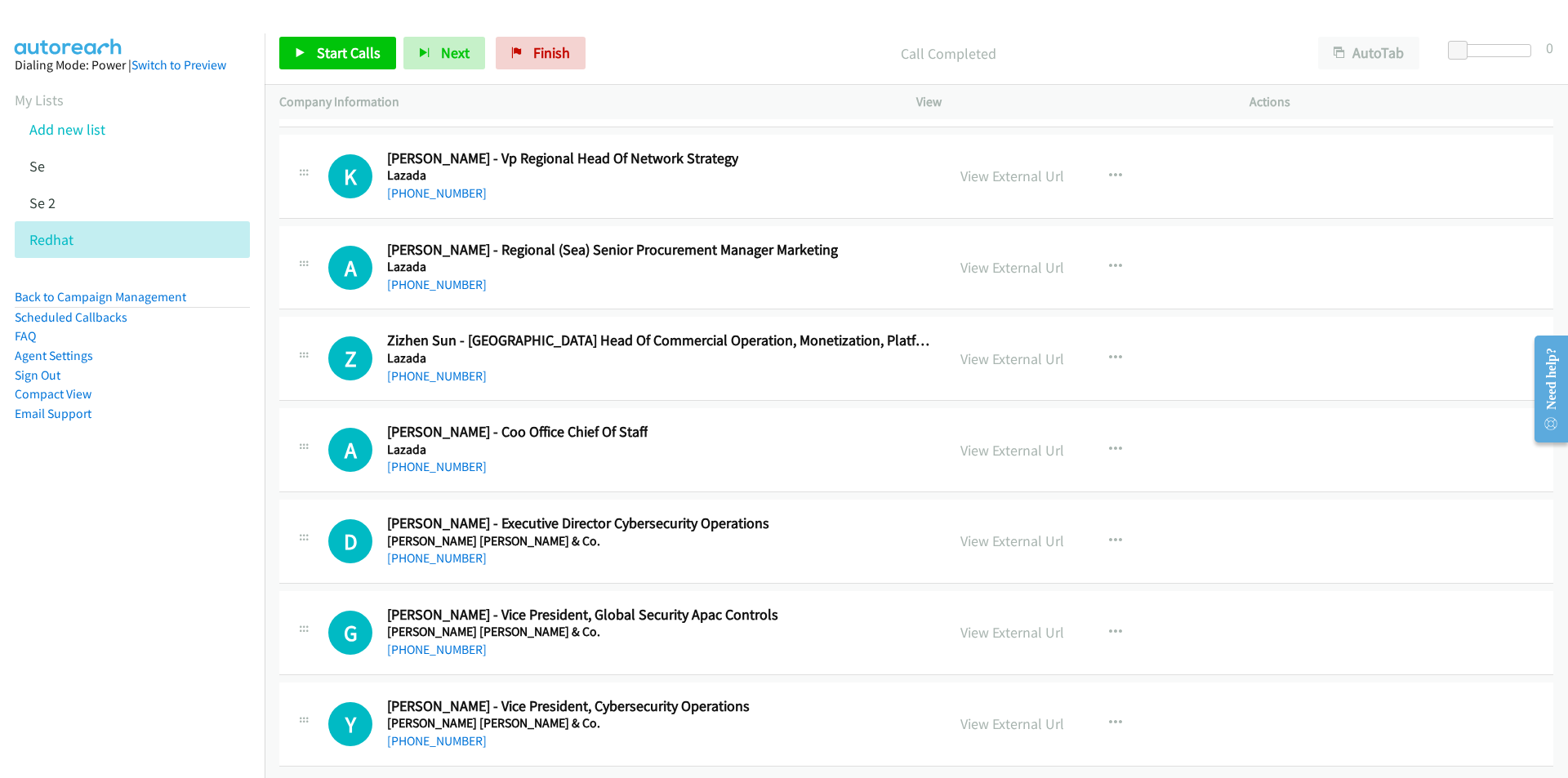
scroll to position [22778, 0]
click at [226, 604] on nav "Dialing Mode: Power | Switch to Preview My Lists Add new list Se Se 2 Redhat Ba…" at bounding box center [133, 423] width 266 height 778
click at [1011, 536] on link "View External Url" at bounding box center [1012, 541] width 104 height 19
click at [1021, 717] on link "View External Url" at bounding box center [1012, 724] width 104 height 19
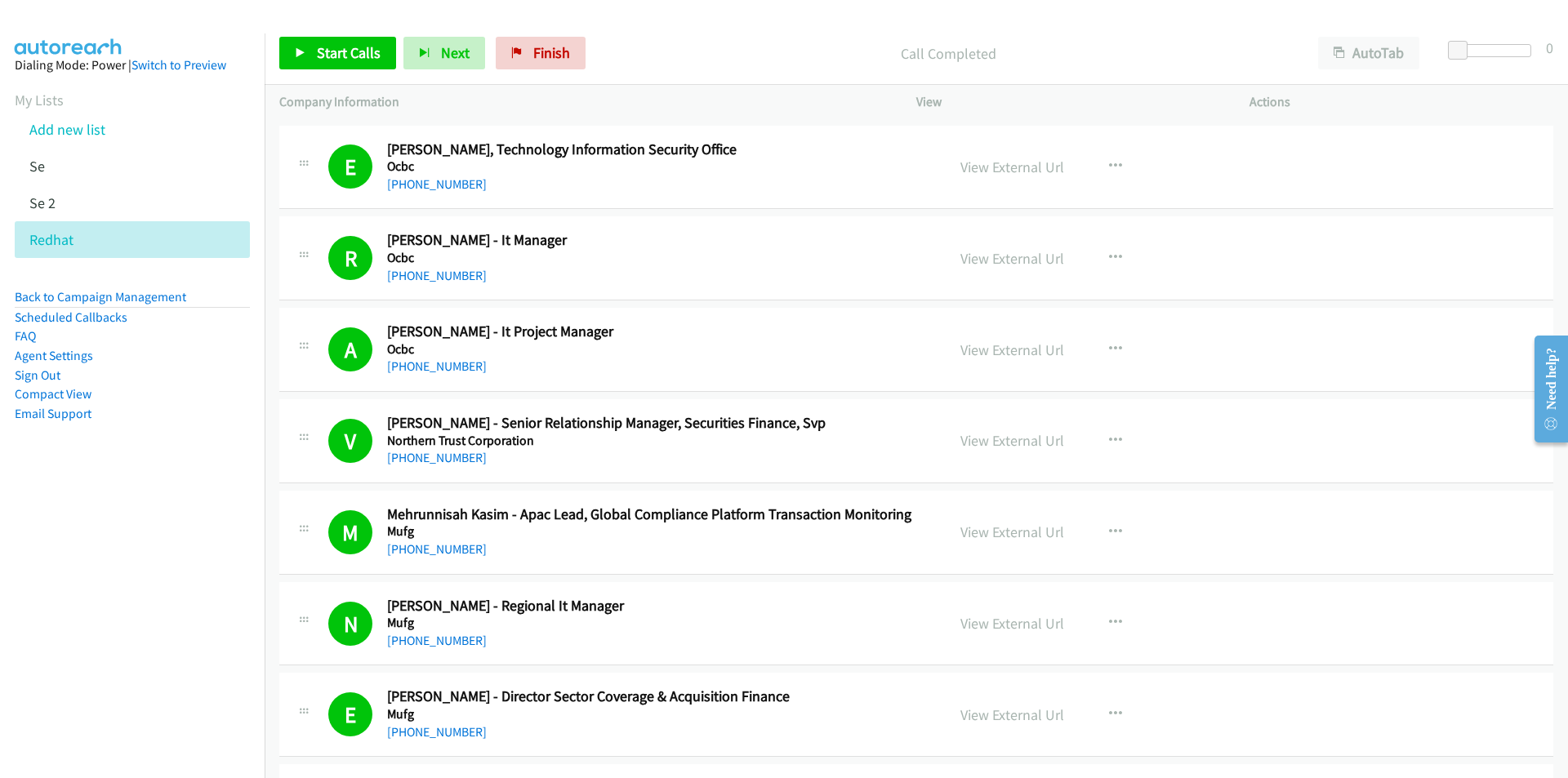
scroll to position [14590, 0]
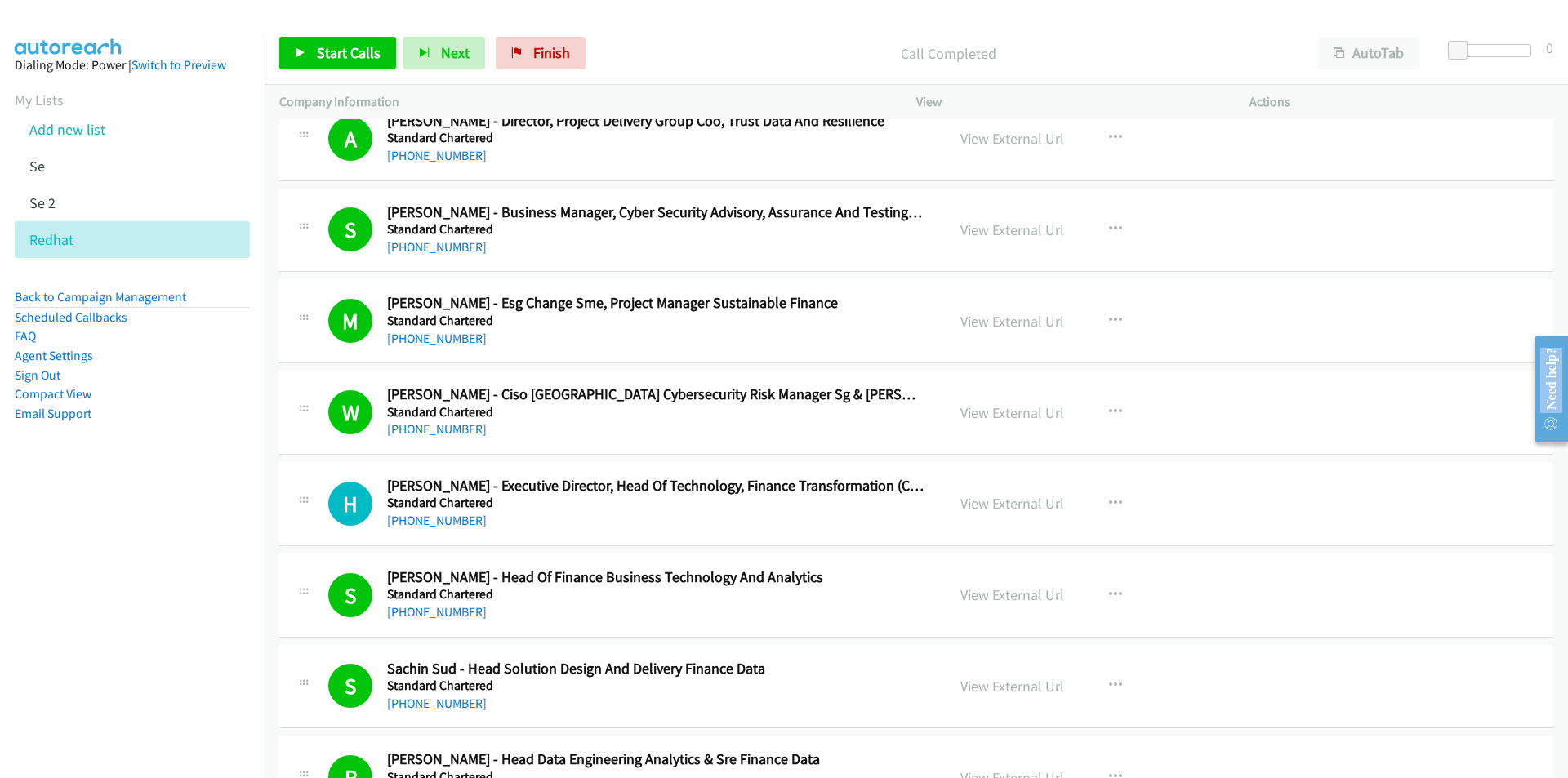
drag, startPoint x: 1563, startPoint y: 324, endPoint x: 3044, endPoint y: 408, distance: 1483.4
click at [1523, 323] on html "Need help? Resource Center AutoReach Help Help Get the help you need from our k…" at bounding box center [1544, 388] width 47 height 129
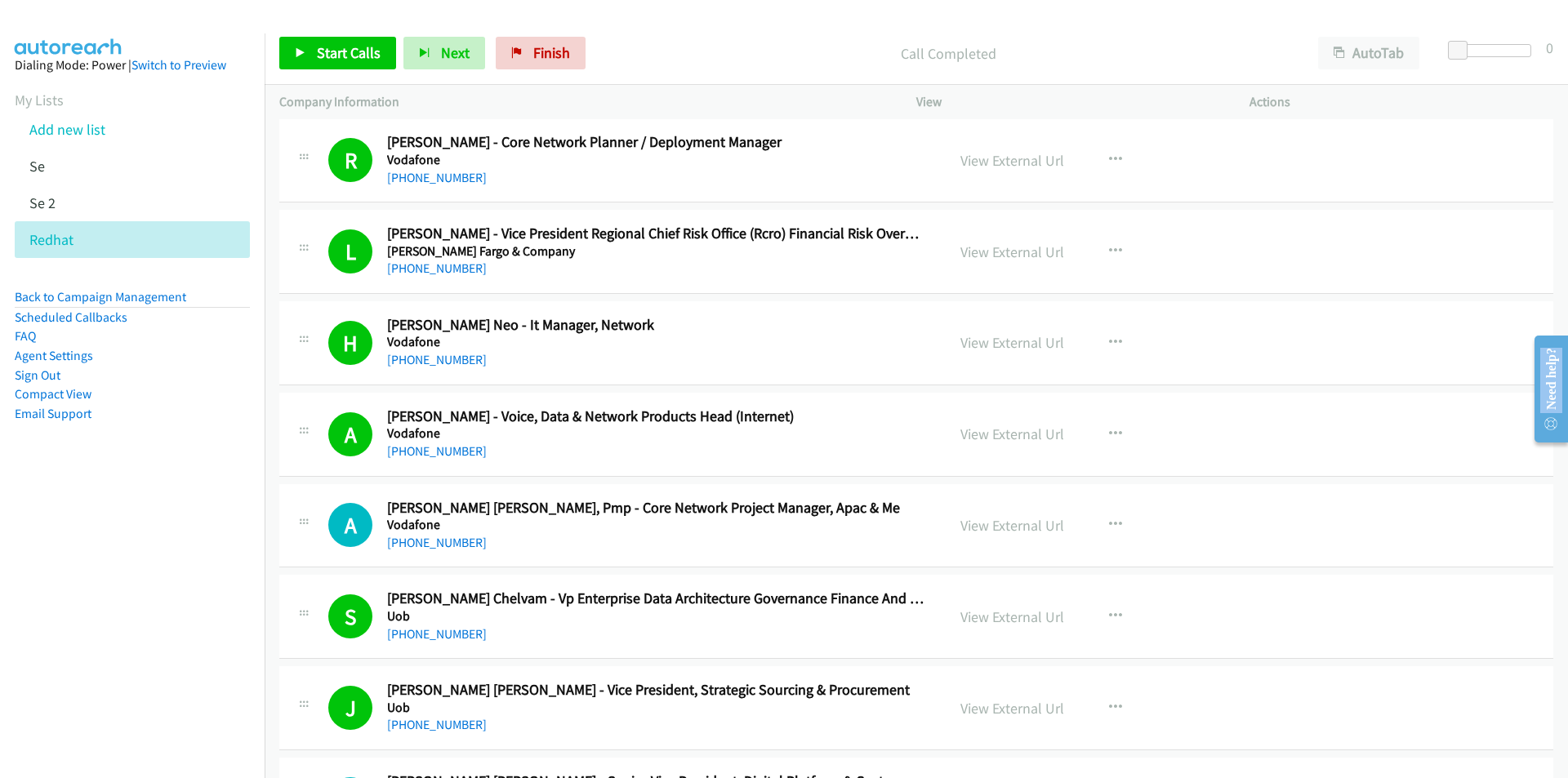
scroll to position [0, 0]
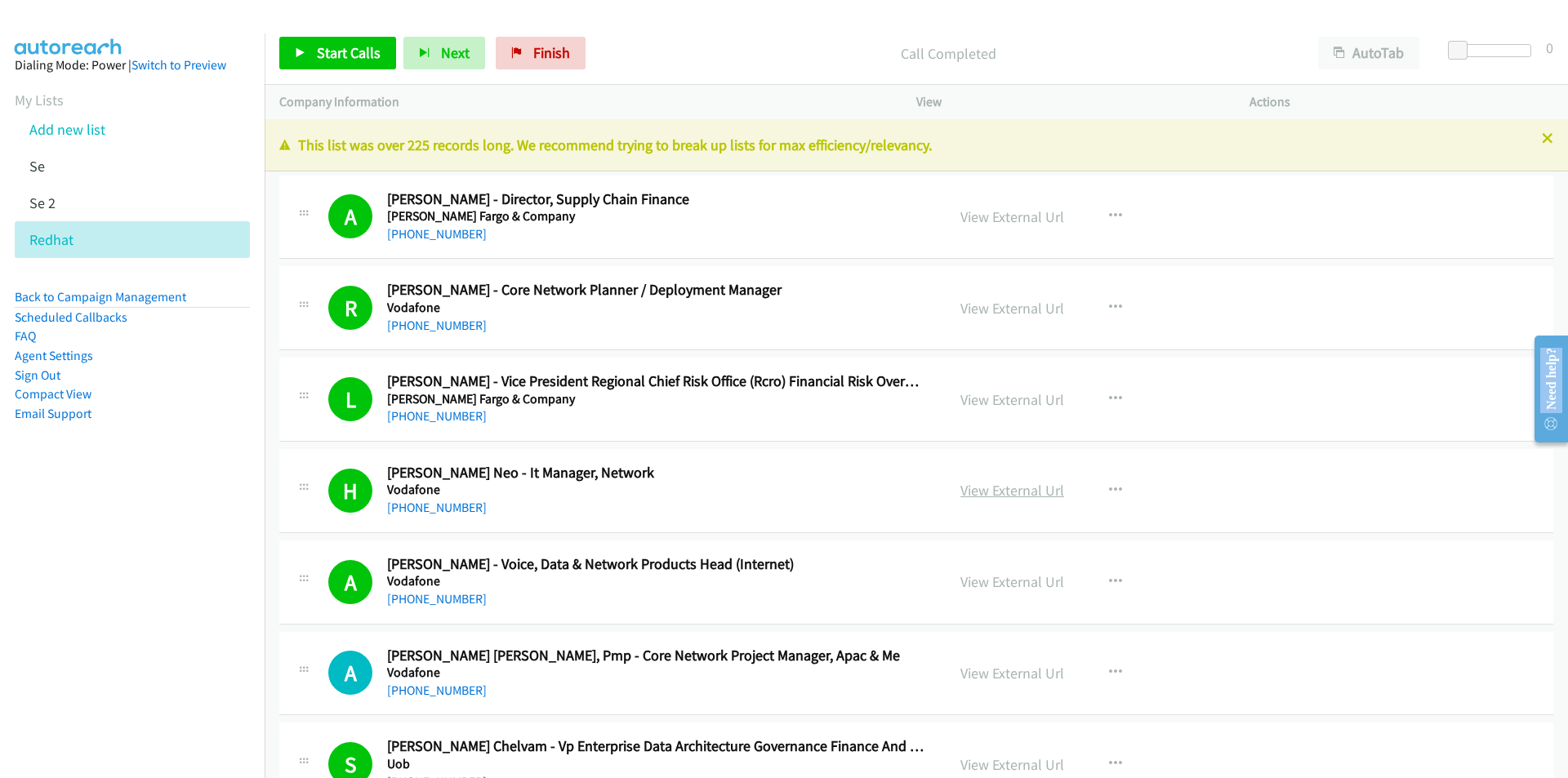
click at [986, 496] on link "View External Url" at bounding box center [1012, 490] width 104 height 19
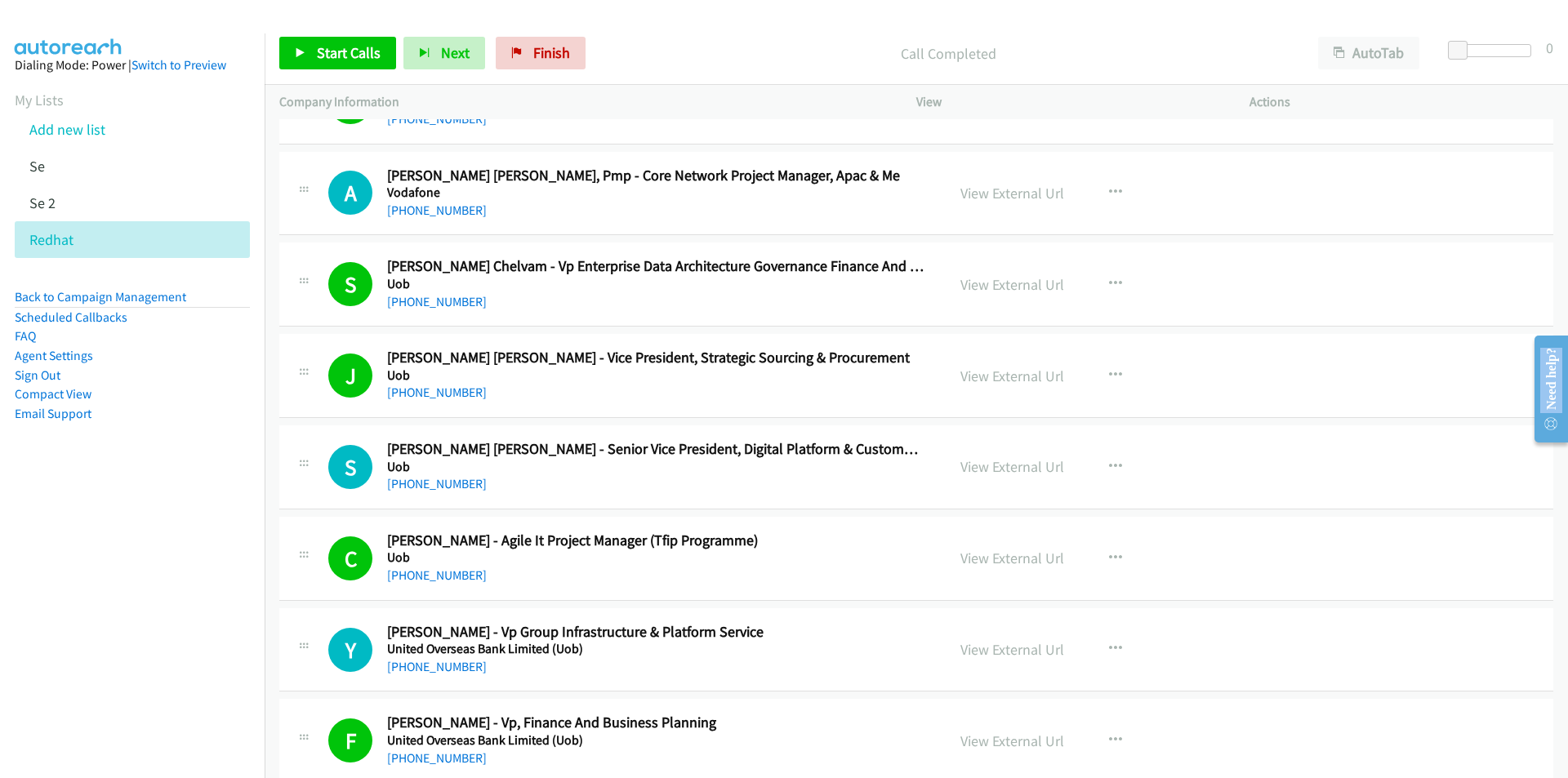
scroll to position [490, 0]
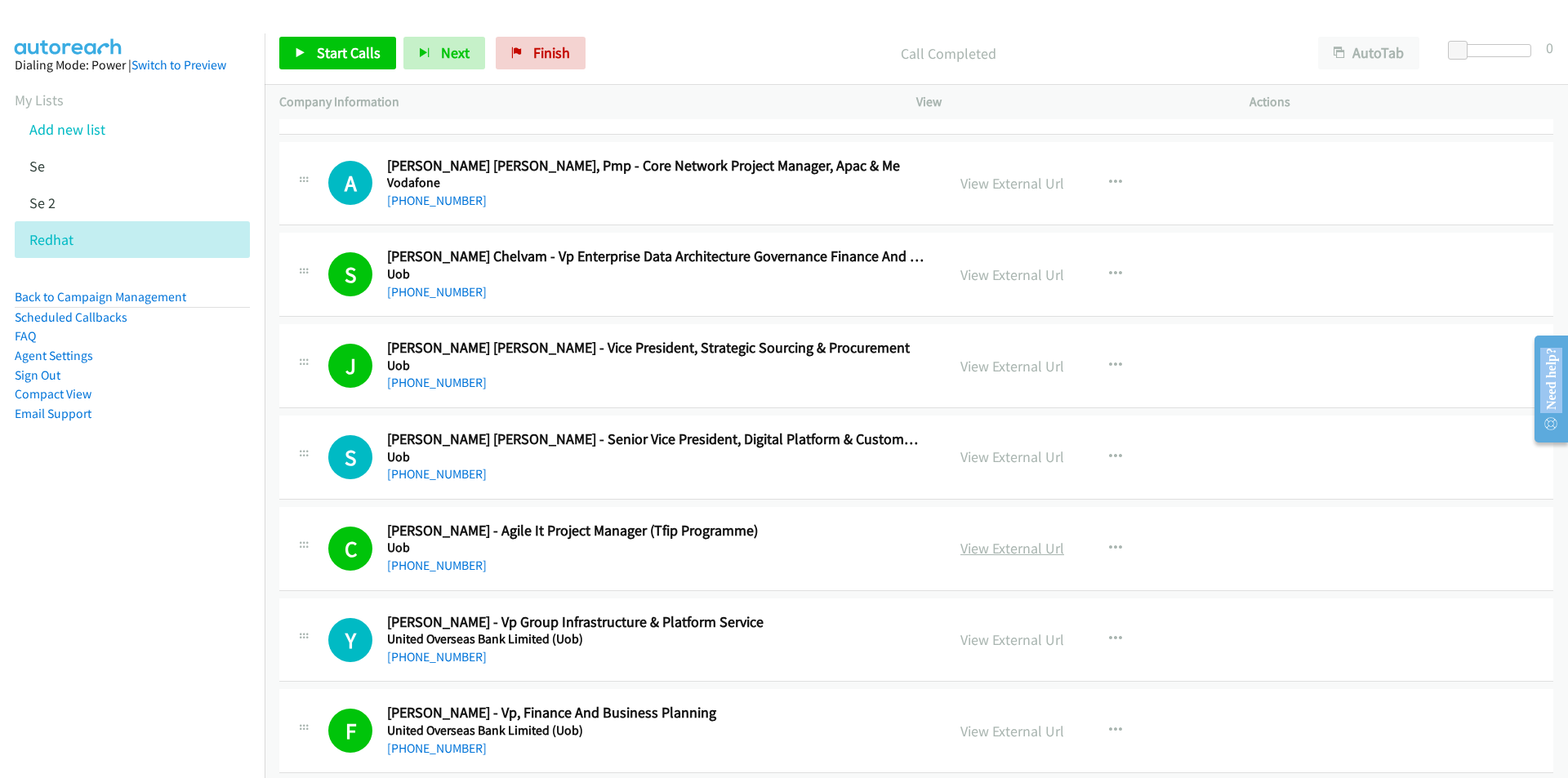
click at [999, 549] on link "View External Url" at bounding box center [1012, 549] width 104 height 19
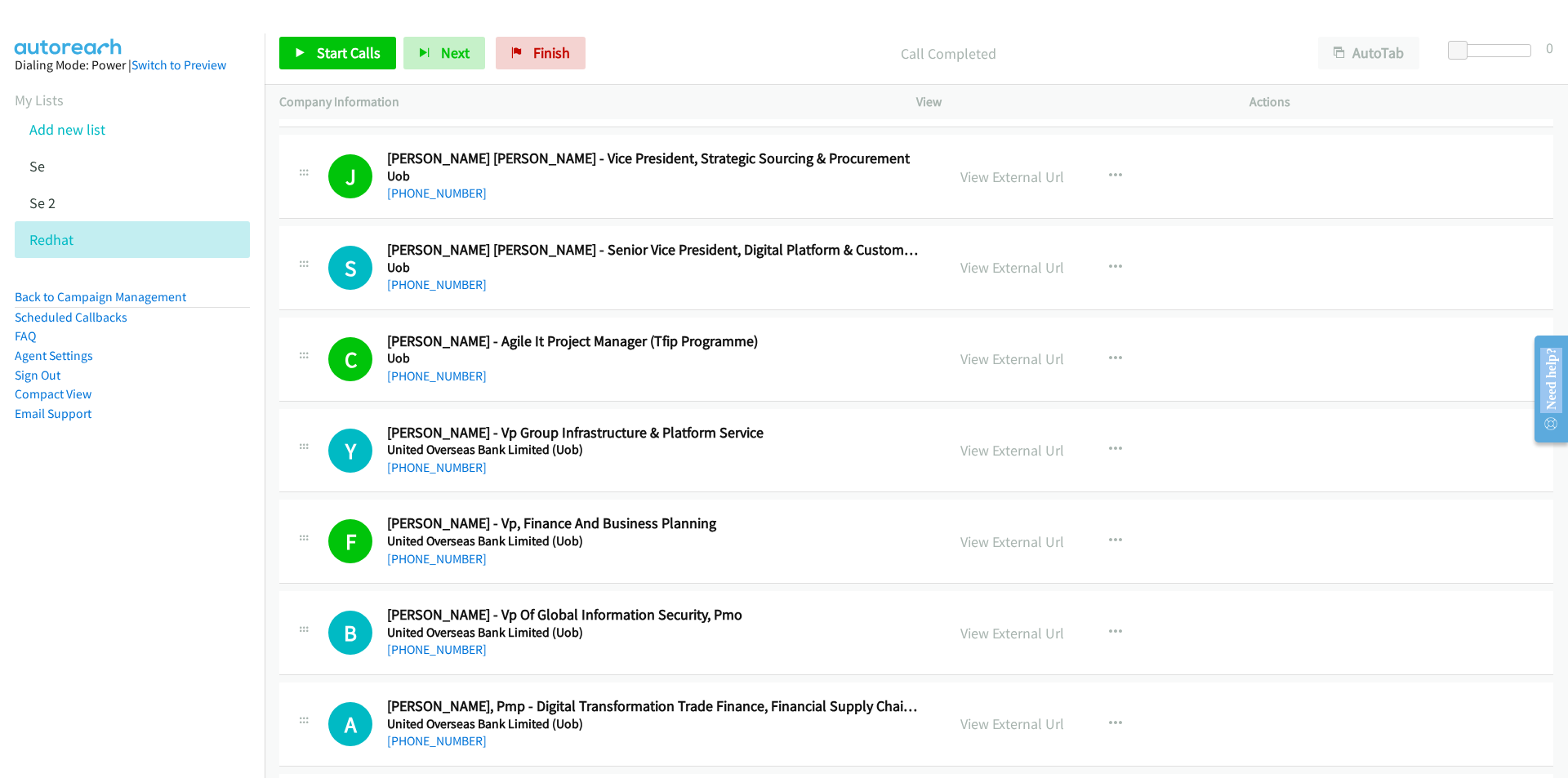
scroll to position [735, 0]
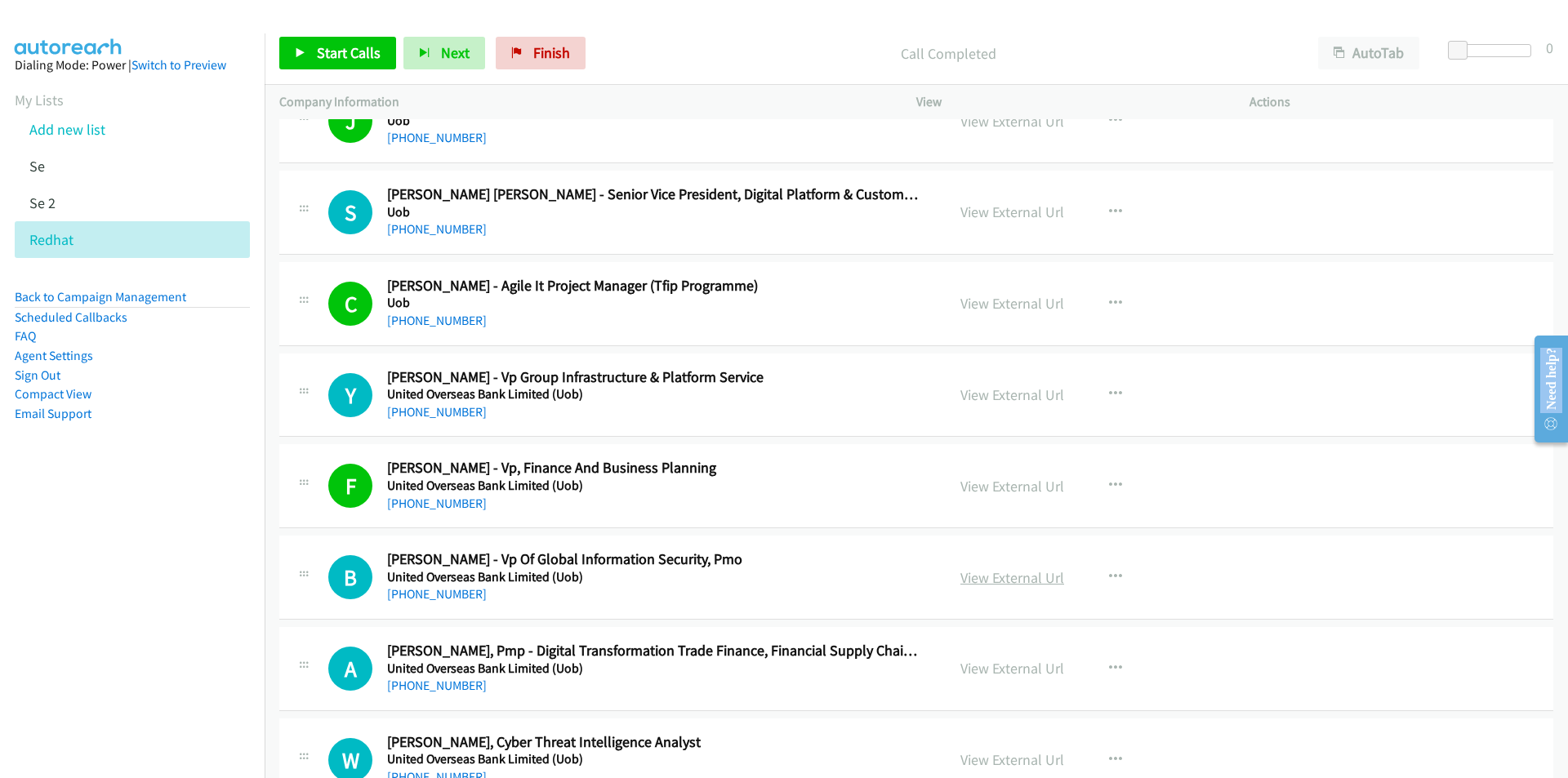
click at [996, 580] on link "View External Url" at bounding box center [1012, 578] width 104 height 19
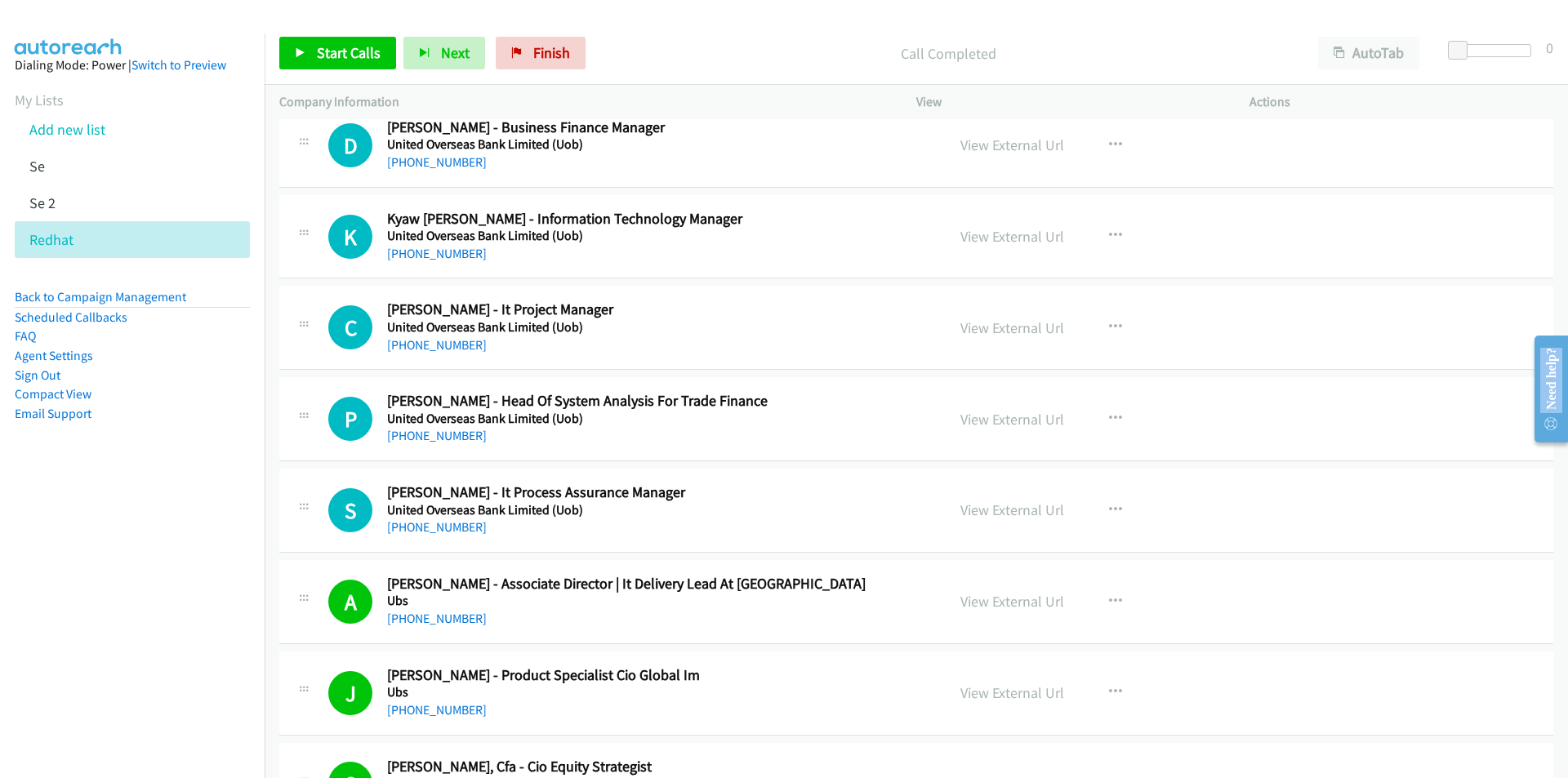
scroll to position [8326, 0]
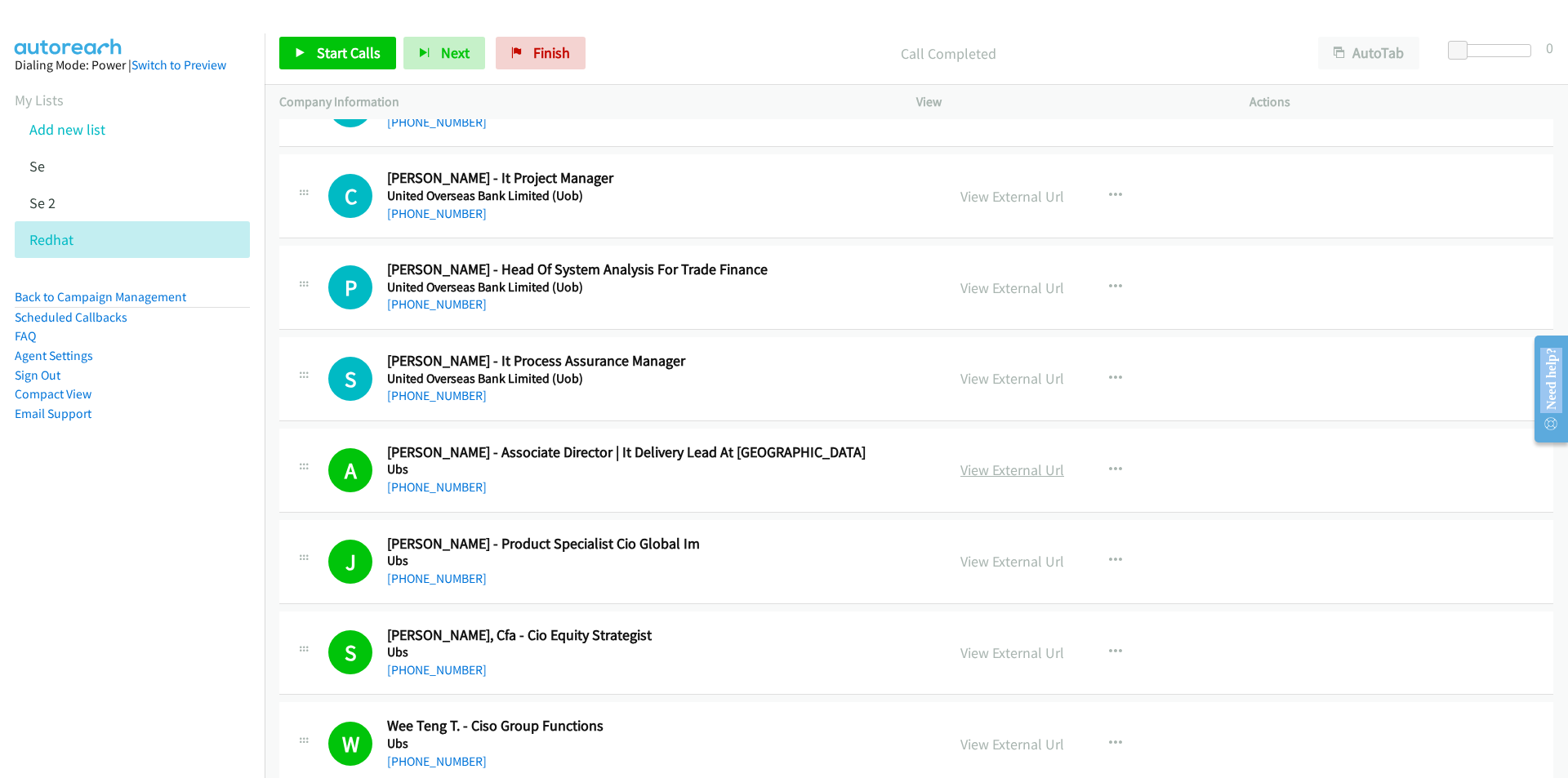
click at [1006, 474] on link "View External Url" at bounding box center [1012, 470] width 104 height 19
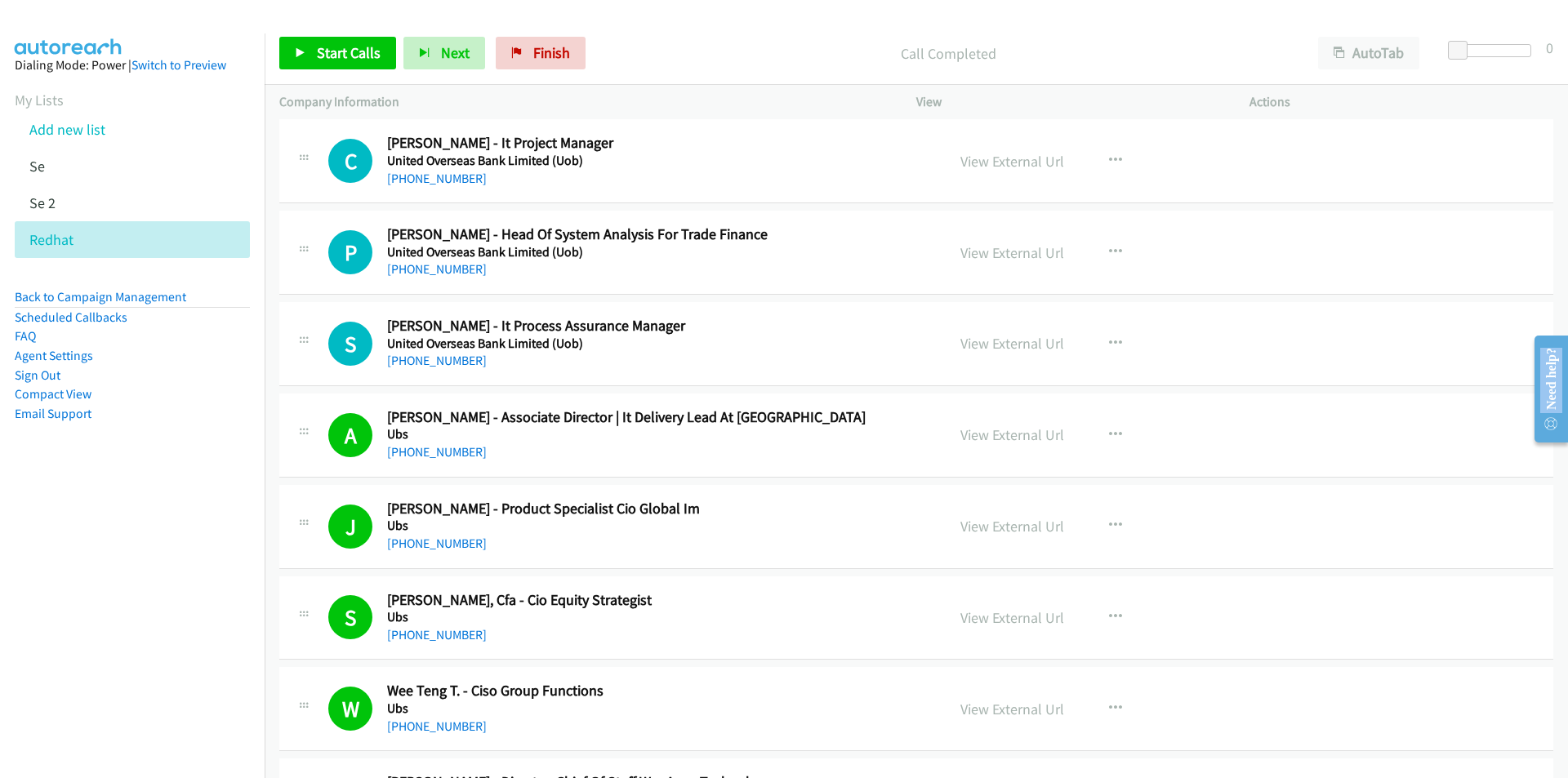
scroll to position [8489, 0]
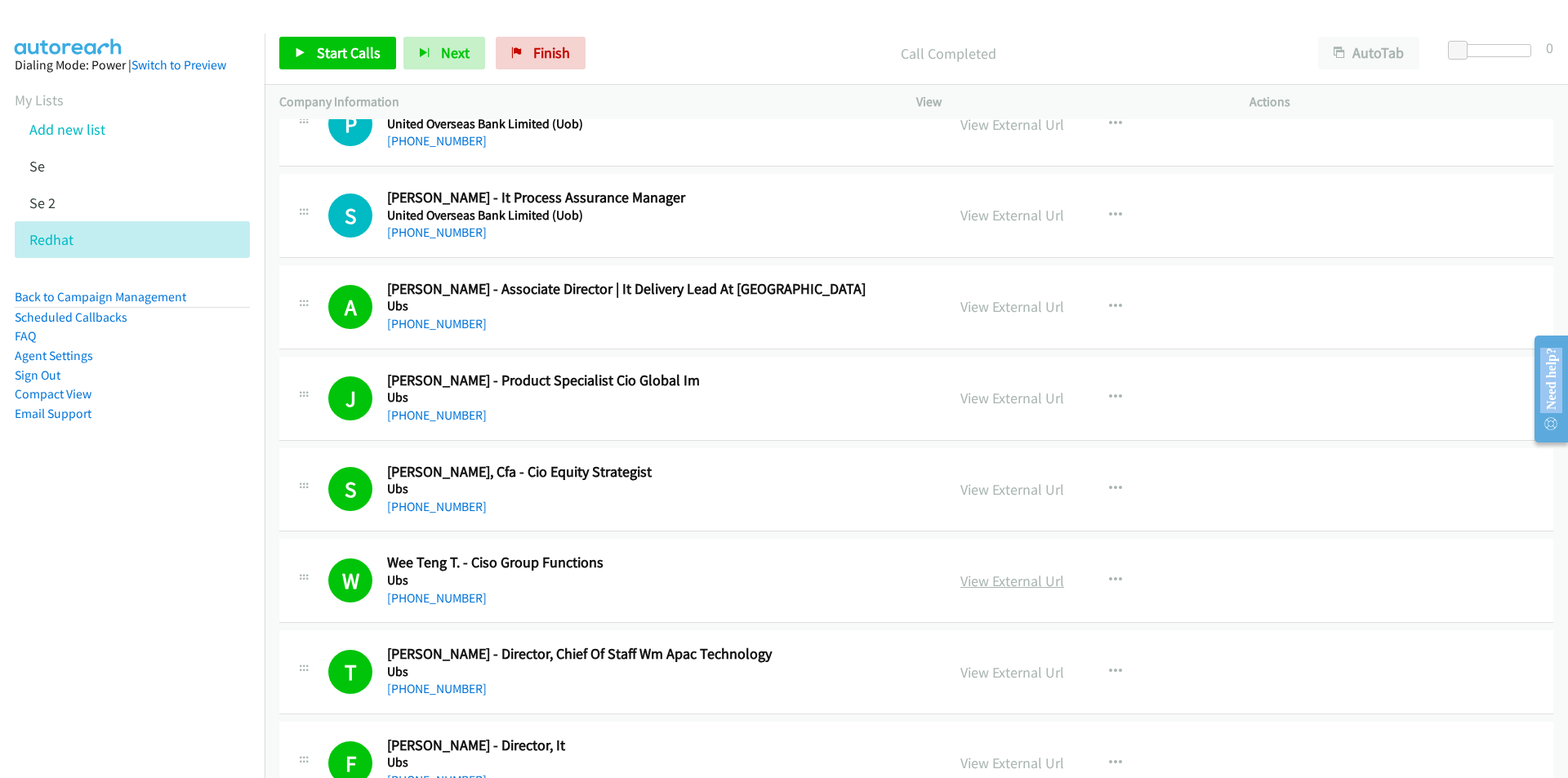
click at [1014, 580] on link "View External Url" at bounding box center [1012, 580] width 104 height 19
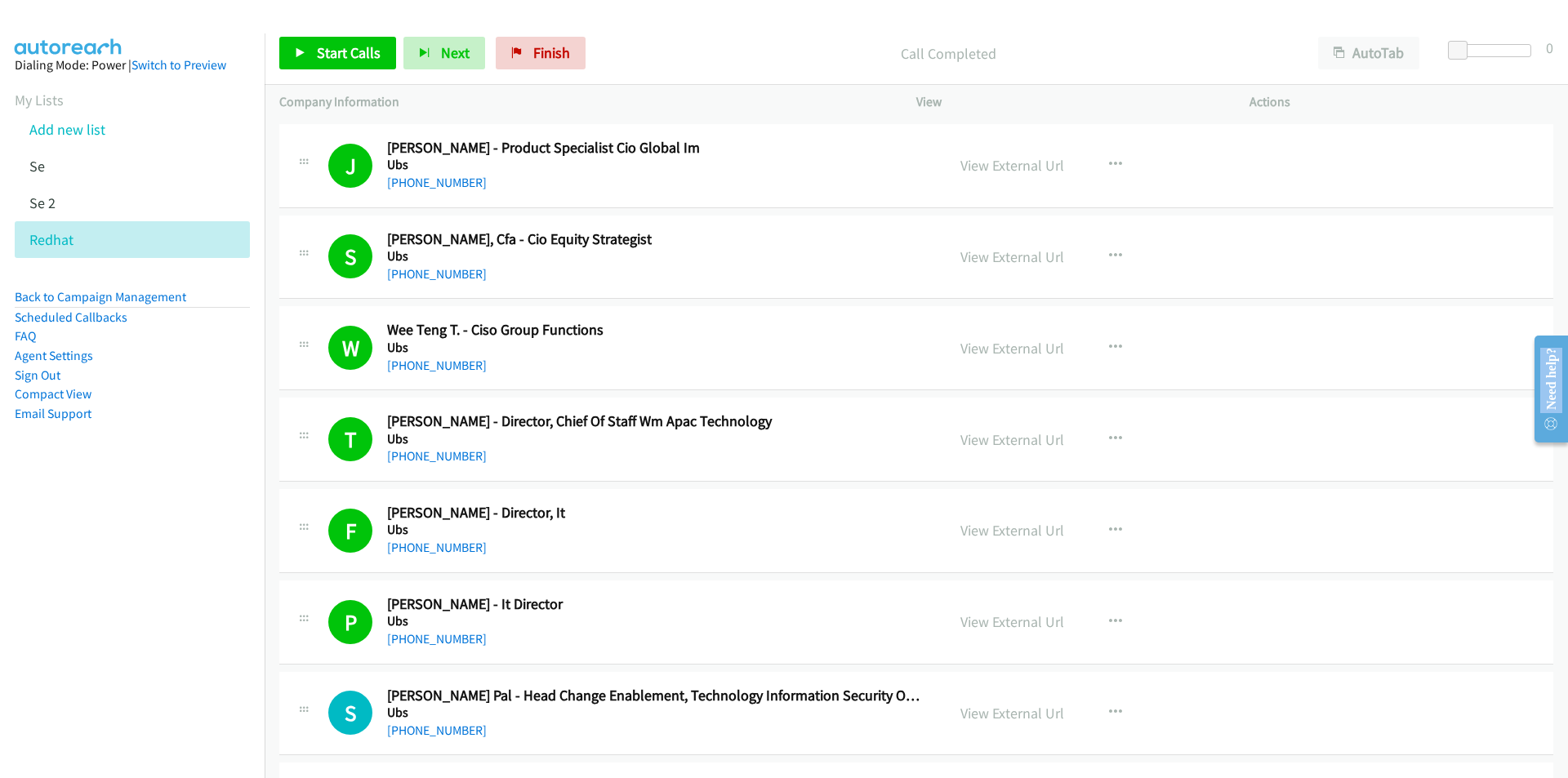
scroll to position [8734, 0]
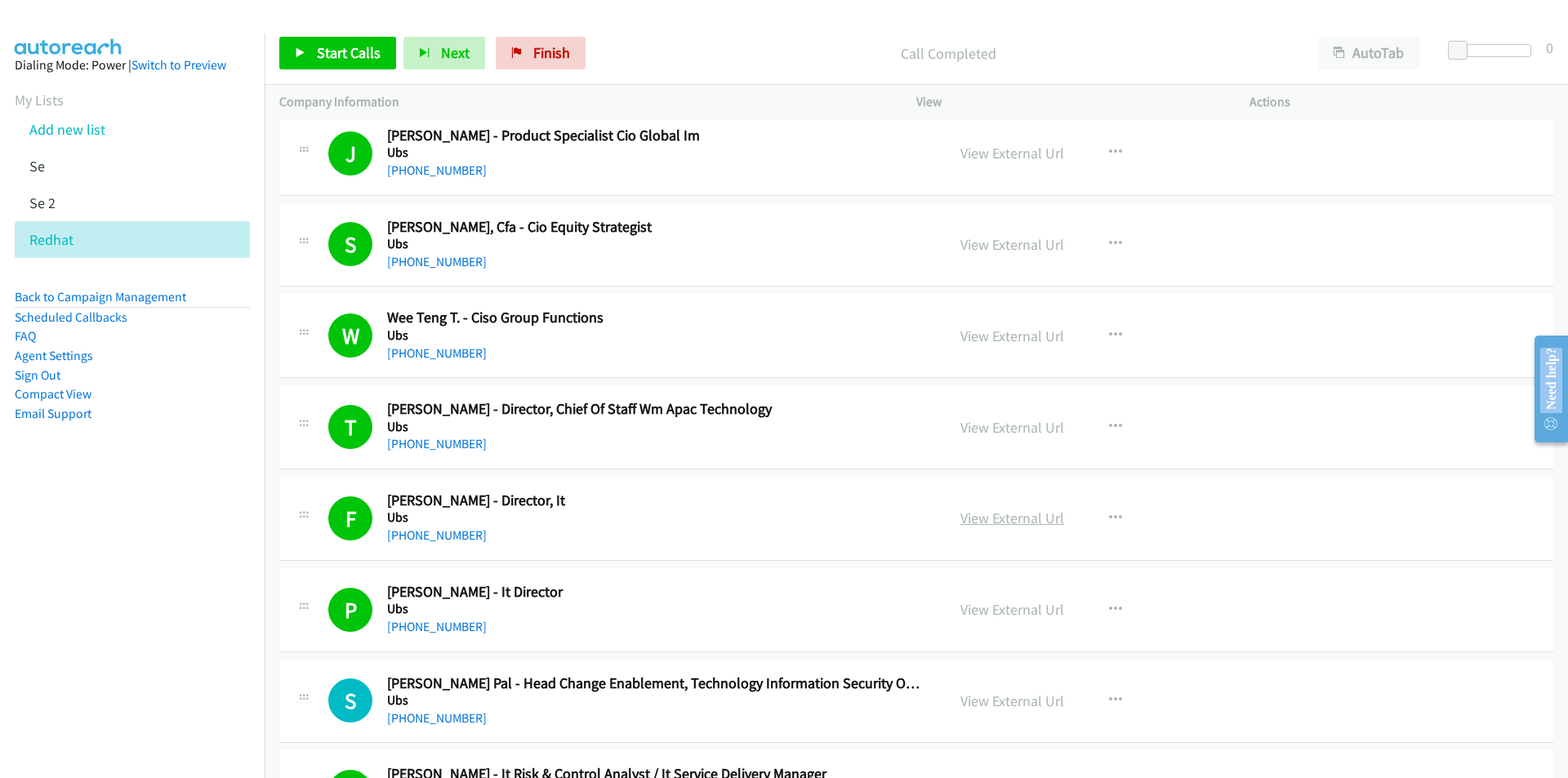
click at [1002, 524] on link "View External Url" at bounding box center [1012, 518] width 104 height 19
click at [996, 610] on link "View External Url" at bounding box center [1012, 610] width 104 height 19
click at [987, 510] on link "View External Url" at bounding box center [1012, 518] width 104 height 19
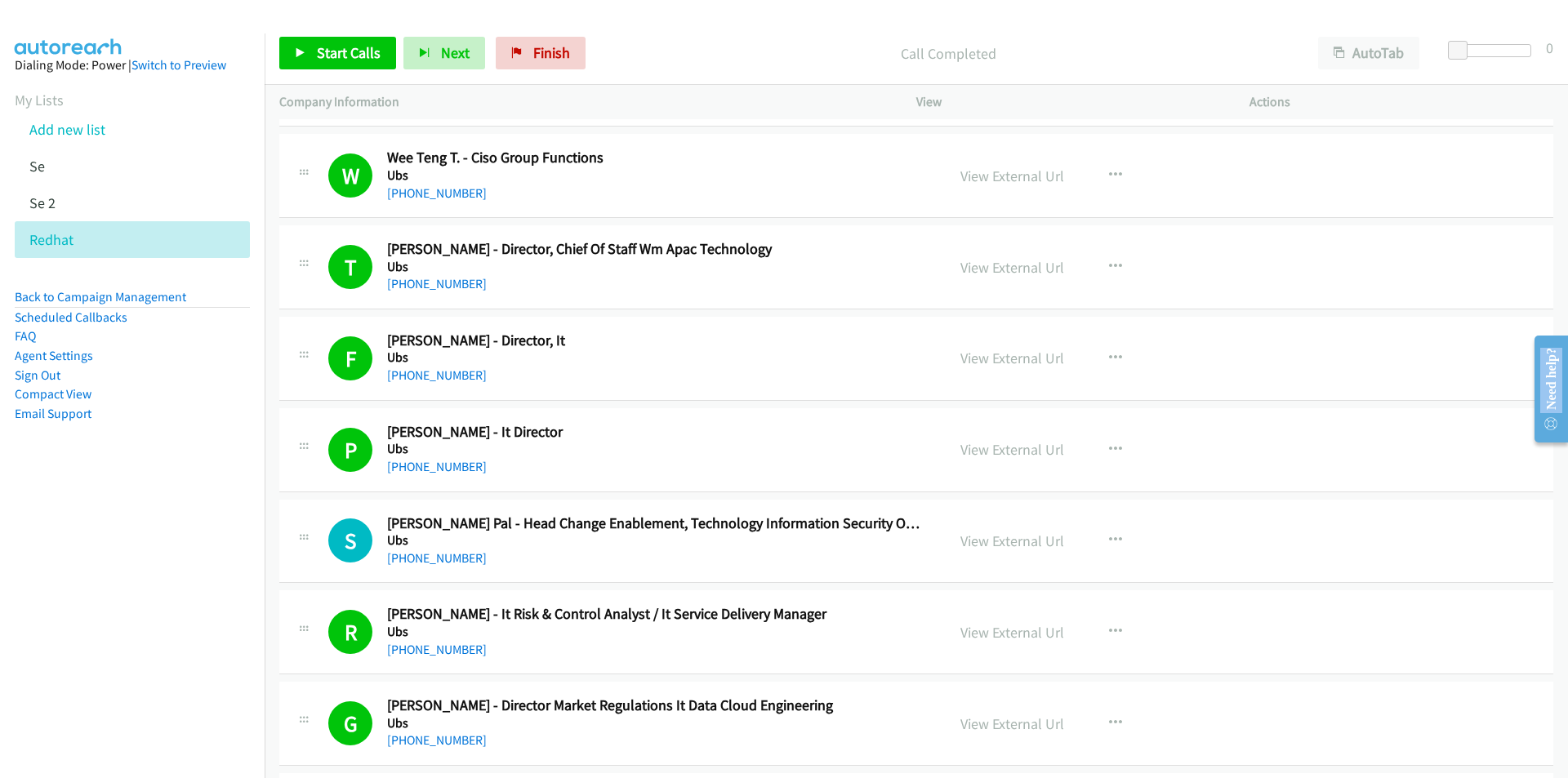
scroll to position [8897, 0]
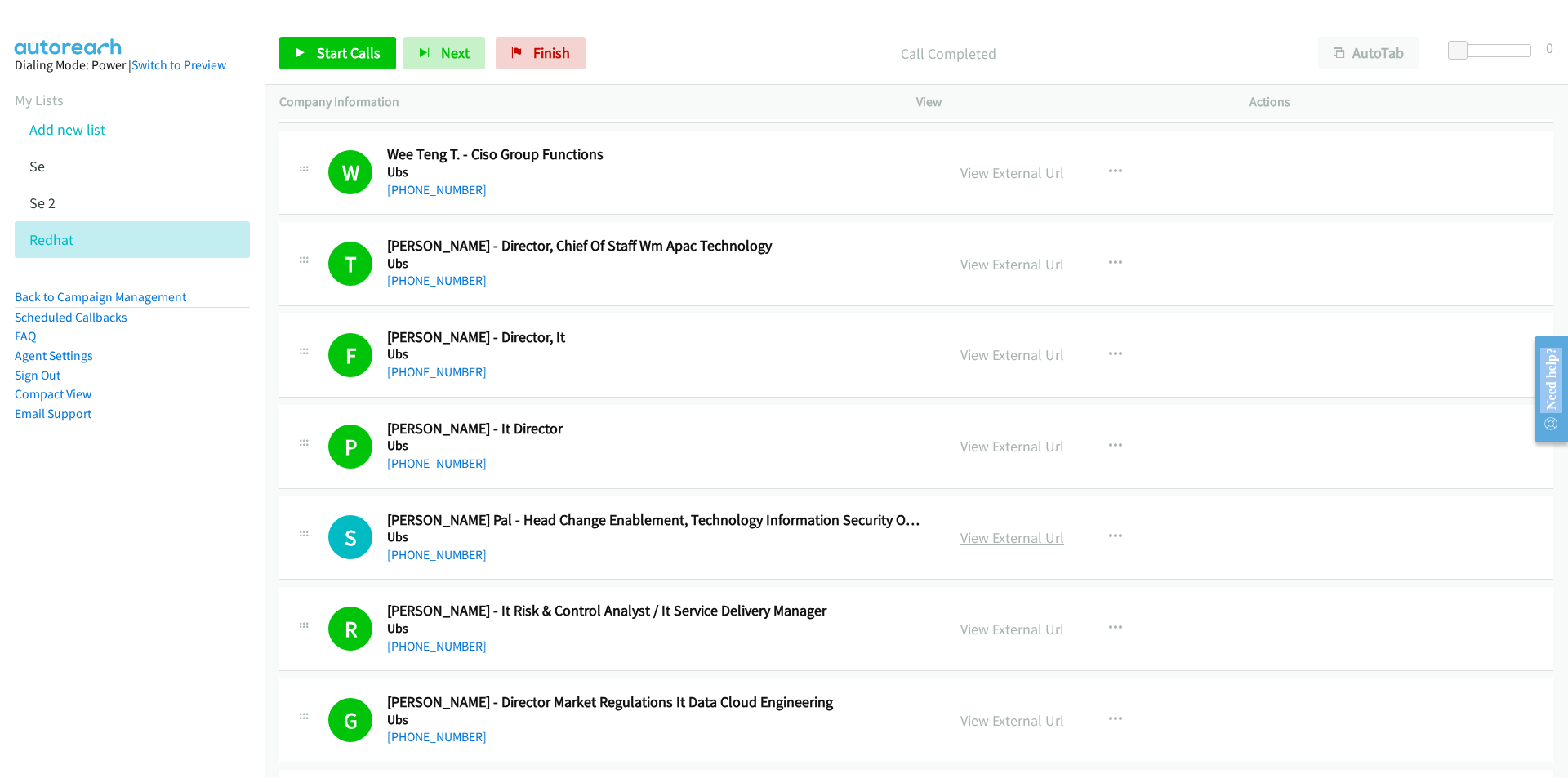
click at [1030, 543] on link "View External Url" at bounding box center [1012, 537] width 104 height 19
drag, startPoint x: 147, startPoint y: 641, endPoint x: 155, endPoint y: 637, distance: 8.9
click at [147, 641] on nav "Dialing Mode: Power | Switch to Preview My Lists Add new list Se Se 2 Redhat Ba…" at bounding box center [133, 423] width 266 height 778
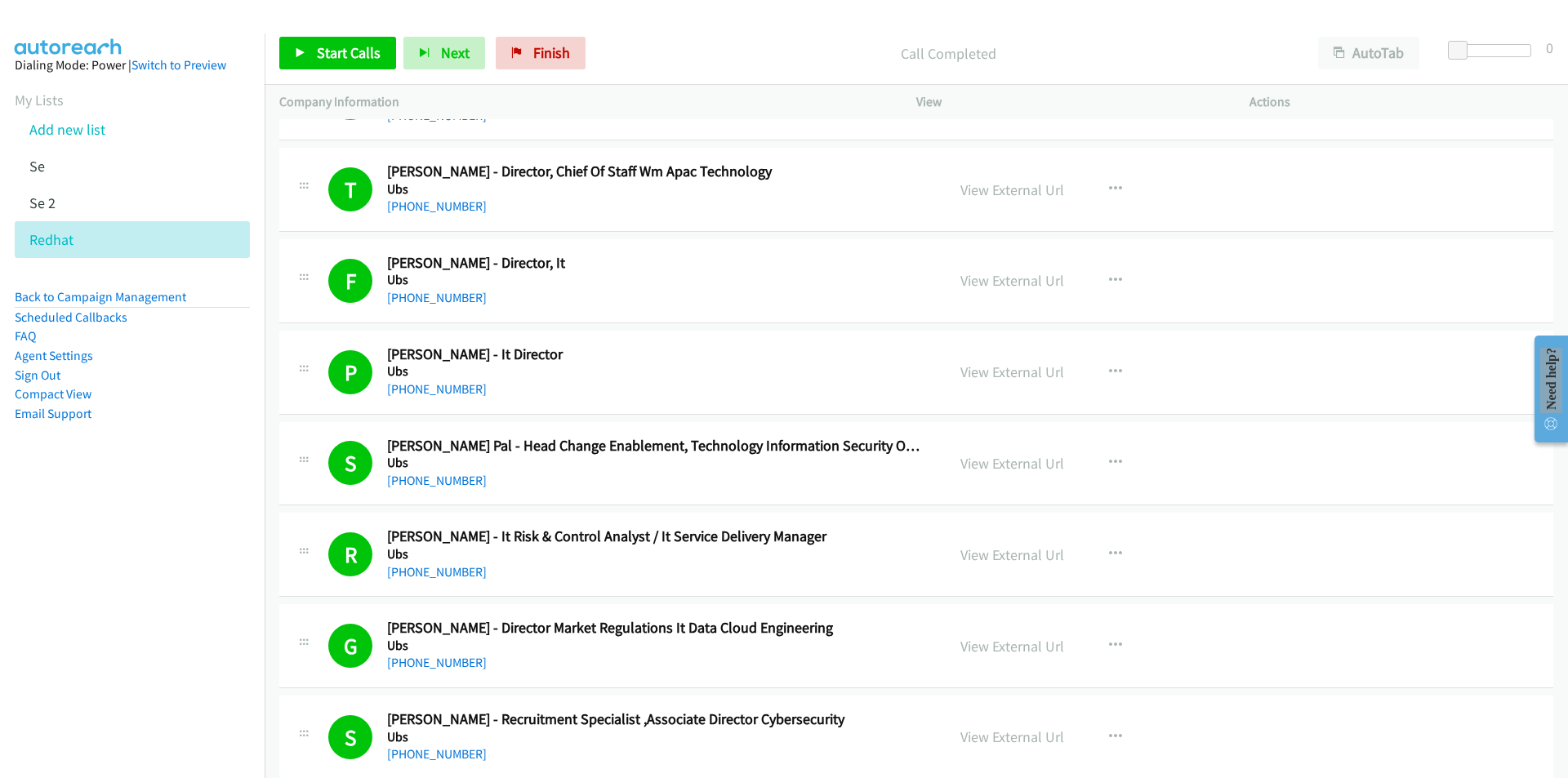
scroll to position [8979, 0]
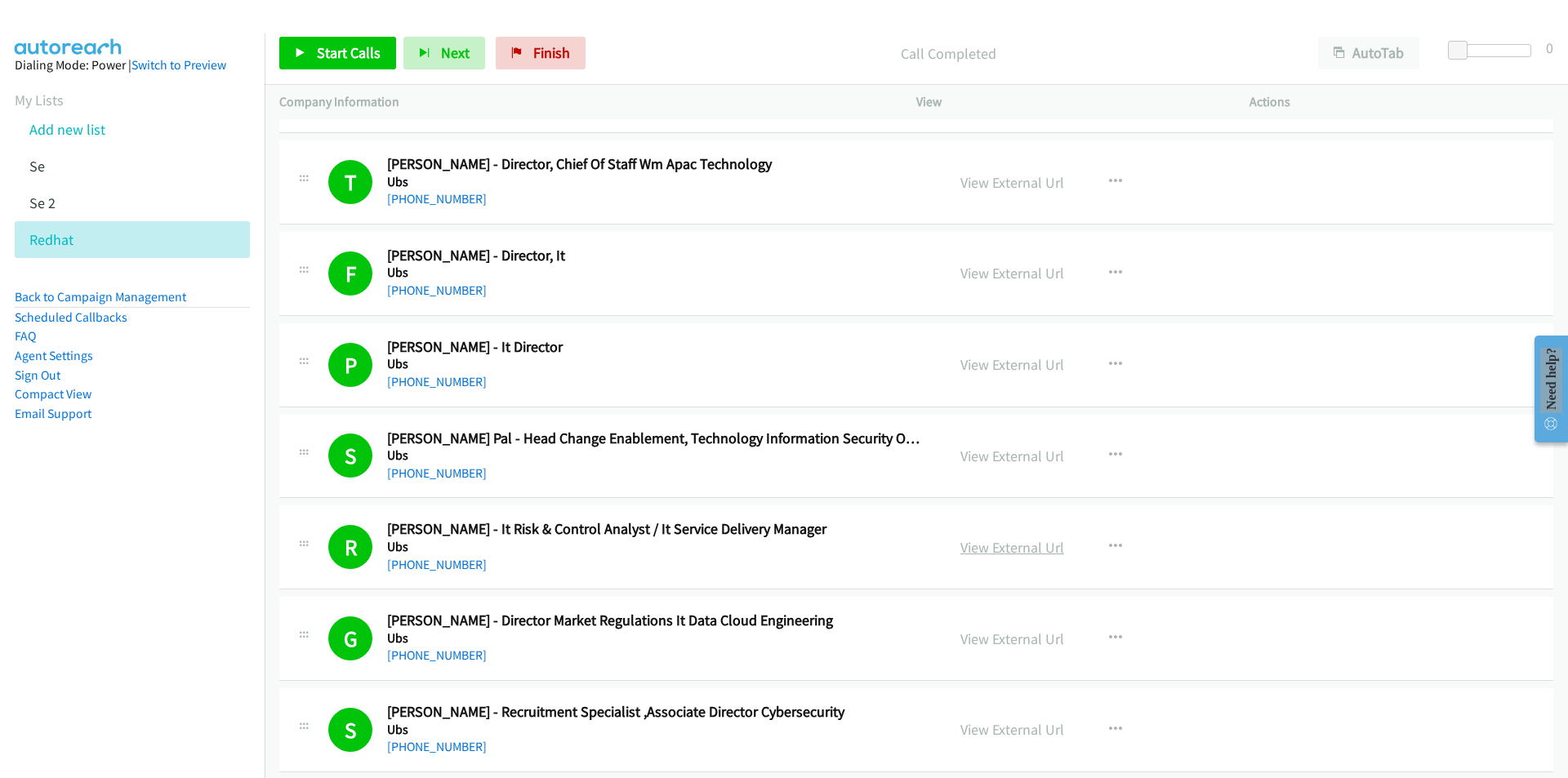
click at [1004, 554] on link "View External Url" at bounding box center [1012, 548] width 104 height 19
click at [980, 637] on link "View External Url" at bounding box center [1012, 639] width 104 height 19
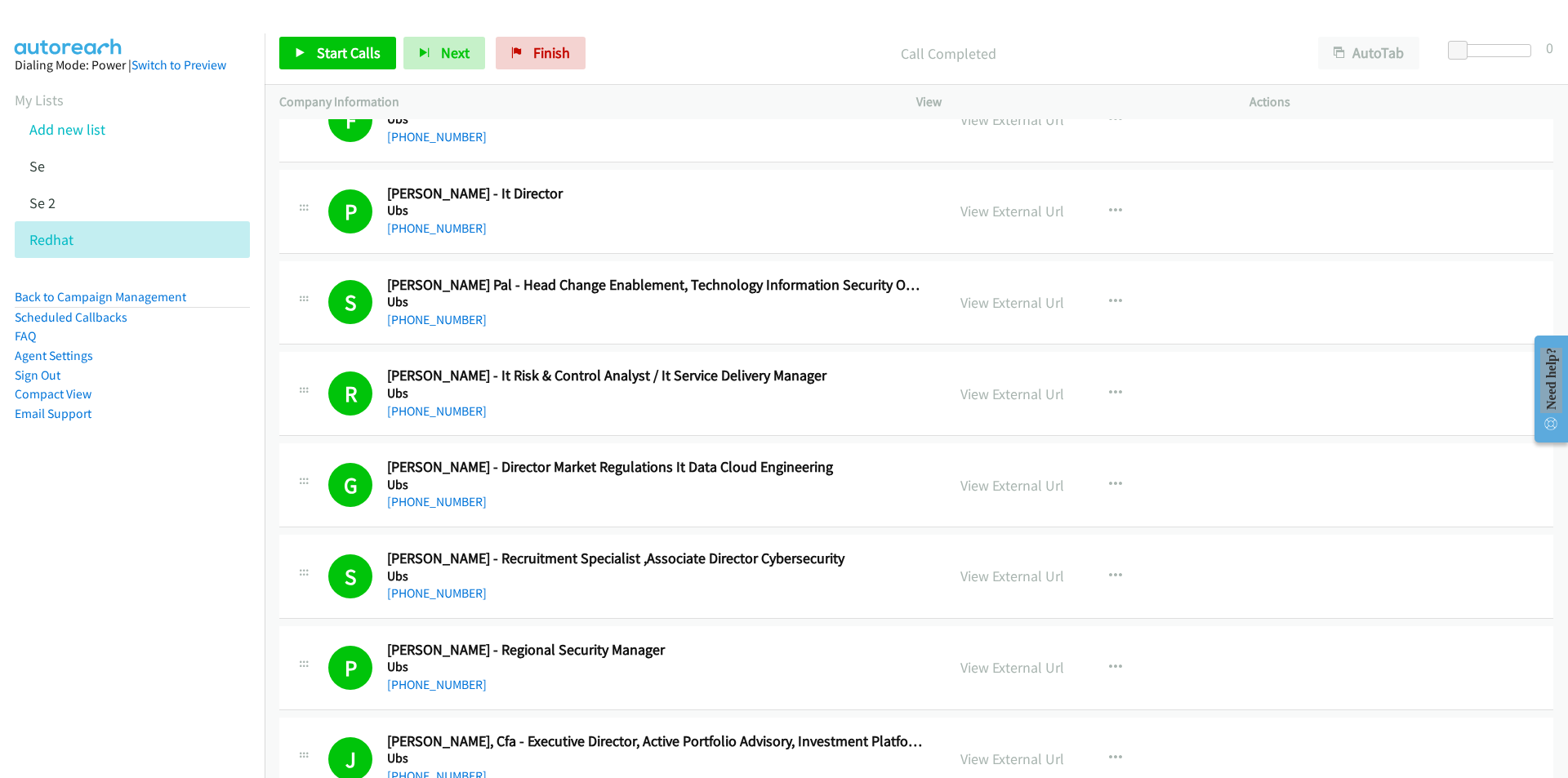
scroll to position [9142, 0]
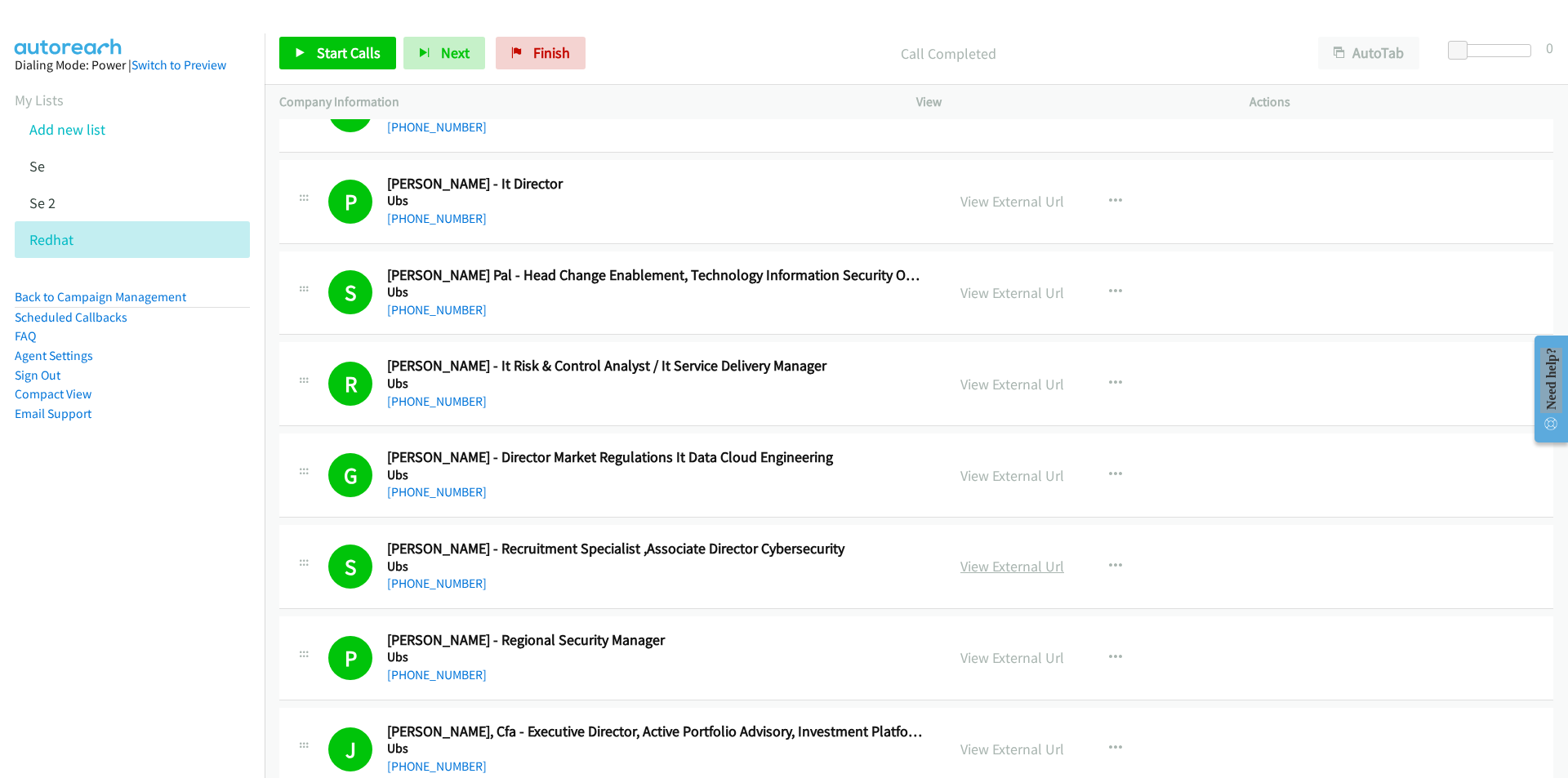
click at [1045, 567] on link "View External Url" at bounding box center [1012, 566] width 104 height 19
click at [244, 617] on nav "Dialing Mode: Power | Switch to Preview My Lists Add new list Se Se 2 Redhat Ba…" at bounding box center [133, 423] width 266 height 778
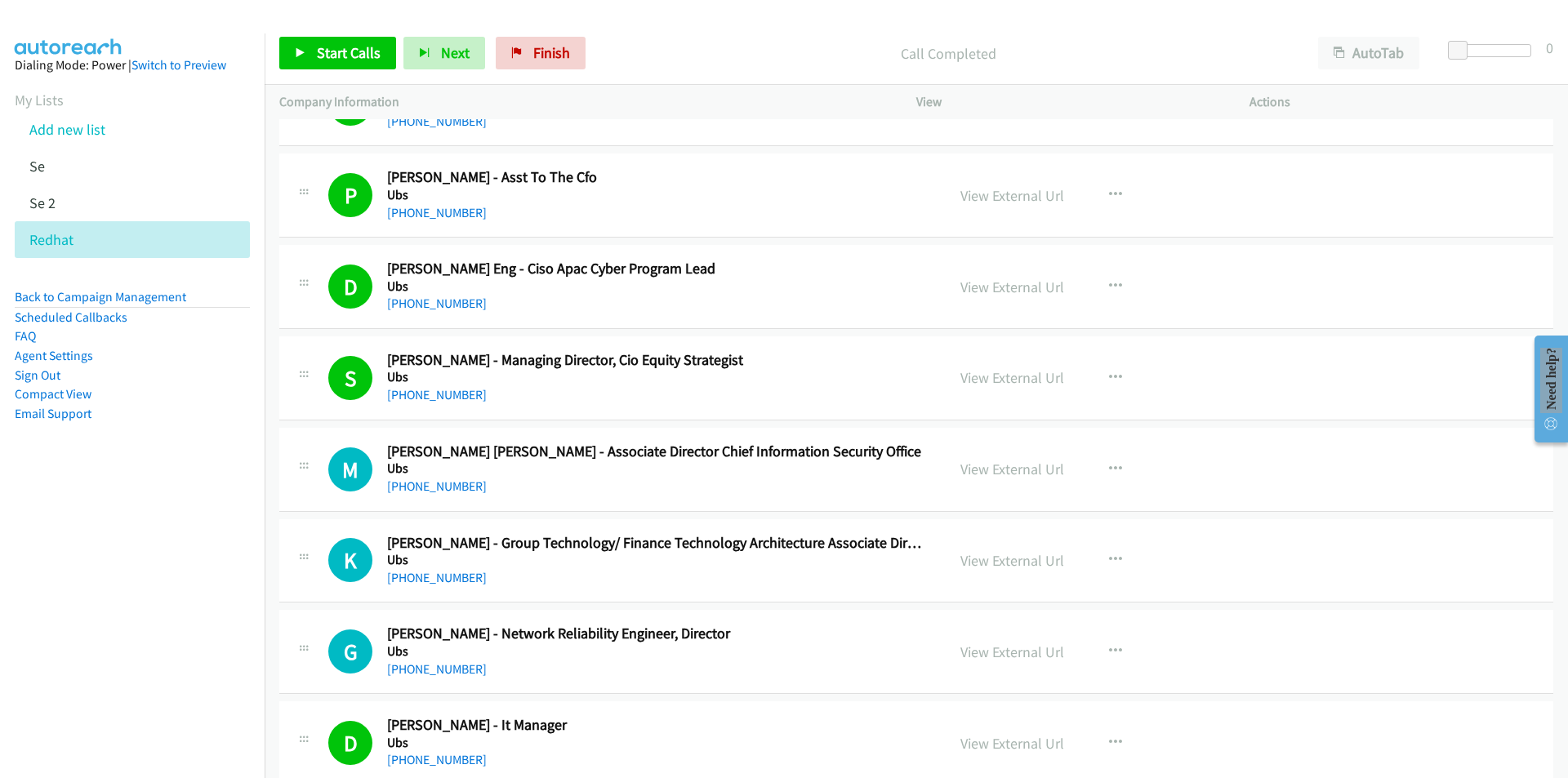
scroll to position [10285, 0]
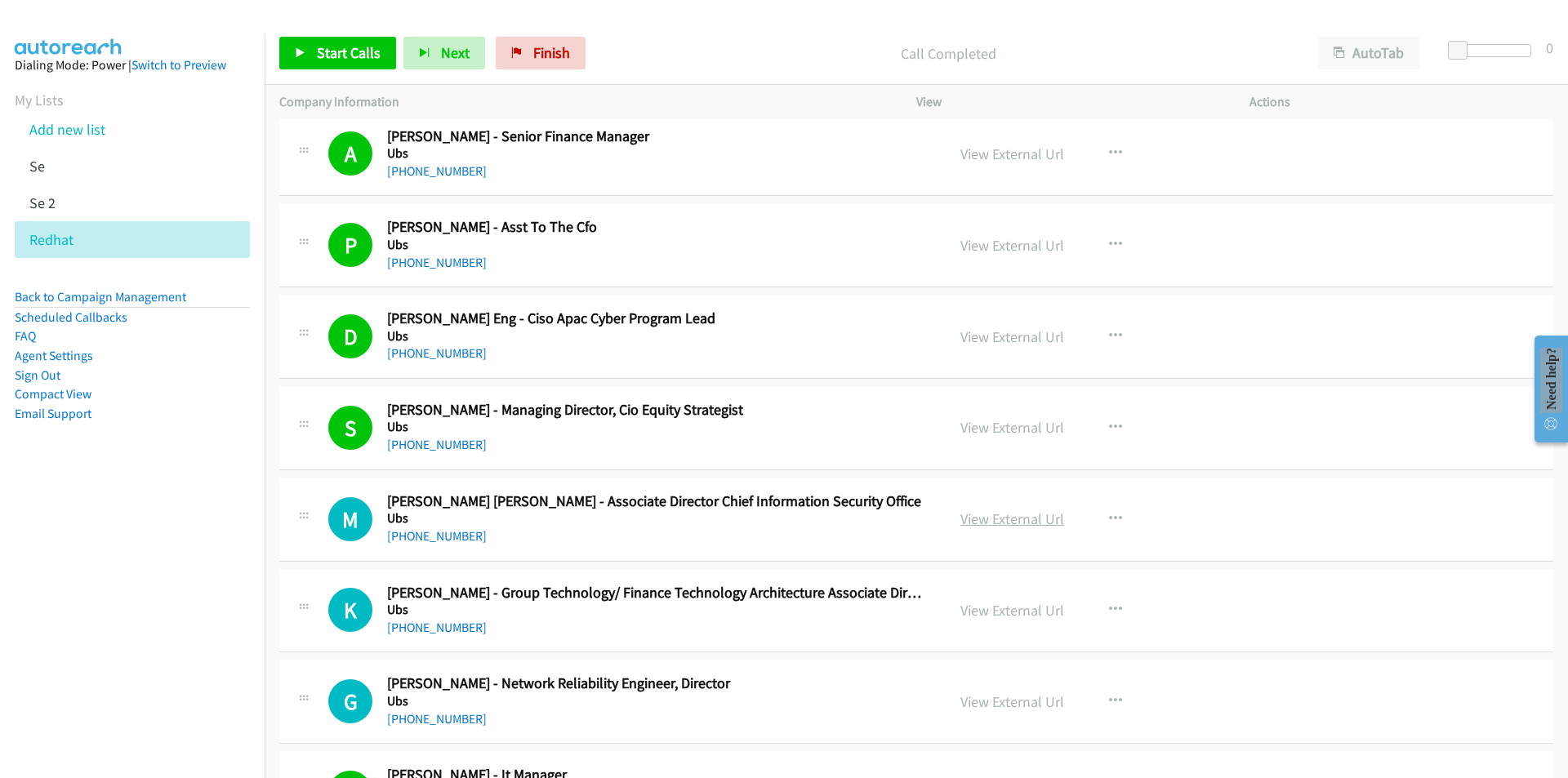
click at [1002, 517] on link "View External Url" at bounding box center [1012, 519] width 104 height 19
click at [205, 651] on nav "Dialing Mode: Power | Switch to Preview My Lists Add new list Se Se 2 Redhat Ba…" at bounding box center [133, 423] width 266 height 778
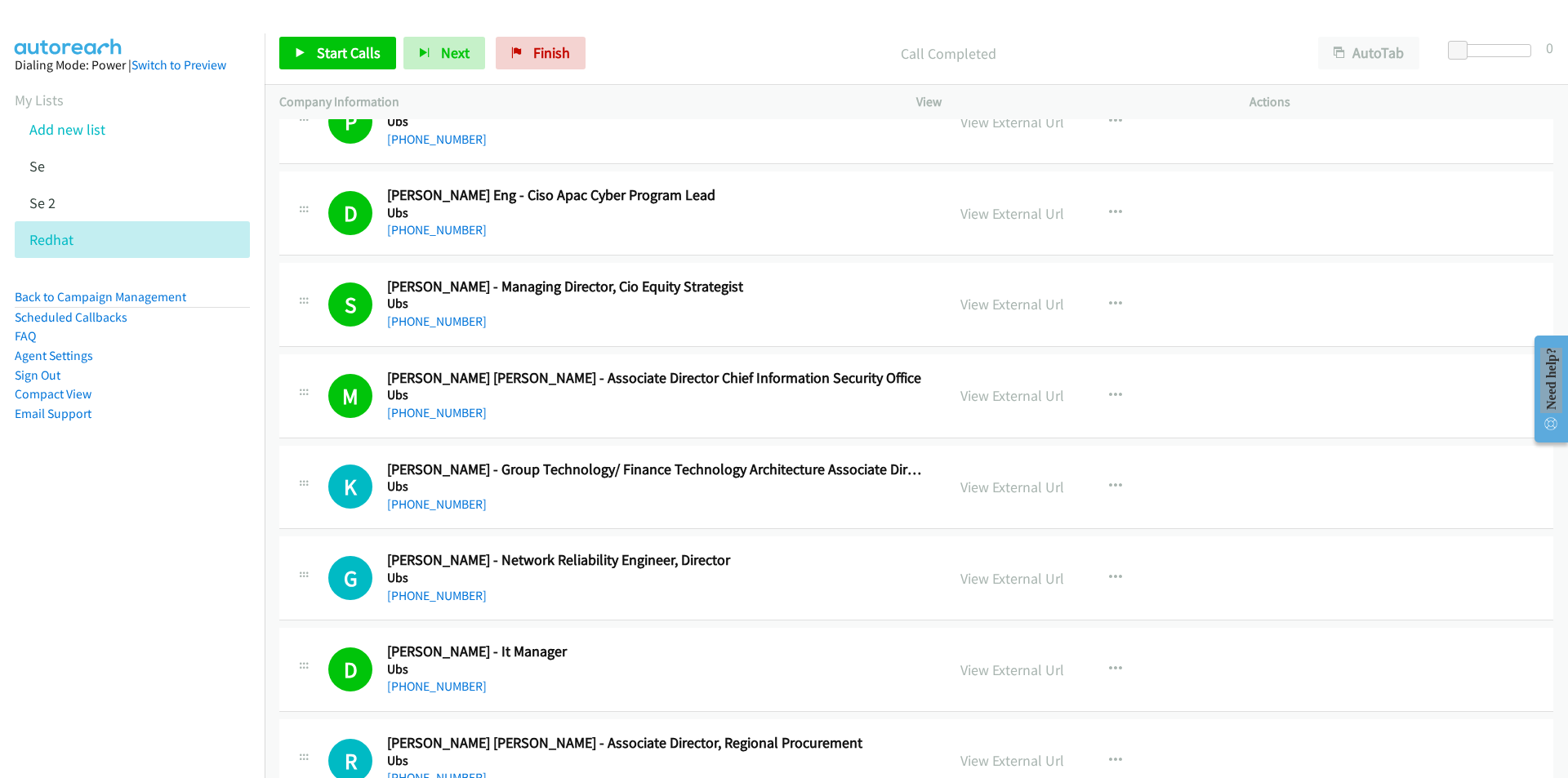
scroll to position [10448, 0]
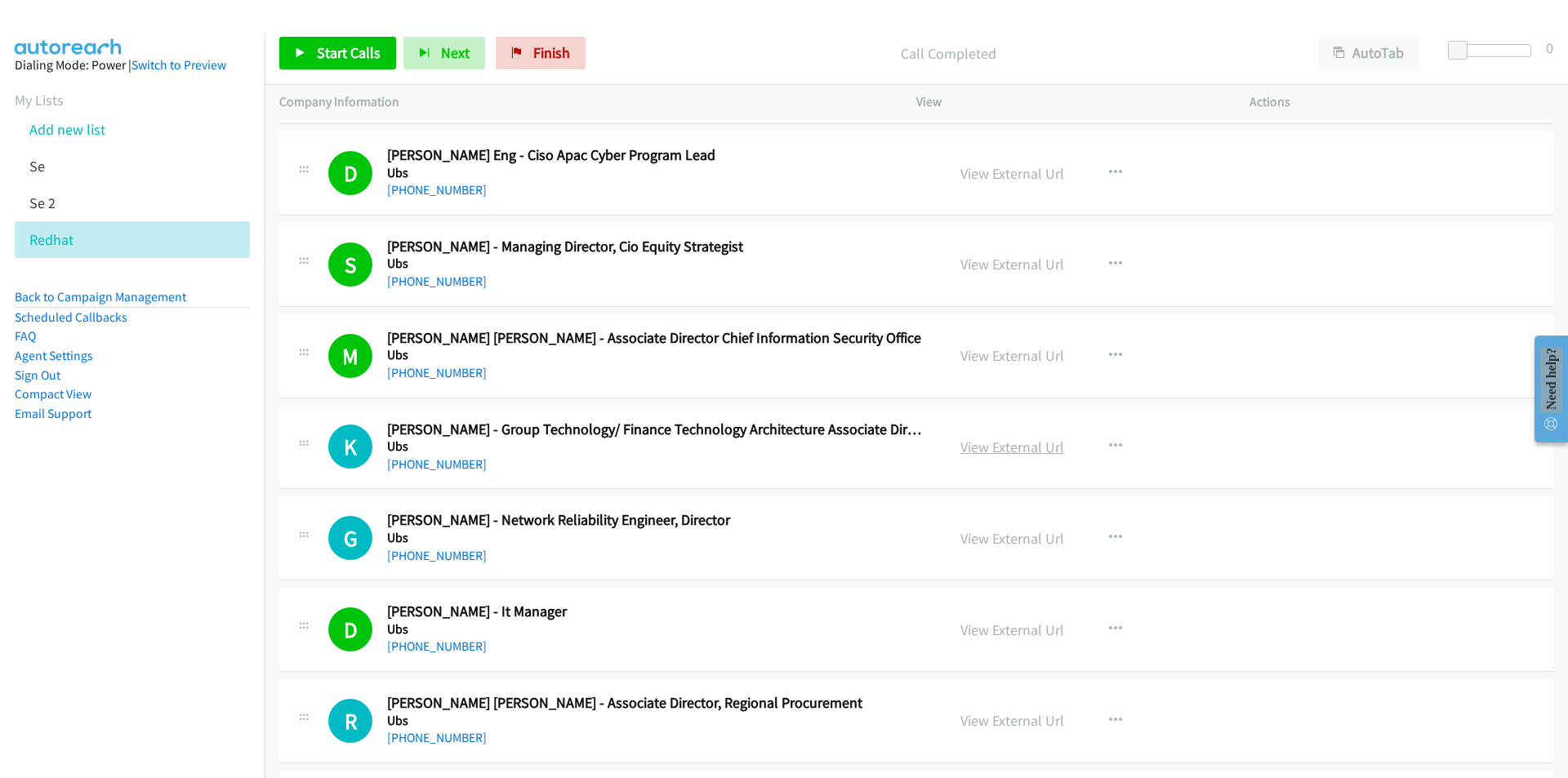
click at [1001, 442] on link "View External Url" at bounding box center [1012, 447] width 104 height 19
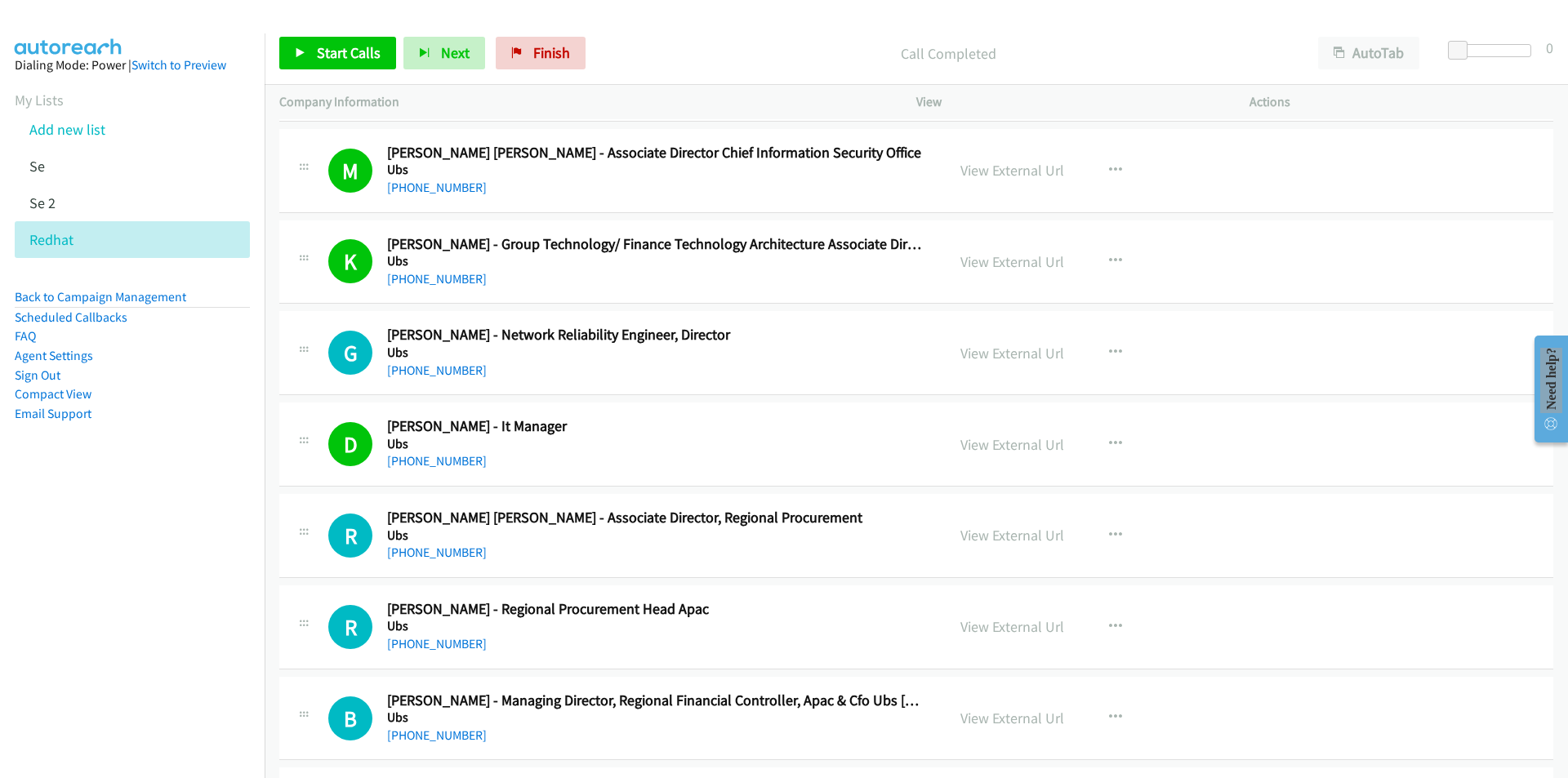
scroll to position [10693, 0]
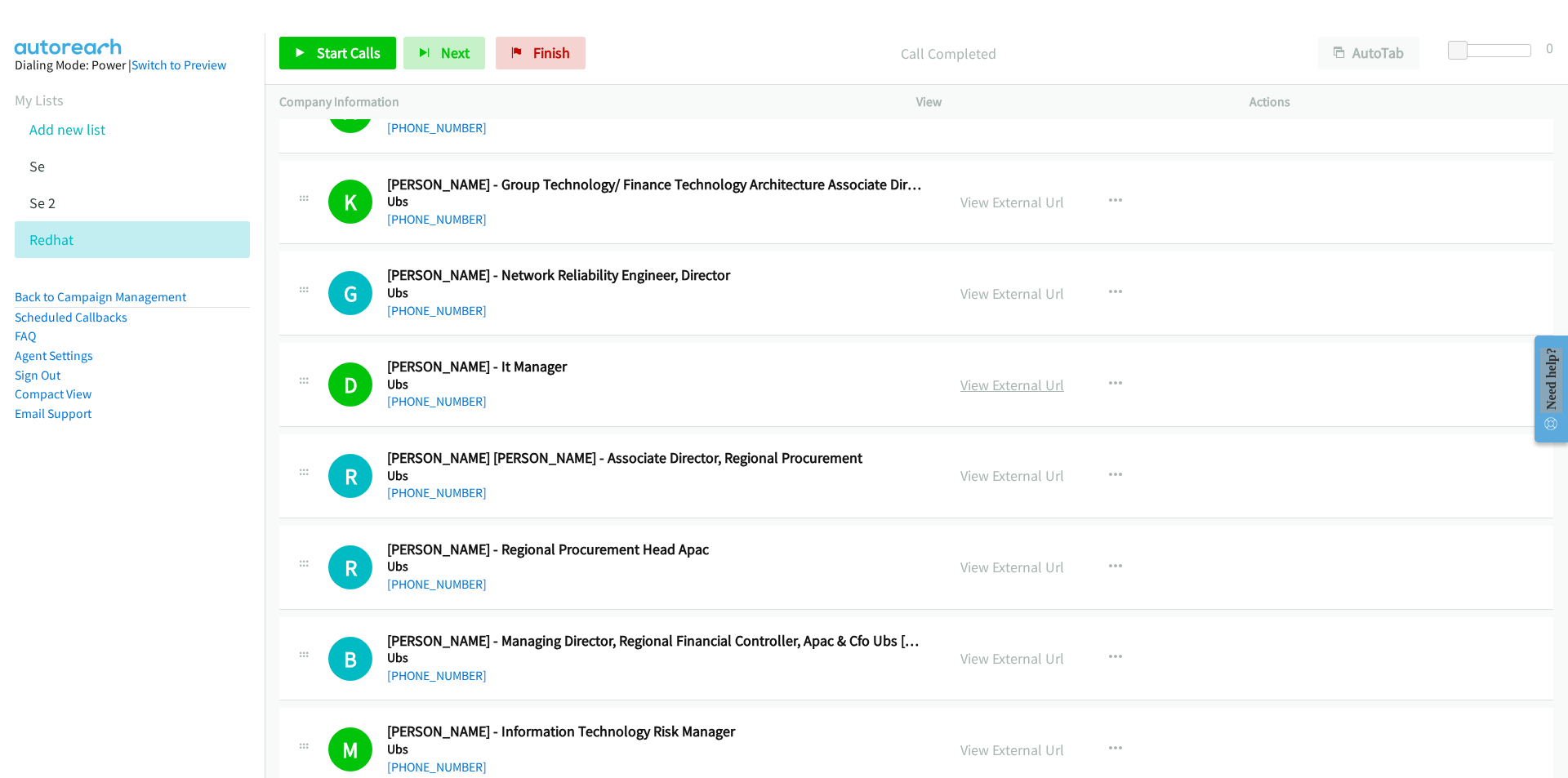
click at [1035, 385] on link "View External Url" at bounding box center [1012, 385] width 104 height 19
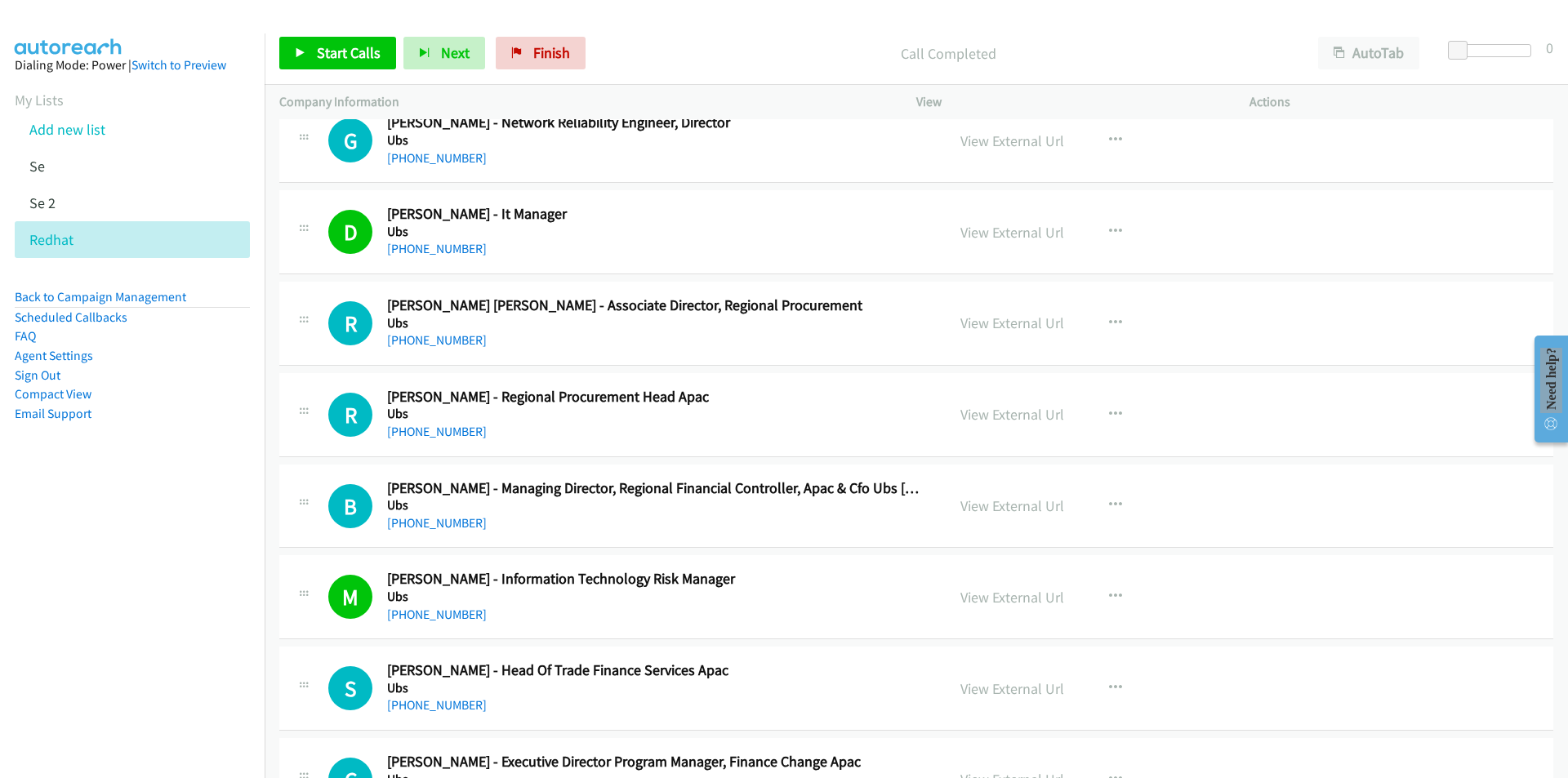
scroll to position [10856, 0]
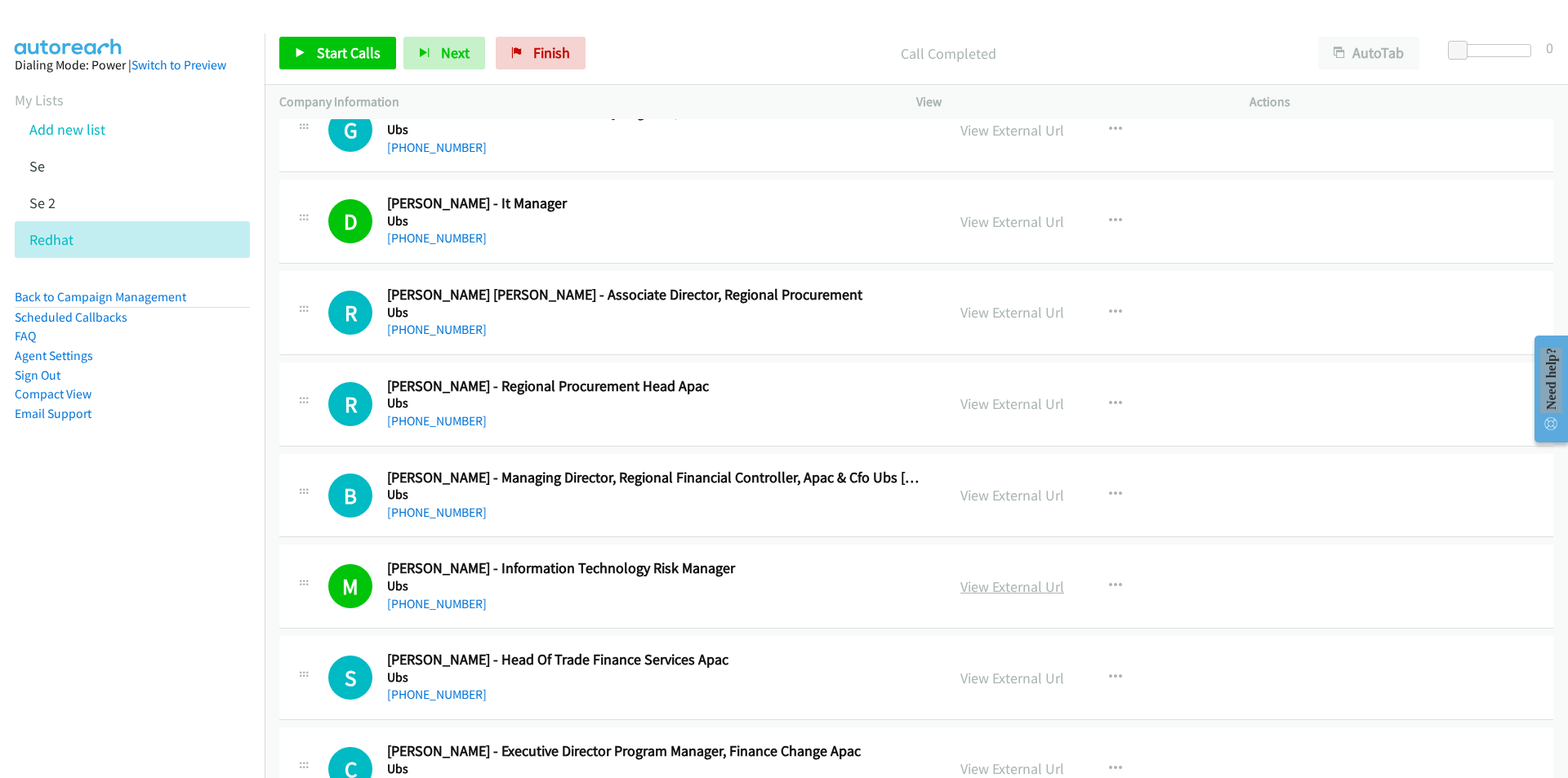
click at [1011, 590] on link "View External Url" at bounding box center [1012, 587] width 104 height 19
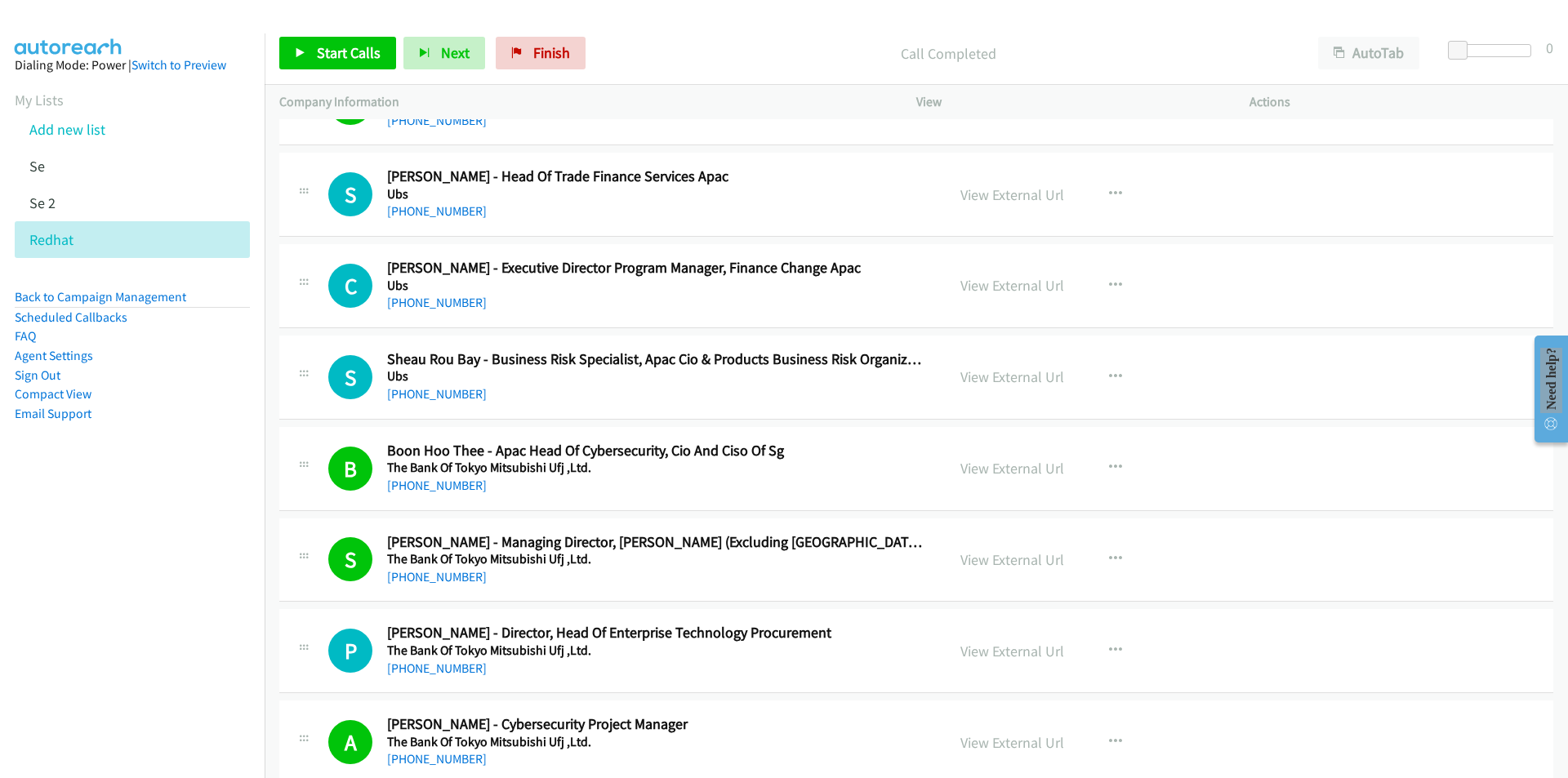
scroll to position [11346, 0]
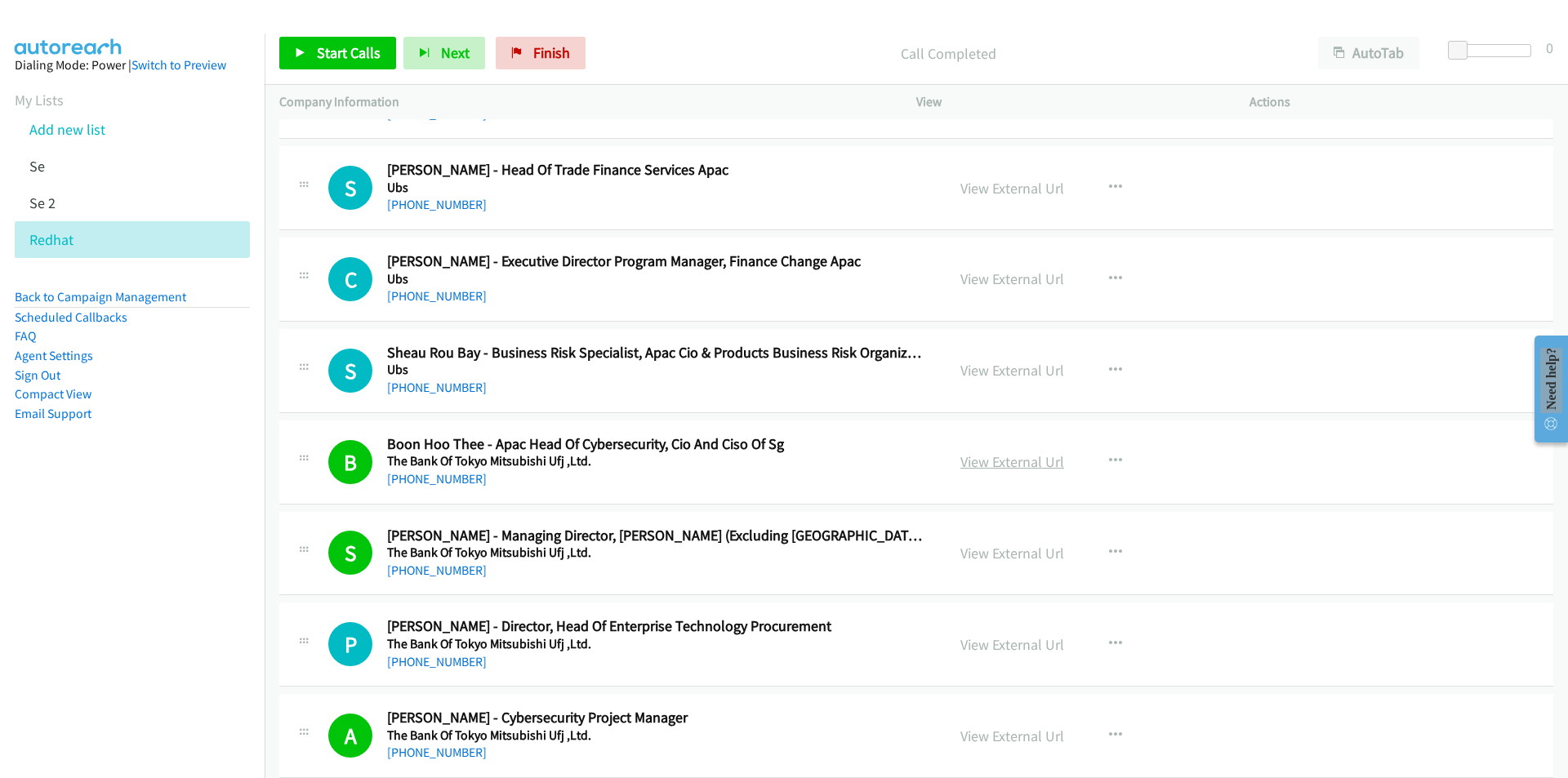
click at [997, 455] on link "View External Url" at bounding box center [1012, 461] width 104 height 19
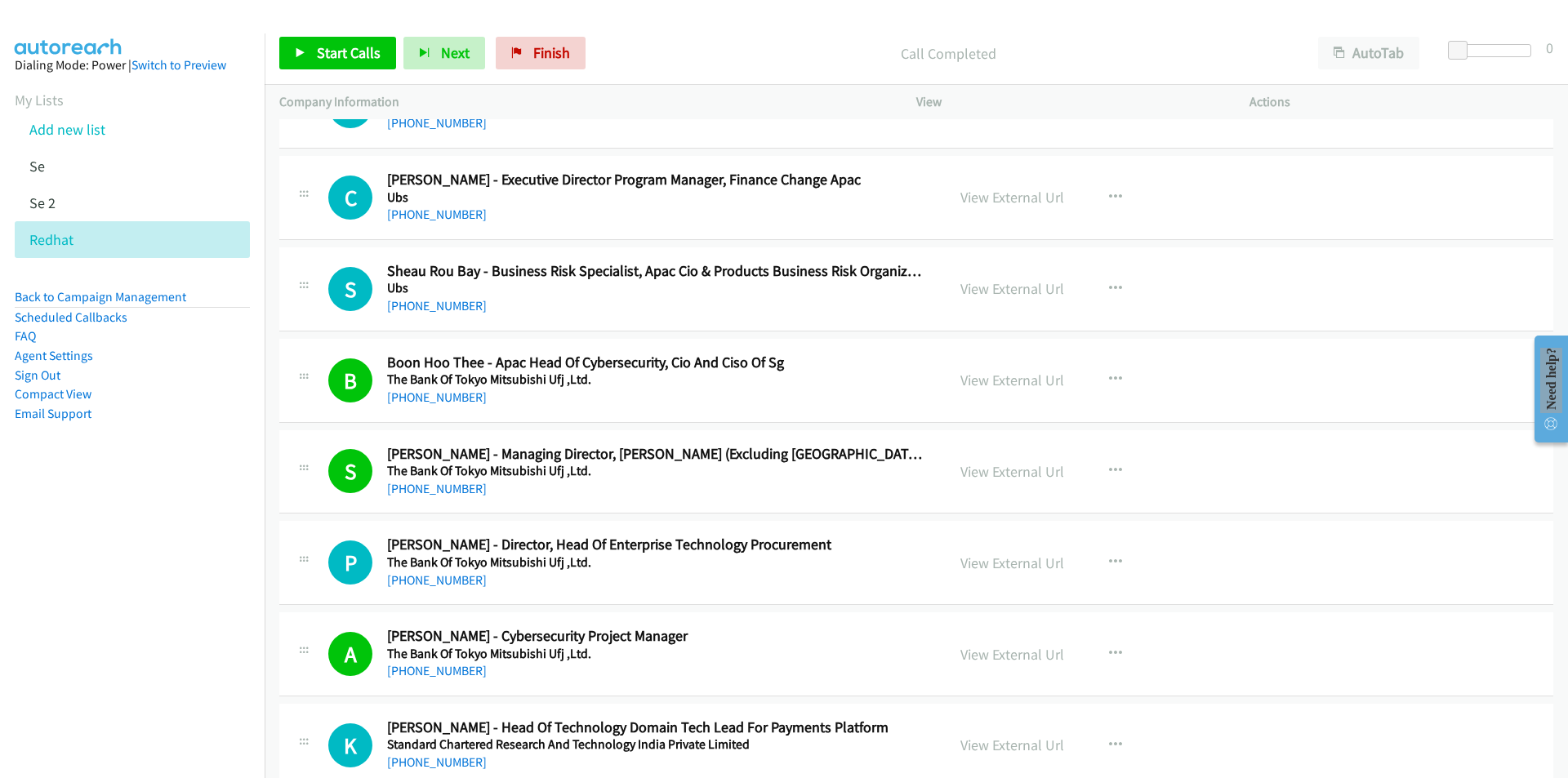
scroll to position [11591, 0]
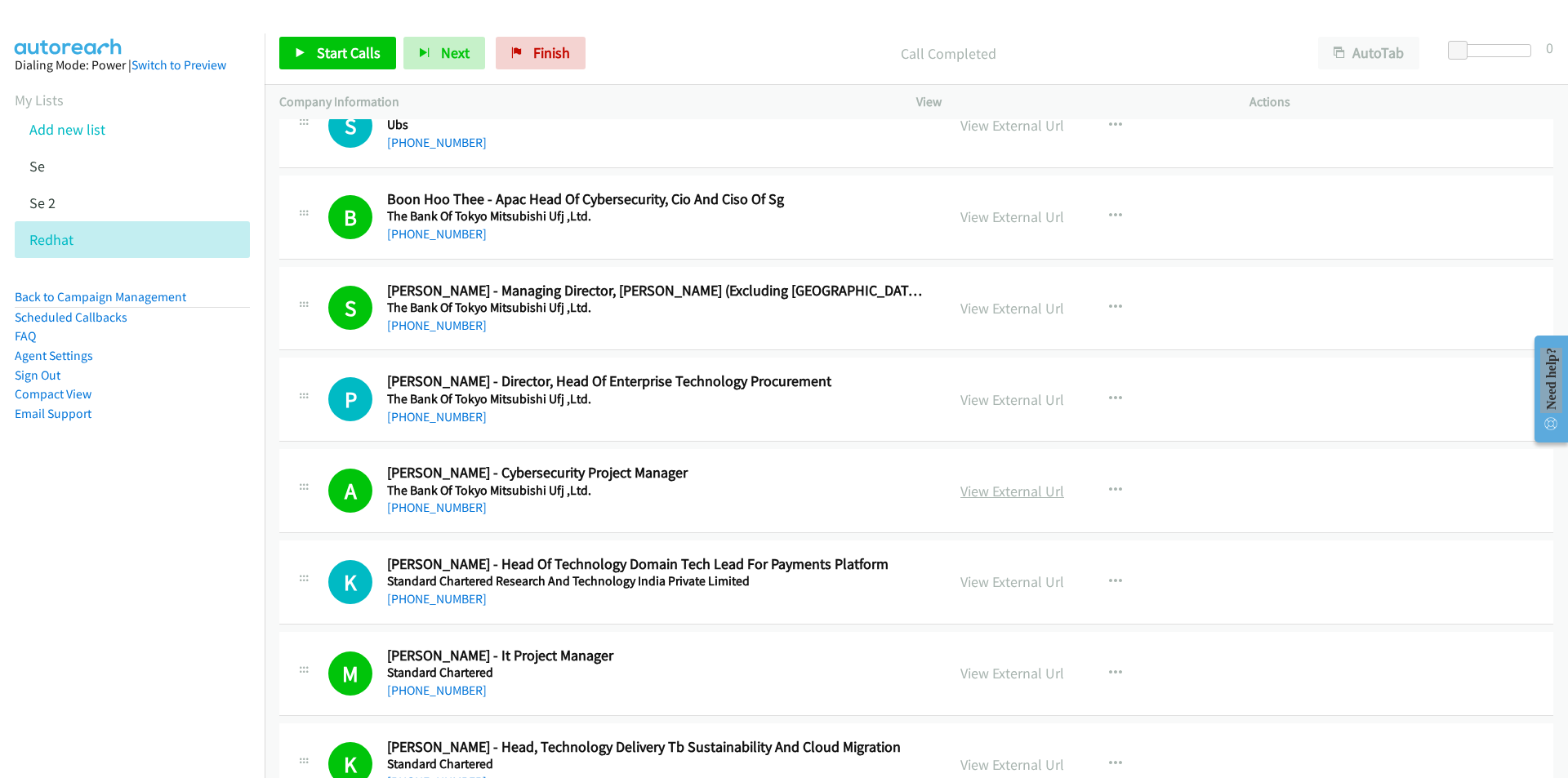
click at [1012, 494] on link "View External Url" at bounding box center [1012, 491] width 104 height 19
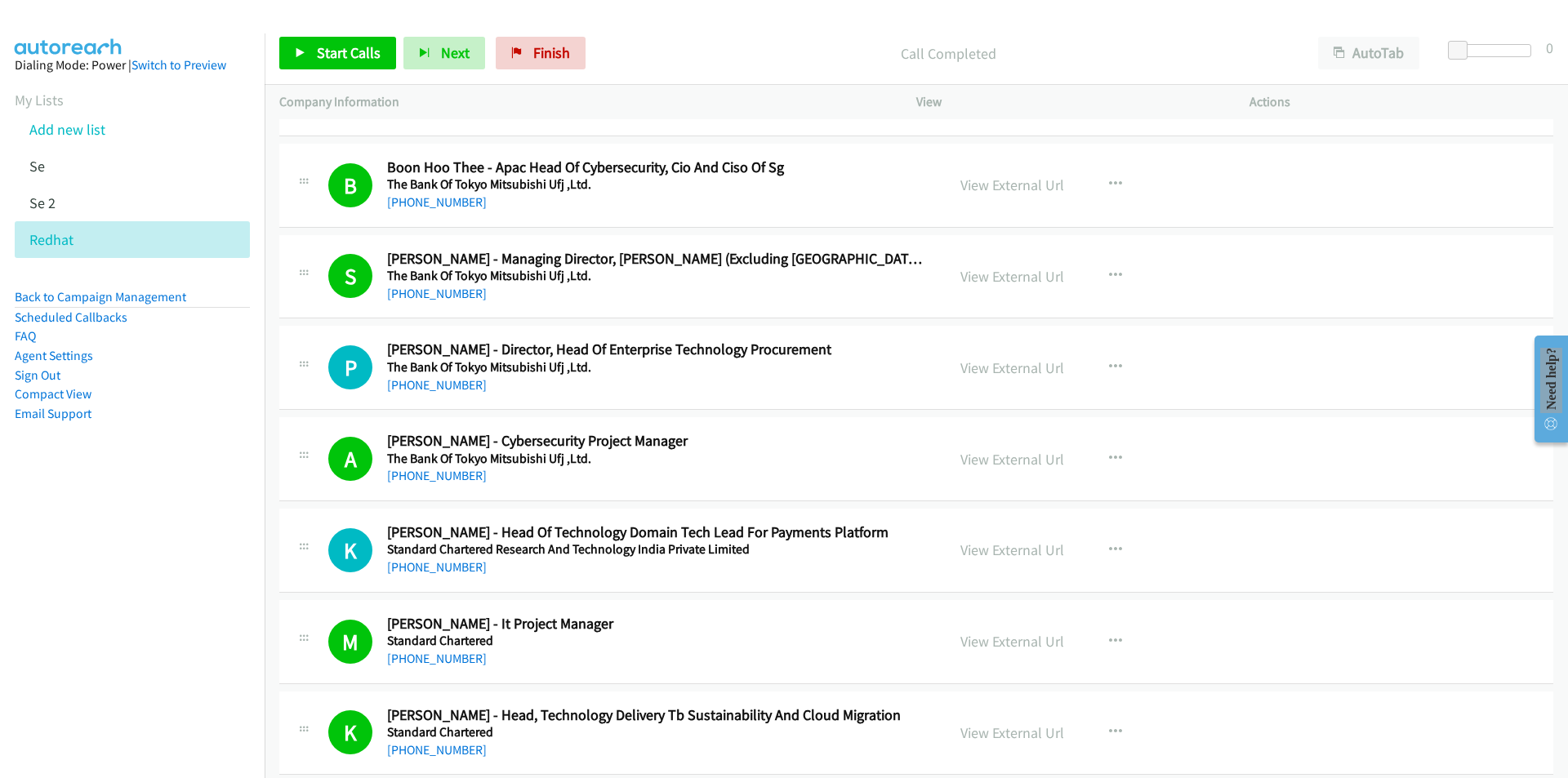
scroll to position [11754, 0]
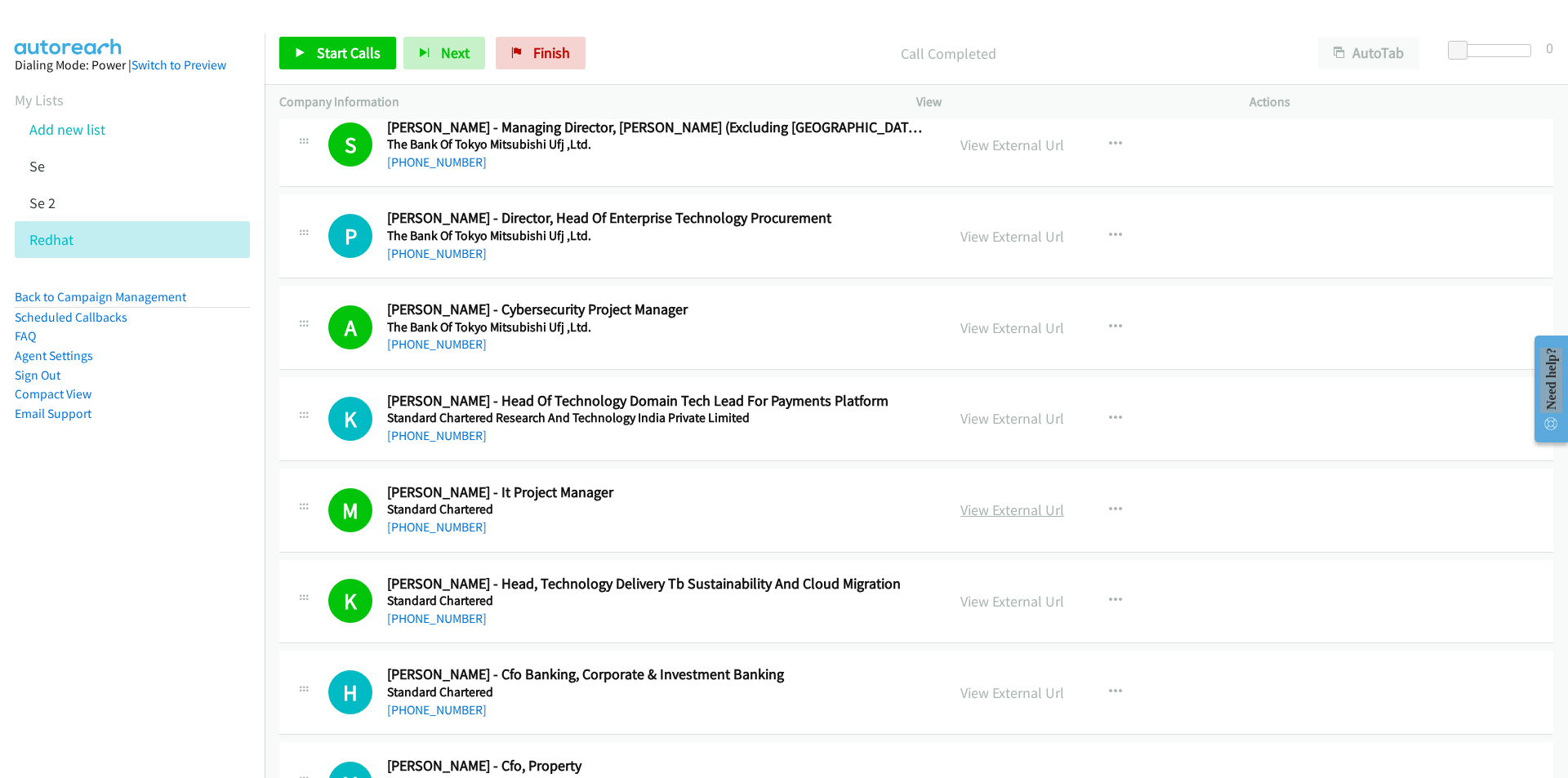
click at [993, 513] on link "View External Url" at bounding box center [1012, 510] width 104 height 19
click at [997, 420] on link "View External Url" at bounding box center [1012, 418] width 104 height 19
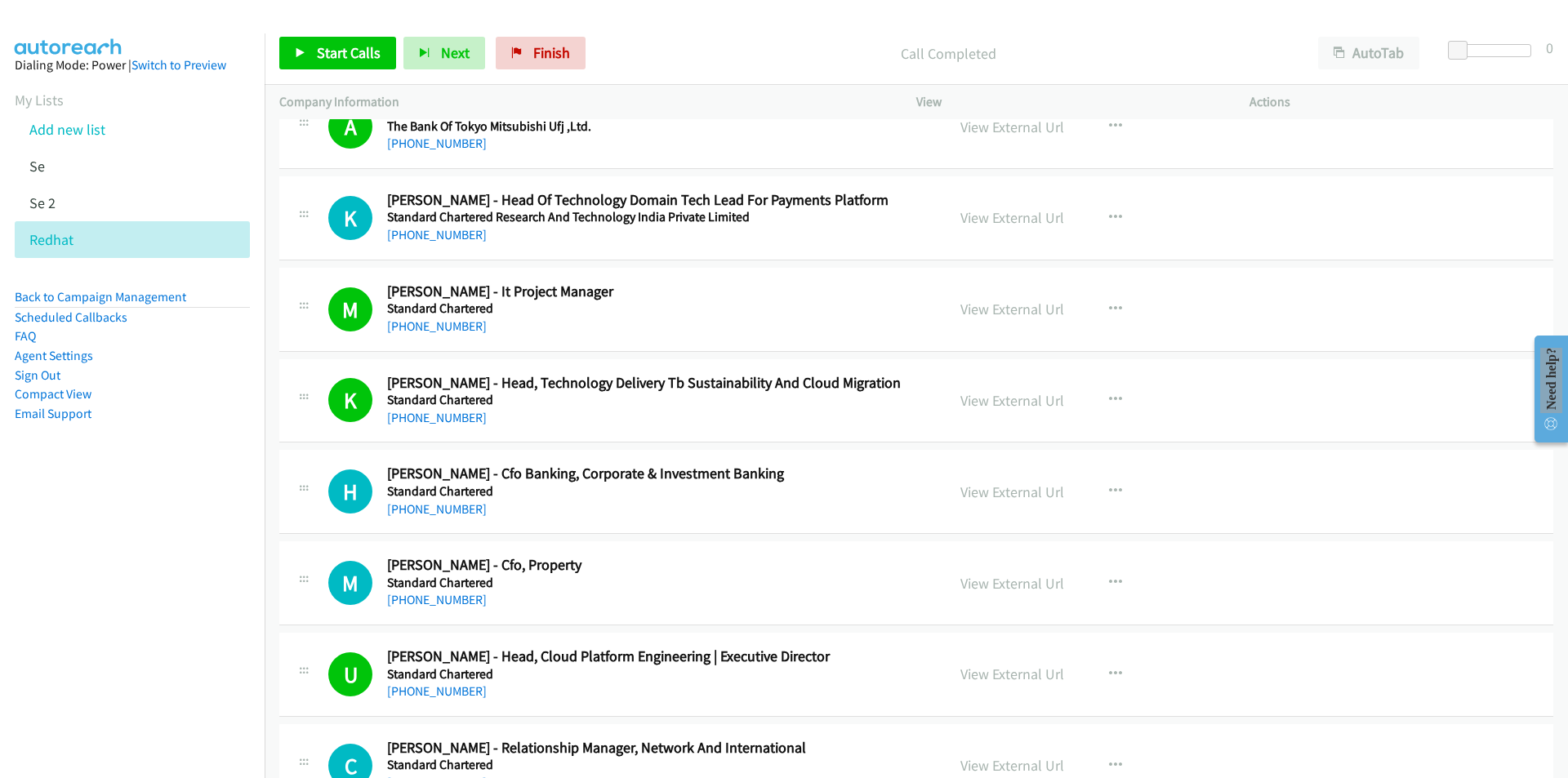
scroll to position [12081, 0]
